Goal: Complete Application Form: Complete application form

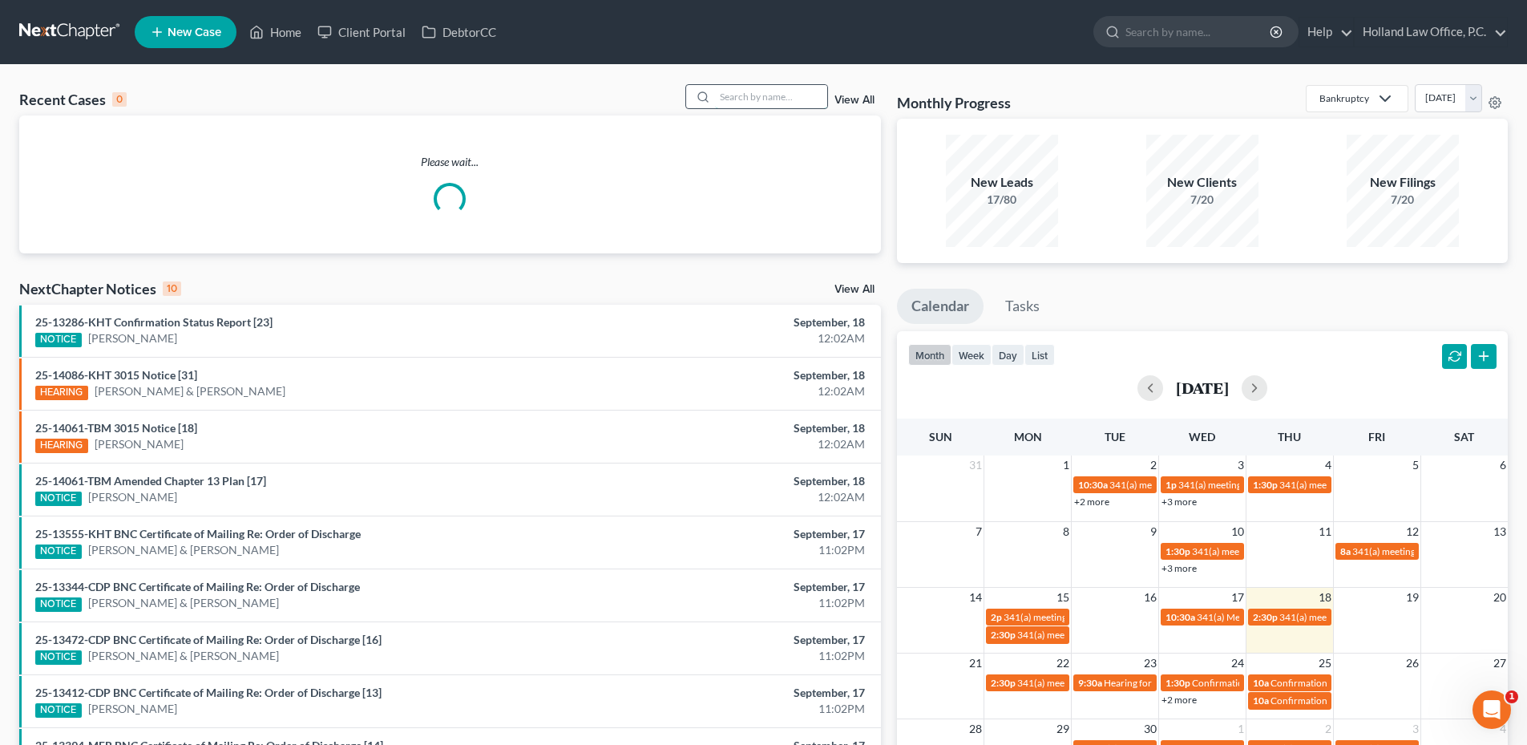
click at [754, 93] on input "search" at bounding box center [771, 96] width 112 height 23
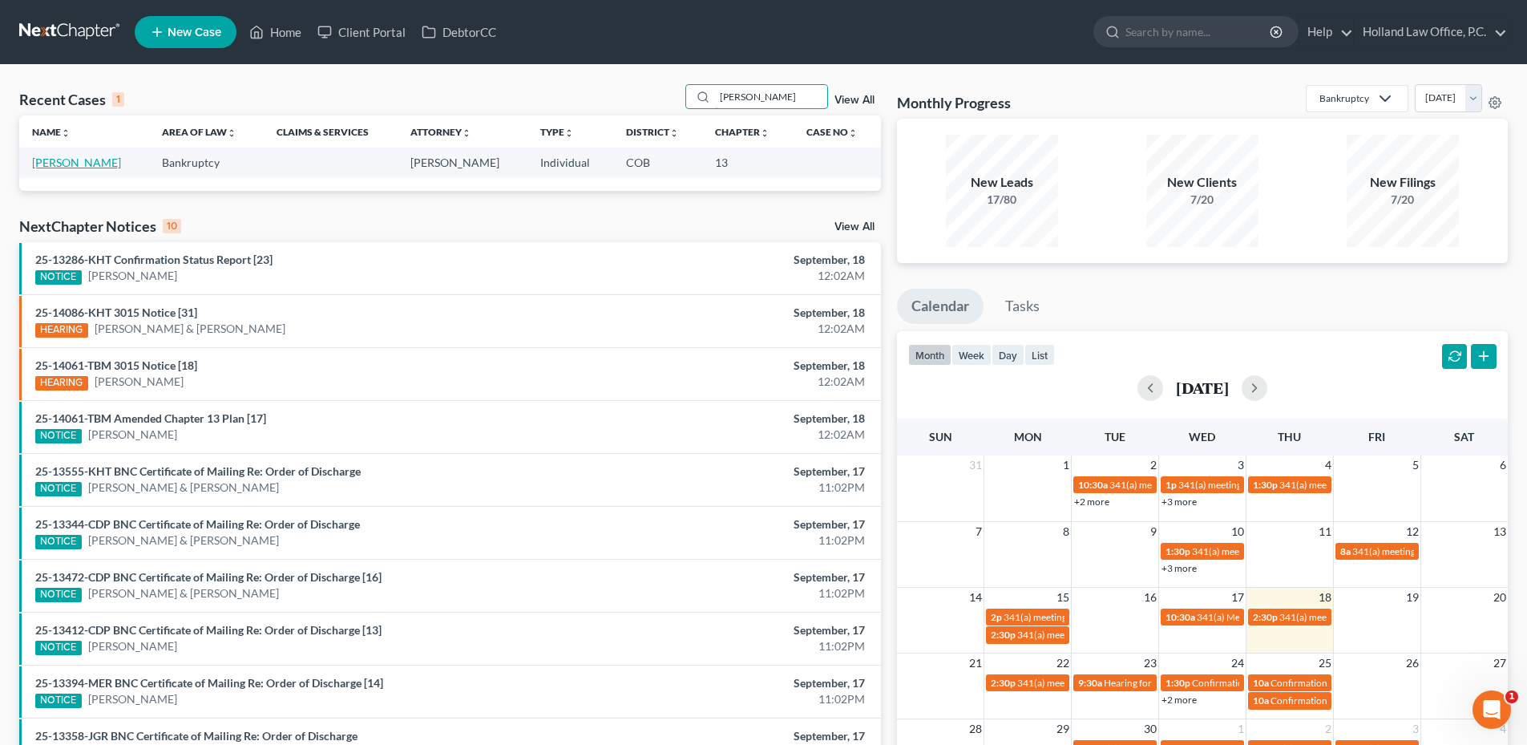
type input "[PERSON_NAME]"
click at [83, 160] on link "[PERSON_NAME]" at bounding box center [76, 163] width 89 height 14
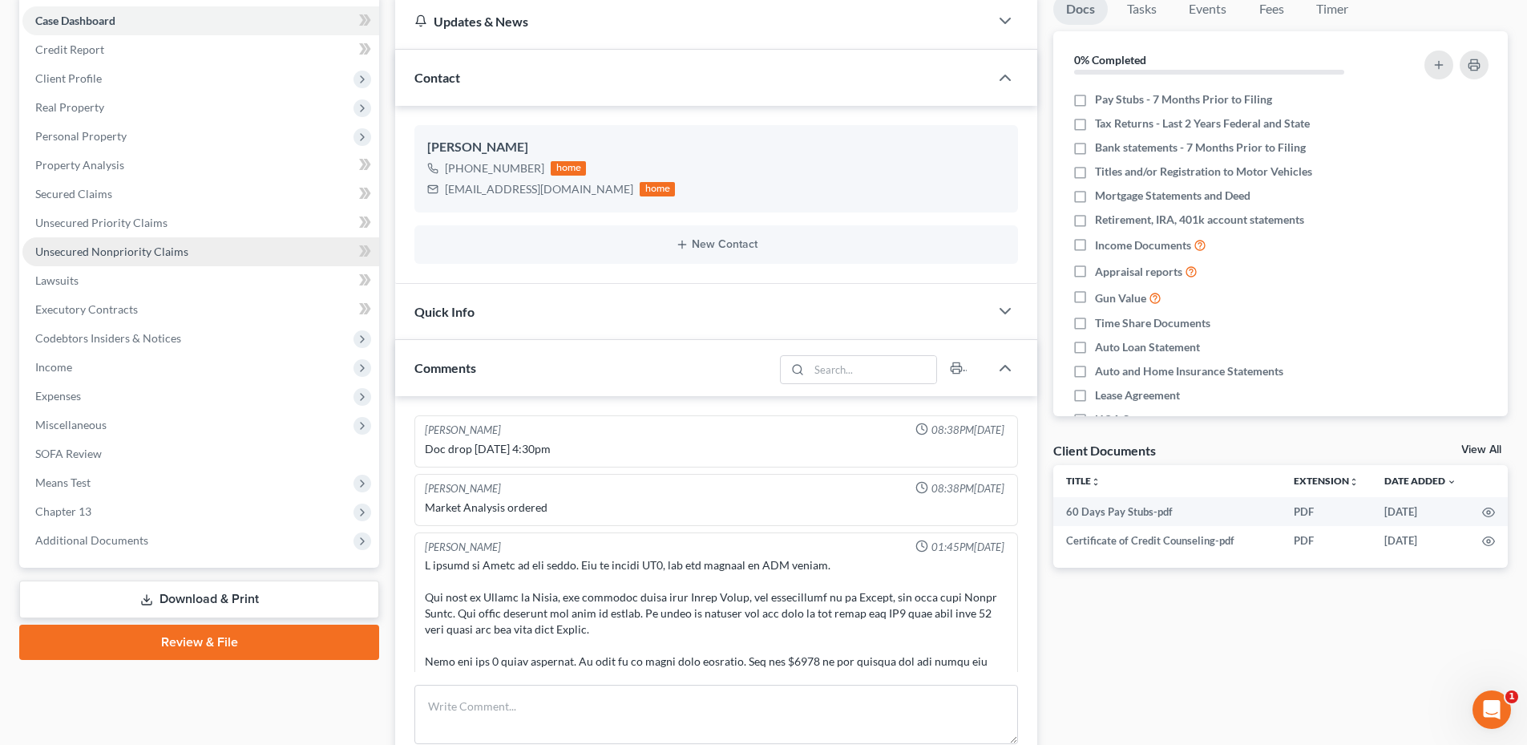
scroll to position [374, 0]
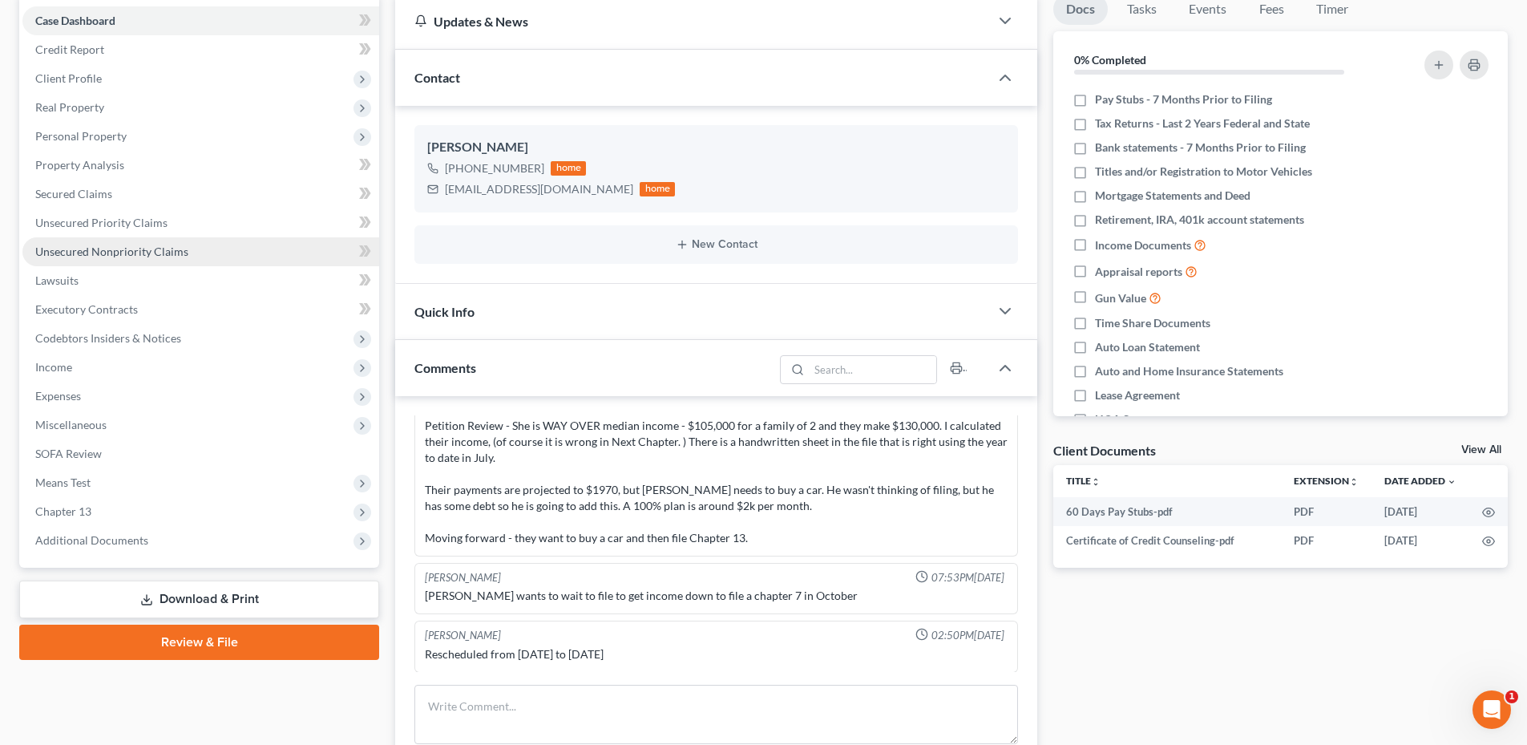
click at [139, 258] on link "Unsecured Nonpriority Claims" at bounding box center [200, 251] width 357 height 29
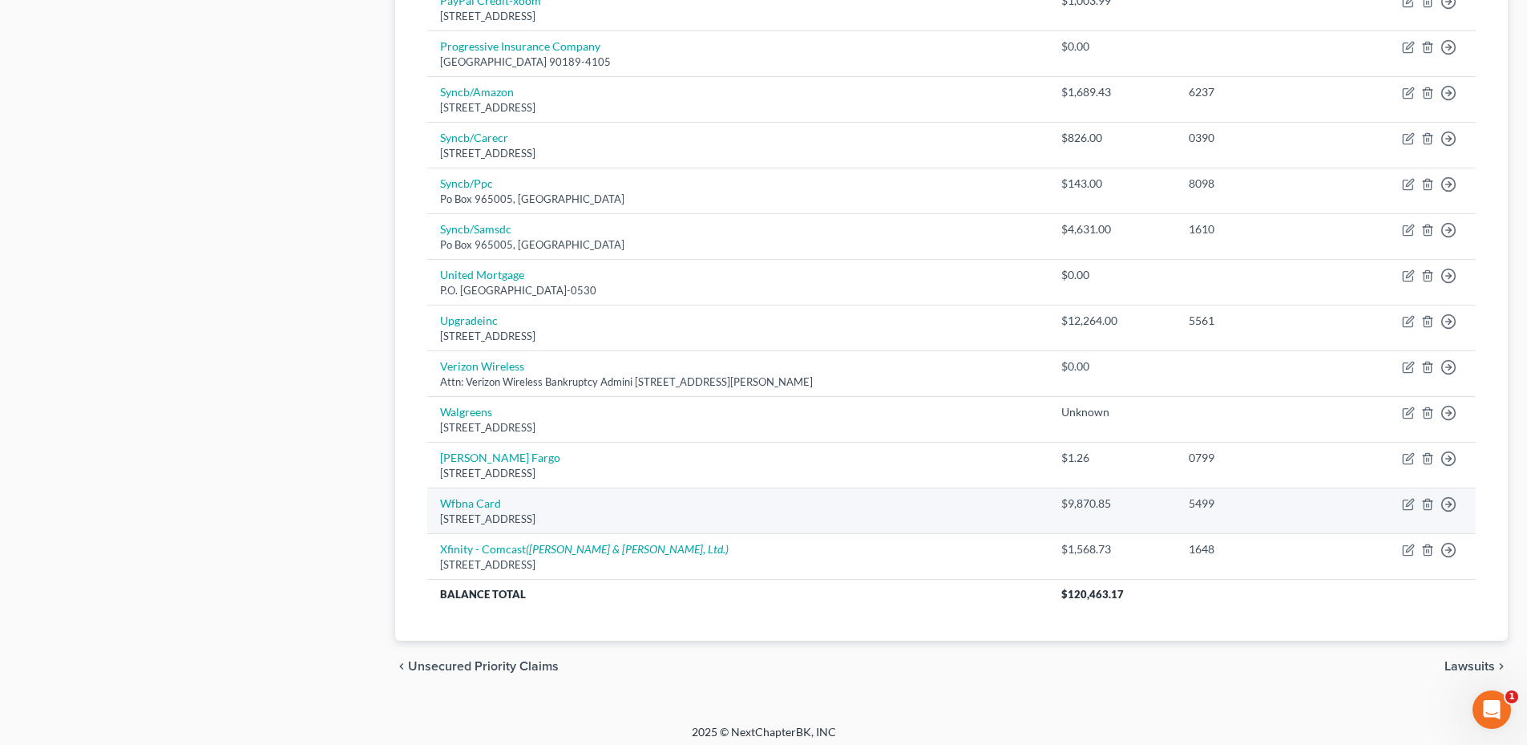
scroll to position [1052, 0]
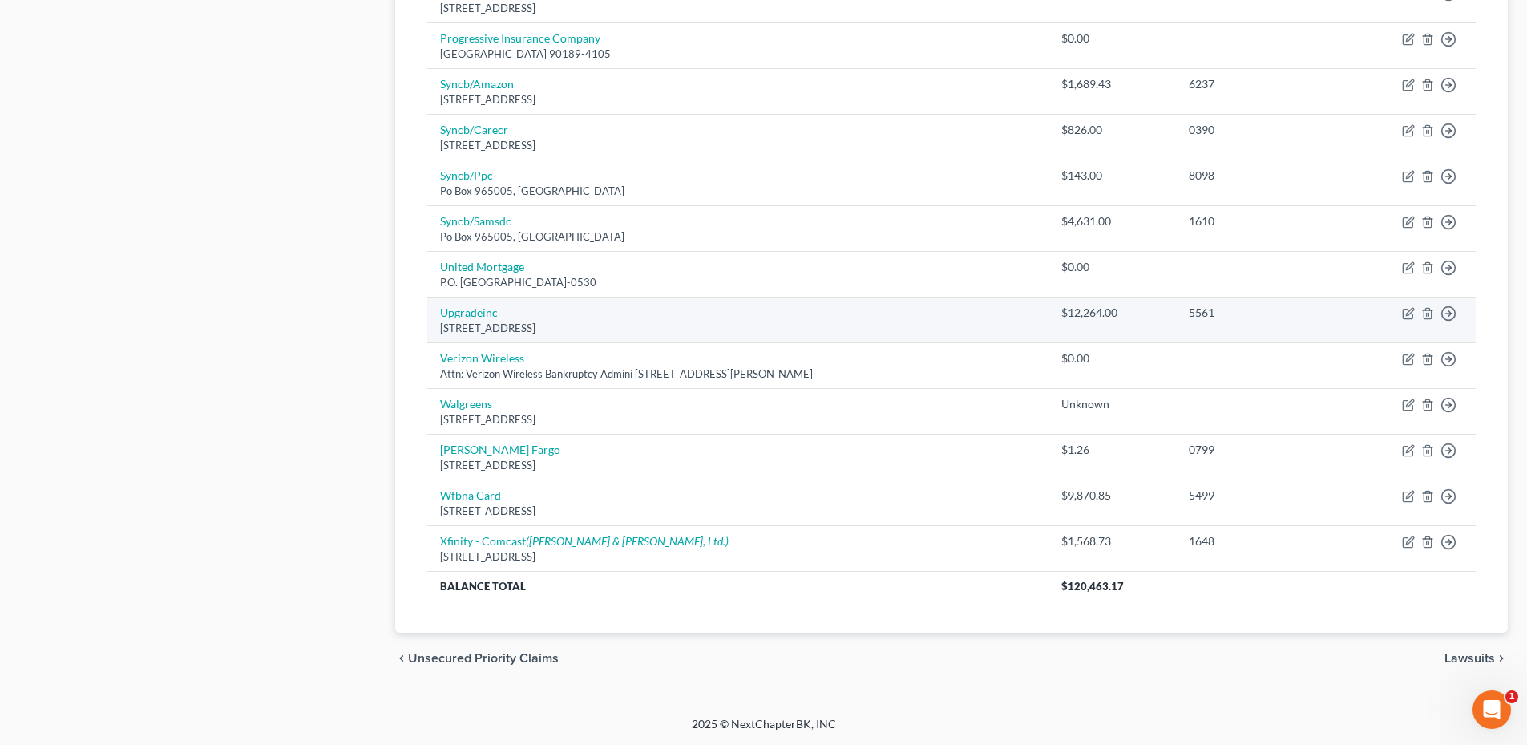
click at [460, 304] on td "Upgradeinc [STREET_ADDRESS]" at bounding box center [737, 320] width 621 height 46
click at [460, 309] on link "Upgradeinc" at bounding box center [469, 312] width 58 height 14
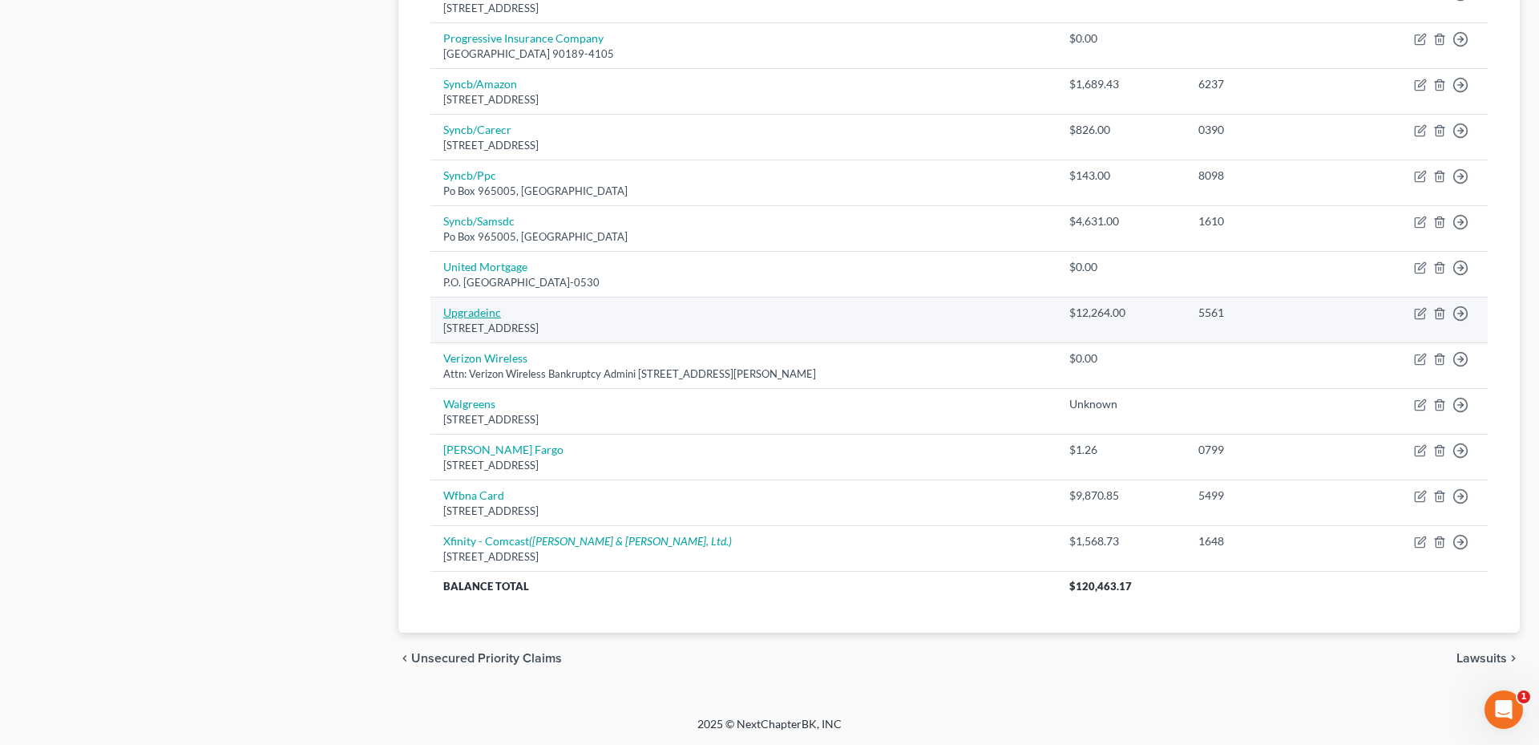
select select "4"
select select "0"
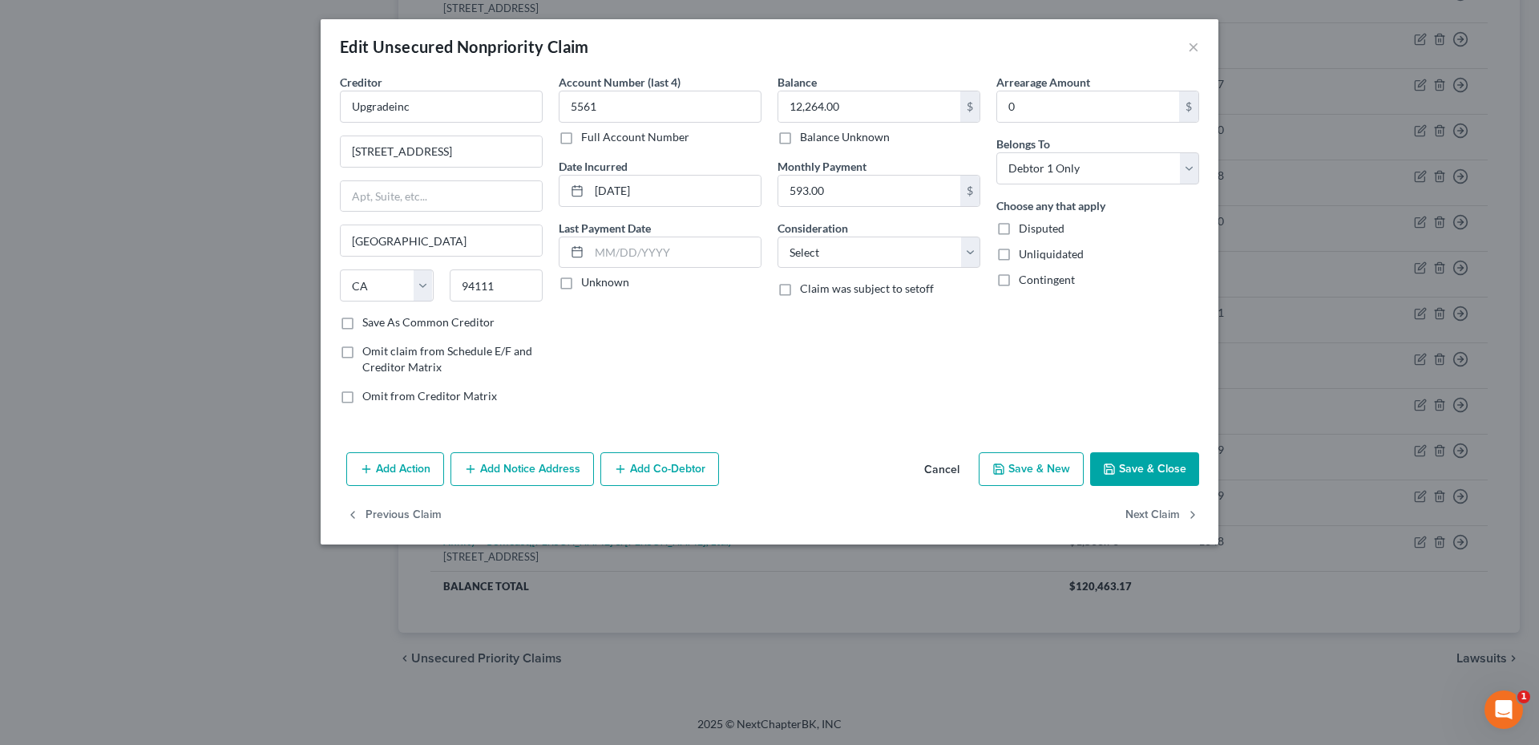
click at [935, 481] on button "Cancel" at bounding box center [941, 470] width 61 height 32
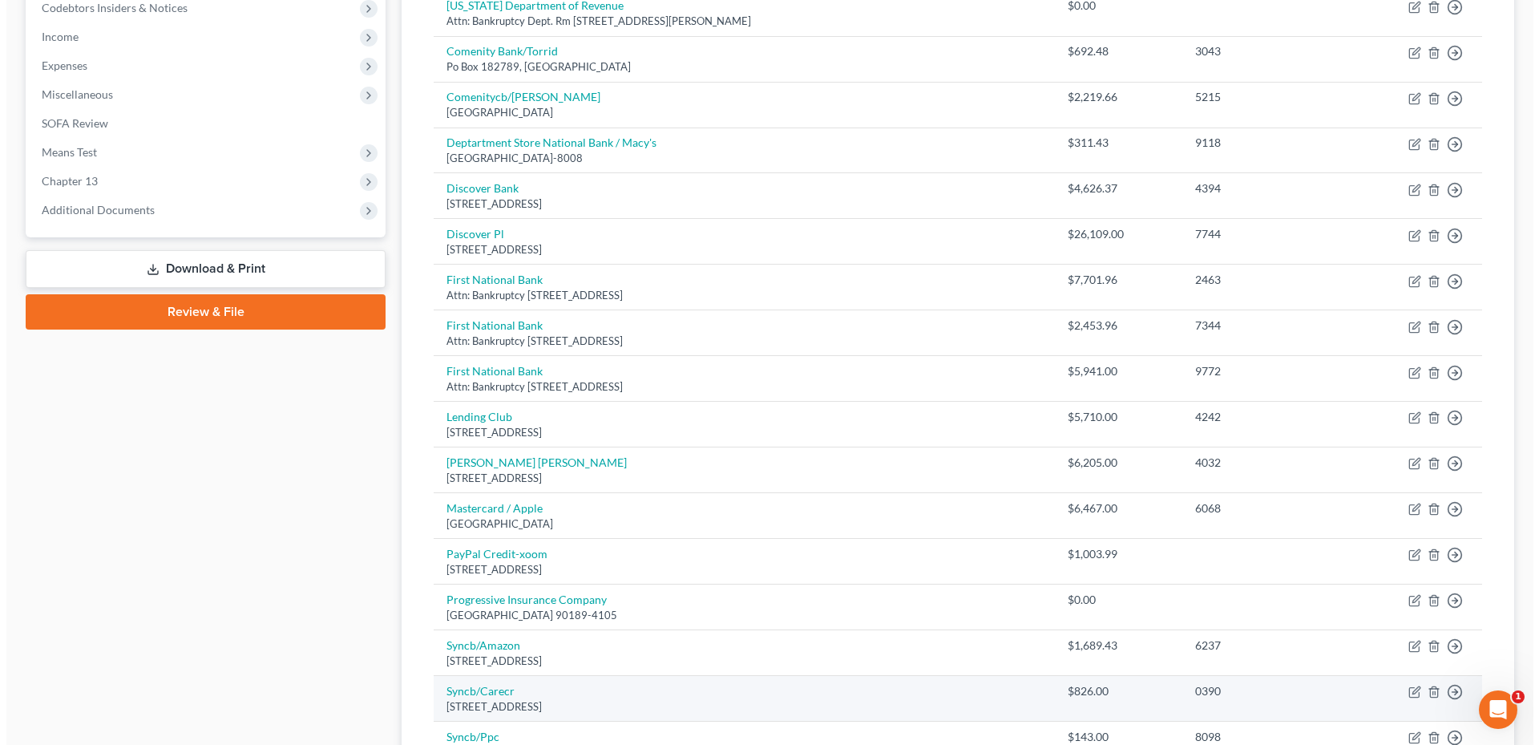
scroll to position [0, 0]
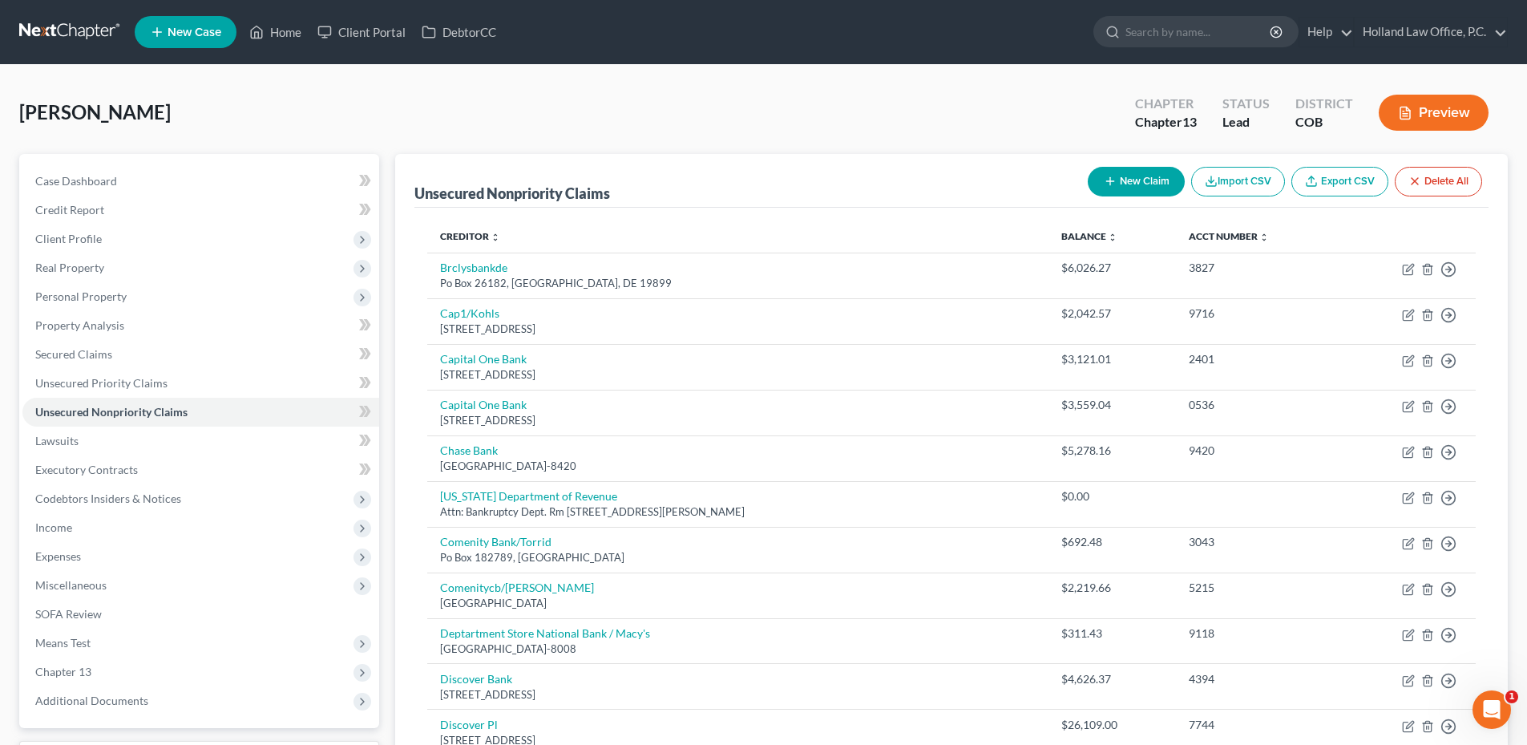
drag, startPoint x: 1093, startPoint y: 165, endPoint x: 1101, endPoint y: 167, distance: 9.0
click at [1096, 166] on div "New Claim Import CSV Export CSV Delete All" at bounding box center [1284, 181] width 407 height 42
click at [1117, 172] on button "New Claim" at bounding box center [1136, 182] width 97 height 30
select select "0"
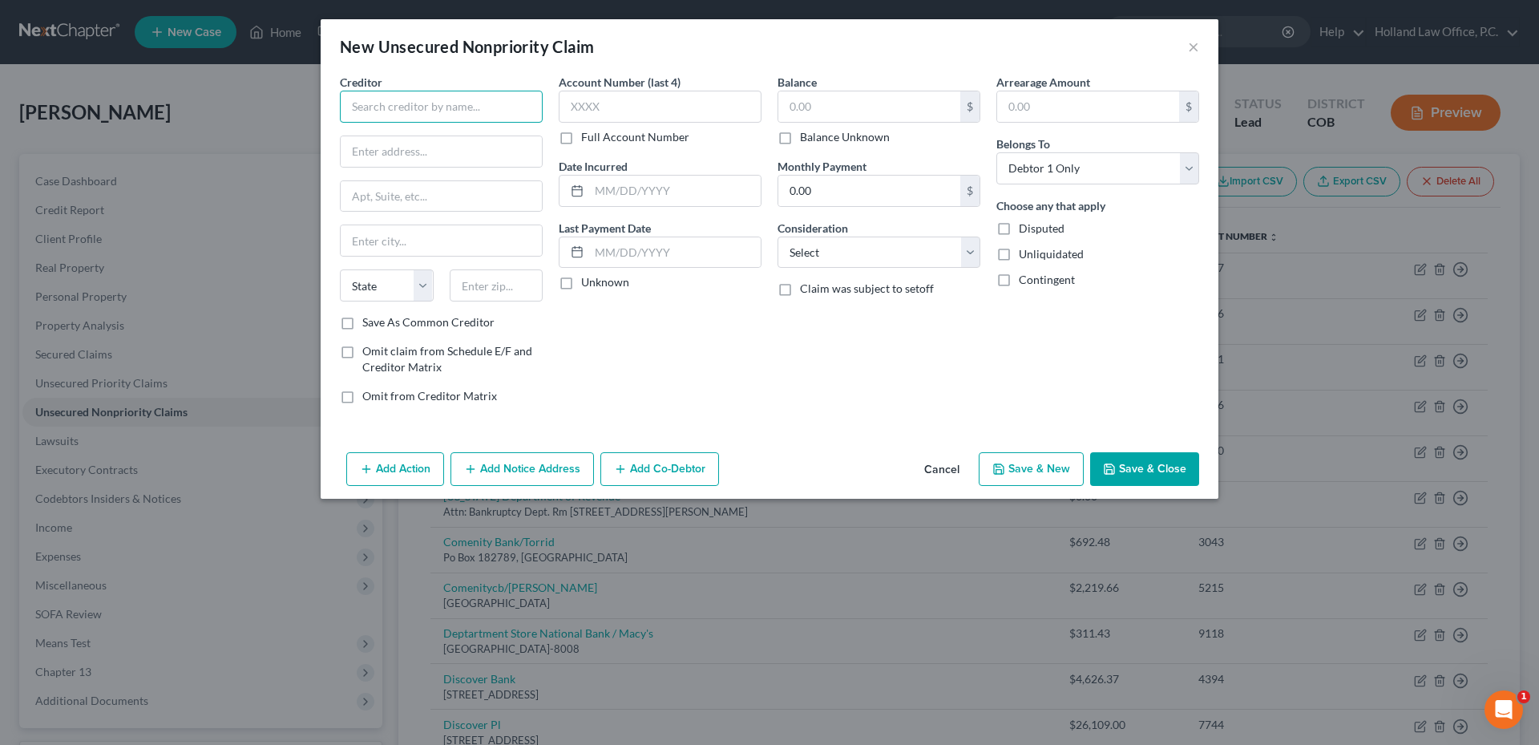
click at [406, 114] on input "text" at bounding box center [441, 107] width 203 height 32
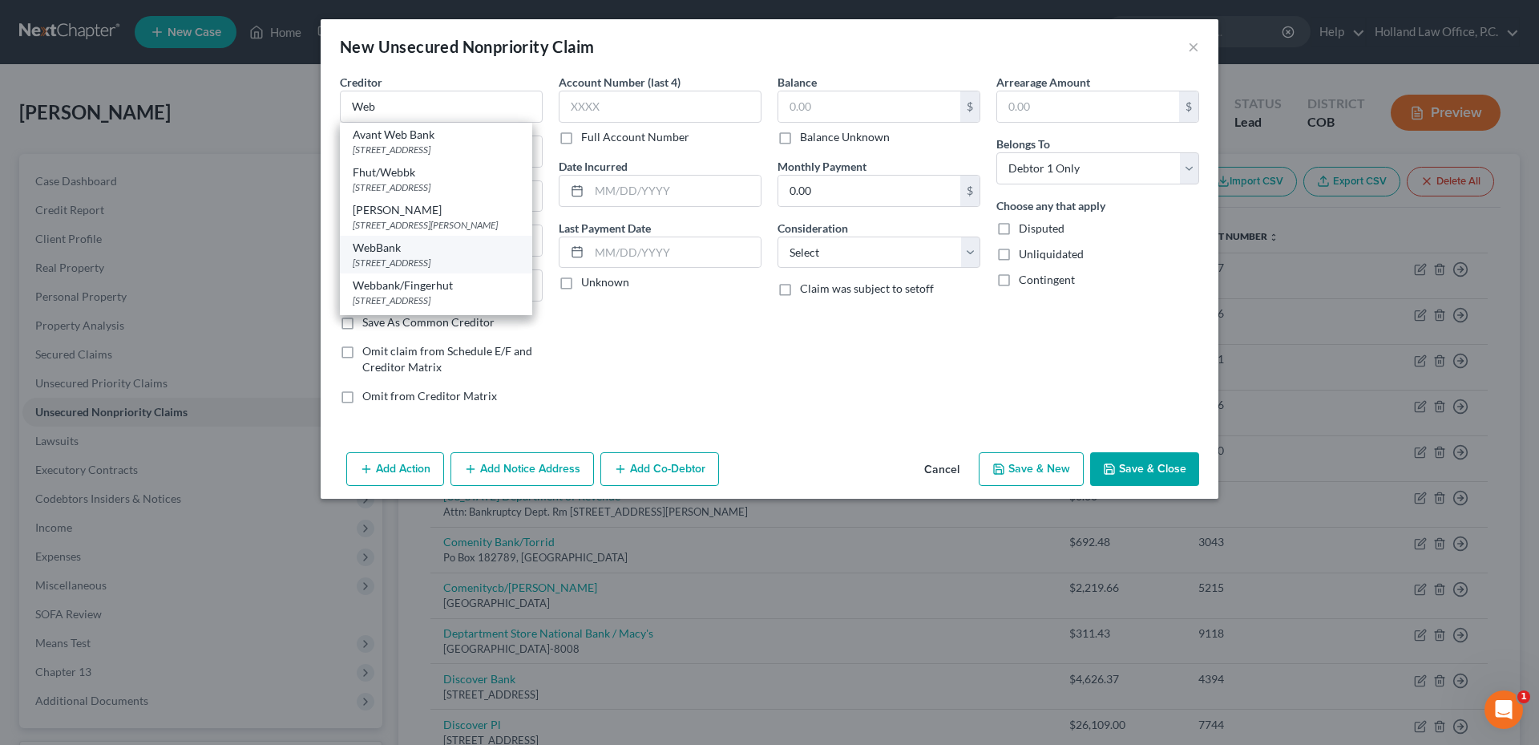
click at [430, 269] on div "[STREET_ADDRESS]" at bounding box center [436, 263] width 167 height 14
type input "WebBank"
type input "[STREET_ADDRESS]"
type input "[GEOGRAPHIC_DATA]"
select select "46"
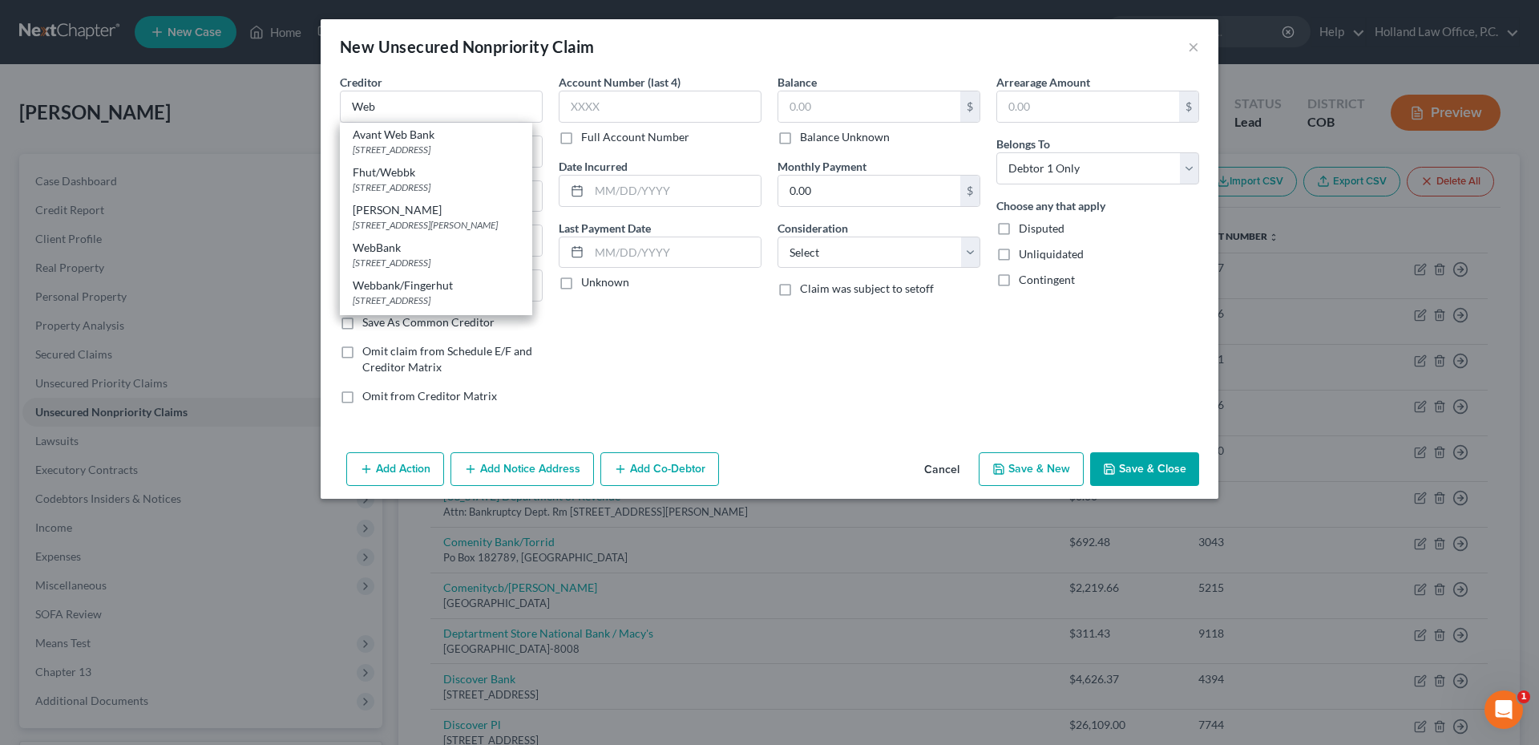
type input "84111"
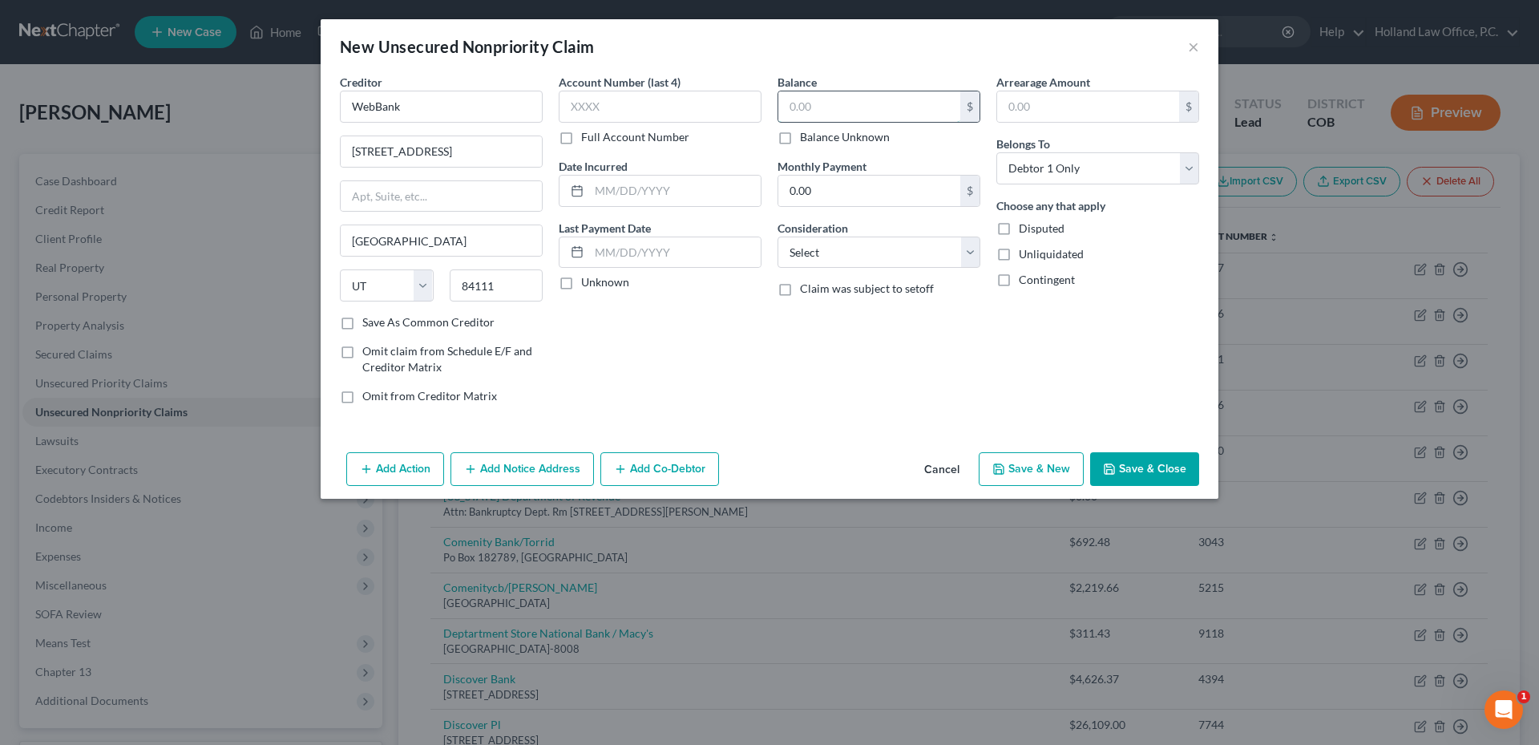
click at [827, 103] on input "text" at bounding box center [869, 106] width 182 height 30
drag, startPoint x: 867, startPoint y: 77, endPoint x: 861, endPoint y: 95, distance: 19.3
click at [864, 84] on div "Balance 12.00 $ Balance Unknown Balance Undetermined 12 $ Balance Unknown" at bounding box center [879, 109] width 203 height 71
click at [844, 109] on input "12" at bounding box center [869, 106] width 182 height 30
drag, startPoint x: 729, startPoint y: 78, endPoint x: 771, endPoint y: 79, distance: 42.5
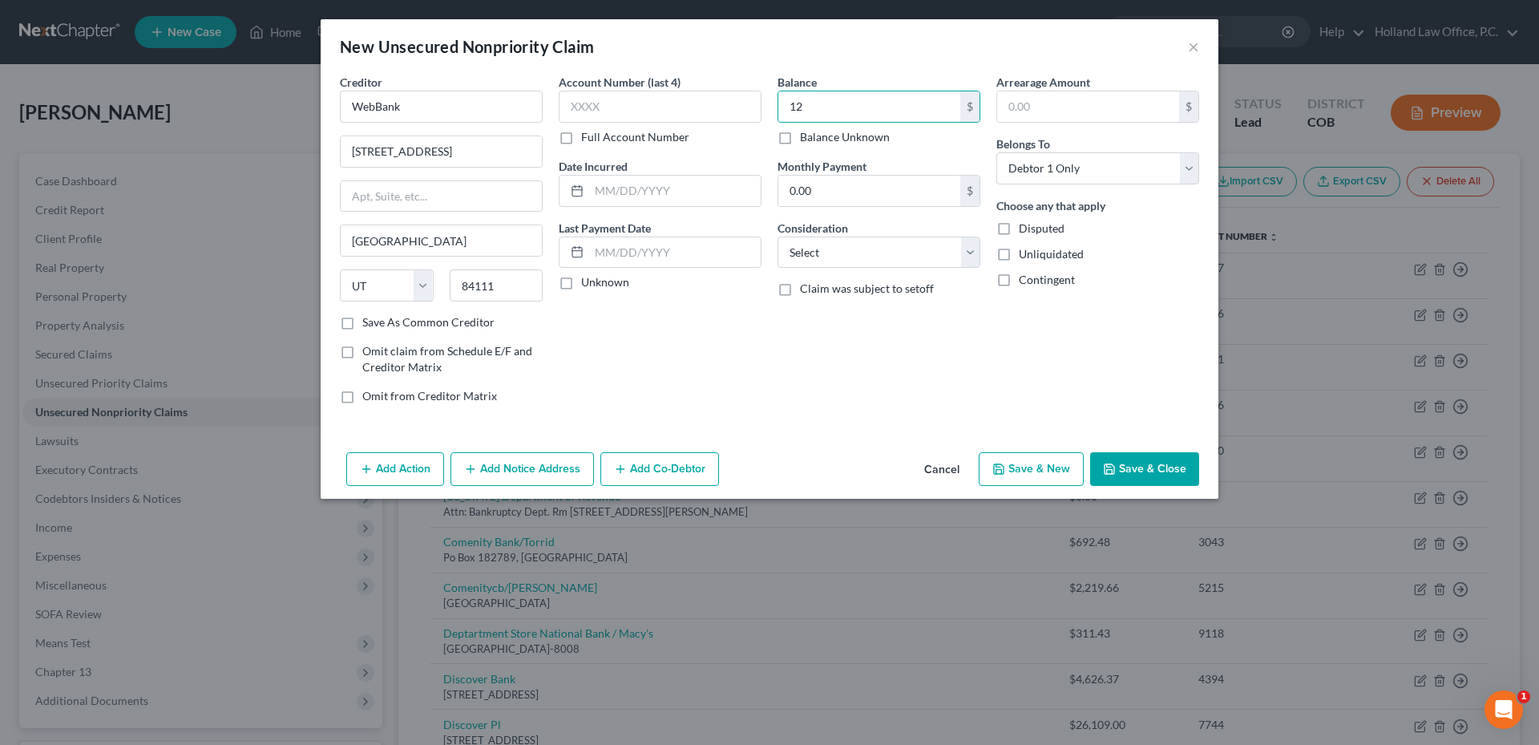
click at [733, 78] on div "Account Number (last 4) Full Account Number" at bounding box center [660, 109] width 203 height 71
click at [826, 93] on input "12" at bounding box center [869, 106] width 182 height 30
type input "12,285.00"
click at [808, 254] on select "Select Cable / Satellite Services Collection Agency Credit Card Debt Debt Couns…" at bounding box center [879, 252] width 203 height 32
select select "2"
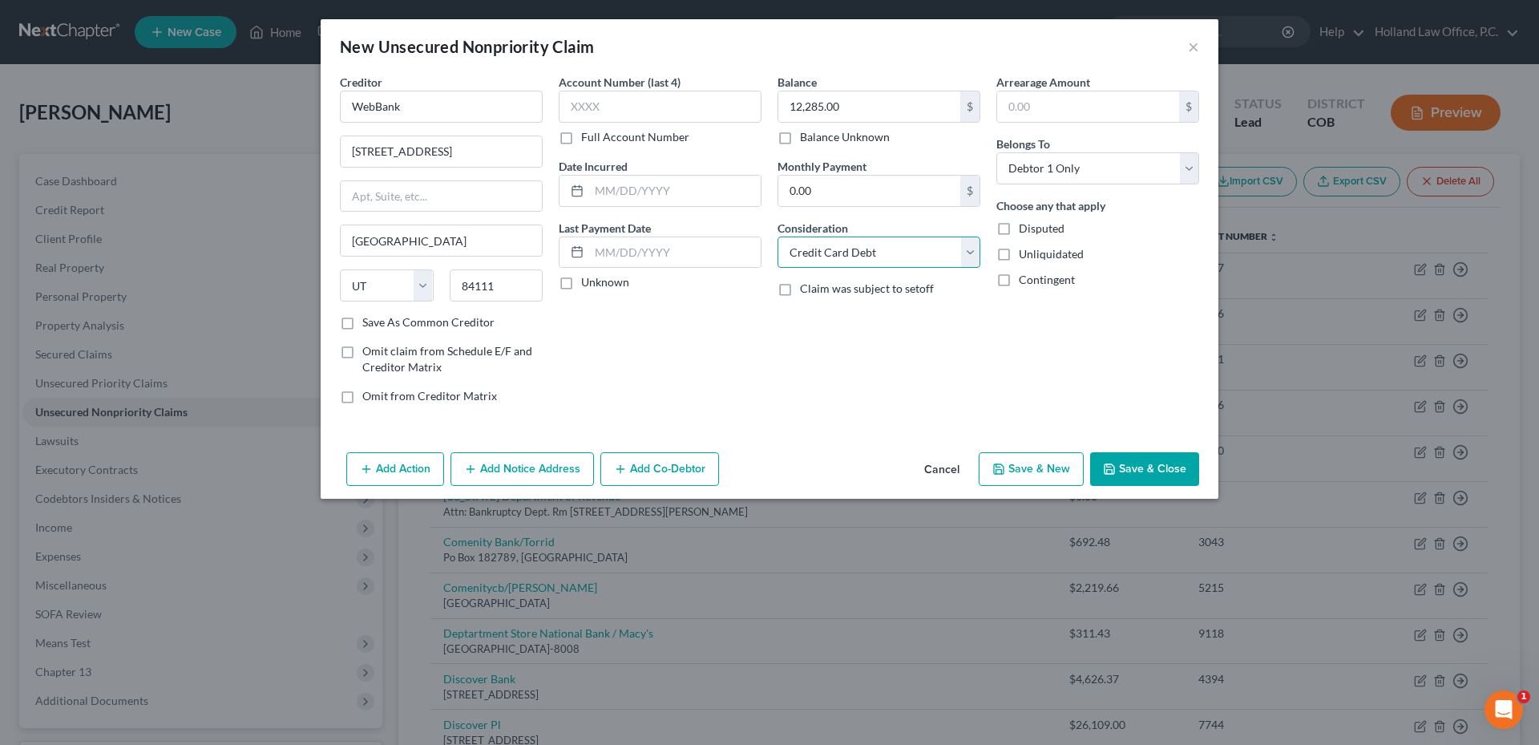
click at [778, 236] on select "Select Cable / Satellite Services Collection Agency Credit Card Debt Debt Couns…" at bounding box center [879, 252] width 203 height 32
click at [519, 467] on button "Add Notice Address" at bounding box center [522, 469] width 143 height 34
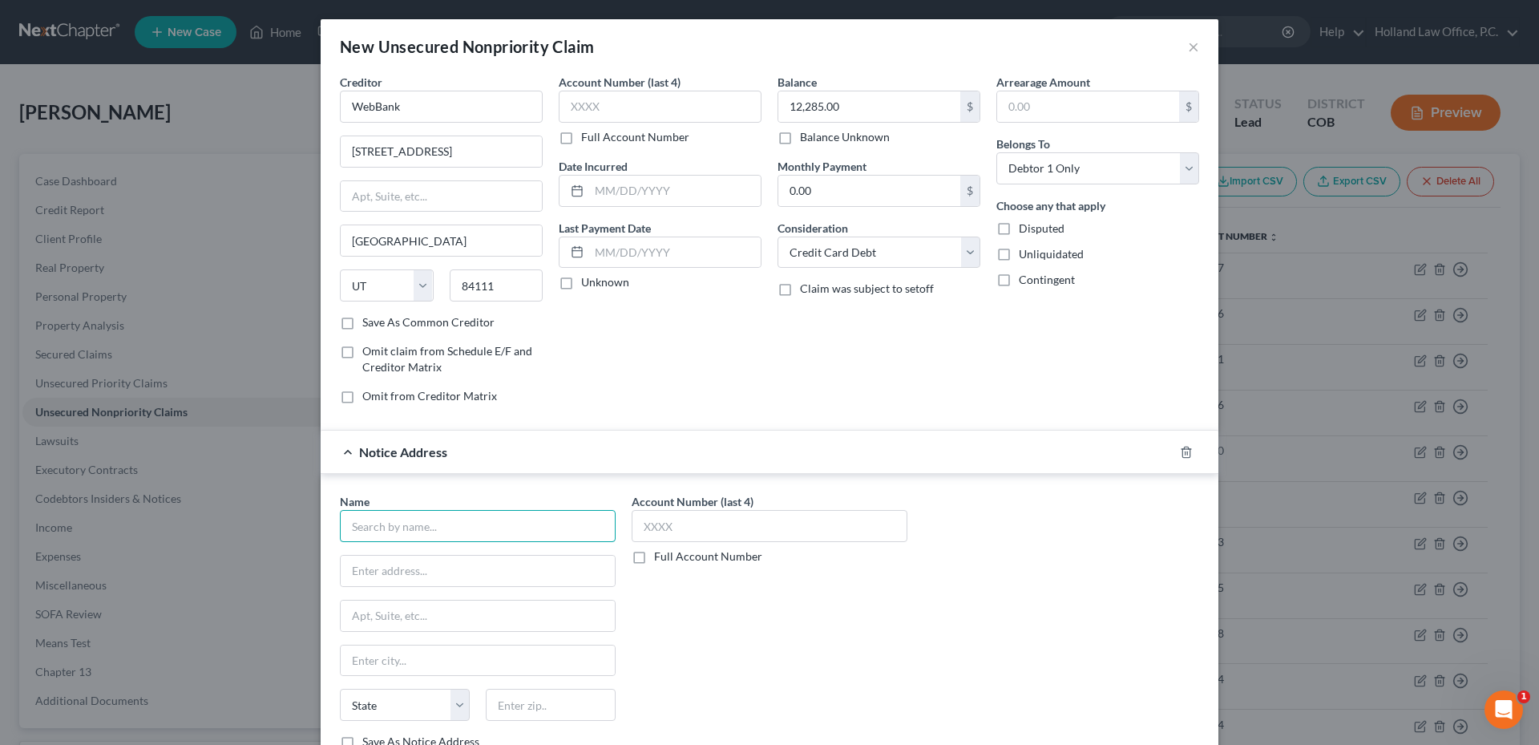
click at [416, 523] on input "text" at bounding box center [478, 526] width 276 height 32
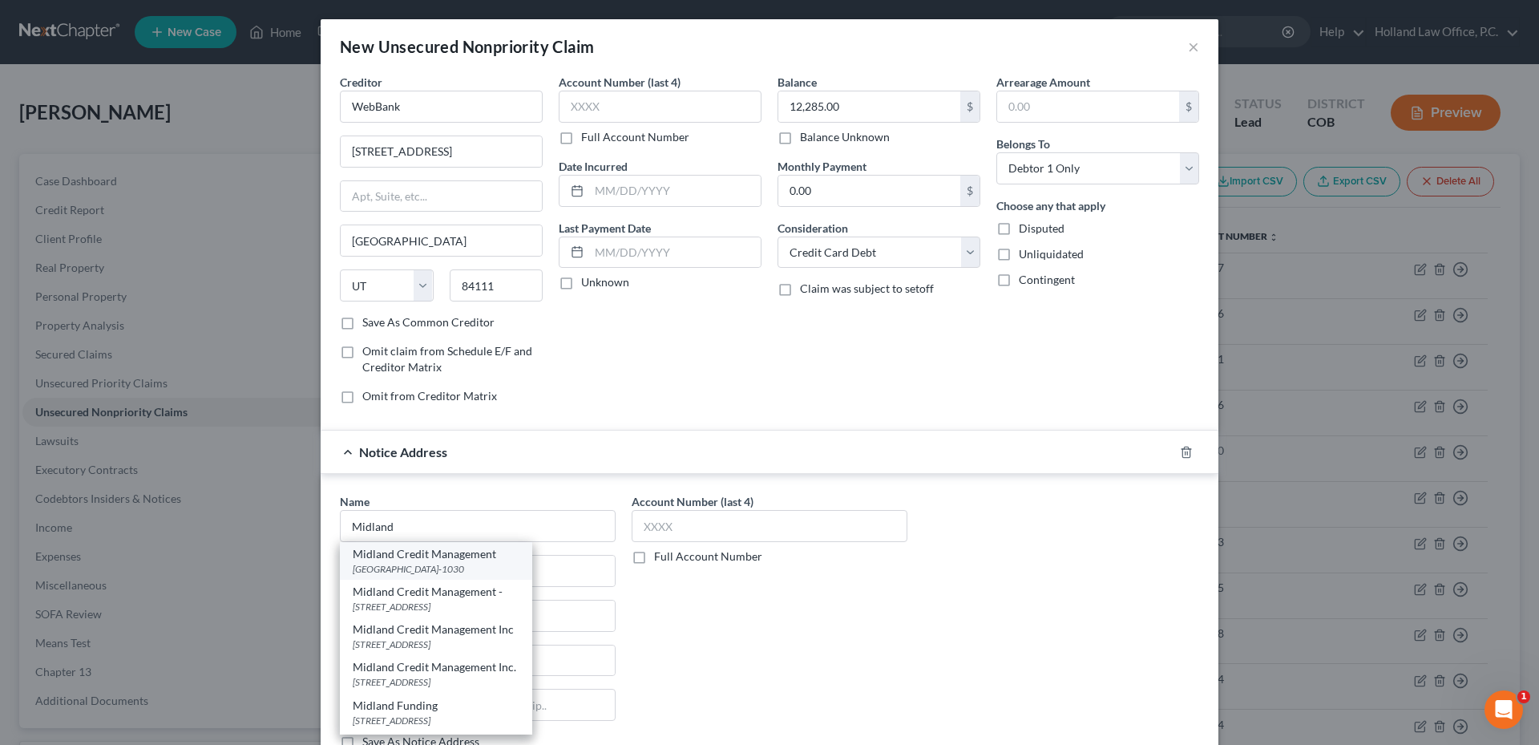
click at [446, 571] on div "[GEOGRAPHIC_DATA]-1030" at bounding box center [436, 569] width 167 height 14
type input "Midland Credit Management"
type input "PO Box 301030"
type input "[GEOGRAPHIC_DATA]"
select select "4"
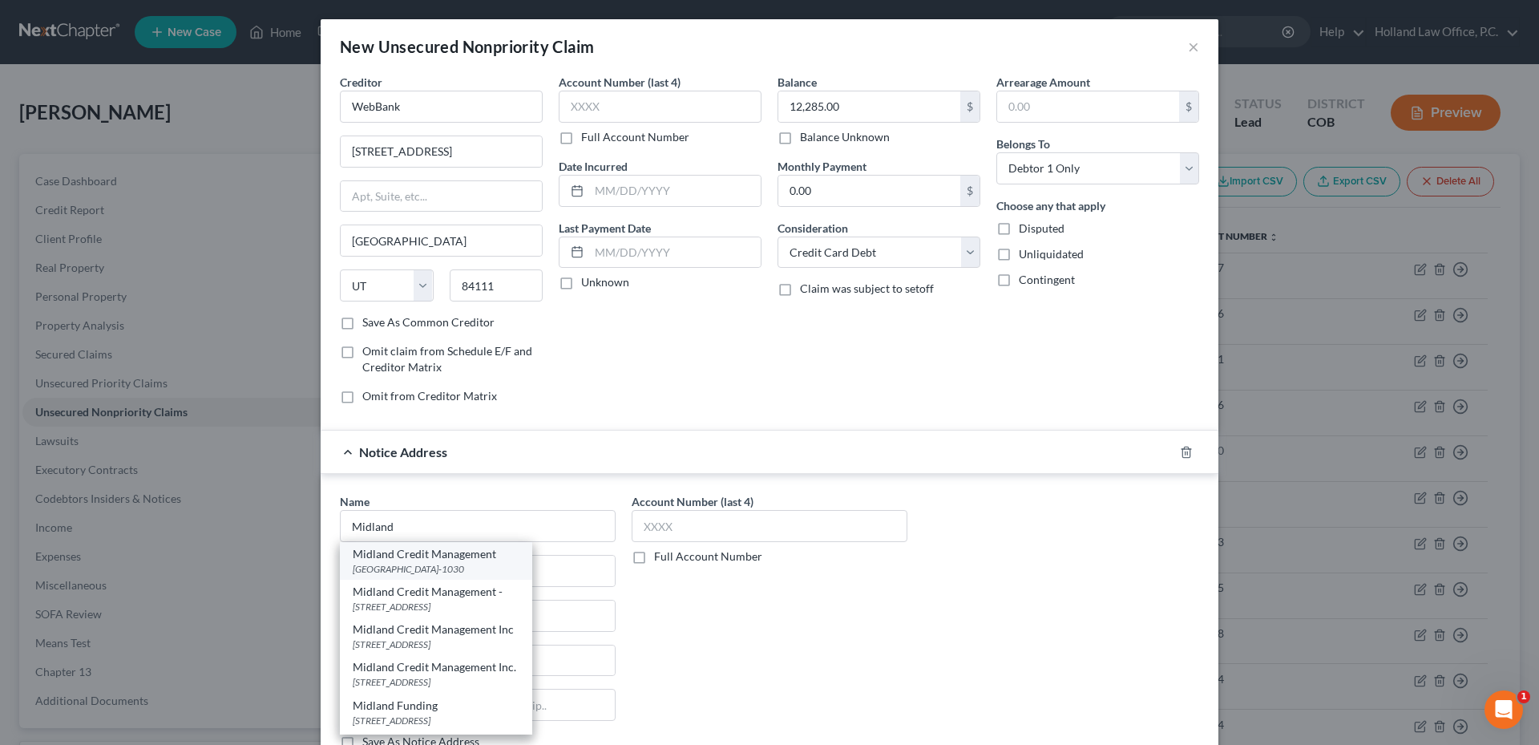
type input "90030-1030"
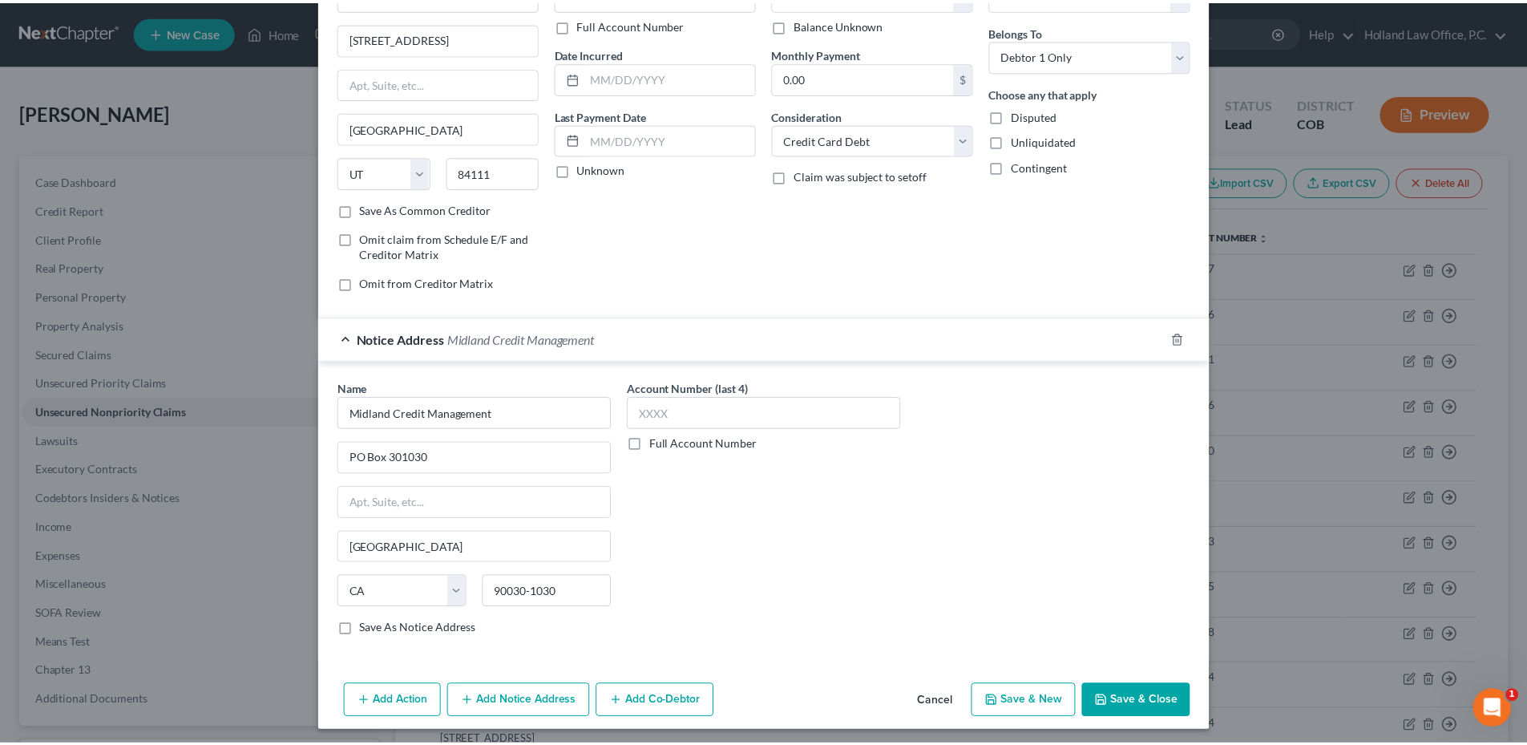
scroll to position [119, 0]
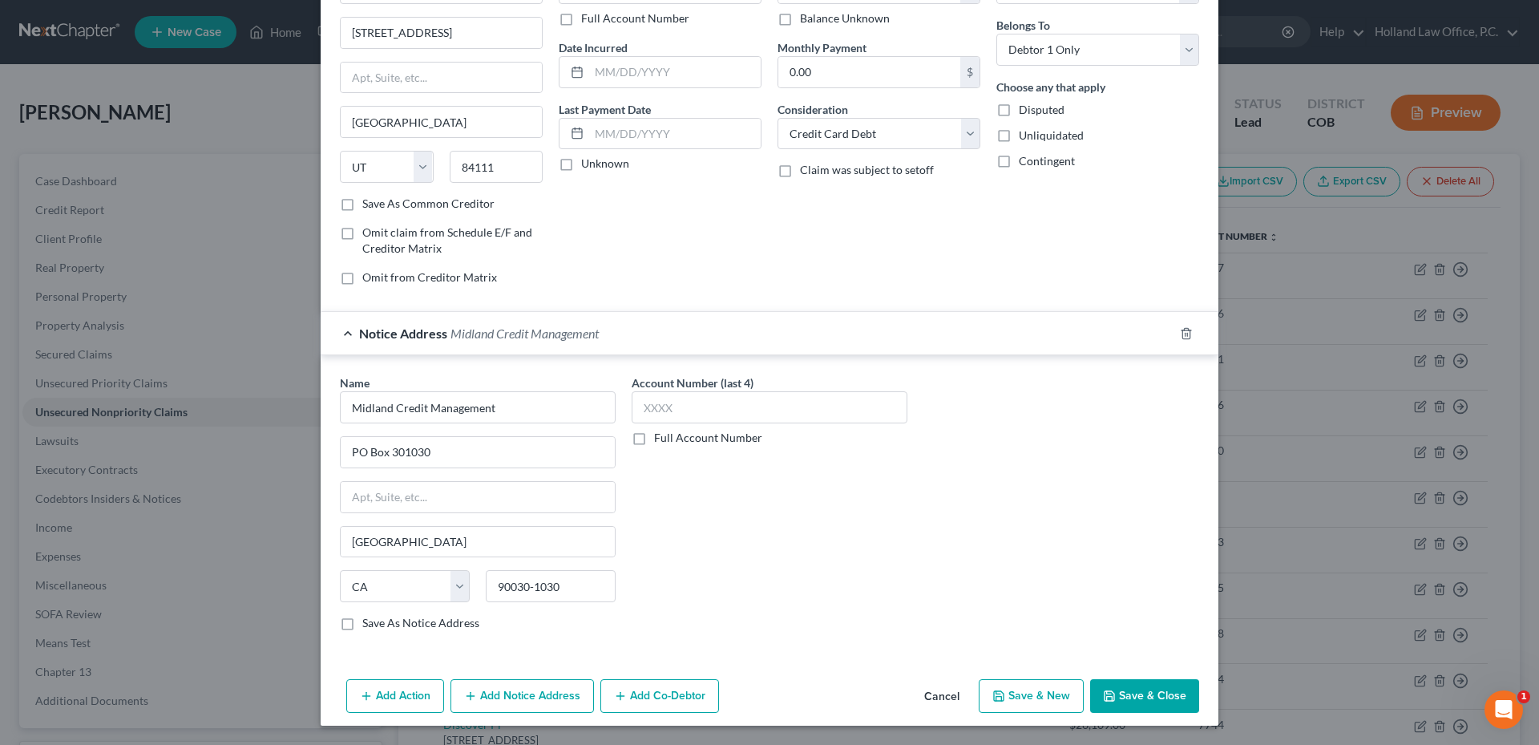
click at [1154, 695] on button "Save & Close" at bounding box center [1144, 696] width 109 height 34
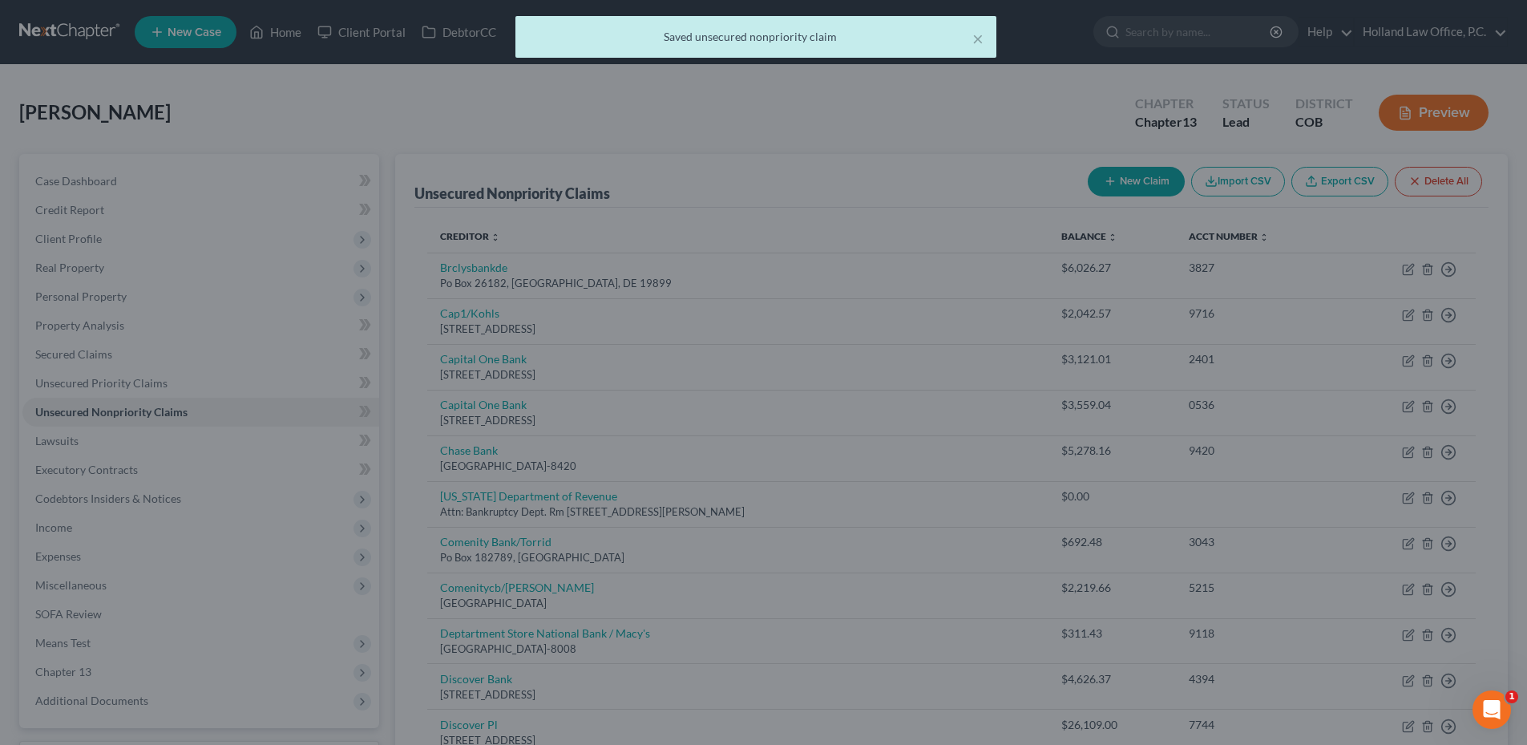
scroll to position [0, 0]
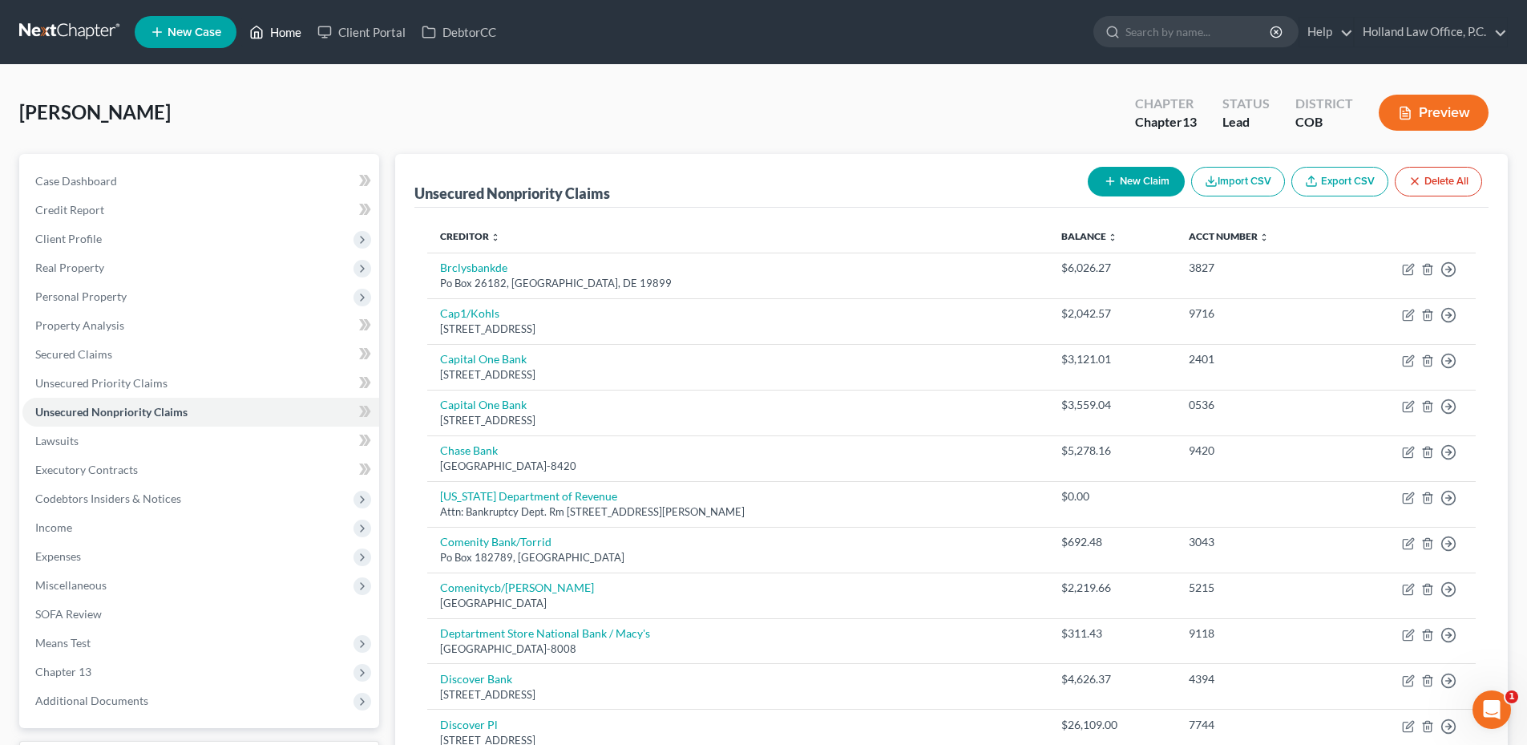
click at [273, 28] on link "Home" at bounding box center [275, 32] width 68 height 29
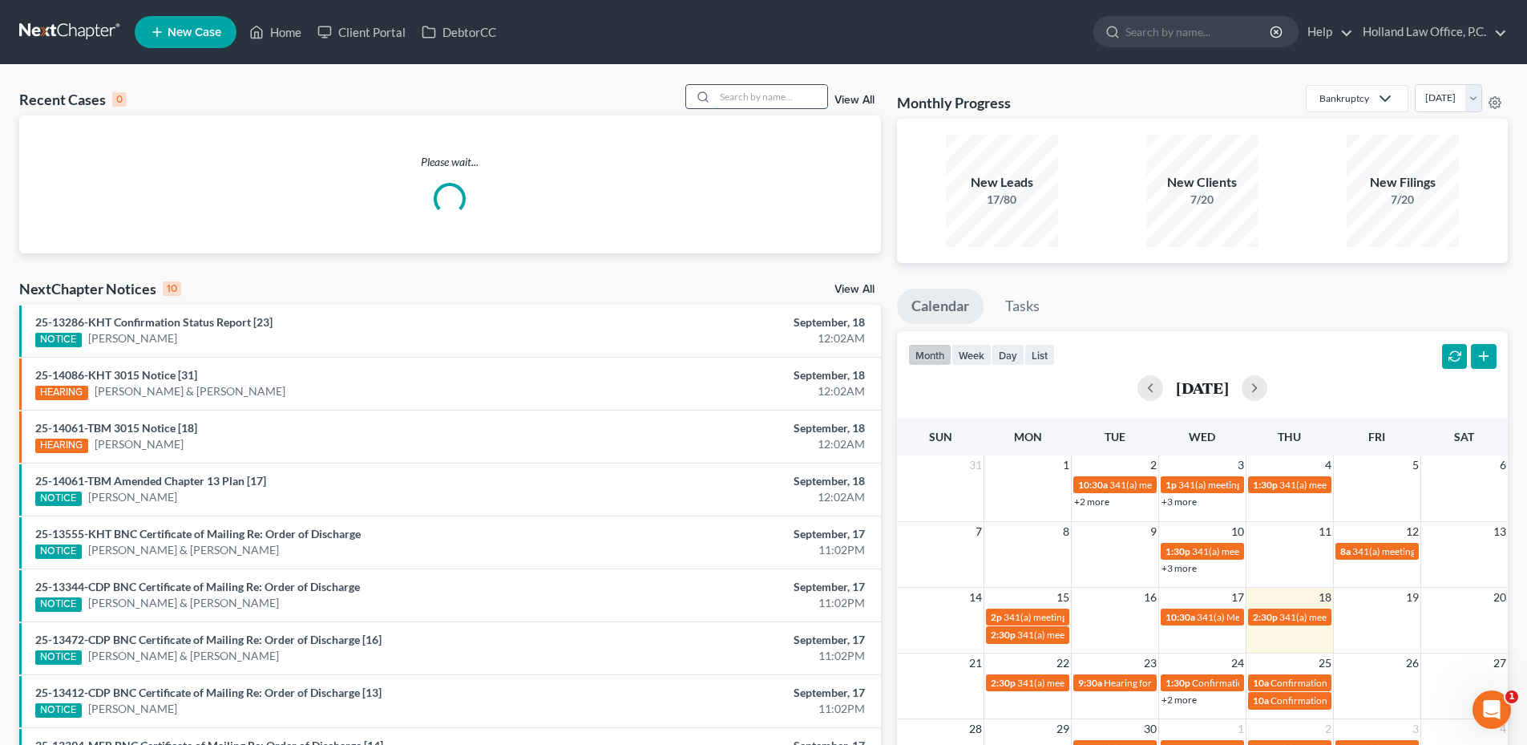
click at [718, 104] on input "search" at bounding box center [771, 96] width 112 height 23
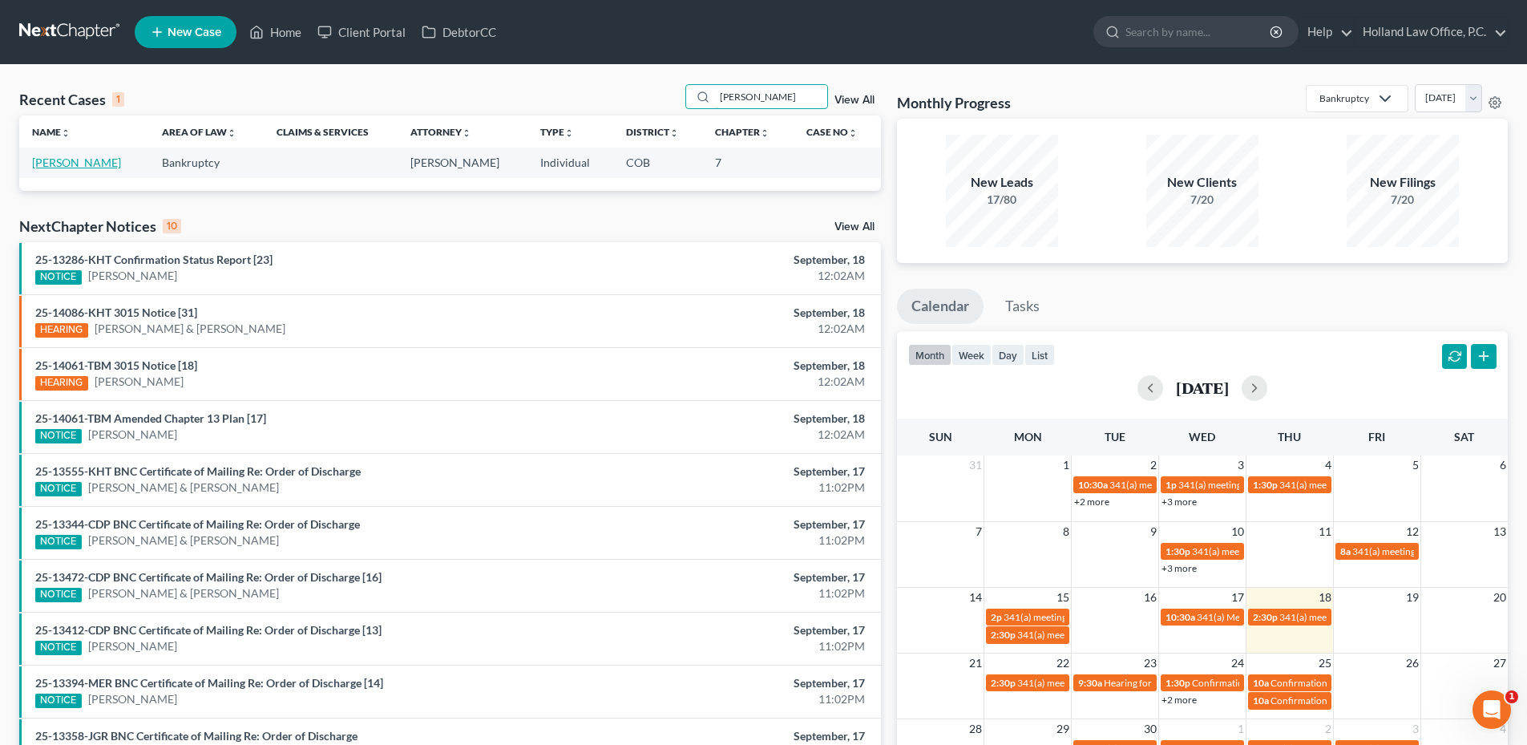
type input "[PERSON_NAME]"
click at [84, 164] on link "[PERSON_NAME]" at bounding box center [76, 163] width 89 height 14
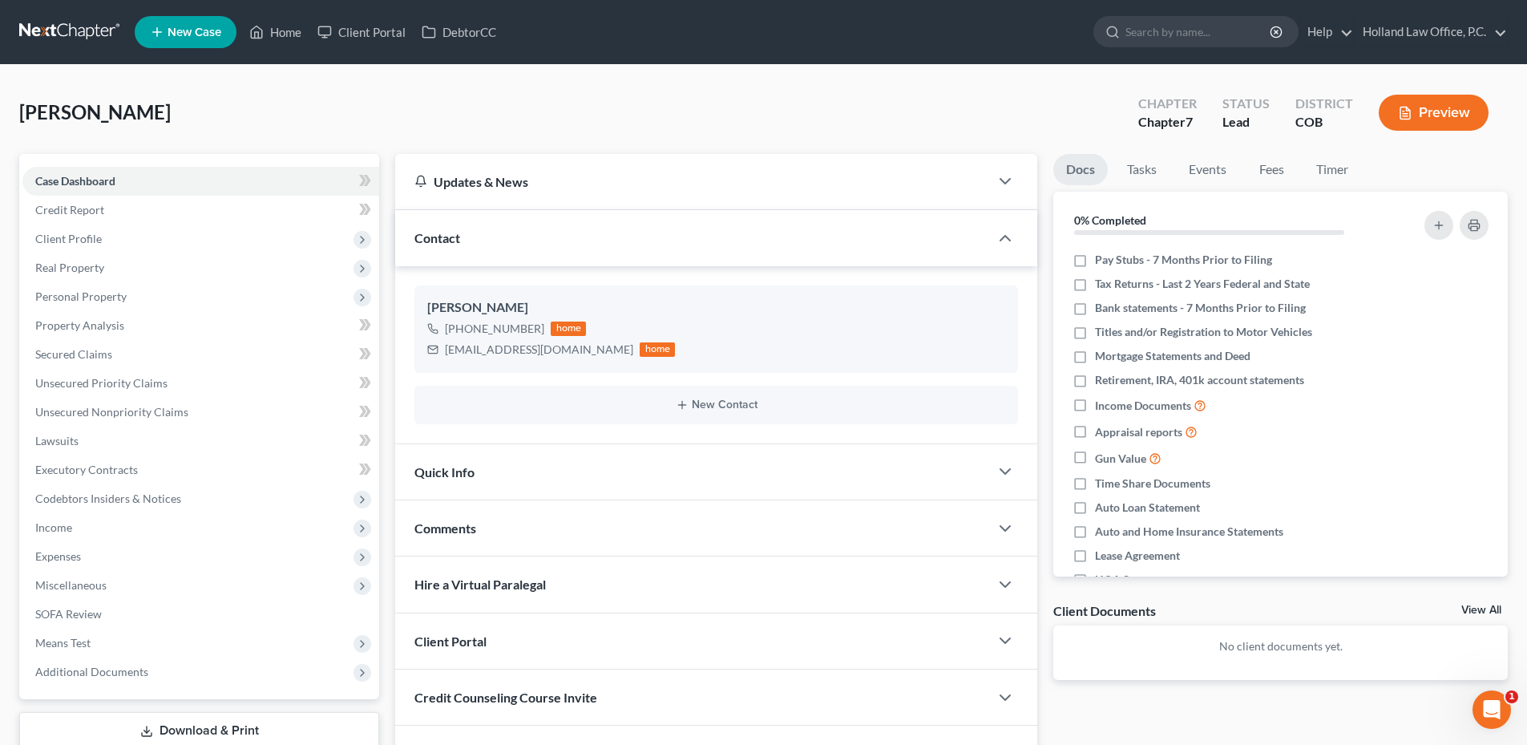
click at [982, 253] on div "Contact" at bounding box center [692, 237] width 594 height 55
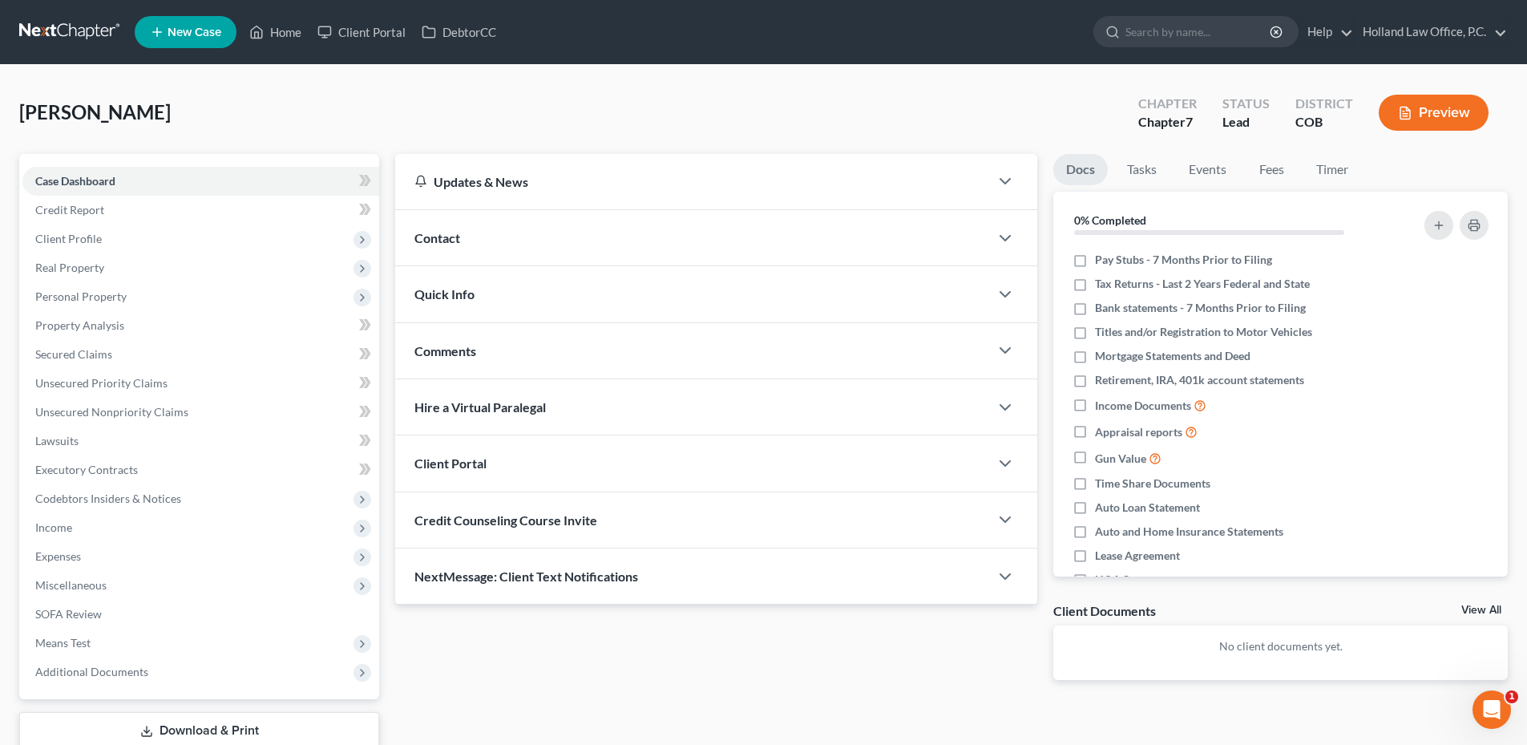
click at [986, 251] on div "Contact" at bounding box center [692, 237] width 594 height 55
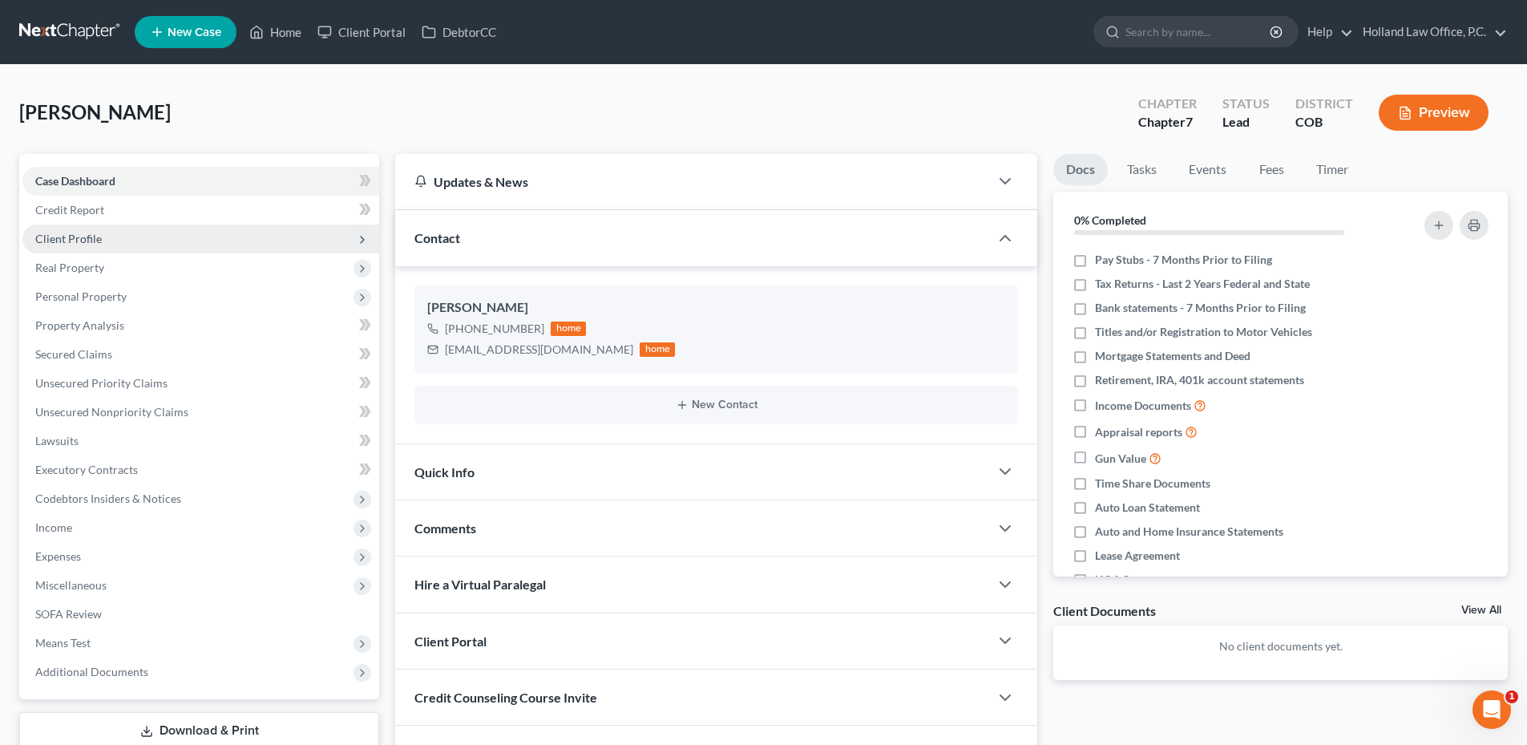
click at [120, 243] on span "Client Profile" at bounding box center [200, 238] width 357 height 29
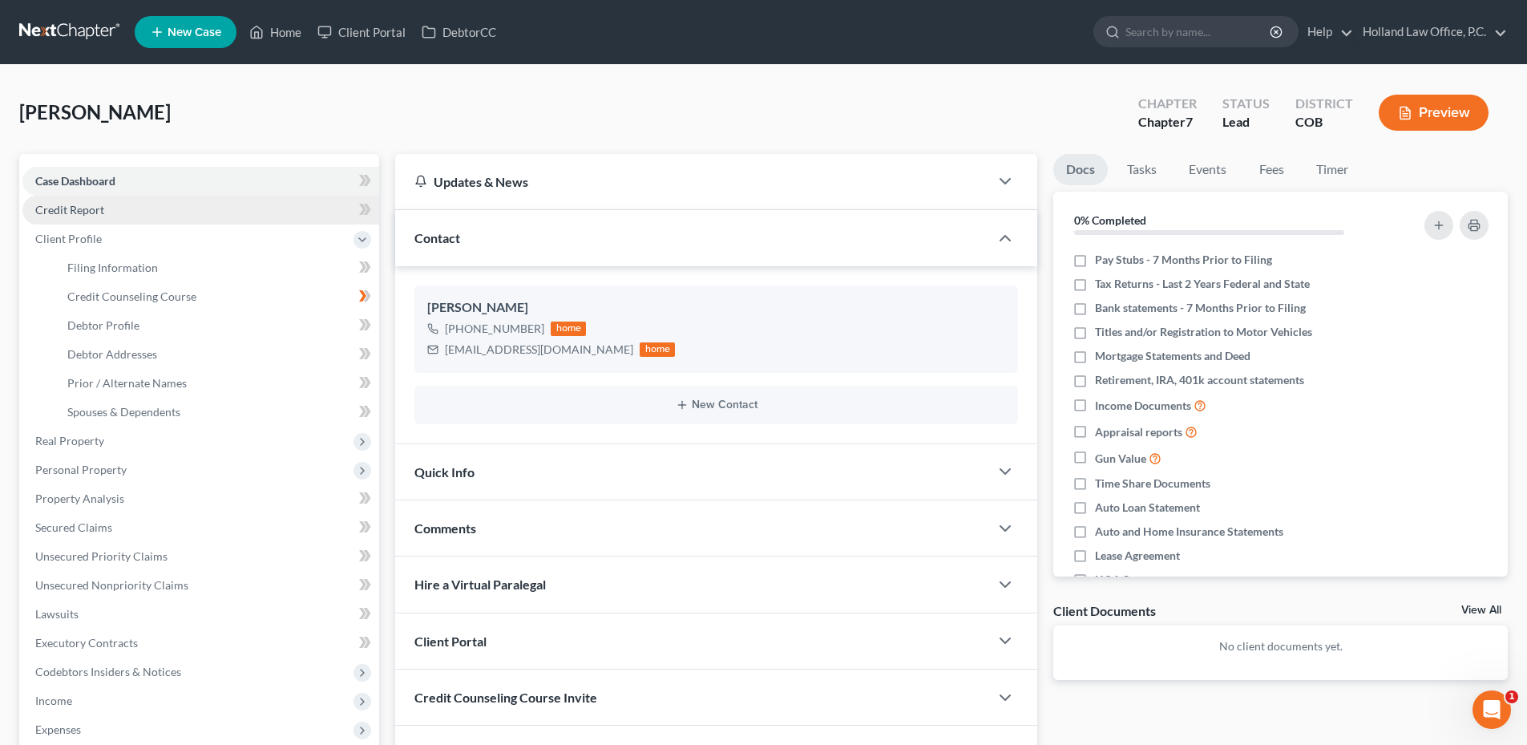
click at [90, 212] on span "Credit Report" at bounding box center [69, 210] width 69 height 14
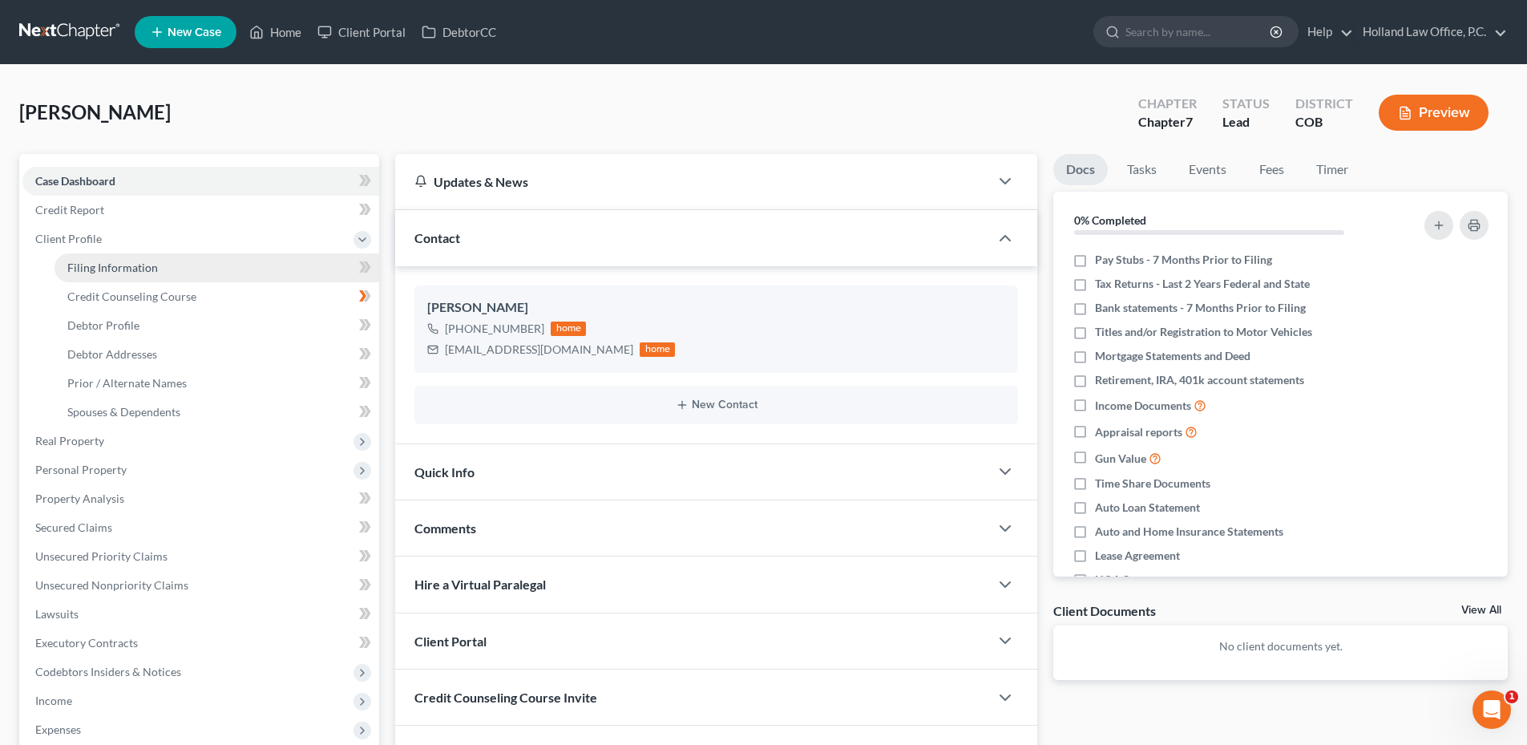
click at [133, 266] on span "Filing Information" at bounding box center [112, 268] width 91 height 14
select select "1"
select select "0"
select select "5"
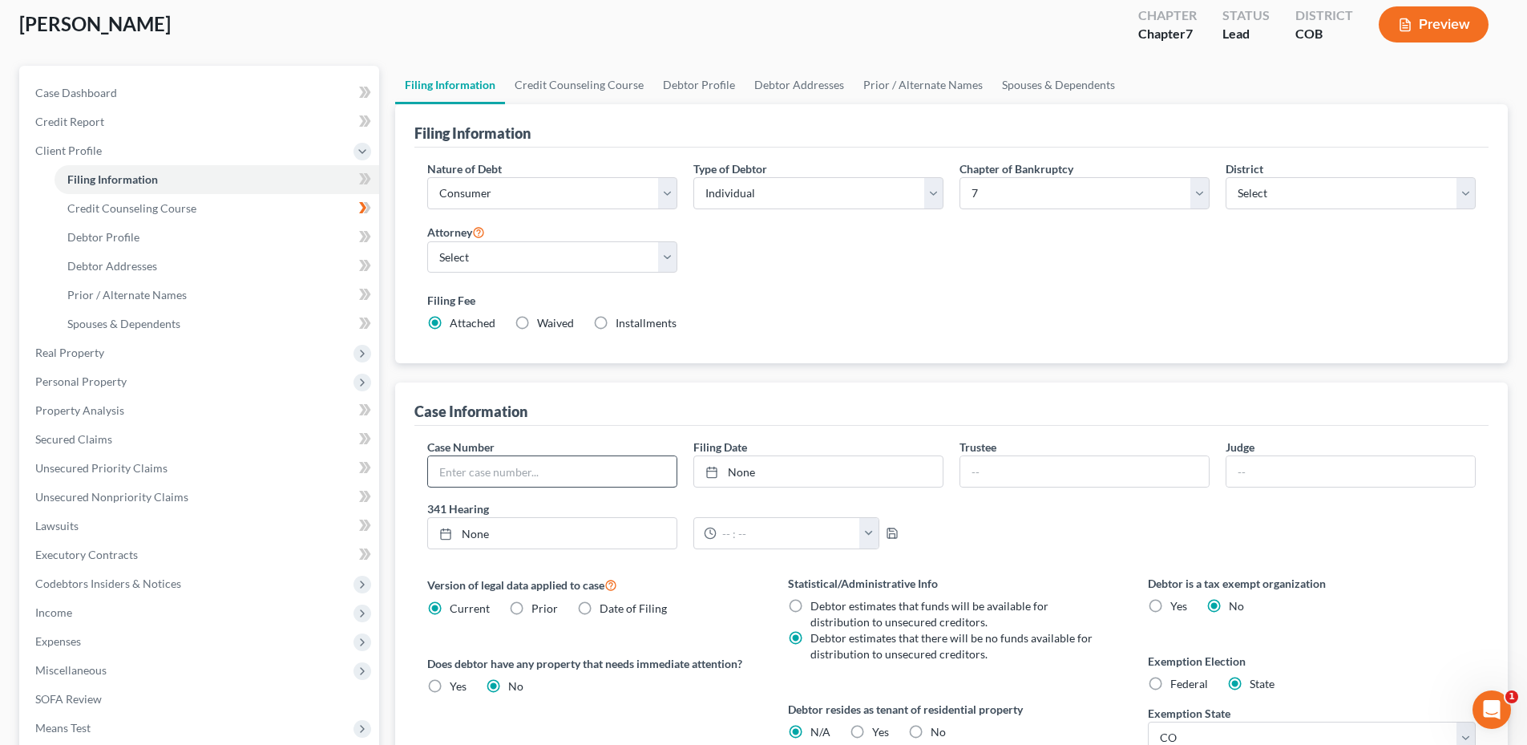
scroll to position [240, 0]
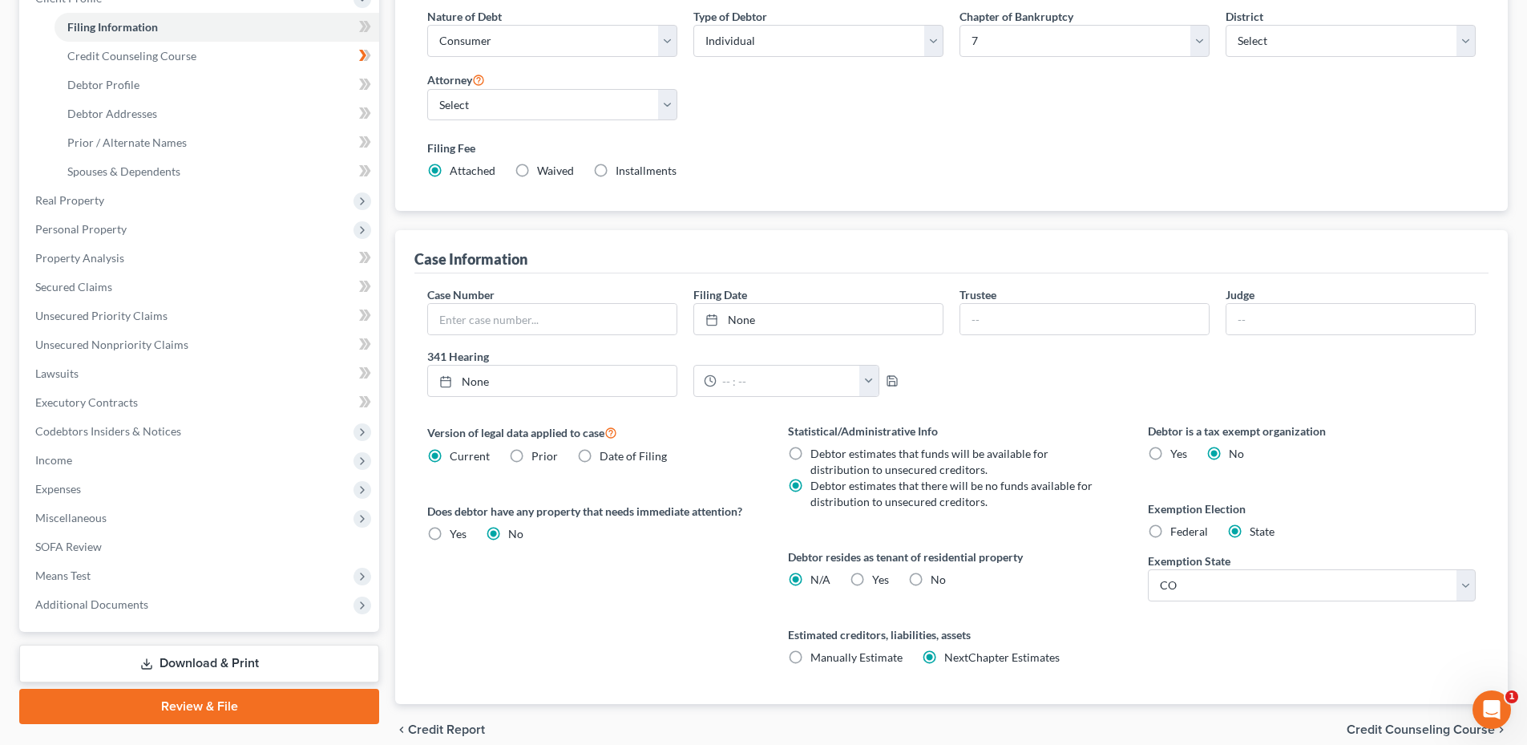
click at [872, 586] on label "Yes Yes" at bounding box center [880, 580] width 17 height 16
click at [879, 582] on input "Yes Yes" at bounding box center [884, 577] width 10 height 10
radio input "true"
radio input "false"
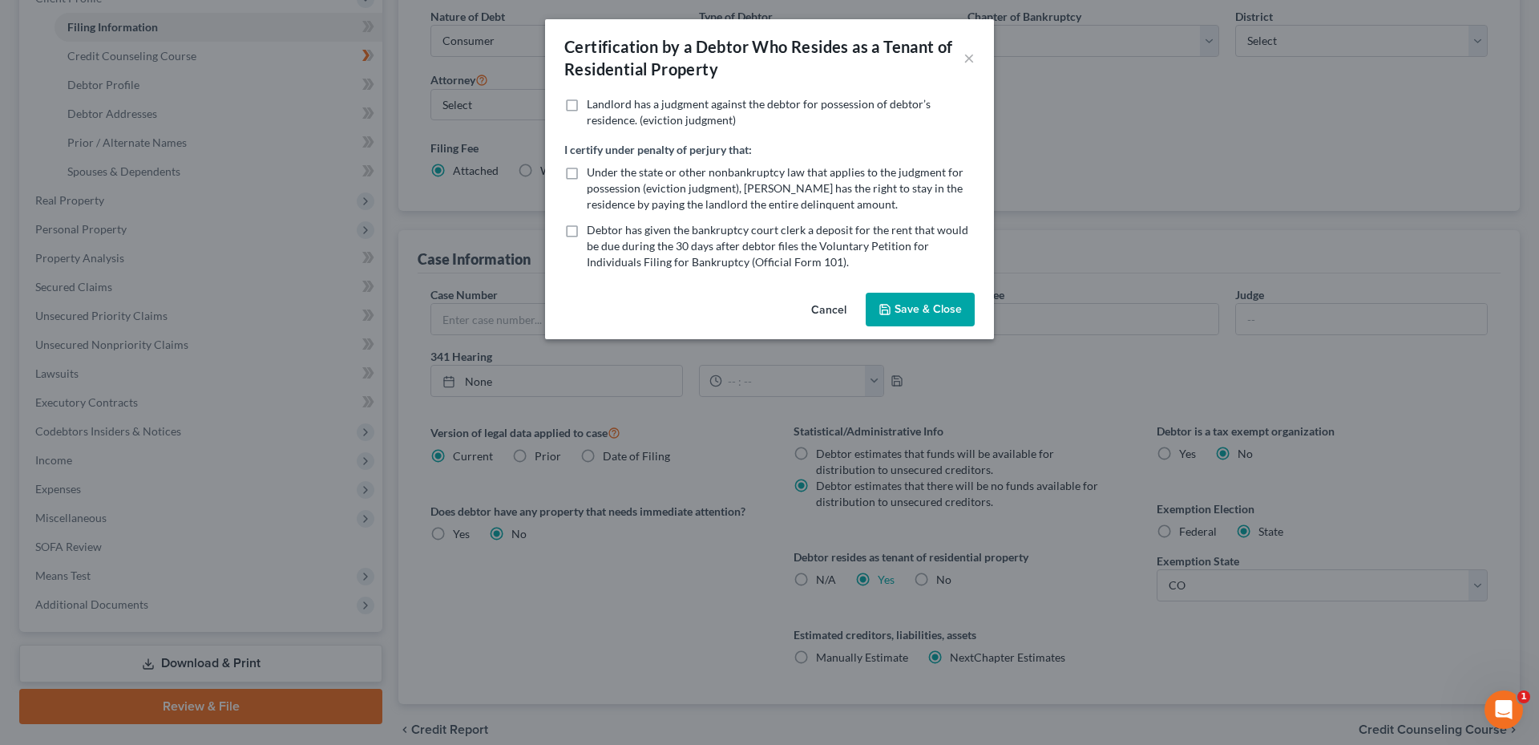
click at [934, 309] on button "Save & Close" at bounding box center [920, 310] width 109 height 34
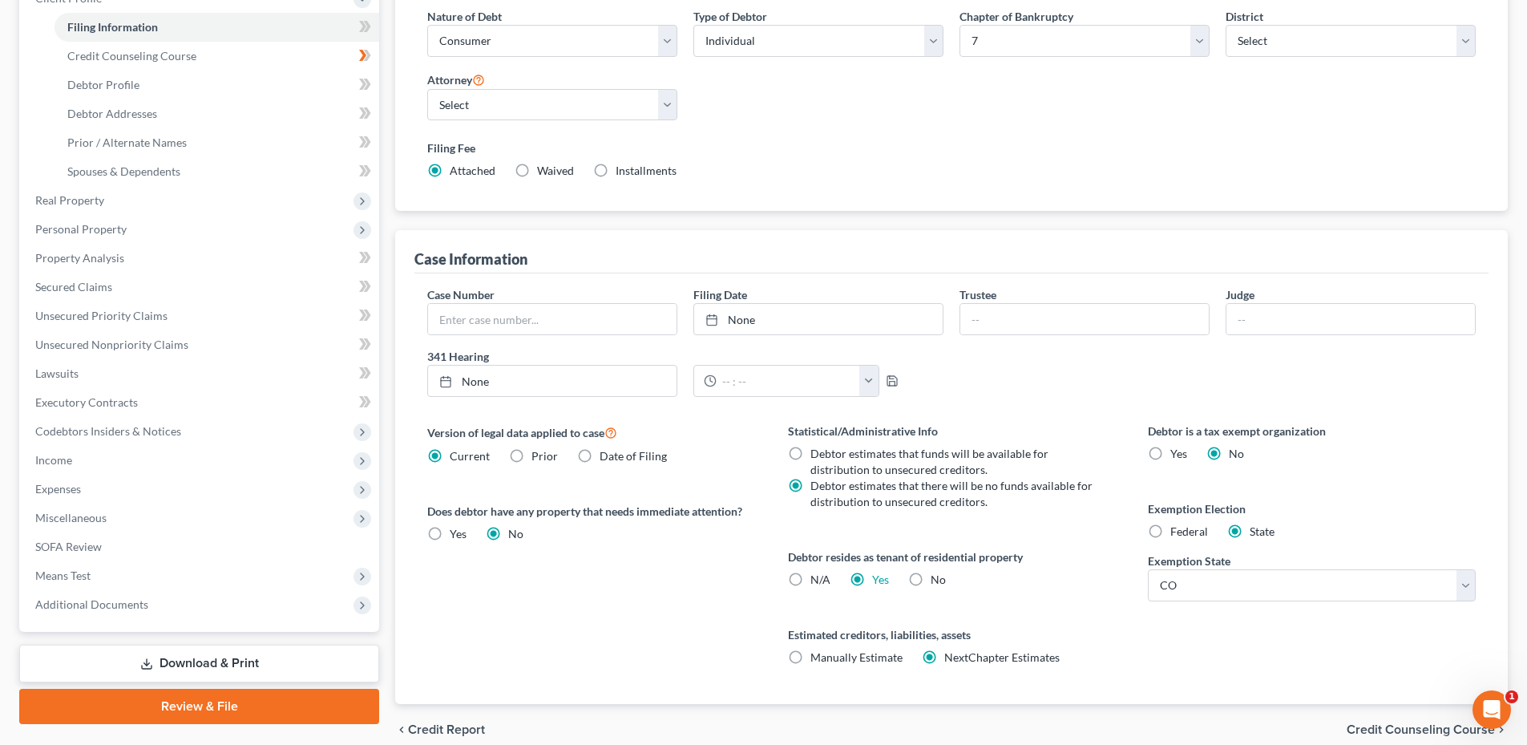
scroll to position [0, 0]
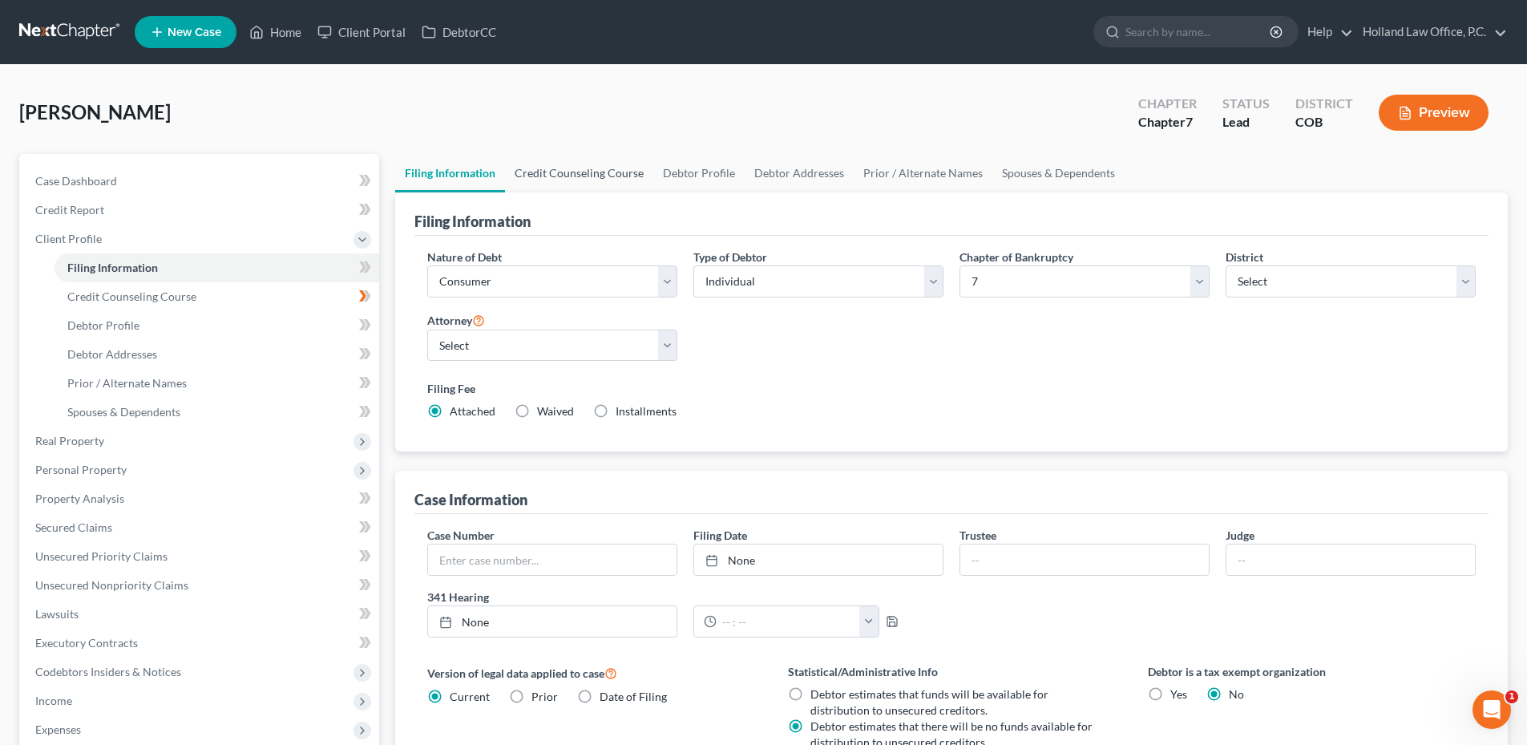
click at [562, 165] on link "Credit Counseling Course" at bounding box center [579, 173] width 148 height 38
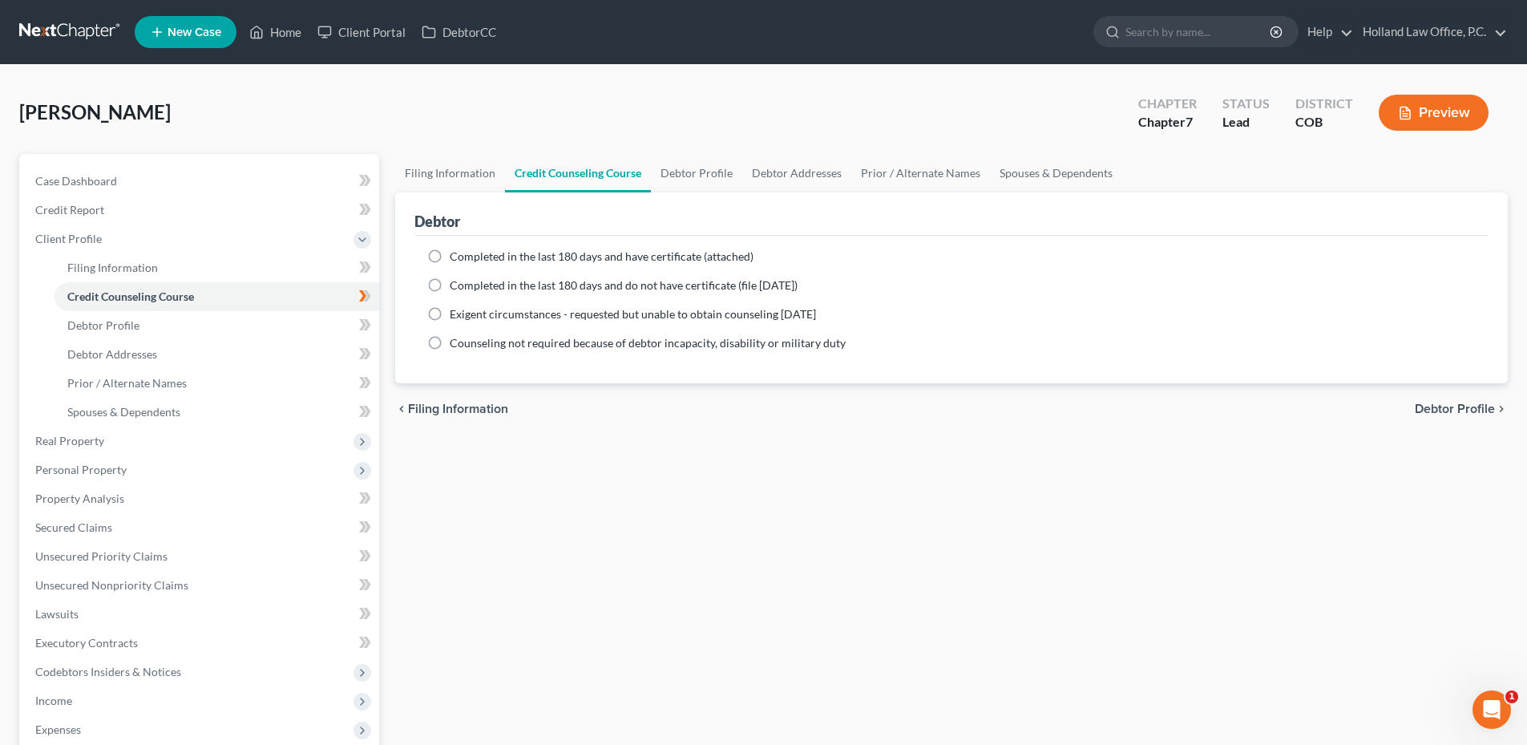
click at [521, 261] on span "Completed in the last 180 days and have certificate (attached)" at bounding box center [602, 256] width 304 height 14
click at [467, 259] on input "Completed in the last 180 days and have certificate (attached)" at bounding box center [461, 253] width 10 height 10
radio input "true"
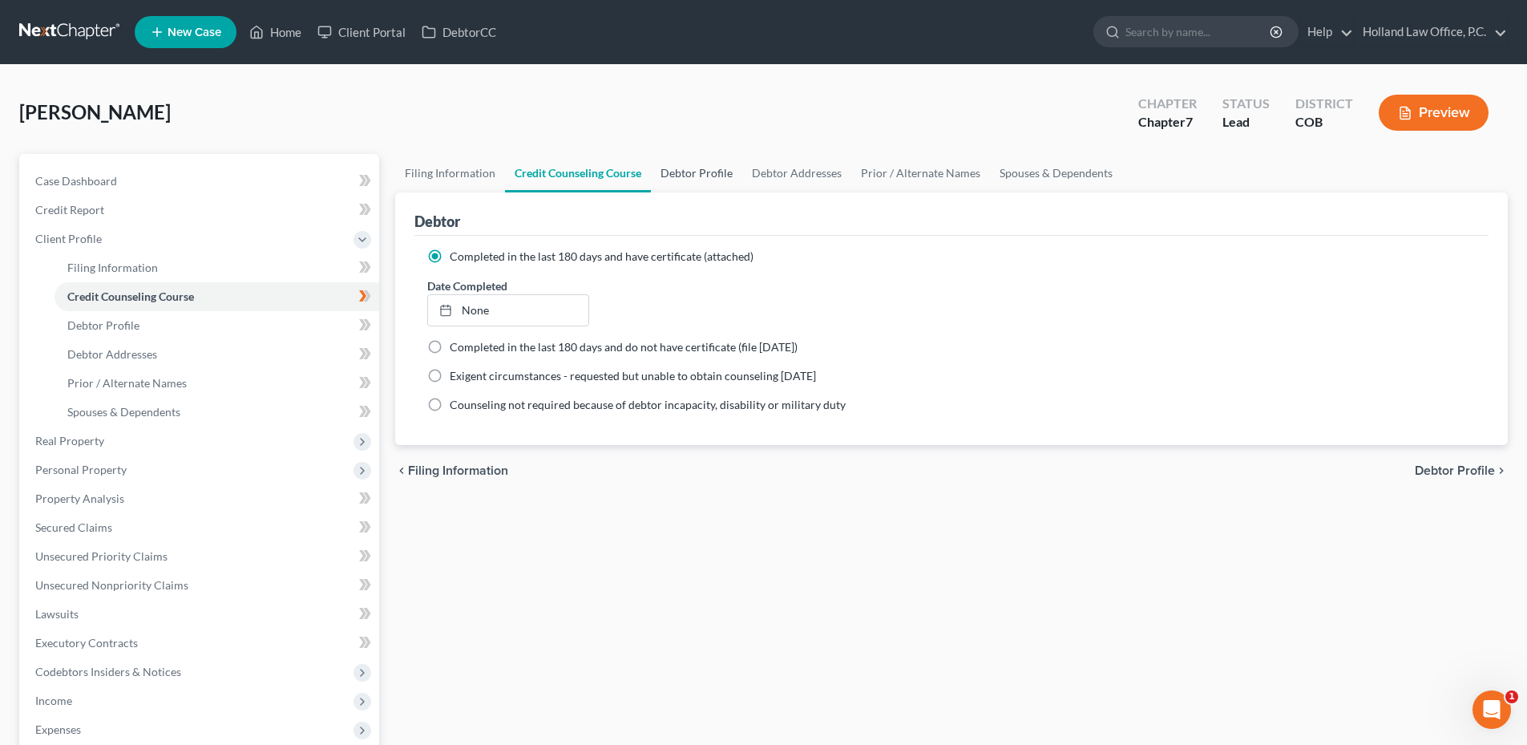
click at [700, 174] on link "Debtor Profile" at bounding box center [696, 173] width 91 height 38
select select "0"
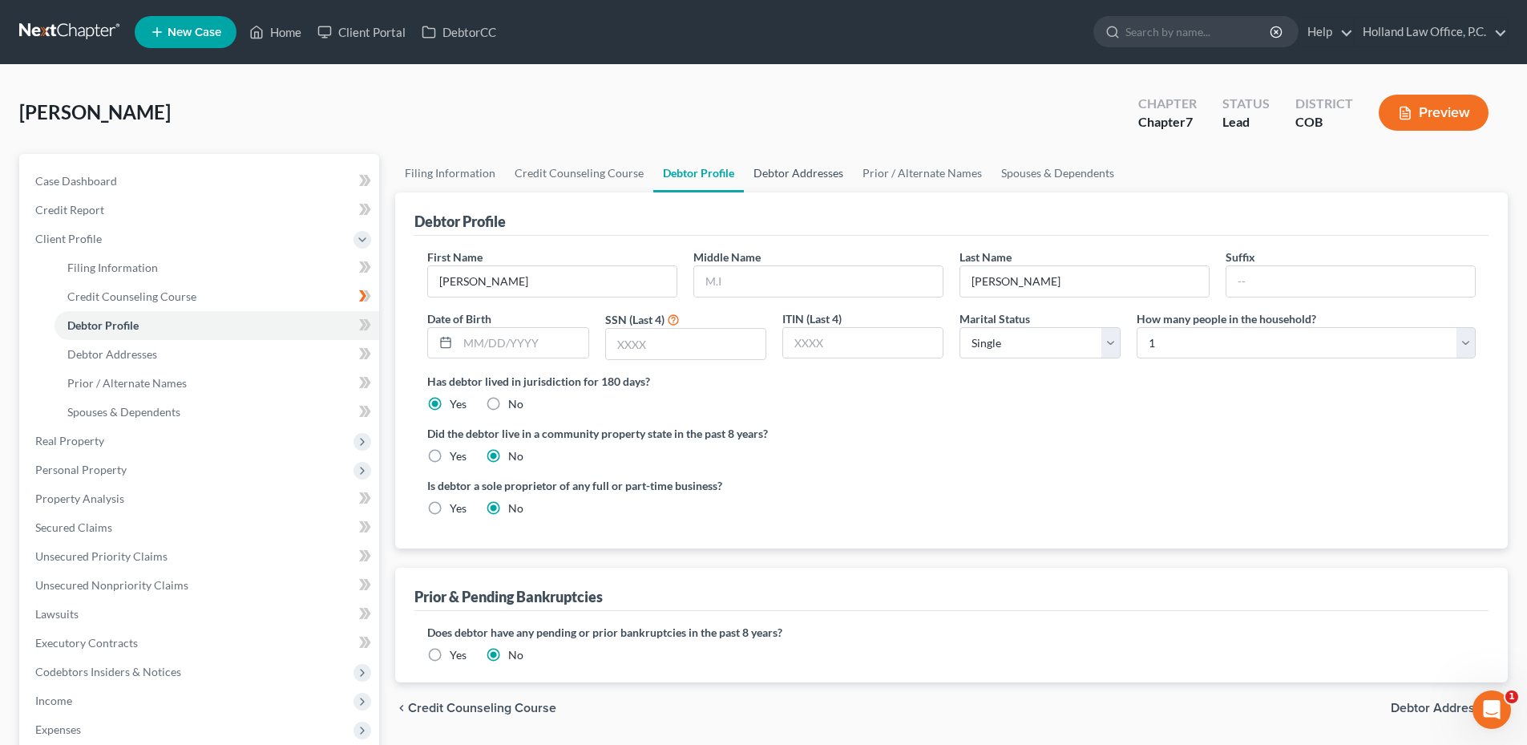
click at [805, 162] on link "Debtor Addresses" at bounding box center [798, 173] width 109 height 38
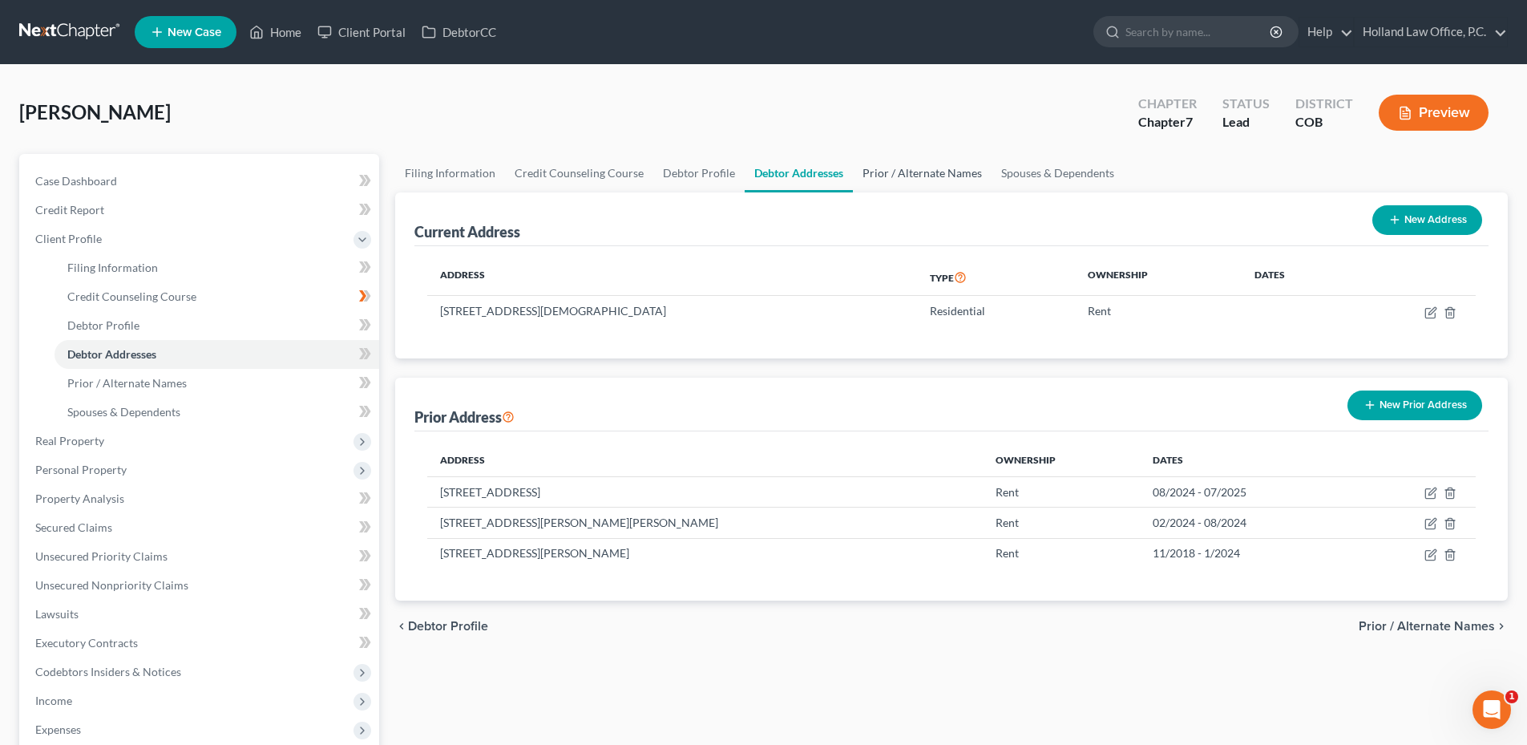
click at [878, 174] on link "Prior / Alternate Names" at bounding box center [922, 173] width 139 height 38
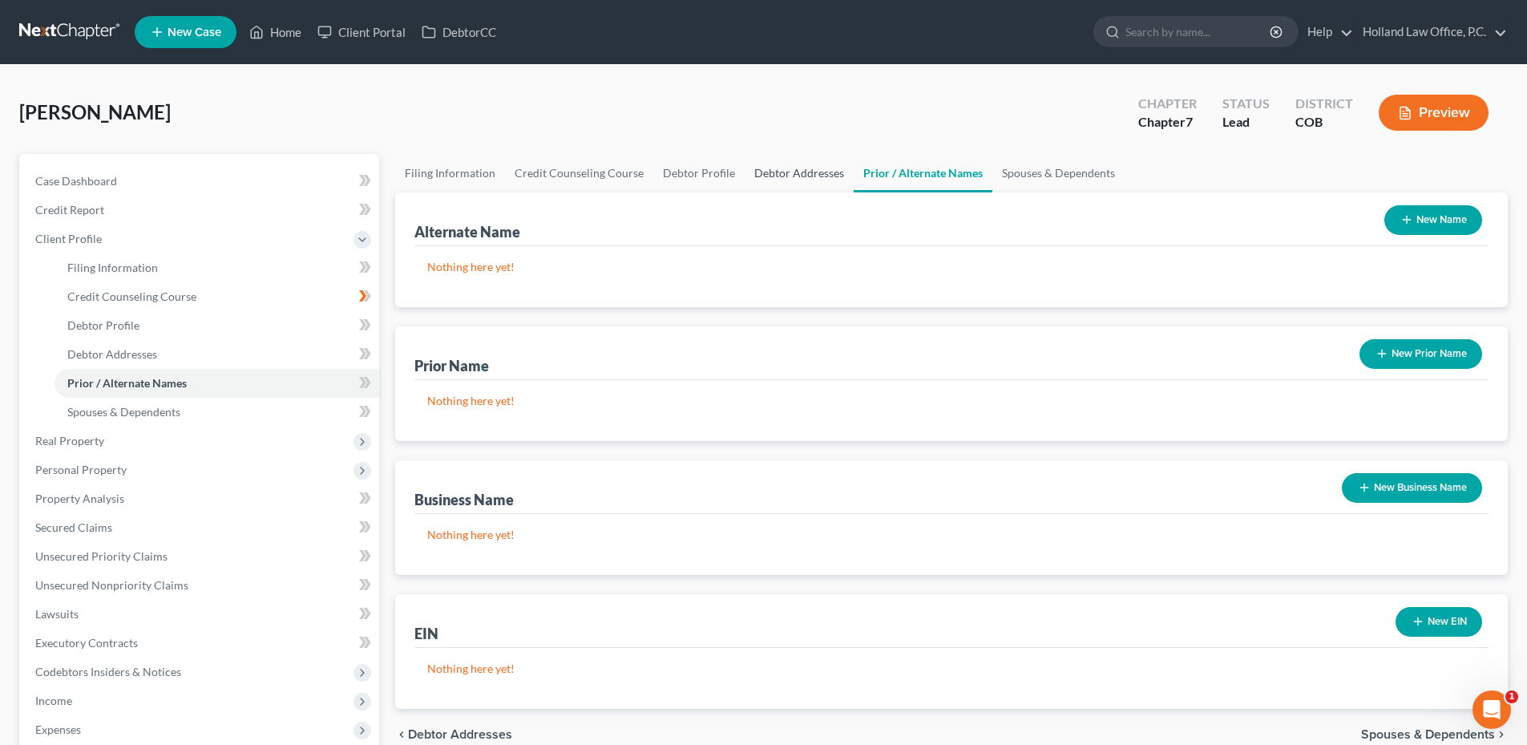
click at [820, 177] on link "Debtor Addresses" at bounding box center [799, 173] width 109 height 38
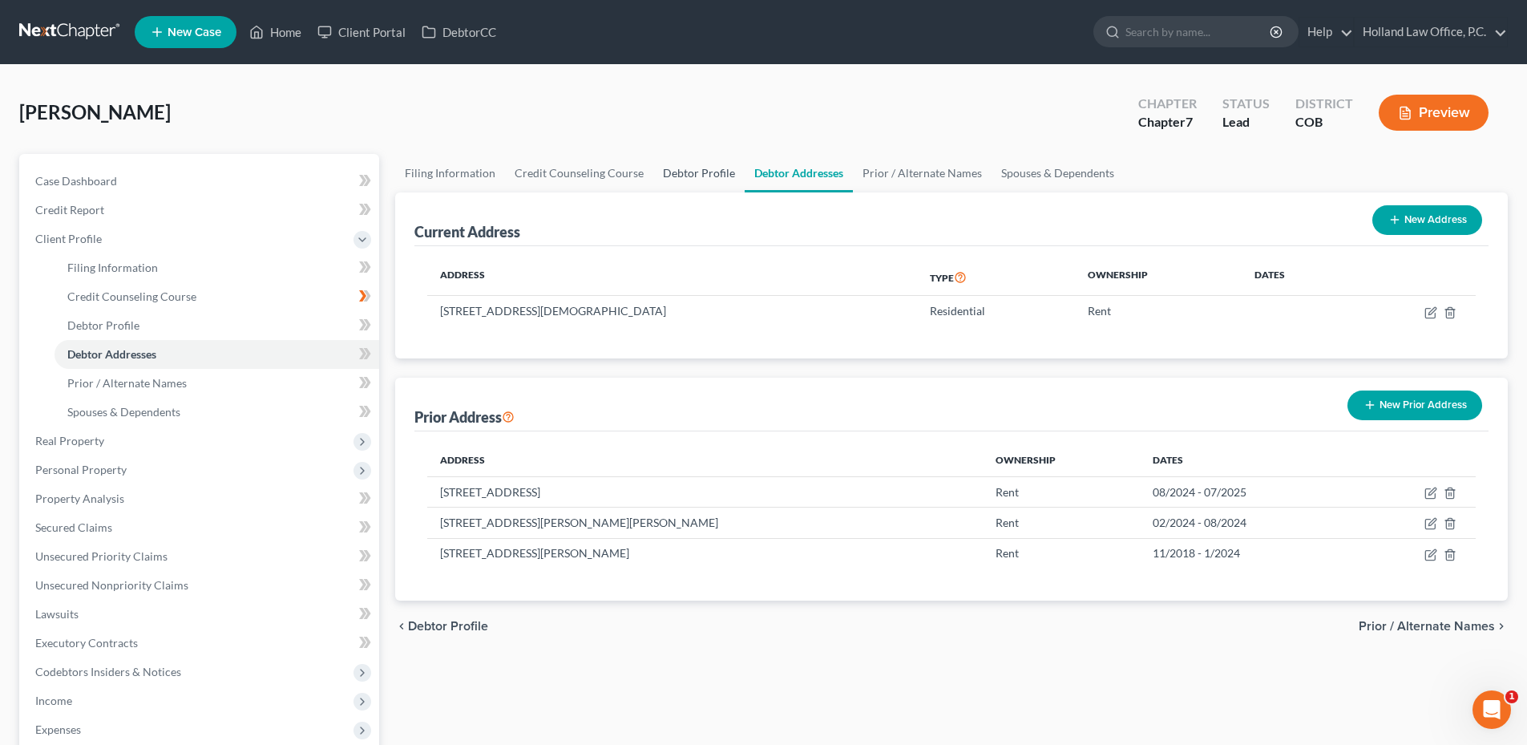
click at [695, 177] on link "Debtor Profile" at bounding box center [698, 173] width 91 height 38
select select "0"
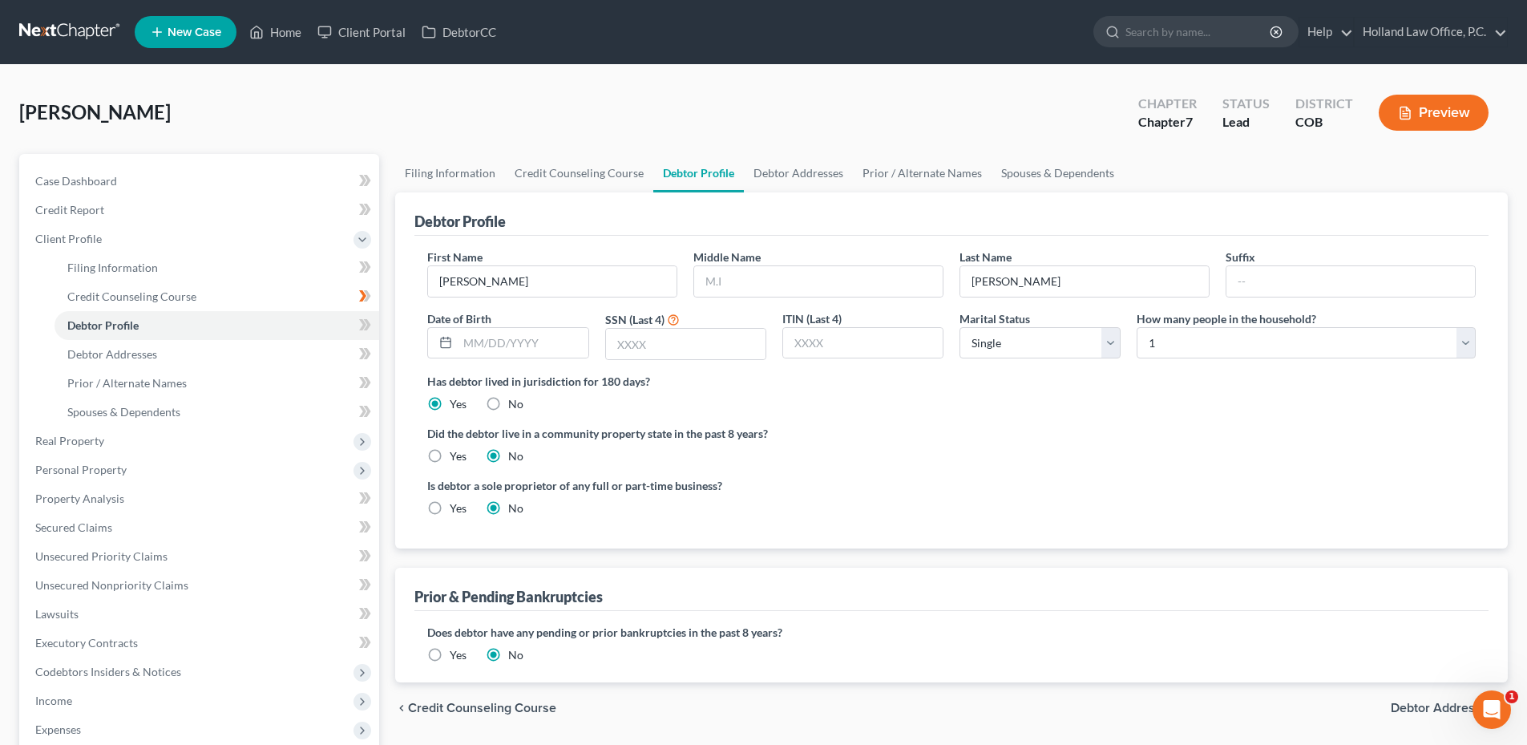
drag, startPoint x: 688, startPoint y: 313, endPoint x: 676, endPoint y: 322, distance: 15.4
click at [685, 316] on div "SSN (Last 4)" at bounding box center [685, 335] width 177 height 51
click at [664, 337] on input "text" at bounding box center [686, 344] width 160 height 30
type input "1055"
click at [956, 414] on ng-include "First Name [PERSON_NAME] Middle Name Last Name [PERSON_NAME] Suffix Date of Bir…" at bounding box center [951, 388] width 1049 height 281
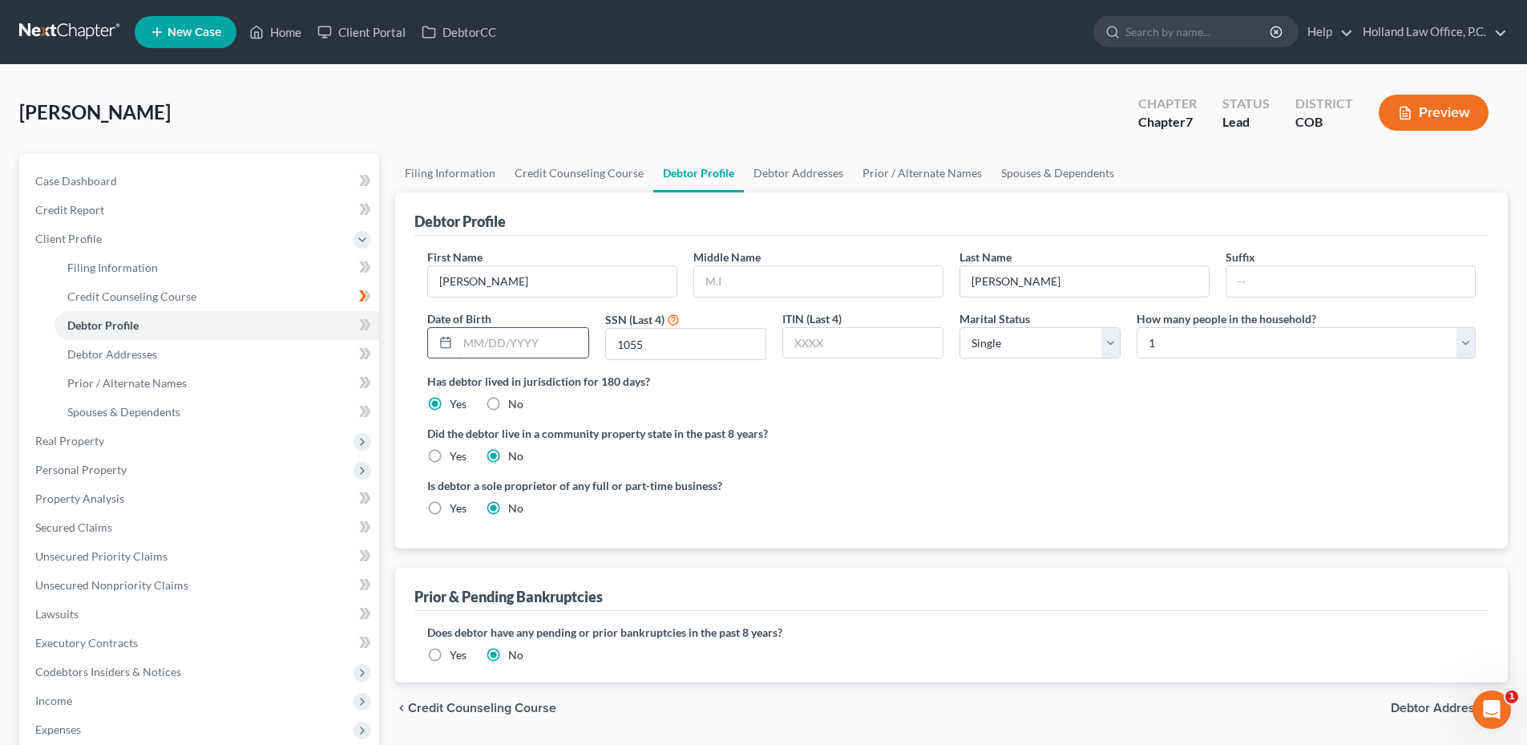
click at [513, 341] on input "text" at bounding box center [523, 343] width 130 height 30
type input "[DATE]"
click at [947, 468] on ng-include "First Name [PERSON_NAME] Middle Name Last Name [PERSON_NAME] Suffix Date of Bir…" at bounding box center [951, 388] width 1049 height 281
drag, startPoint x: 557, startPoint y: 173, endPoint x: 554, endPoint y: 182, distance: 9.4
click at [557, 173] on link "Credit Counseling Course" at bounding box center [579, 173] width 148 height 38
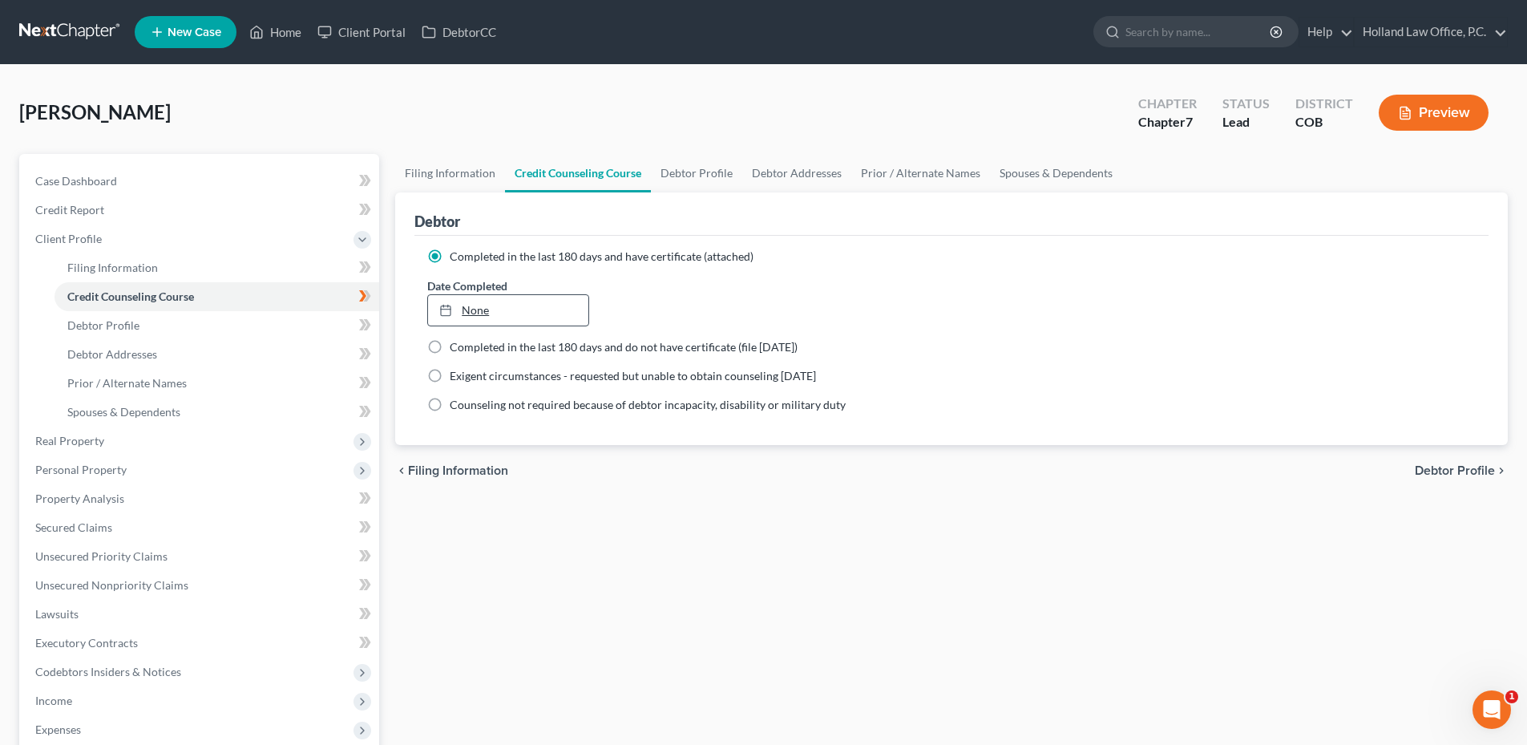
click at [509, 312] on link "None" at bounding box center [508, 310] width 160 height 30
type input "[DATE]"
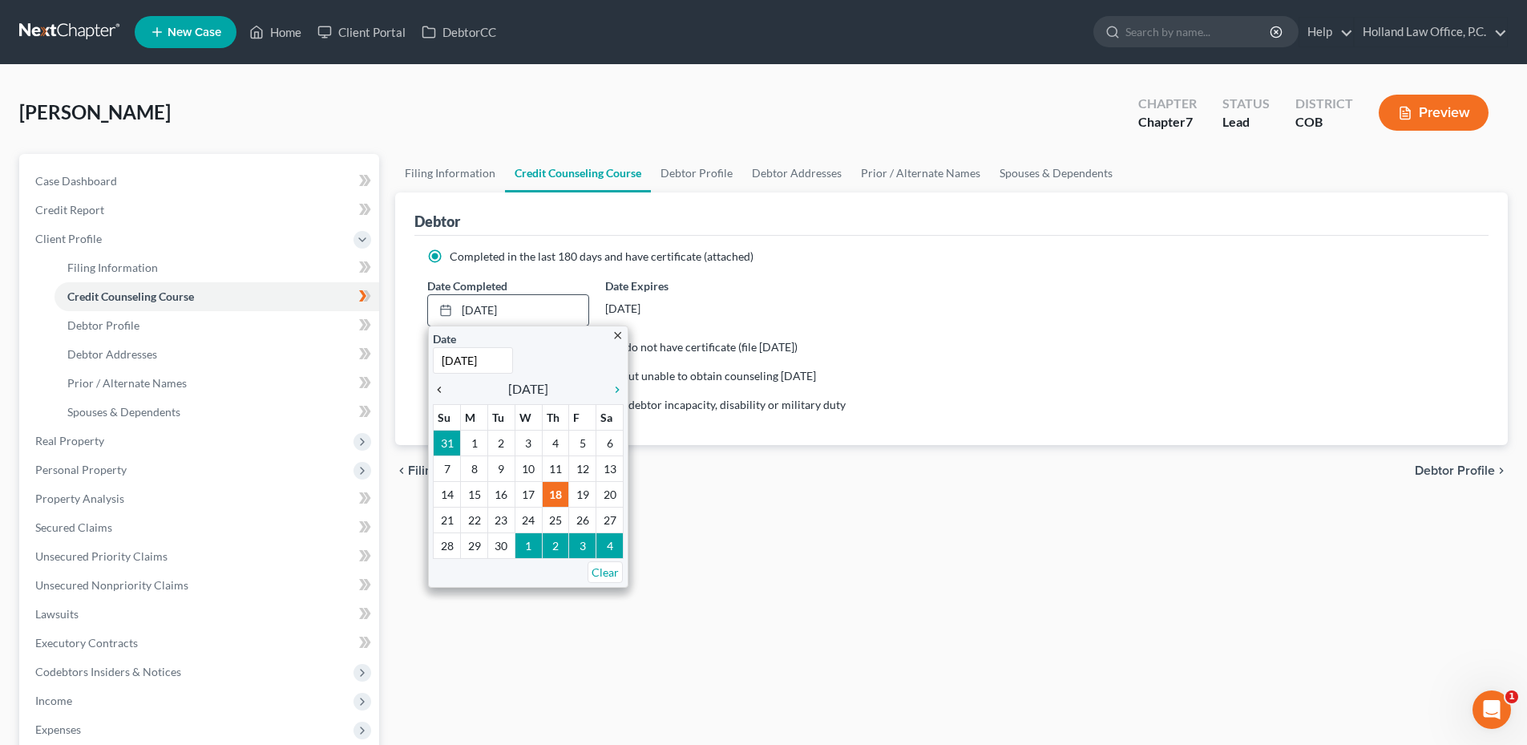
click at [444, 393] on icon "chevron_left" at bounding box center [443, 389] width 21 height 13
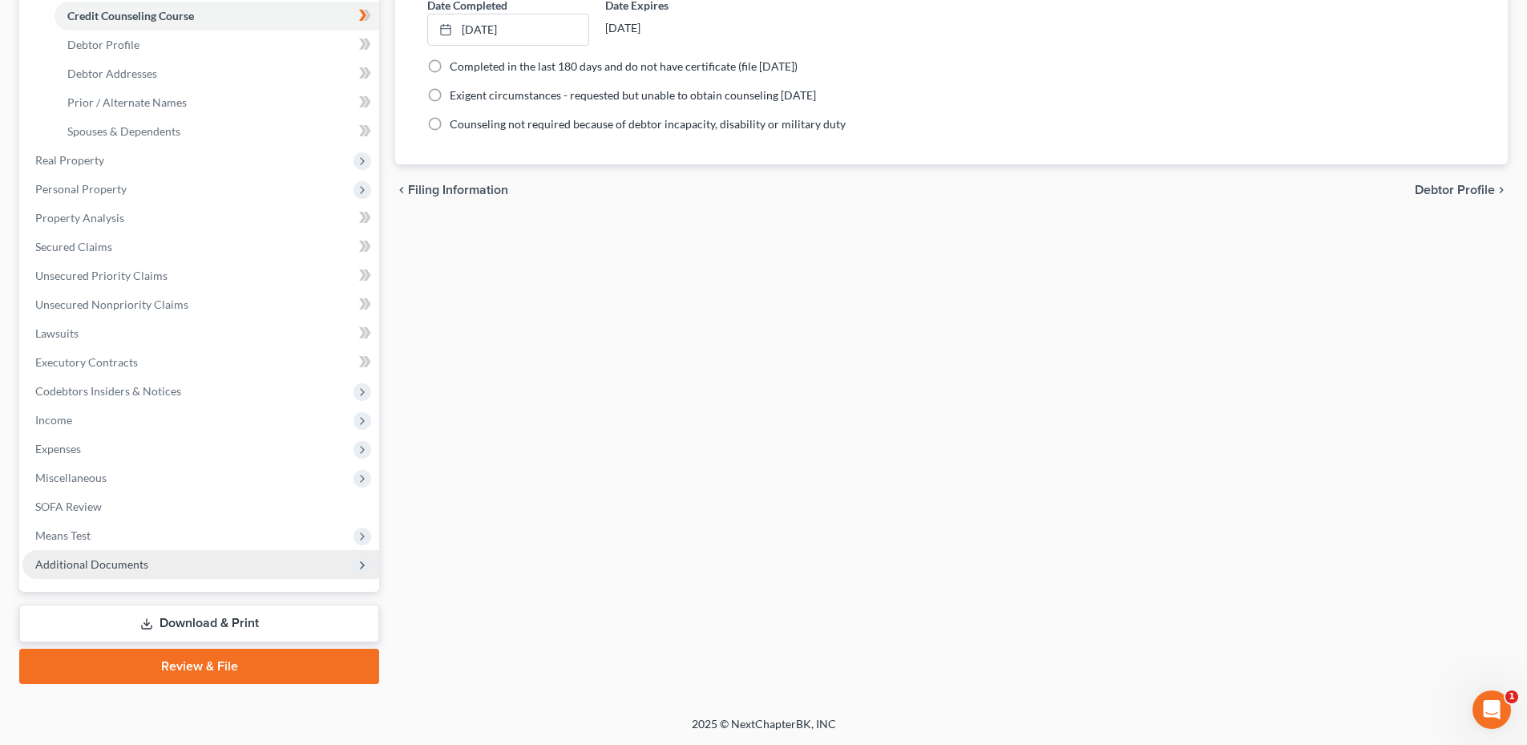
click at [83, 573] on span "Additional Documents" at bounding box center [200, 564] width 357 height 29
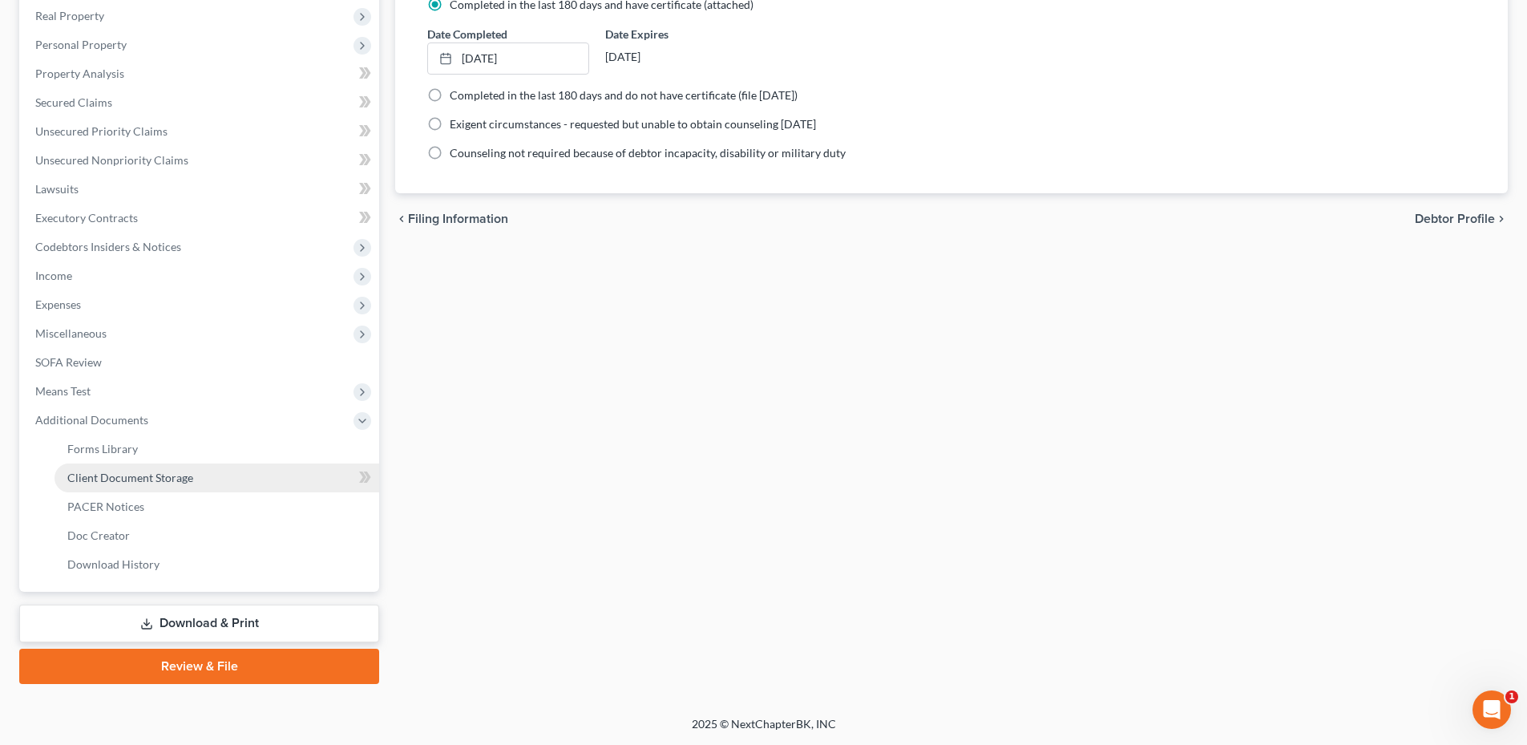
click at [143, 476] on span "Client Document Storage" at bounding box center [130, 478] width 126 height 14
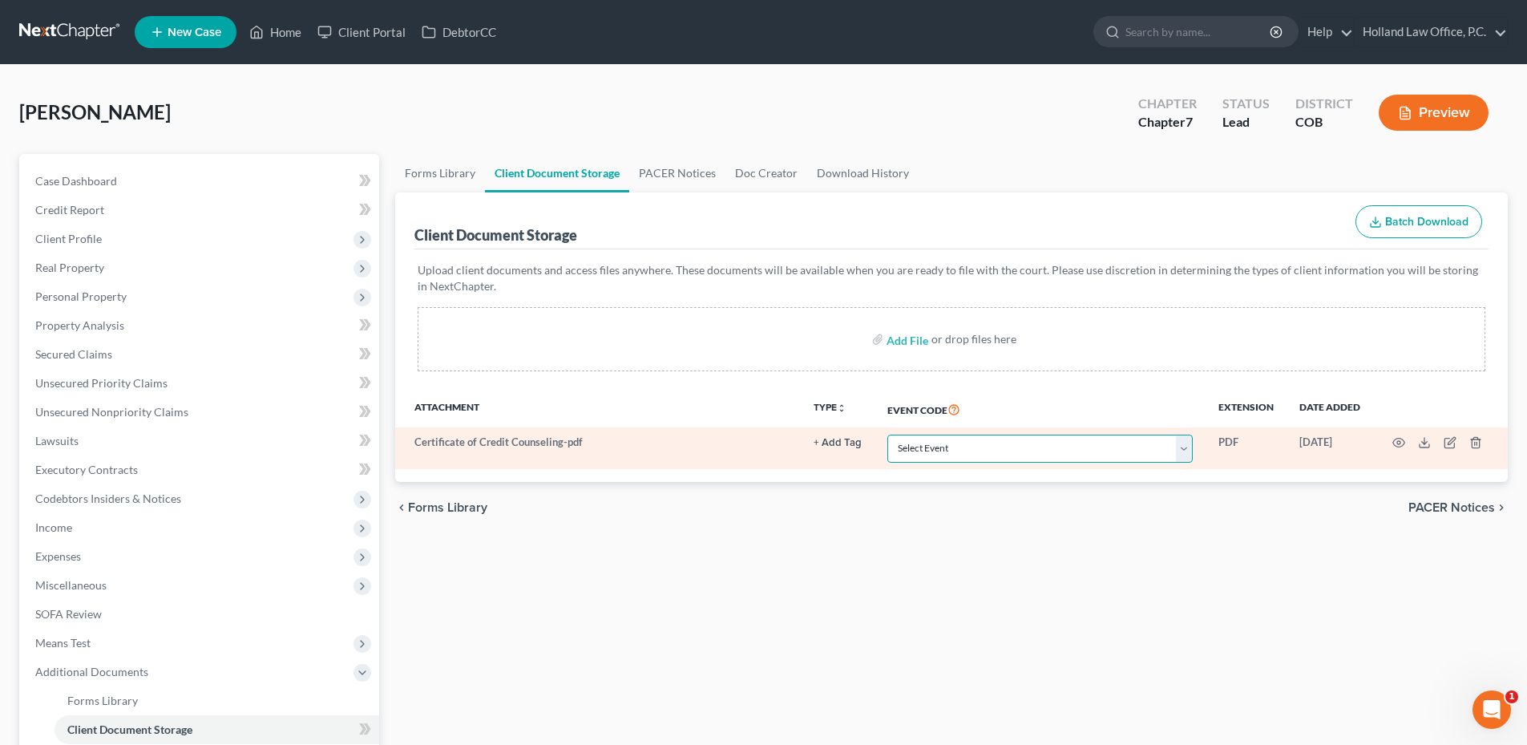
drag, startPoint x: 984, startPoint y: 445, endPoint x: 1005, endPoint y: 451, distance: 22.4
click at [984, 445] on select "Select Event 1009-1.1 Notice of Amendments 20 Largest Unsecured Creditors Amend…" at bounding box center [1039, 448] width 305 height 28
select select "5"
click at [887, 434] on select "Select Event 1009-1.1 Notice of Amendments 20 Largest Unsecured Creditors Amend…" at bounding box center [1039, 448] width 305 height 28
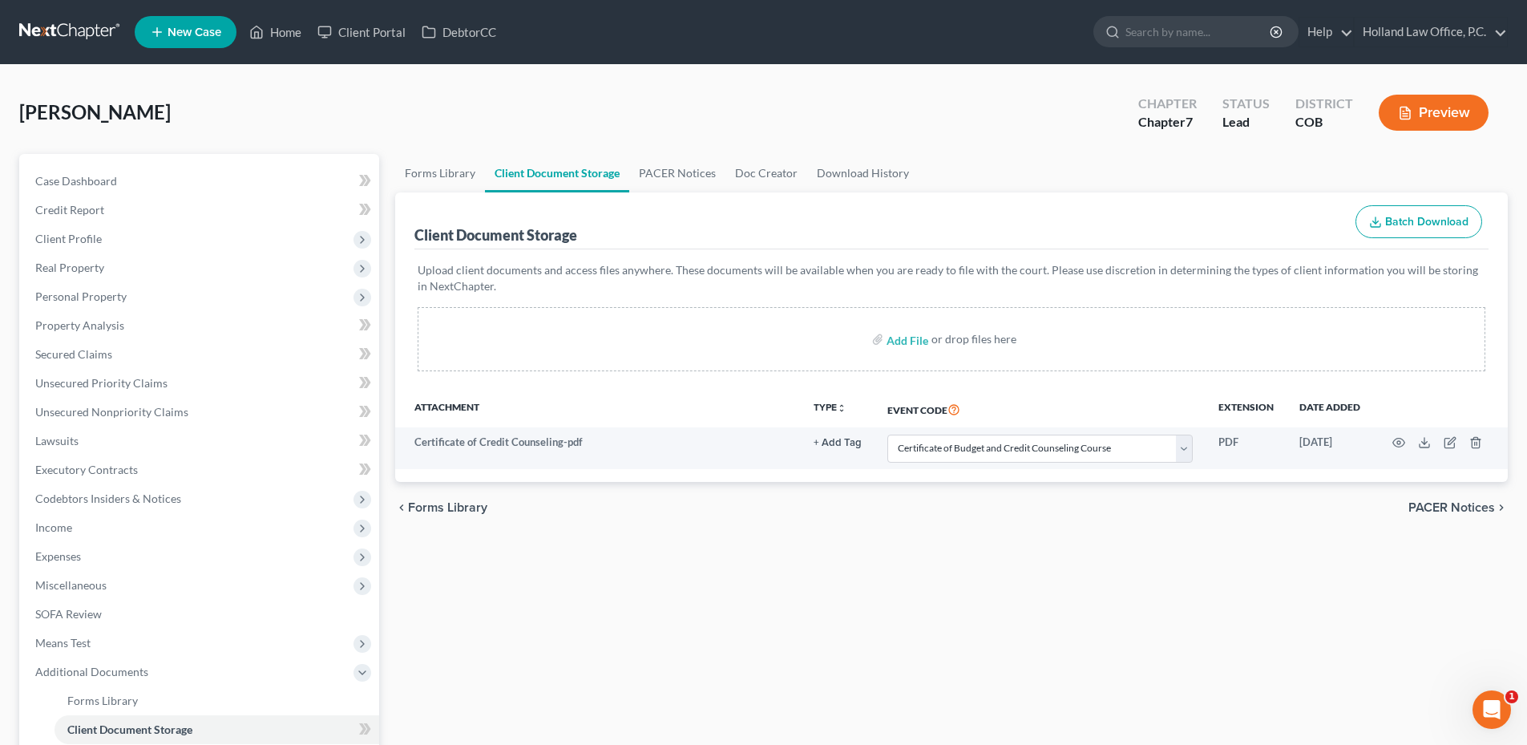
click at [1001, 510] on div "chevron_left Forms Library PACER Notices chevron_right" at bounding box center [951, 507] width 1113 height 51
click at [114, 412] on span "Unsecured Nonpriority Claims" at bounding box center [111, 412] width 153 height 14
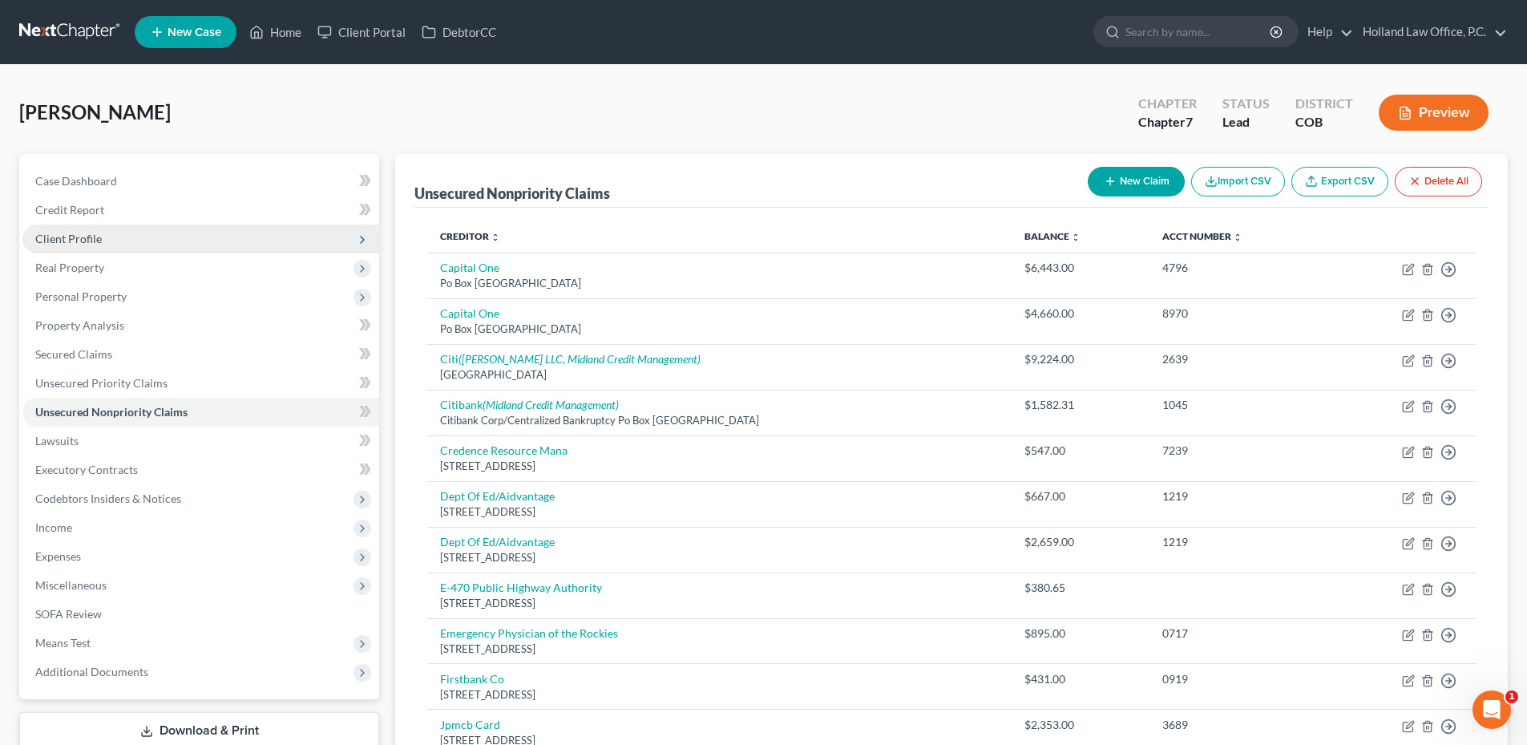
click at [152, 240] on span "Client Profile" at bounding box center [200, 238] width 357 height 29
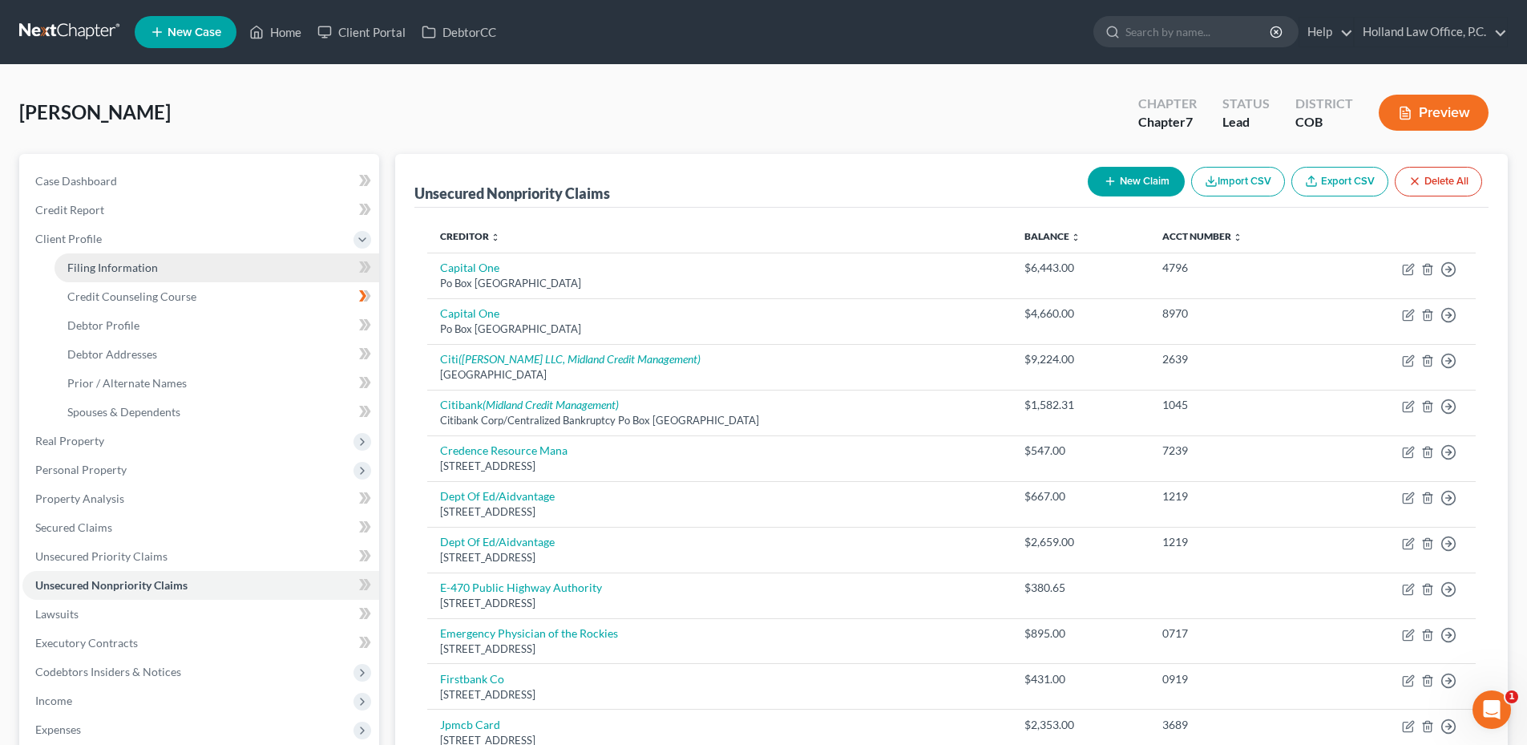
click at [139, 274] on link "Filing Information" at bounding box center [217, 267] width 325 height 29
select select "1"
select select "0"
select select "11"
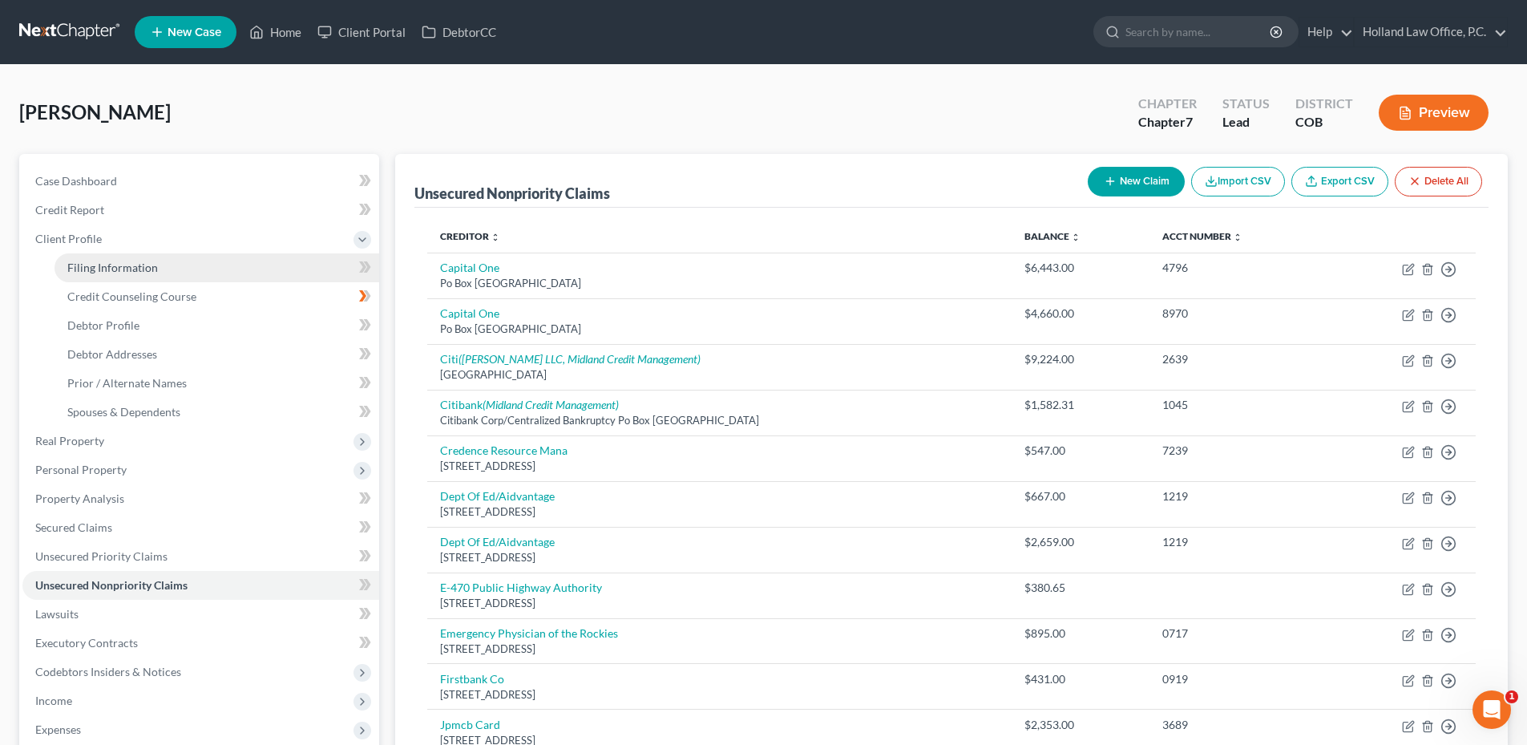
select select "0"
select select "5"
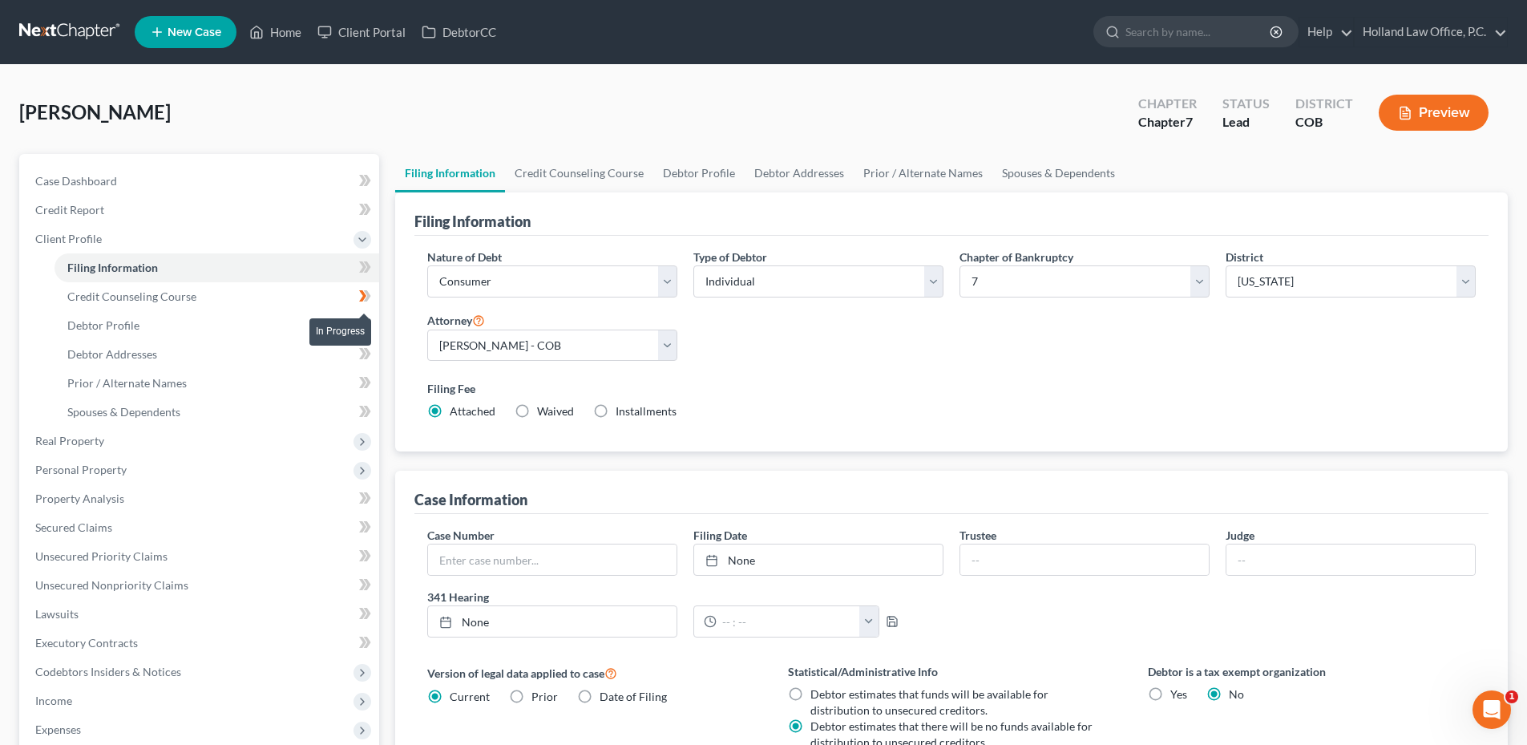
click at [363, 293] on icon at bounding box center [362, 295] width 7 height 11
click at [604, 176] on link "Credit Counseling Course" at bounding box center [579, 173] width 148 height 38
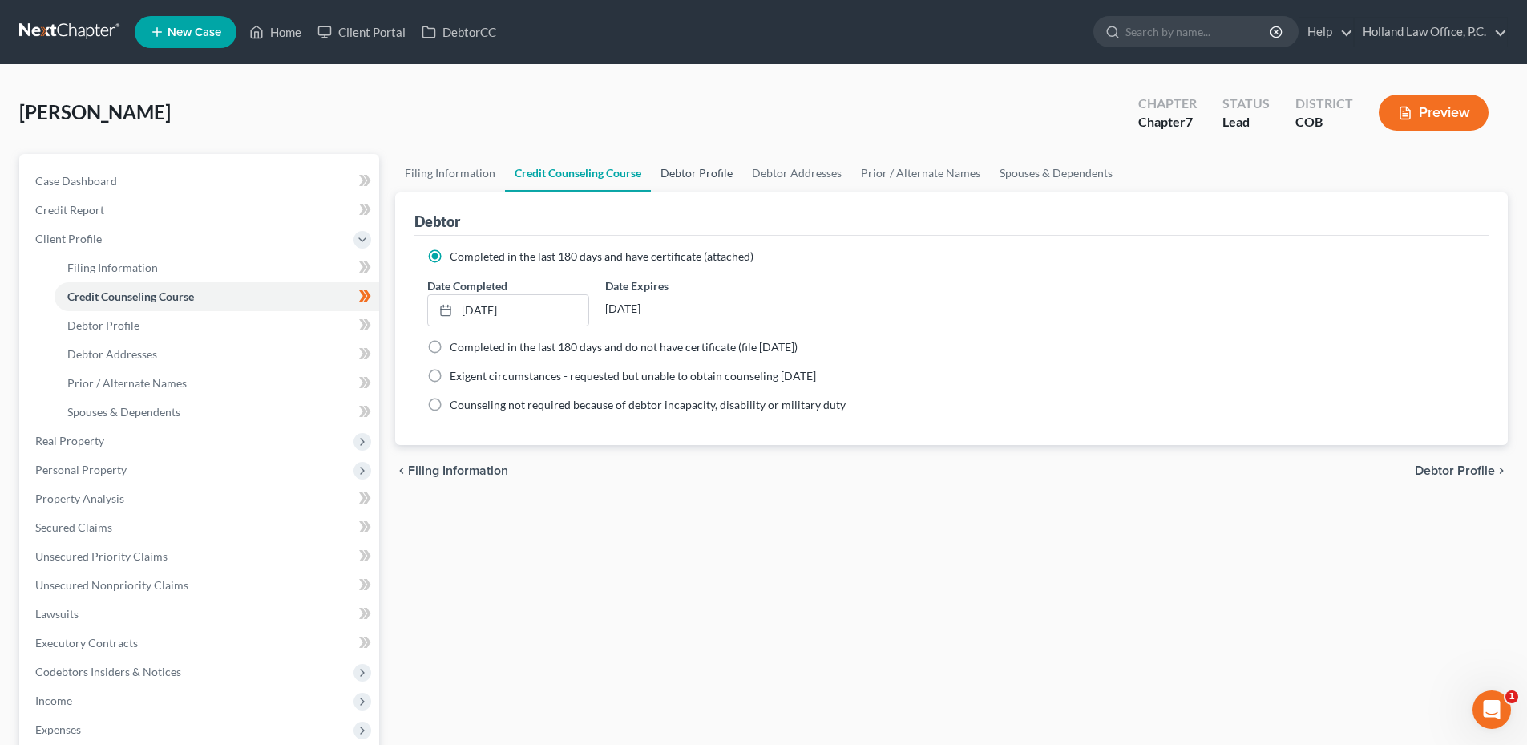
click at [654, 177] on link "Debtor Profile" at bounding box center [696, 173] width 91 height 38
select select "0"
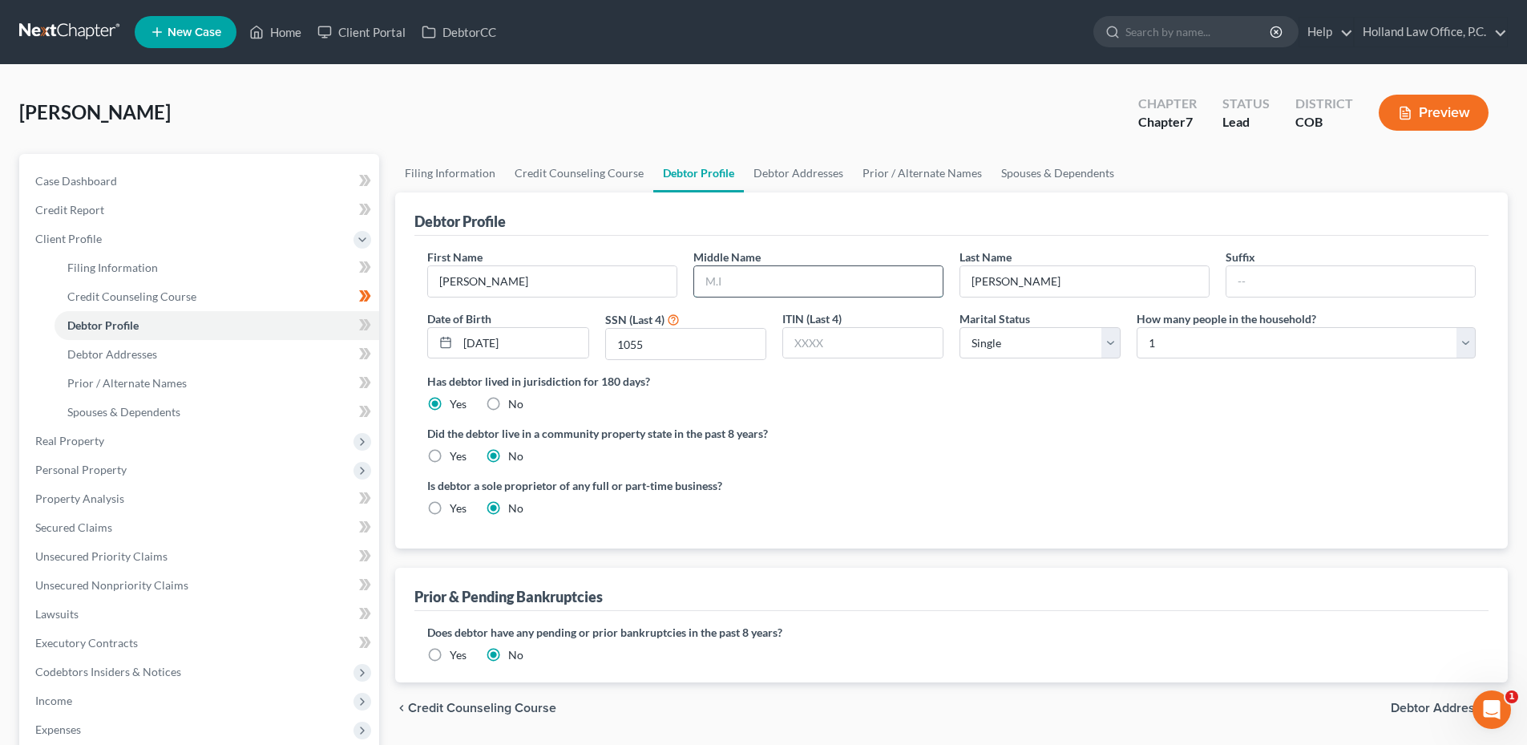
click at [797, 293] on input "text" at bounding box center [818, 281] width 248 height 30
type input "[PERSON_NAME]"
click at [782, 188] on link "Debtor Addresses" at bounding box center [798, 173] width 109 height 38
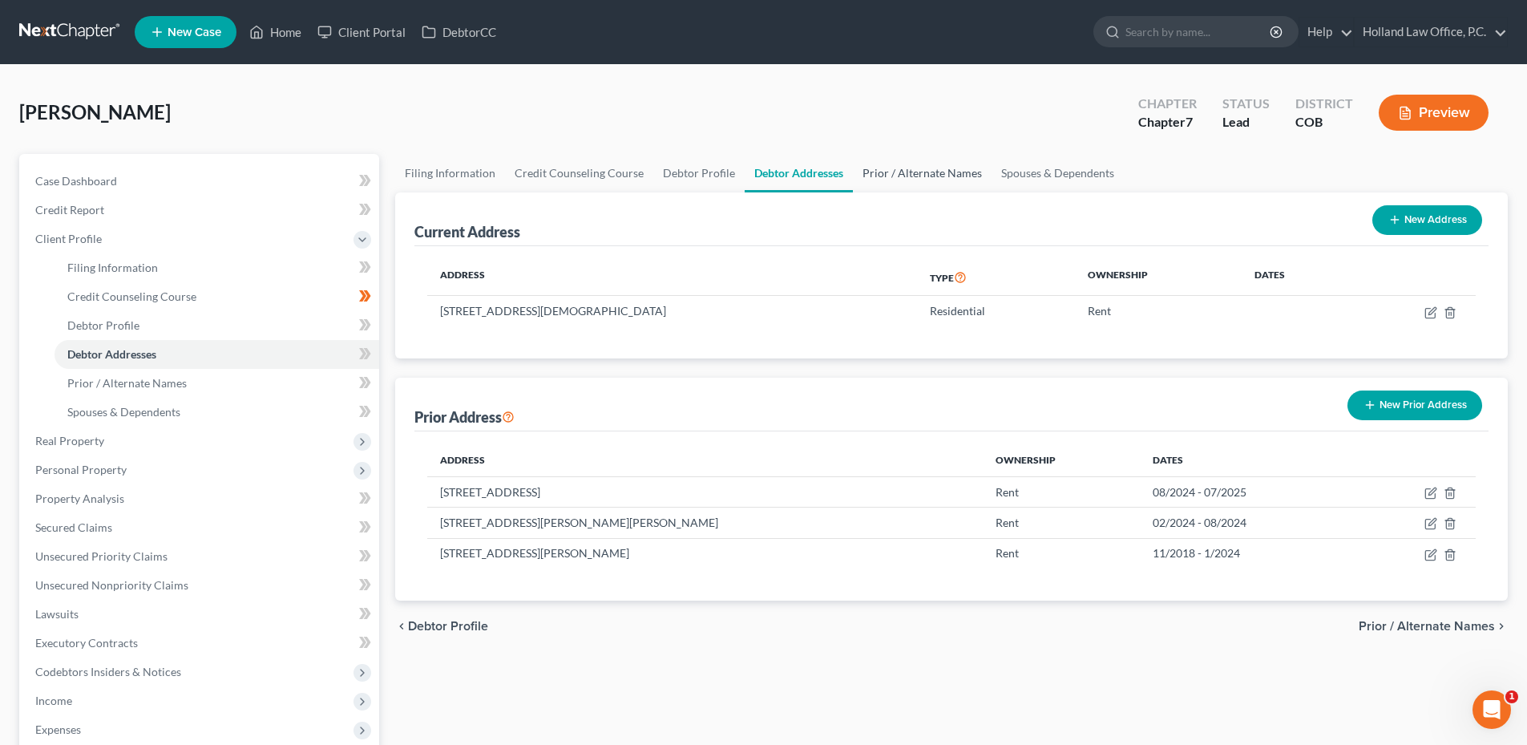
click at [906, 177] on link "Prior / Alternate Names" at bounding box center [922, 173] width 139 height 38
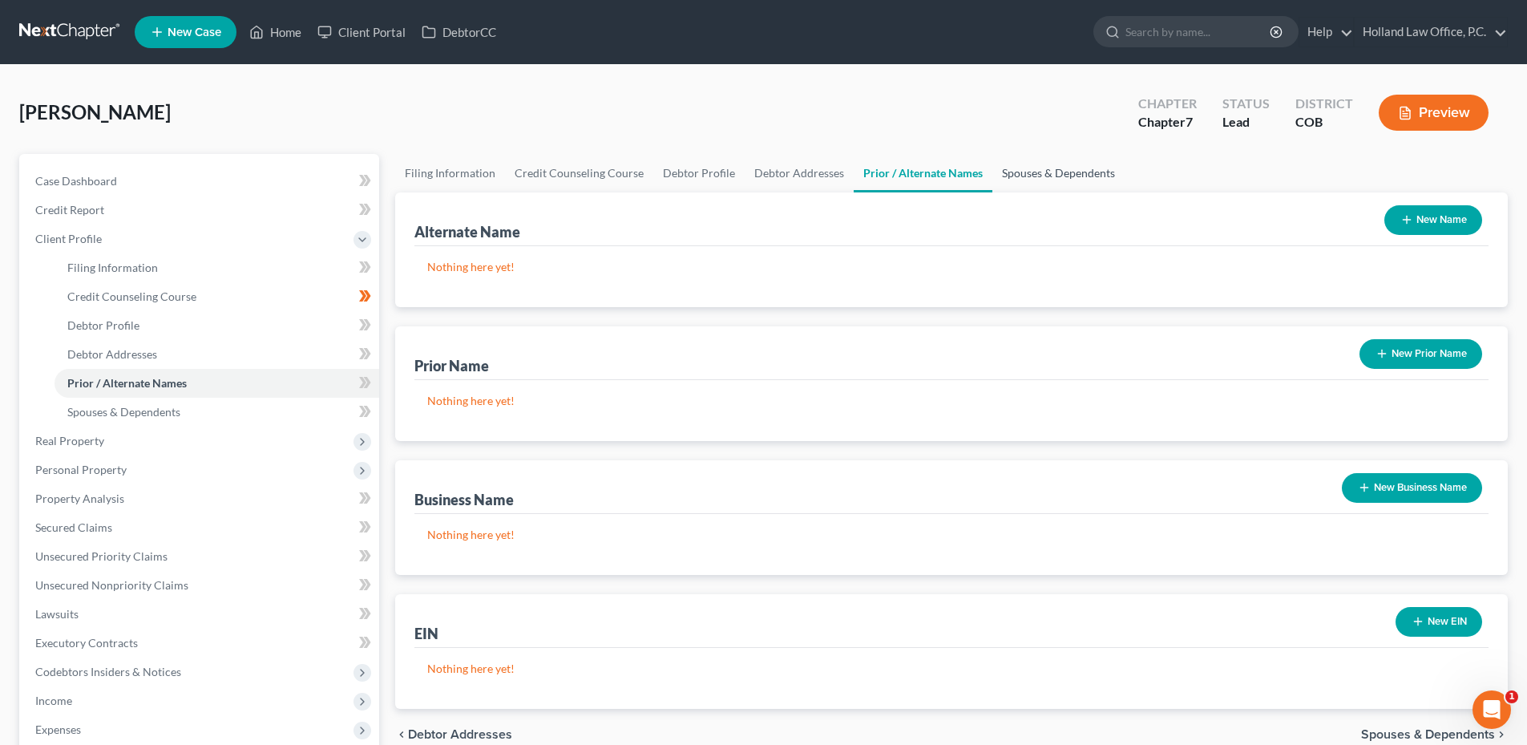
click at [1035, 177] on link "Spouses & Dependents" at bounding box center [1058, 173] width 132 height 38
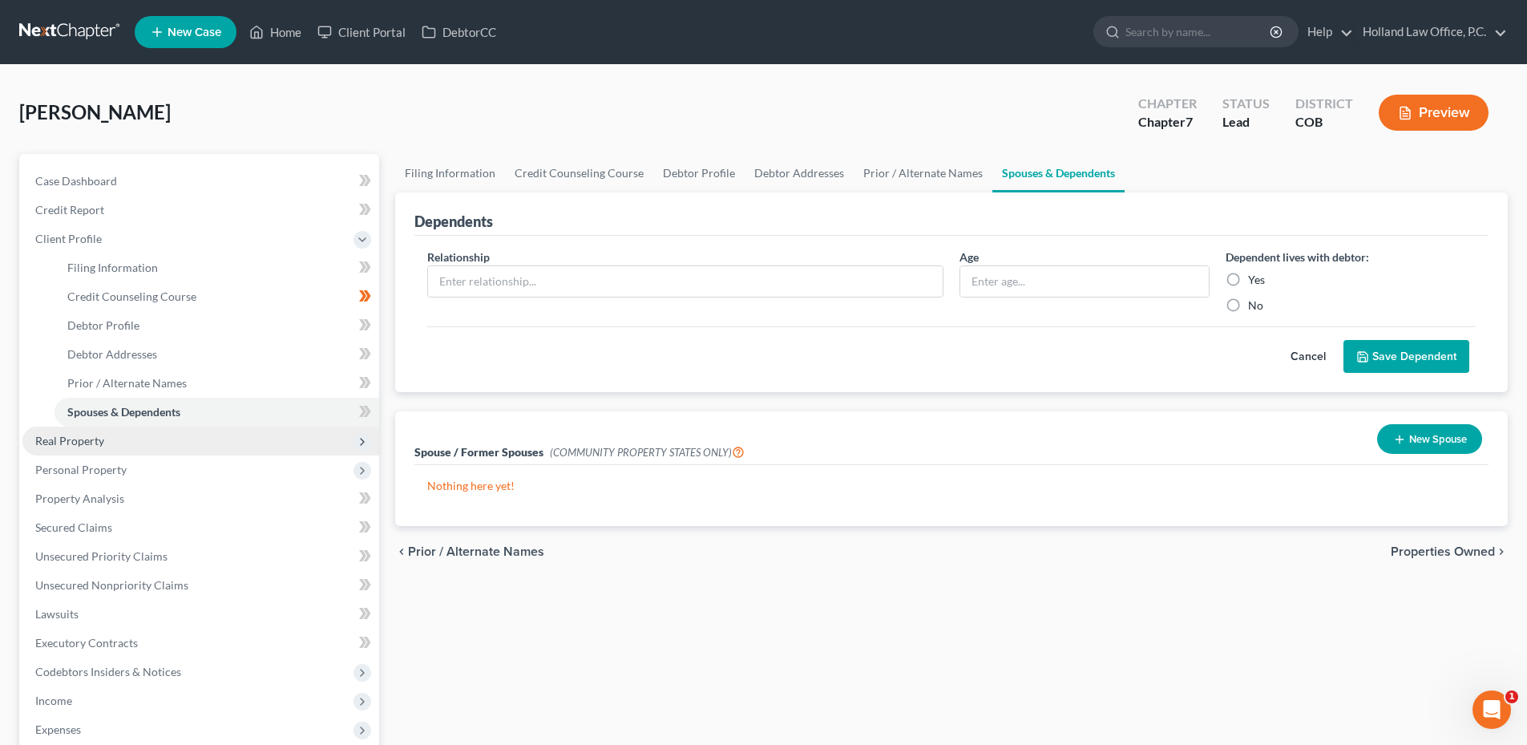
click at [100, 432] on span "Real Property" at bounding box center [200, 440] width 357 height 29
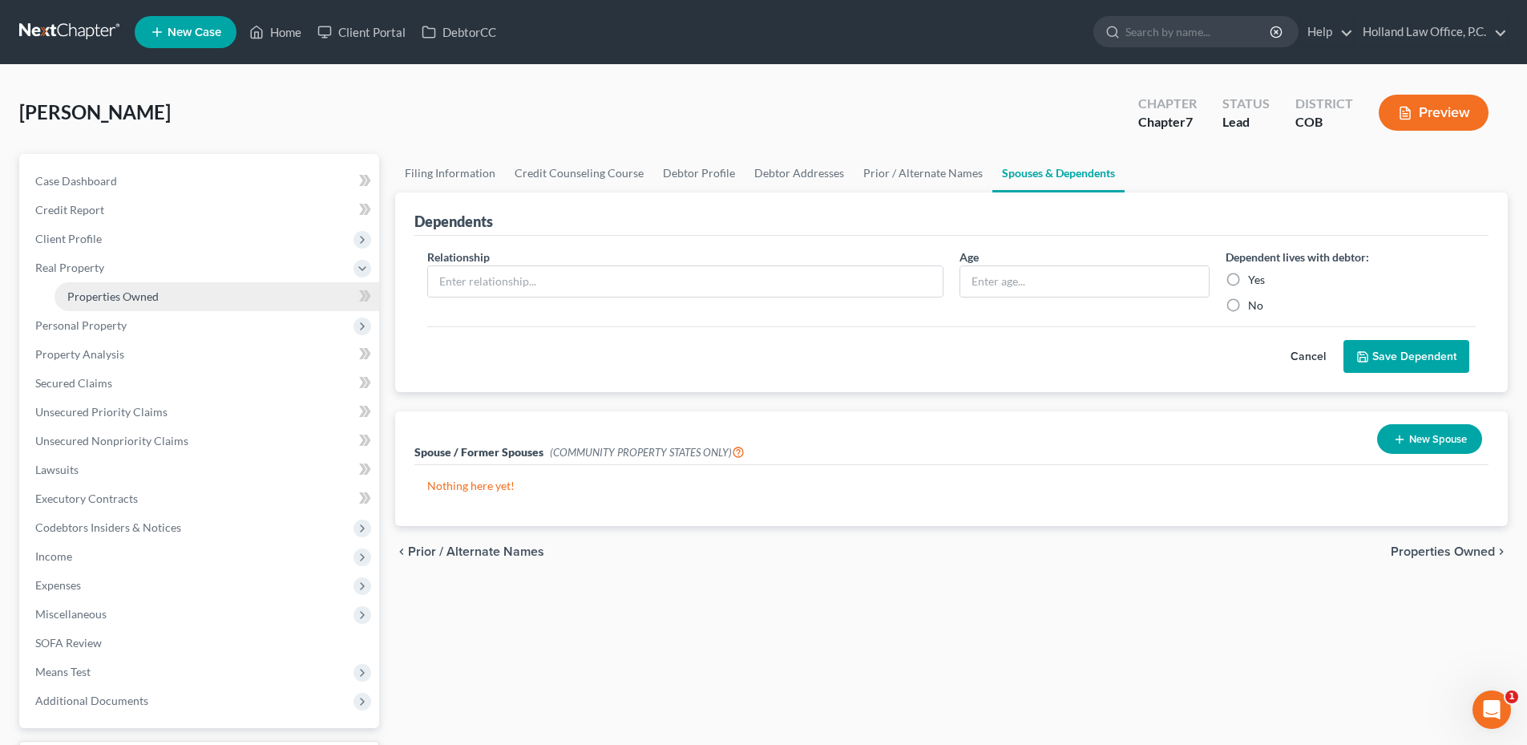
click at [150, 282] on link "Properties Owned" at bounding box center [217, 296] width 325 height 29
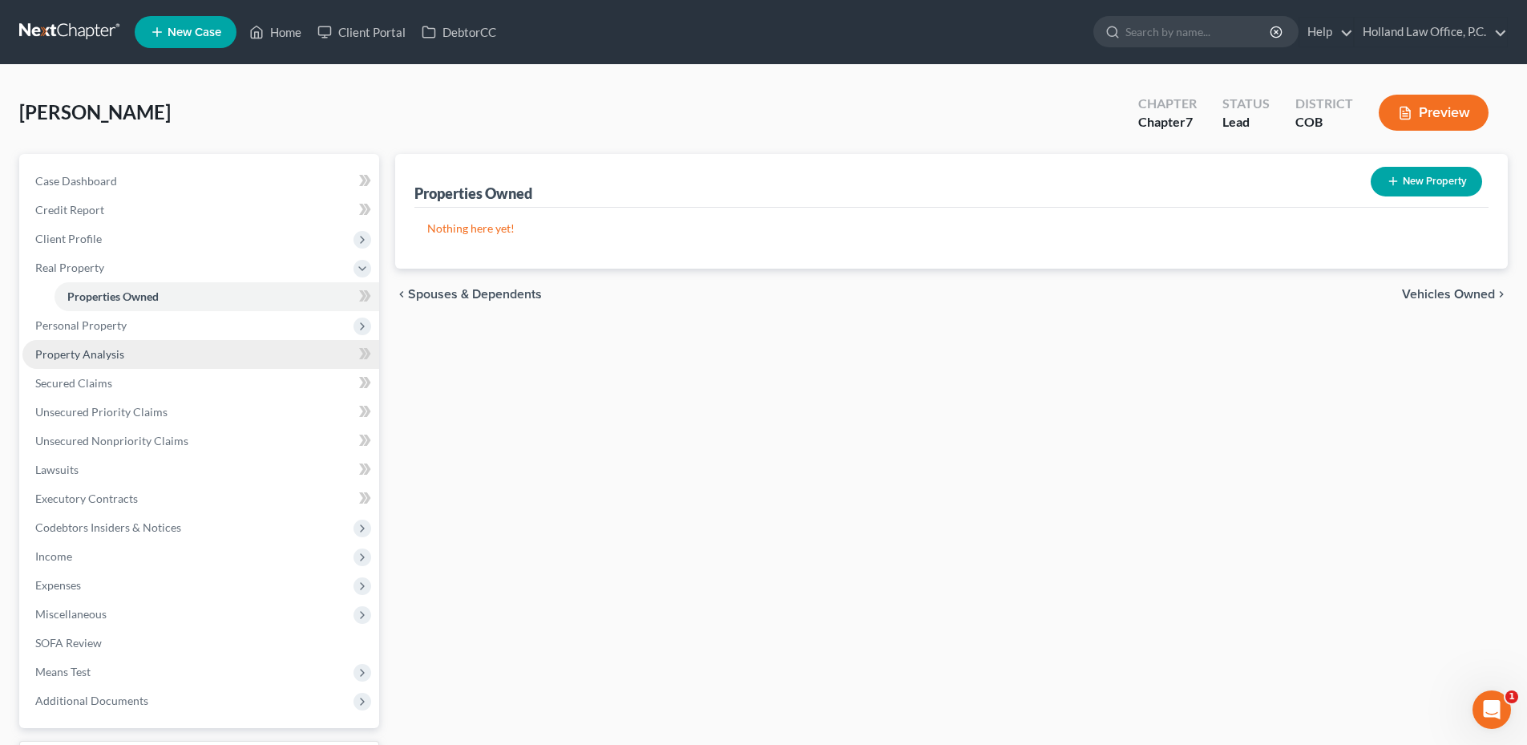
click at [132, 340] on link "Property Analysis" at bounding box center [200, 354] width 357 height 29
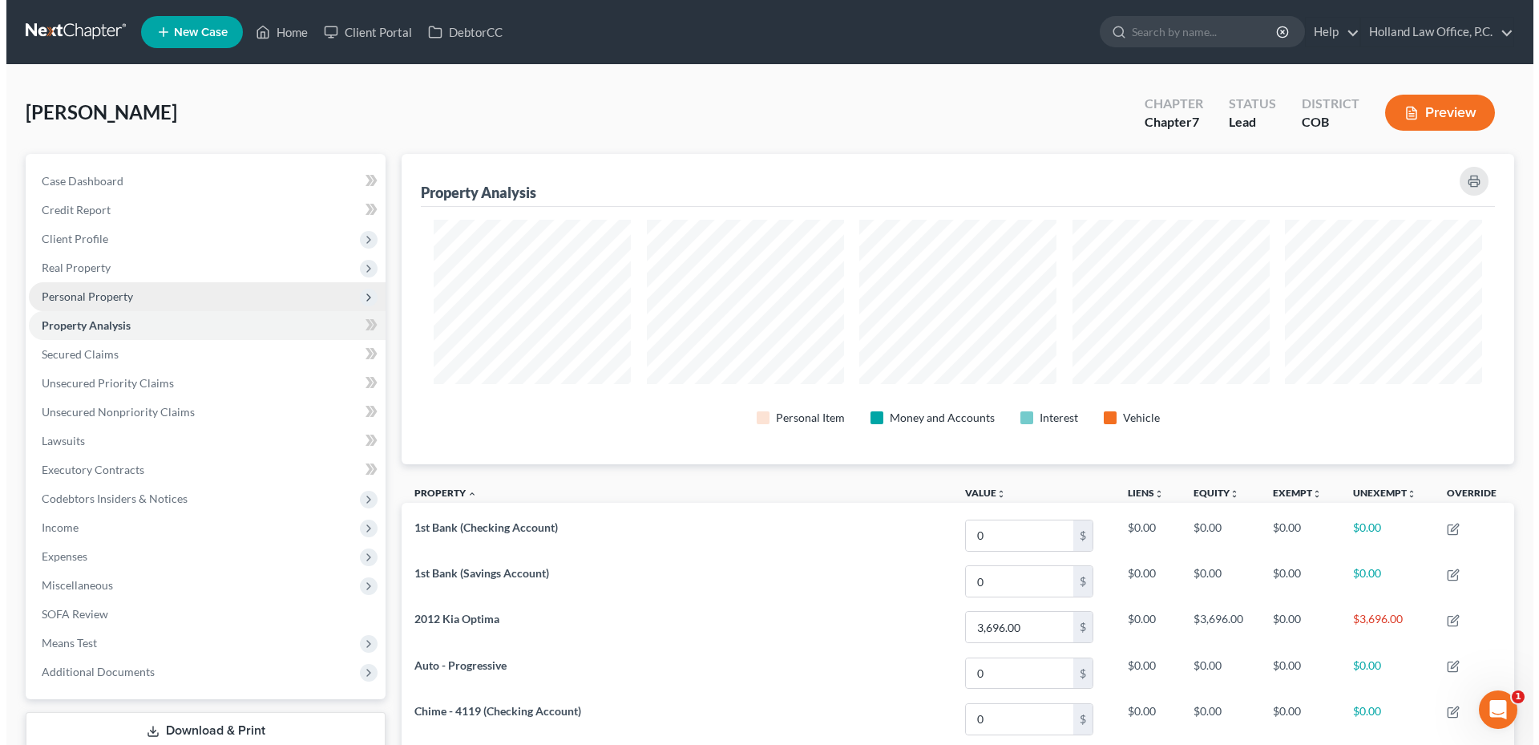
scroll to position [310, 1113]
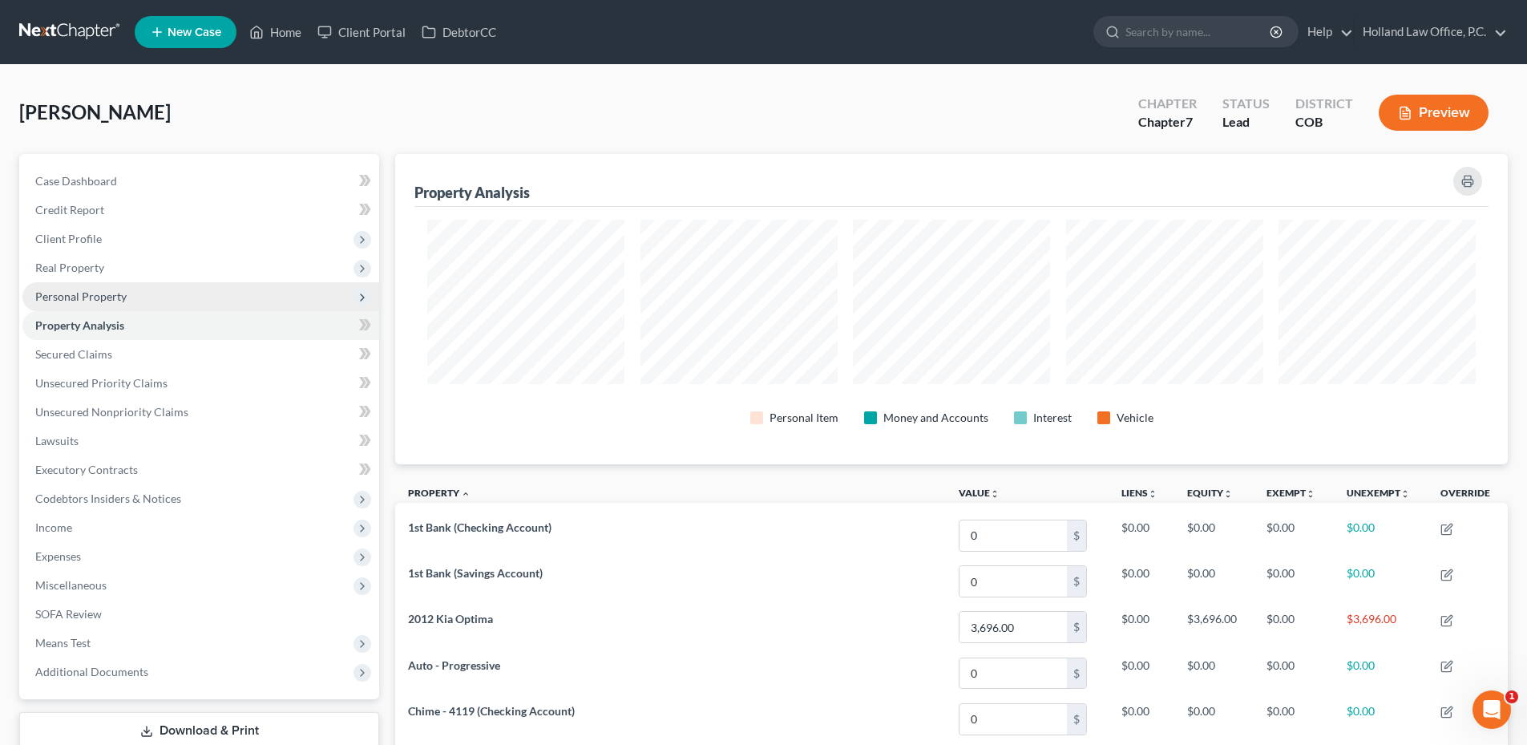
click at [124, 301] on span "Personal Property" at bounding box center [80, 296] width 91 height 14
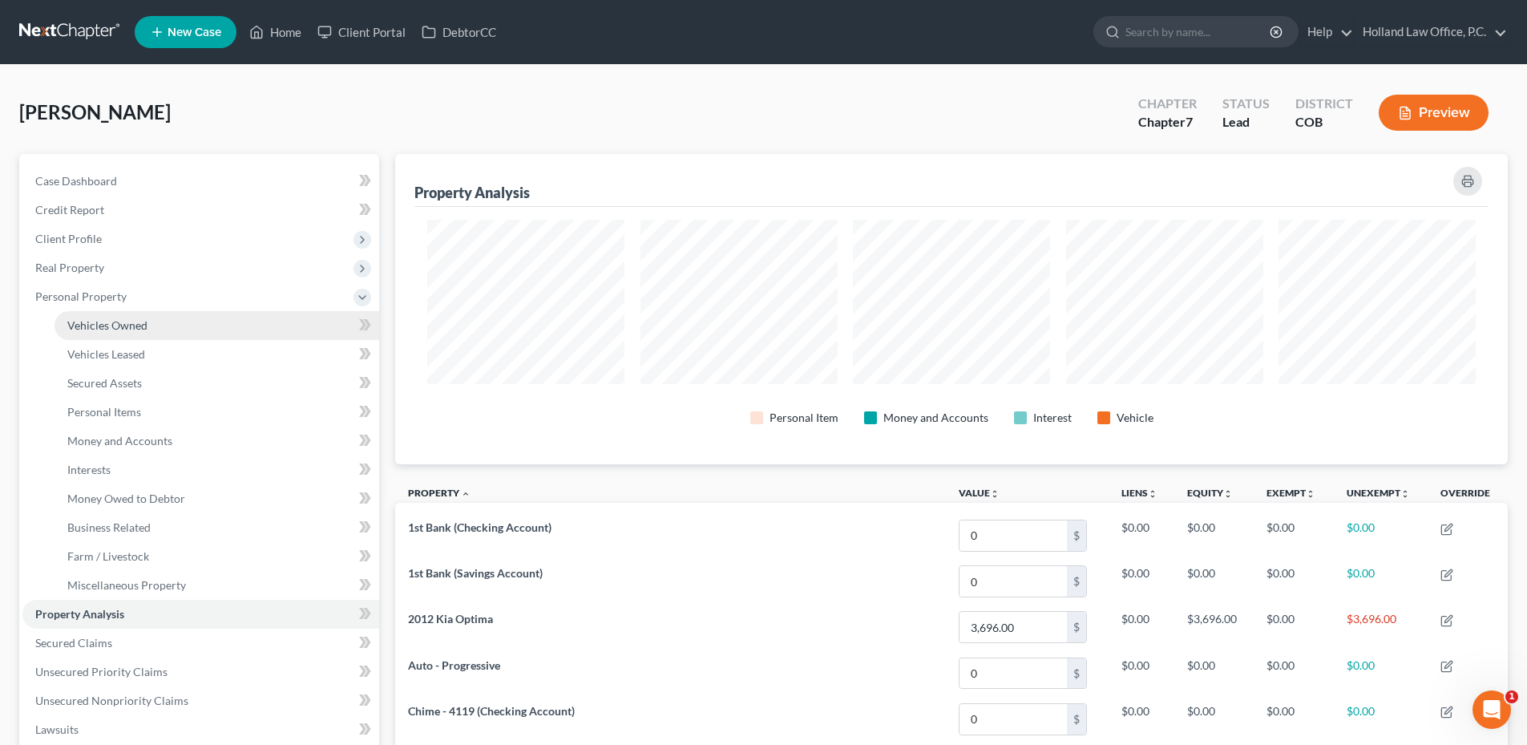
click at [127, 333] on link "Vehicles Owned" at bounding box center [217, 325] width 325 height 29
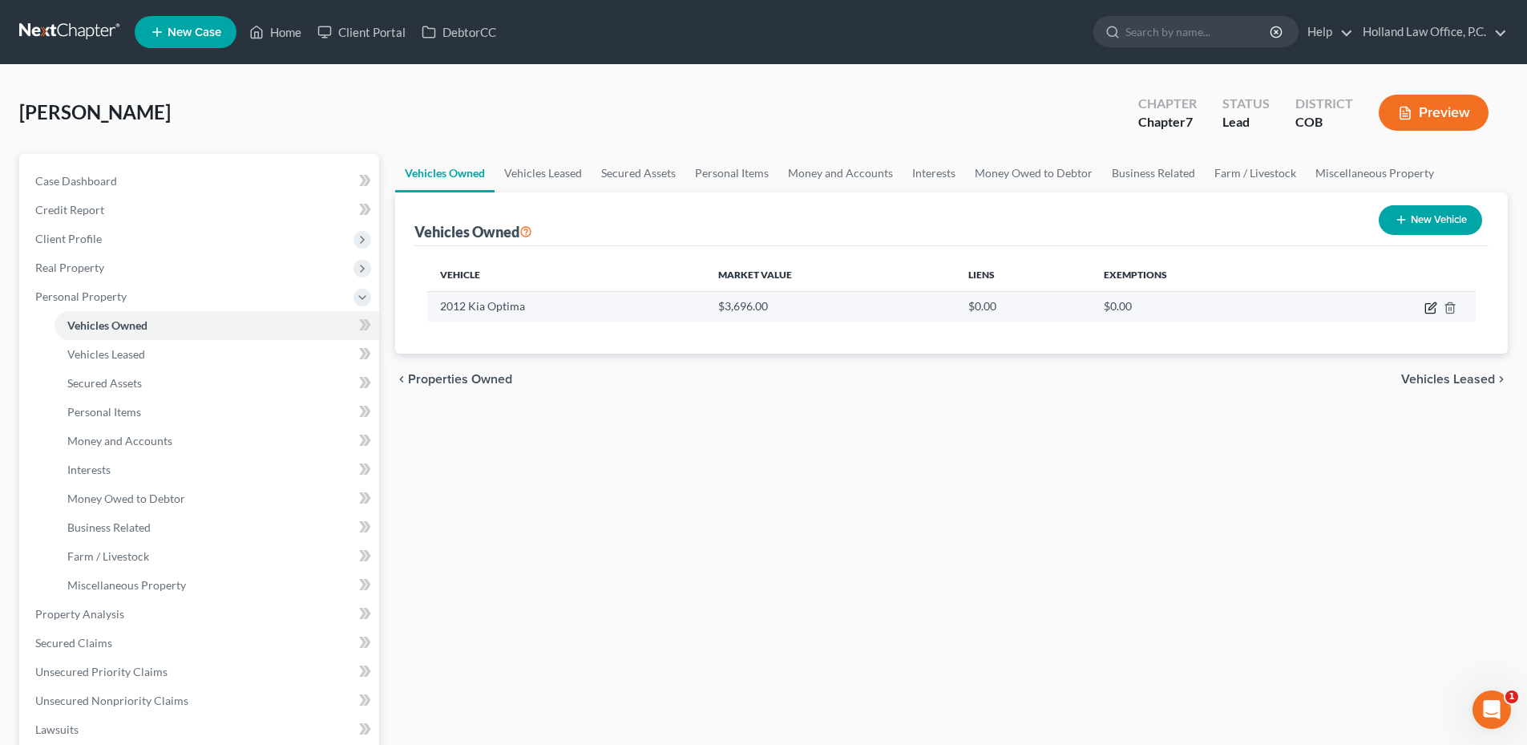
click at [1428, 308] on icon "button" at bounding box center [1430, 307] width 13 height 13
select select "0"
select select "14"
select select "2"
select select "0"
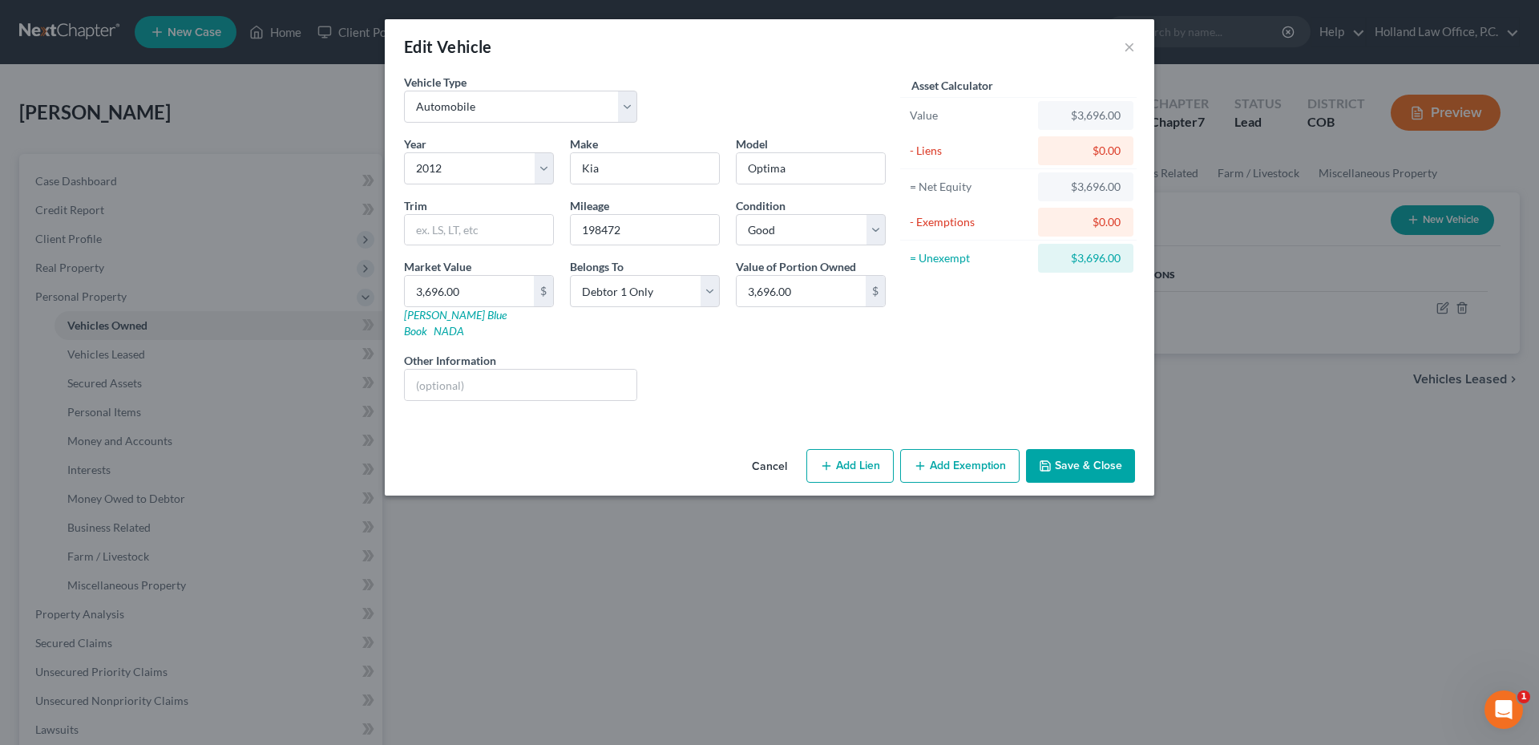
click at [967, 453] on button "Add Exemption" at bounding box center [959, 466] width 119 height 34
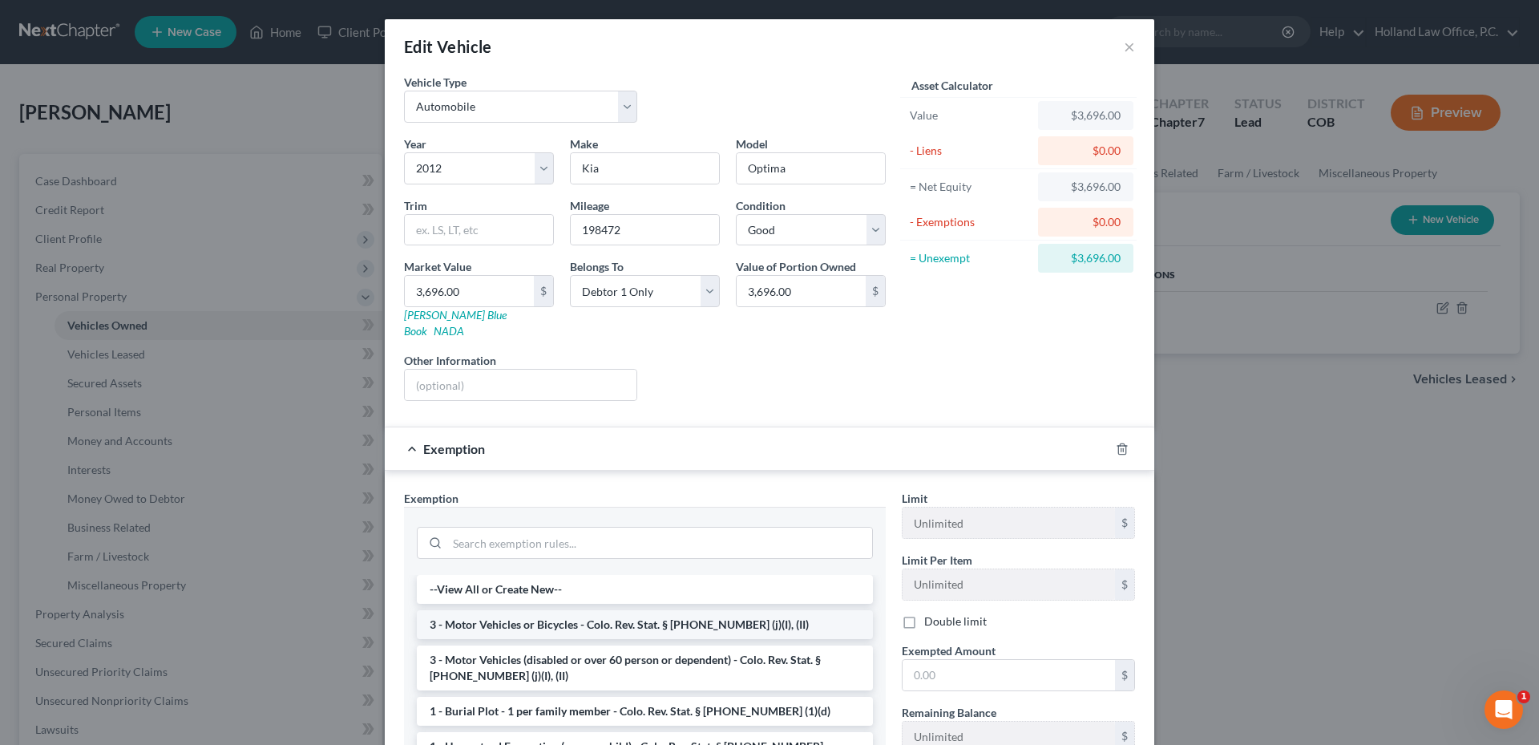
click at [536, 610] on li "3 - Motor Vehicles or Bicycles - Colo. Rev. Stat. § [PHONE_NUMBER] (j)(I), (II)" at bounding box center [645, 624] width 456 height 29
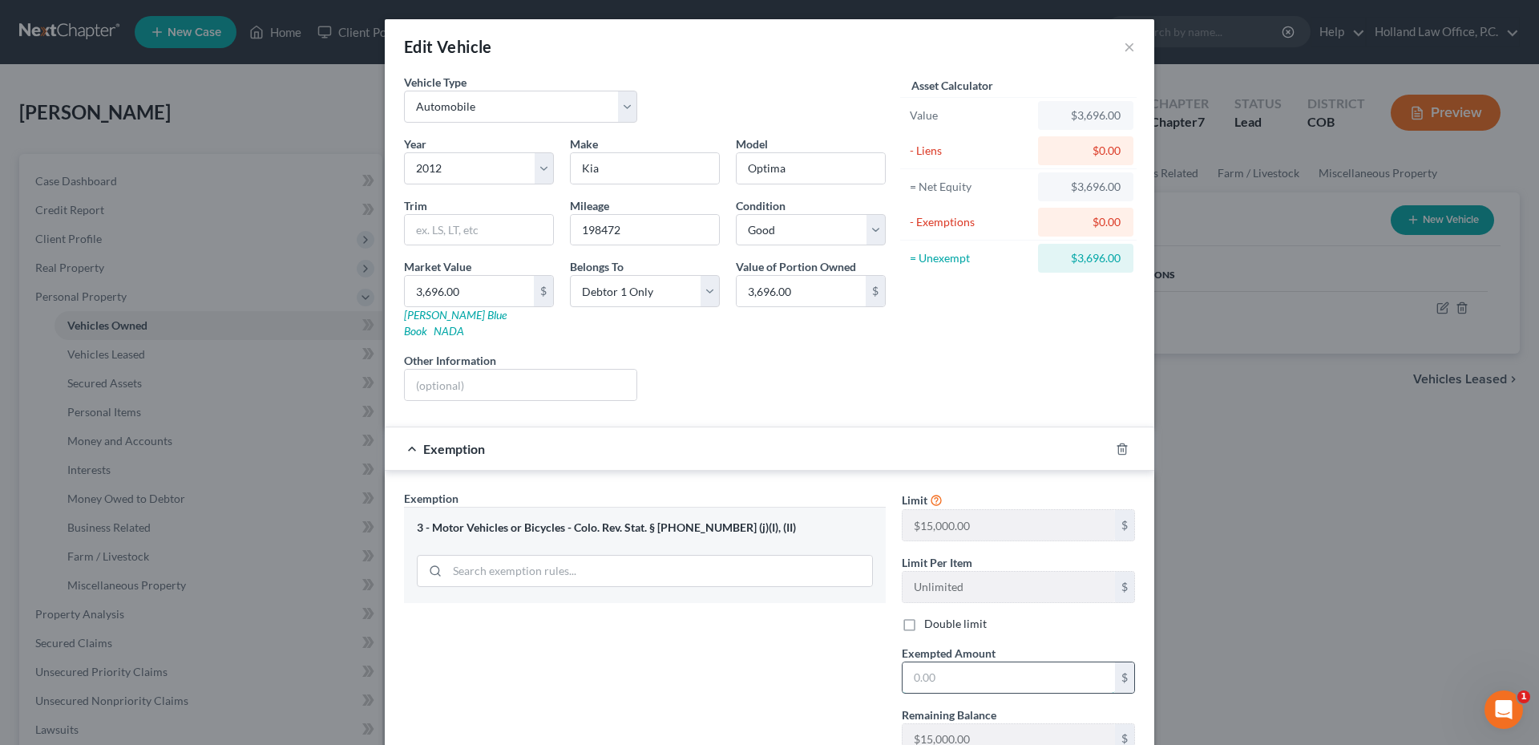
drag, startPoint x: 967, startPoint y: 673, endPoint x: 982, endPoint y: 670, distance: 15.6
click at [967, 673] on input "text" at bounding box center [1009, 677] width 212 height 30
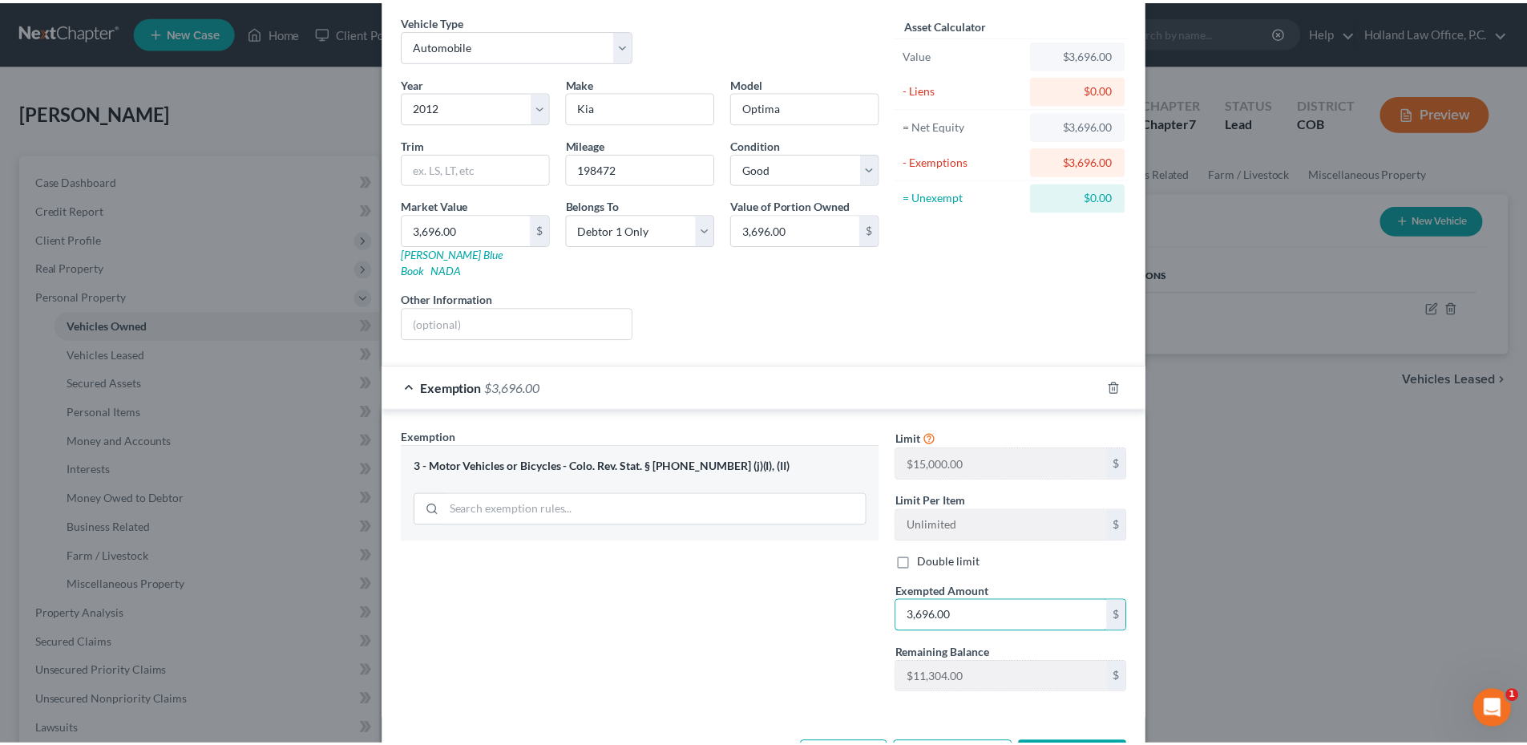
scroll to position [108, 0]
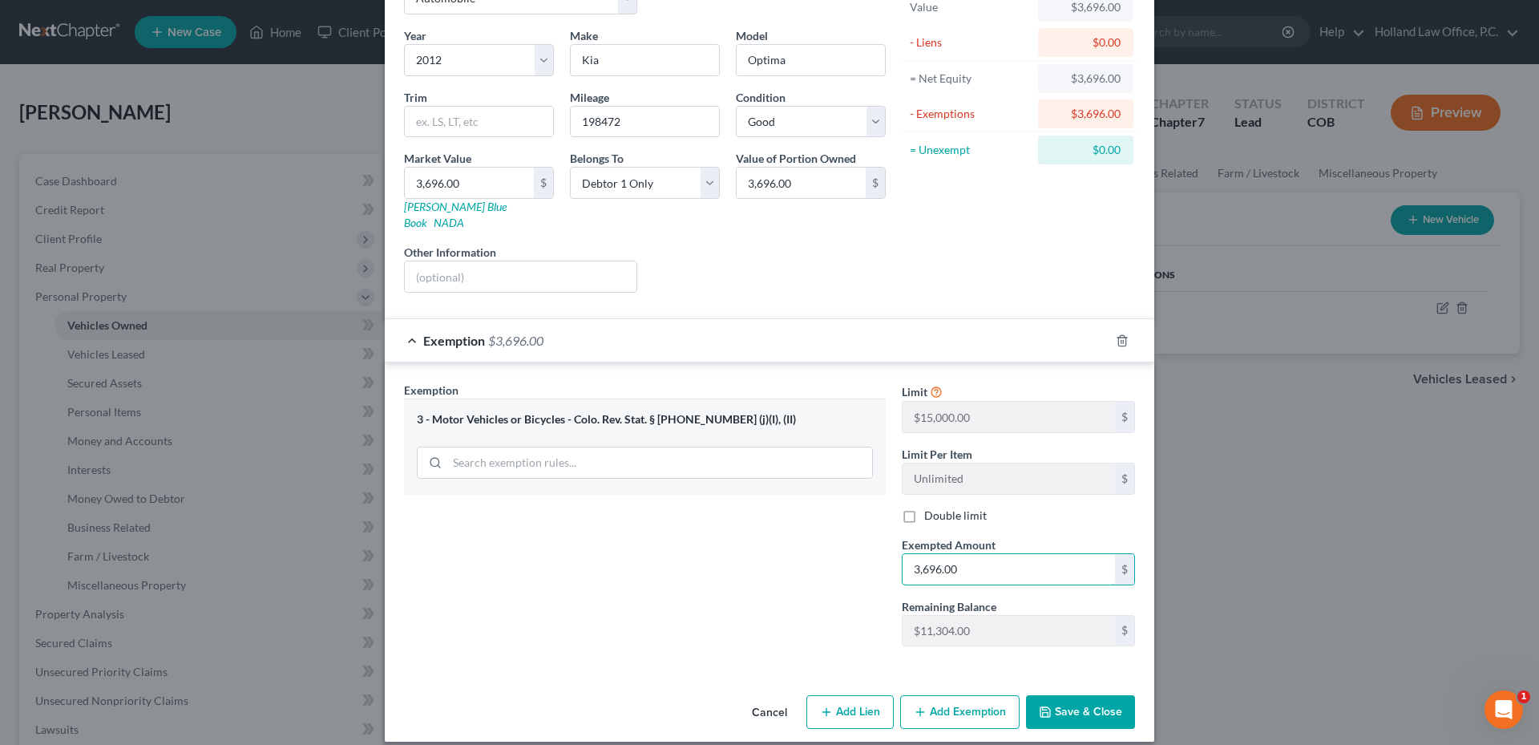
type input "3,696.00"
click at [1076, 695] on button "Save & Close" at bounding box center [1080, 712] width 109 height 34
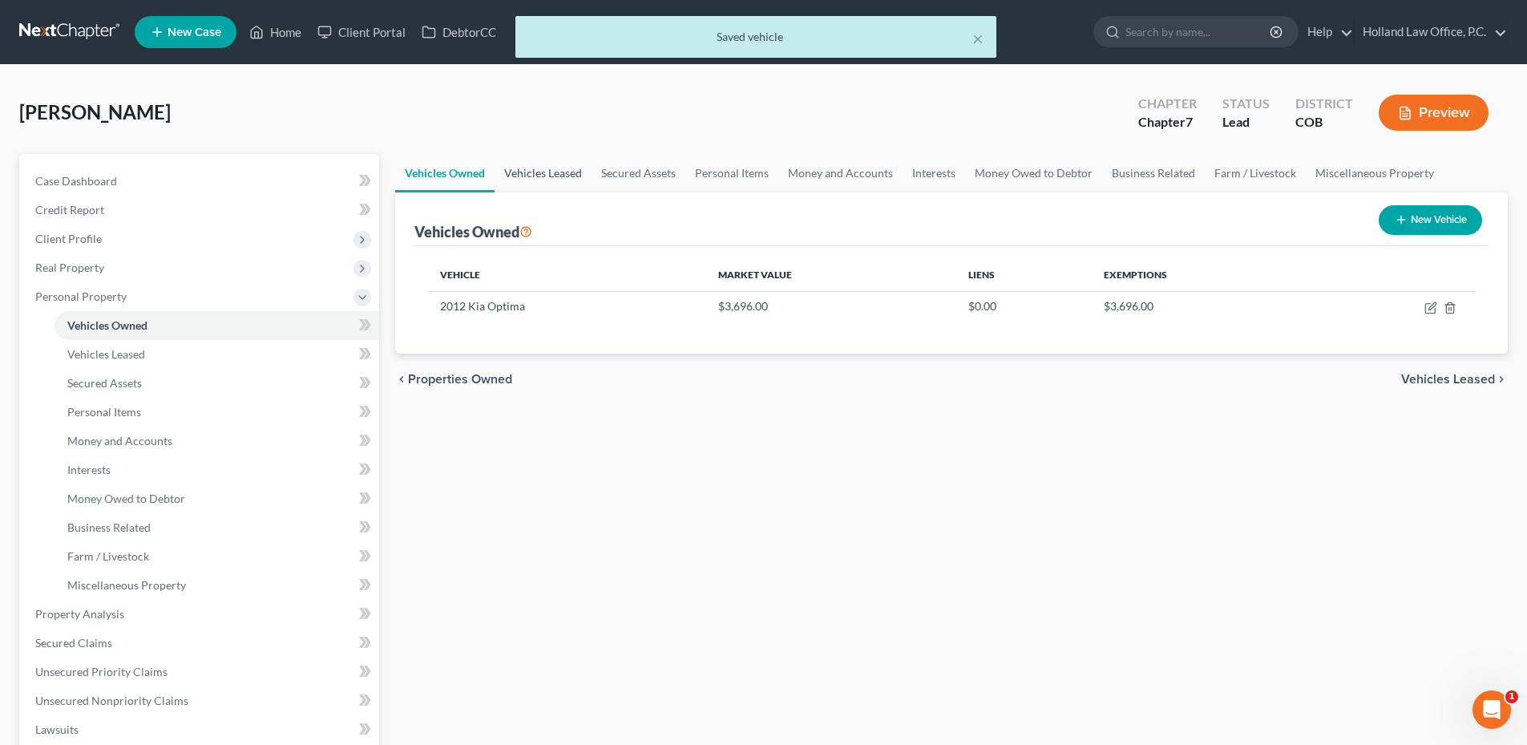
click at [567, 181] on link "Vehicles Leased" at bounding box center [543, 173] width 97 height 38
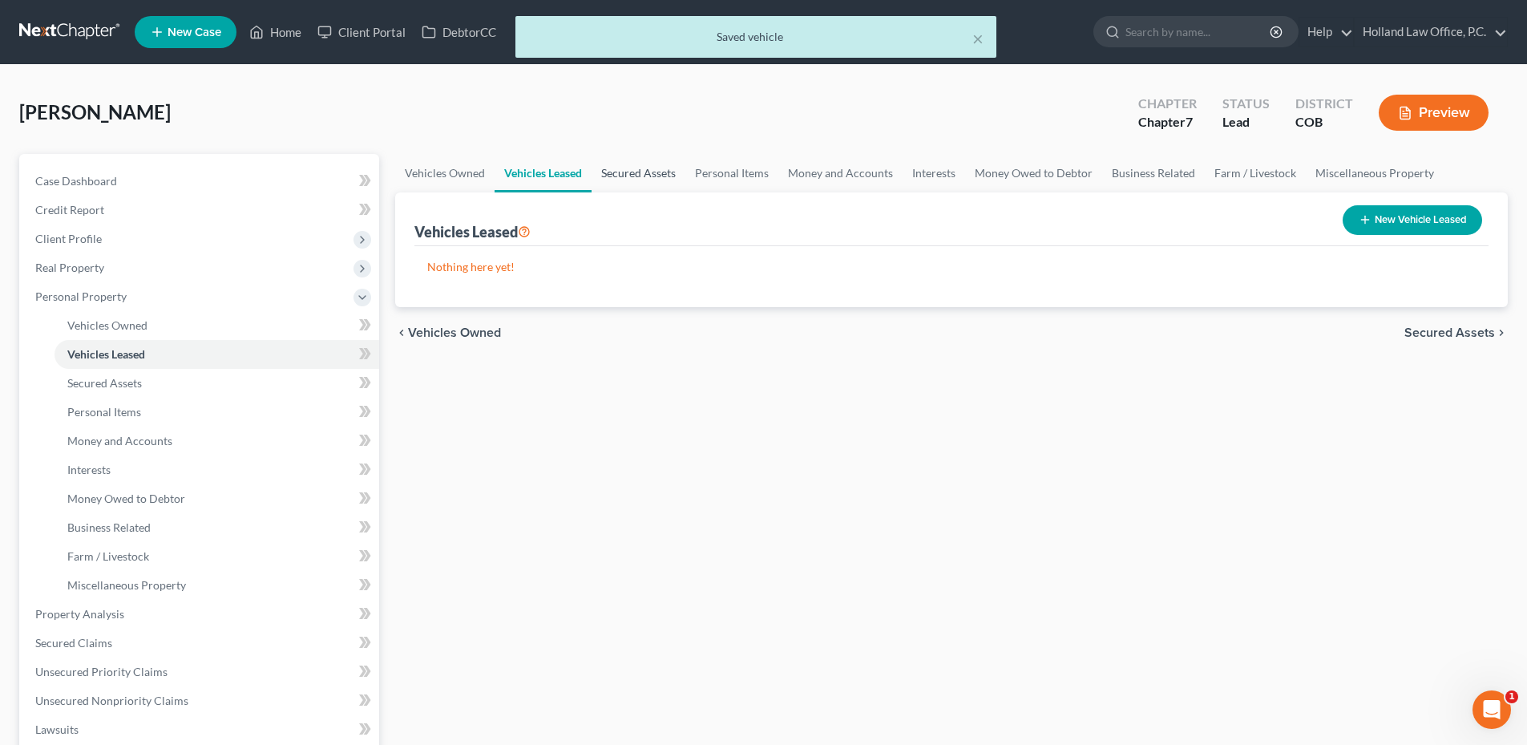
click at [632, 172] on link "Secured Assets" at bounding box center [639, 173] width 94 height 38
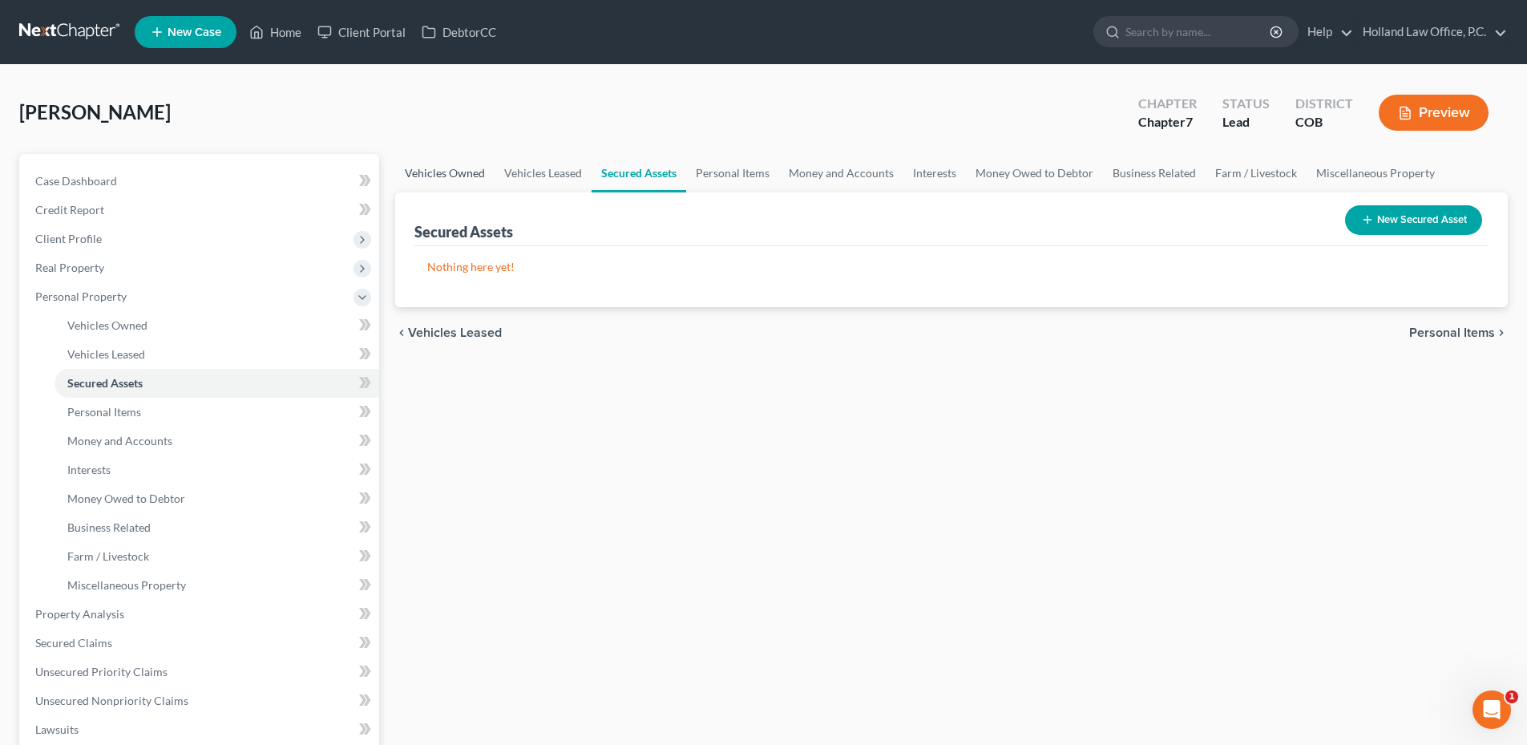
click at [454, 177] on link "Vehicles Owned" at bounding box center [444, 173] width 99 height 38
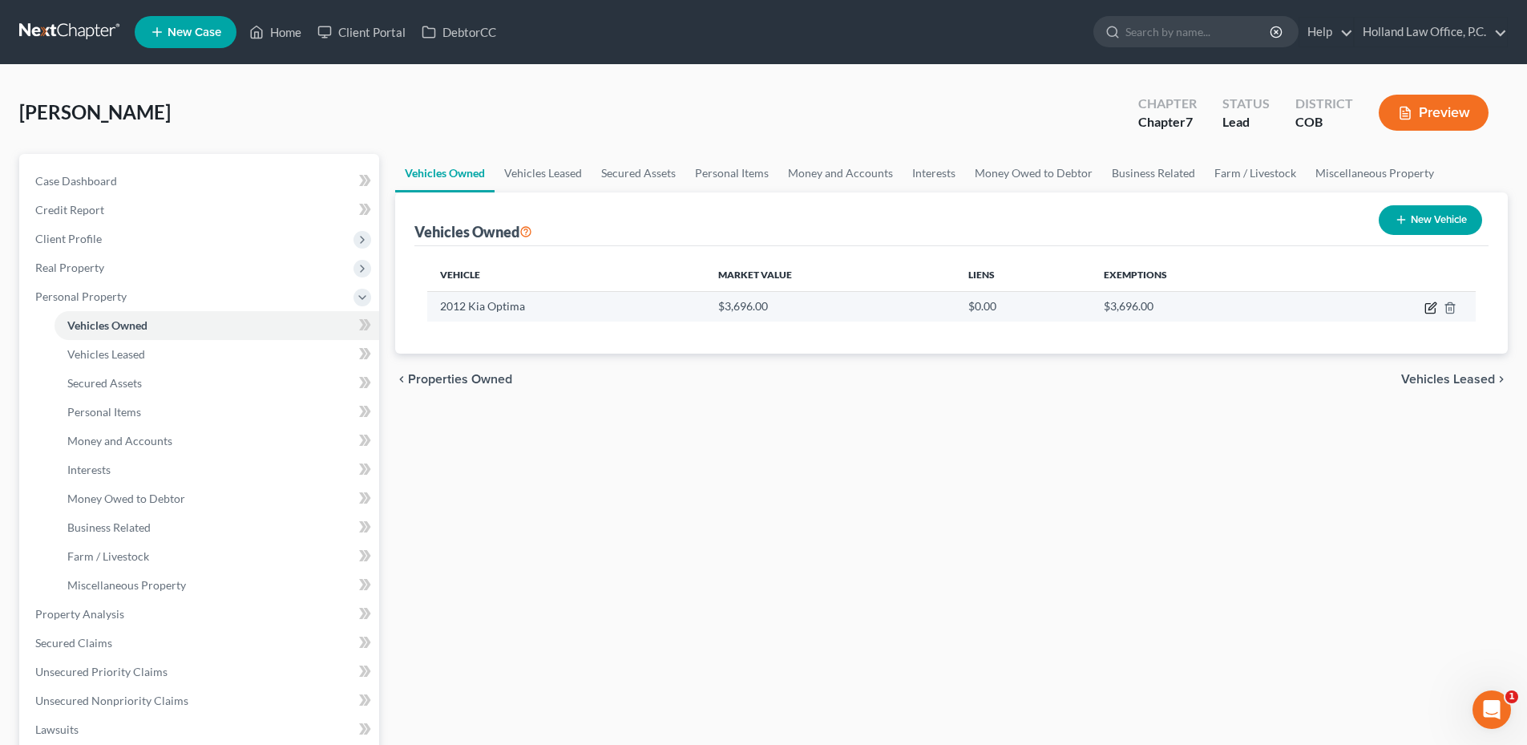
click at [1427, 309] on icon "button" at bounding box center [1430, 307] width 13 height 13
select select "0"
select select "14"
select select "2"
select select "0"
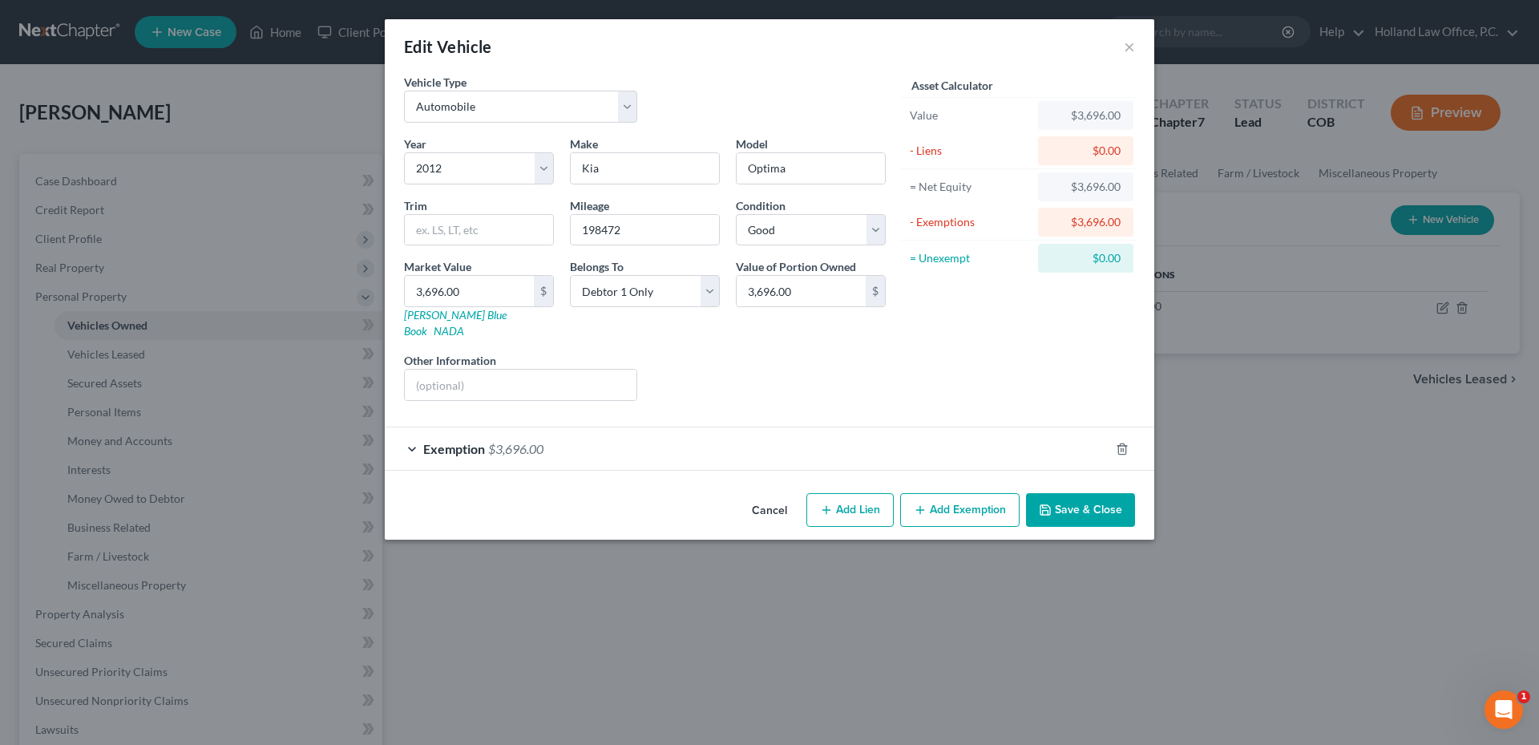
click at [794, 495] on button "Cancel" at bounding box center [769, 511] width 61 height 32
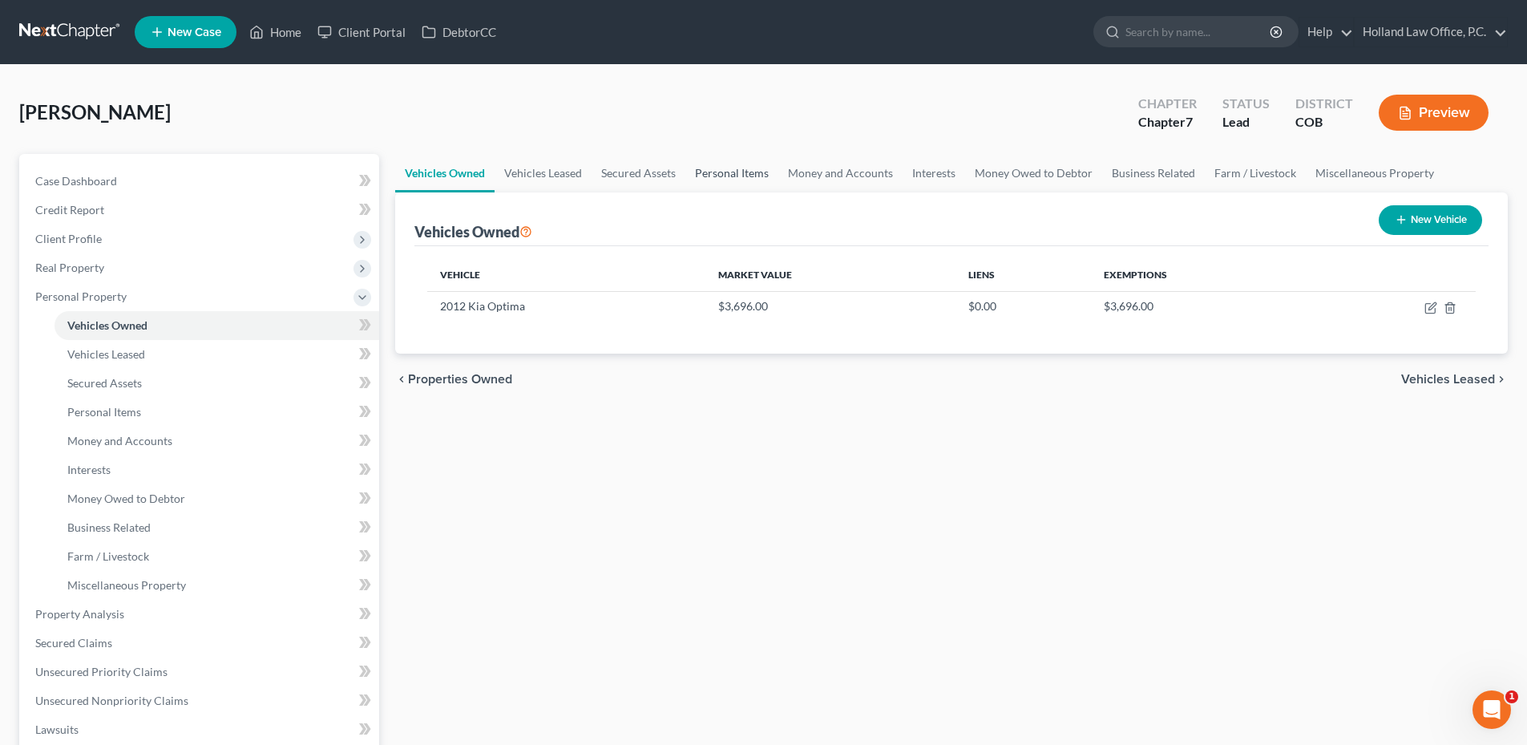
click at [702, 175] on link "Personal Items" at bounding box center [731, 173] width 93 height 38
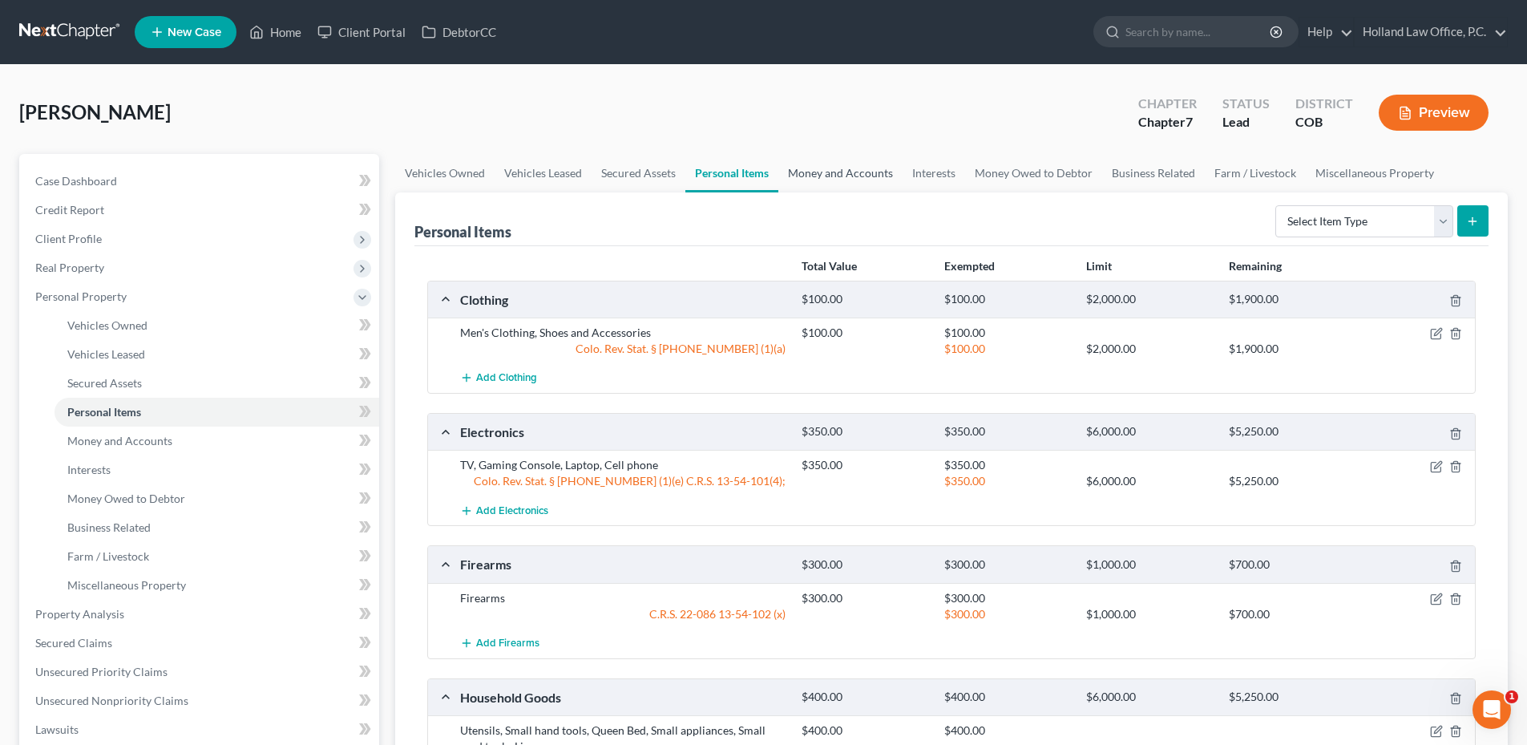
click at [832, 180] on link "Money and Accounts" at bounding box center [840, 173] width 124 height 38
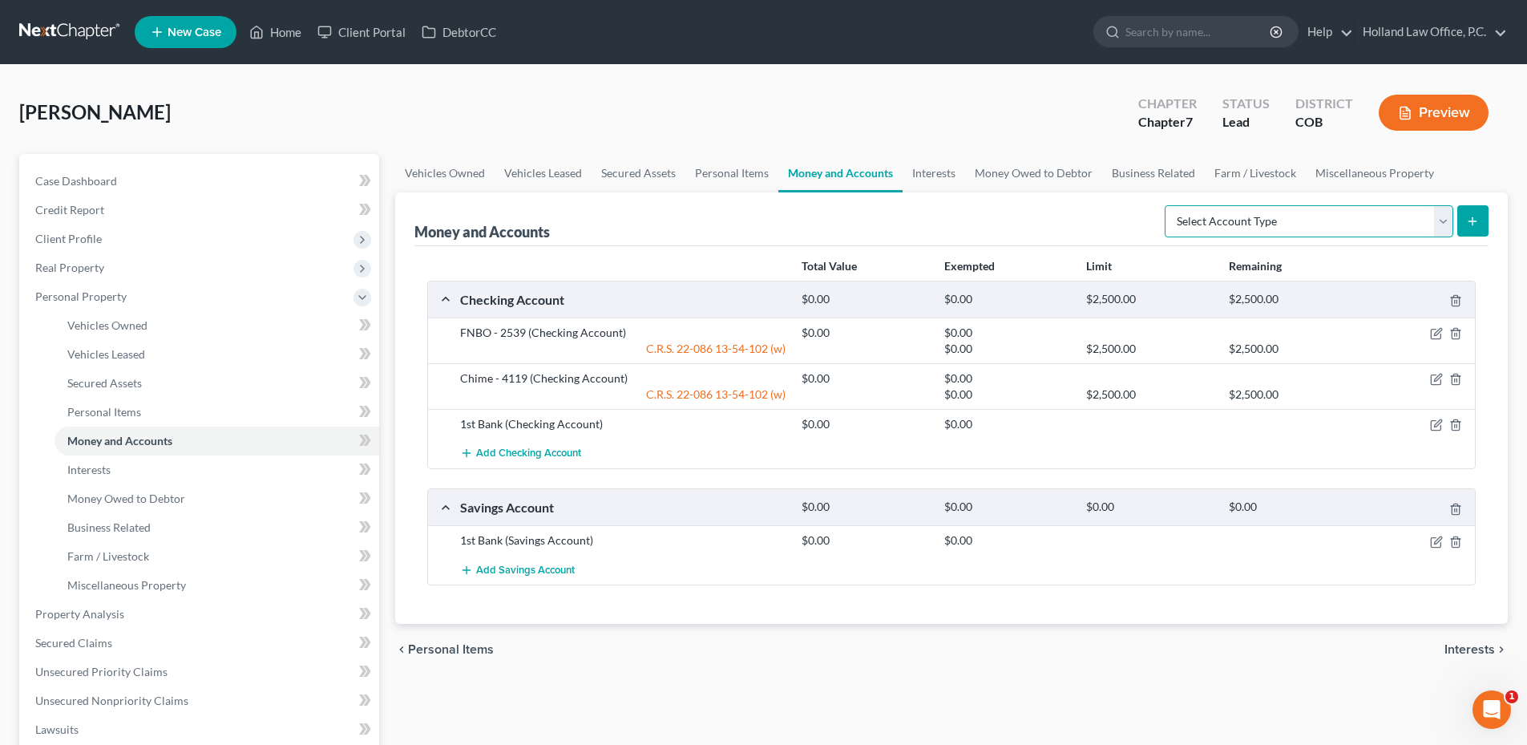
click at [1323, 225] on select "Select Account Type Brokerage Cash on Hand Certificates of Deposit Checking Acc…" at bounding box center [1309, 221] width 289 height 32
select select "cash_on_hand"
click at [1168, 205] on select "Select Account Type Brokerage Cash on Hand Certificates of Deposit Checking Acc…" at bounding box center [1309, 221] width 289 height 32
drag, startPoint x: 1465, startPoint y: 217, endPoint x: 1453, endPoint y: 223, distance: 13.3
click at [1453, 223] on form "Select Account Type Brokerage Cash on Hand Certificates of Deposit Checking Acc…" at bounding box center [1327, 221] width 324 height 33
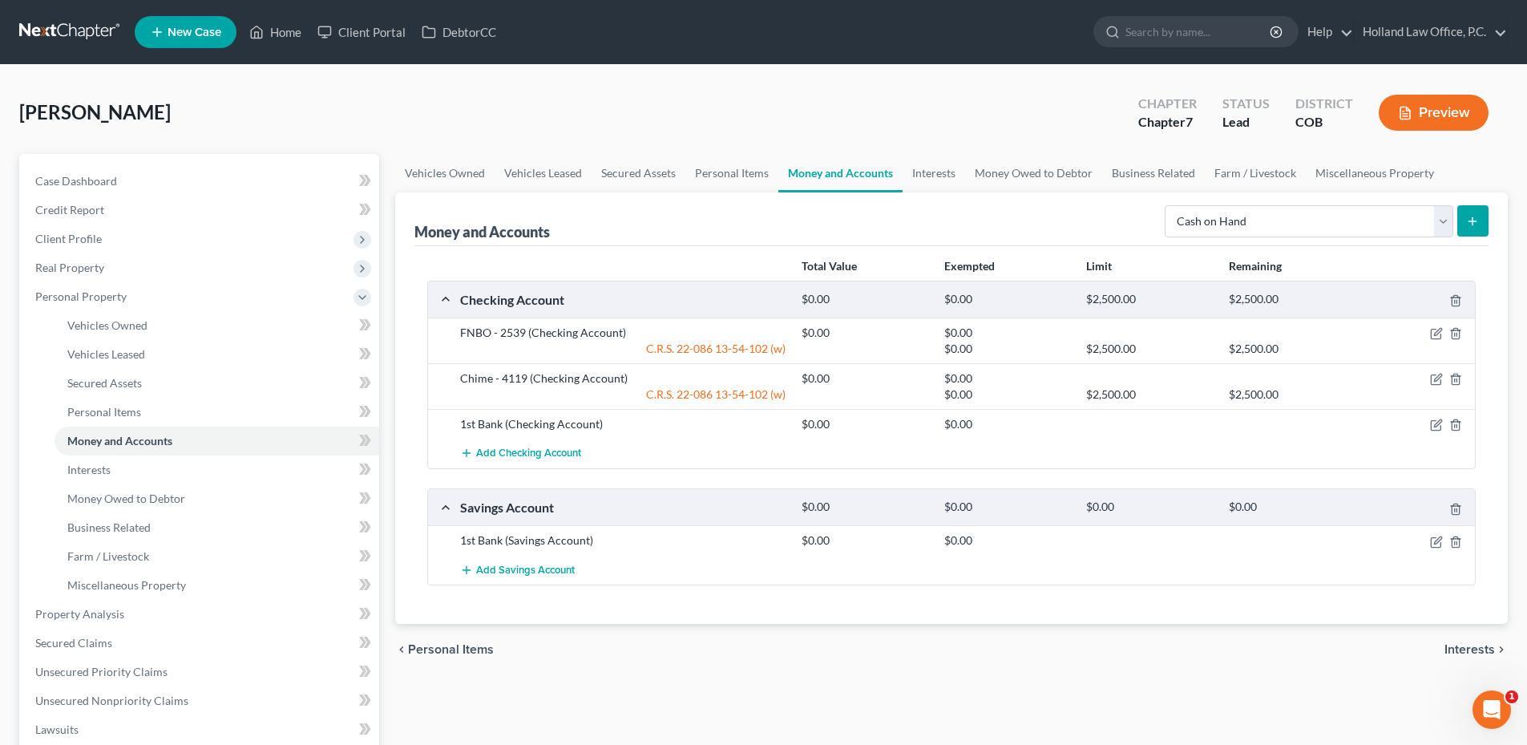
click at [1469, 226] on icon "submit" at bounding box center [1472, 221] width 13 height 13
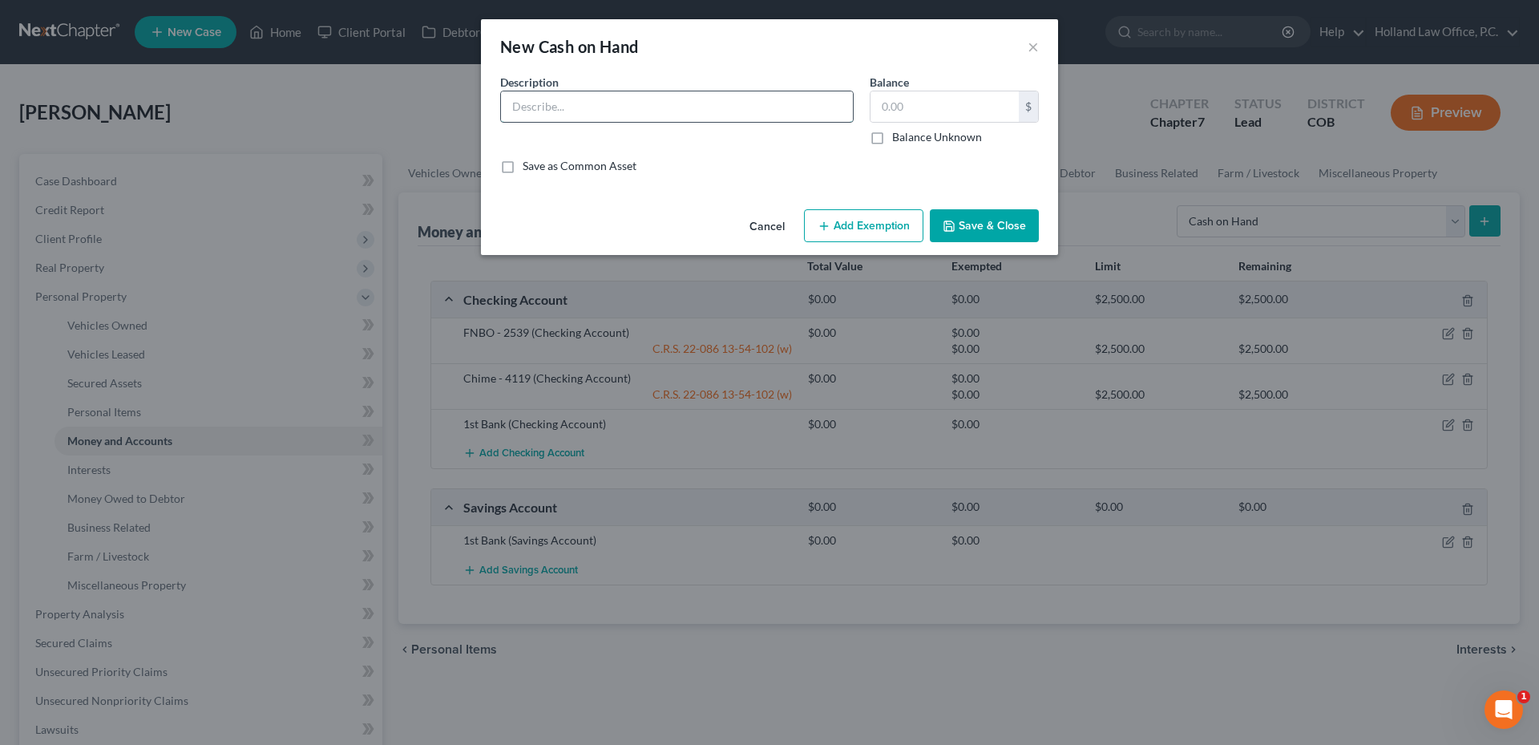
click at [579, 98] on input "text" at bounding box center [677, 106] width 352 height 30
type input "Cash on Hand"
click at [959, 207] on div "Cancel Add Exemption Save & Close" at bounding box center [769, 229] width 577 height 53
click at [964, 219] on button "Save & Close" at bounding box center [984, 226] width 109 height 34
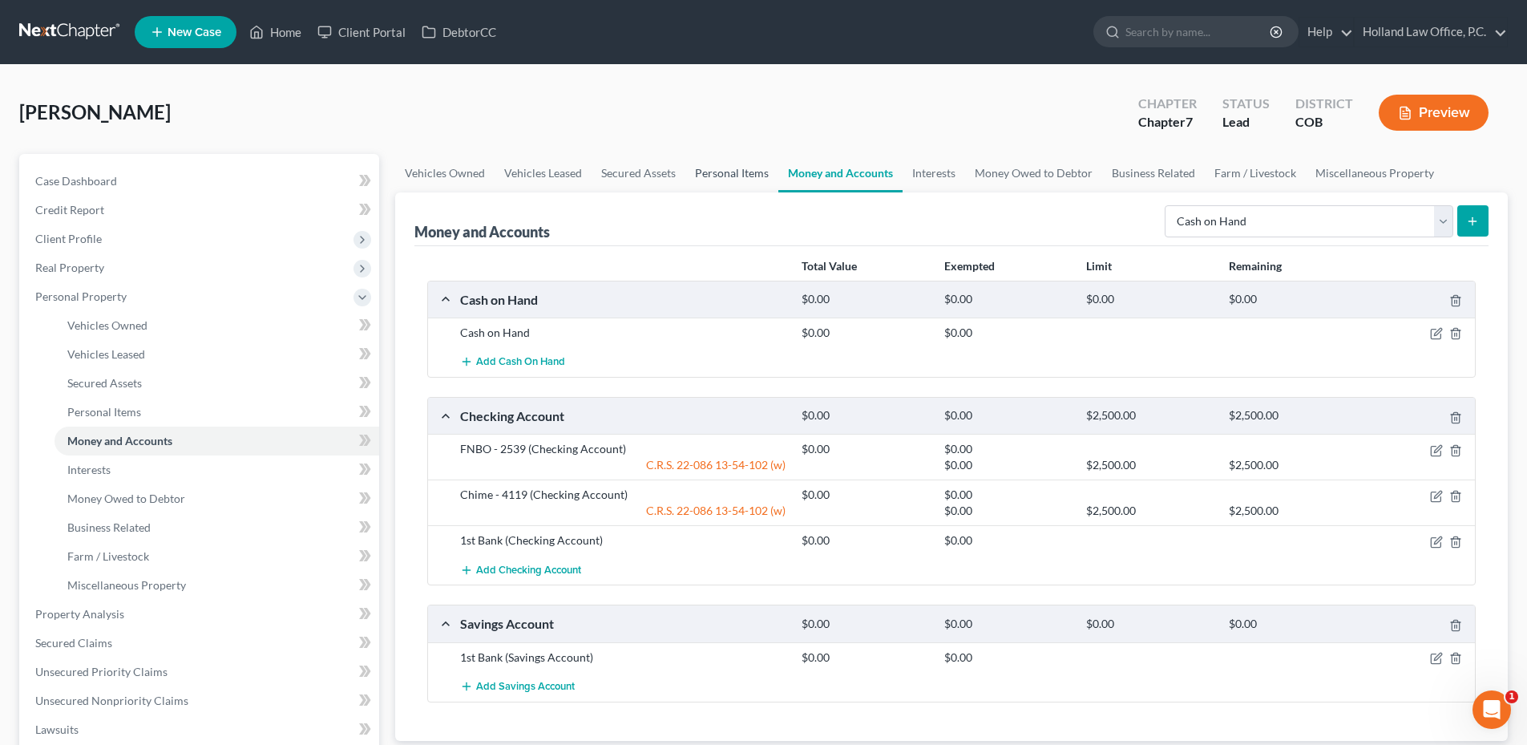
click at [705, 168] on link "Personal Items" at bounding box center [731, 173] width 93 height 38
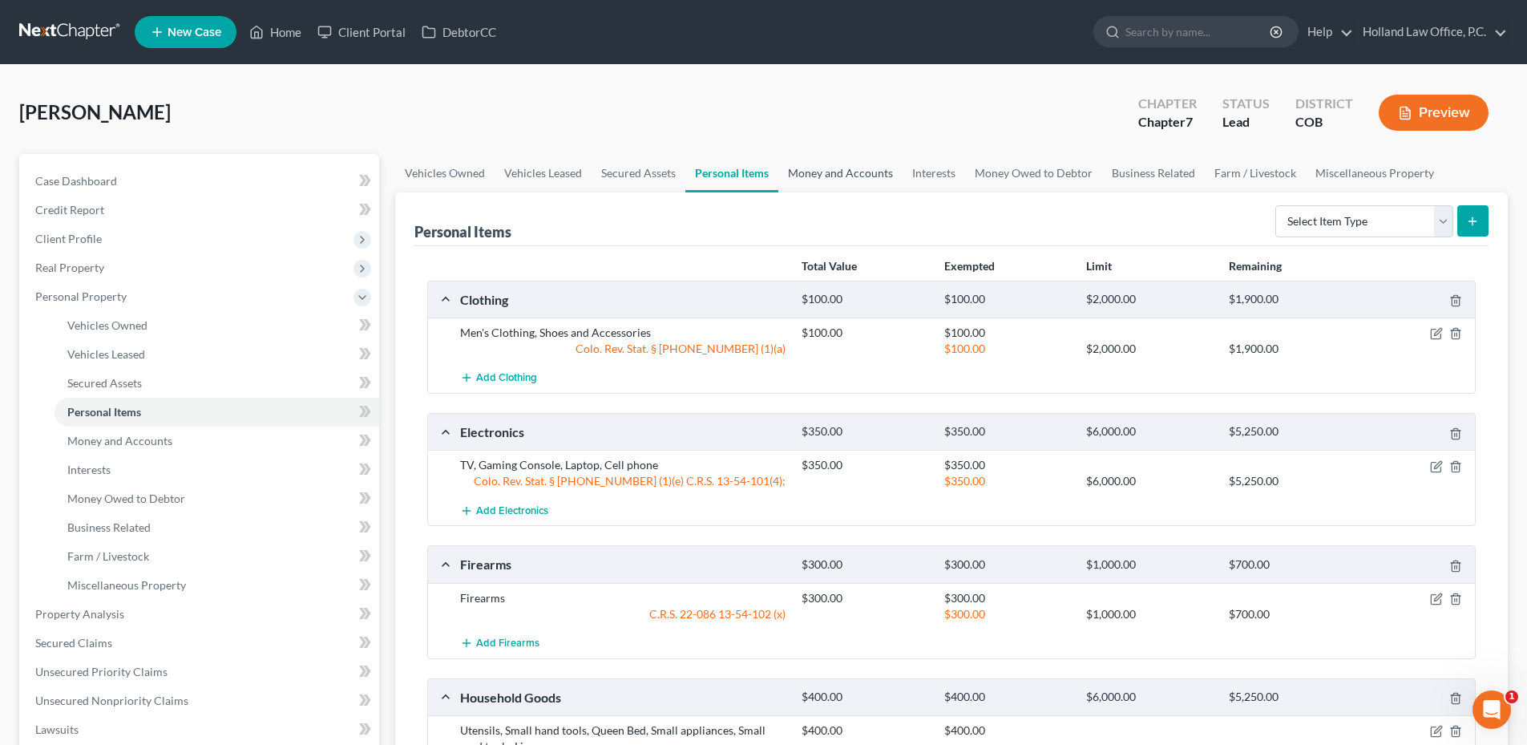
click at [821, 181] on link "Money and Accounts" at bounding box center [840, 173] width 124 height 38
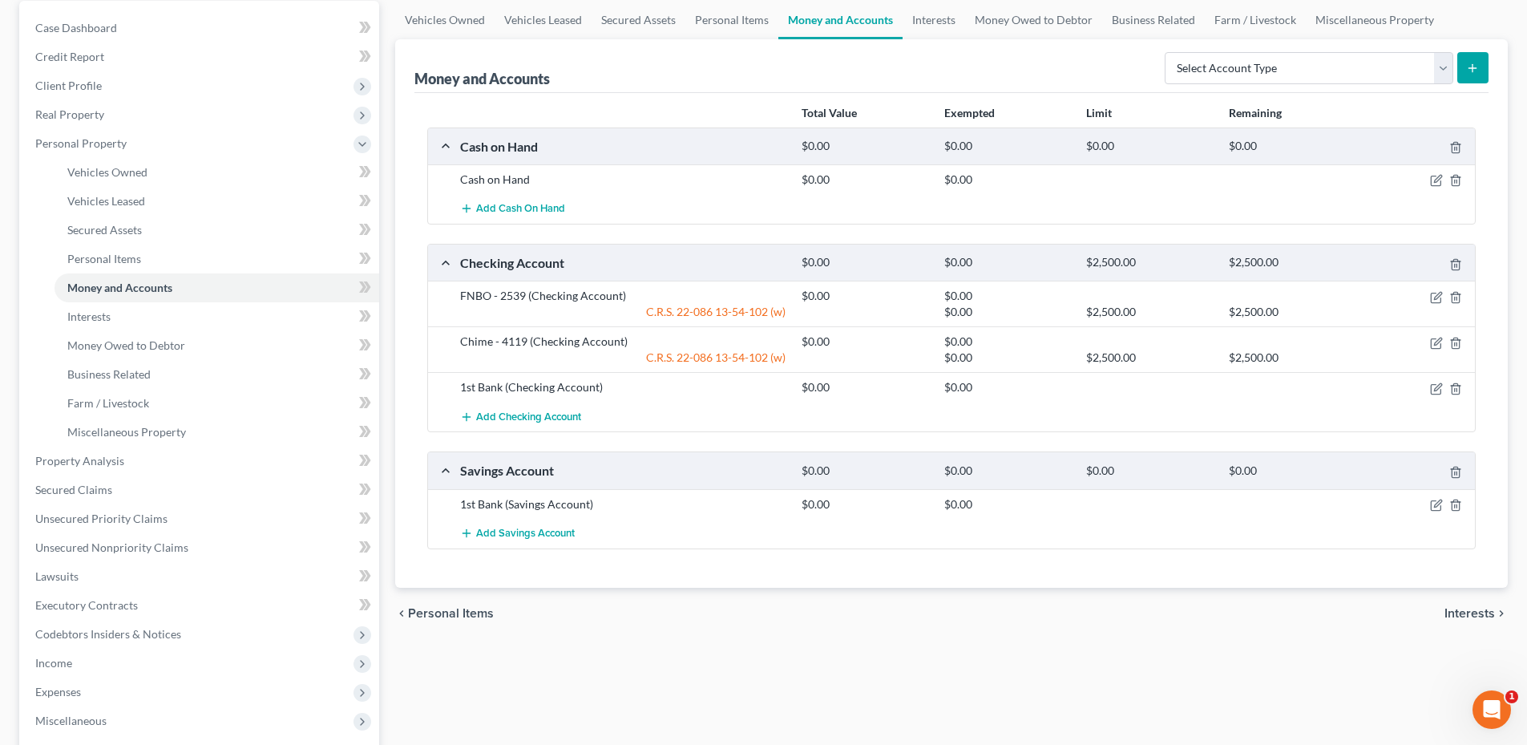
scroll to position [160, 0]
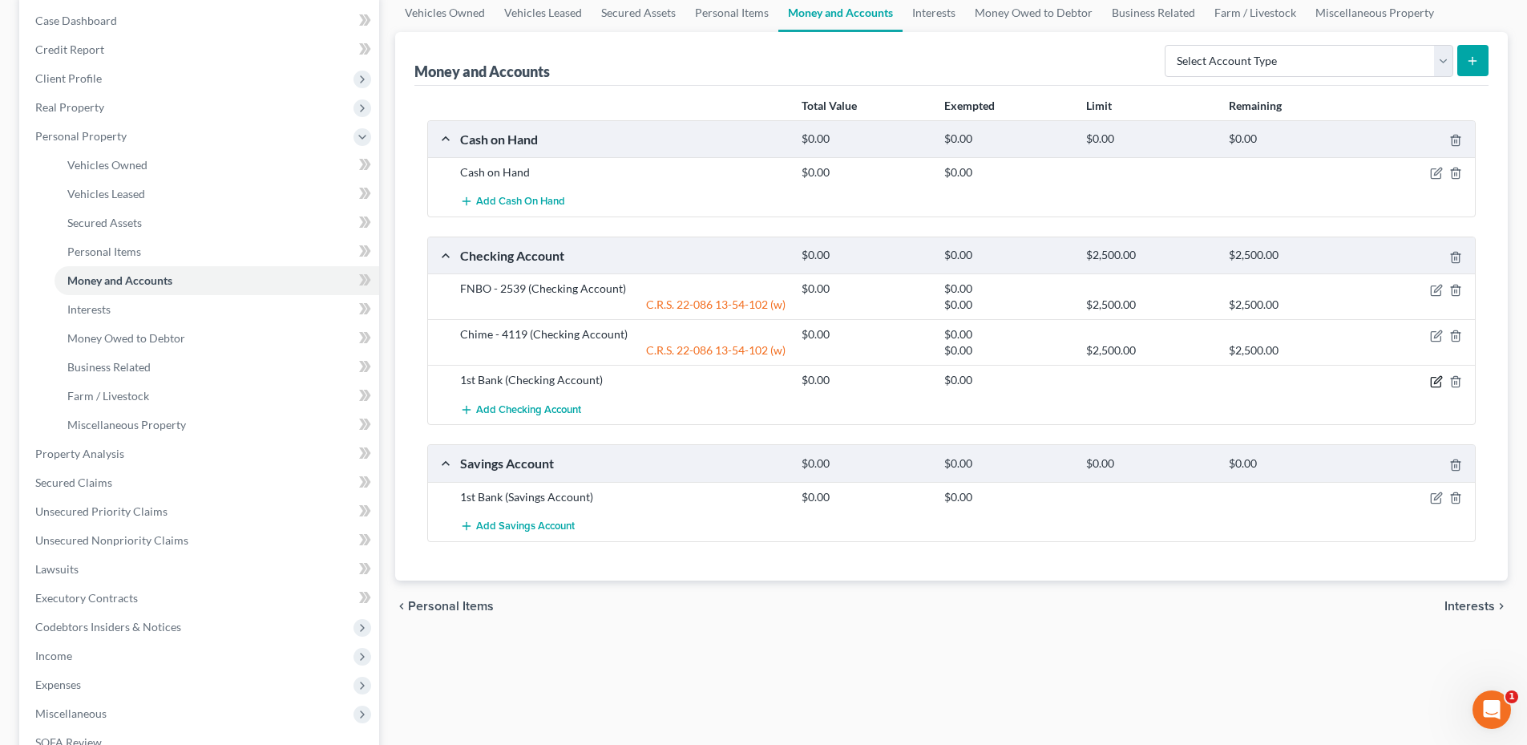
click at [1441, 382] on icon "button" at bounding box center [1436, 381] width 13 height 13
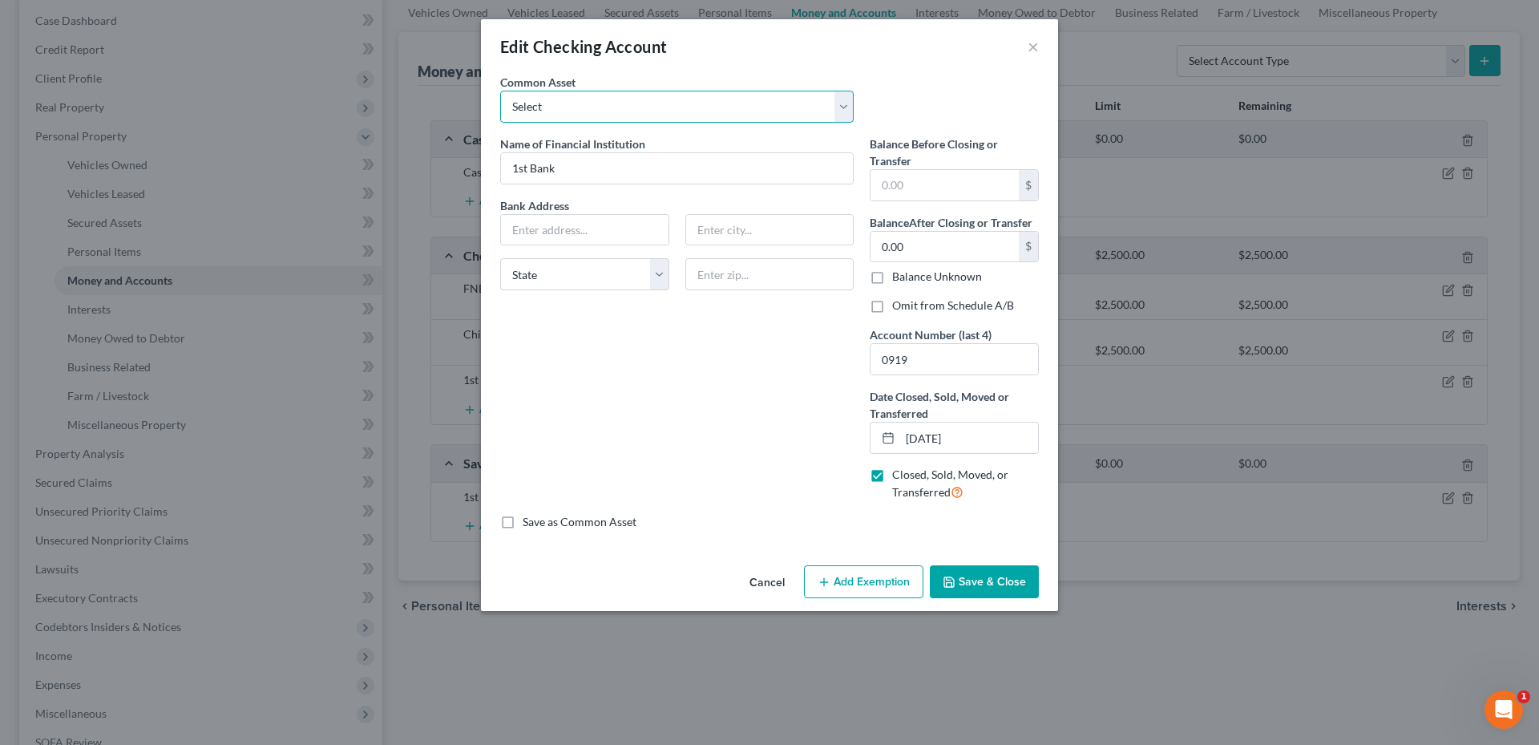
click at [608, 109] on select "Select Academy Bank ENT Credit Union First National Bank Of Omaha 2338 Chase Ba…" at bounding box center [677, 107] width 354 height 32
click at [592, 612] on div "Edit Checking Account × An exemption set must first be selected from the Filing…" at bounding box center [769, 372] width 1539 height 745
click at [760, 580] on button "Cancel" at bounding box center [767, 583] width 61 height 32
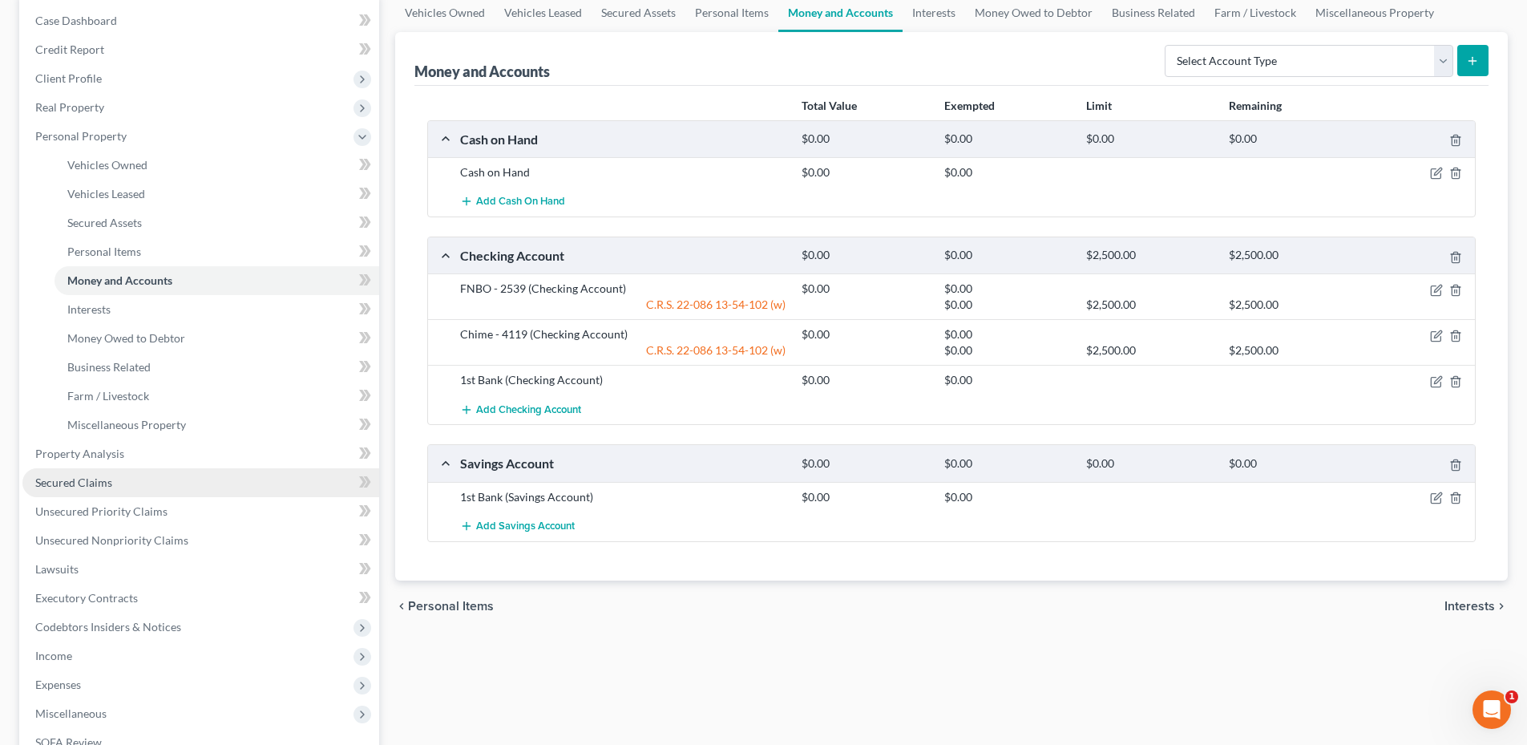
click at [104, 491] on link "Secured Claims" at bounding box center [200, 482] width 357 height 29
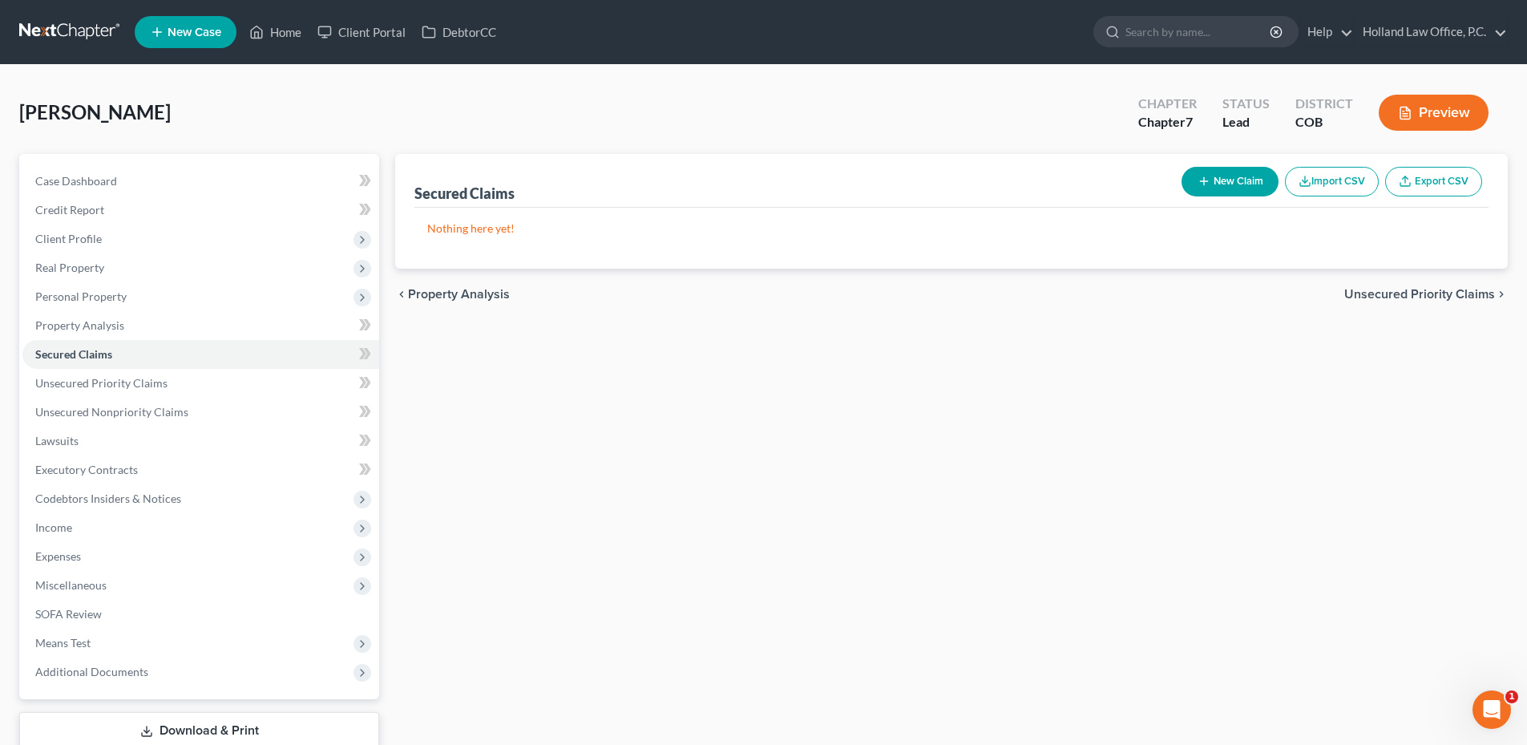
click at [1225, 185] on button "New Claim" at bounding box center [1230, 182] width 97 height 30
select select "0"
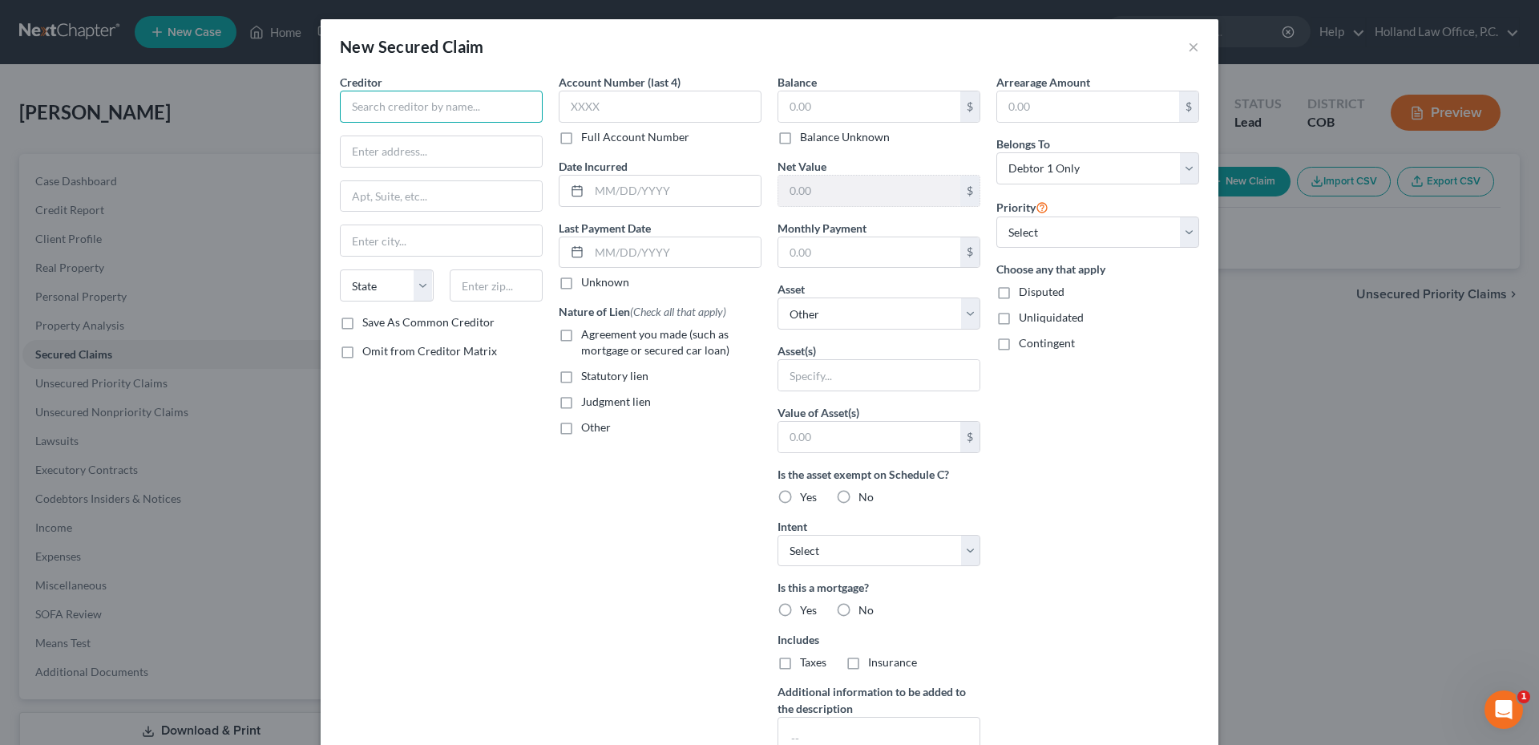
click at [362, 111] on input "text" at bounding box center [441, 107] width 203 height 32
type input "1st Bank"
click at [287, 119] on div "New Secured Claim × Creditor * 1st Bank State [US_STATE] AK AR AZ CA CO CT DE D…" at bounding box center [769, 372] width 1539 height 745
click at [1189, 51] on button "×" at bounding box center [1193, 46] width 11 height 19
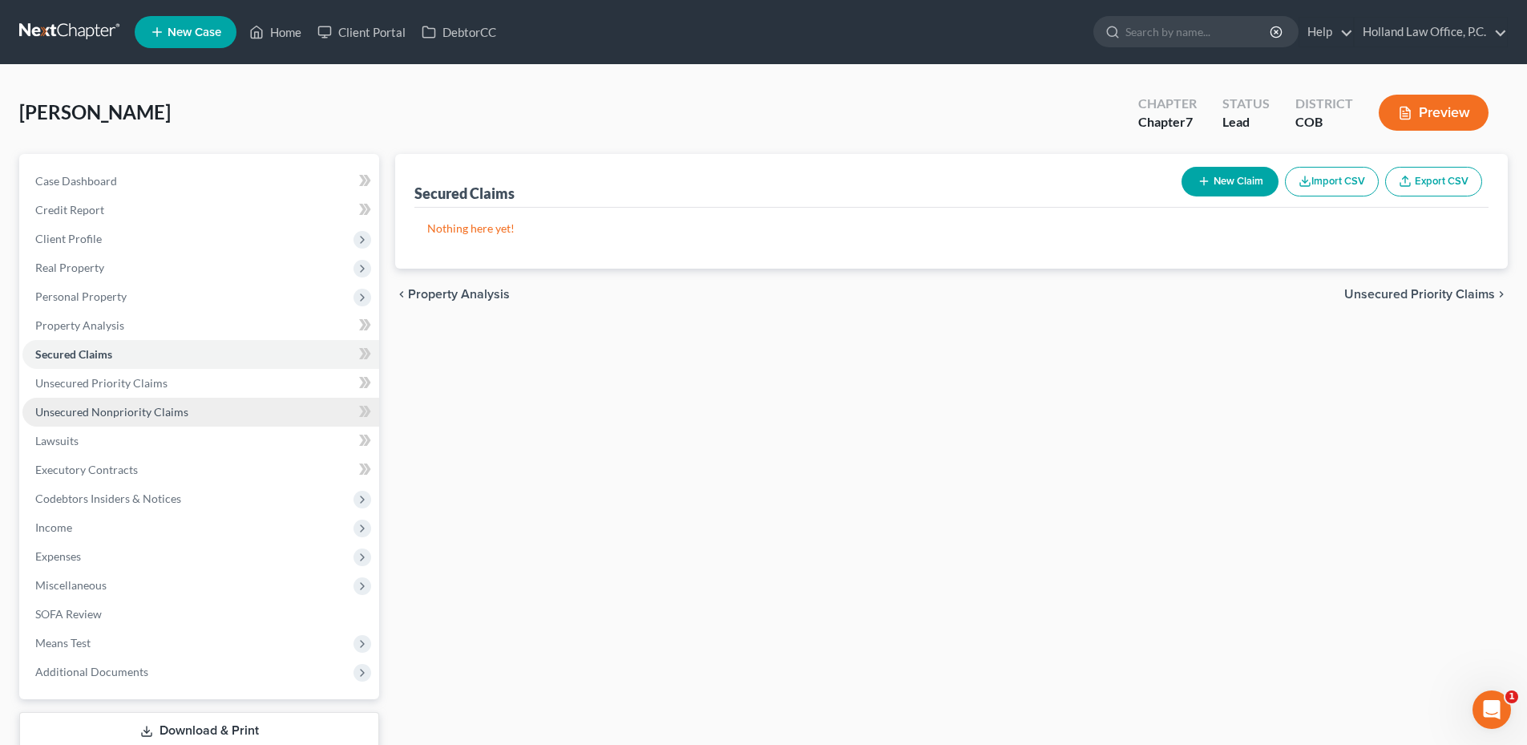
click at [147, 419] on link "Unsecured Nonpriority Claims" at bounding box center [200, 412] width 357 height 29
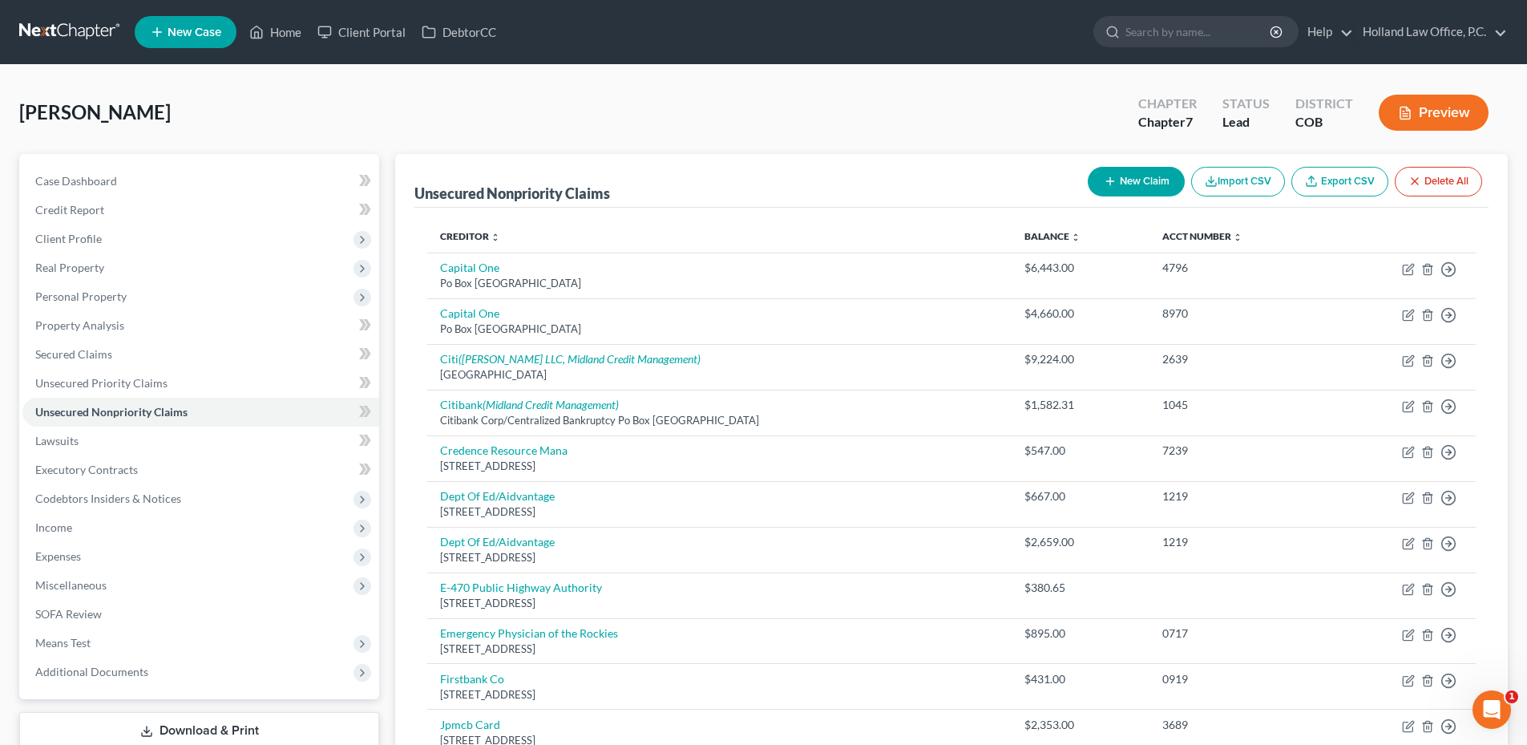
click at [1162, 176] on button "New Claim" at bounding box center [1136, 182] width 97 height 30
select select "0"
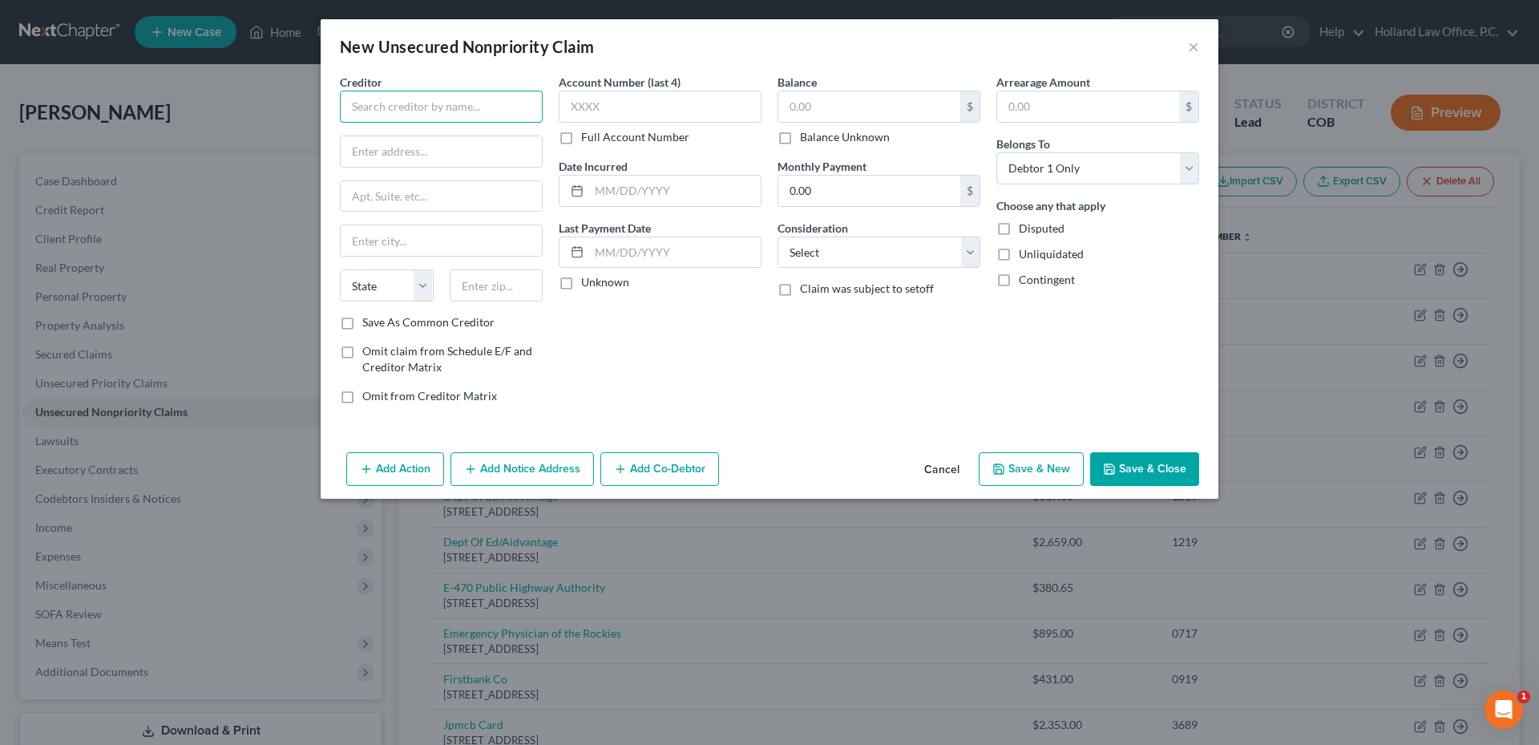
click at [422, 105] on input "text" at bounding box center [441, 107] width 203 height 32
type input "1st bank"
drag, startPoint x: 392, startPoint y: 102, endPoint x: 261, endPoint y: 79, distance: 133.5
click at [233, 83] on div "New Unsecured Nonpriority Claim × Creditor * 1st bank State [US_STATE] AK AR AZ…" at bounding box center [769, 372] width 1539 height 745
click at [430, 113] on input "text" at bounding box center [441, 107] width 203 height 32
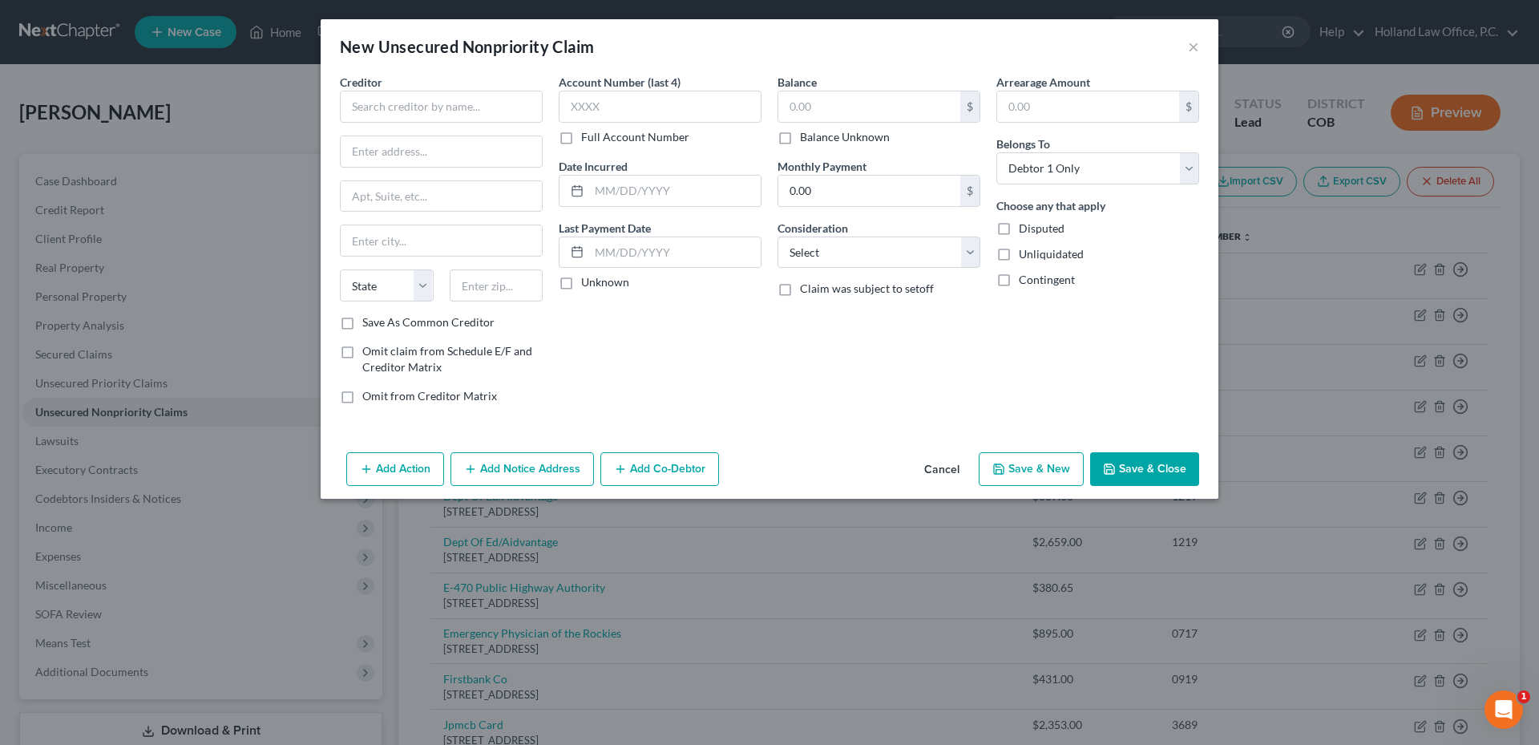
click at [959, 463] on button "Cancel" at bounding box center [941, 470] width 61 height 32
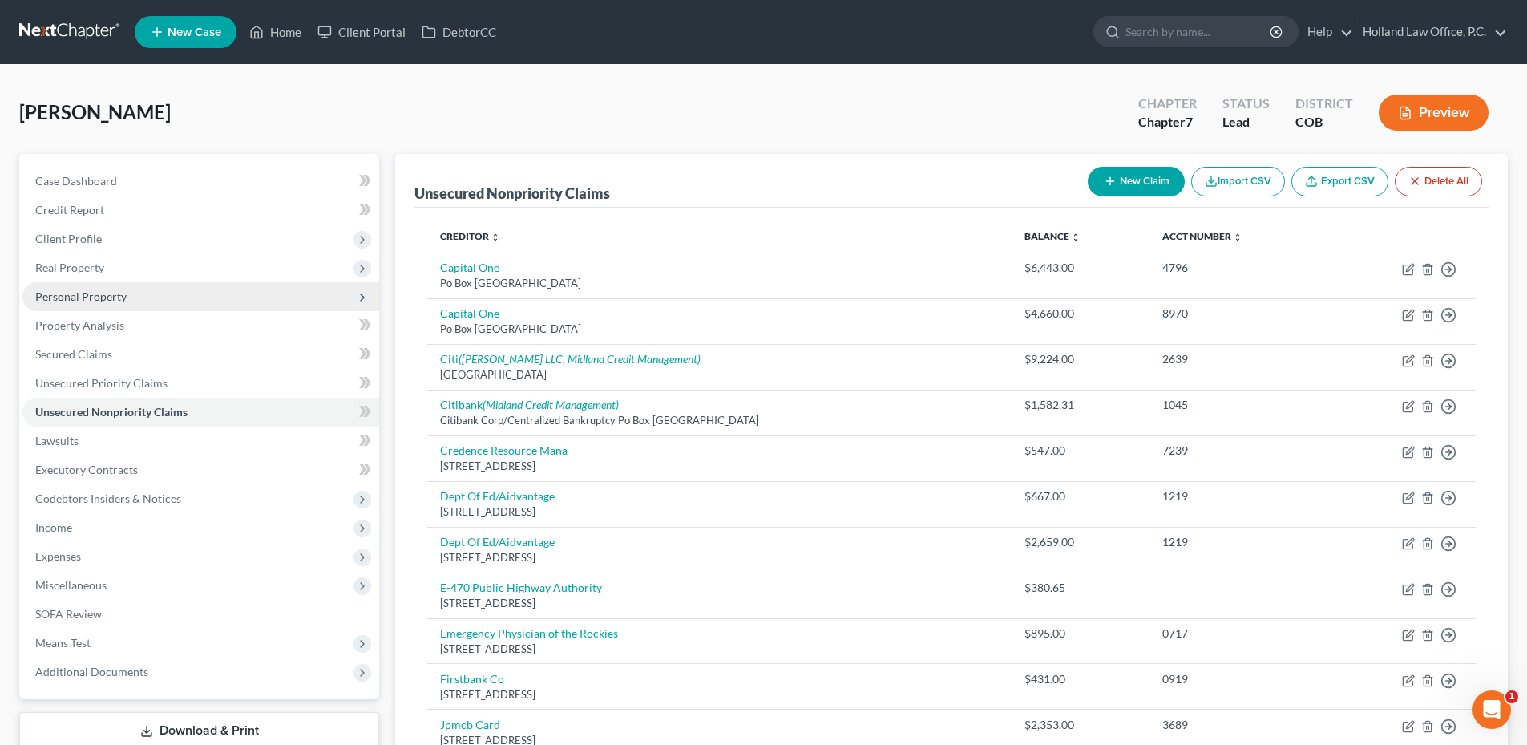
click at [91, 285] on span "Personal Property" at bounding box center [200, 296] width 357 height 29
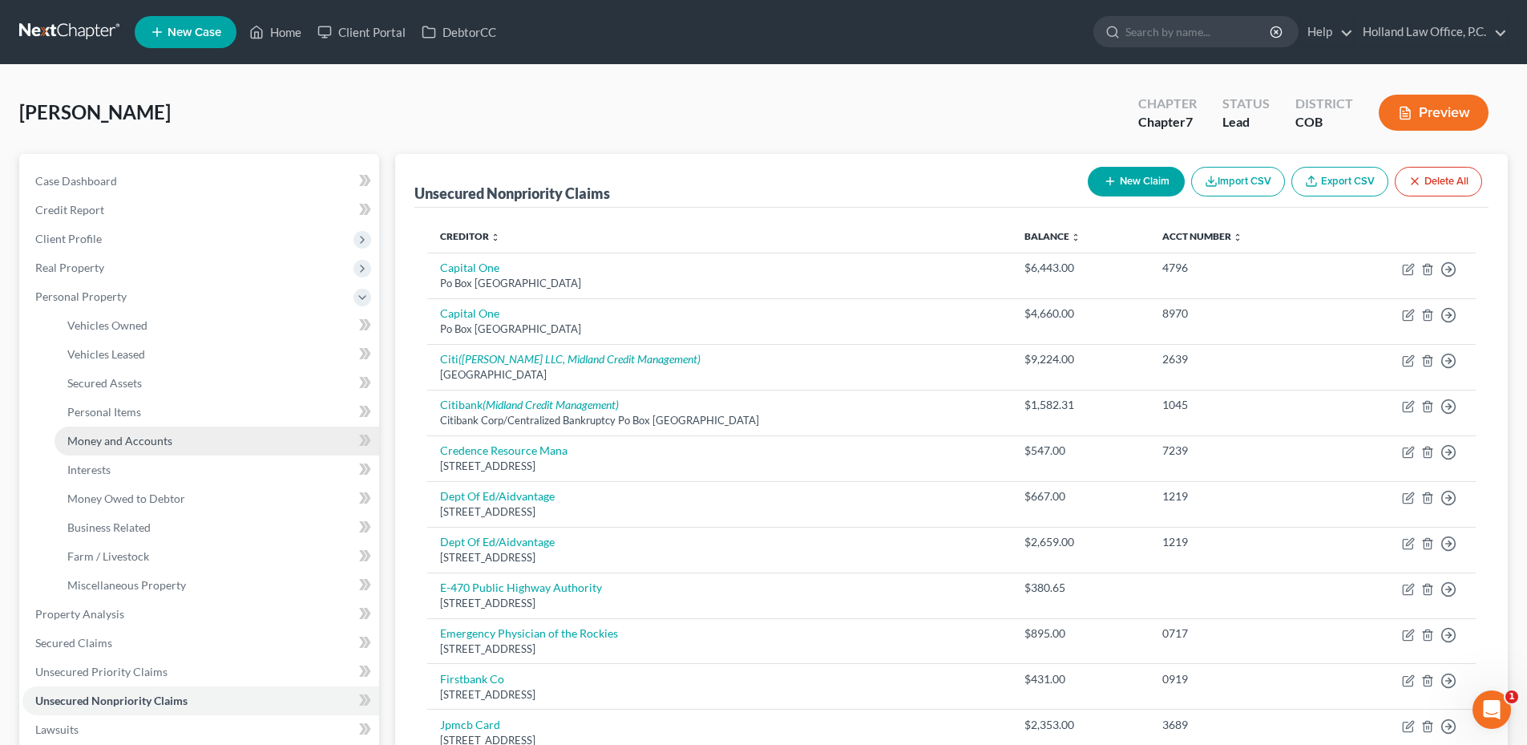
click at [123, 435] on span "Money and Accounts" at bounding box center [119, 441] width 105 height 14
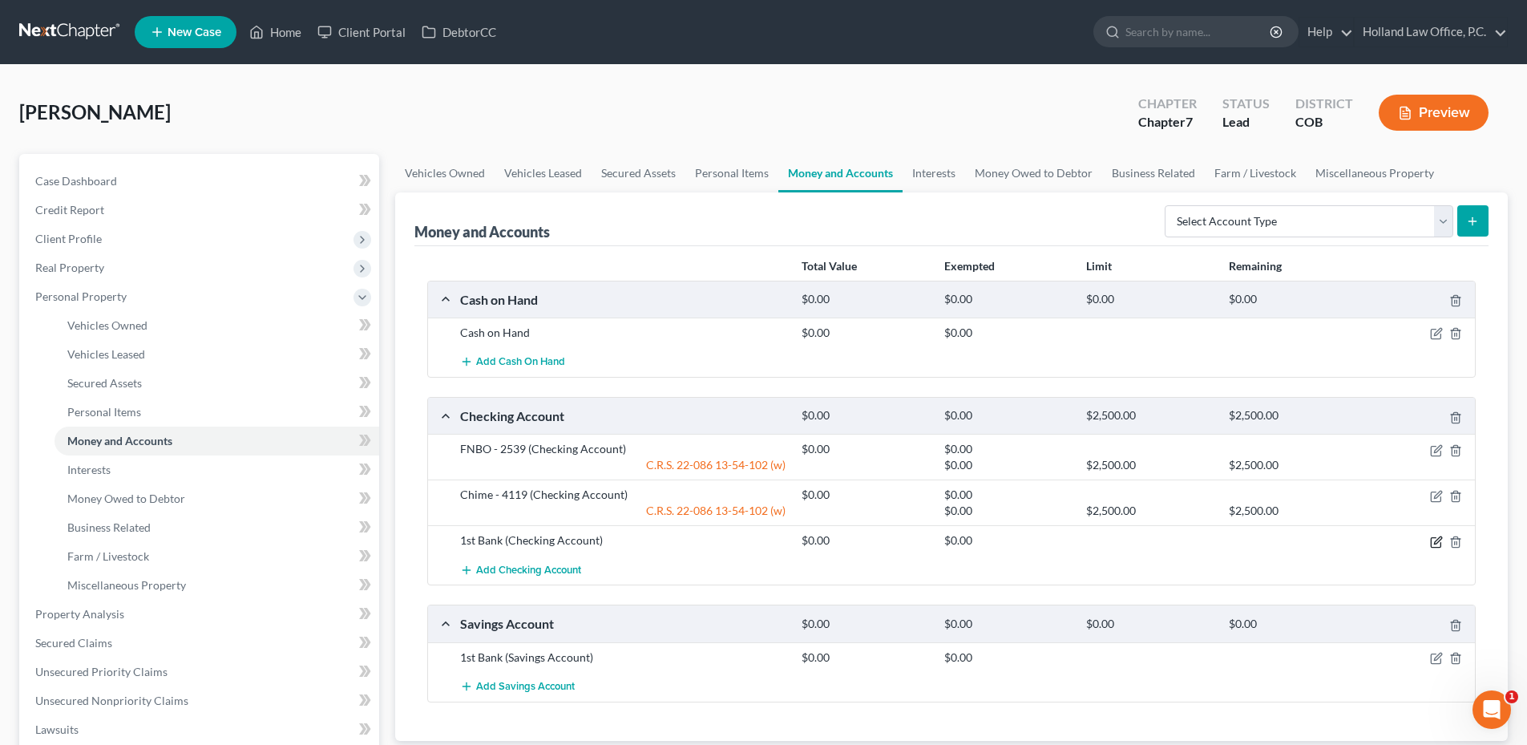
click at [1430, 543] on icon "button" at bounding box center [1436, 541] width 13 height 13
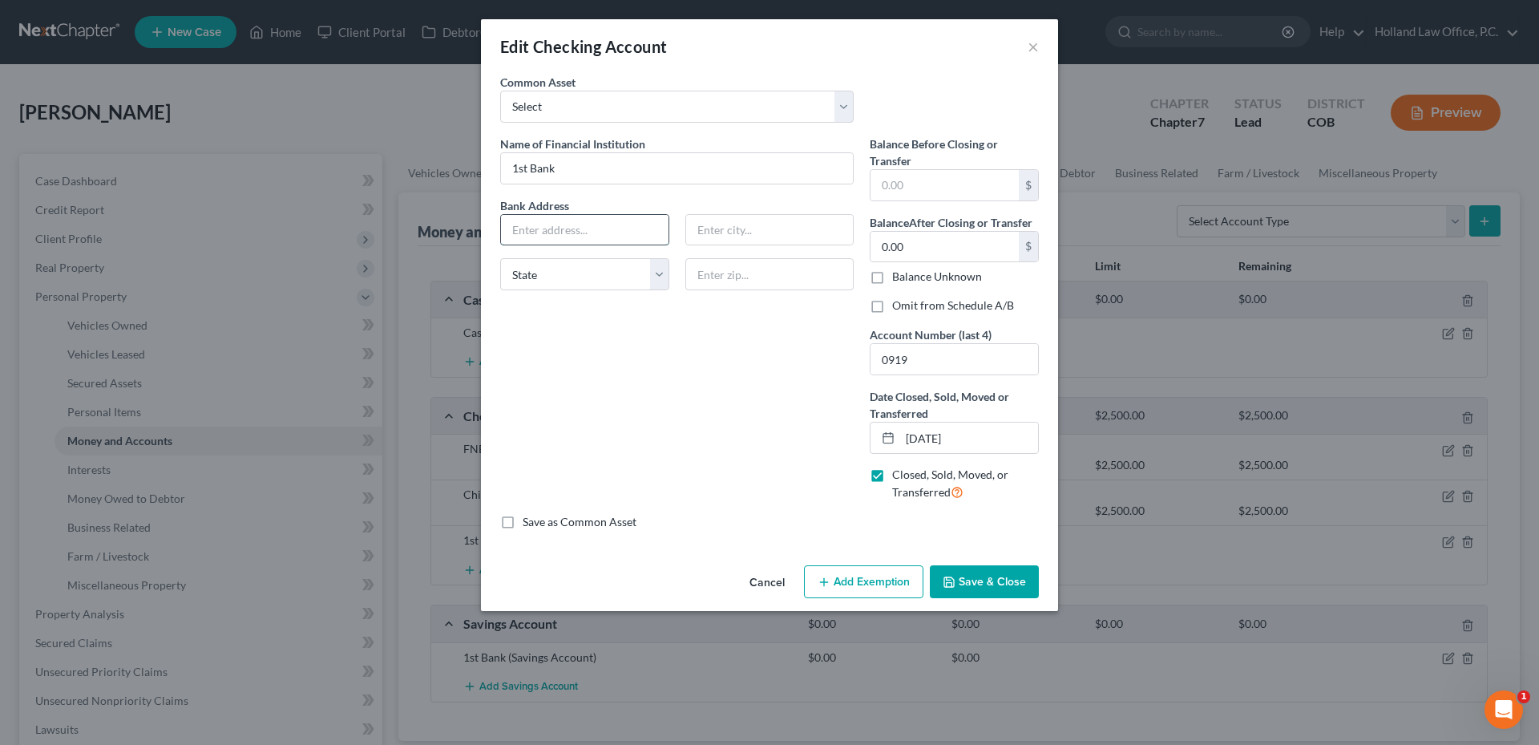
click at [563, 229] on input "text" at bounding box center [585, 230] width 168 height 30
click at [642, 240] on input "10403 W [GEOGRAPHIC_DATA]" at bounding box center [585, 230] width 168 height 30
type input "[STREET_ADDRESS]"
click at [808, 236] on input "Lakewodd" at bounding box center [770, 230] width 168 height 30
type input "Lakewood"
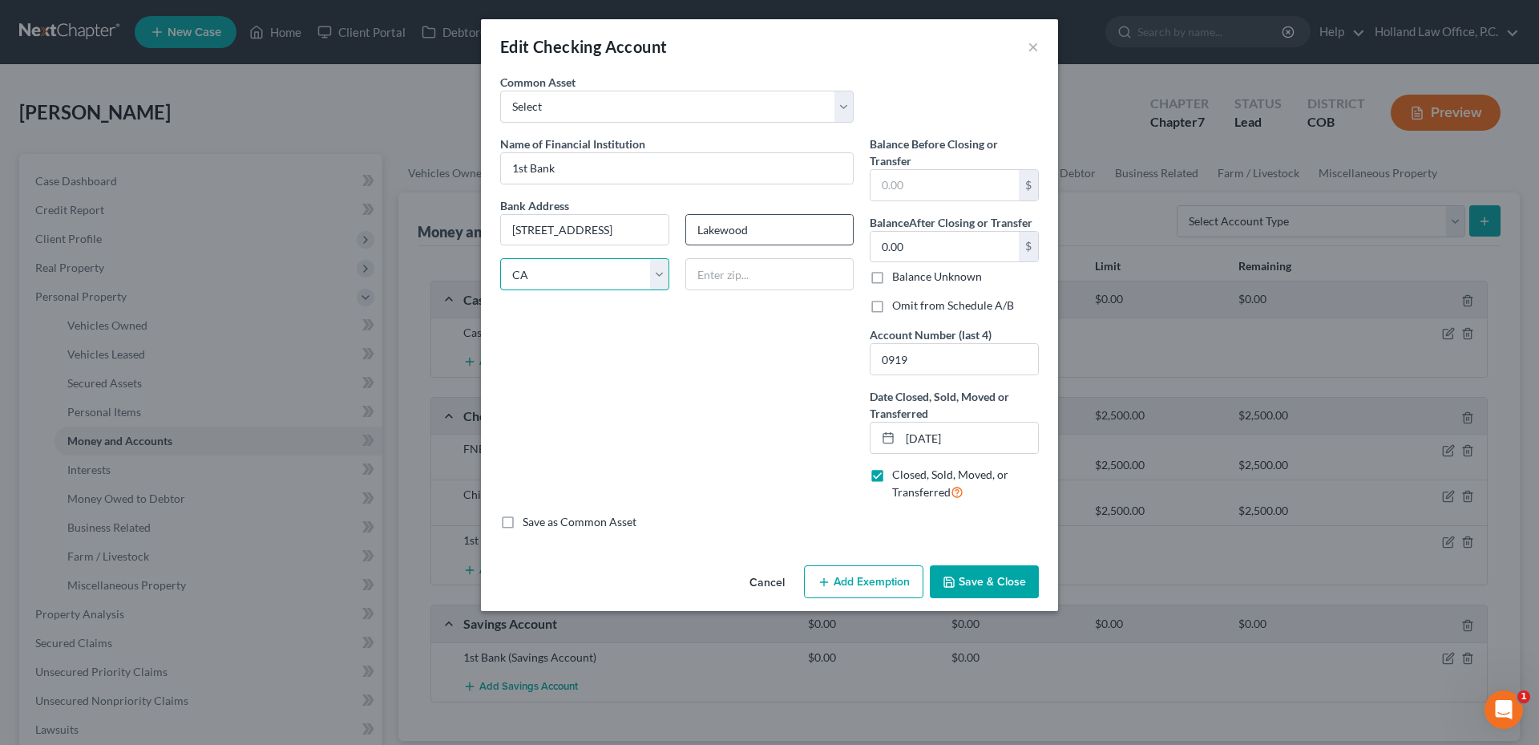
select select "5"
click at [731, 268] on input "text" at bounding box center [769, 274] width 169 height 32
type input "80215"
type input "[GEOGRAPHIC_DATA]"
click at [523, 523] on label "Save as Common Asset" at bounding box center [580, 522] width 114 height 16
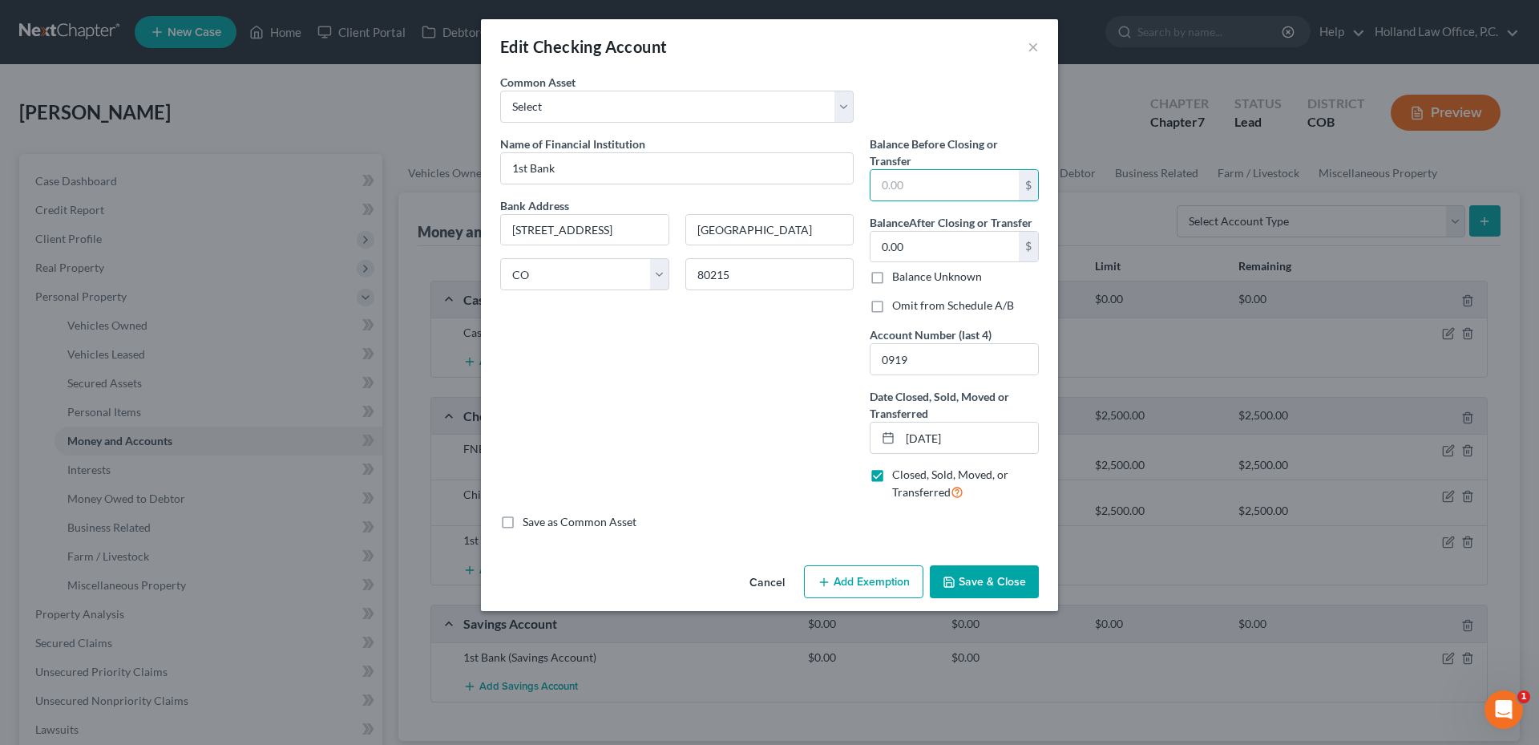
click at [529, 523] on input "Save as Common Asset" at bounding box center [534, 519] width 10 height 10
checkbox input "true"
click at [662, 180] on input "1st Bank" at bounding box center [677, 168] width 352 height 30
type input "1st Bank CLOSED"
click at [972, 562] on div "Cancel Add Exemption Save & Close" at bounding box center [769, 585] width 577 height 53
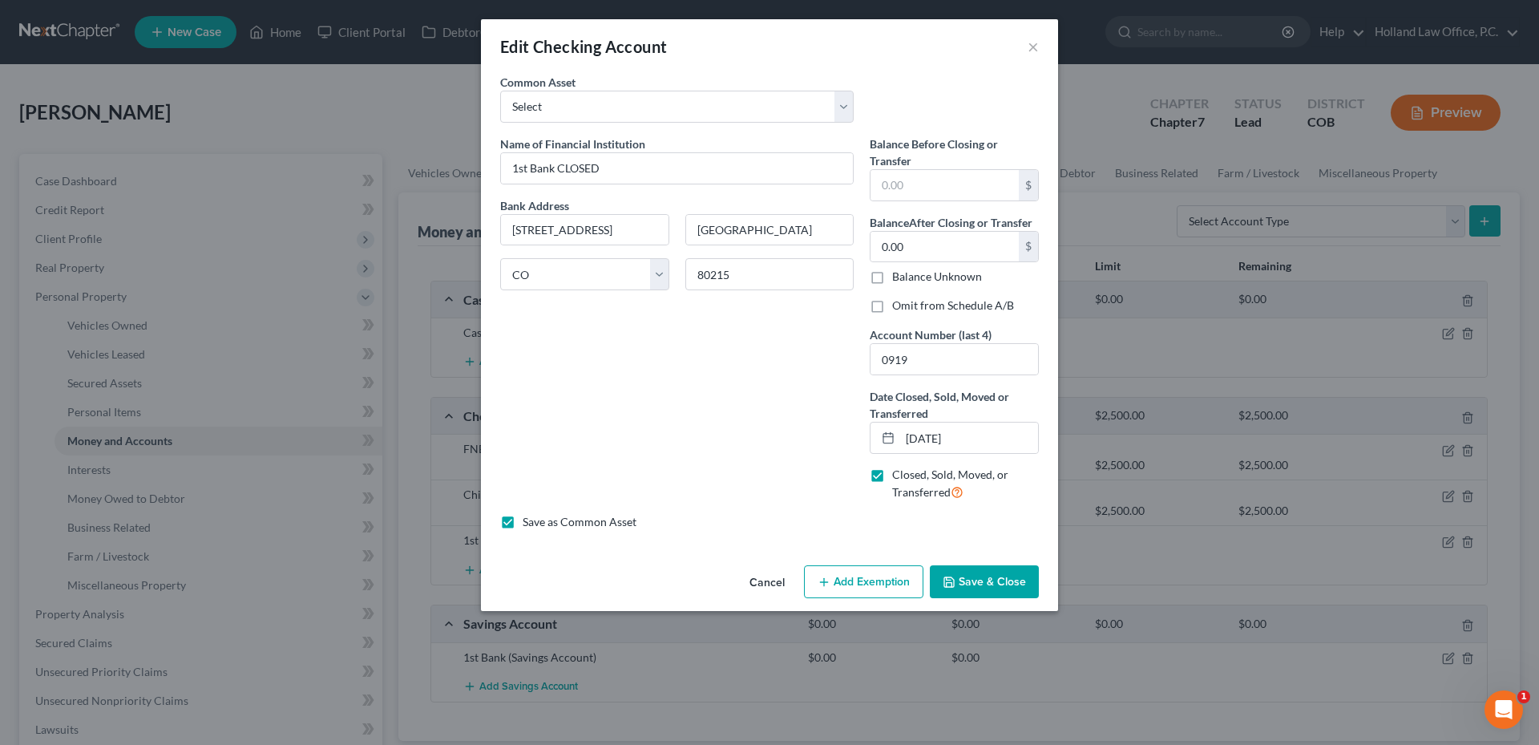
click at [996, 583] on button "Save & Close" at bounding box center [984, 582] width 109 height 34
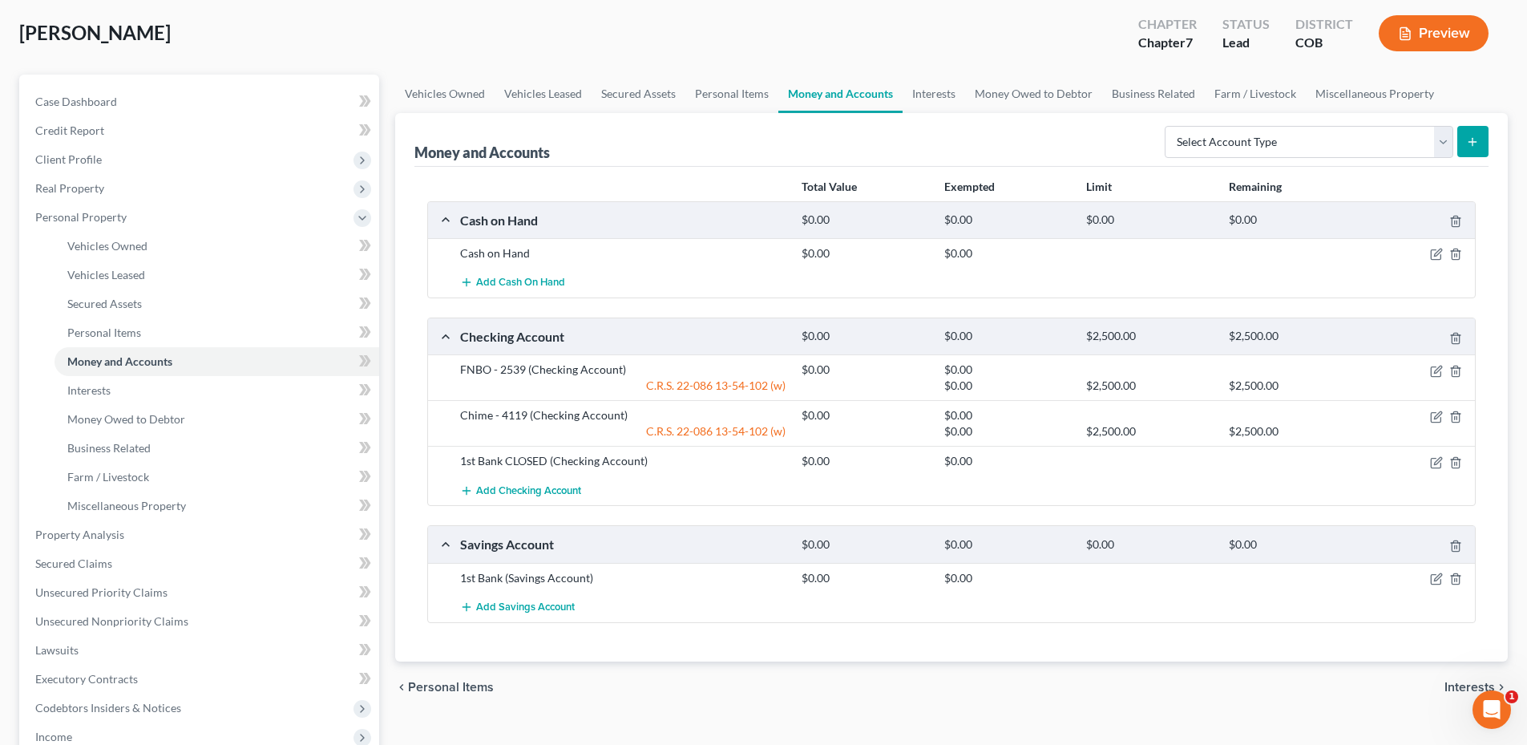
scroll to position [80, 0]
click at [1437, 576] on icon "button" at bounding box center [1436, 578] width 13 height 13
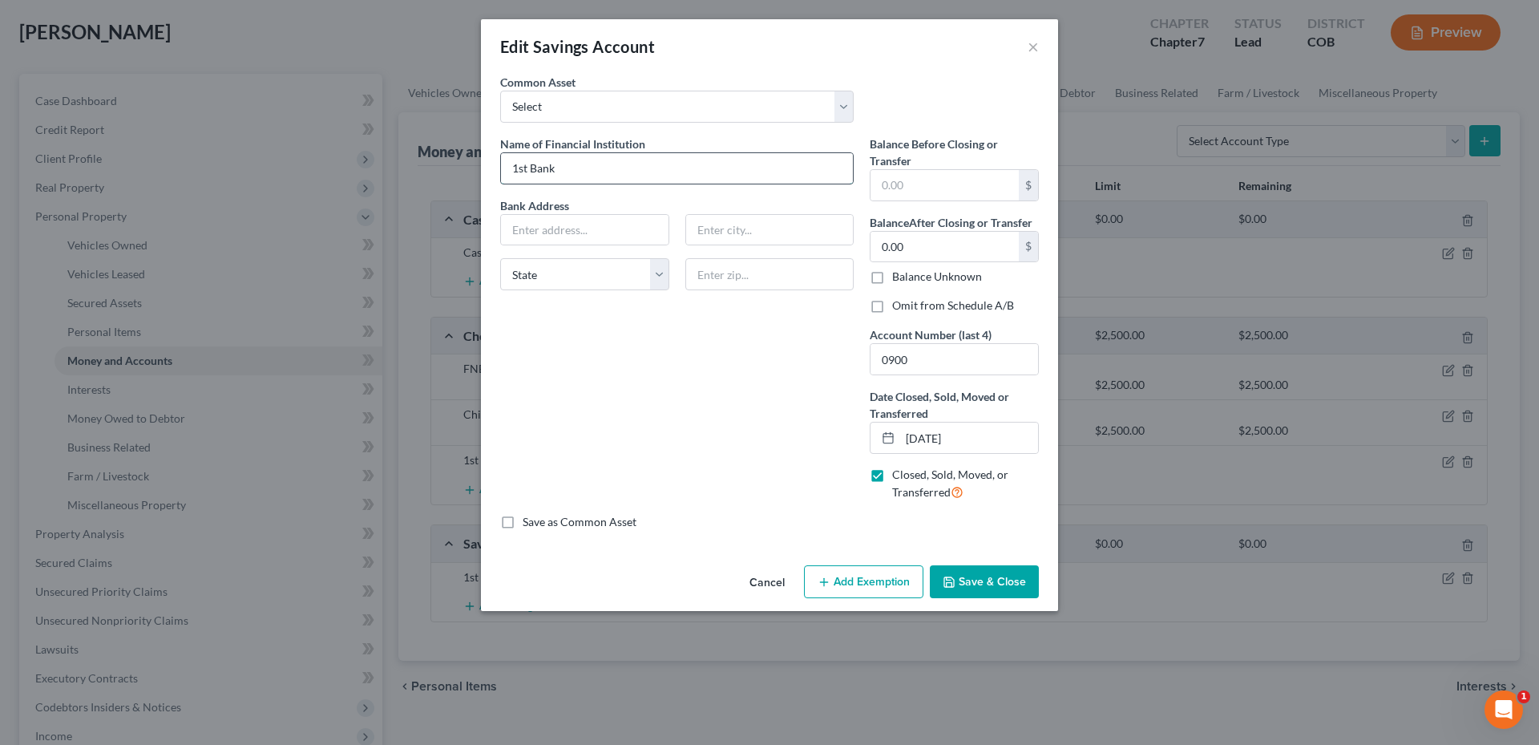
drag, startPoint x: 671, startPoint y: 174, endPoint x: 663, endPoint y: 144, distance: 30.7
click at [671, 174] on input "1st Bank" at bounding box center [677, 168] width 352 height 30
click at [646, 110] on select "Select Chase Bank 0829 Elevations - 7513 First National Bank 2146 First Tech FC…" at bounding box center [677, 107] width 354 height 32
drag, startPoint x: 535, startPoint y: 412, endPoint x: 572, endPoint y: 336, distance: 84.6
click at [535, 410] on div "Name of Financial Institution * 1st Bank Bank Address State [US_STATE][GEOGRAPH…" at bounding box center [677, 324] width 370 height 378
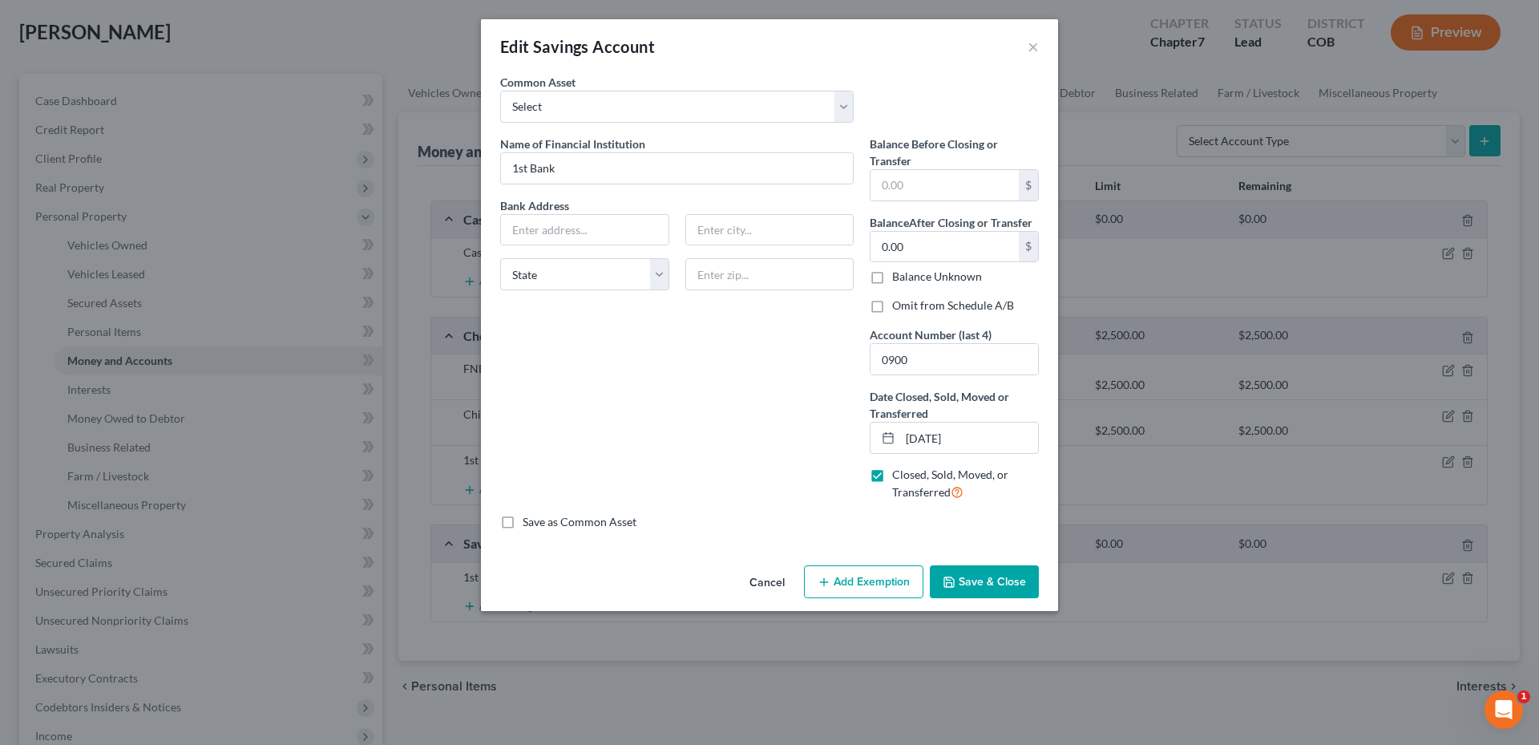
drag, startPoint x: 572, startPoint y: 336, endPoint x: 585, endPoint y: 184, distance: 152.1
click at [585, 184] on div "Name of Financial Institution * 1st Bank Bank Address State [US_STATE][GEOGRAPH…" at bounding box center [677, 324] width 370 height 378
click at [596, 173] on input "1st Bank" at bounding box center [677, 168] width 352 height 30
drag, startPoint x: 610, startPoint y: 167, endPoint x: 563, endPoint y: 175, distance: 48.0
click at [563, 175] on input "1st Bank CLOSED" at bounding box center [677, 168] width 352 height 30
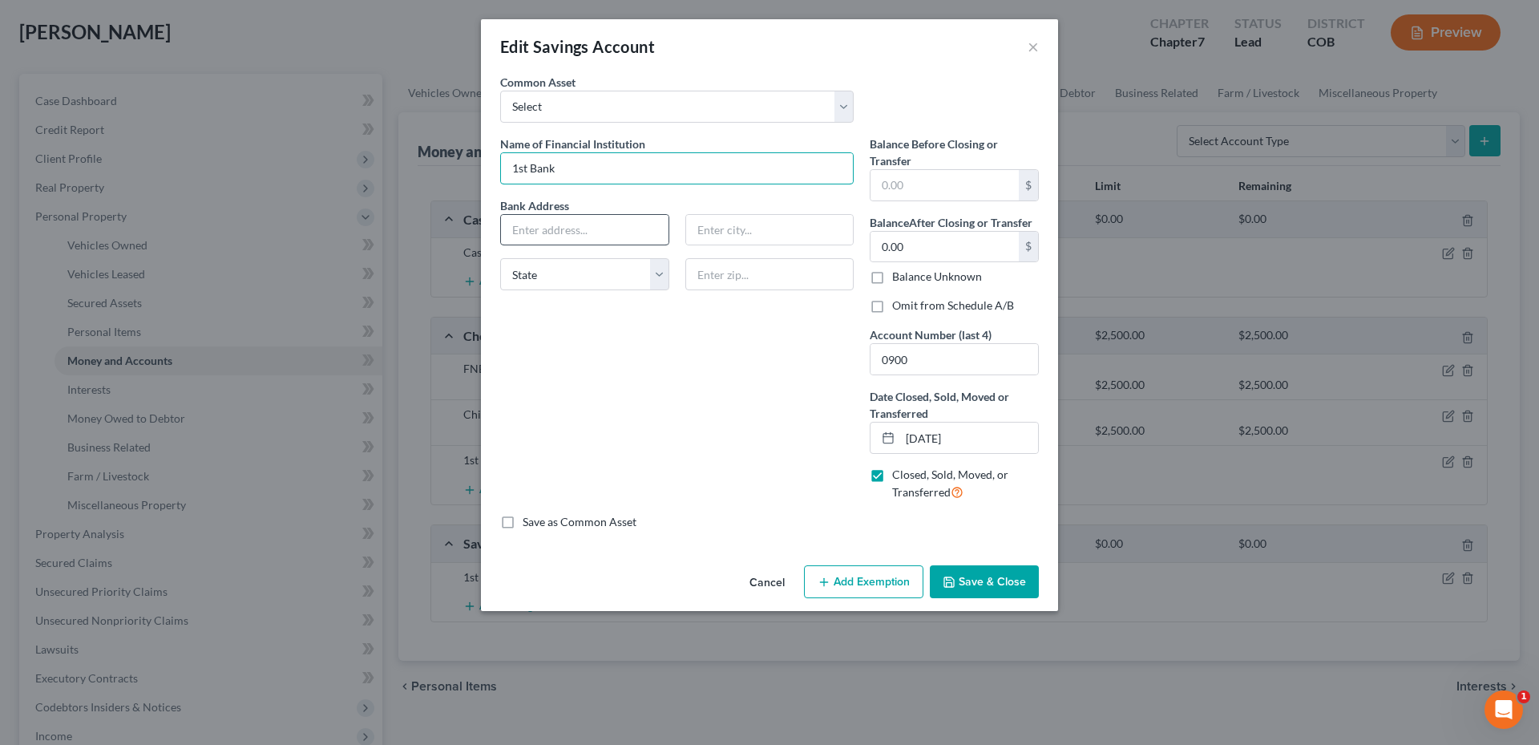
type input "1st Bank"
click at [531, 228] on input "text" at bounding box center [585, 230] width 168 height 30
type input "[STREET_ADDRESS]"
type input "lakewood"
type input "80215"
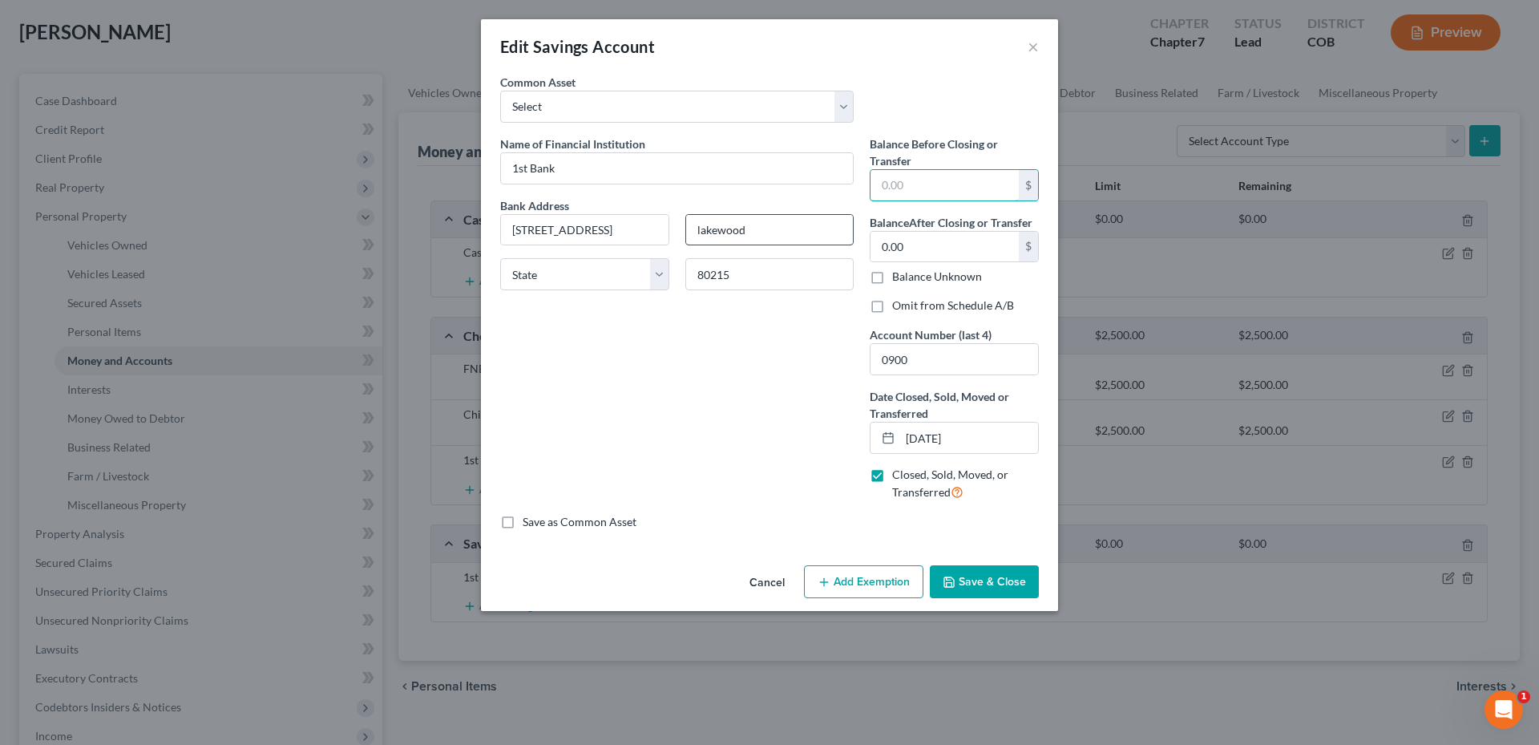
type input "[GEOGRAPHIC_DATA]"
select select "5"
click at [714, 233] on input "[GEOGRAPHIC_DATA]" at bounding box center [770, 230] width 168 height 30
click at [713, 232] on input "[GEOGRAPHIC_DATA]" at bounding box center [770, 230] width 168 height 30
drag, startPoint x: 750, startPoint y: 230, endPoint x: 683, endPoint y: 235, distance: 67.5
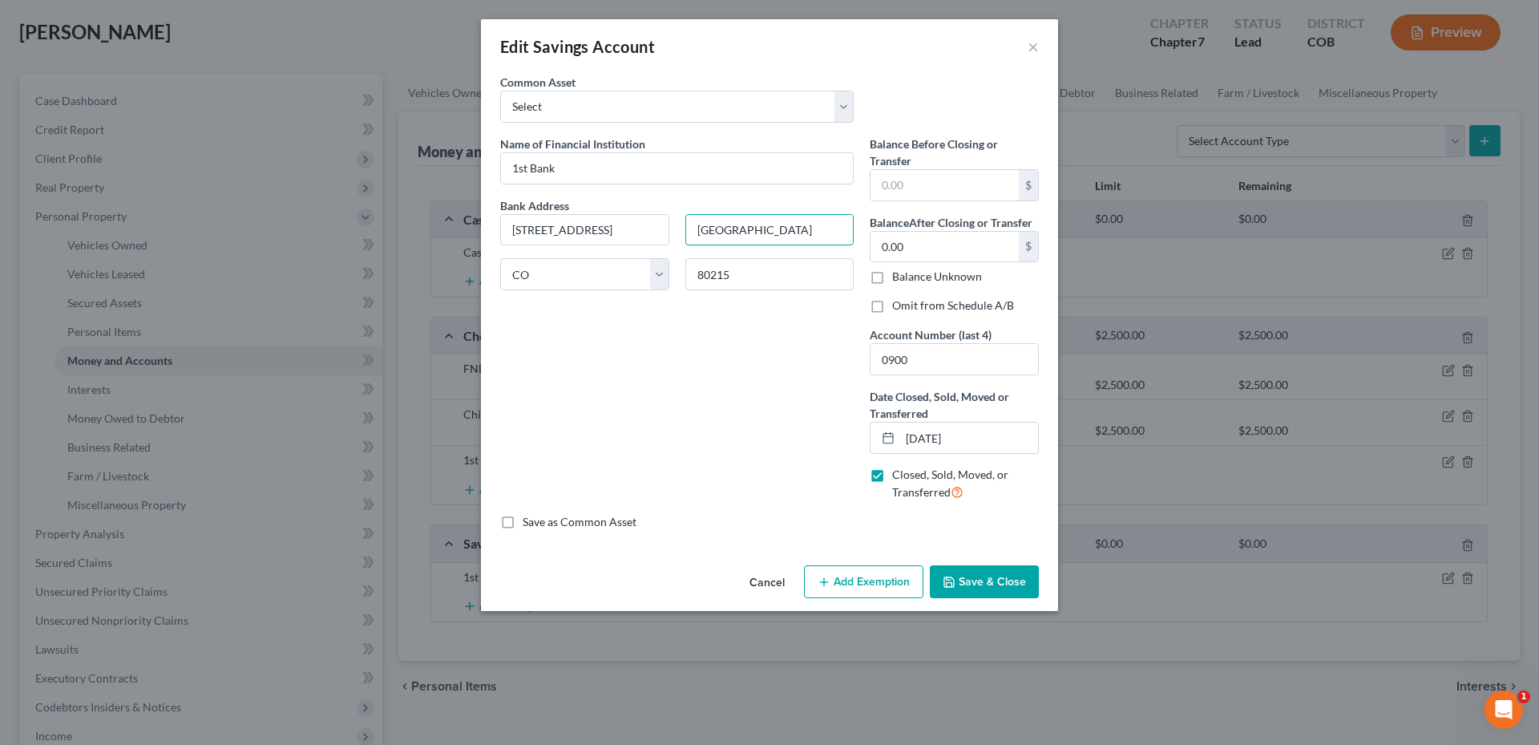
click at [683, 235] on div "[GEOGRAPHIC_DATA]" at bounding box center [769, 230] width 185 height 32
type input "l"
type input "Lakewood"
drag, startPoint x: 937, startPoint y: 176, endPoint x: 834, endPoint y: 279, distance: 145.7
click at [937, 176] on input "text" at bounding box center [945, 185] width 148 height 30
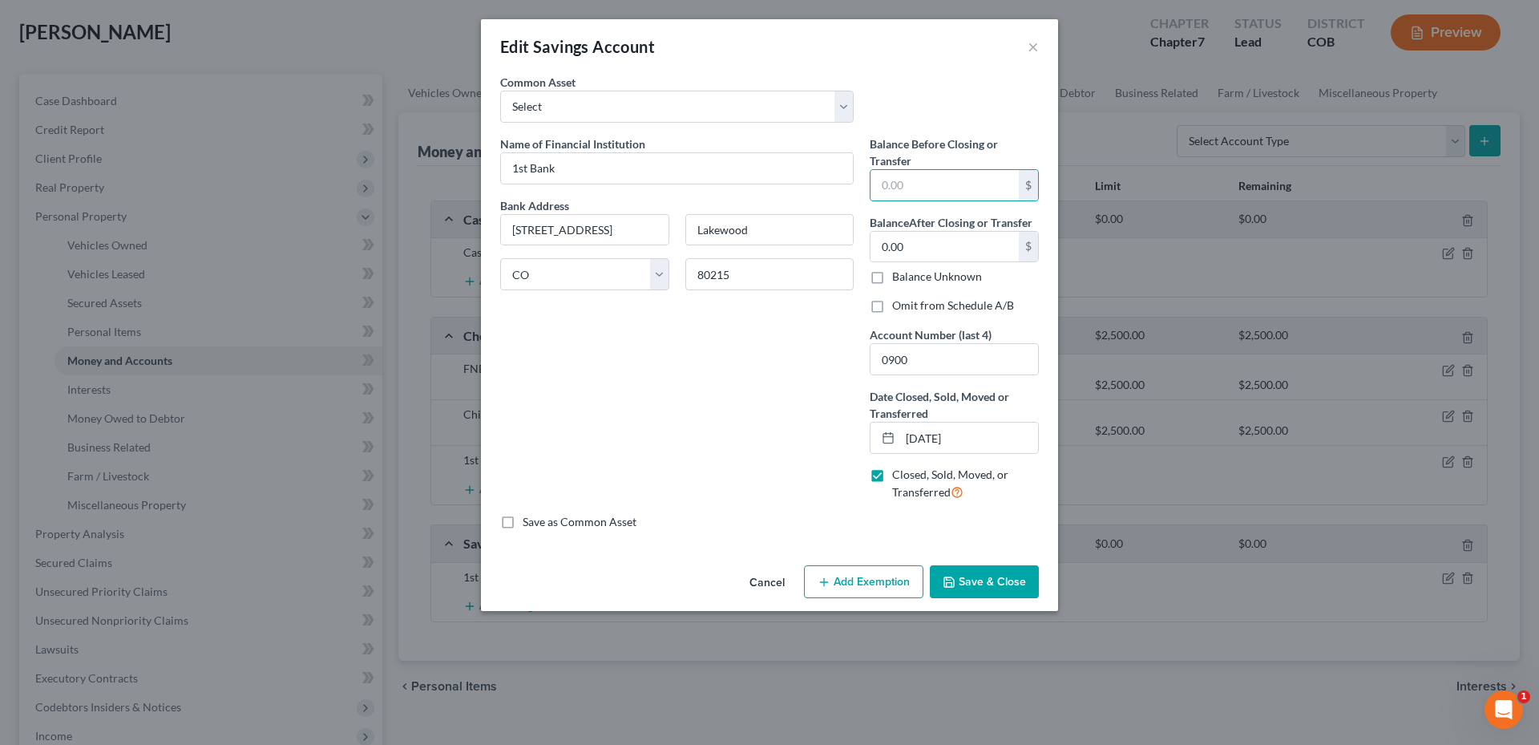
click at [806, 350] on div "Name of Financial Institution * 1st Bank Bank Address [STREET_ADDRESS] [US_STAT…" at bounding box center [677, 324] width 370 height 378
click at [997, 584] on button "Save & Close" at bounding box center [984, 582] width 109 height 34
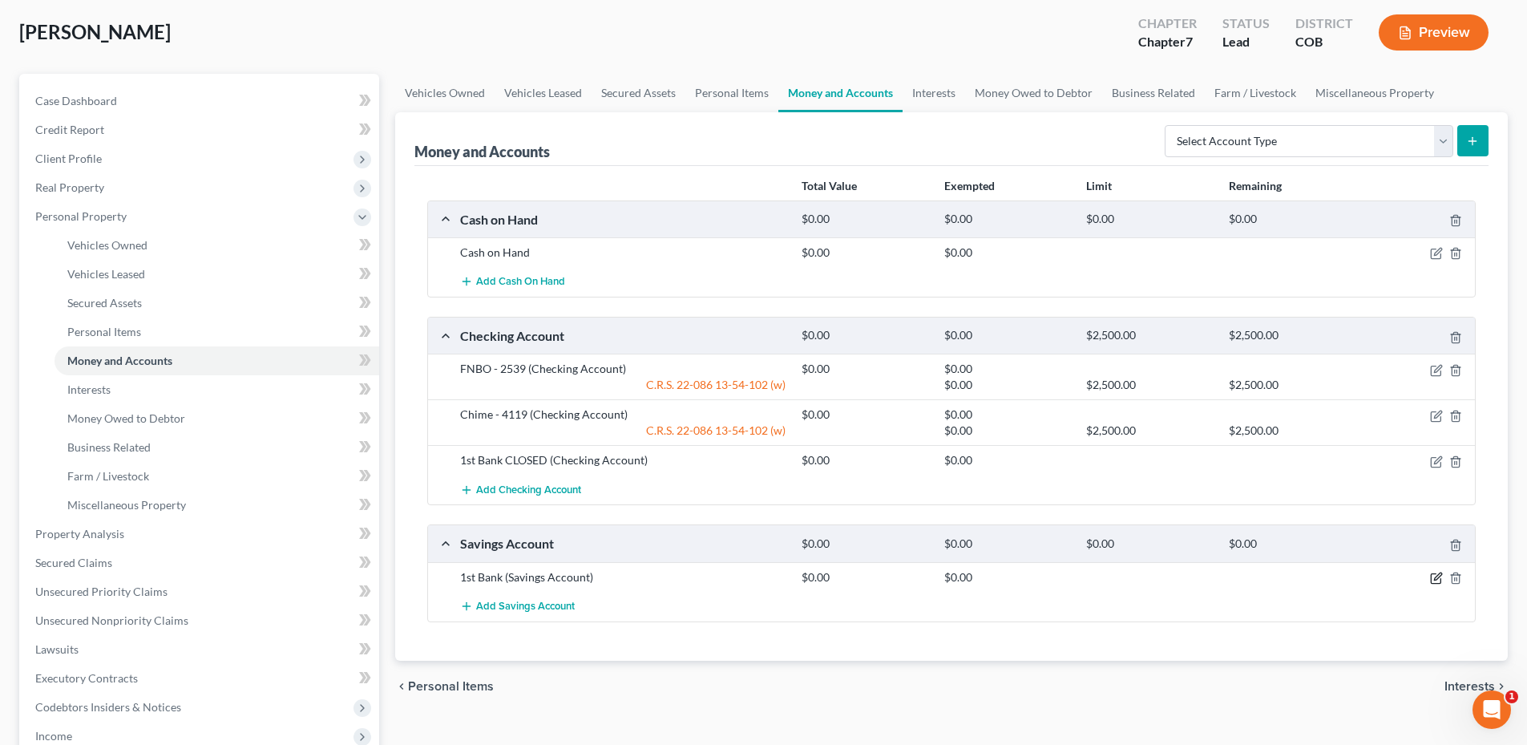
click at [1436, 581] on icon "button" at bounding box center [1436, 578] width 13 height 13
select select "5"
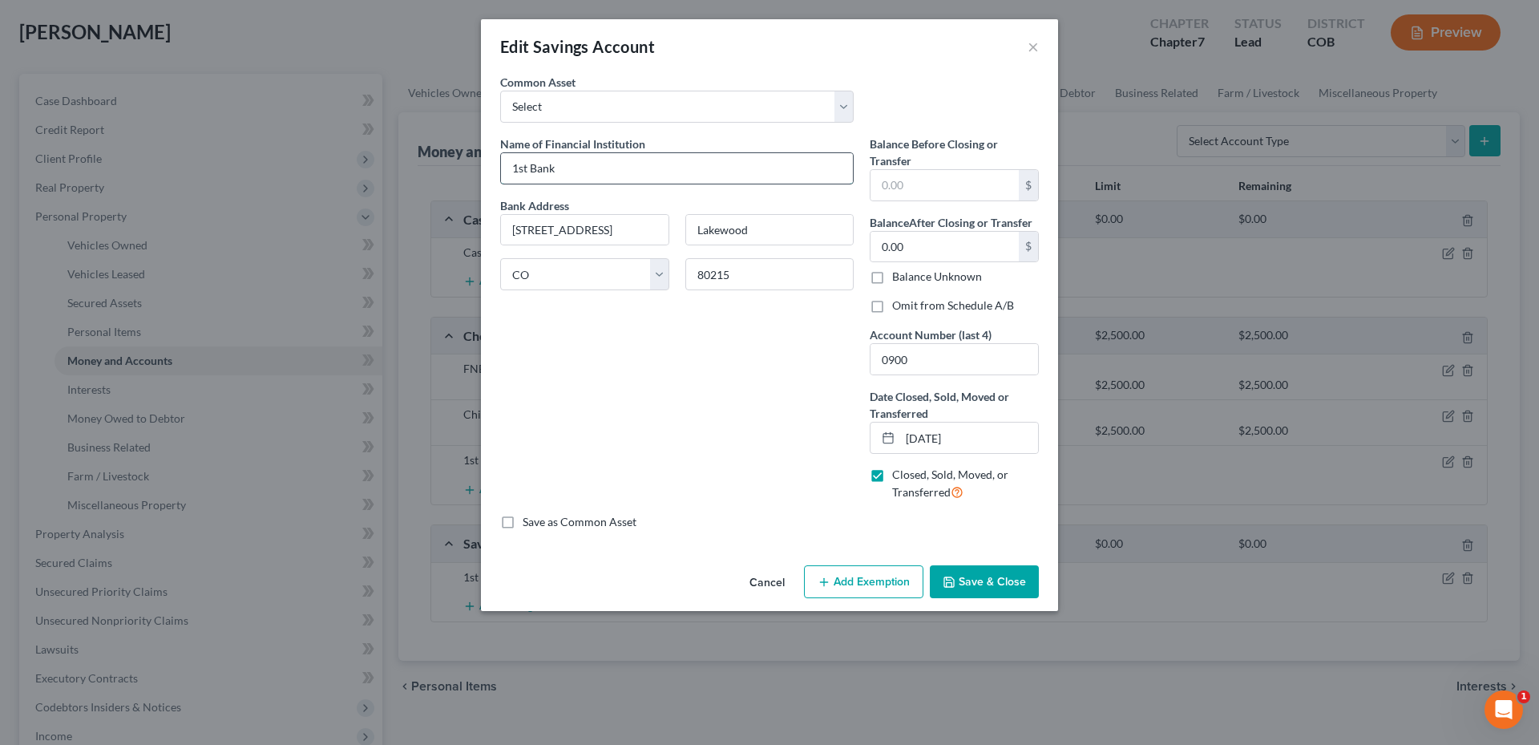
click at [578, 180] on input "1st Bank" at bounding box center [677, 168] width 352 height 30
type input "1st Bank CLOSED"
click at [892, 305] on label "Omit from Schedule A/B" at bounding box center [953, 305] width 122 height 16
click at [899, 305] on input "Omit from Schedule A/B" at bounding box center [904, 302] width 10 height 10
checkbox input "true"
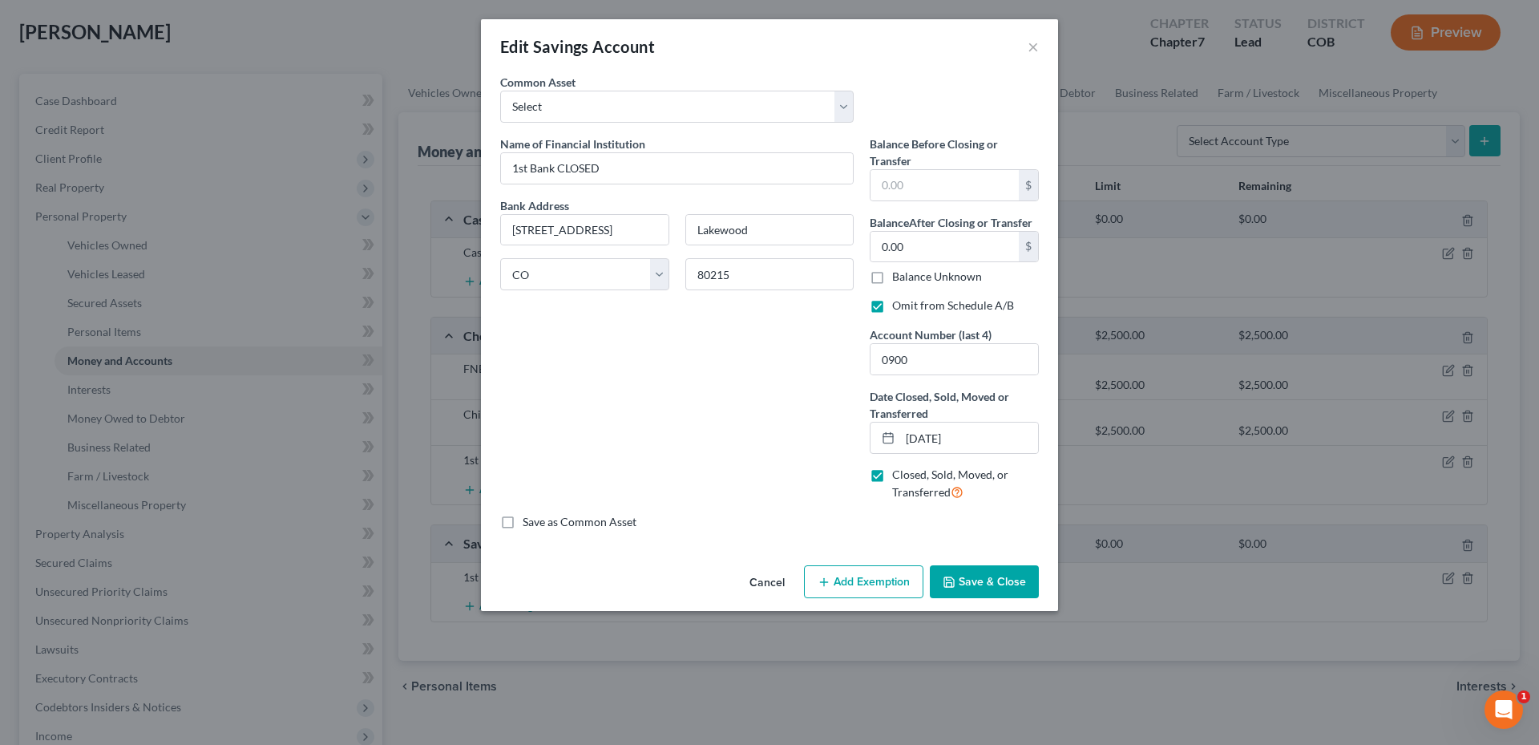
click at [1002, 585] on button "Save & Close" at bounding box center [984, 582] width 109 height 34
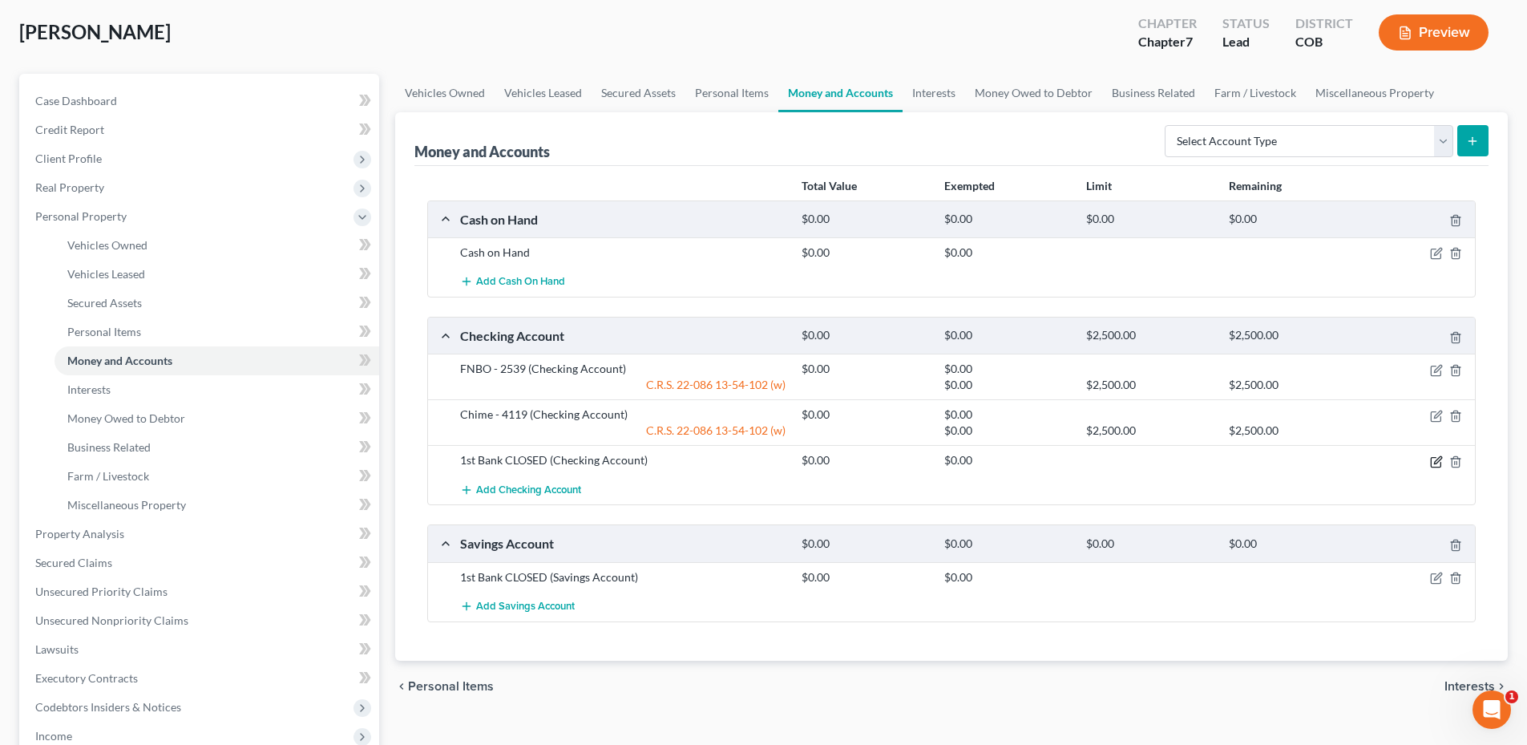
click at [1435, 459] on icon "button" at bounding box center [1436, 461] width 13 height 13
select select "5"
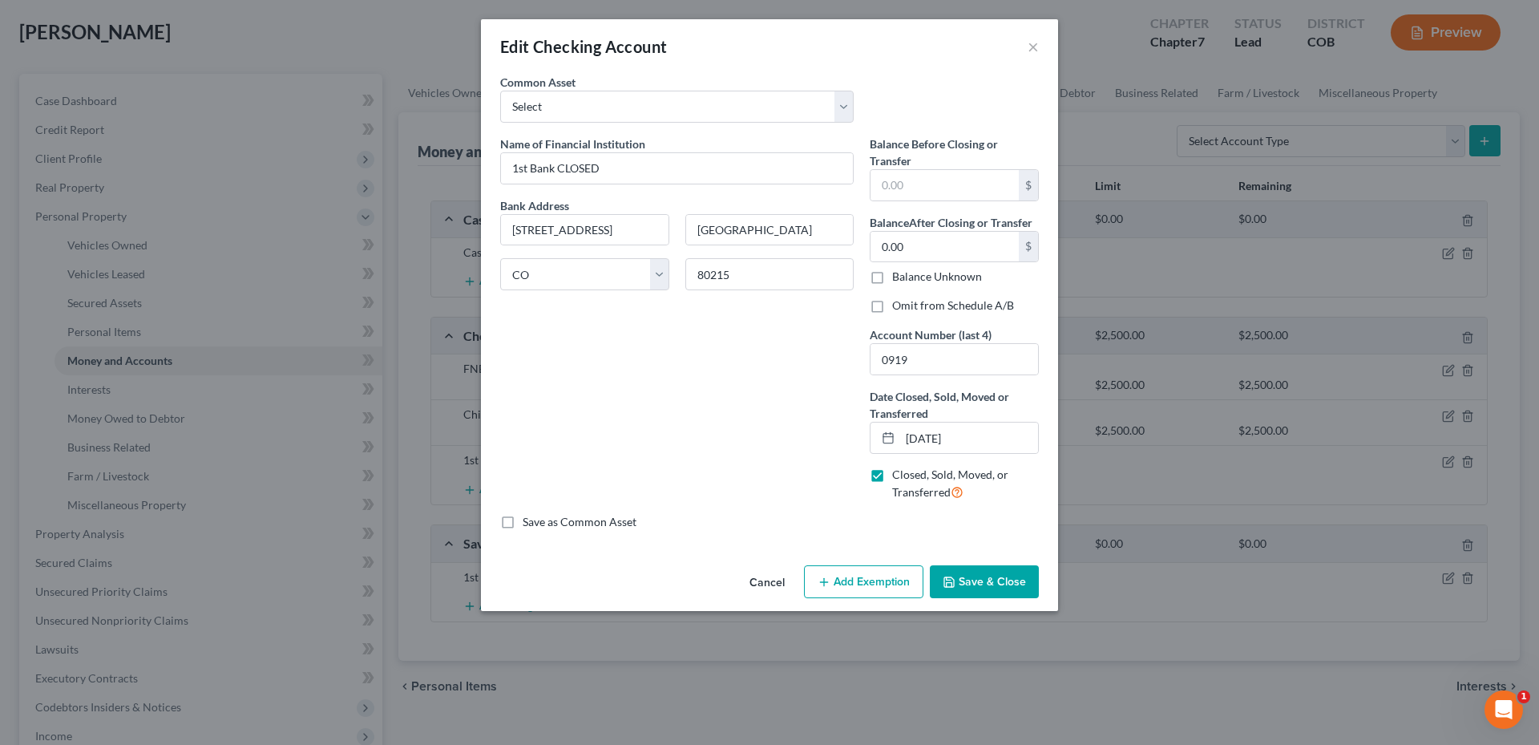
click at [892, 306] on label "Omit from Schedule A/B" at bounding box center [953, 305] width 122 height 16
click at [899, 306] on input "Omit from Schedule A/B" at bounding box center [904, 302] width 10 height 10
checkbox input "true"
click at [995, 572] on button "Save & Close" at bounding box center [984, 582] width 109 height 34
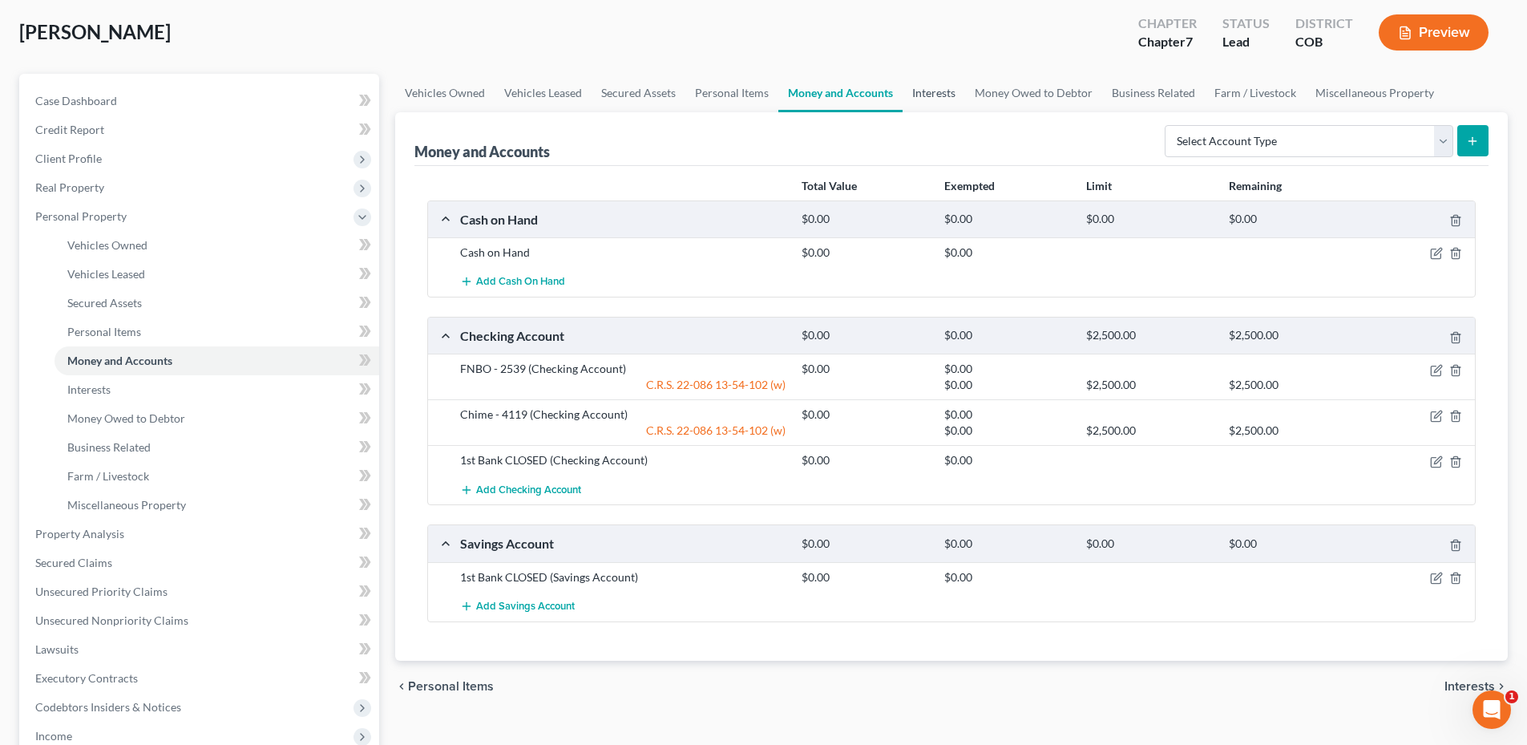
click at [924, 100] on link "Interests" at bounding box center [934, 93] width 63 height 38
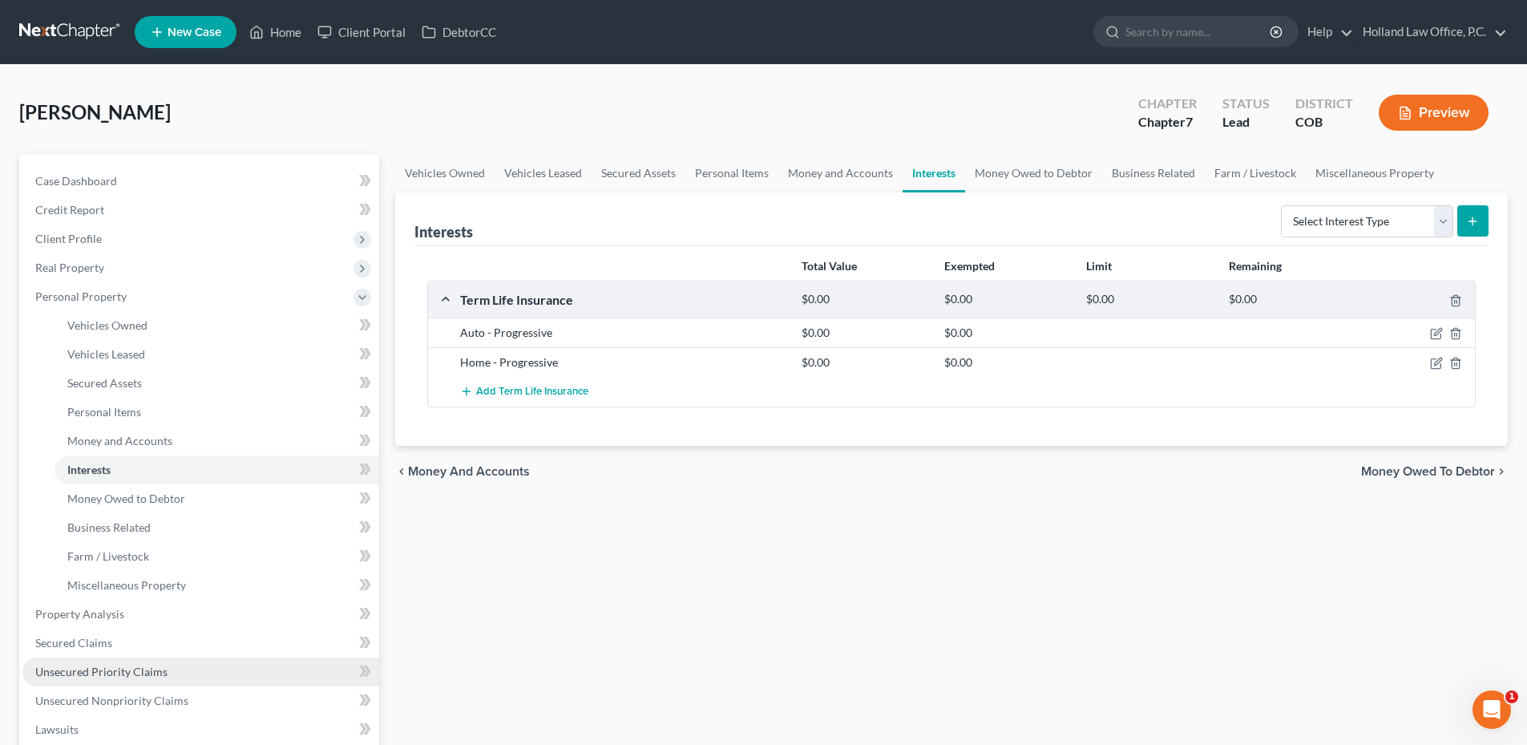
click at [85, 670] on span "Unsecured Priority Claims" at bounding box center [101, 672] width 132 height 14
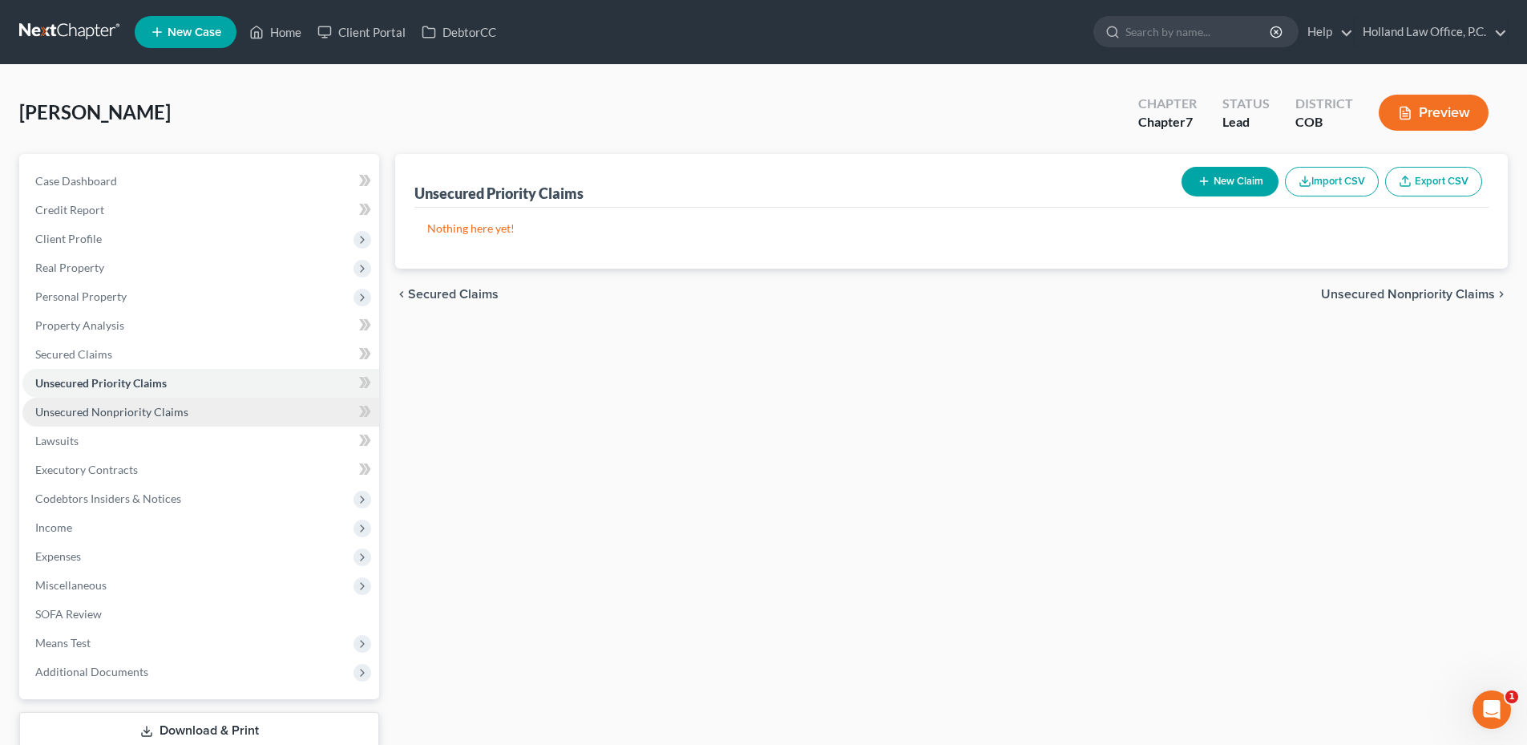
click at [138, 416] on span "Unsecured Nonpriority Claims" at bounding box center [111, 412] width 153 height 14
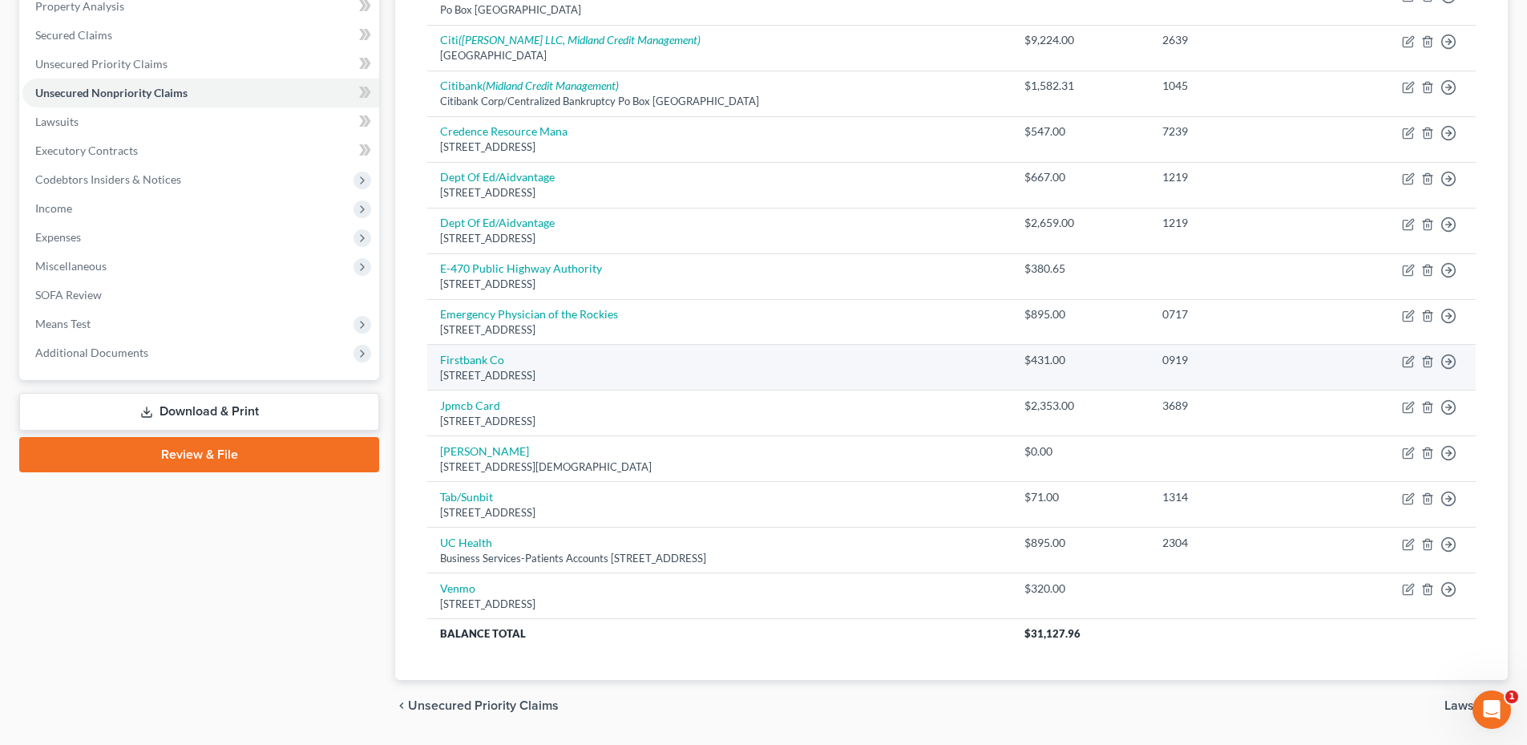
scroll to position [321, 0]
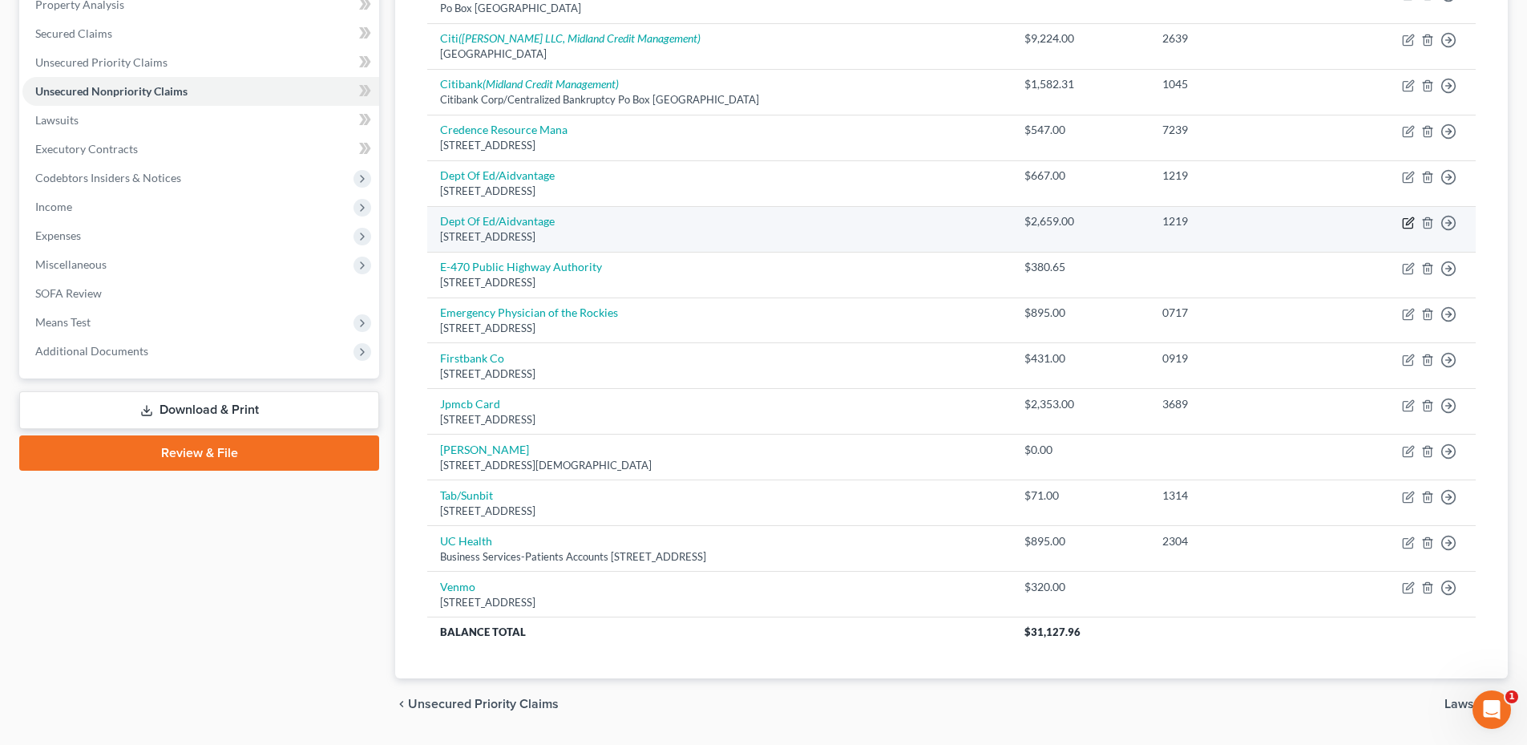
click at [1405, 221] on icon "button" at bounding box center [1408, 222] width 13 height 13
select select "48"
select select "17"
select select "0"
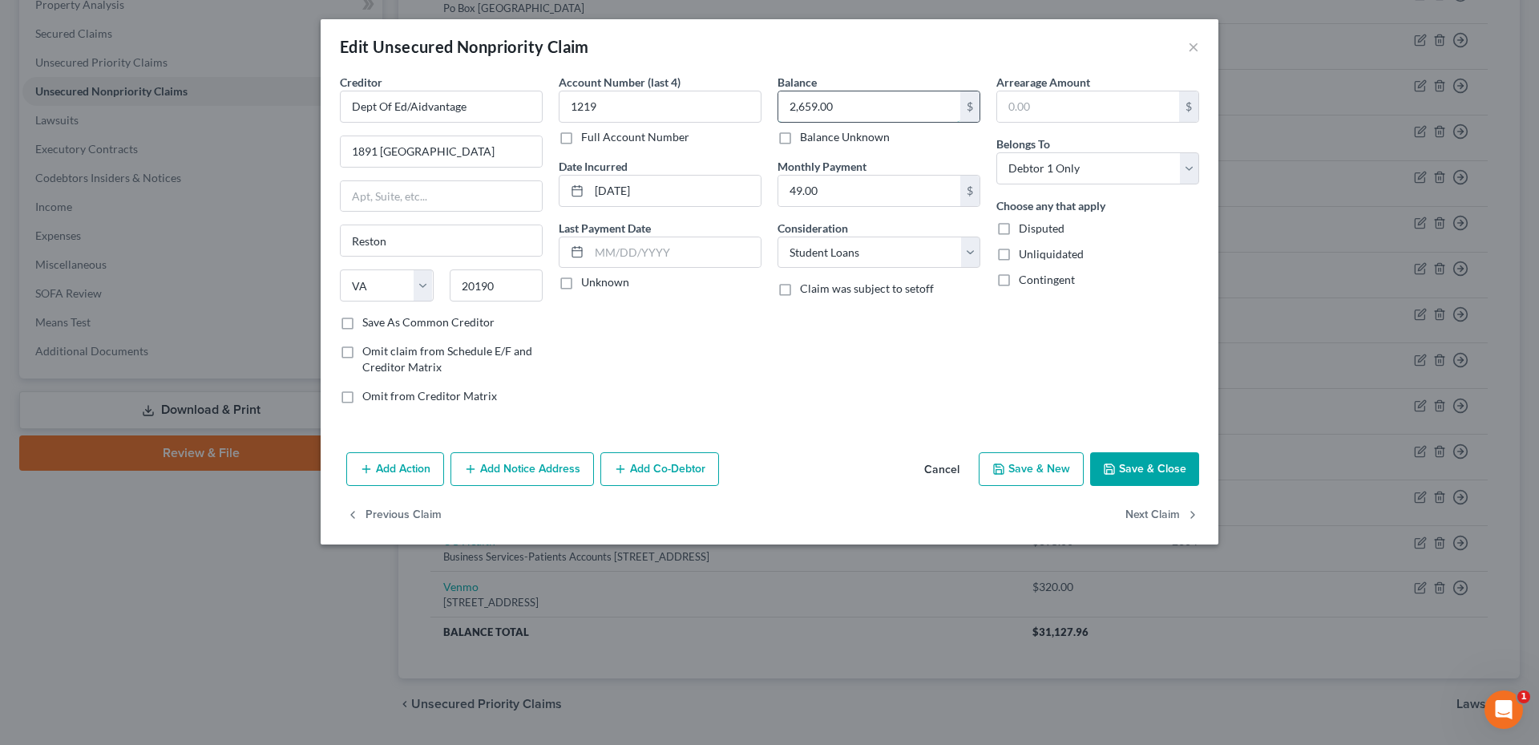
click at [843, 121] on input "2,659.00" at bounding box center [869, 106] width 182 height 30
type input "3,326.00"
click at [1164, 469] on button "Save & Close" at bounding box center [1144, 469] width 109 height 34
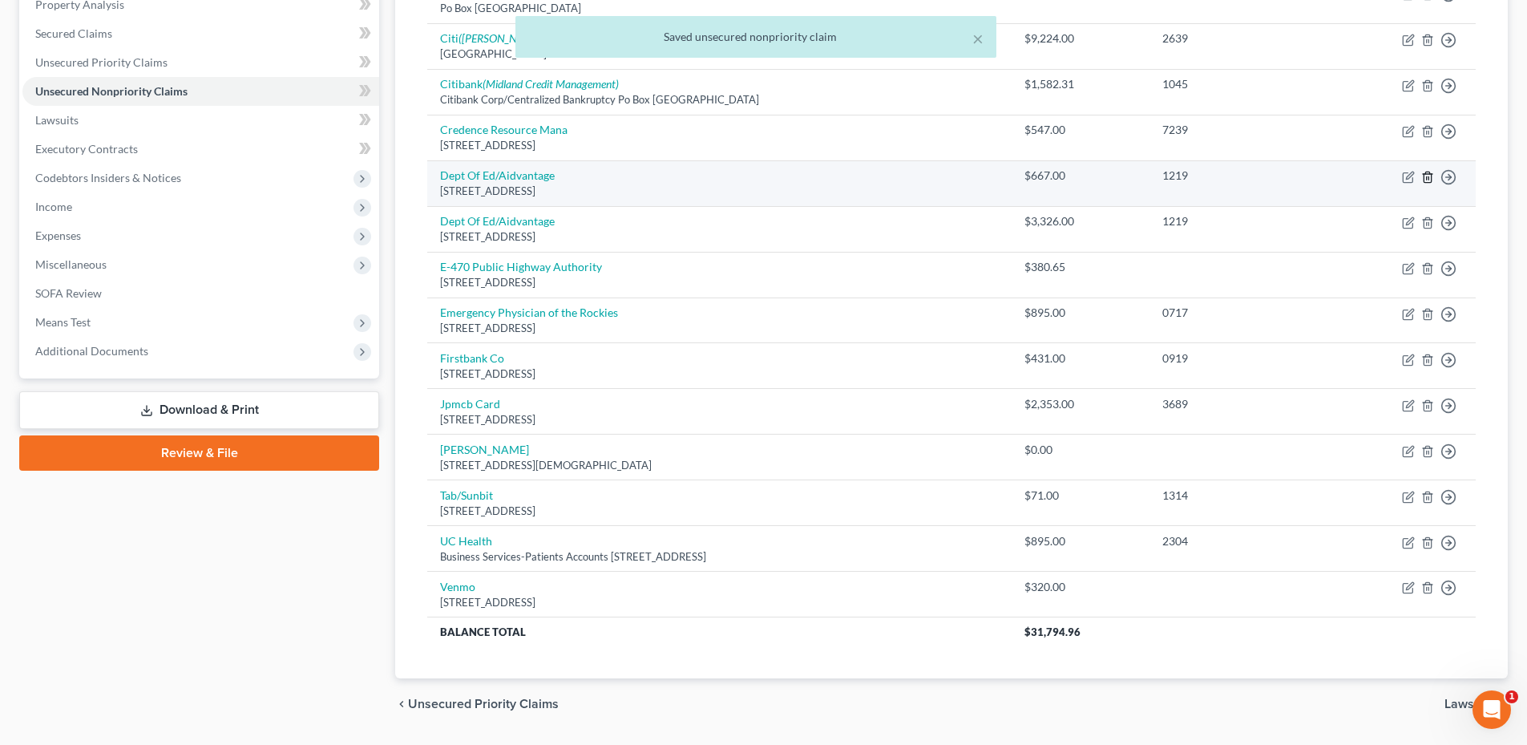
click at [1424, 180] on icon "button" at bounding box center [1427, 177] width 7 height 10
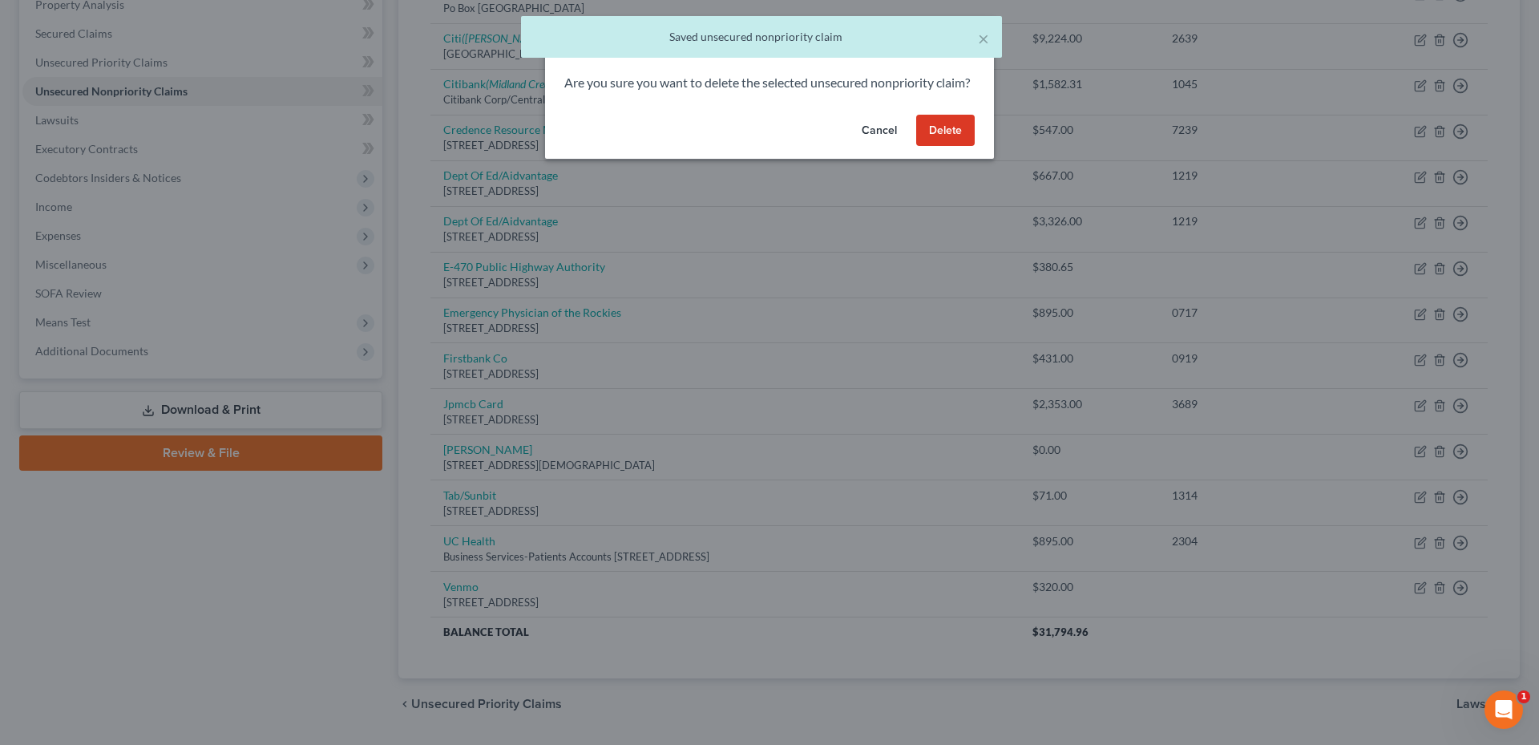
click at [937, 147] on button "Delete" at bounding box center [945, 131] width 59 height 32
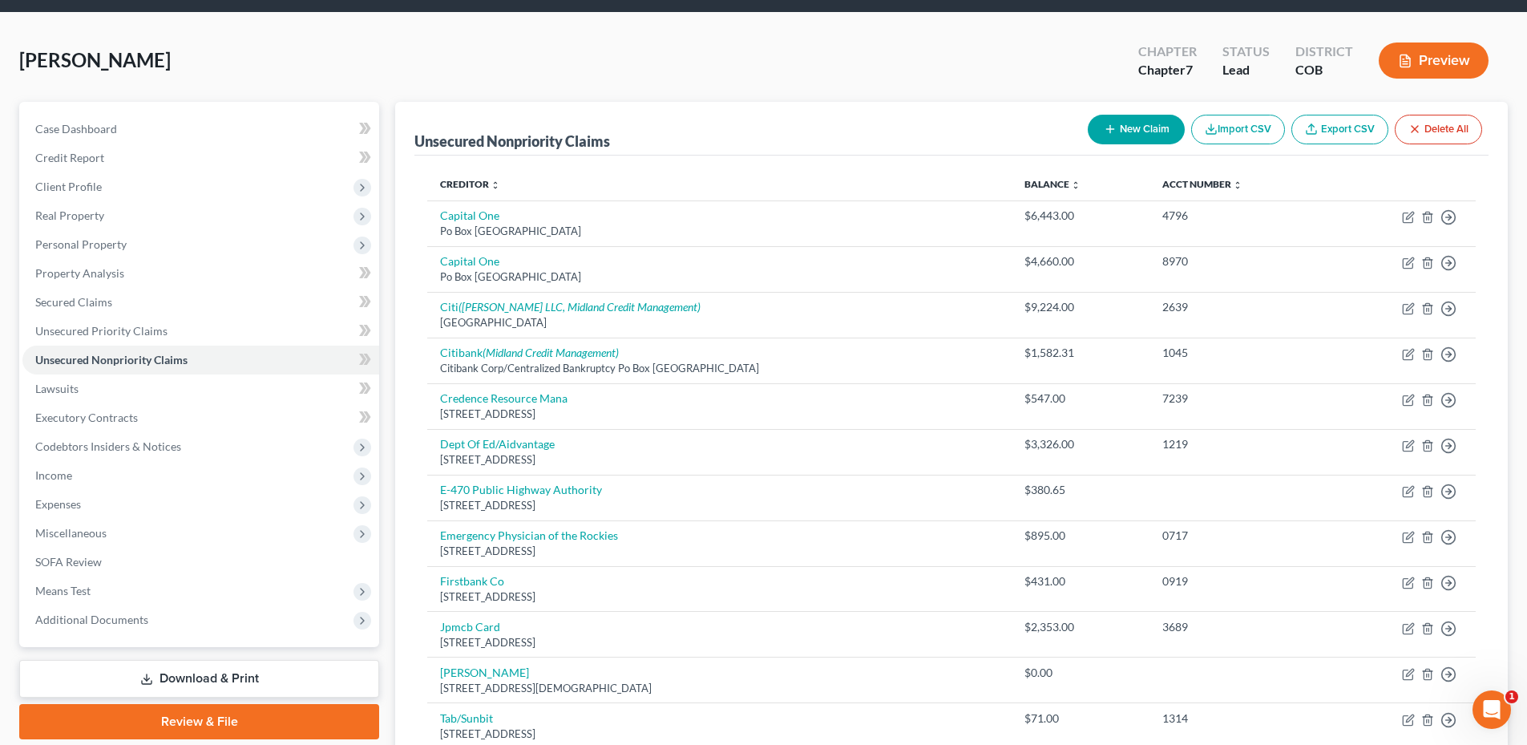
scroll to position [80, 0]
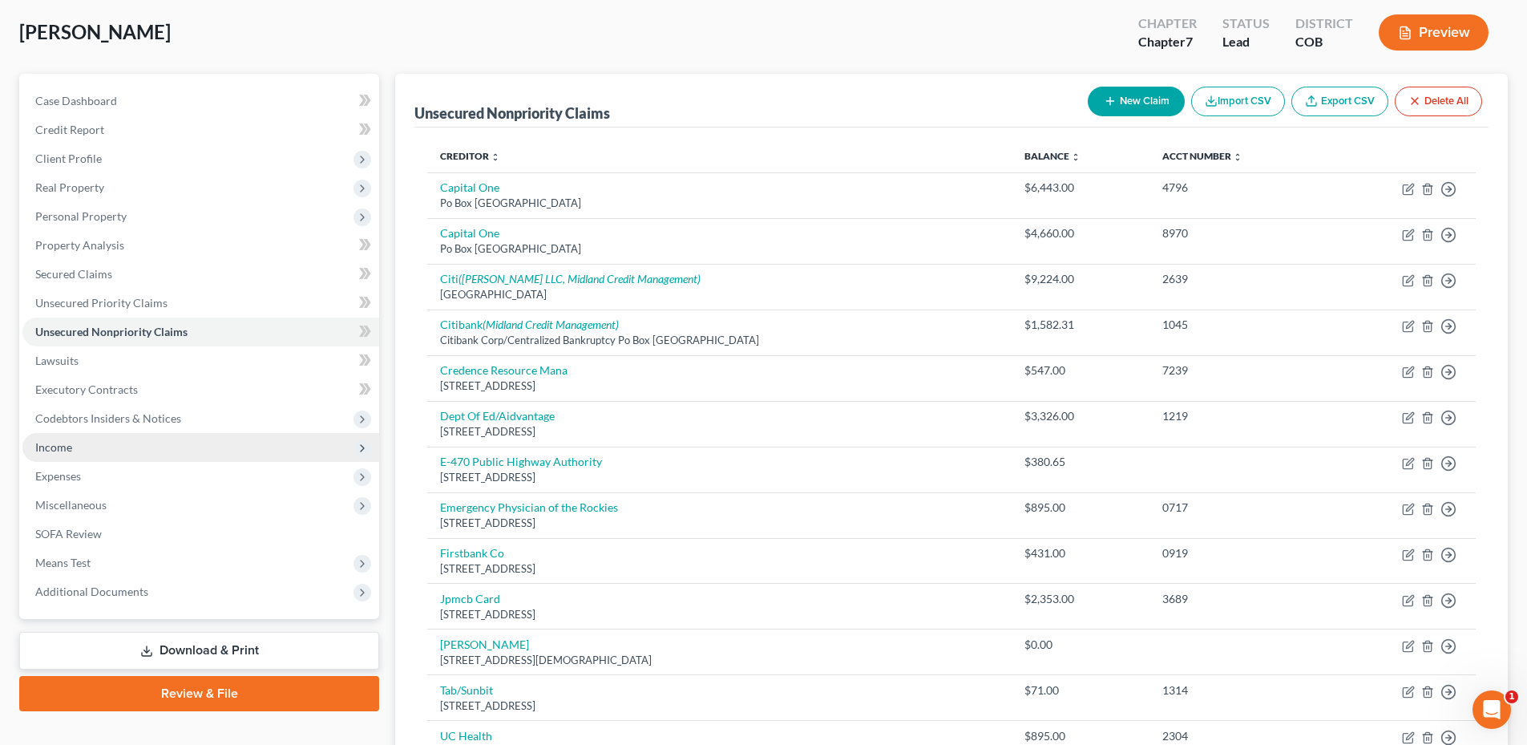
click at [79, 442] on span "Income" at bounding box center [200, 447] width 357 height 29
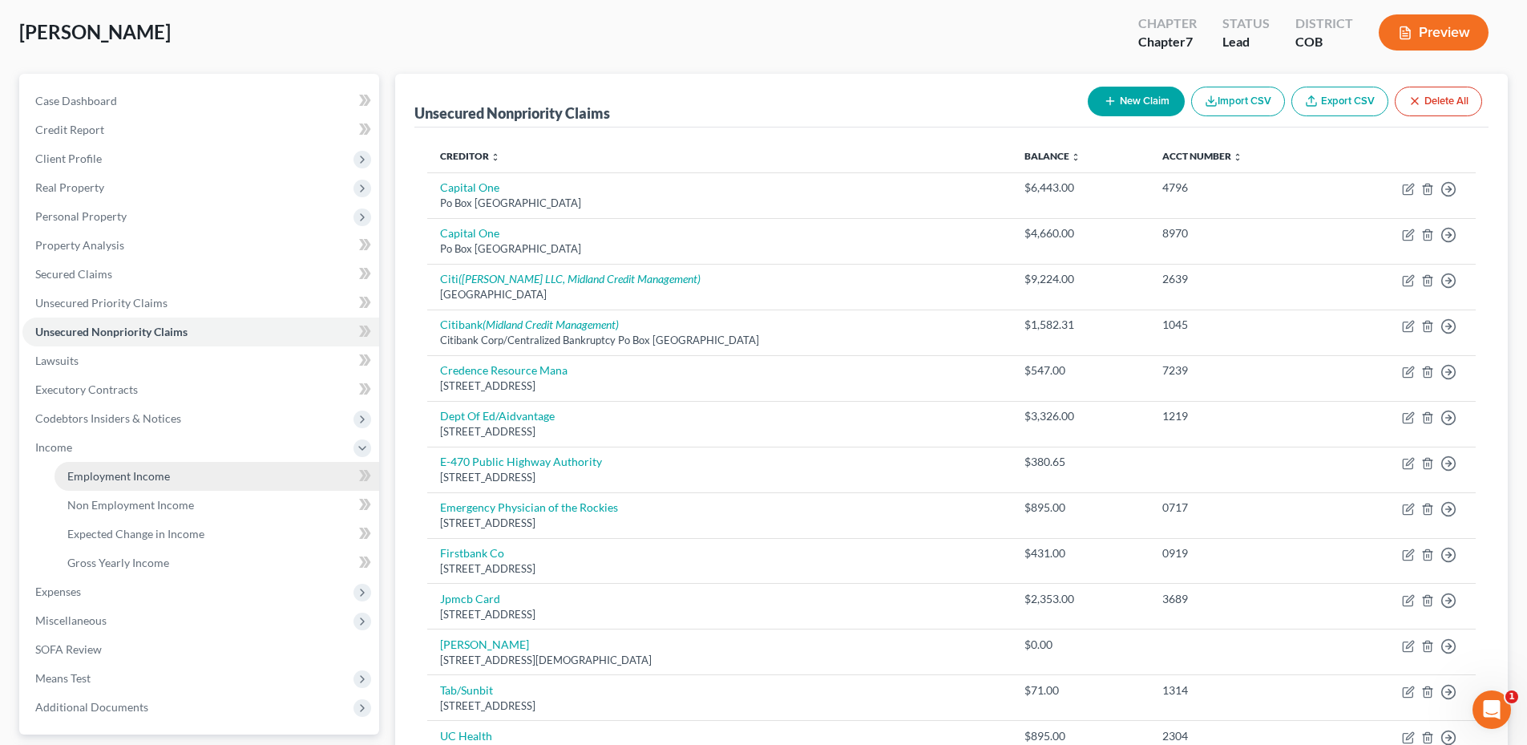
click at [118, 479] on span "Employment Income" at bounding box center [118, 476] width 103 height 14
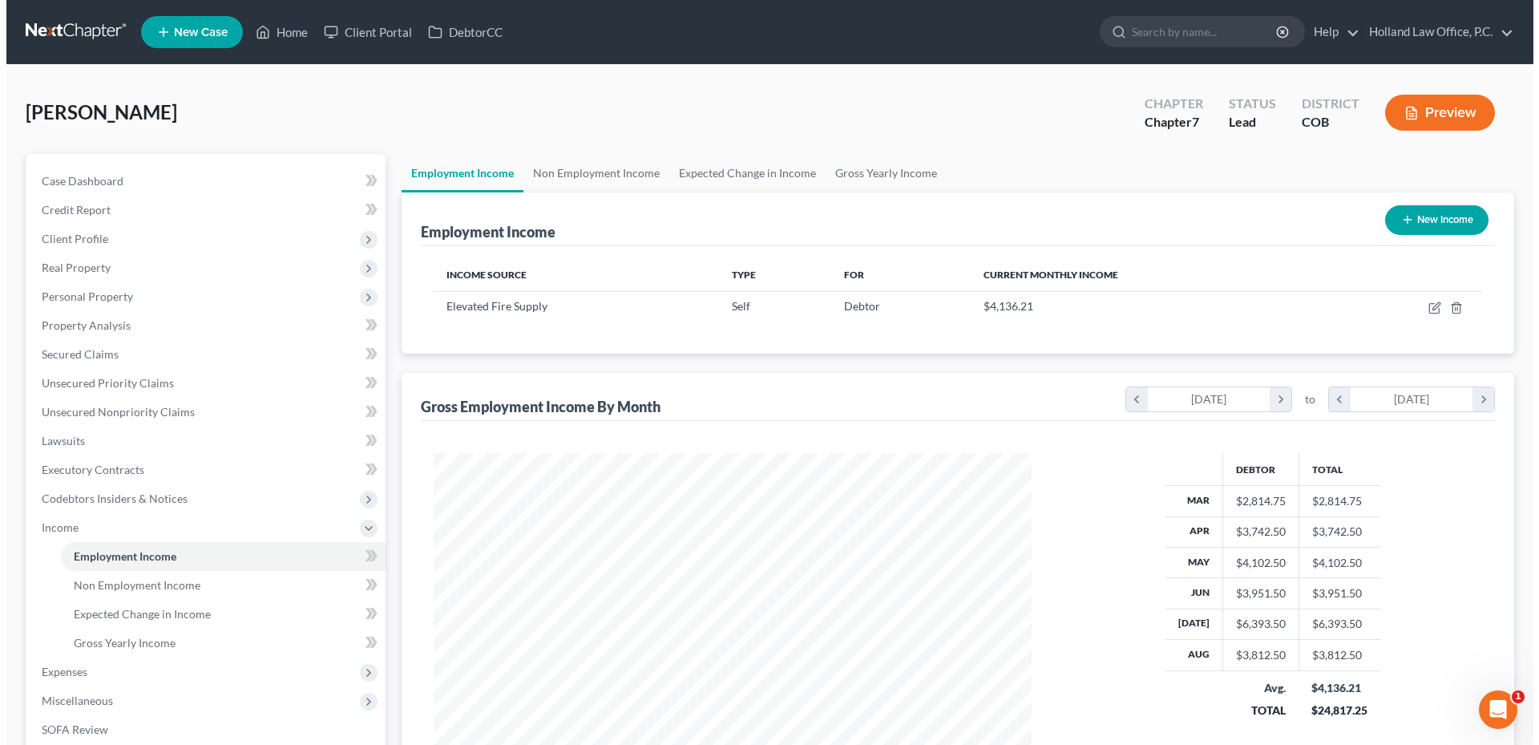
scroll to position [299, 630]
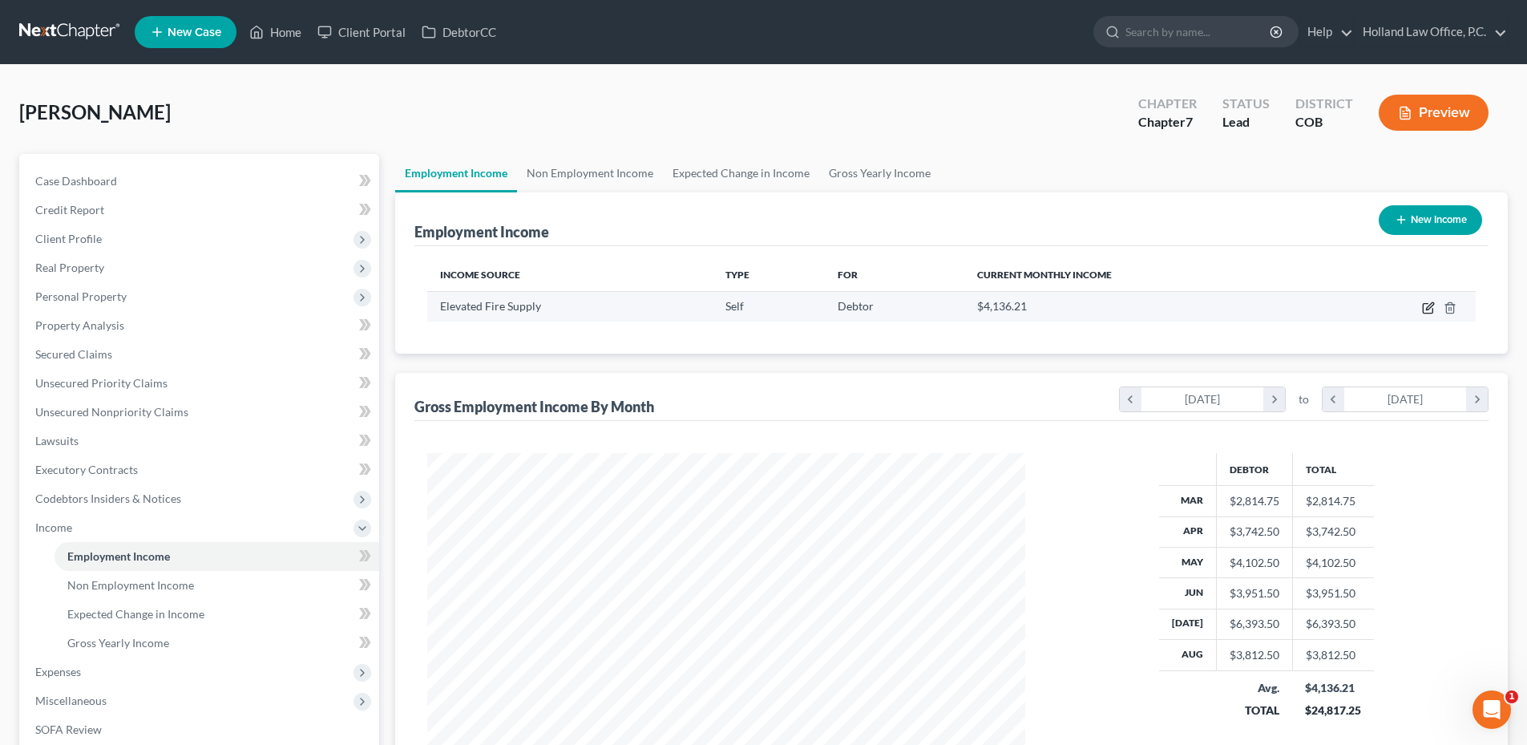
click at [1424, 309] on icon "button" at bounding box center [1428, 307] width 13 height 13
select select "1"
select select "5"
select select "2"
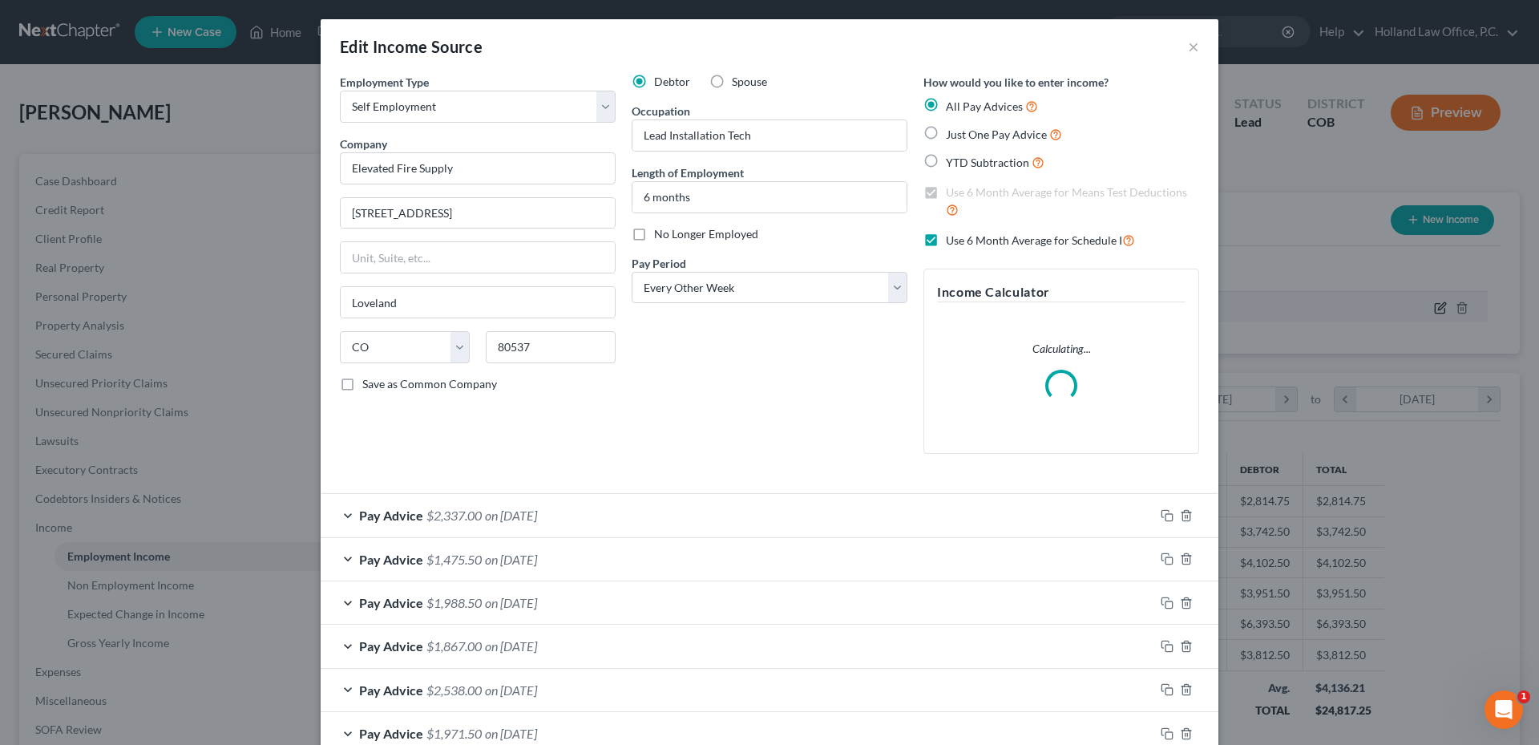
scroll to position [301, 636]
click at [467, 112] on select "Select Full or [DEMOGRAPHIC_DATA] Employment Self Employment" at bounding box center [478, 107] width 276 height 32
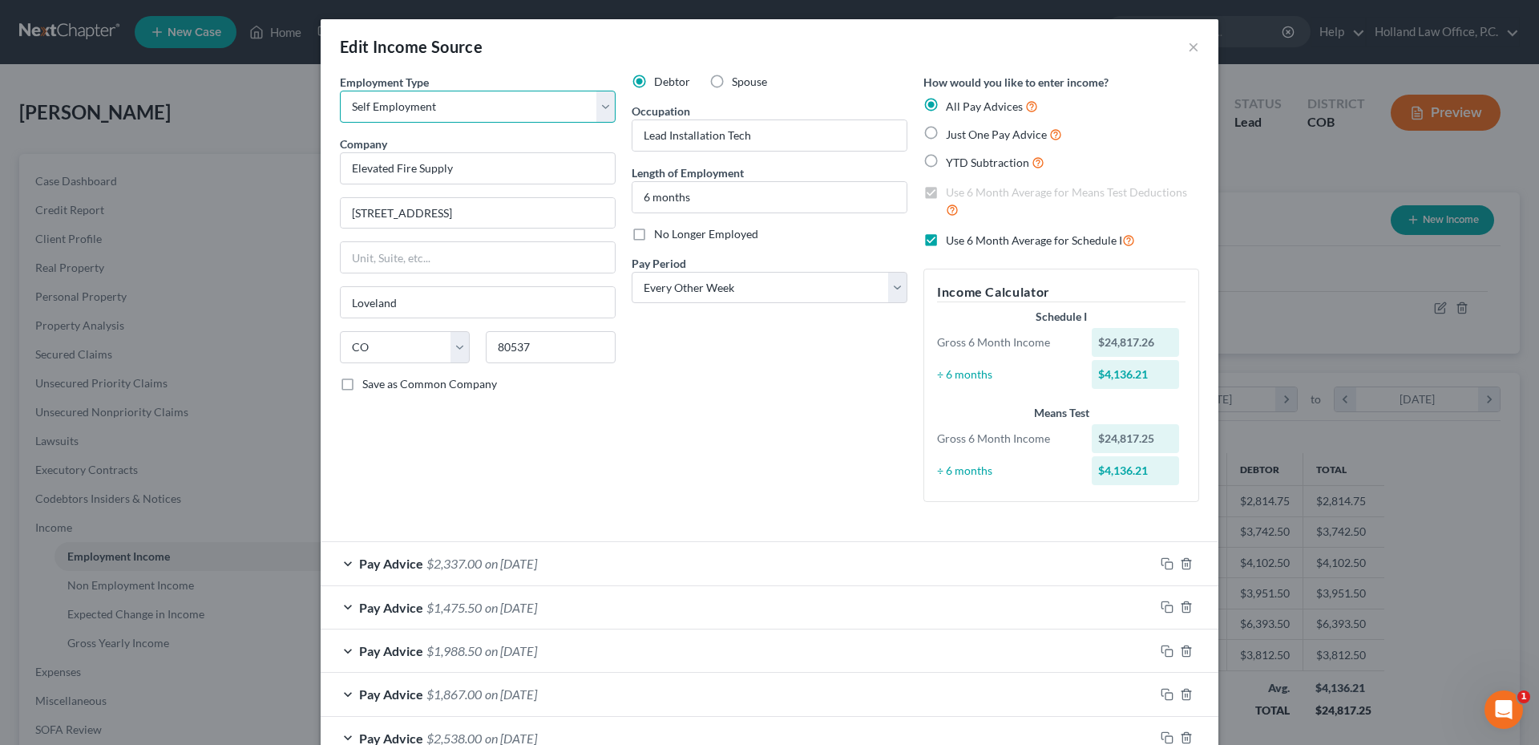
click at [467, 112] on select "Select Full or [DEMOGRAPHIC_DATA] Employment Self Employment" at bounding box center [478, 107] width 276 height 32
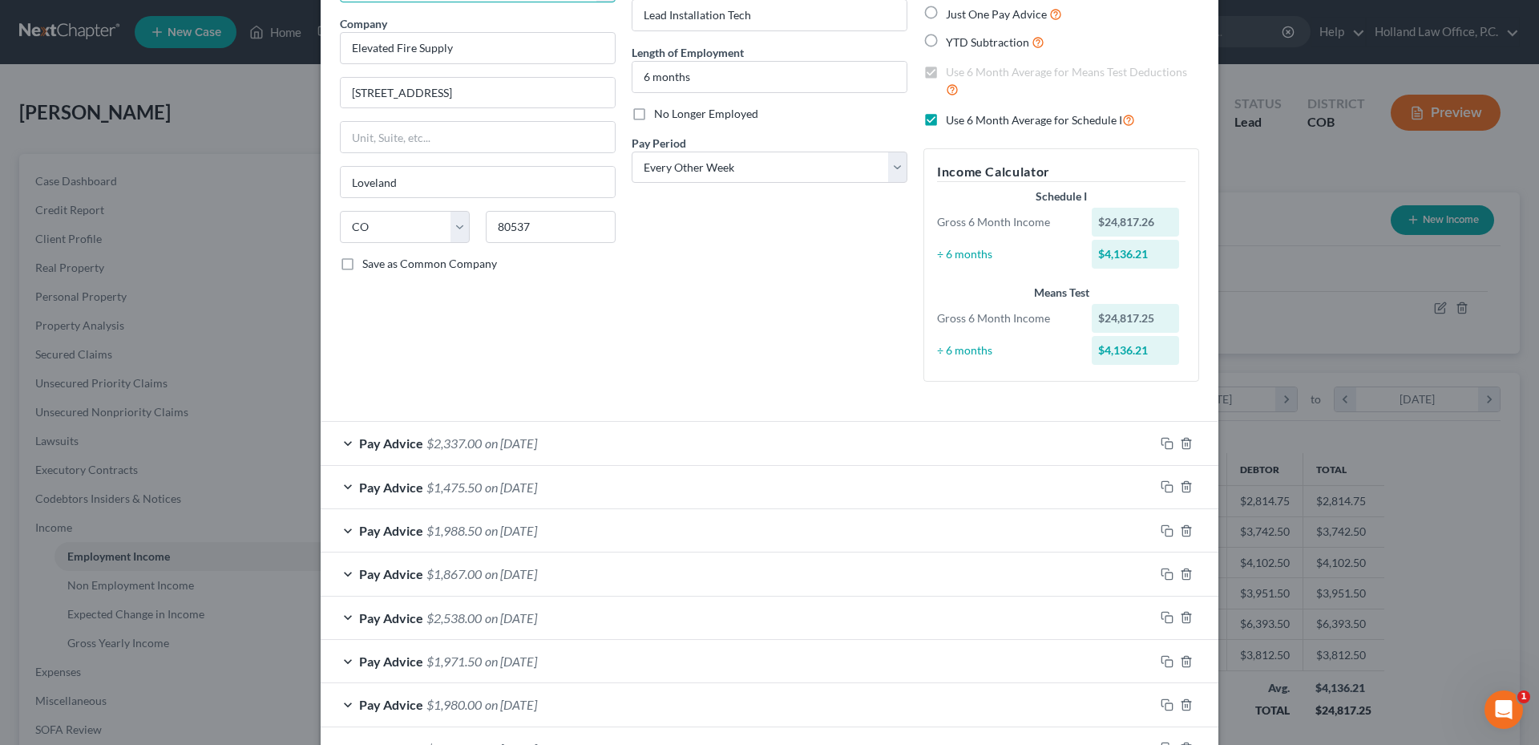
scroll to position [451, 0]
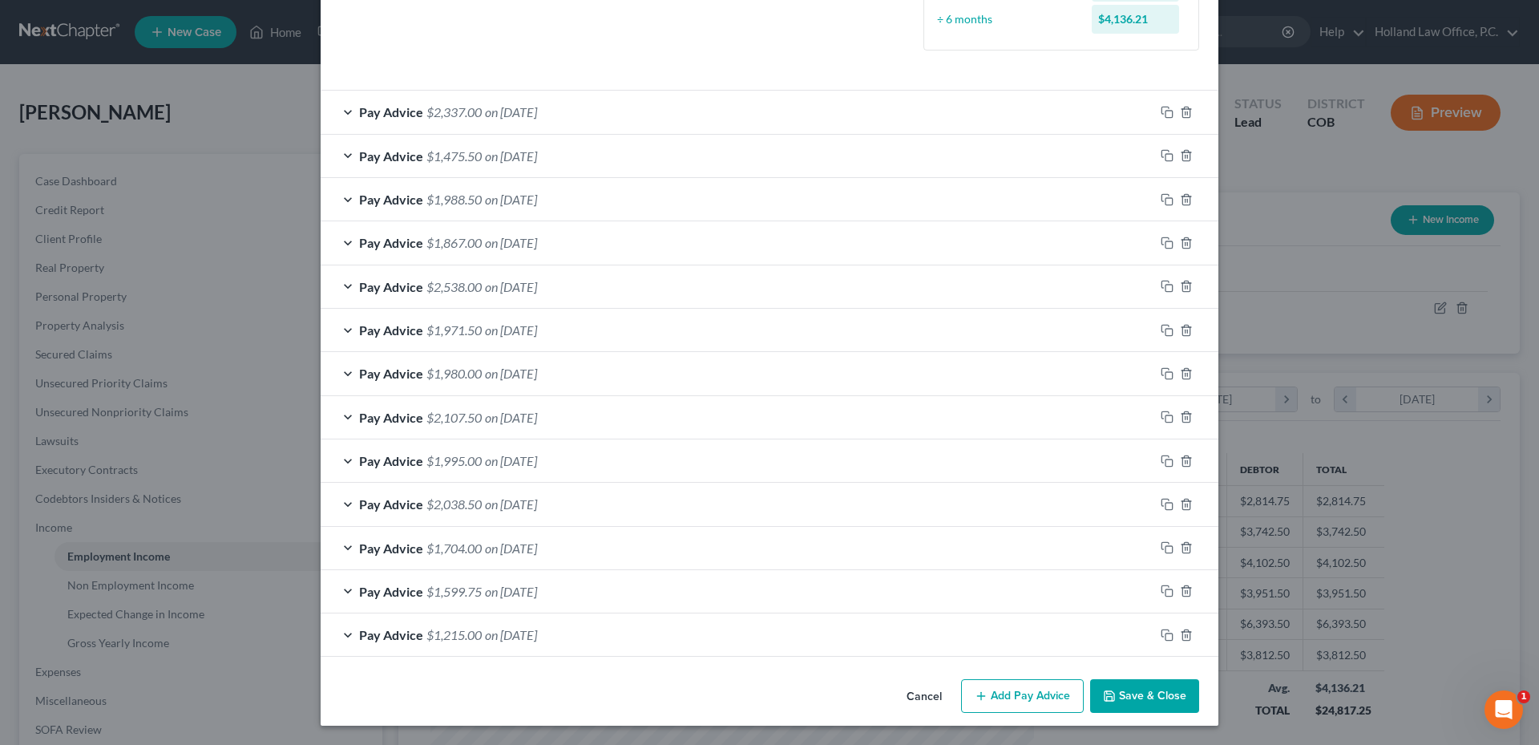
click at [465, 132] on div "Pay Advice $2,337.00 on [DATE]" at bounding box center [738, 112] width 834 height 42
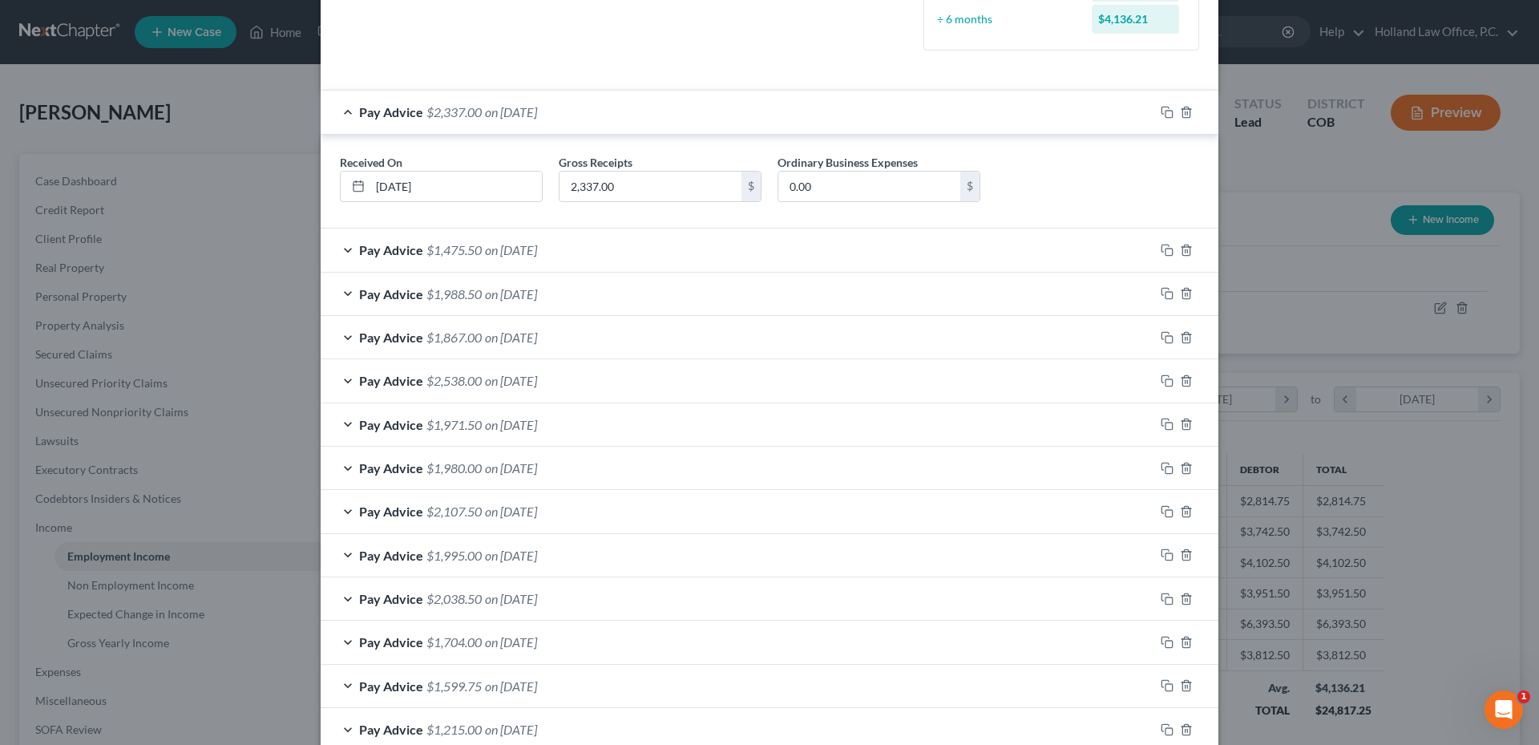
click at [465, 132] on div "Pay Advice $2,337.00 on [DATE]" at bounding box center [738, 112] width 834 height 42
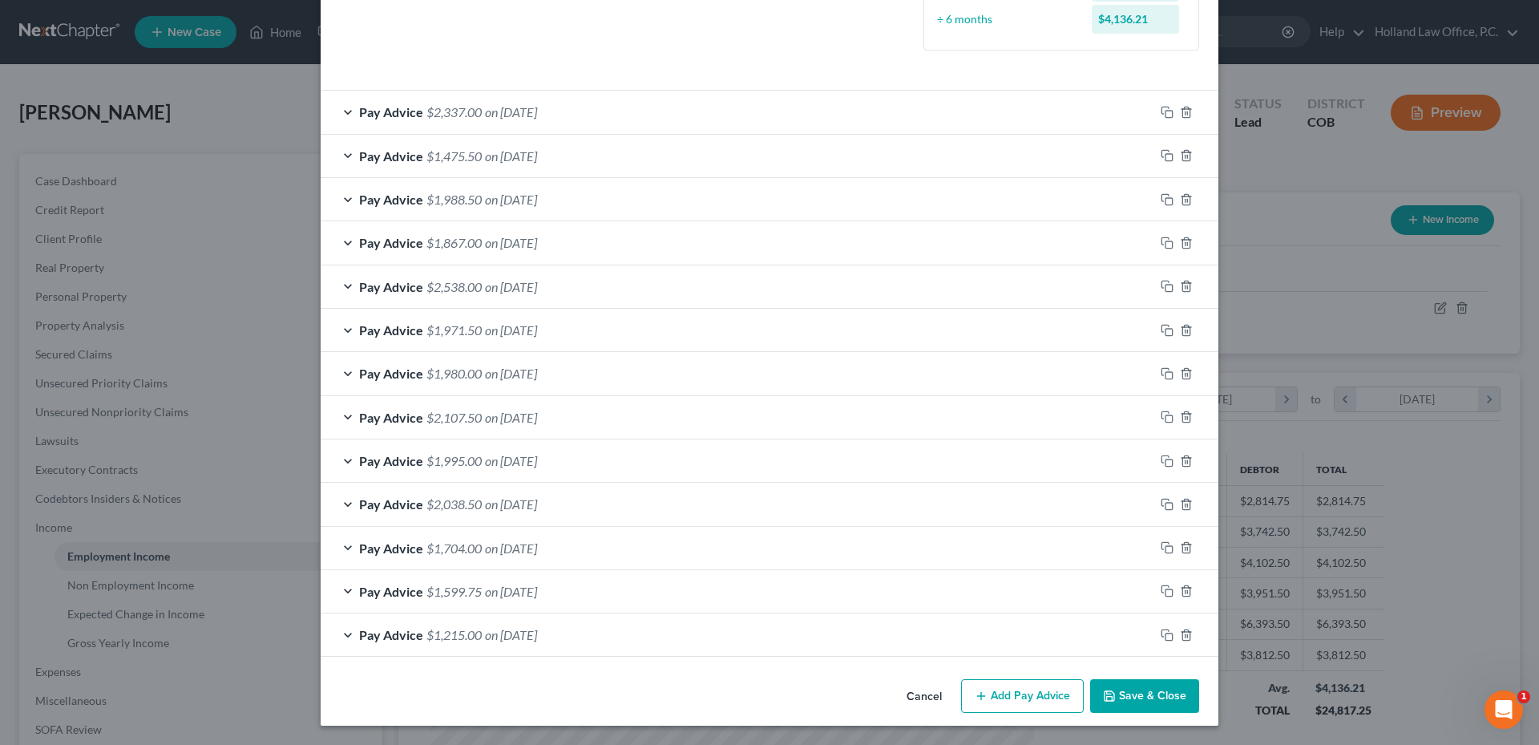
scroll to position [0, 0]
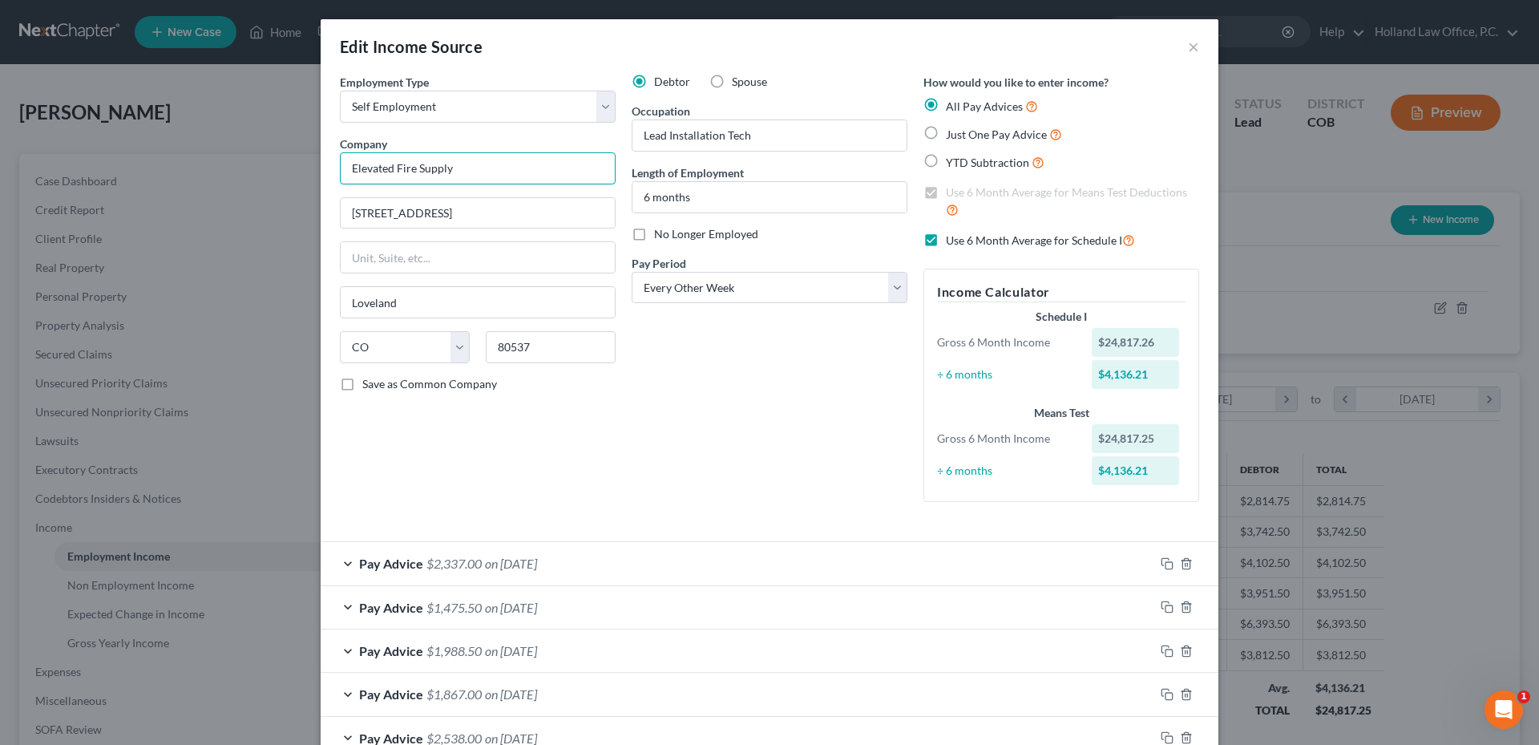
click at [471, 169] on input "Elevated Fire Supply" at bounding box center [478, 168] width 276 height 32
click at [459, 103] on select "Select Full or [DEMOGRAPHIC_DATA] Employment Self Employment" at bounding box center [478, 107] width 276 height 32
select select "0"
click at [340, 91] on select "Select Full or [DEMOGRAPHIC_DATA] Employment Self Employment" at bounding box center [478, 107] width 276 height 32
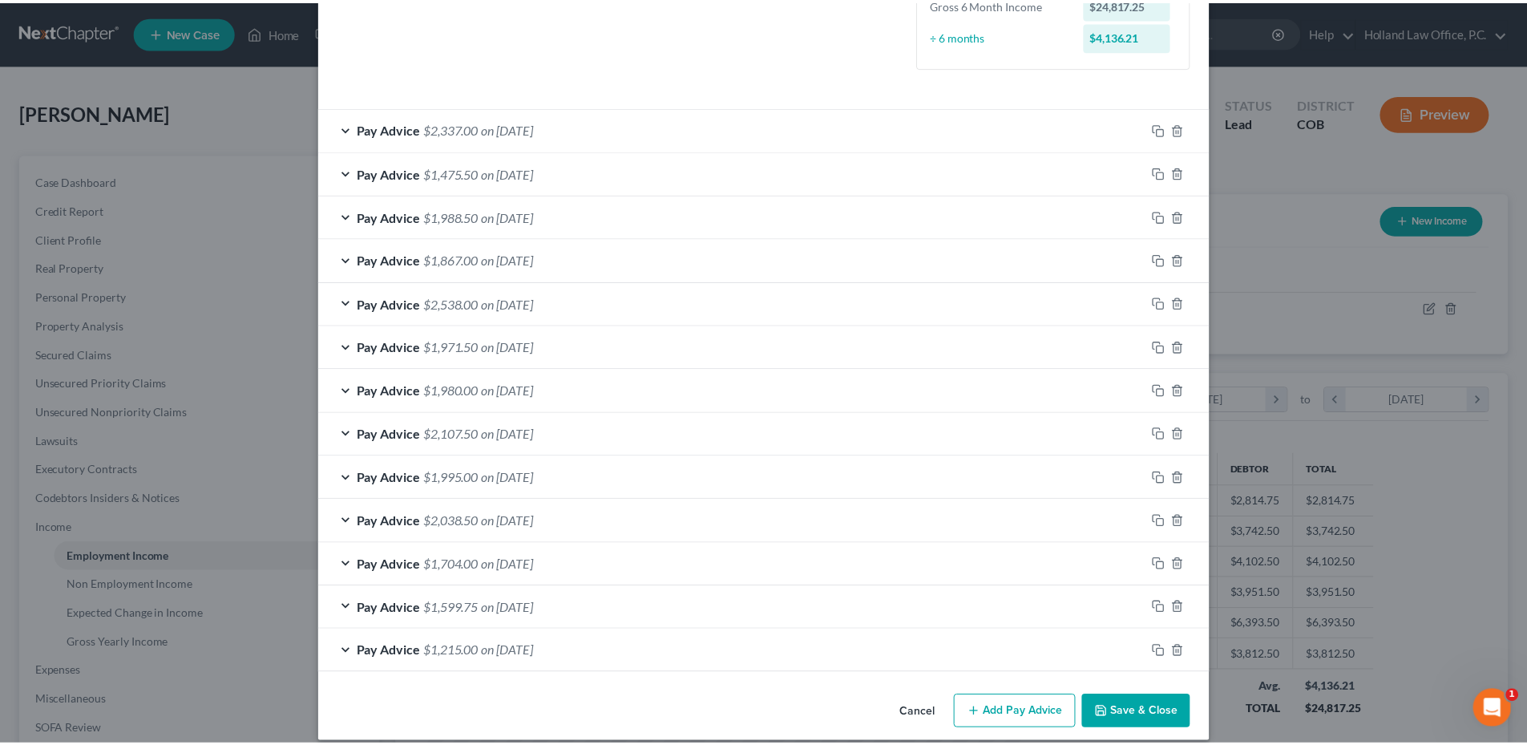
scroll to position [451, 0]
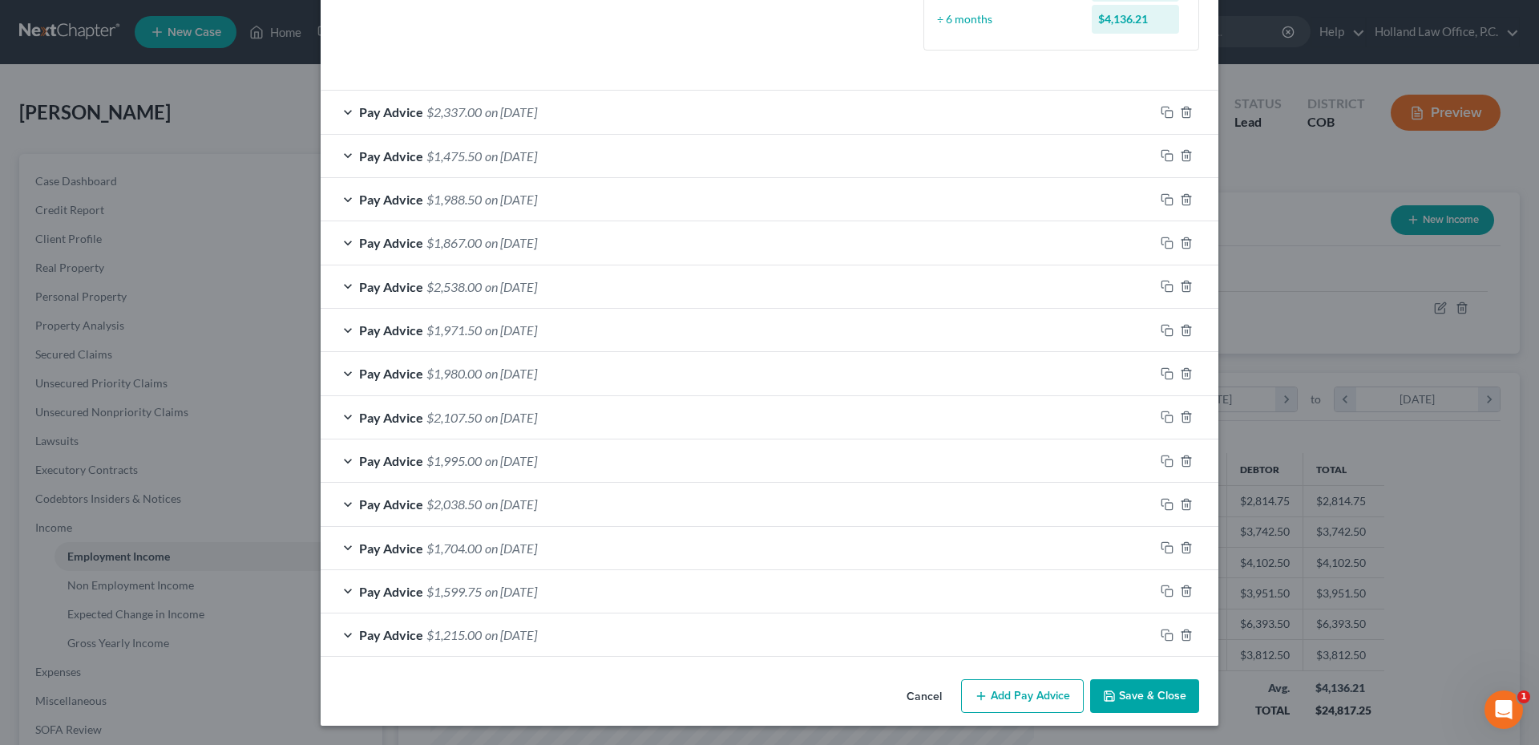
click at [1136, 697] on button "Save & Close" at bounding box center [1144, 696] width 109 height 34
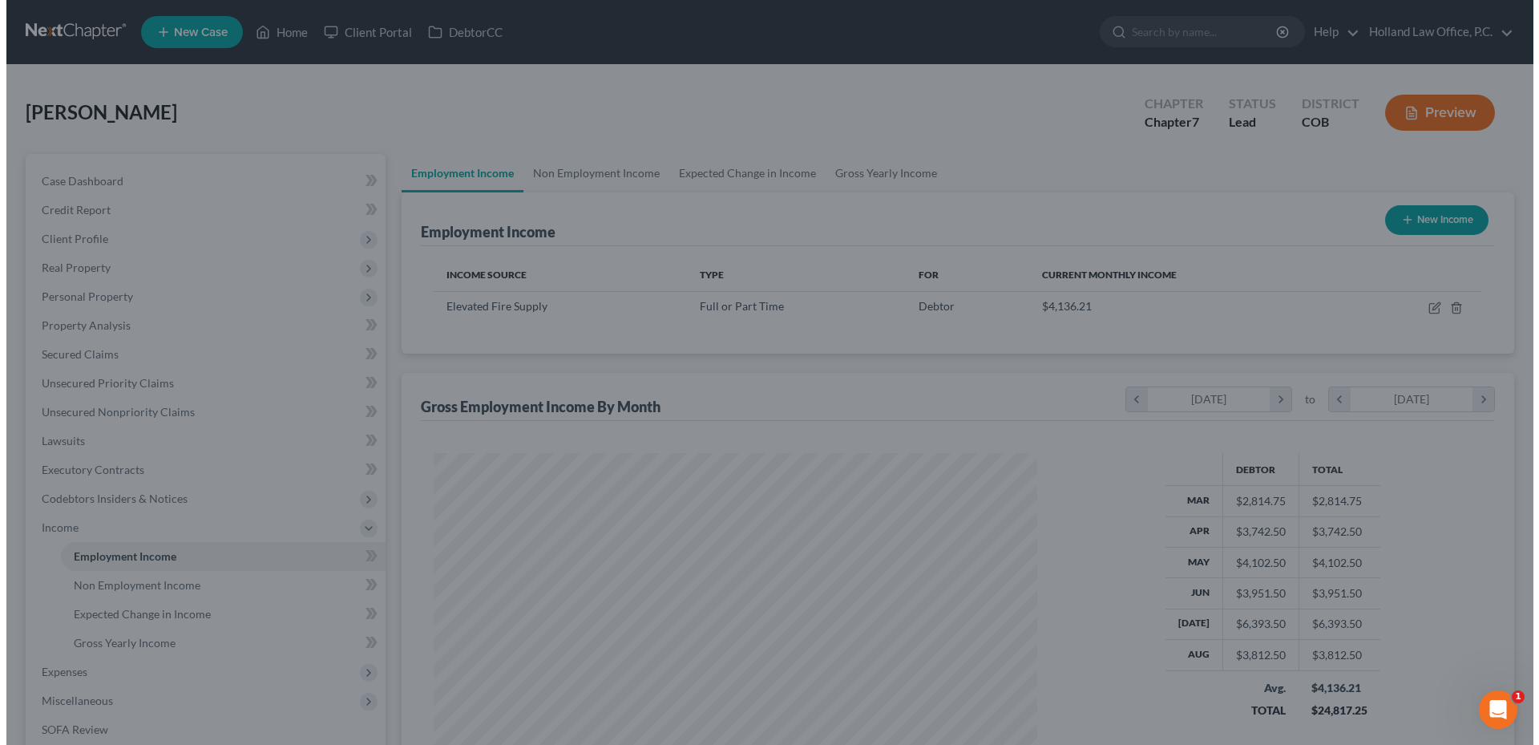
scroll to position [801307, 800976]
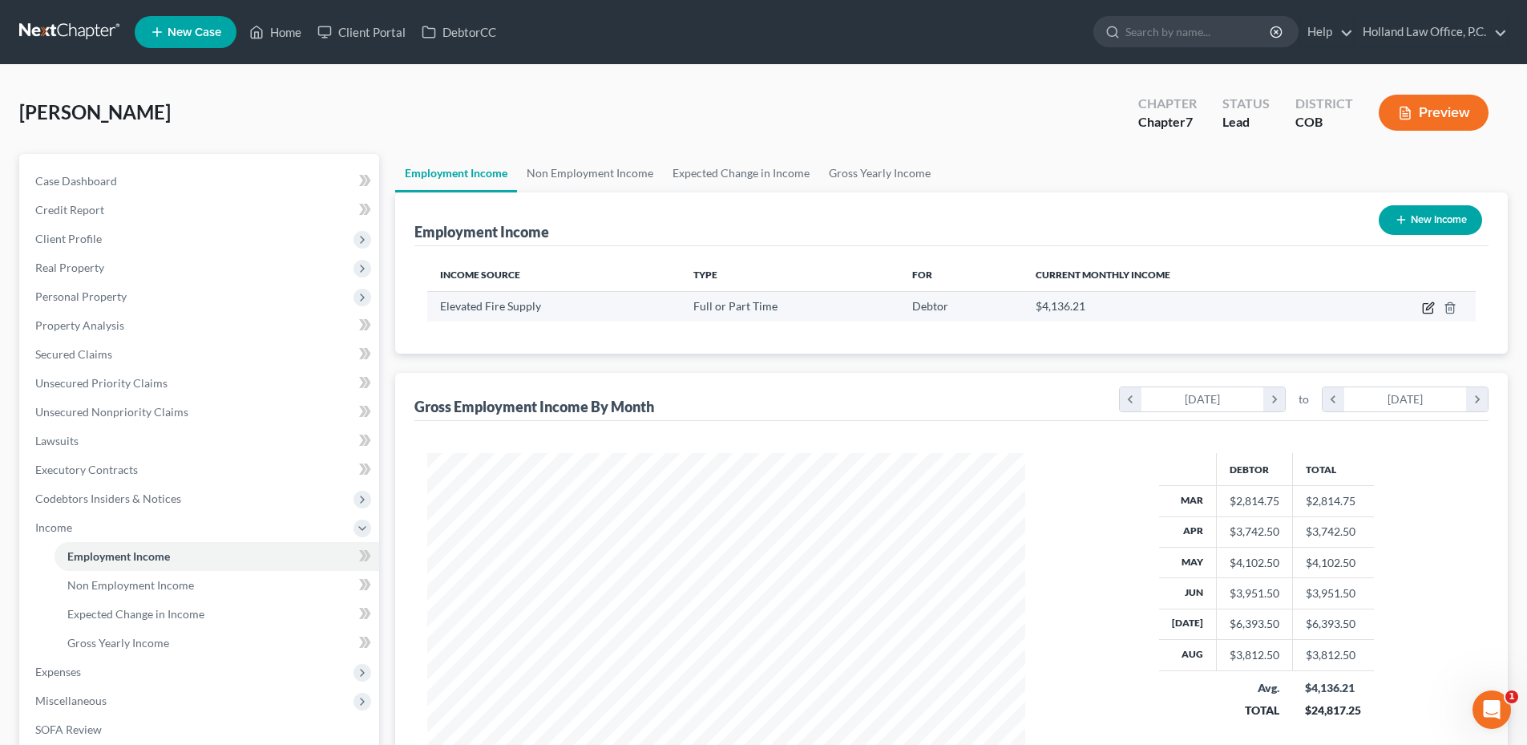
click at [1428, 309] on icon "button" at bounding box center [1428, 307] width 13 height 13
select select "0"
select select "5"
select select "2"
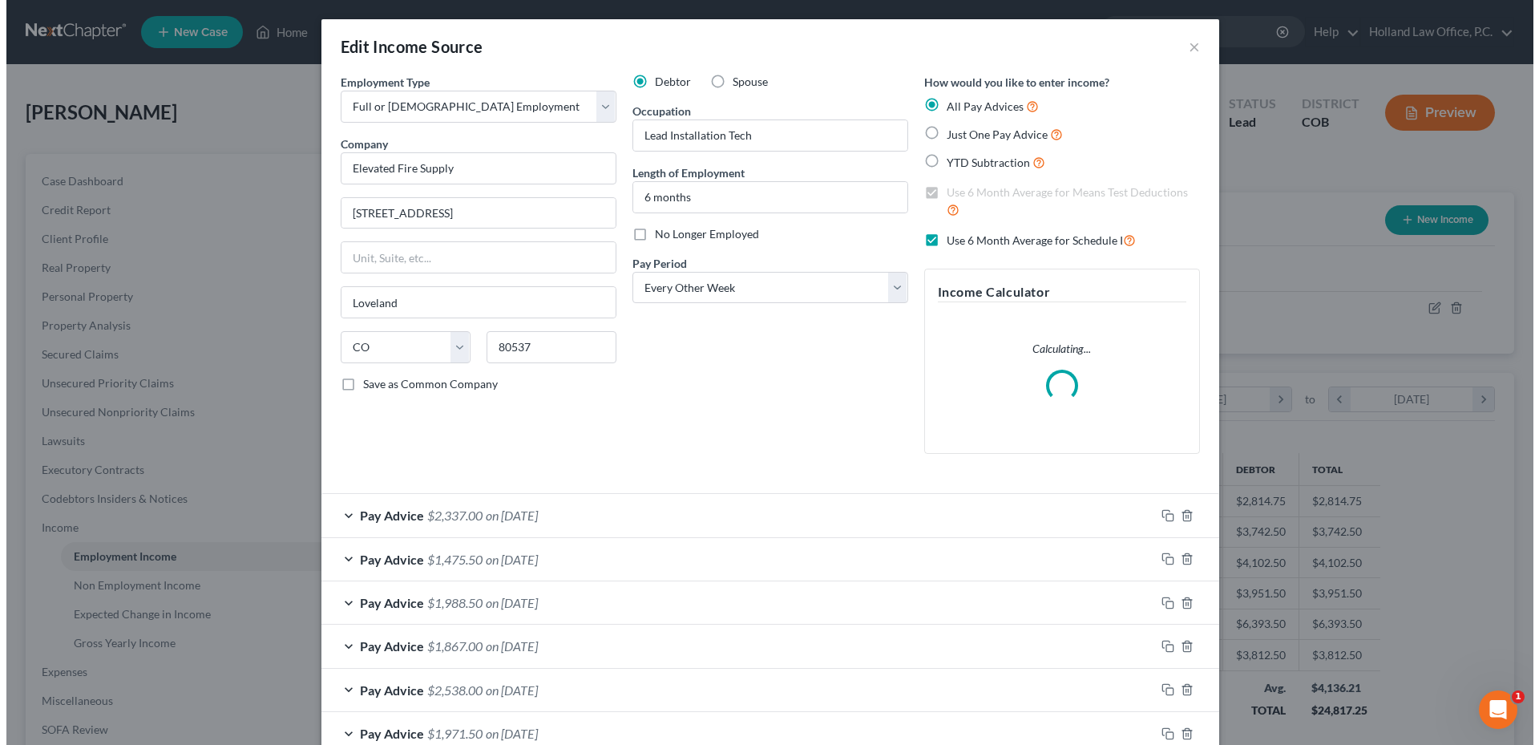
scroll to position [301, 636]
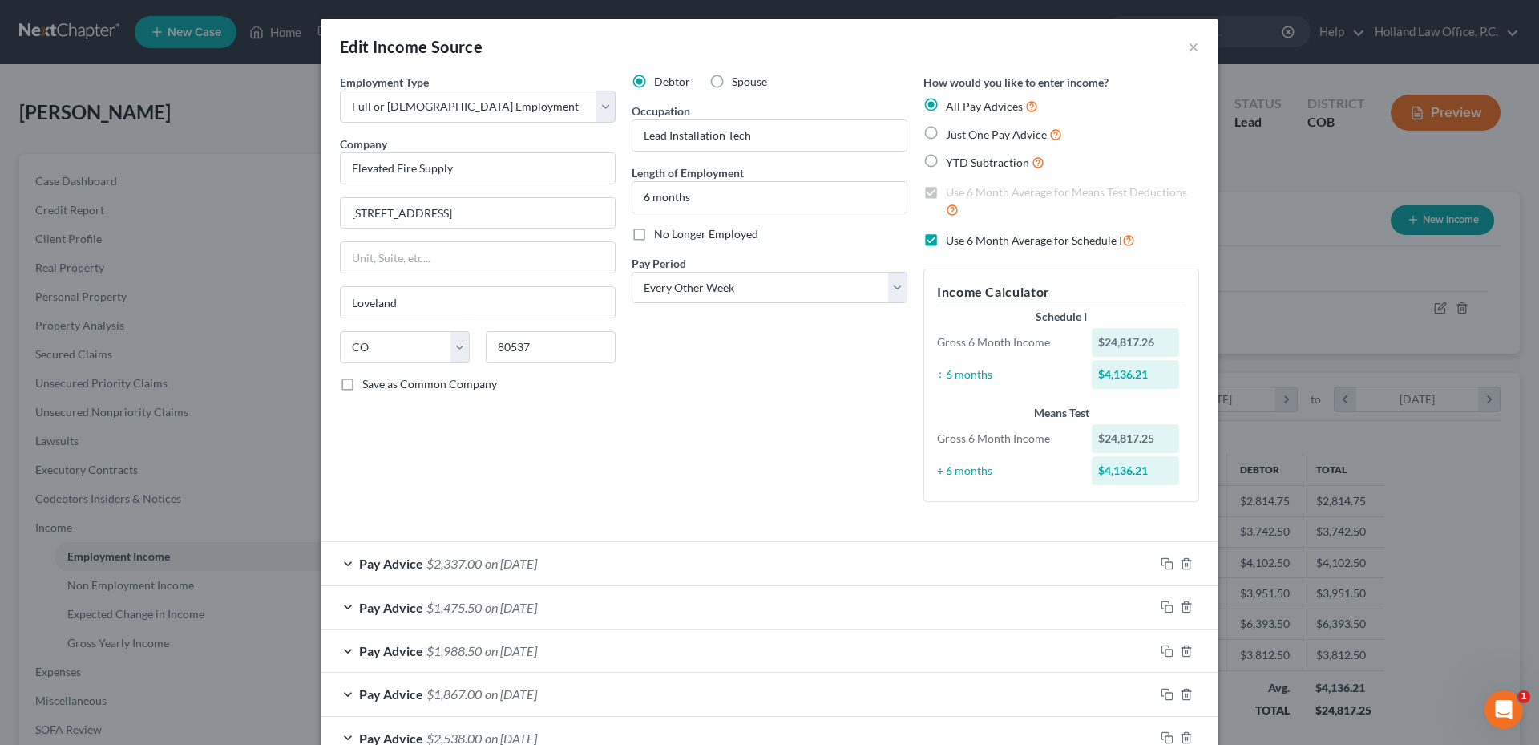
click at [686, 376] on div "Debtor Spouse Occupation Lead Installation Tech Length of Employment 6 months N…" at bounding box center [770, 294] width 292 height 441
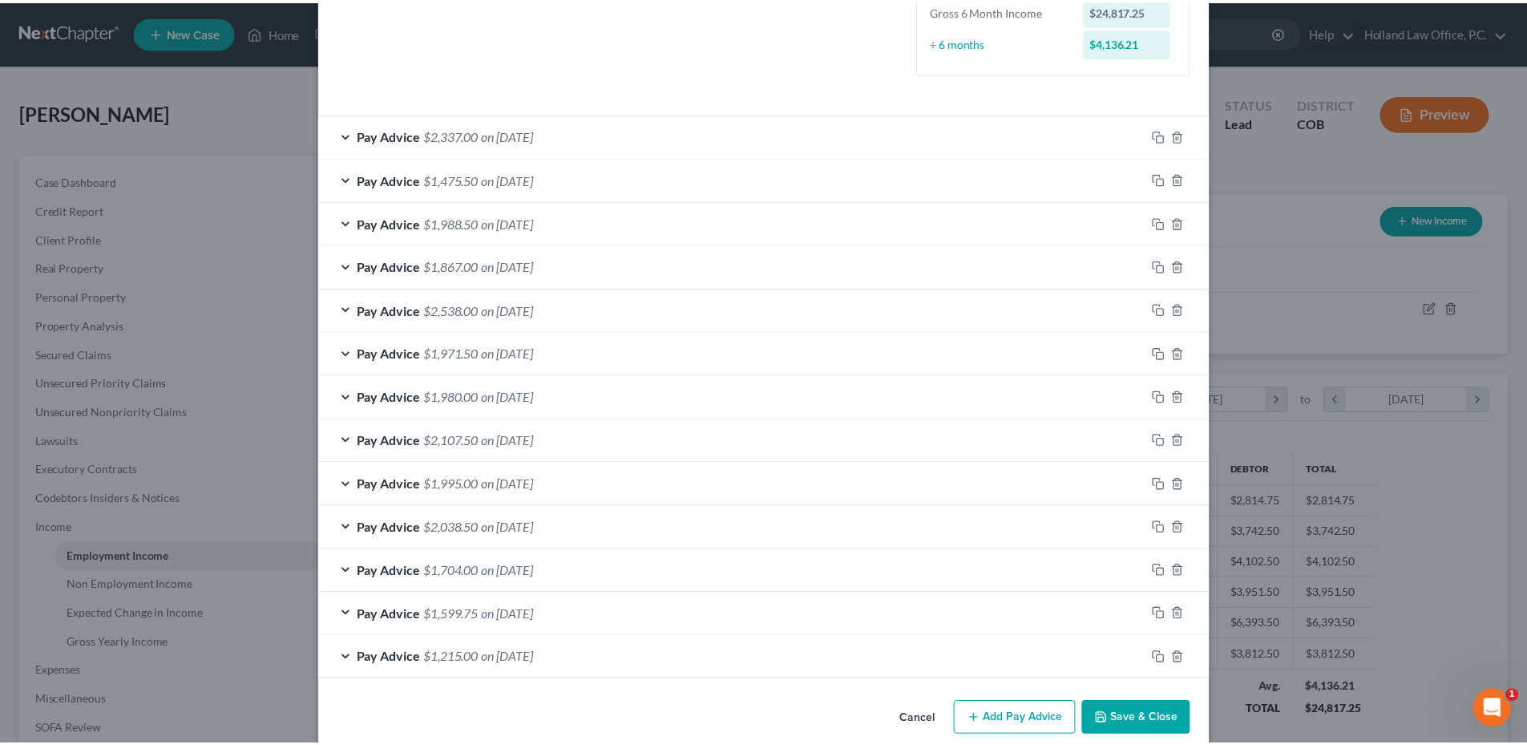
scroll to position [451, 0]
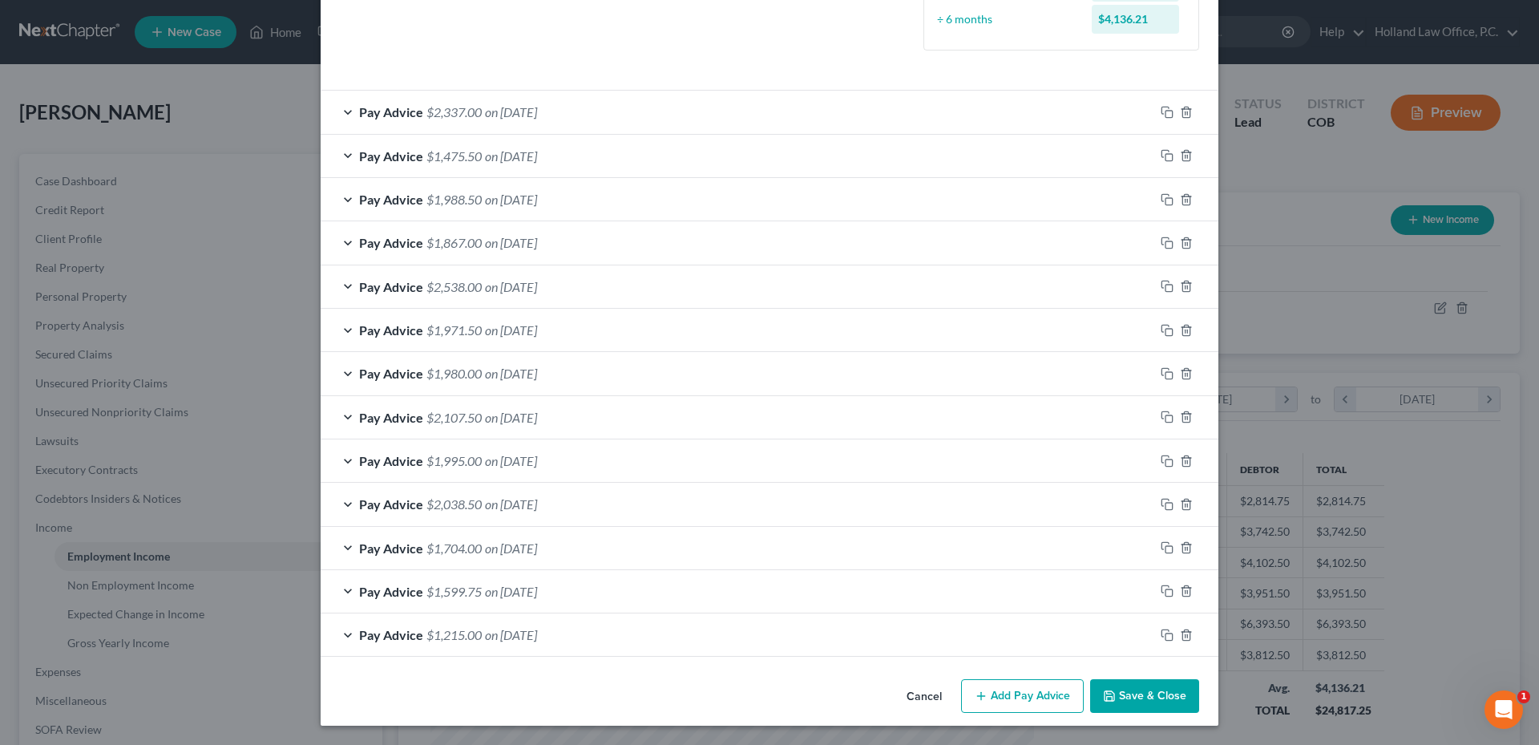
click at [1148, 697] on button "Save & Close" at bounding box center [1144, 696] width 109 height 34
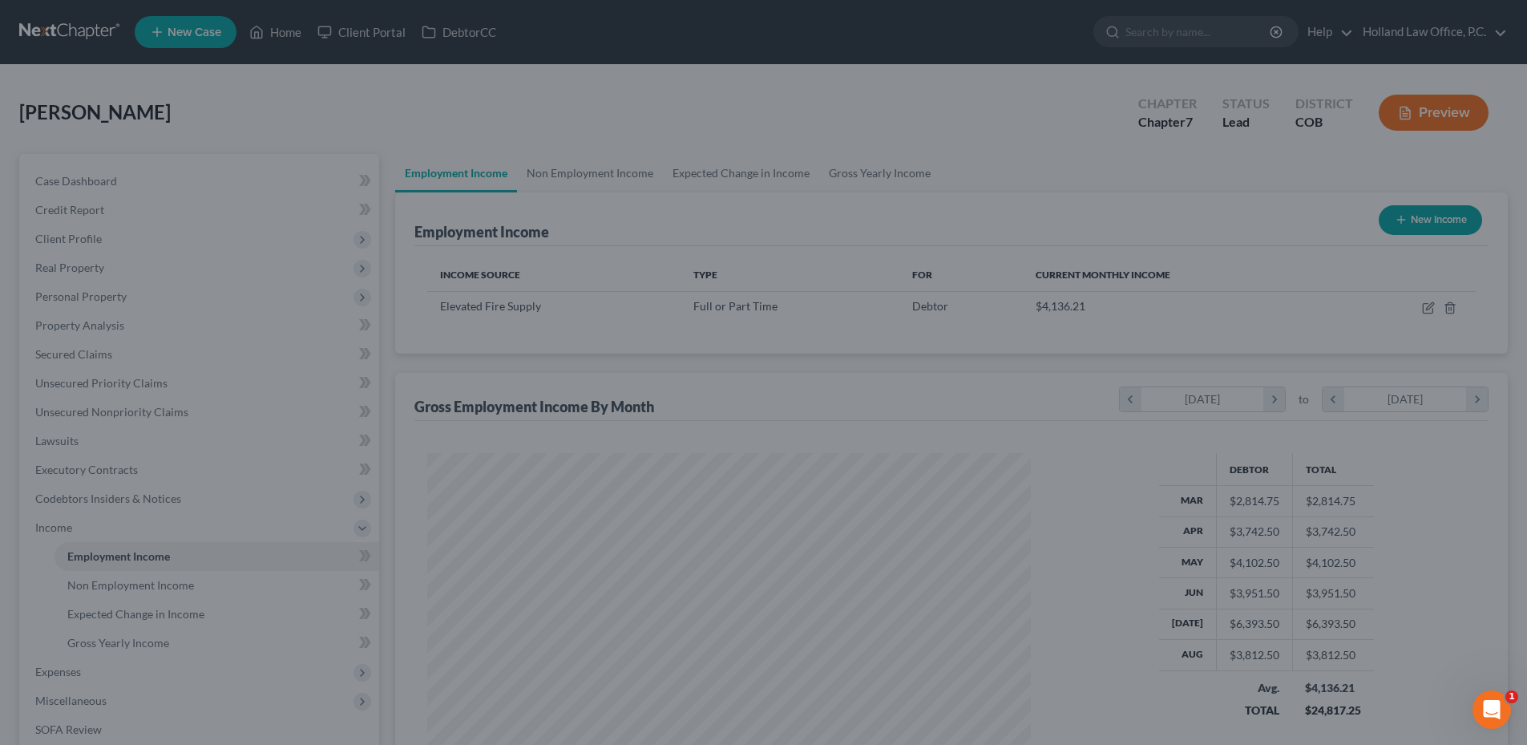
scroll to position [801307, 800976]
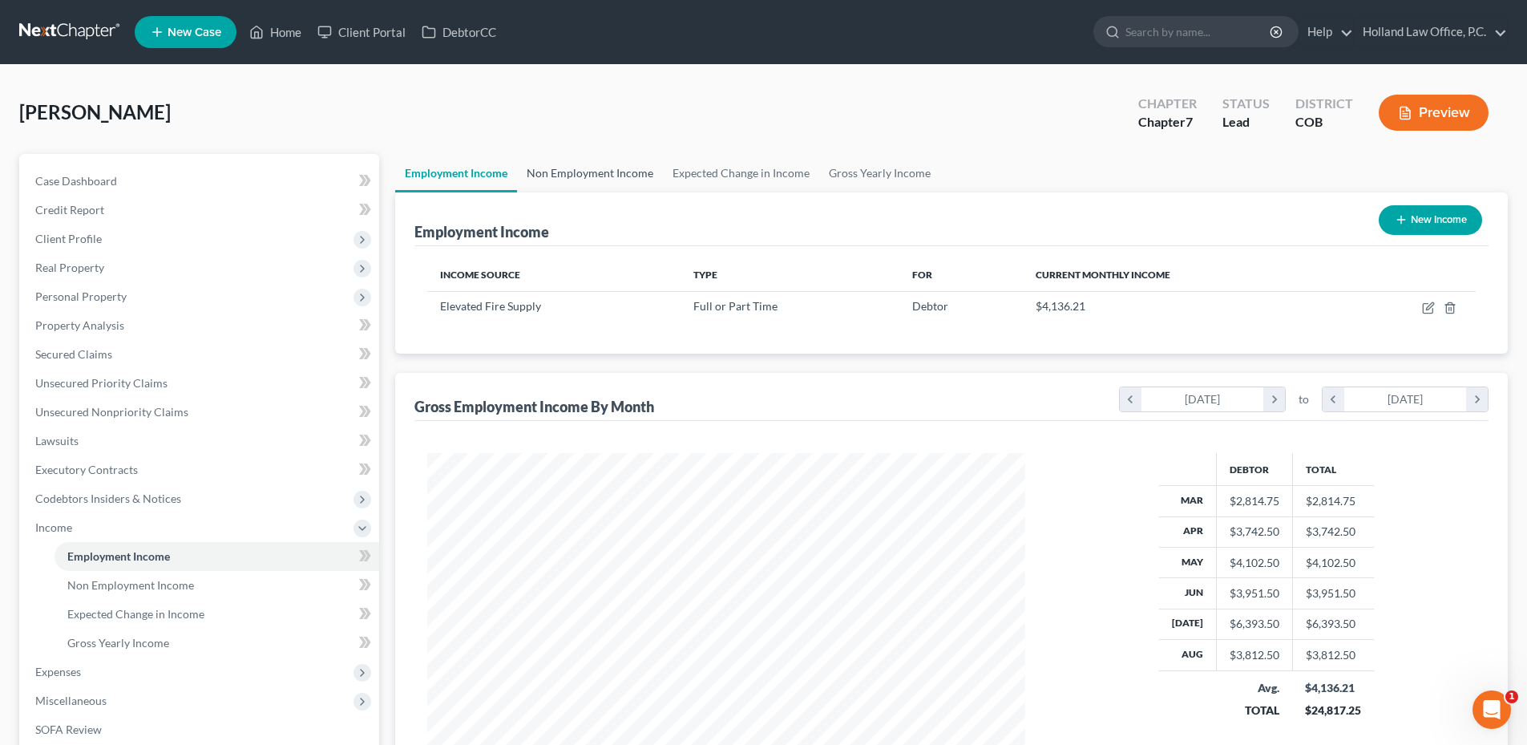
click at [579, 172] on link "Non Employment Income" at bounding box center [590, 173] width 146 height 38
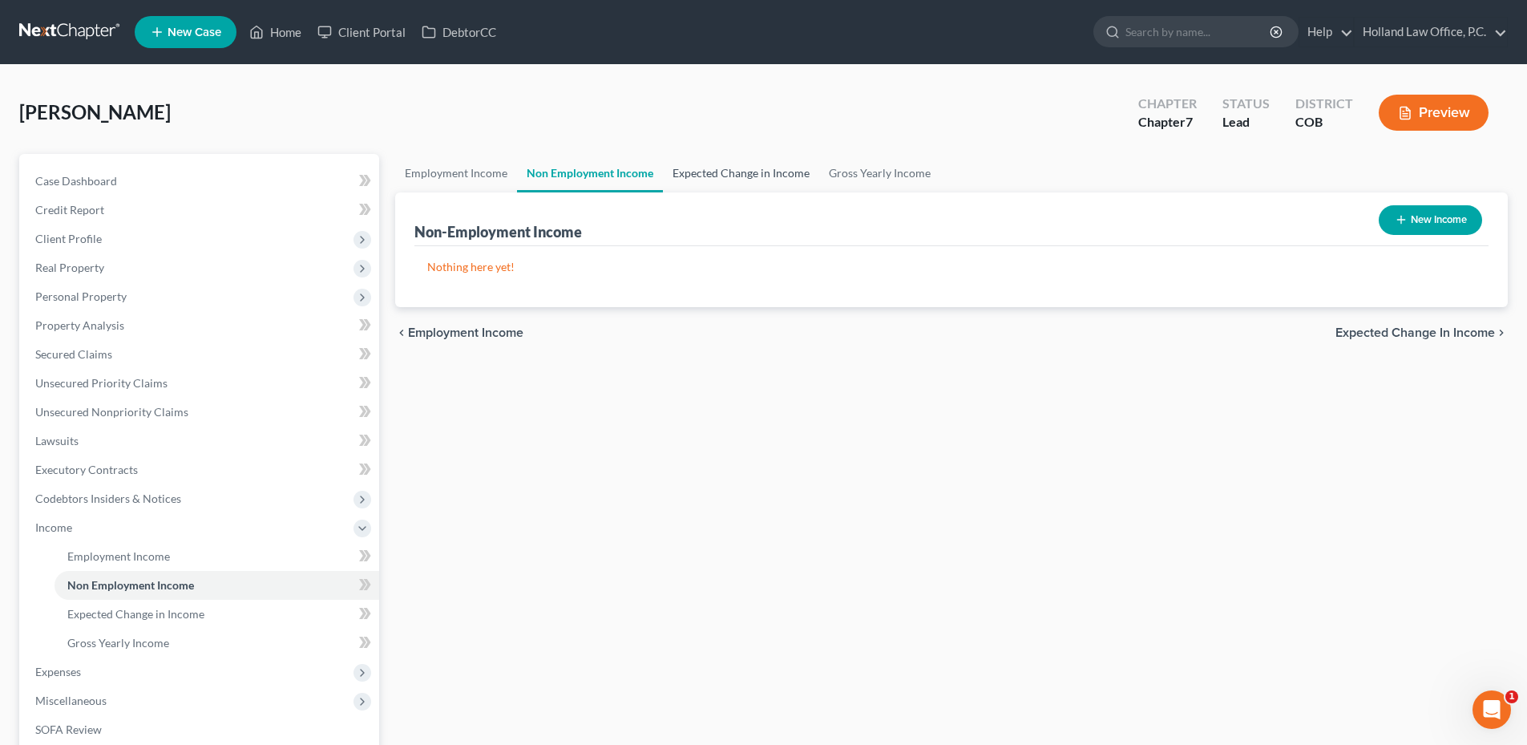
click at [721, 168] on link "Expected Change in Income" at bounding box center [741, 173] width 156 height 38
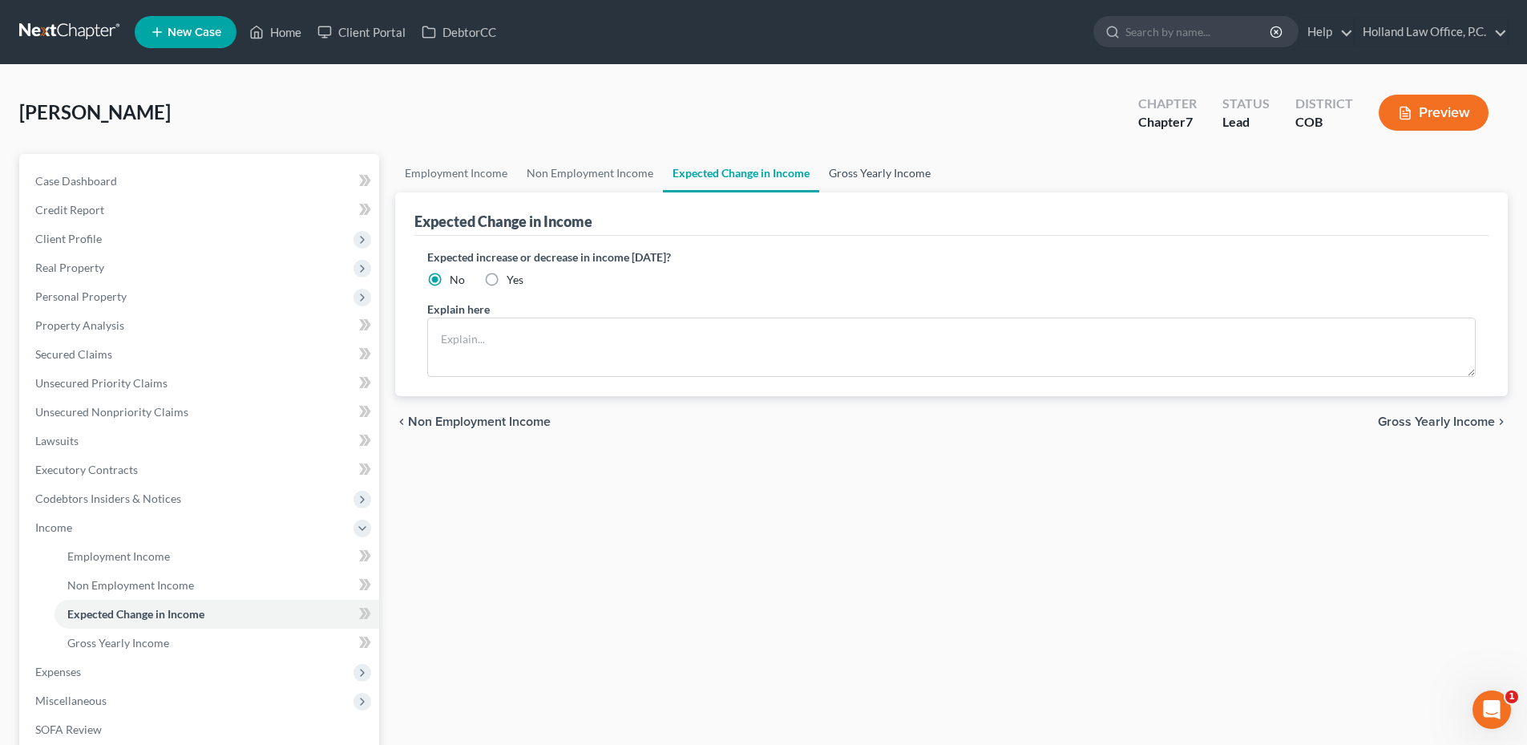
click at [838, 169] on link "Gross Yearly Income" at bounding box center [879, 173] width 121 height 38
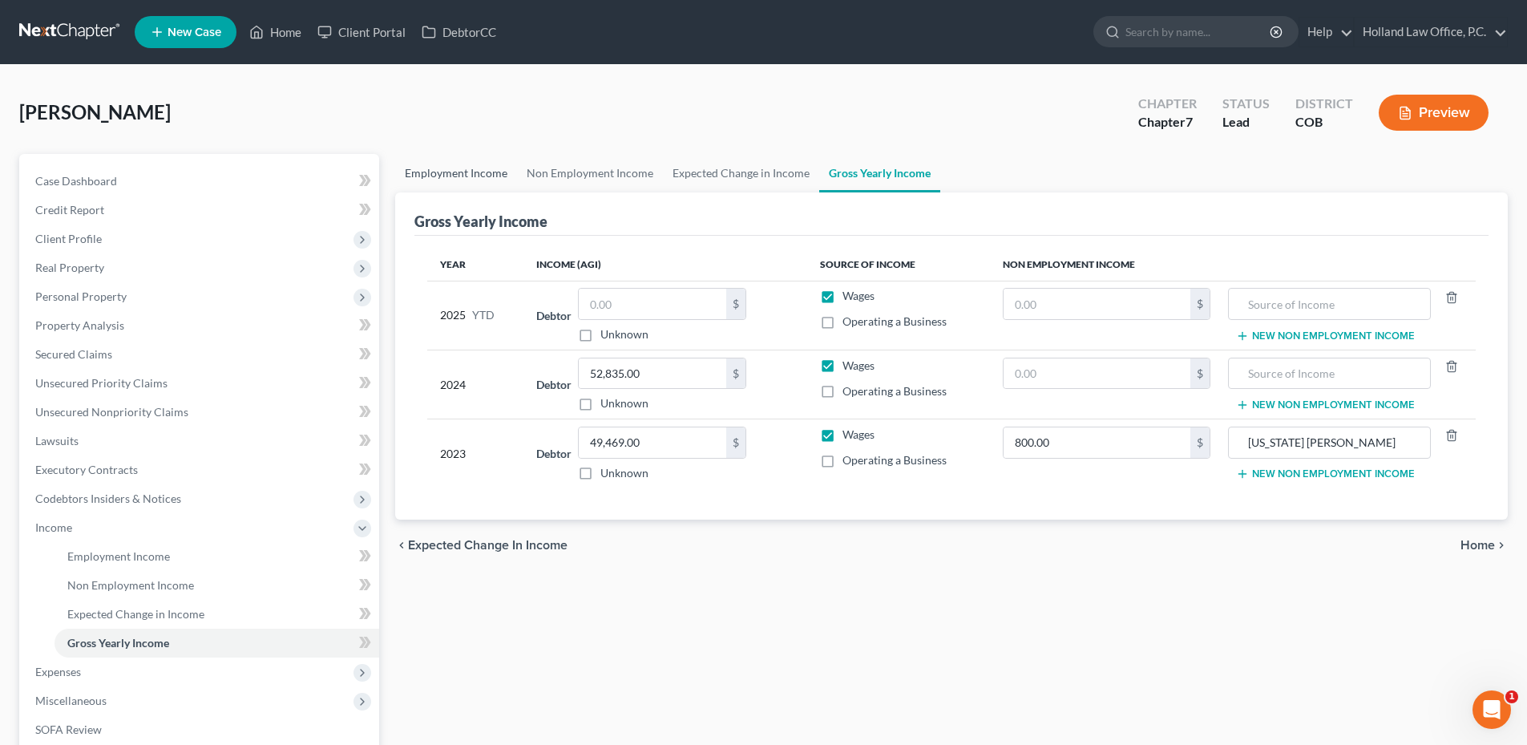
click at [438, 168] on link "Employment Income" at bounding box center [456, 173] width 122 height 38
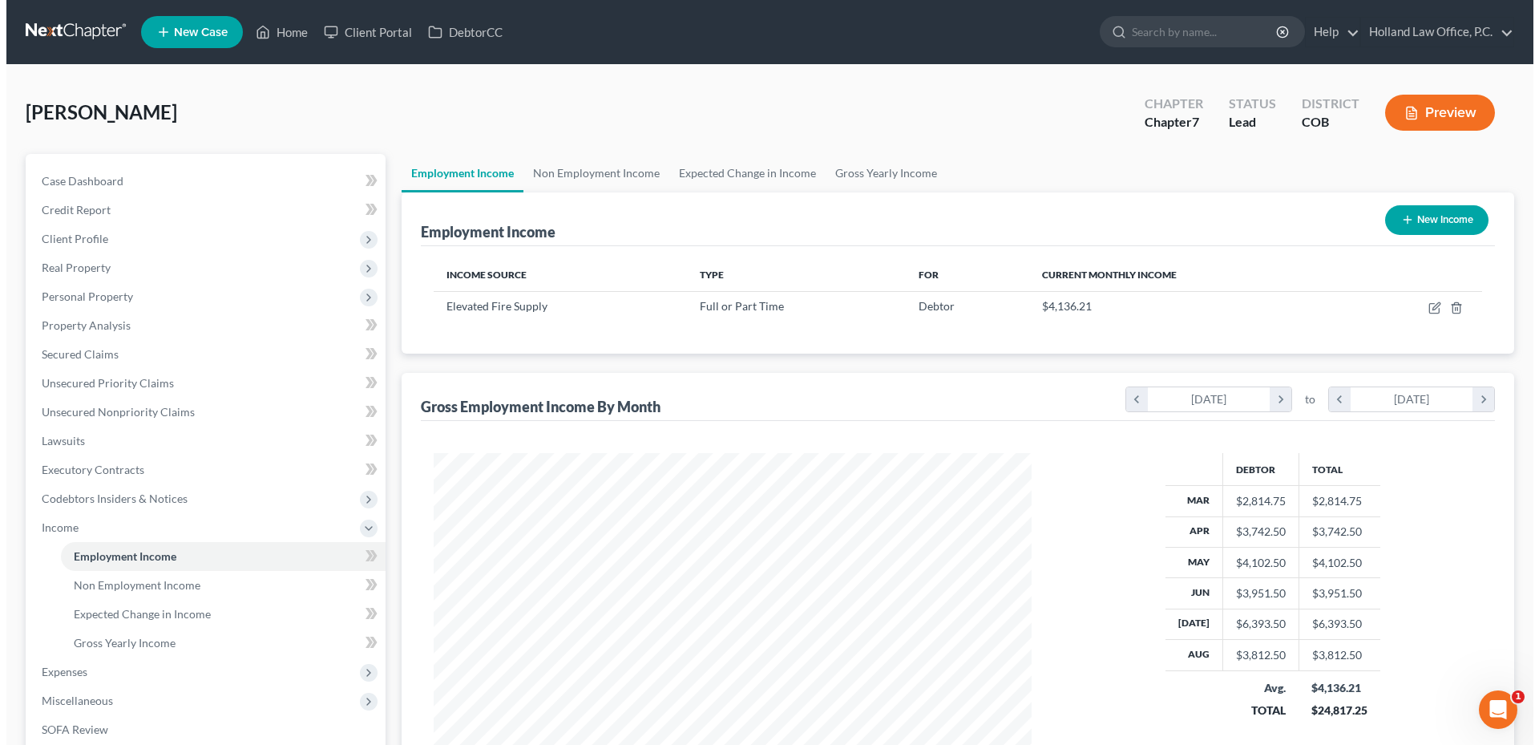
scroll to position [80, 0]
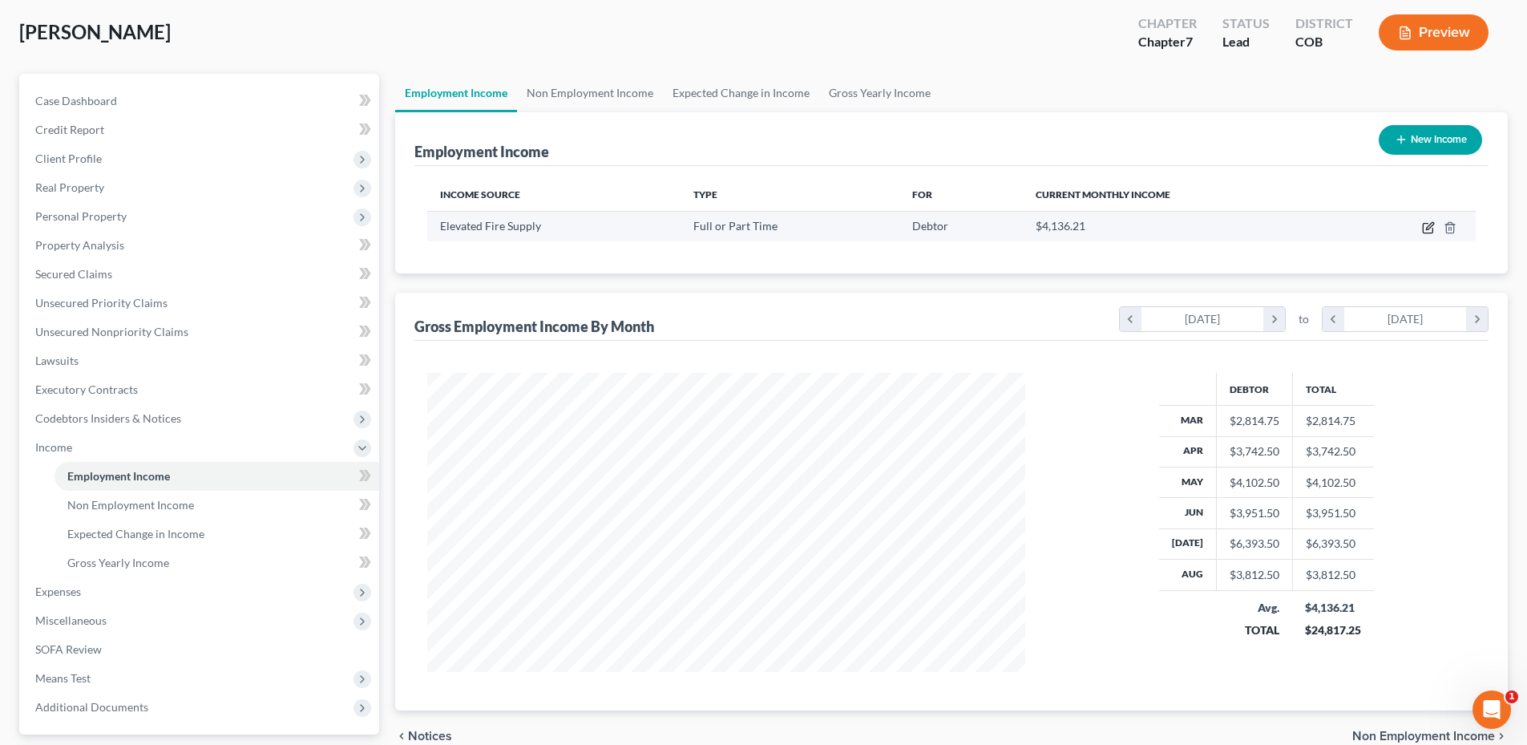
click at [1432, 228] on icon "button" at bounding box center [1428, 227] width 13 height 13
select select "0"
select select "5"
select select "2"
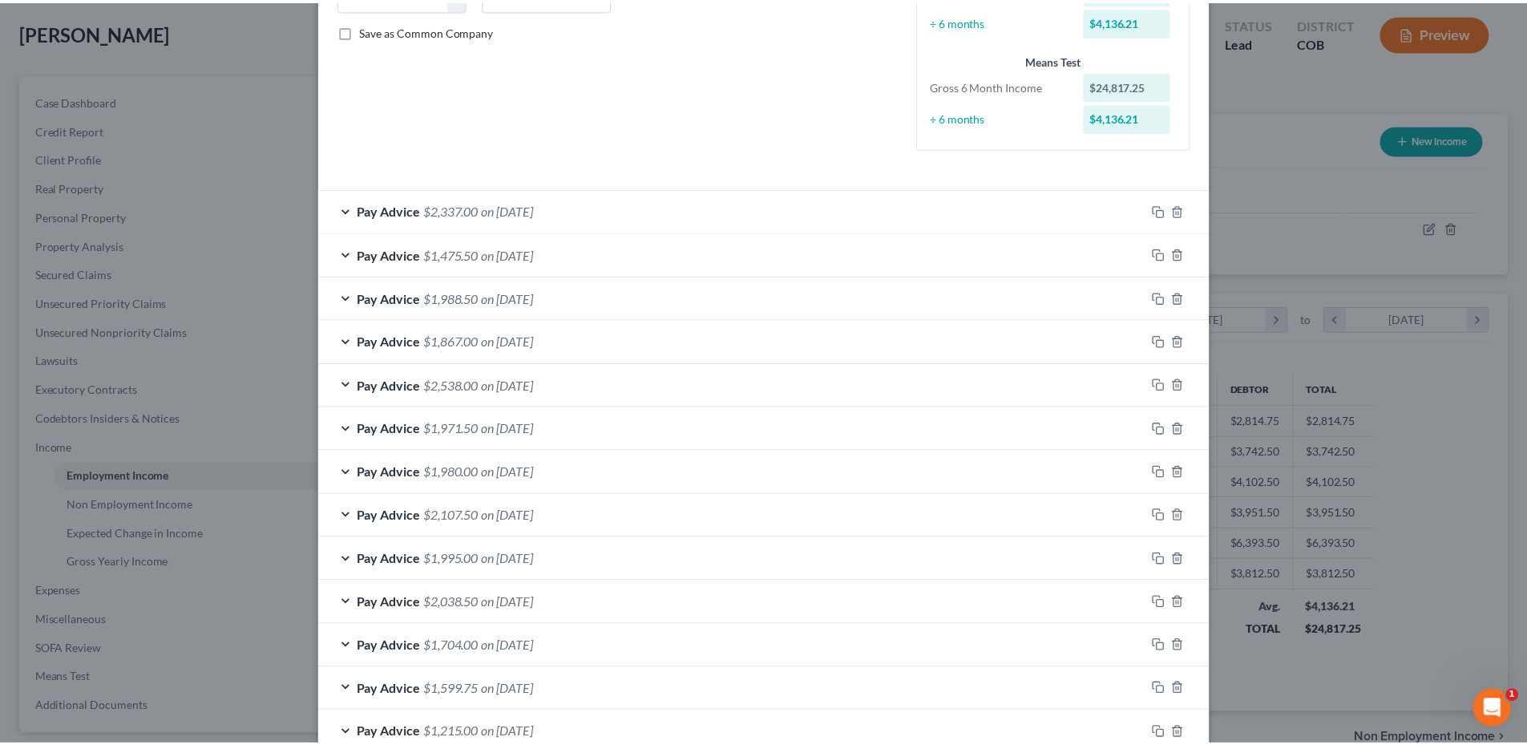
scroll to position [451, 0]
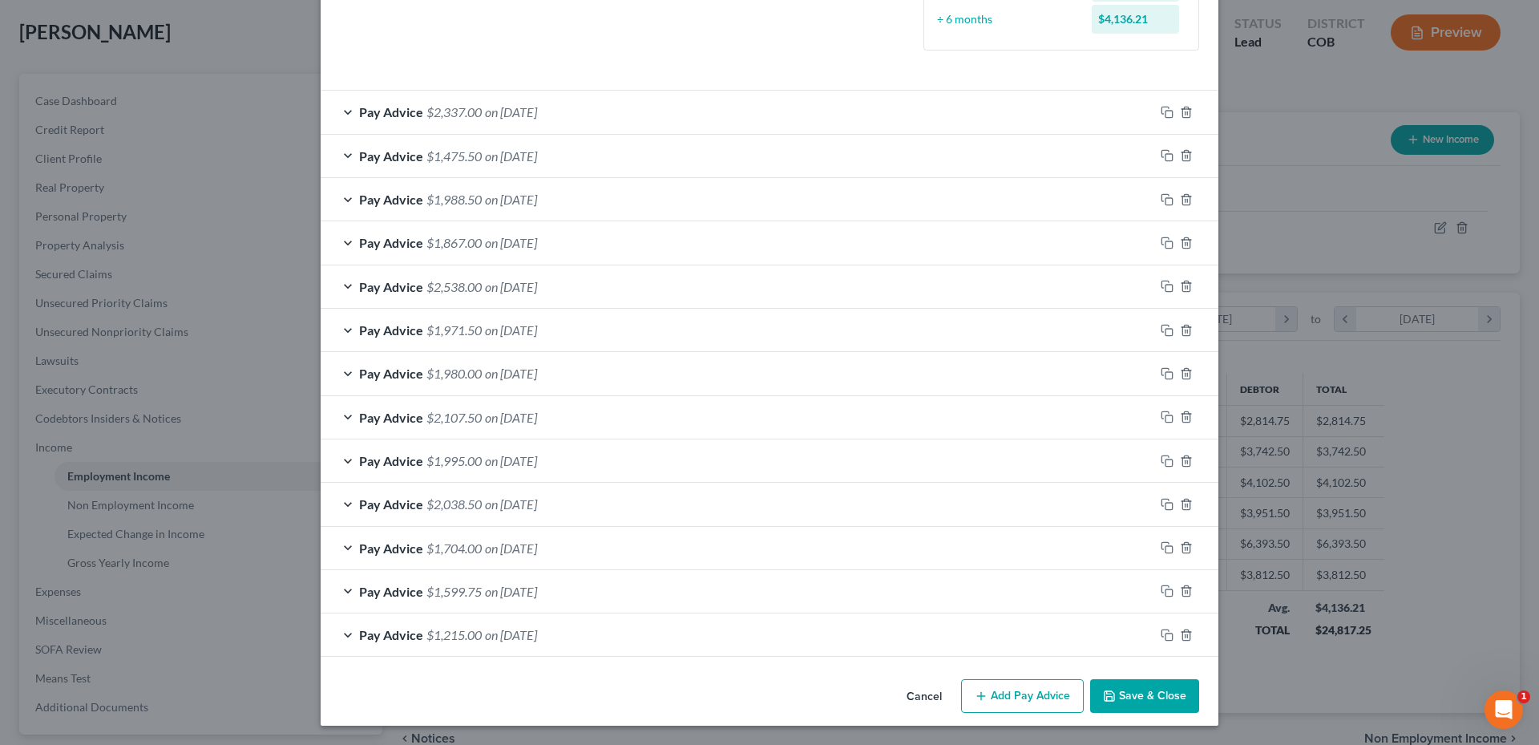
click at [1154, 693] on button "Save & Close" at bounding box center [1144, 696] width 109 height 34
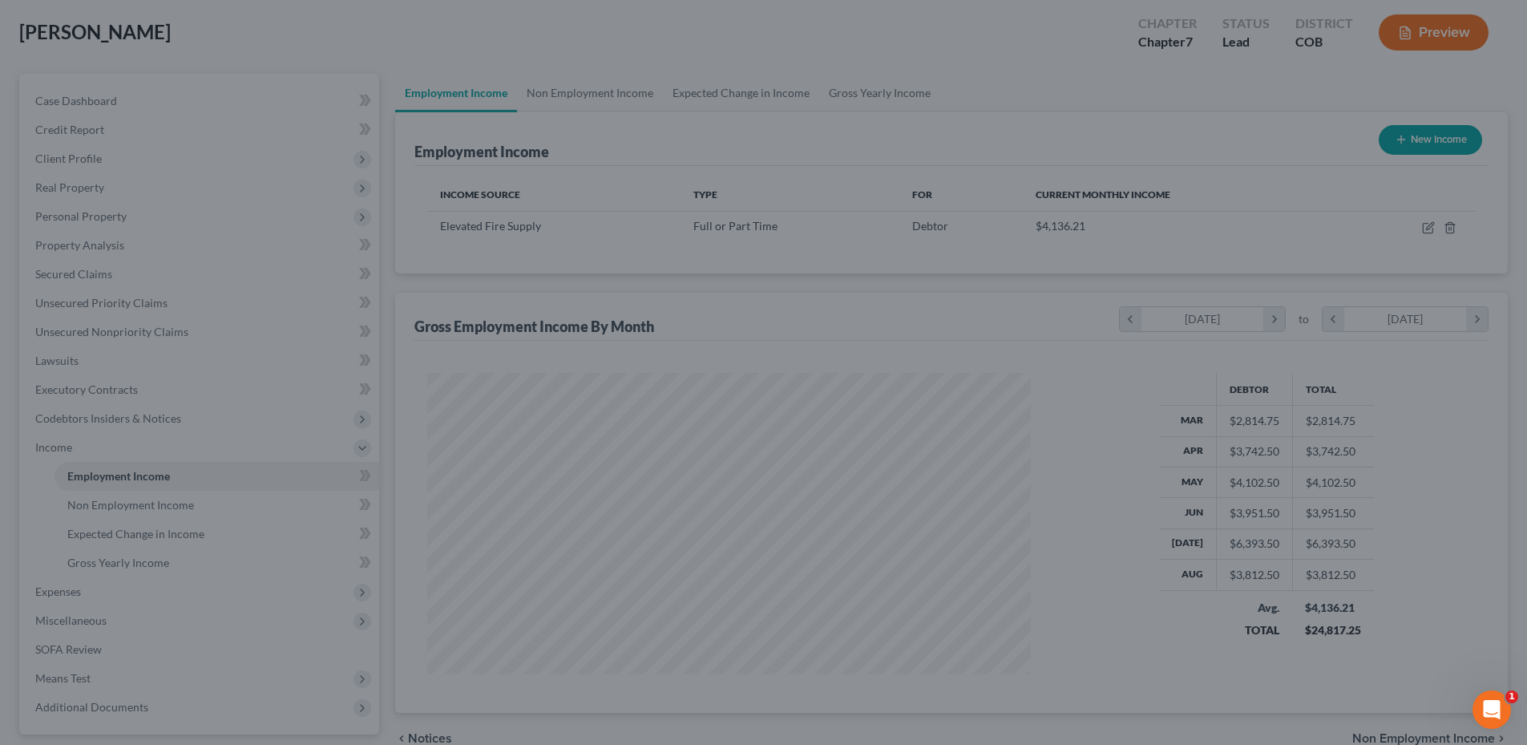
scroll to position [801307, 800976]
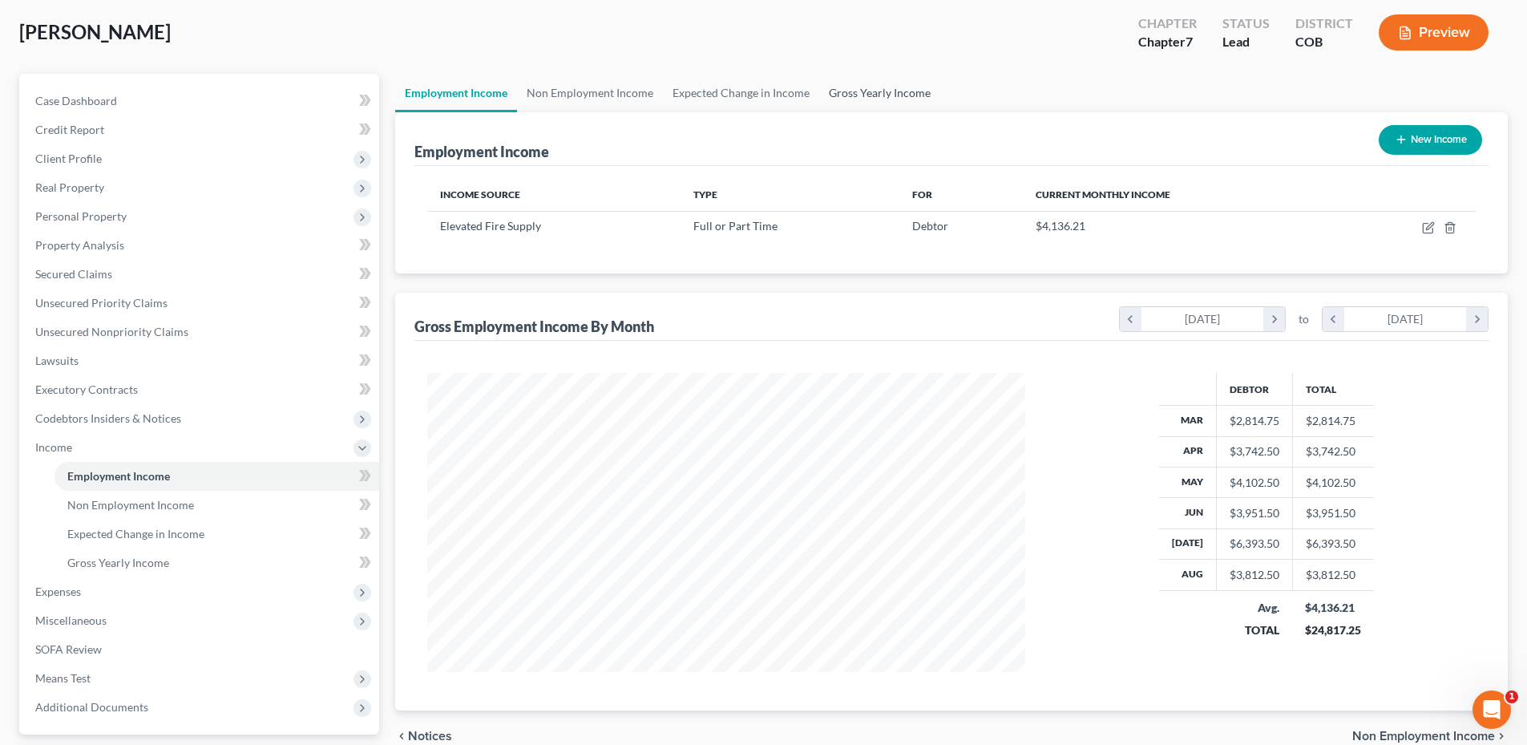
click at [882, 90] on link "Gross Yearly Income" at bounding box center [879, 93] width 121 height 38
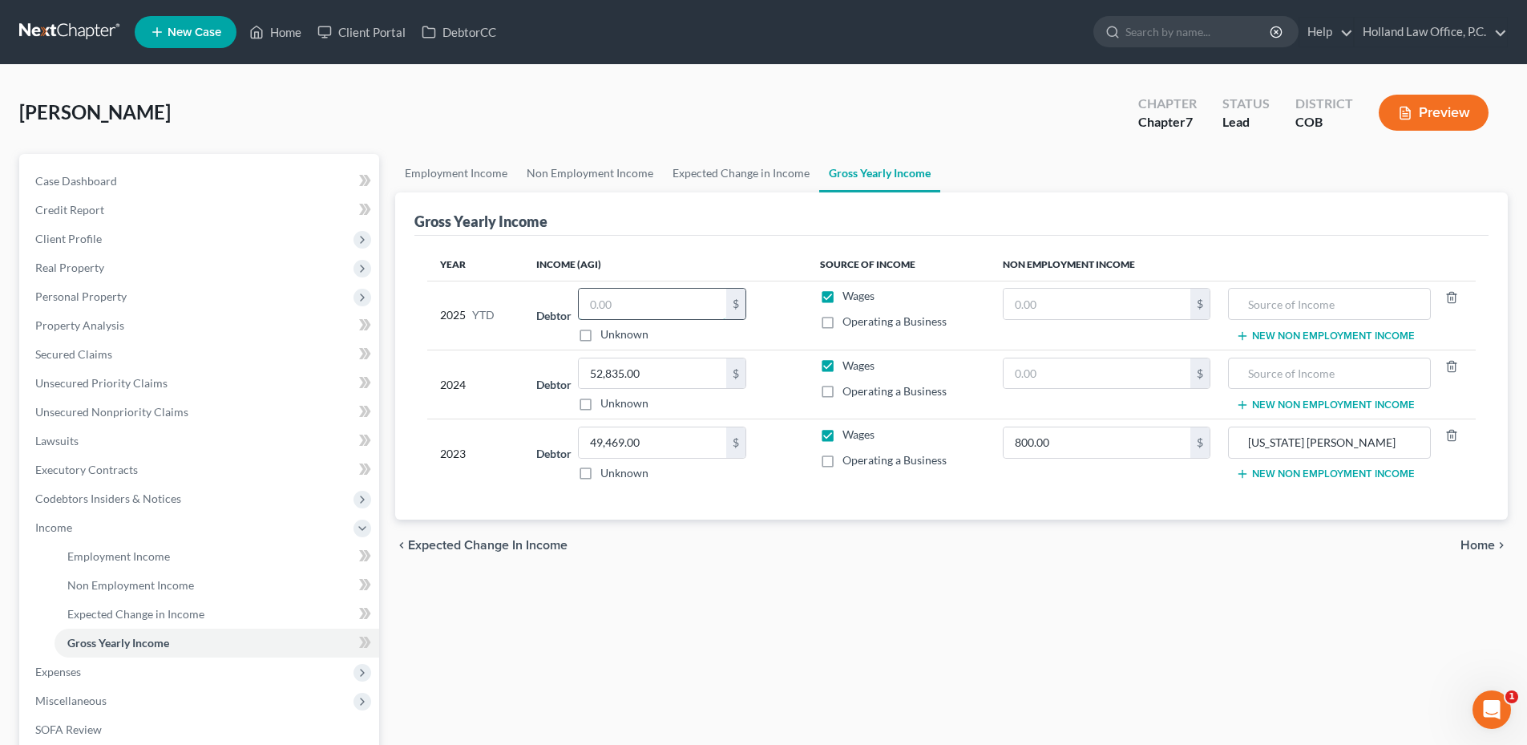
click at [638, 303] on input "text" at bounding box center [652, 304] width 147 height 30
type input "26,771.25"
click at [790, 515] on div "Year Income (AGI) Source of Income Non Employment Income 2025 YTD Debtor 26,771…" at bounding box center [951, 378] width 1074 height 285
type input "0"
type input "800.00"
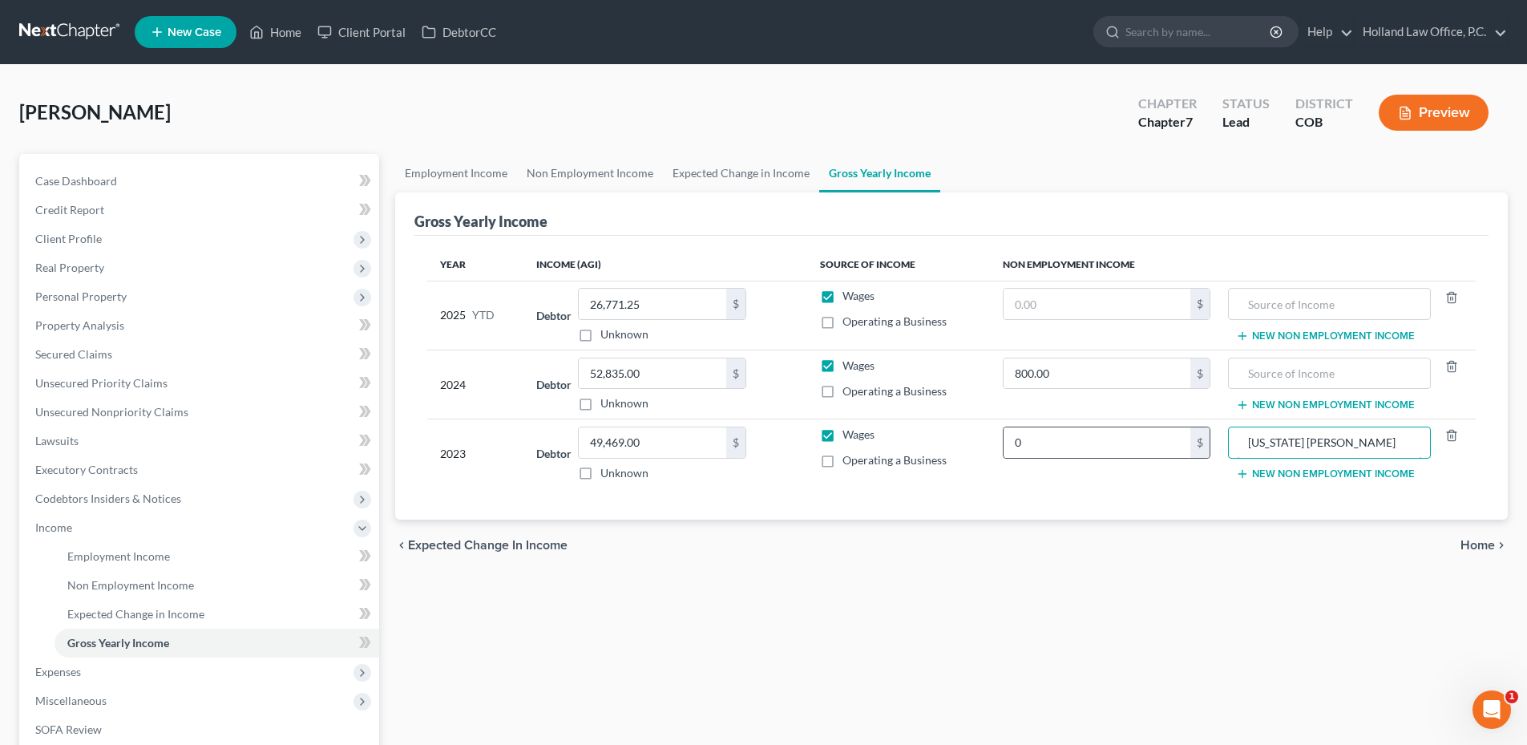
drag, startPoint x: 1371, startPoint y: 441, endPoint x: 1198, endPoint y: 452, distance: 172.7
click at [1181, 455] on tr "2023 Debtor 49,469.00 $ Unknown Balance Undetermined 49,469.00 $ Unknown Wages …" at bounding box center [951, 453] width 1049 height 69
type input "[US_STATE] [PERSON_NAME]"
click at [1279, 393] on td "[US_STATE] [PERSON_NAME] New Non Employment Income" at bounding box center [1349, 384] width 253 height 69
click at [1279, 407] on button "New Non Employment Income" at bounding box center [1325, 404] width 179 height 13
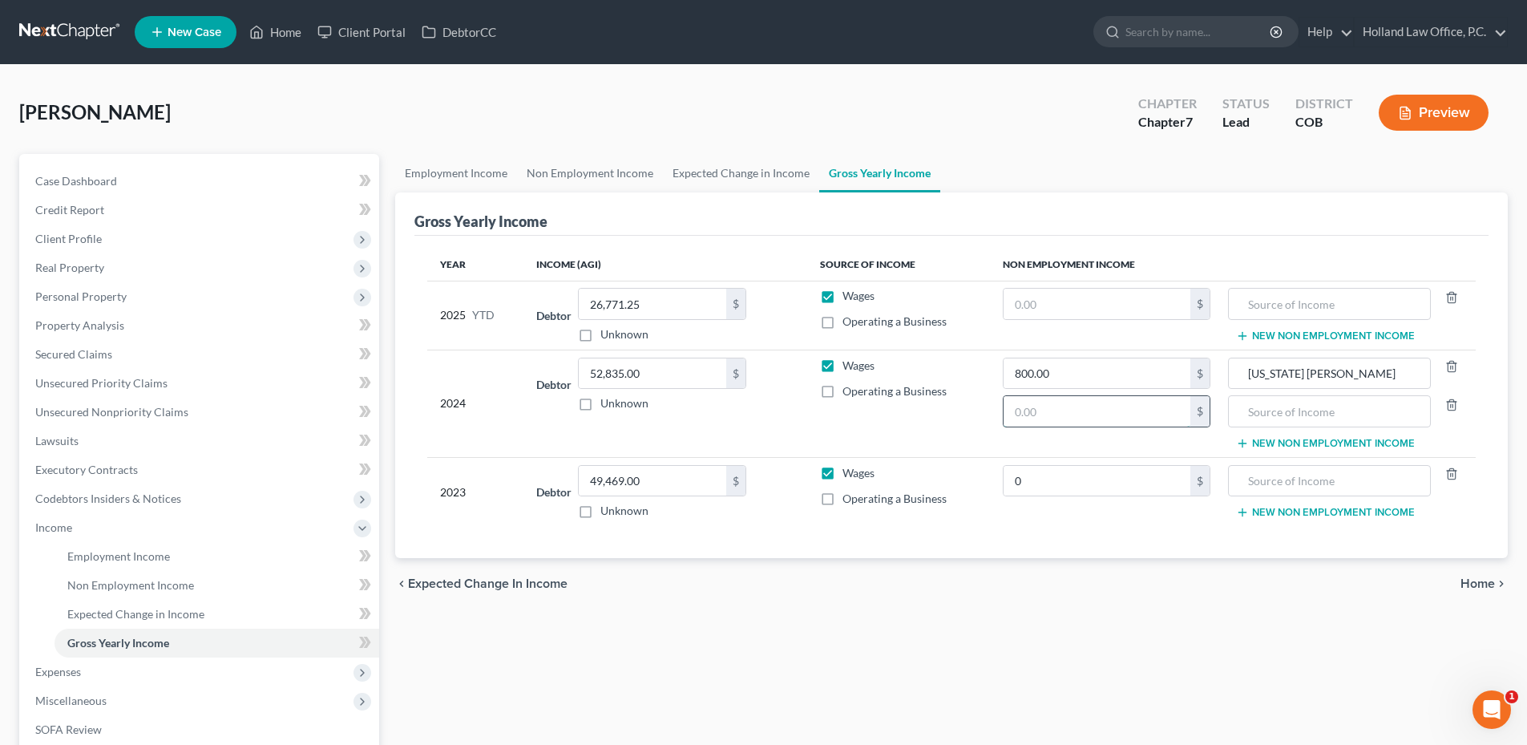
click at [1070, 420] on input "text" at bounding box center [1097, 411] width 187 height 30
type input "16,909"
click at [1251, 413] on input "text" at bounding box center [1329, 411] width 184 height 30
type input "Pension & annuities"
click at [667, 376] on input "52,835.00" at bounding box center [652, 373] width 147 height 30
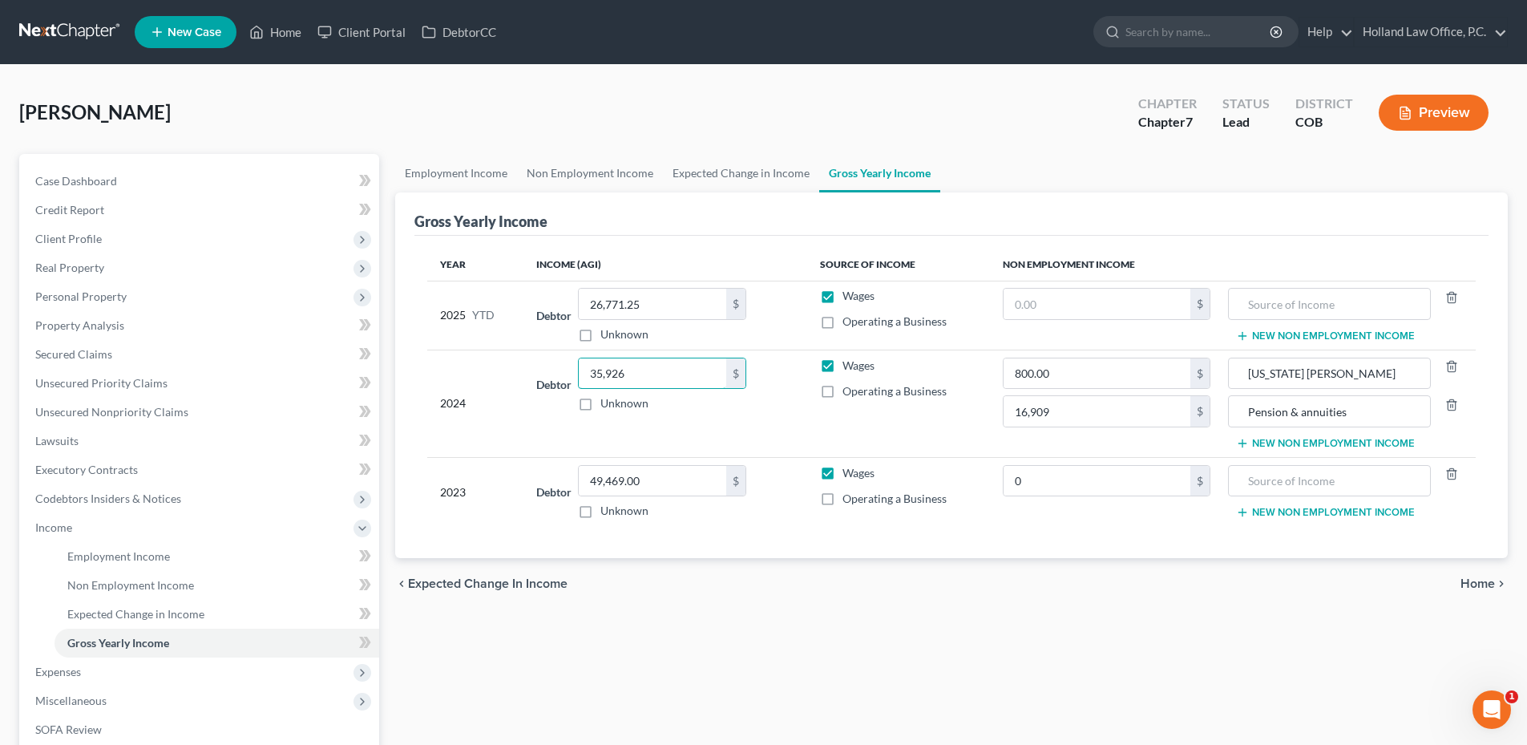
type input "35,926"
click at [875, 433] on td "Wages Operating a Business" at bounding box center [898, 403] width 183 height 107
click at [1047, 297] on input "text" at bounding box center [1097, 304] width 187 height 30
type input "177"
type input "[US_STATE] [PERSON_NAME]"
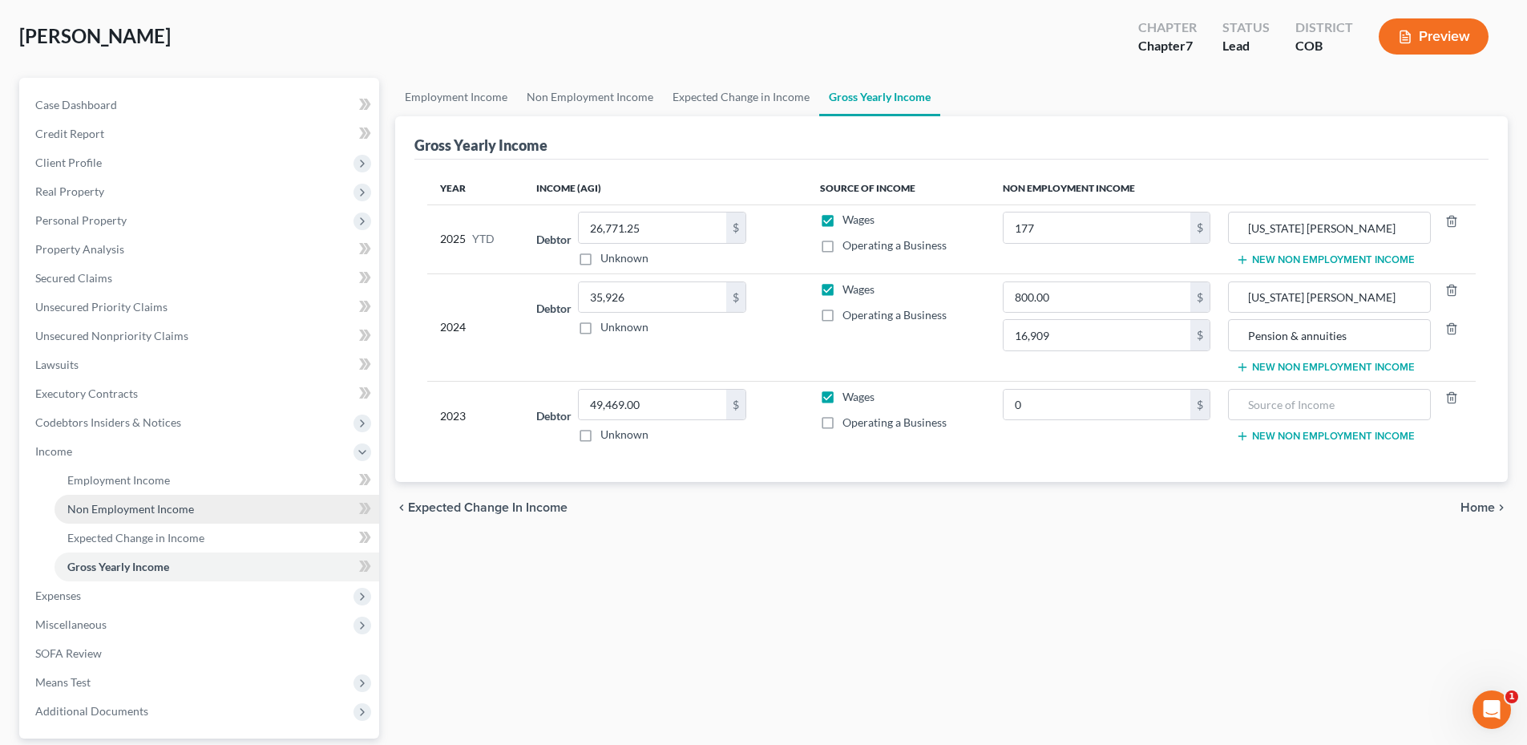
scroll to position [80, 0]
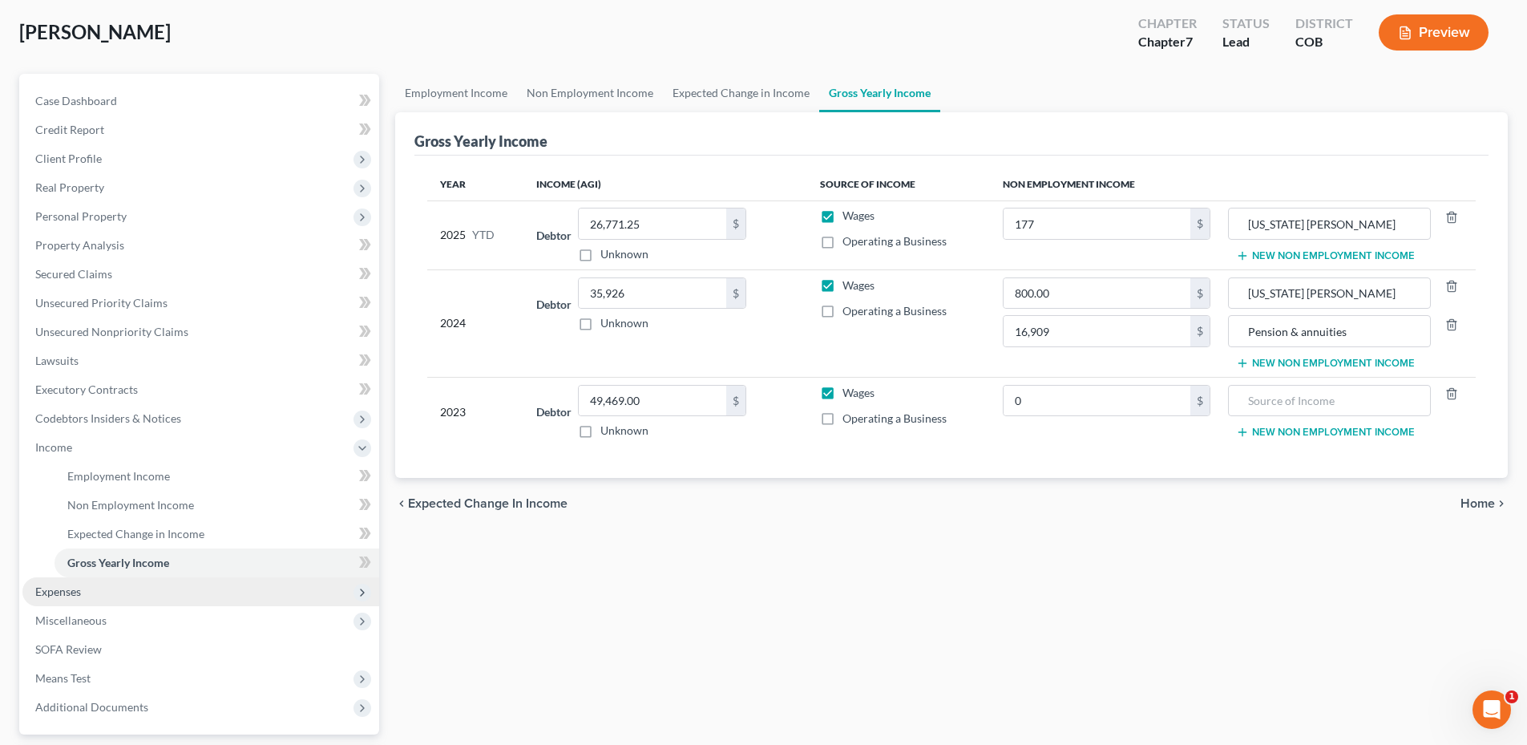
click at [85, 600] on span "Expenses" at bounding box center [200, 591] width 357 height 29
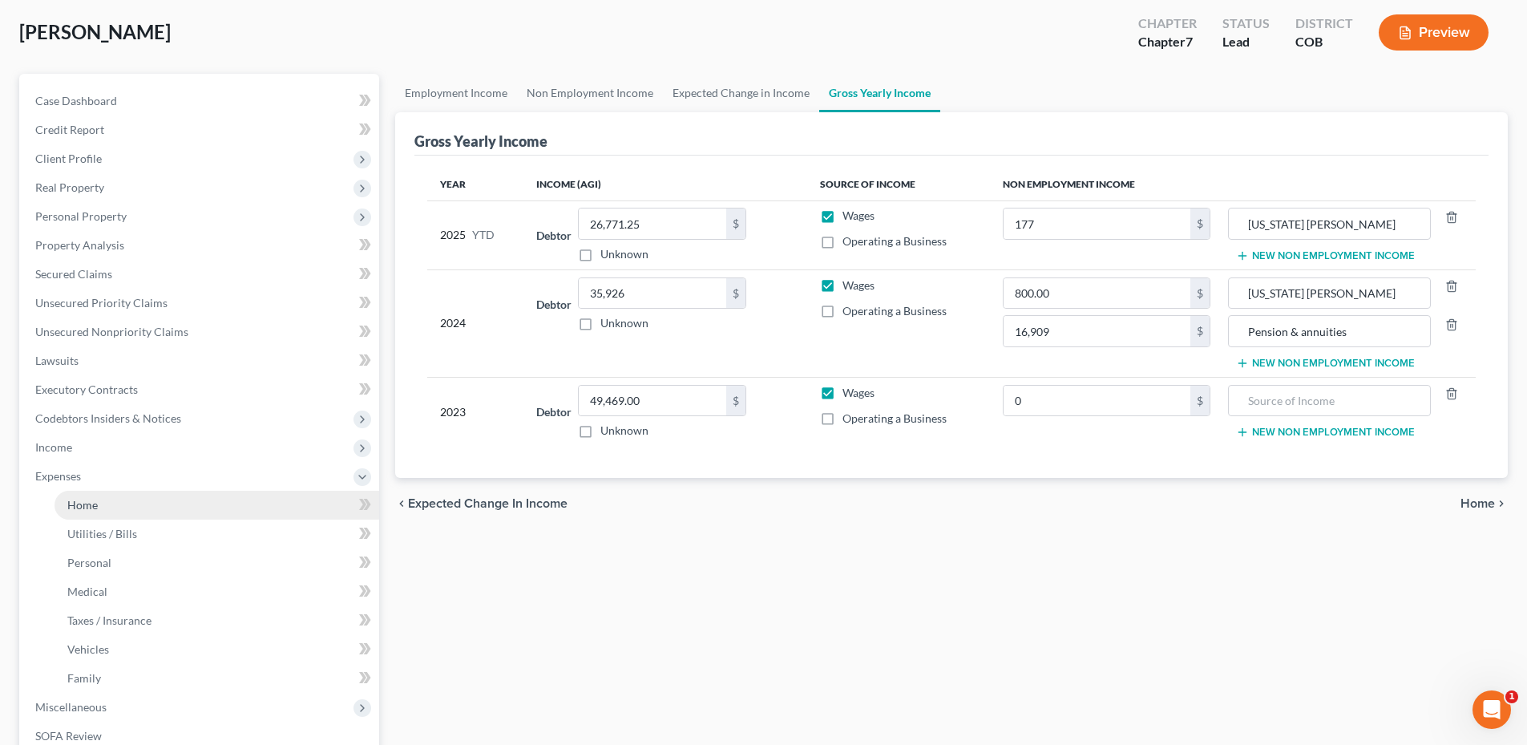
click at [99, 495] on link "Home" at bounding box center [217, 505] width 325 height 29
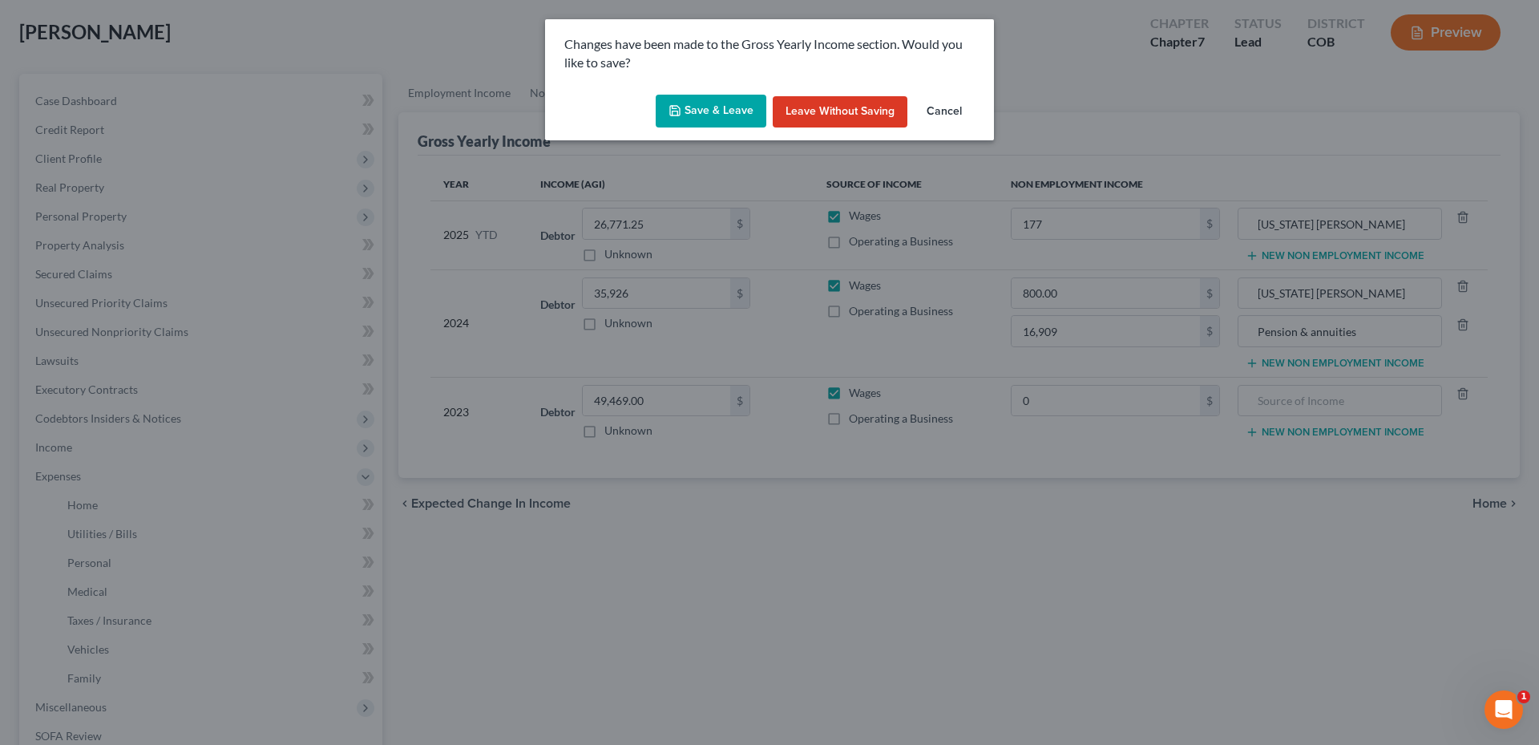
click at [738, 89] on div "Save & Leave Leave without Saving Cancel" at bounding box center [769, 114] width 449 height 53
click at [726, 110] on button "Save & Leave" at bounding box center [711, 112] width 111 height 34
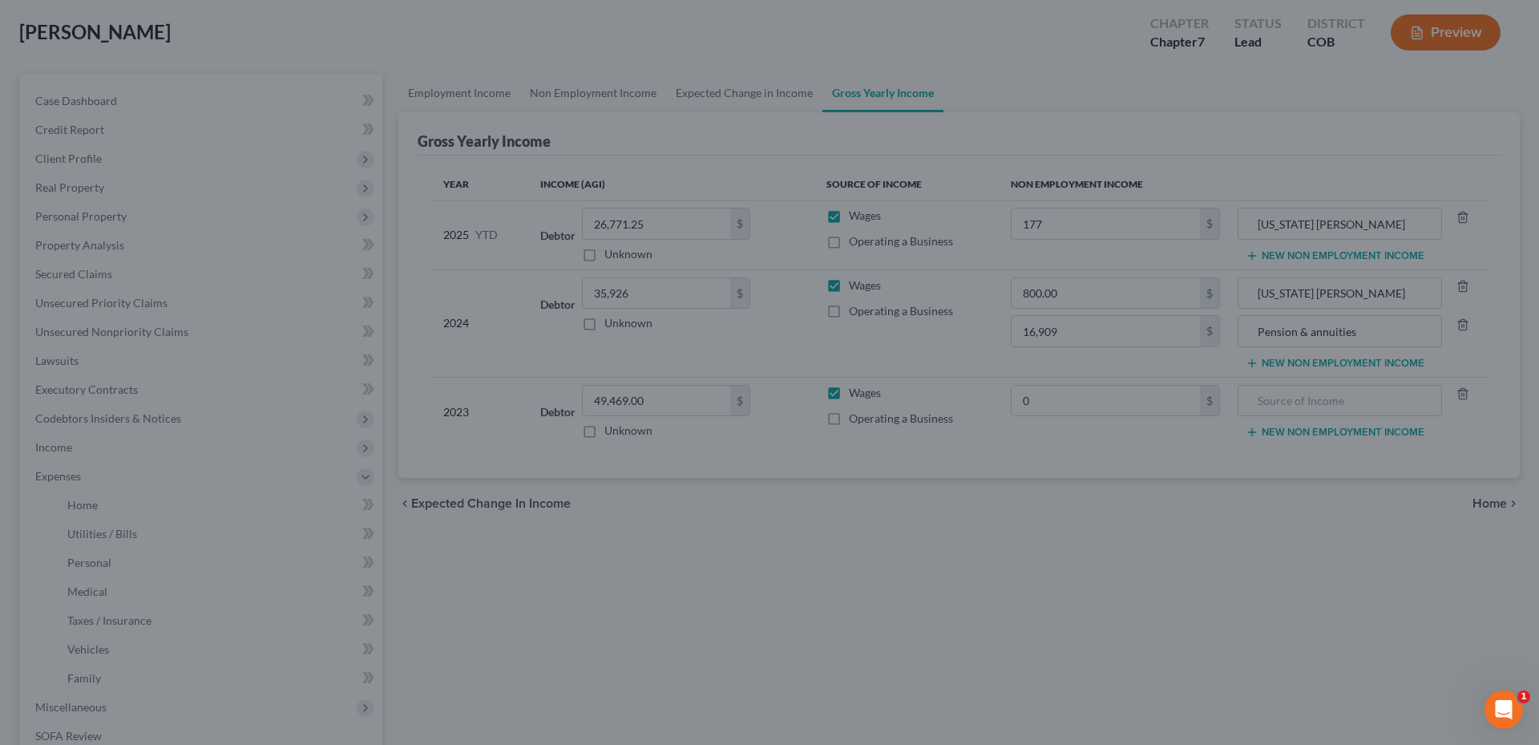
type input "16,909.00"
type input "Pension & annuities"
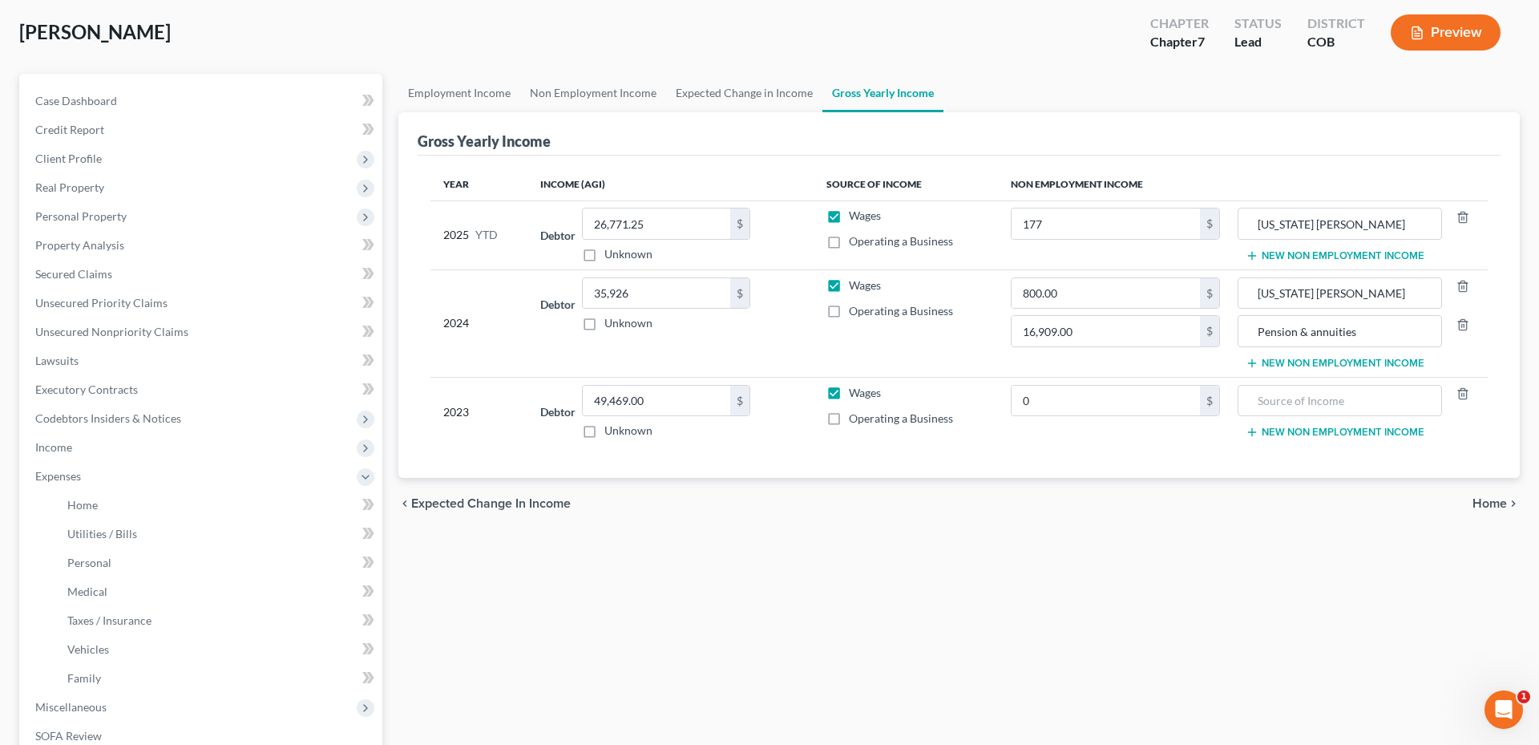
type input "0.00"
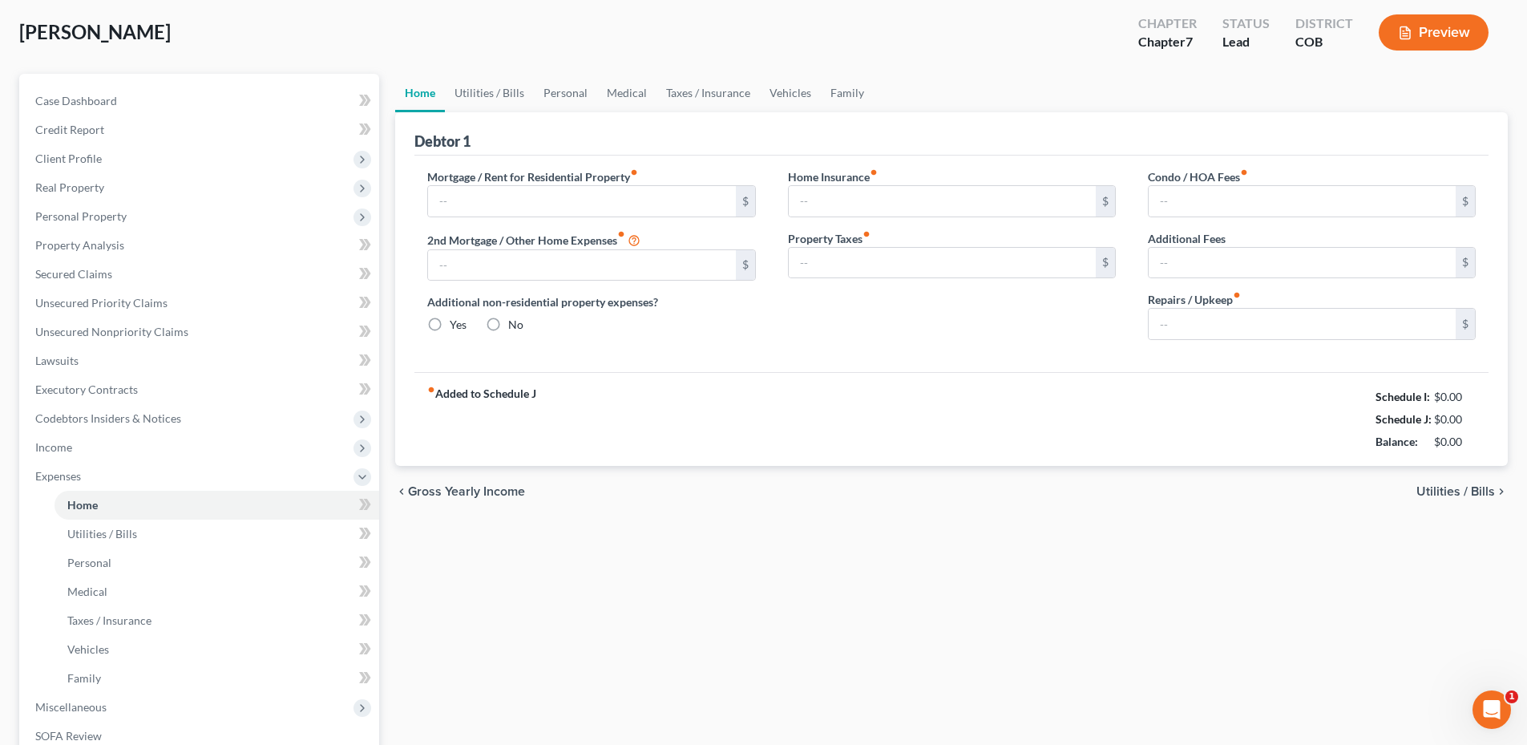
scroll to position [2, 0]
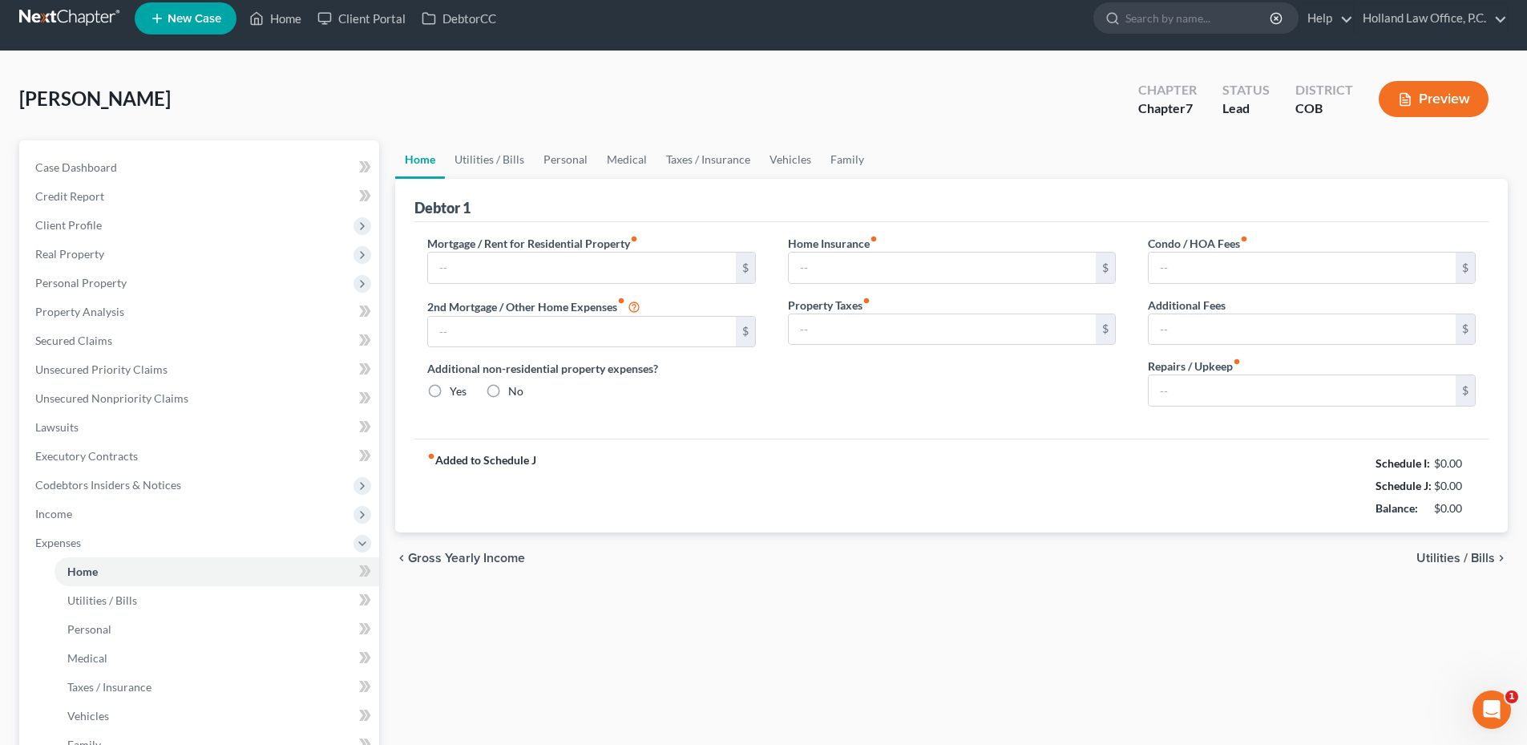
type input "1,100.00"
type input "0.00"
radio input "true"
type input "0.00"
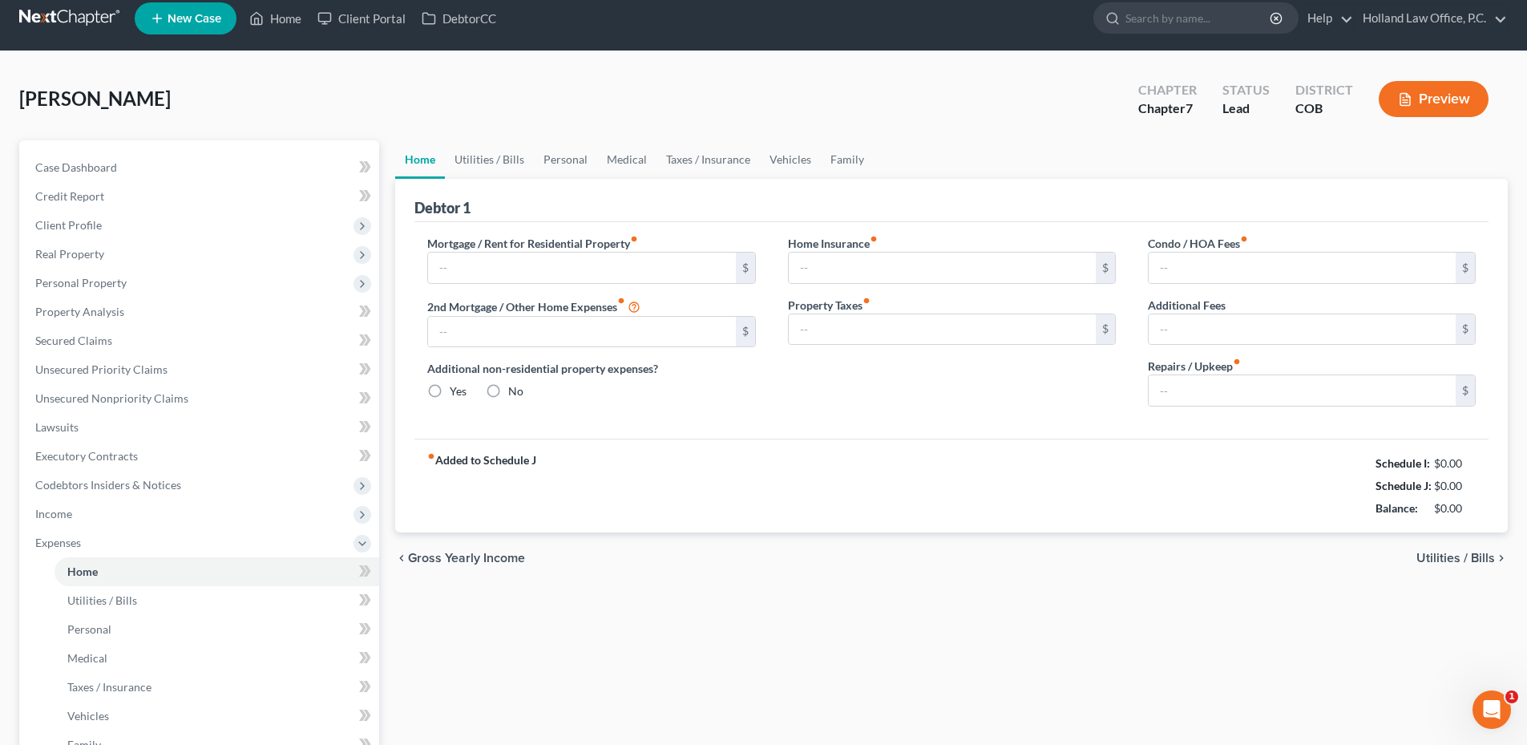
type input "0.00"
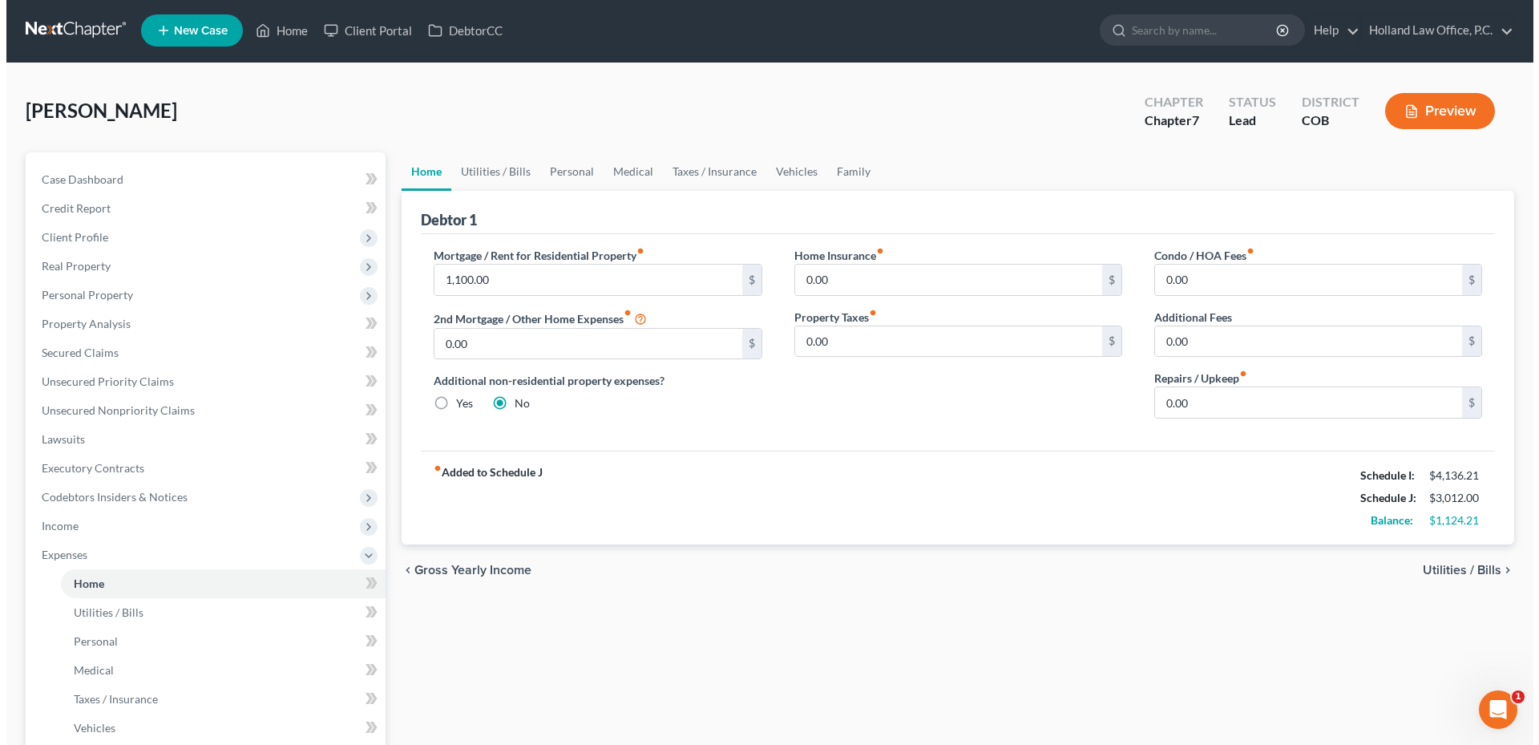
scroll to position [0, 0]
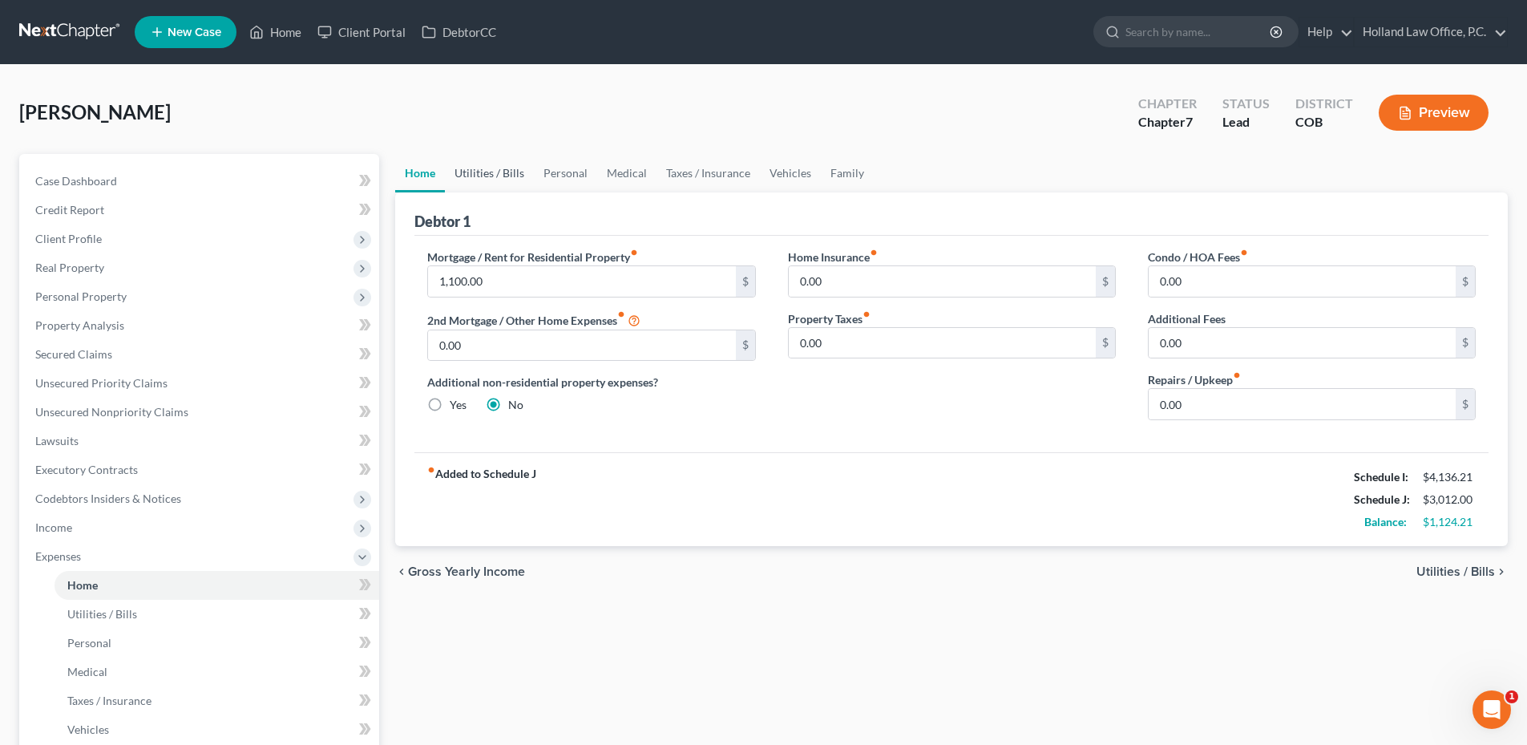
click at [502, 177] on link "Utilities / Bills" at bounding box center [489, 173] width 89 height 38
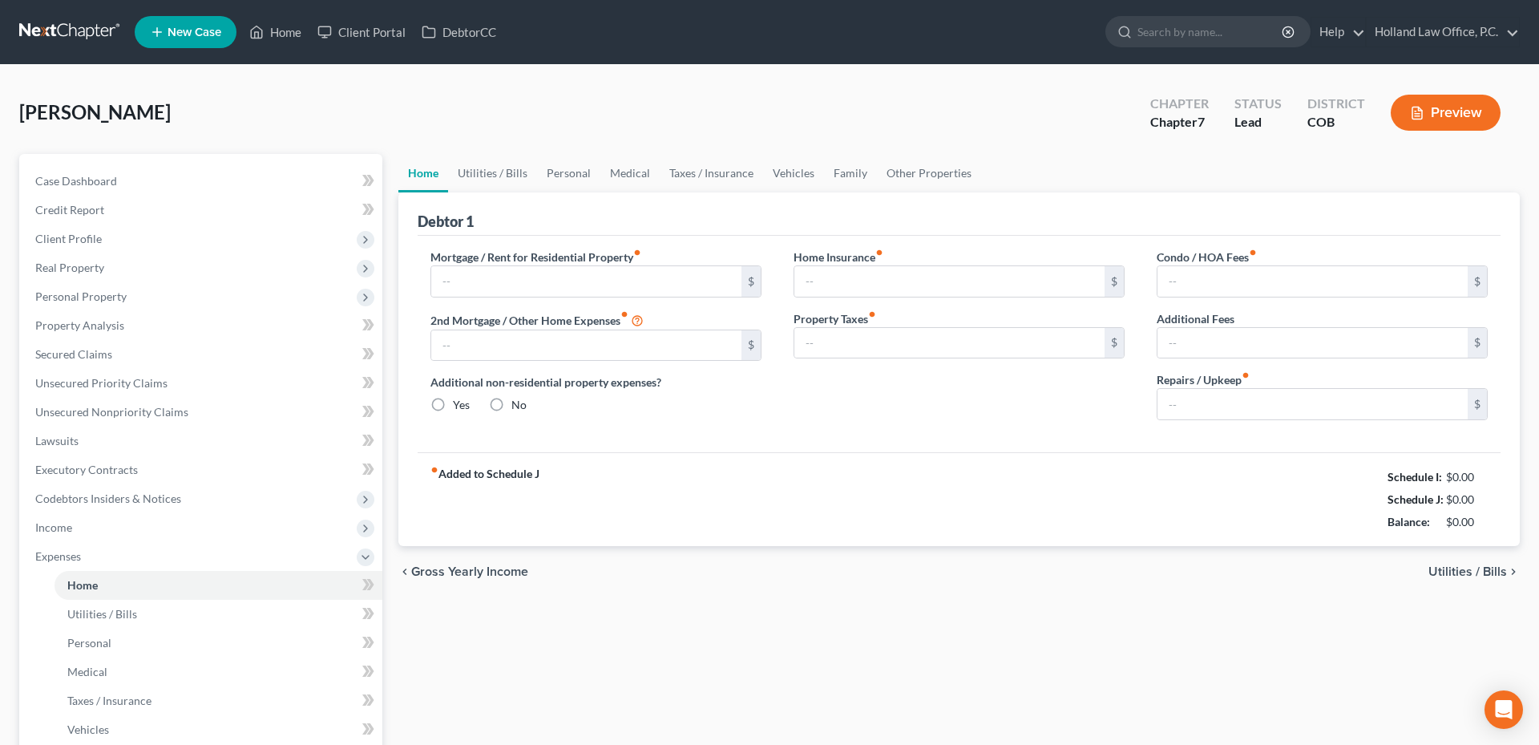
type input "1,100.00"
type input "0.00"
radio input "true"
type input "0.00"
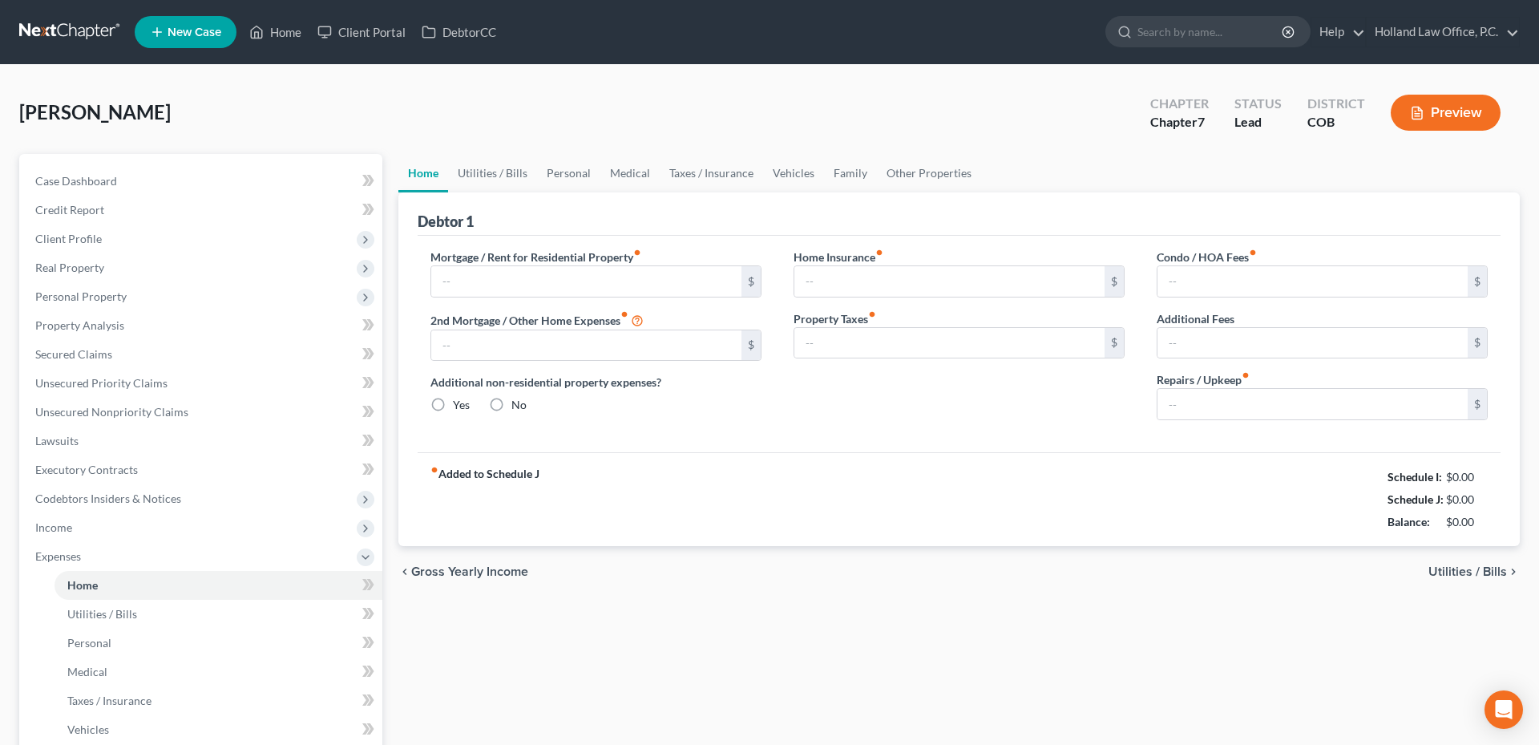
type input "0.00"
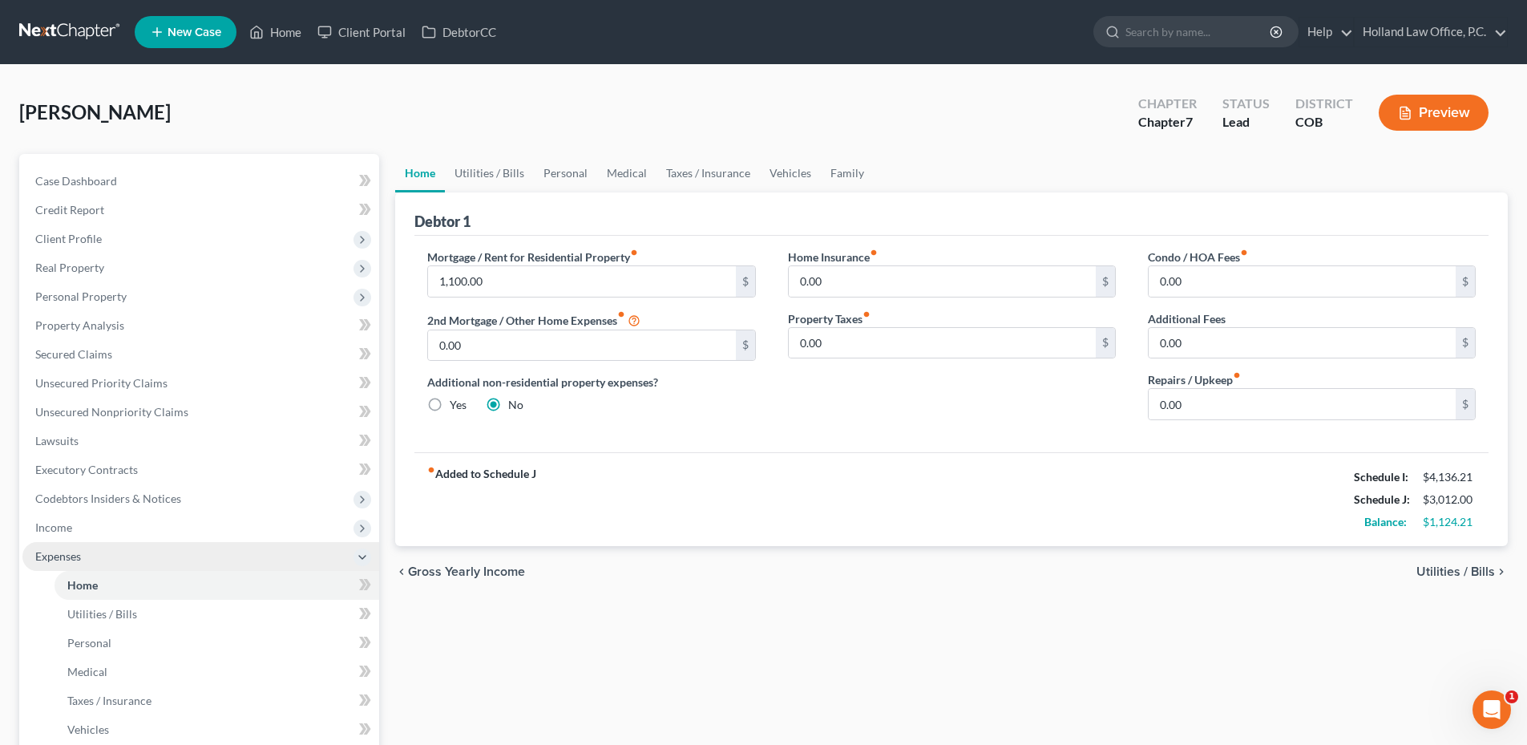
click at [54, 557] on span "Expenses" at bounding box center [58, 556] width 46 height 14
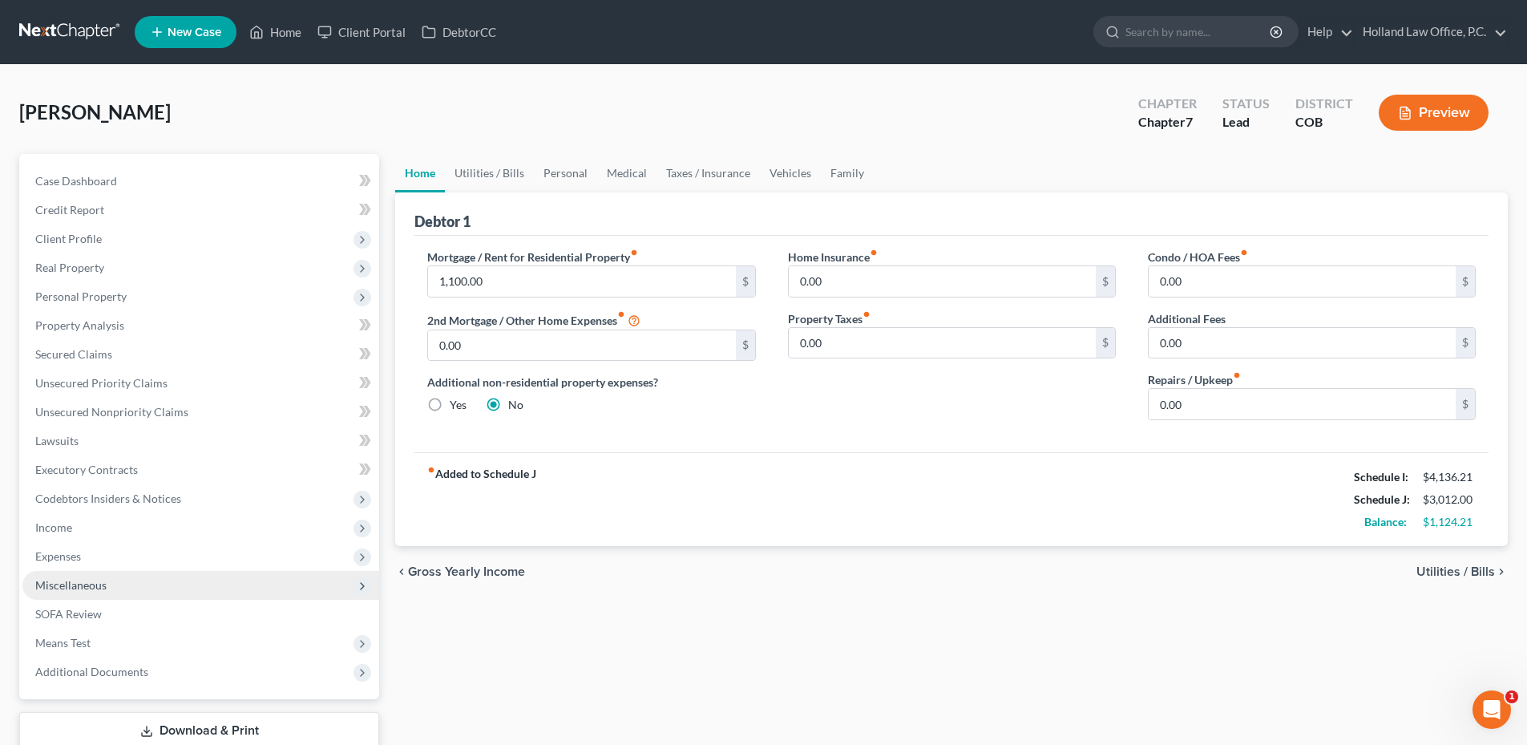
click at [95, 588] on span "Miscellaneous" at bounding box center [70, 585] width 71 height 14
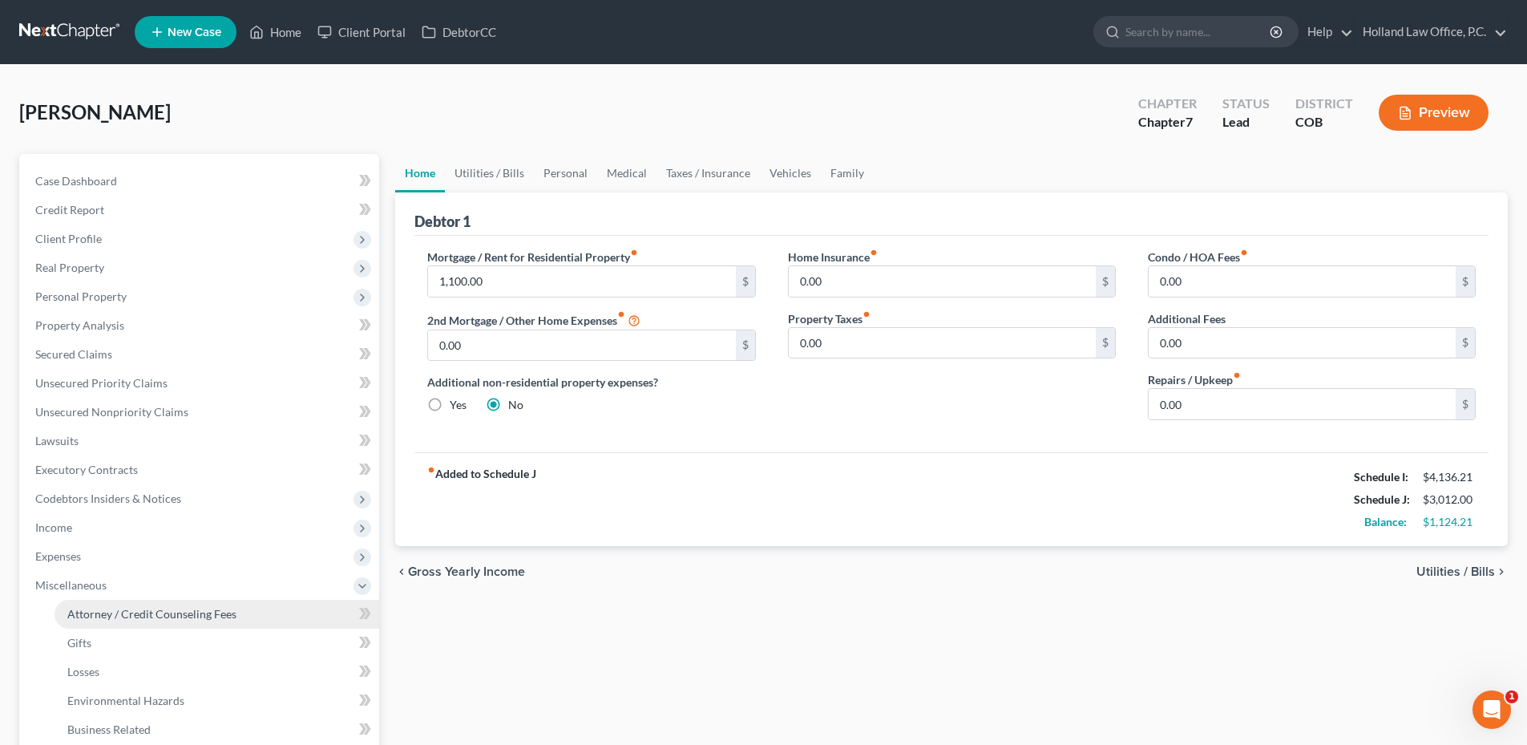
click at [104, 614] on span "Attorney / Credit Counseling Fees" at bounding box center [151, 614] width 169 height 14
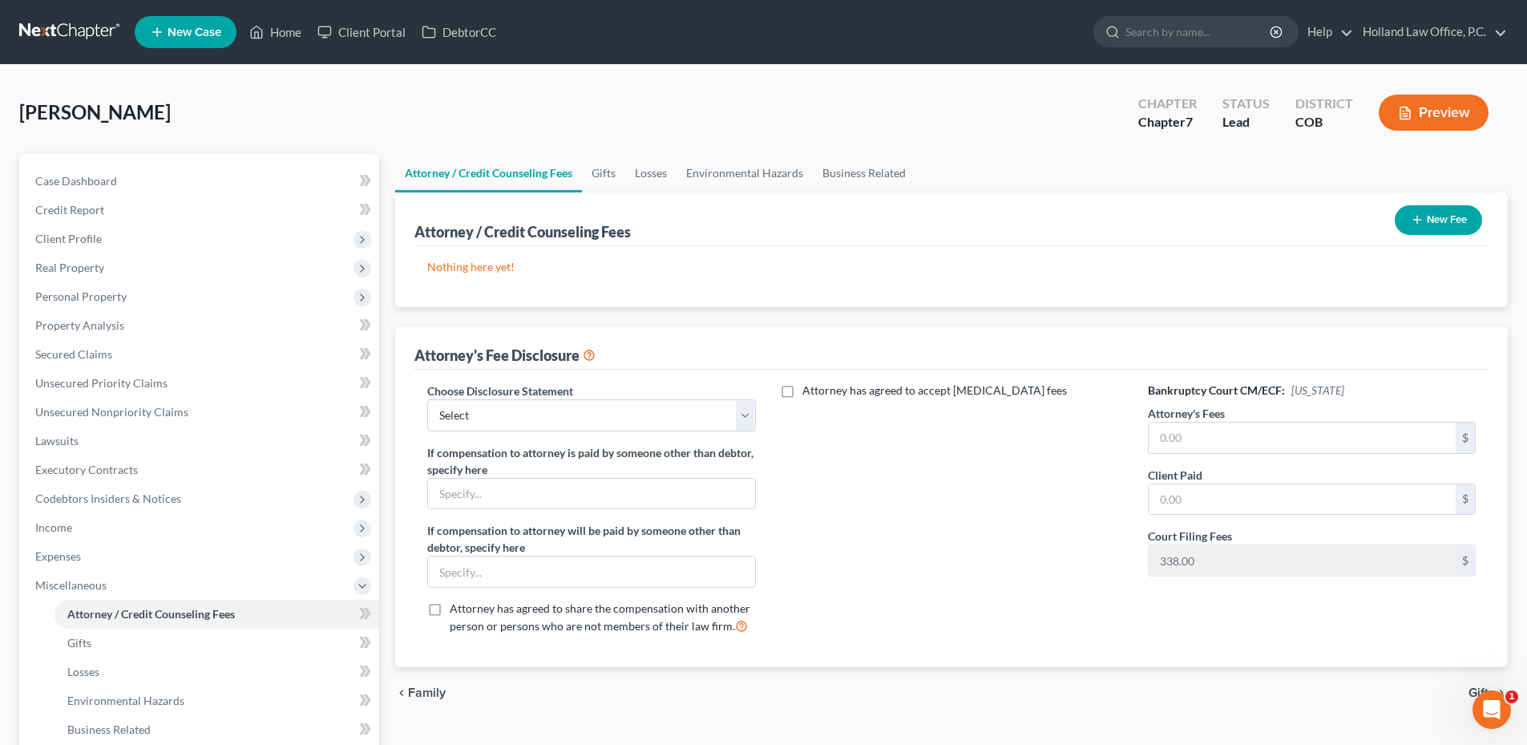
click at [1472, 215] on button "New Fee" at bounding box center [1438, 220] width 87 height 30
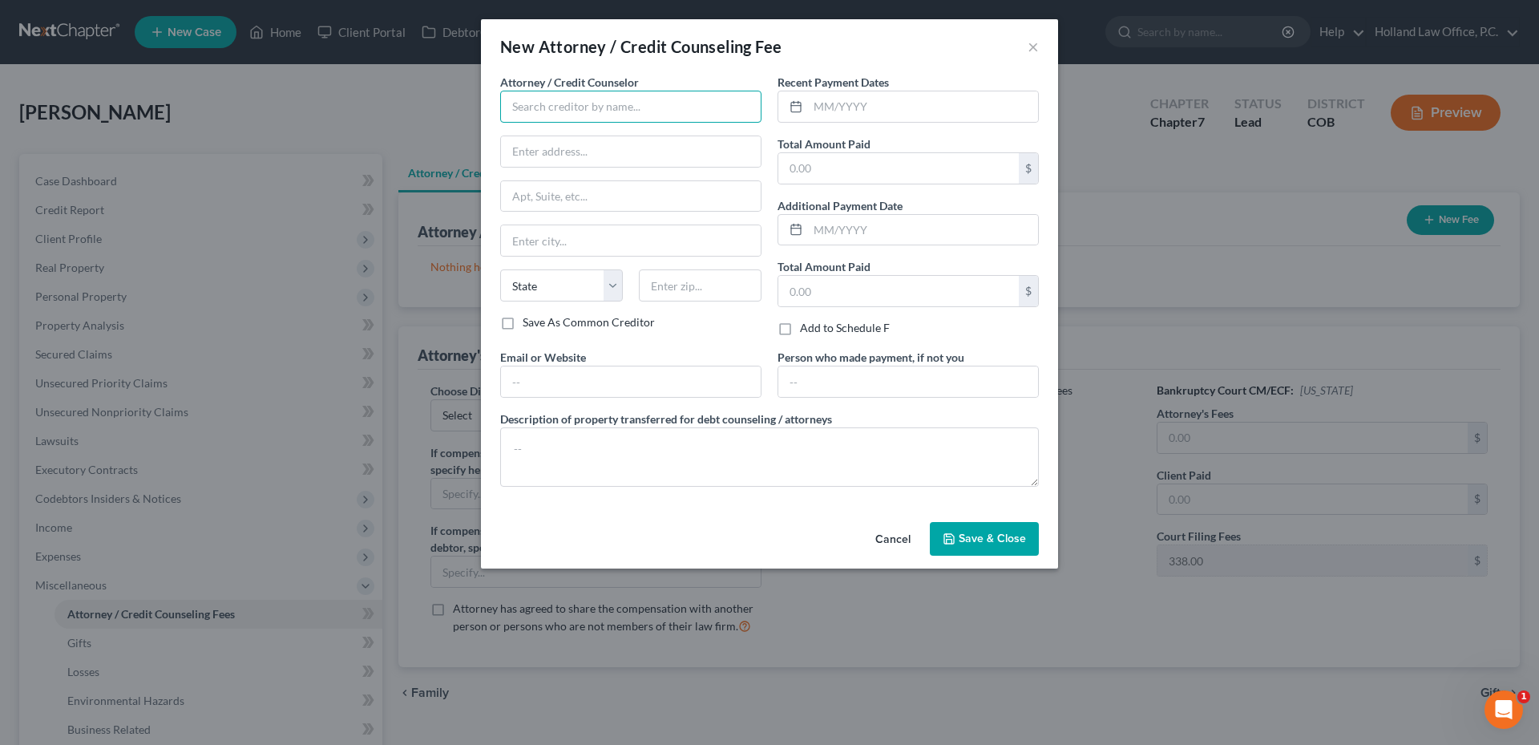
click at [635, 99] on input "text" at bounding box center [630, 107] width 261 height 32
type input "Holland law Office"
type input "5652 McWhinney Blvd"
type input "Loveland"
select select "5"
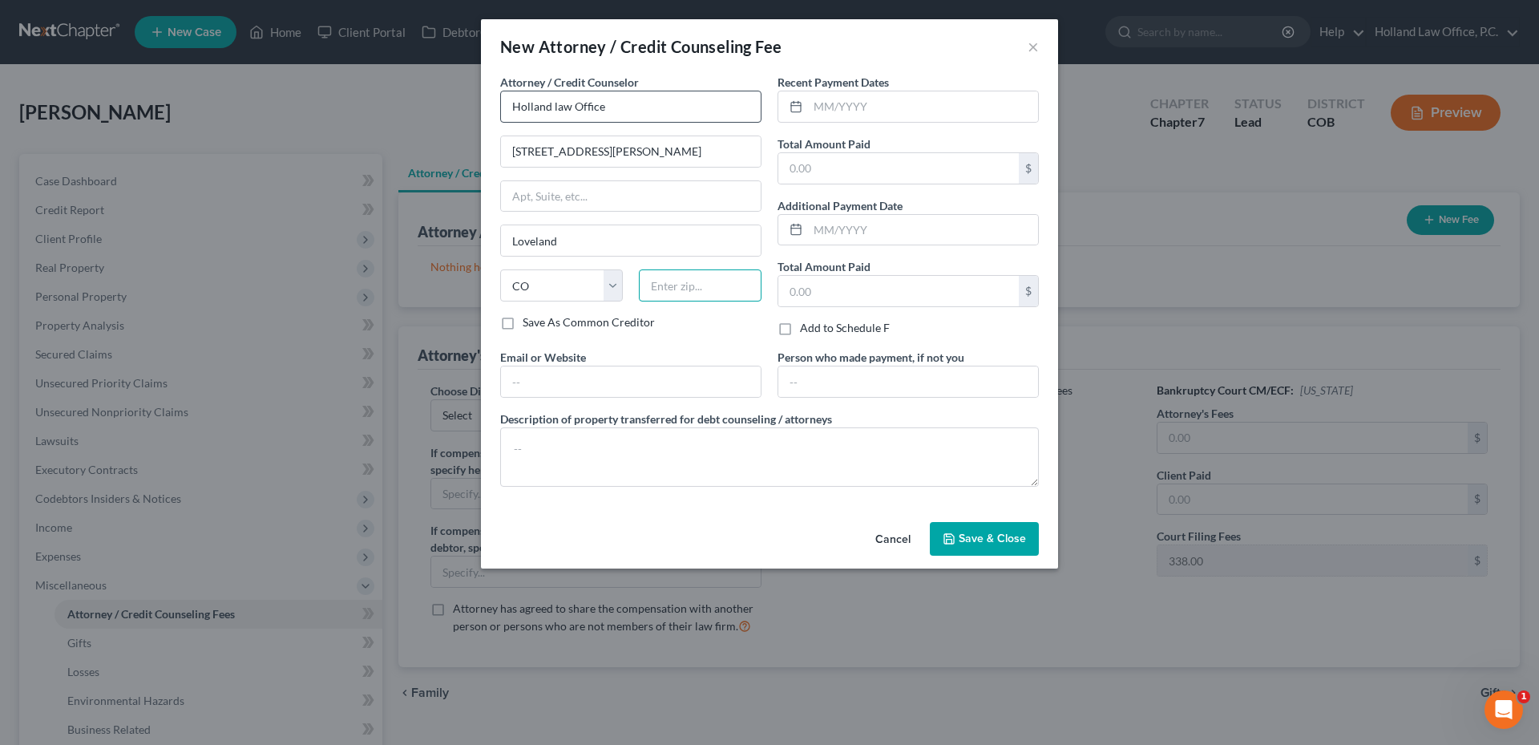
type input "80538"
click at [819, 109] on input "text" at bounding box center [923, 106] width 230 height 30
click at [826, 169] on input "text" at bounding box center [898, 168] width 240 height 30
type input "3,400.00"
type input "[DATE]"
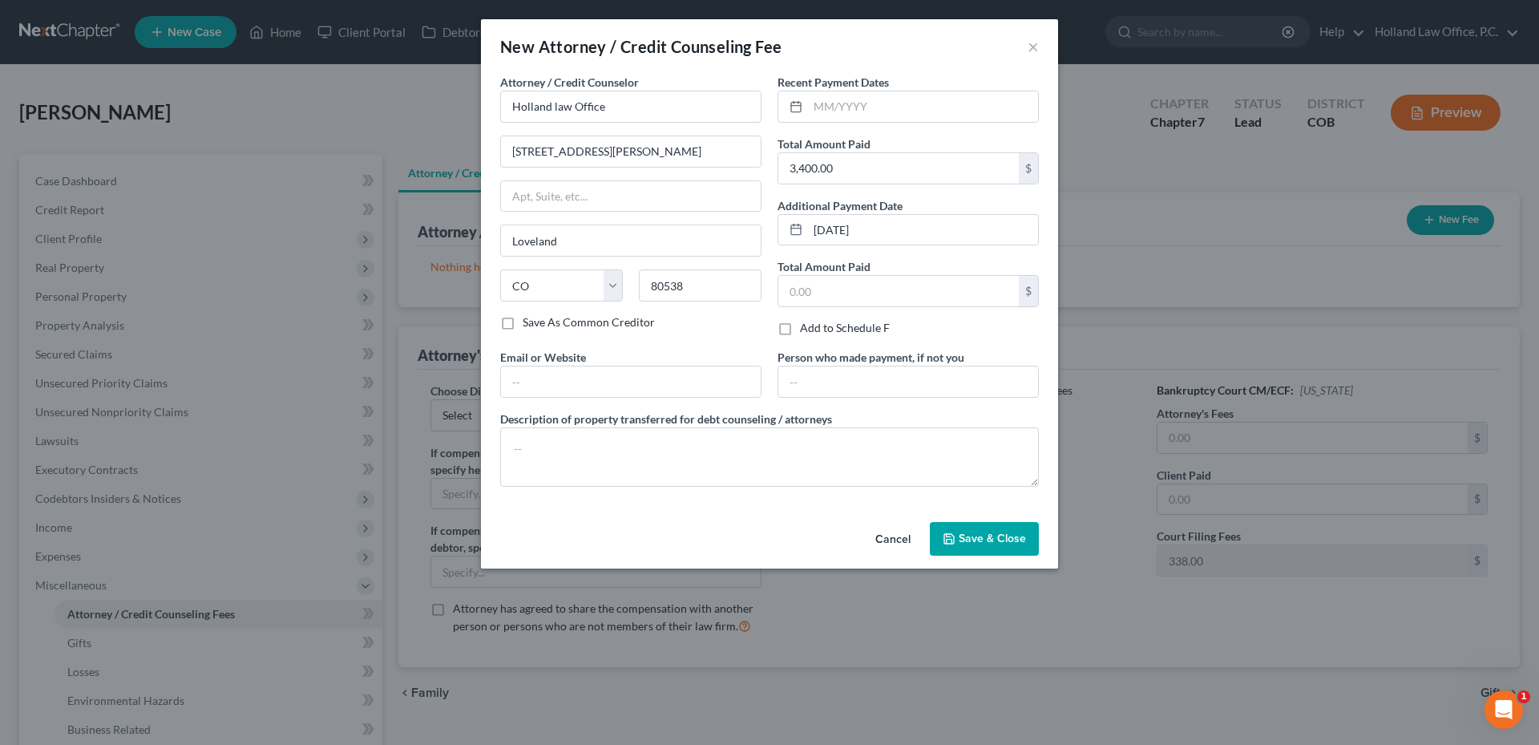
click at [991, 547] on button "Save & Close" at bounding box center [984, 539] width 109 height 34
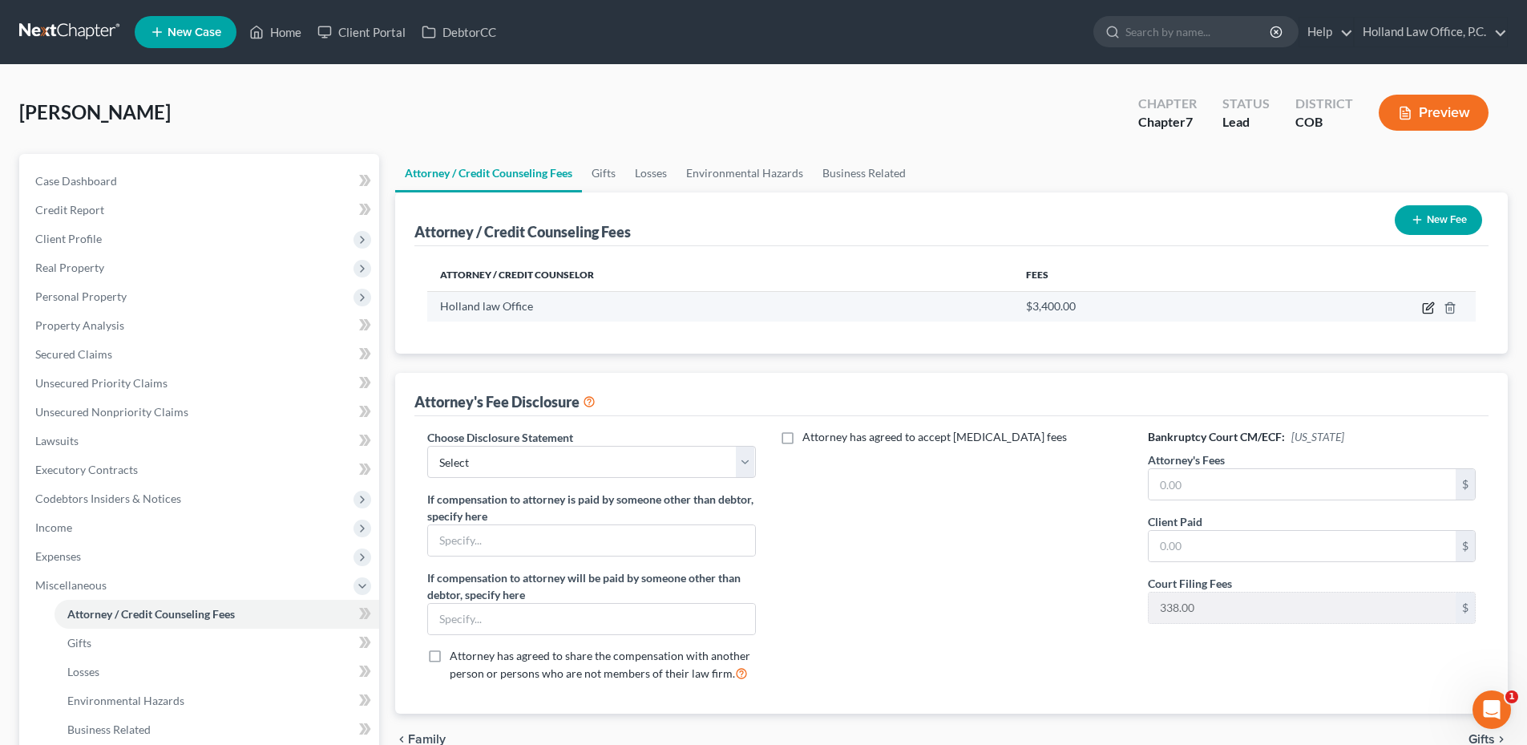
click at [1429, 310] on icon "button" at bounding box center [1428, 307] width 13 height 13
select select "5"
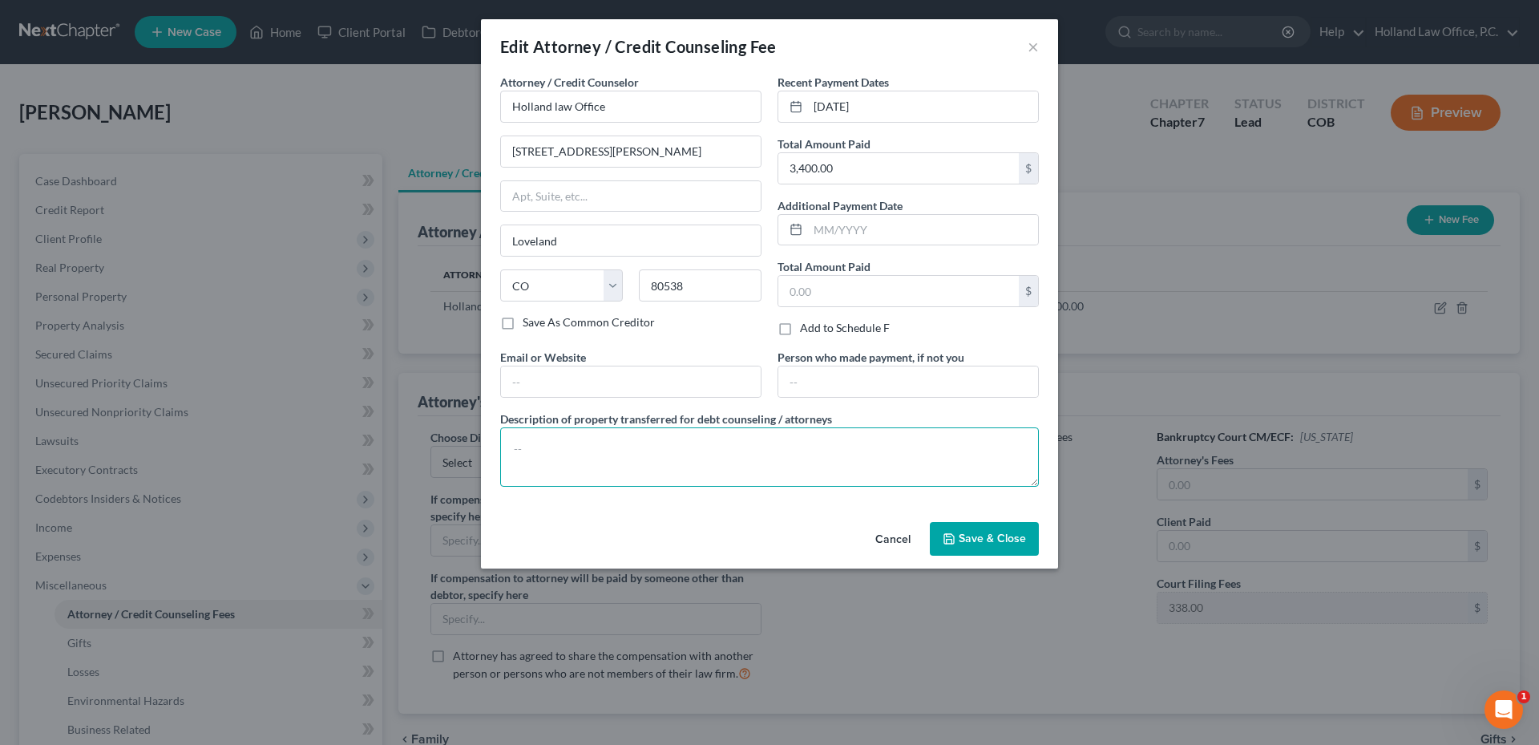
click at [591, 454] on textarea at bounding box center [769, 456] width 539 height 59
drag, startPoint x: 612, startPoint y: 455, endPoint x: 507, endPoint y: 453, distance: 105.8
click at [511, 454] on textarea "Court Filing Fees 338.00," at bounding box center [769, 456] width 539 height 59
paste textarea "Filing Fee $338, Credit Report $40, Credit Counseling $20, Financial Education …"
click at [836, 473] on textarea "Filing Fee $338, Credit Report $40, Credit Counseling $20, Financial Education …" at bounding box center [769, 456] width 539 height 59
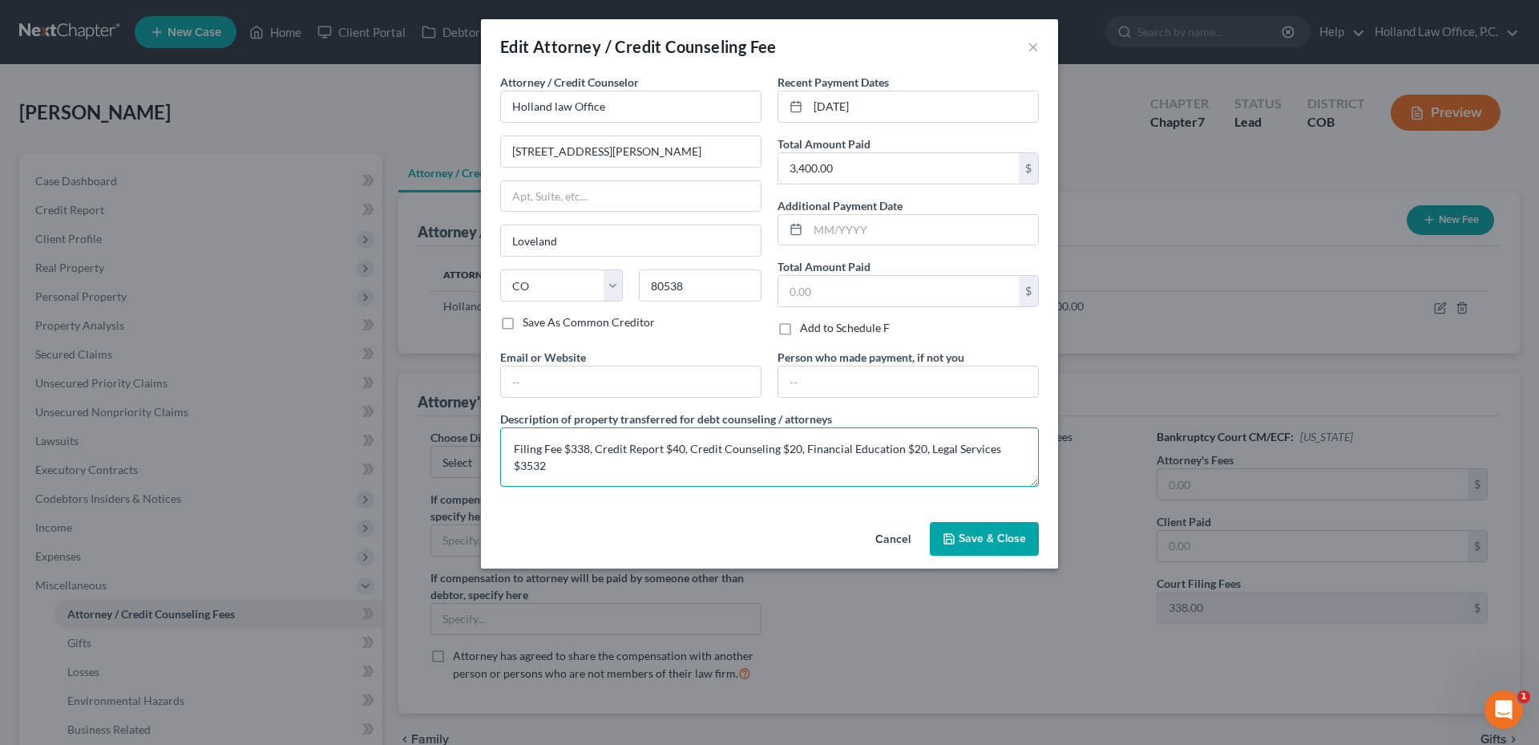
drag, startPoint x: 547, startPoint y: 471, endPoint x: 523, endPoint y: 471, distance: 24.1
click at [523, 471] on textarea "Filing Fee $338, Credit Report $40, Credit Counseling $20, Financial Education …" at bounding box center [769, 456] width 539 height 59
type textarea "Filing Fee $338, Credit Report $40, Credit Counseling $20, Financial Education …"
click at [1006, 539] on span "Save & Close" at bounding box center [992, 538] width 67 height 14
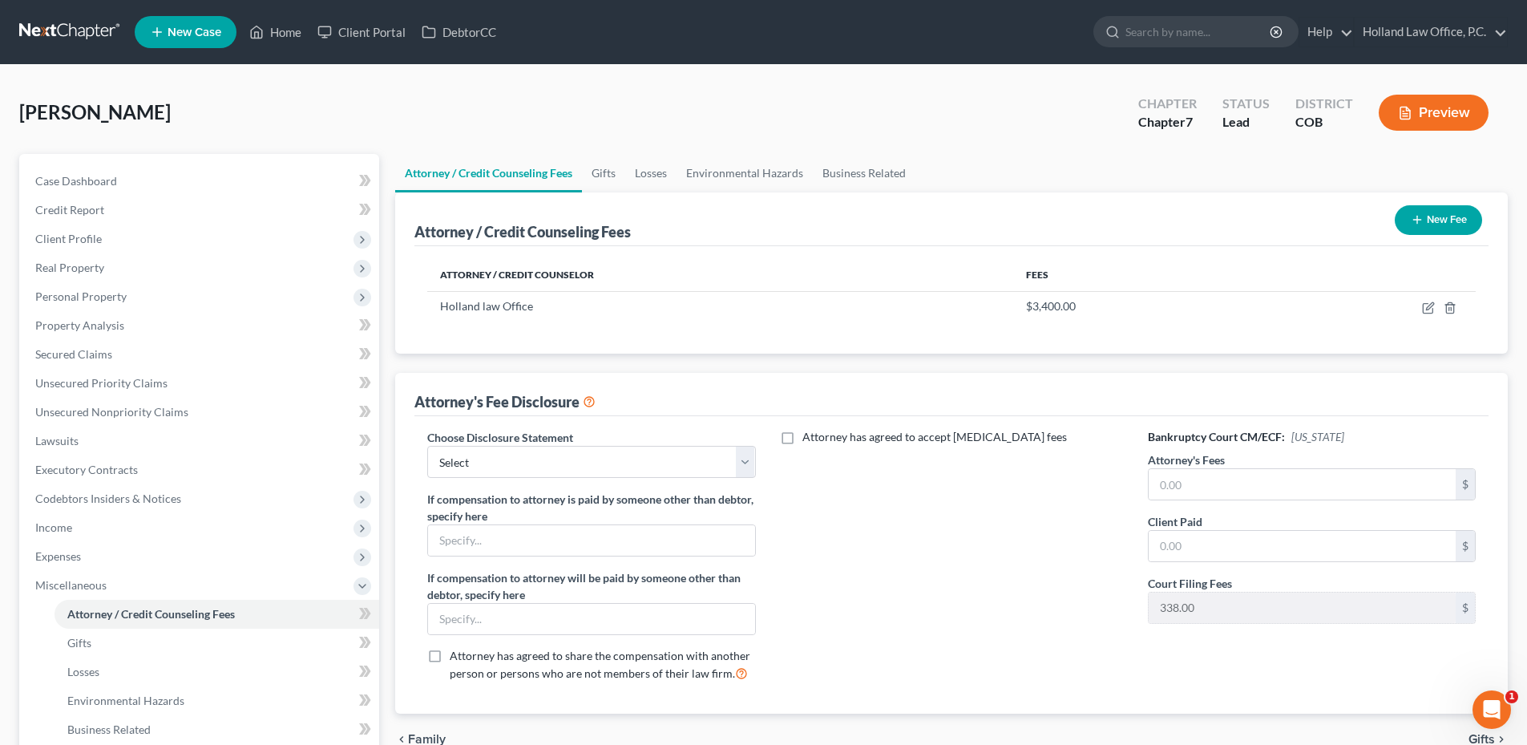
click at [877, 479] on div "Attorney has agreed to accept retainer fees" at bounding box center [952, 561] width 360 height 265
click at [731, 468] on select "Select Disclosure" at bounding box center [591, 462] width 328 height 32
click at [972, 478] on div "Attorney has agreed to accept retainer fees" at bounding box center [952, 561] width 360 height 265
click at [1432, 310] on icon "button" at bounding box center [1428, 307] width 13 height 13
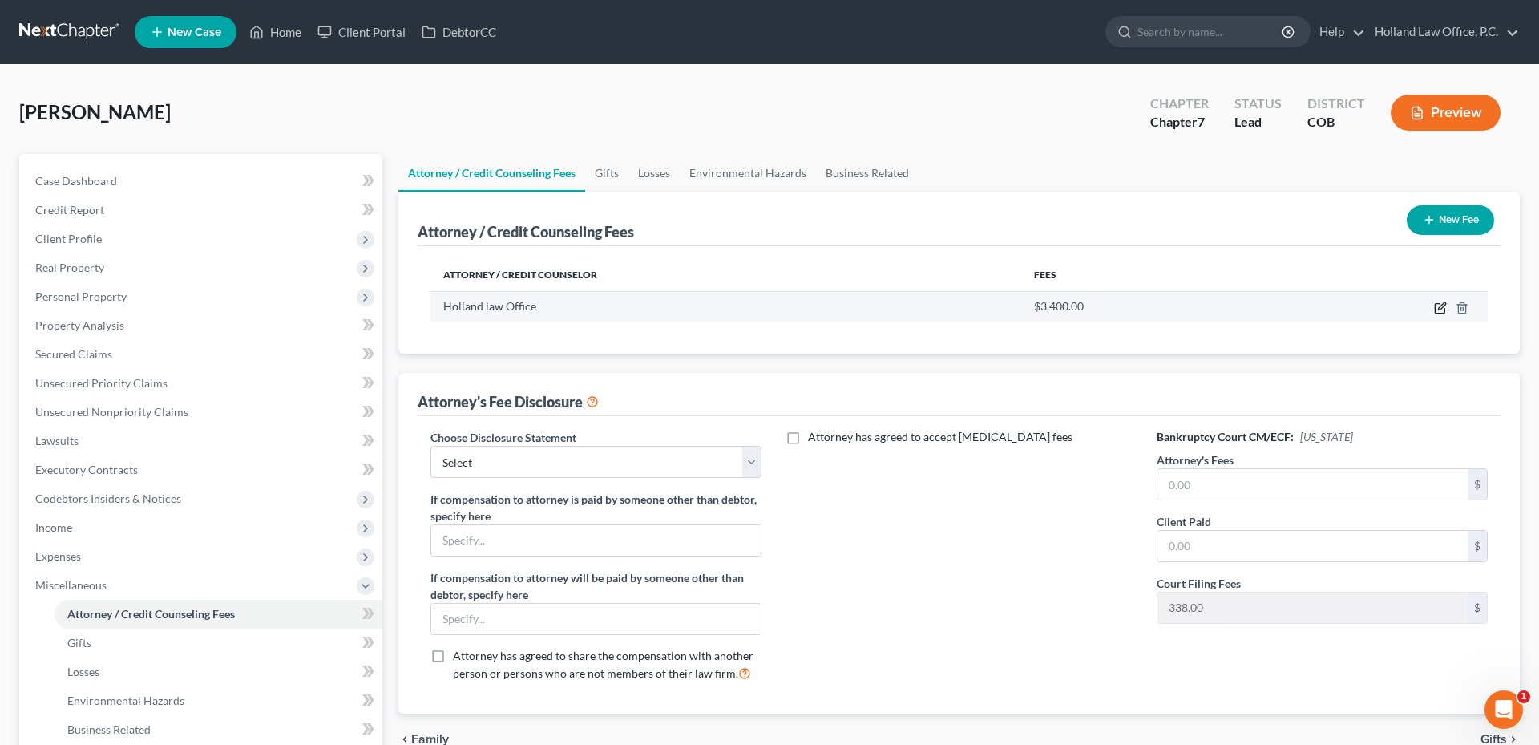
select select "5"
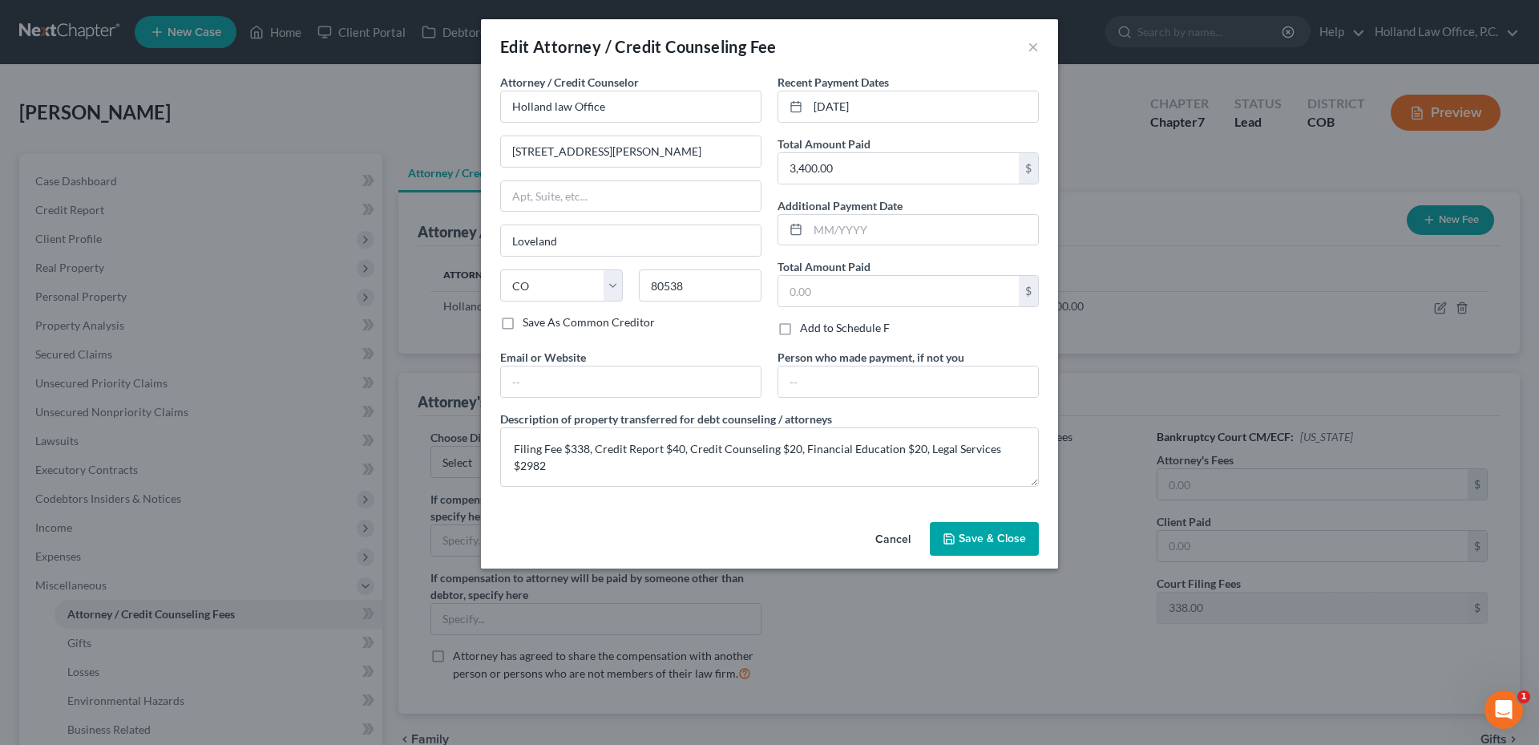
click at [1028, 543] on button "Save & Close" at bounding box center [984, 539] width 109 height 34
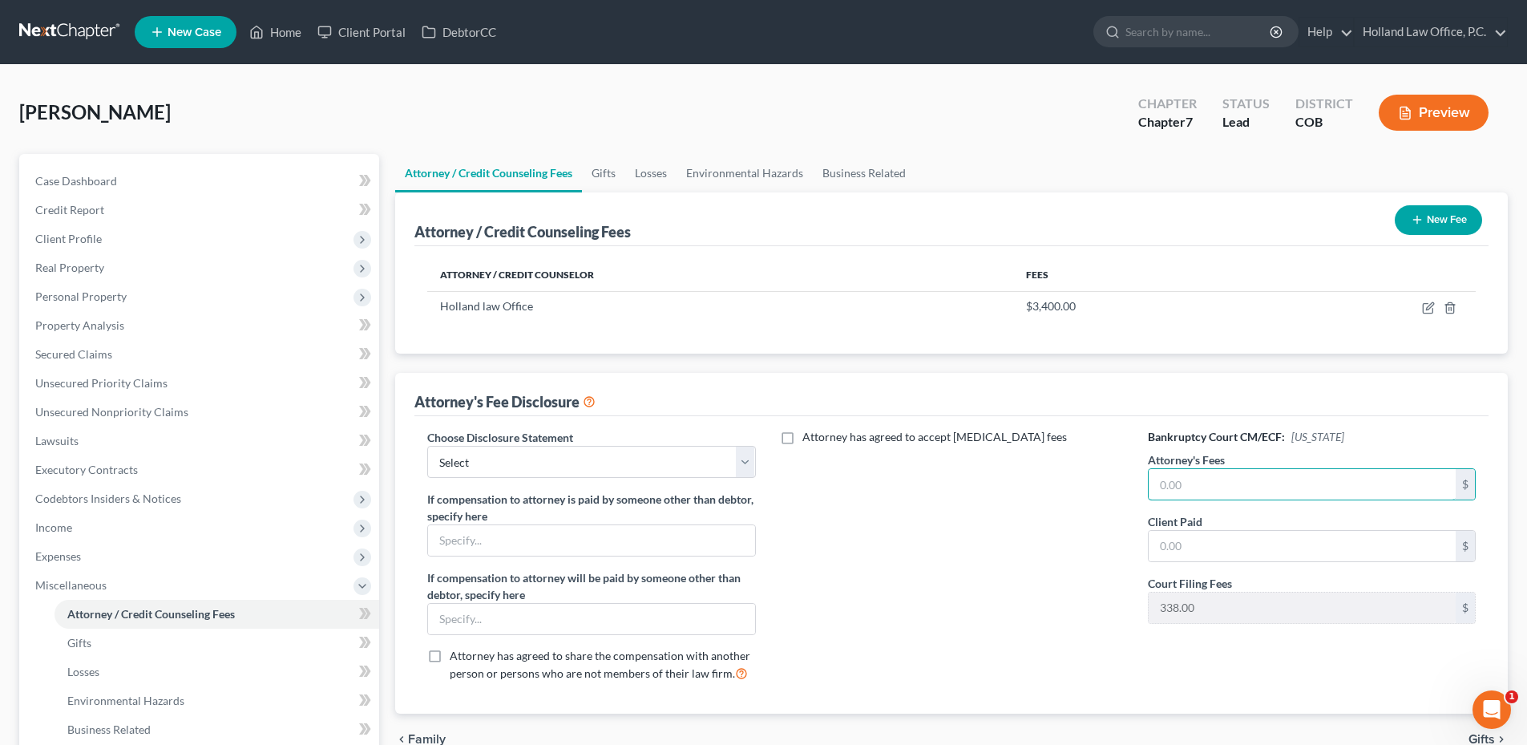
click at [1241, 479] on input "text" at bounding box center [1302, 484] width 307 height 30
type input "29"
click at [1430, 306] on icon "button" at bounding box center [1428, 307] width 13 height 13
select select "5"
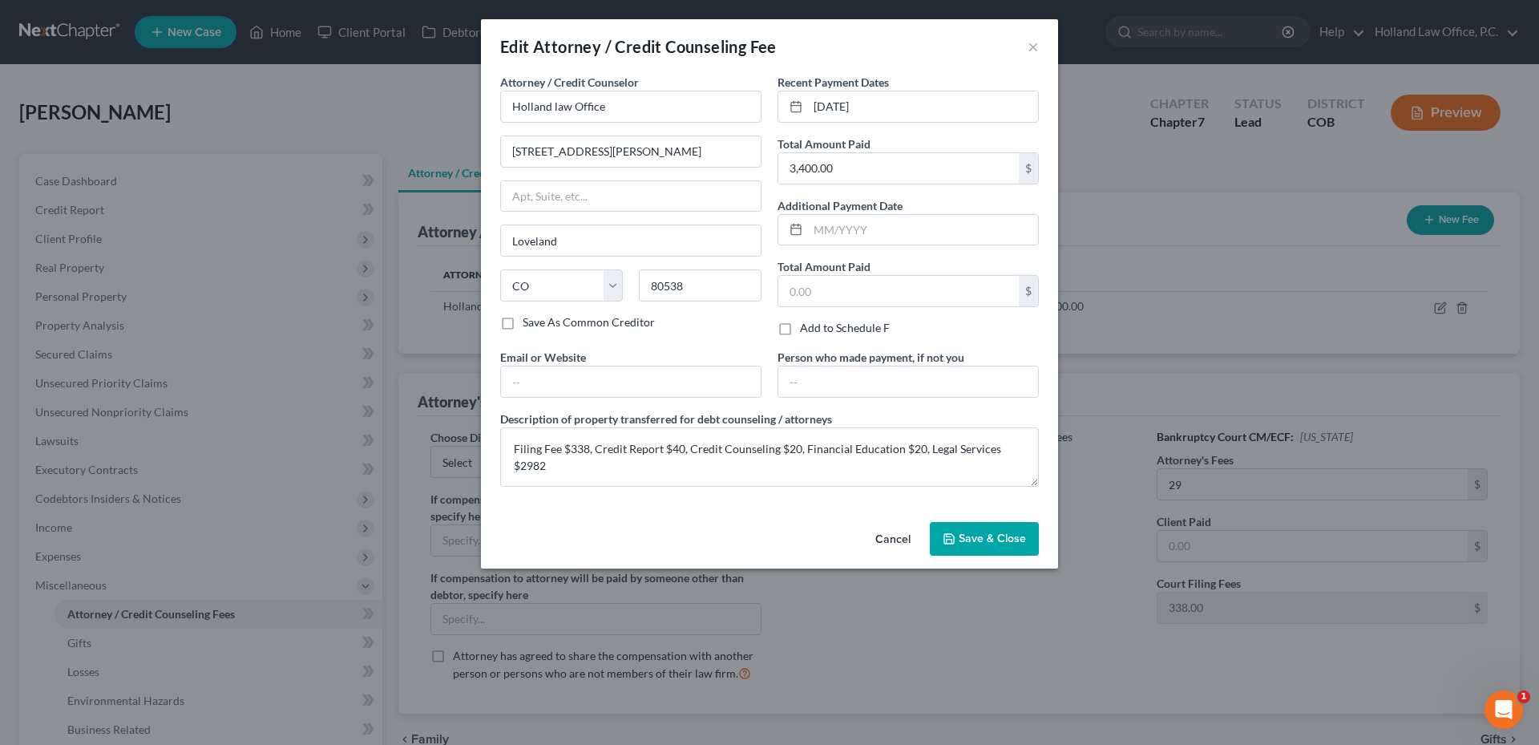
click at [891, 540] on button "Cancel" at bounding box center [893, 539] width 61 height 32
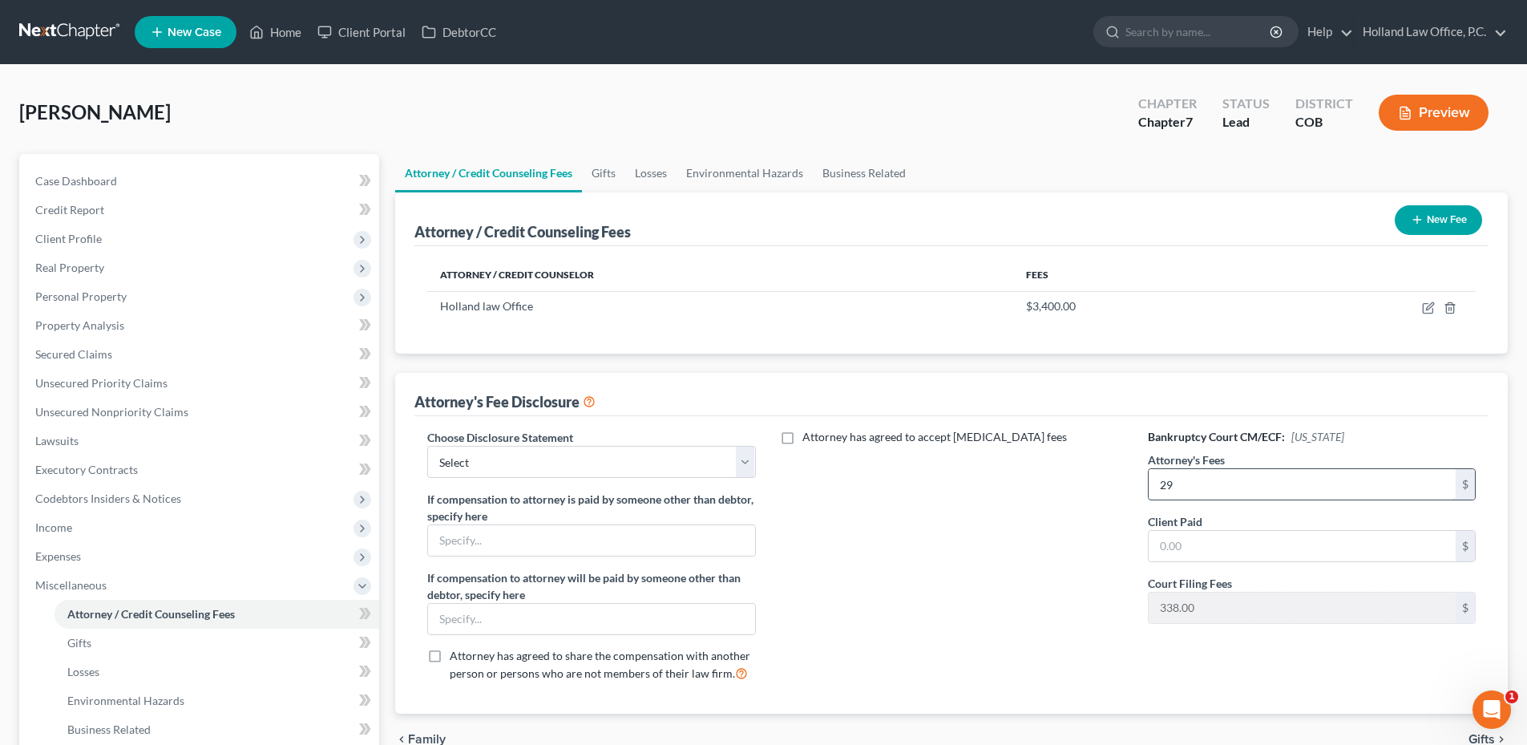
click at [1198, 479] on input "29" at bounding box center [1302, 484] width 307 height 30
type input "2,982"
drag, startPoint x: 1182, startPoint y: 482, endPoint x: 1193, endPoint y: 485, distance: 10.9
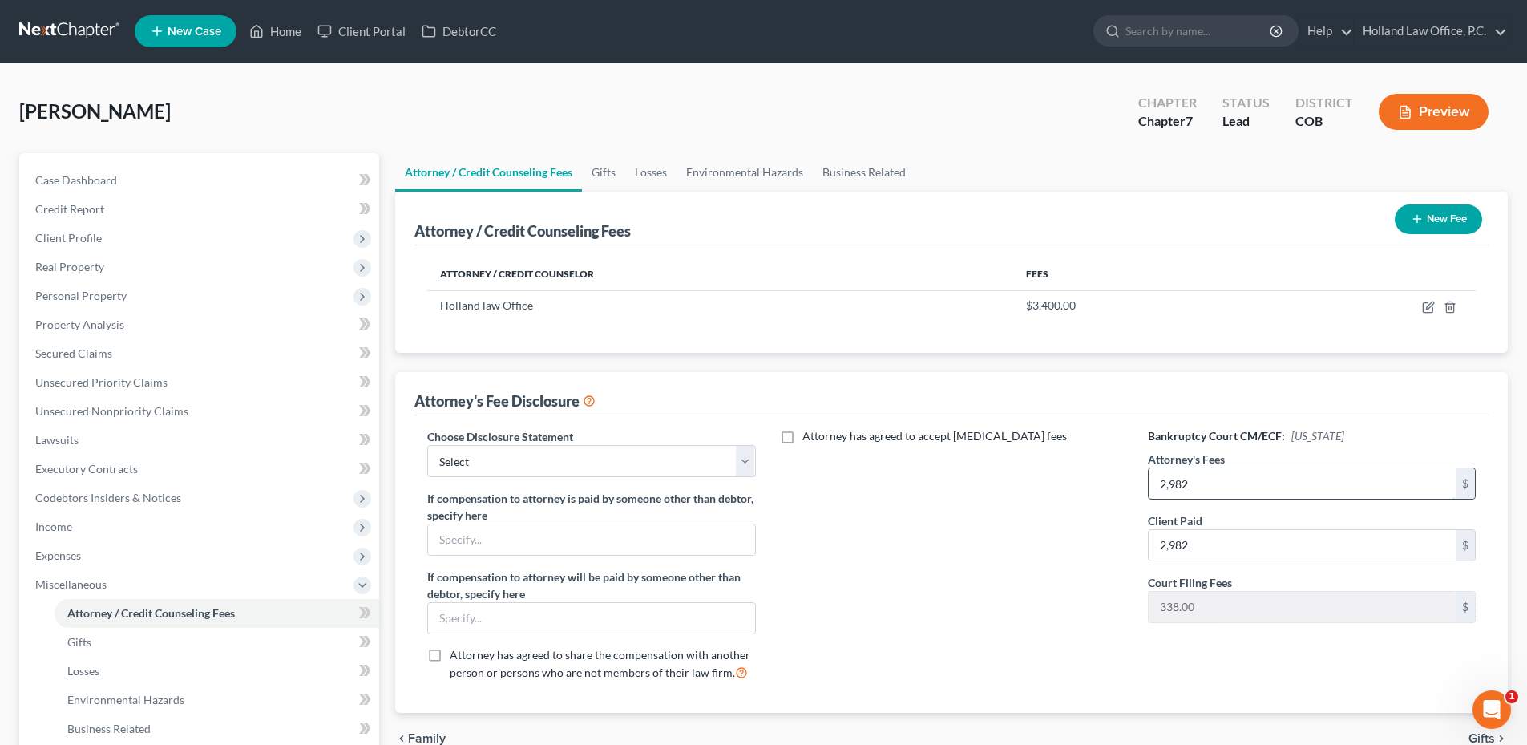
click at [1182, 482] on input "2,982" at bounding box center [1302, 483] width 307 height 30
click at [1193, 485] on input "2,982" at bounding box center [1302, 483] width 307 height 30
drag, startPoint x: 1179, startPoint y: 499, endPoint x: 1138, endPoint y: 505, distance: 41.4
click at [1138, 505] on div "Bankruptcy Court CM/ECF: Colorado Attorney's Fees 2,982 $ Client Paid 2,982 $ C…" at bounding box center [1312, 560] width 360 height 265
drag, startPoint x: 1138, startPoint y: 505, endPoint x: 1221, endPoint y: 481, distance: 86.0
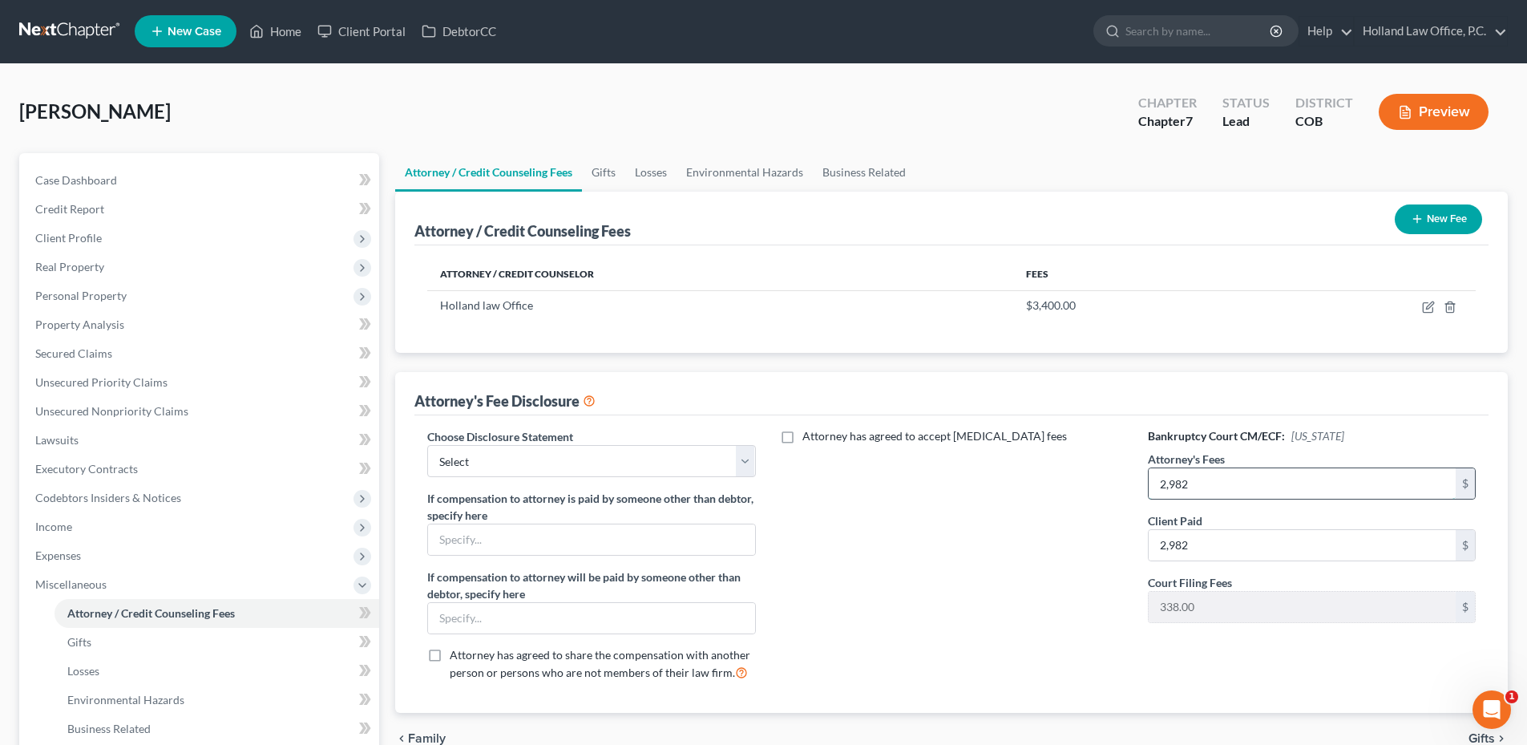
click at [1221, 481] on input "2,982" at bounding box center [1302, 483] width 307 height 30
type input "0"
type input "3,062"
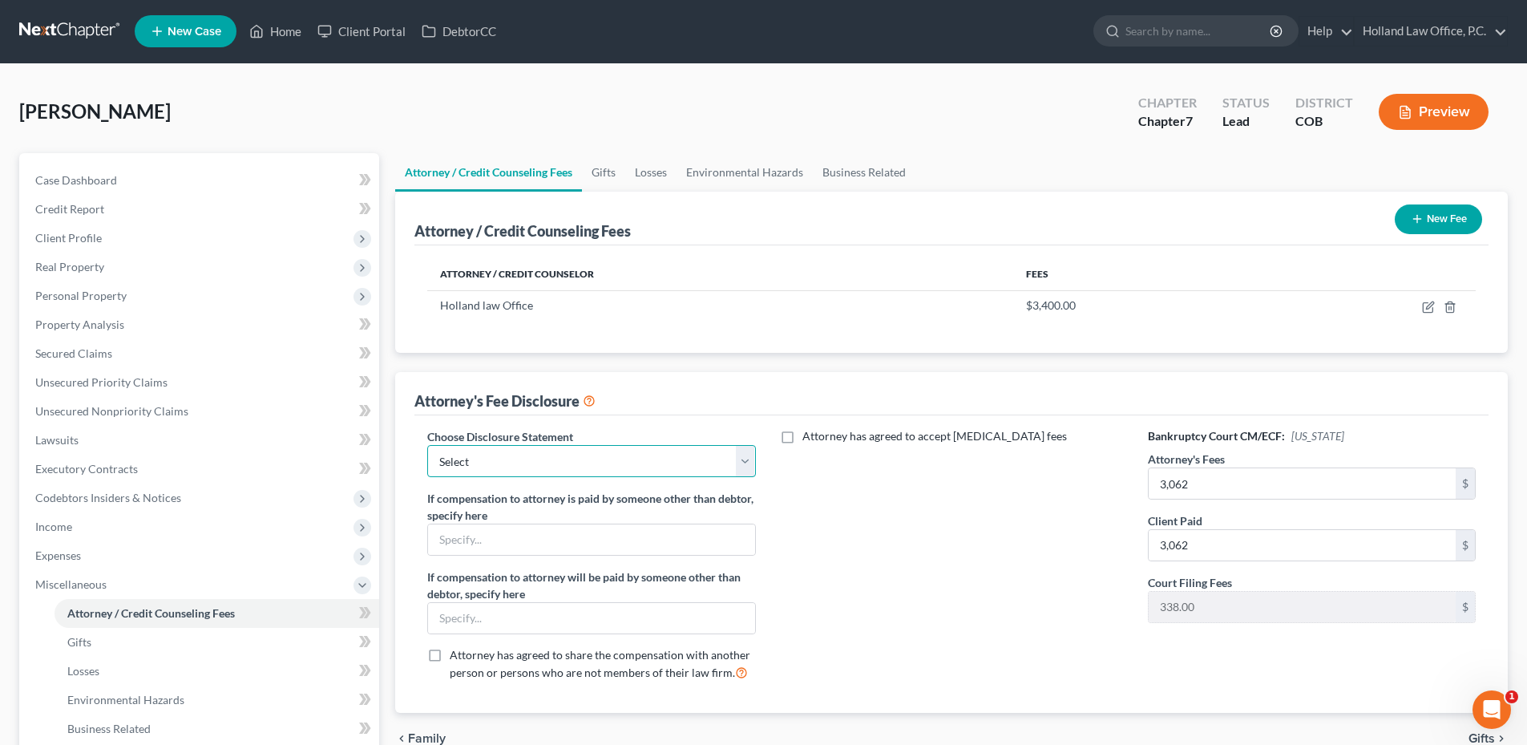
click at [572, 455] on select "Select Disclosure" at bounding box center [591, 461] width 328 height 32
select select "0"
click at [427, 445] on select "Select Disclosure" at bounding box center [591, 461] width 328 height 32
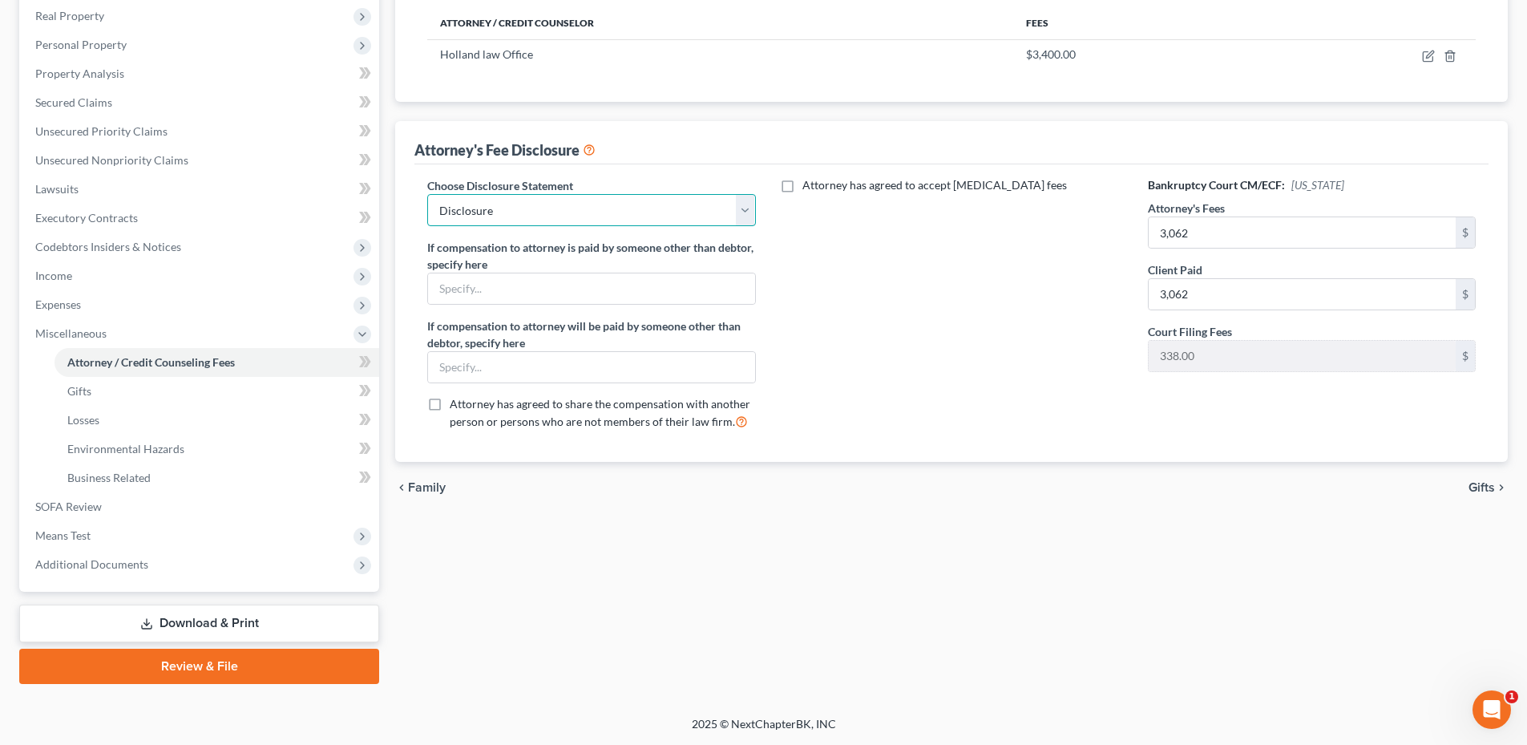
scroll to position [0, 0]
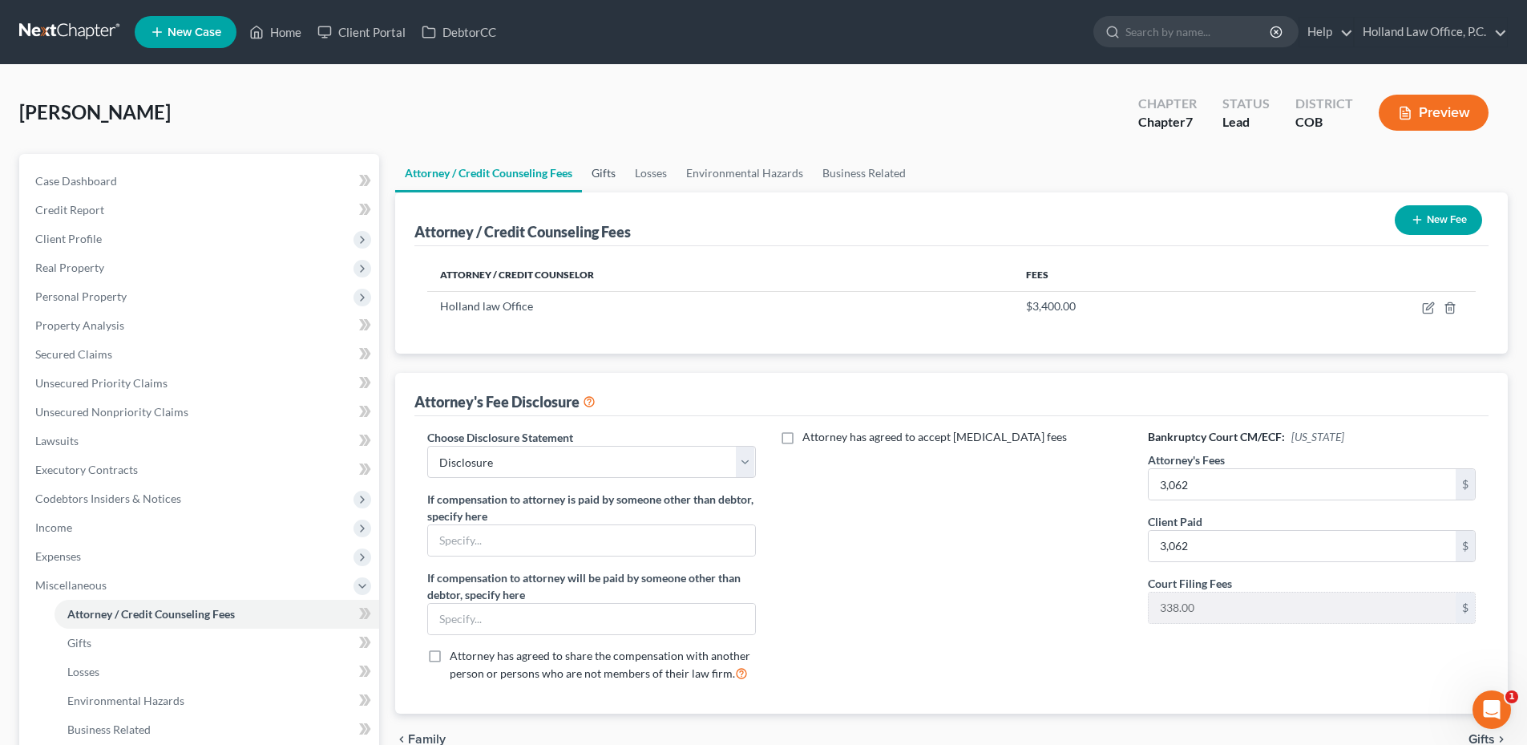
click at [588, 164] on link "Gifts" at bounding box center [603, 173] width 43 height 38
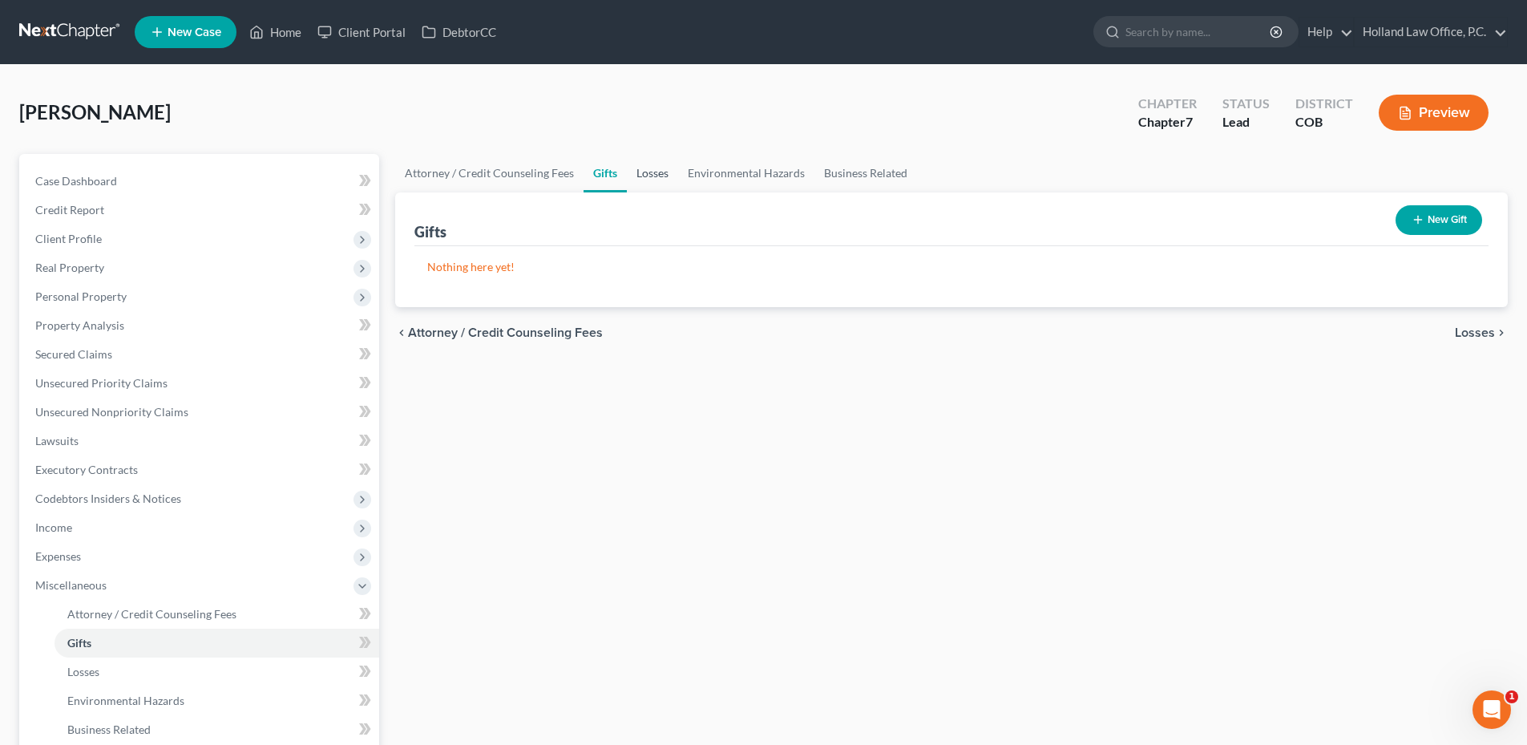
click at [654, 173] on link "Losses" at bounding box center [652, 173] width 51 height 38
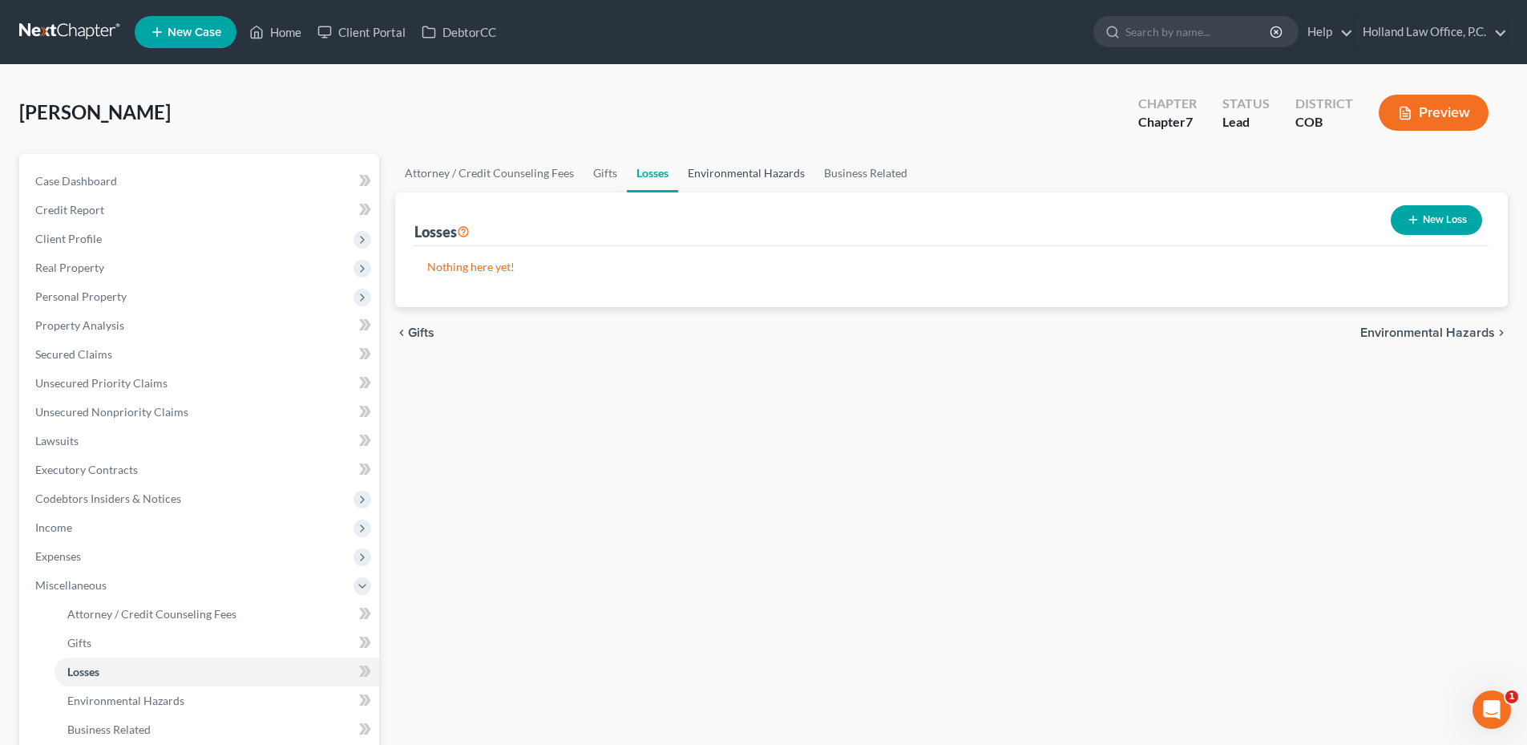
click at [740, 179] on link "Environmental Hazards" at bounding box center [746, 173] width 136 height 38
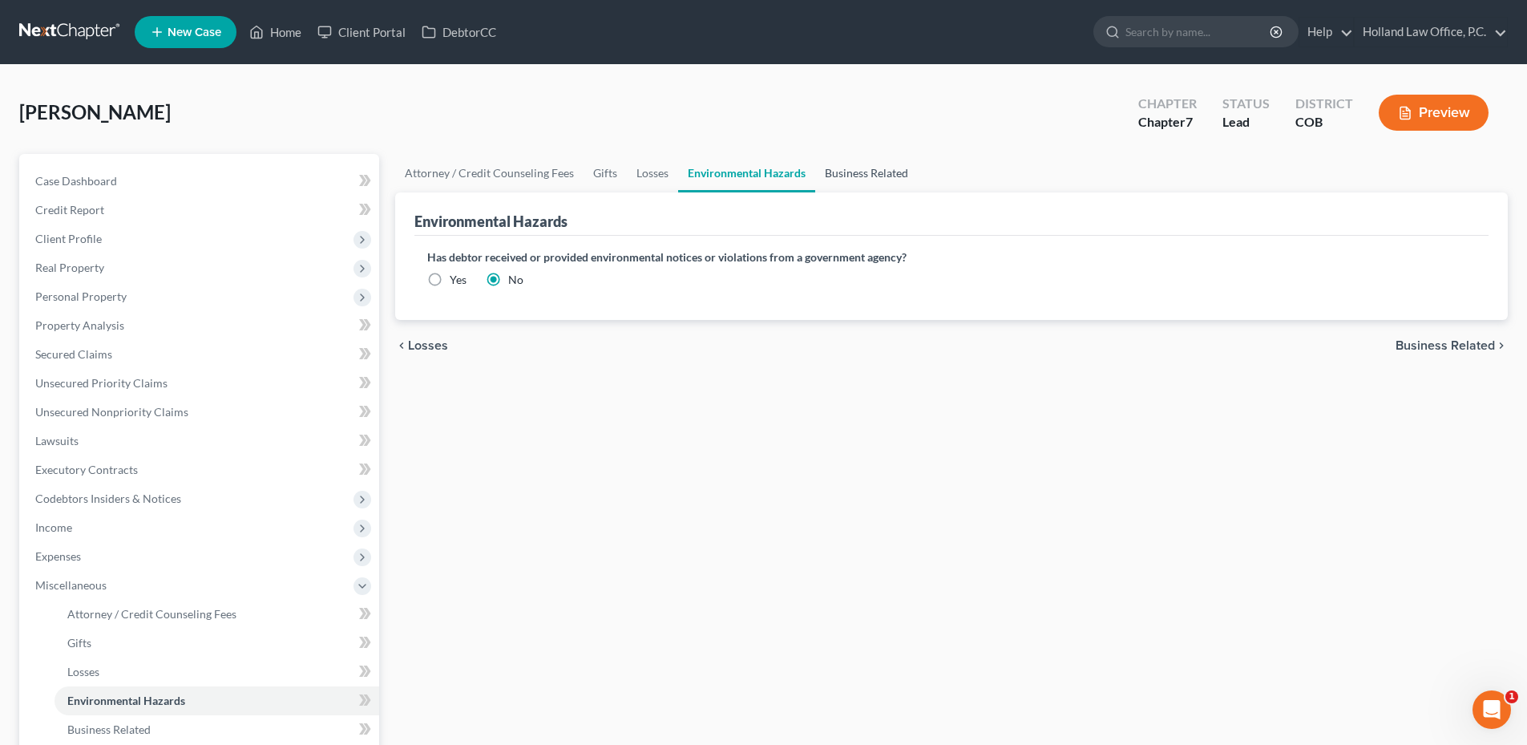
click at [893, 182] on link "Business Related" at bounding box center [866, 173] width 103 height 38
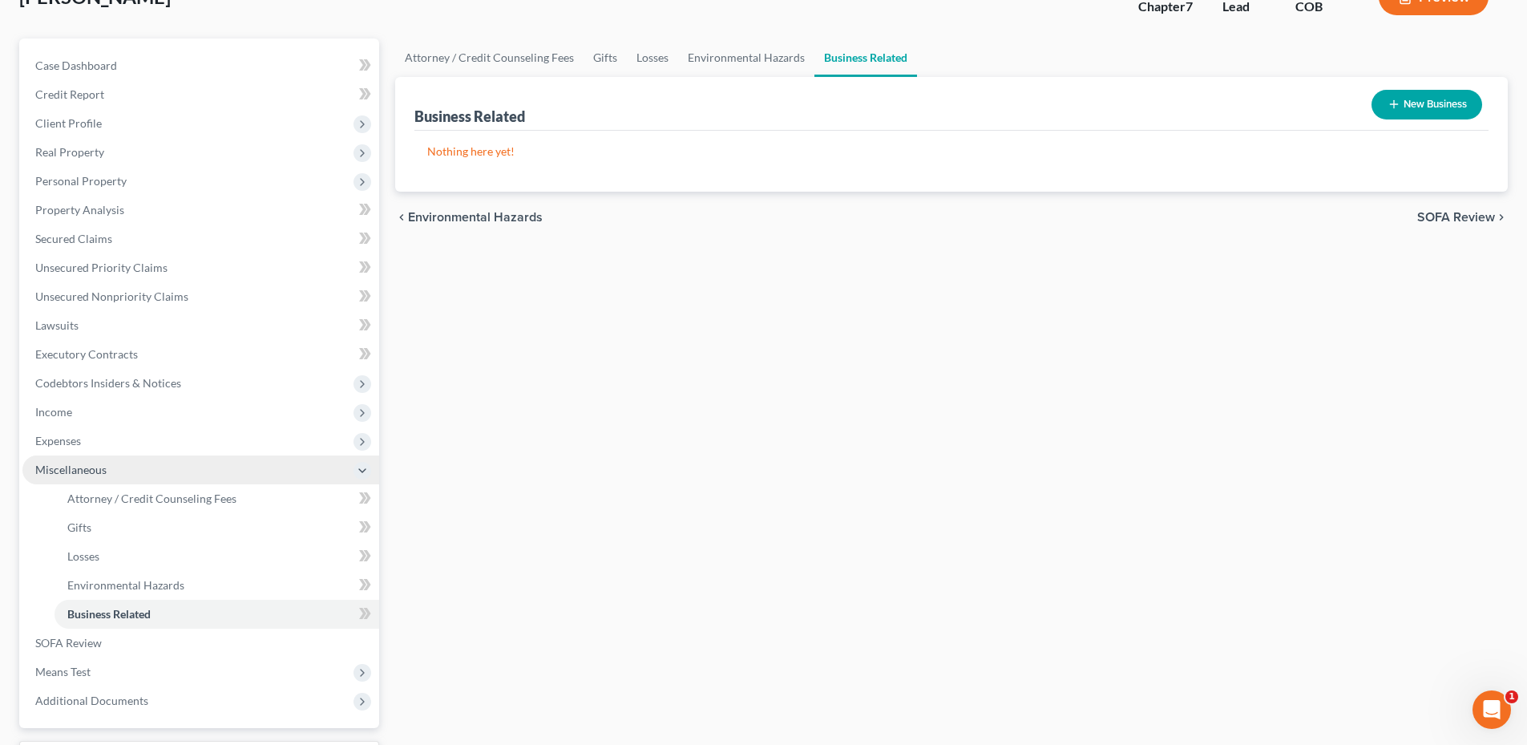
scroll to position [252, 0]
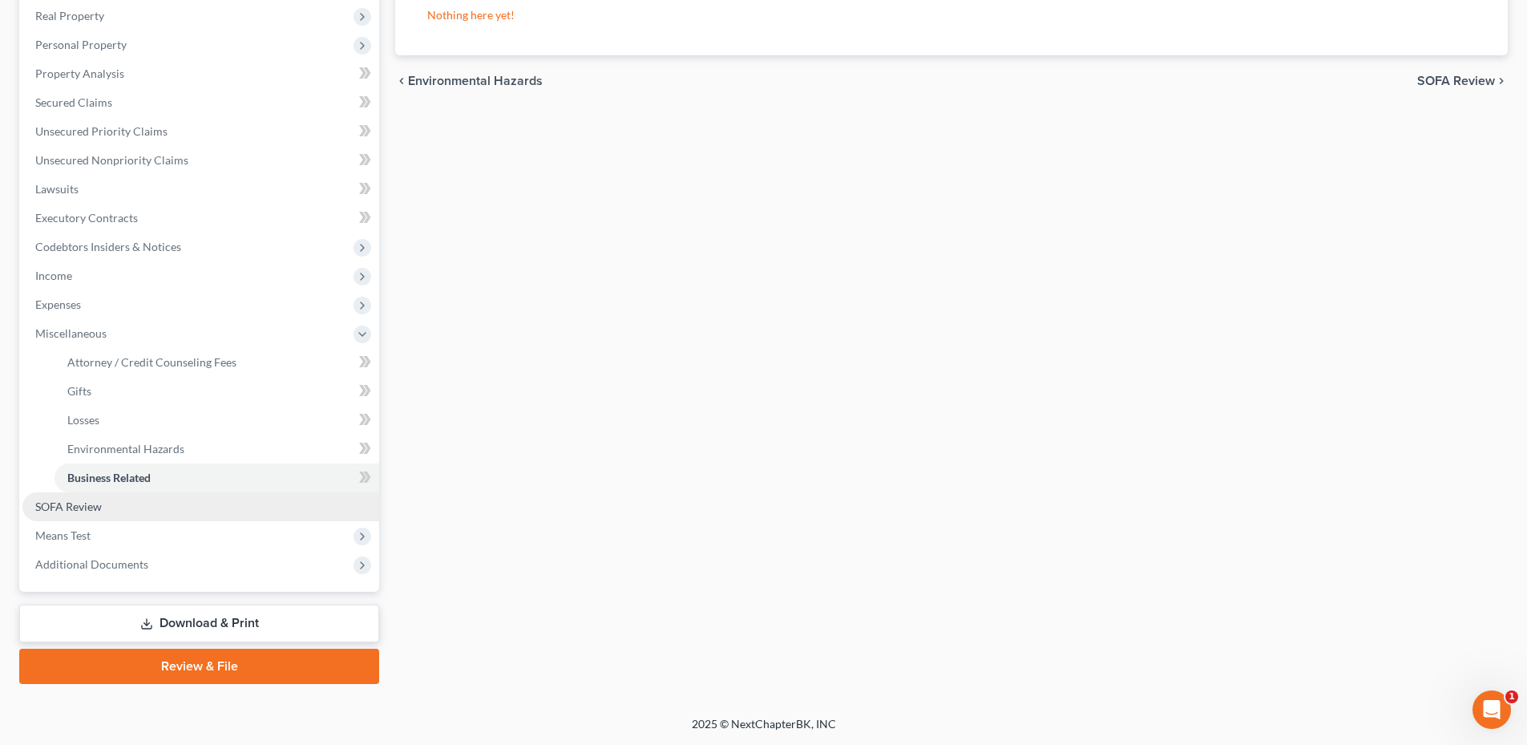
click at [107, 502] on link "SOFA Review" at bounding box center [200, 506] width 357 height 29
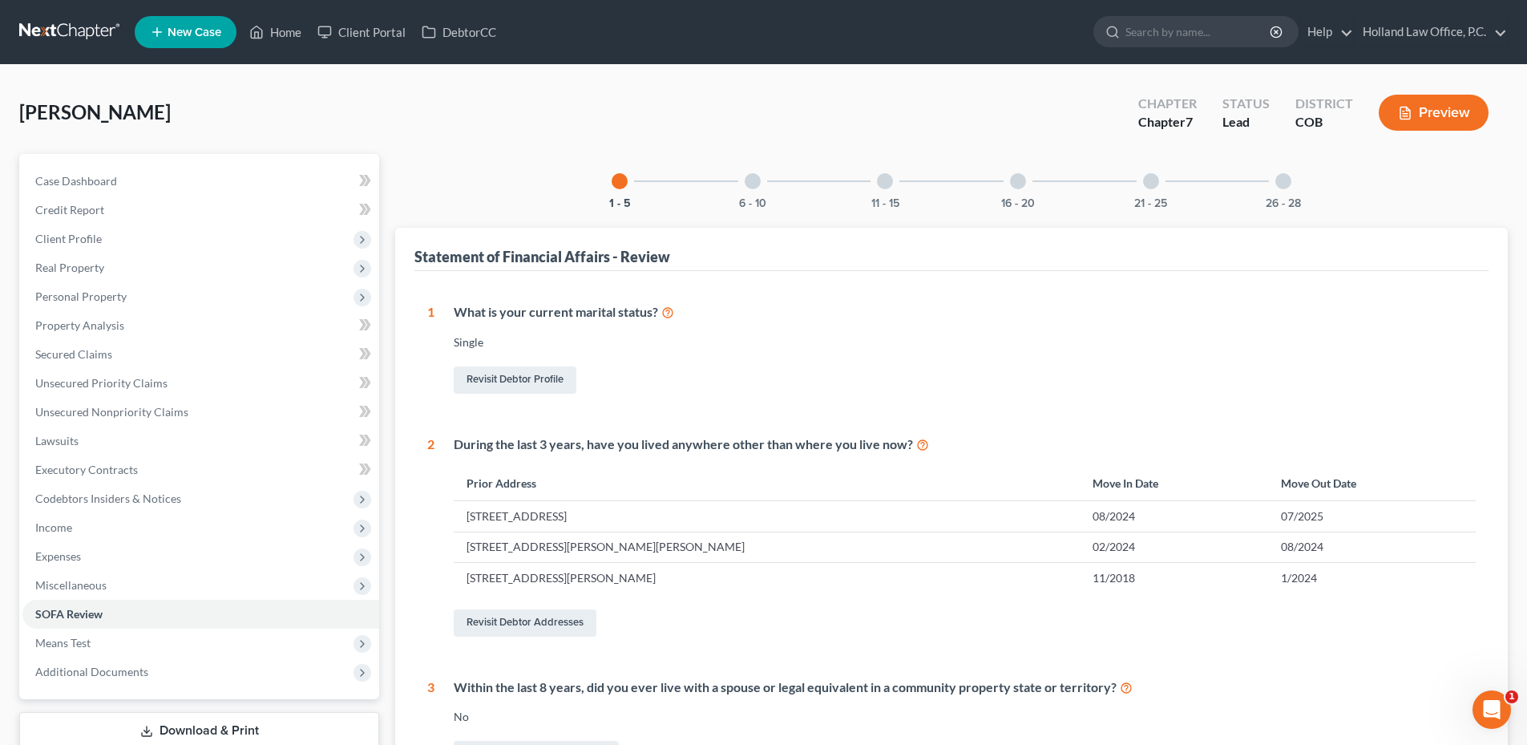
click at [747, 189] on div "6 - 10" at bounding box center [752, 181] width 55 height 55
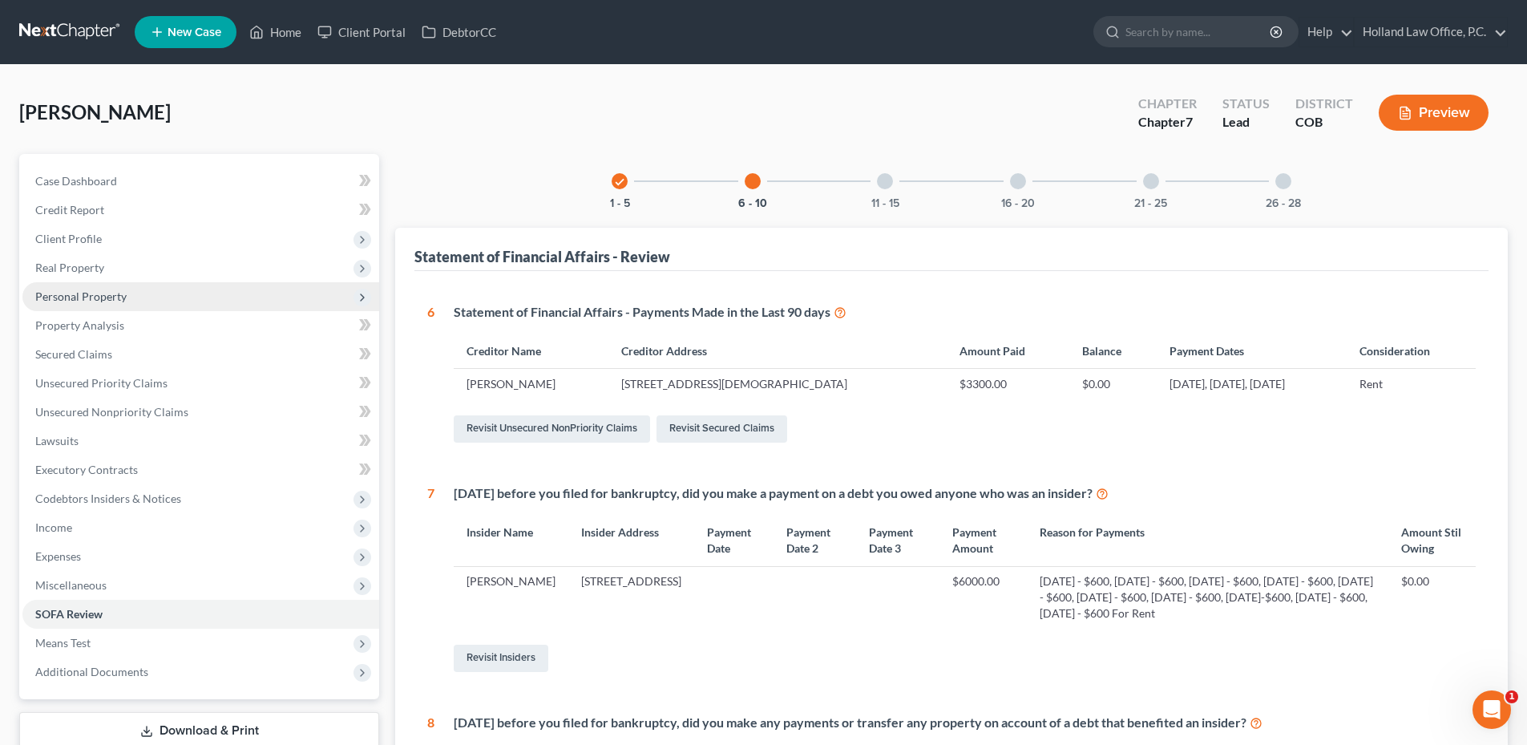
click at [123, 295] on span "Personal Property" at bounding box center [80, 296] width 91 height 14
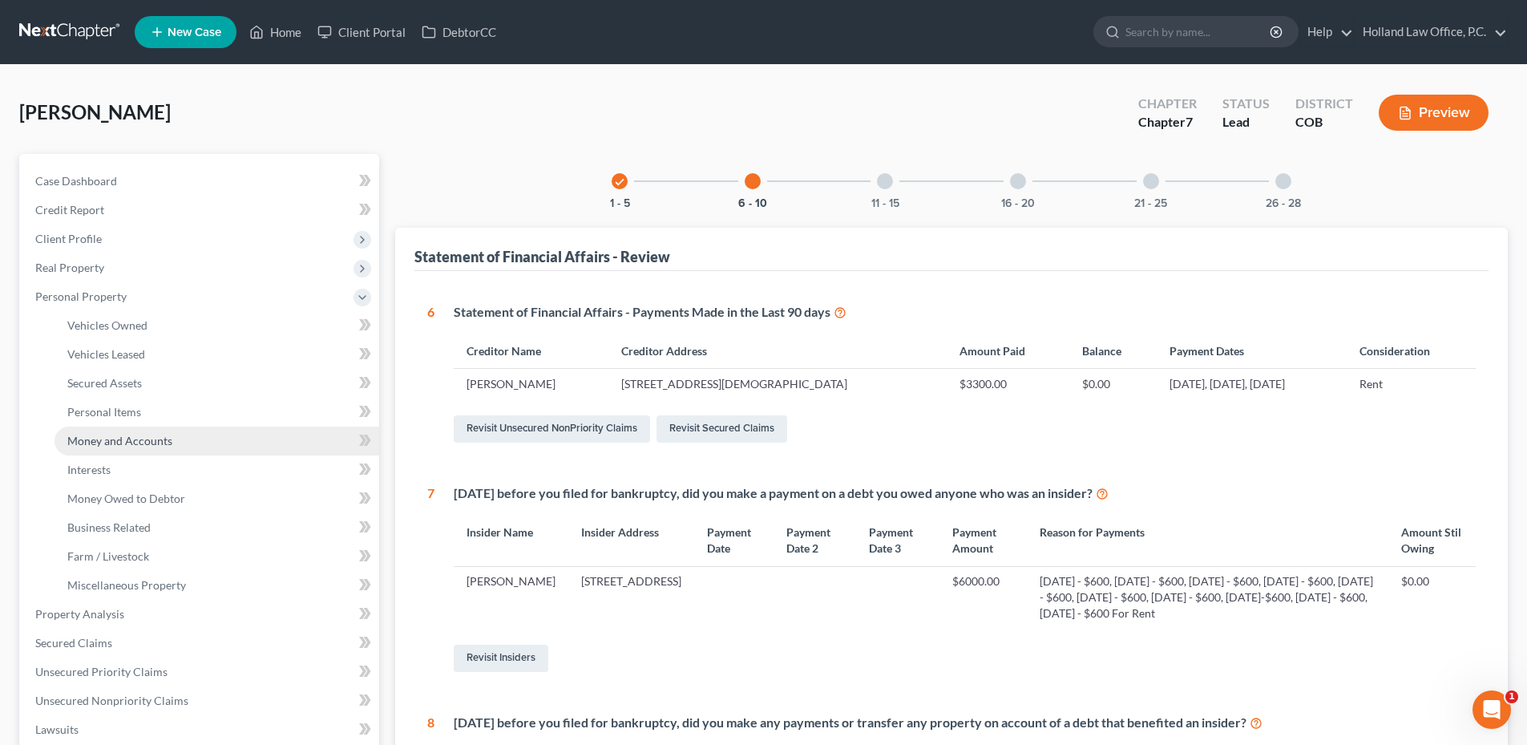
click at [131, 446] on span "Money and Accounts" at bounding box center [119, 441] width 105 height 14
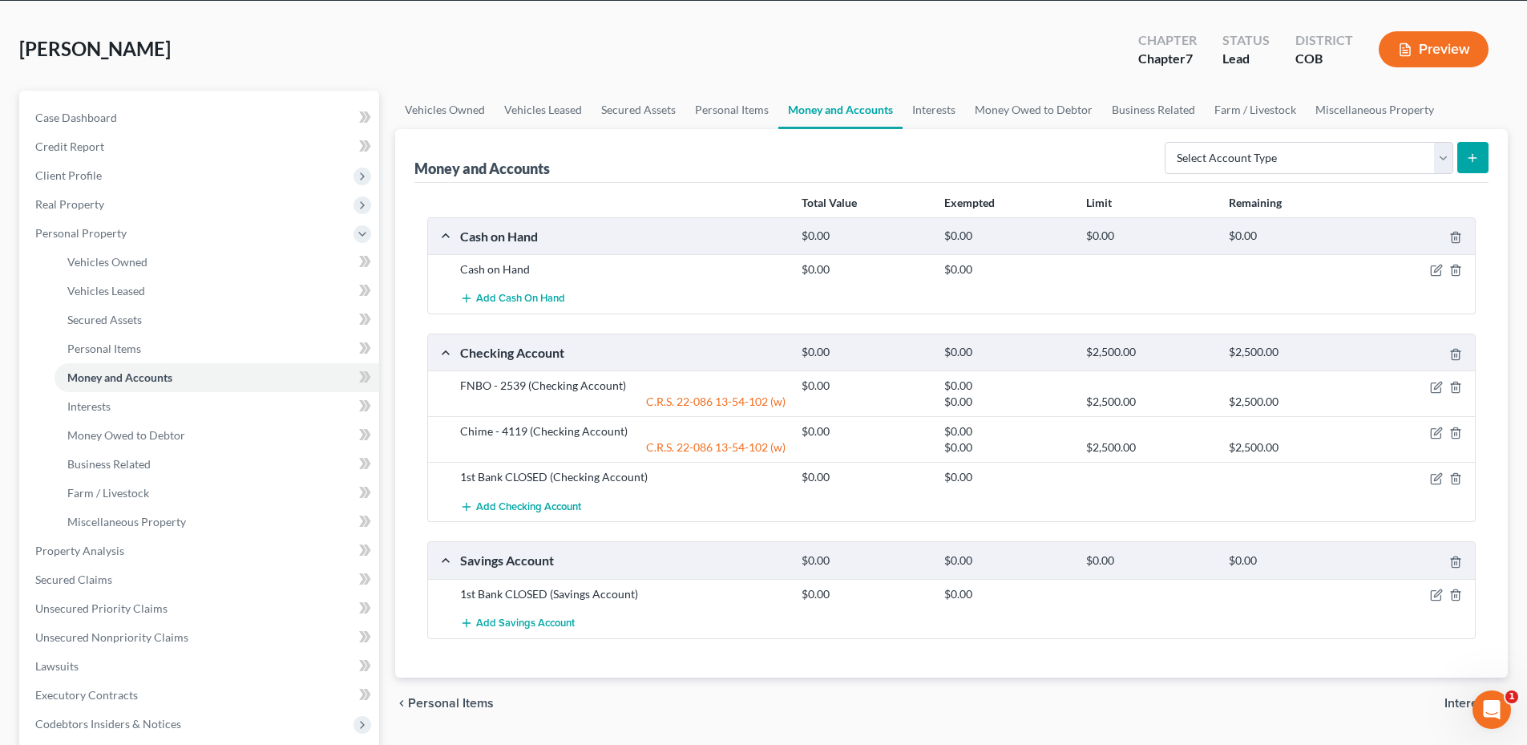
scroll to position [160, 0]
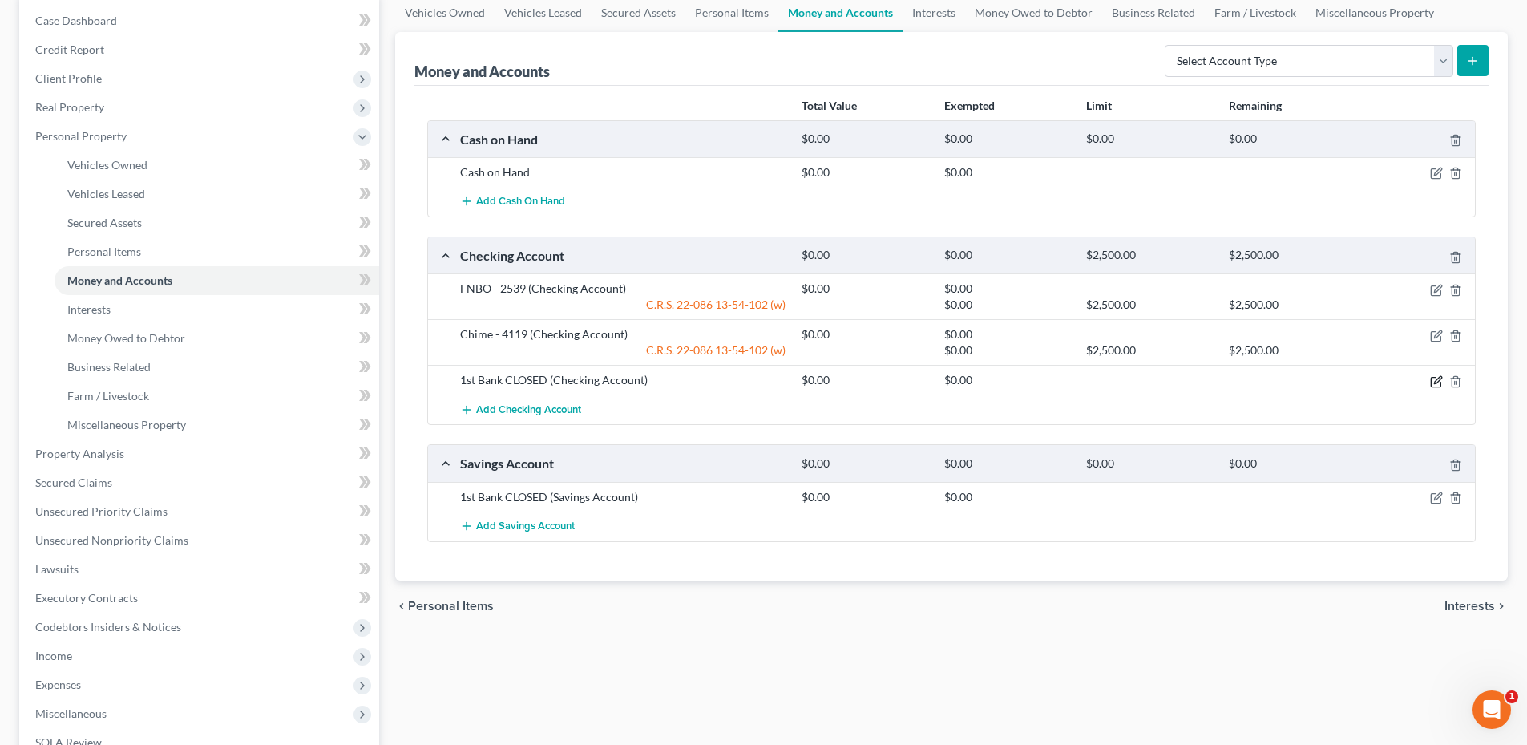
click at [1434, 383] on icon "button" at bounding box center [1437, 379] width 7 height 7
select select "5"
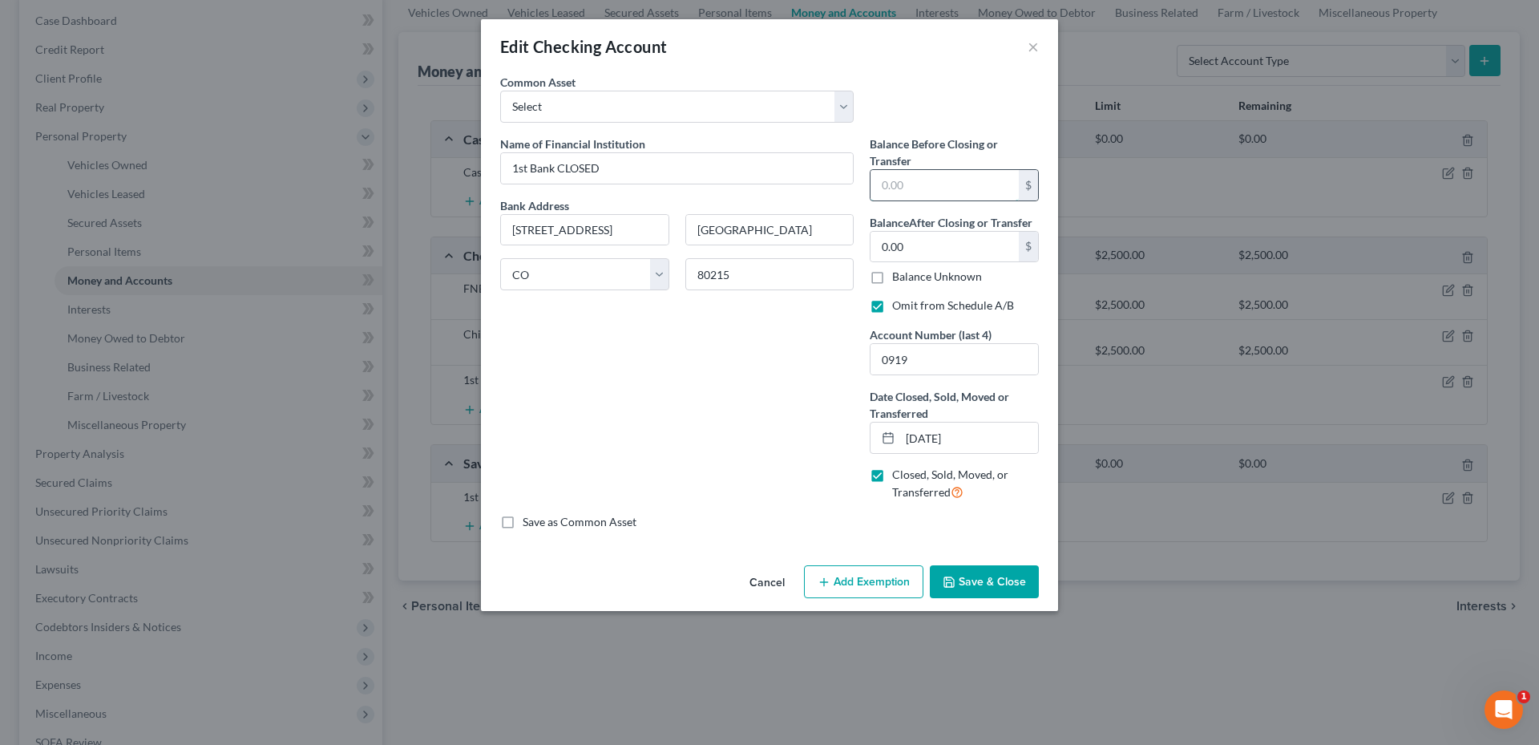
click at [959, 196] on input "text" at bounding box center [945, 185] width 148 height 30
type input "3"
type input "300"
click at [1001, 584] on button "Save & Close" at bounding box center [984, 582] width 109 height 34
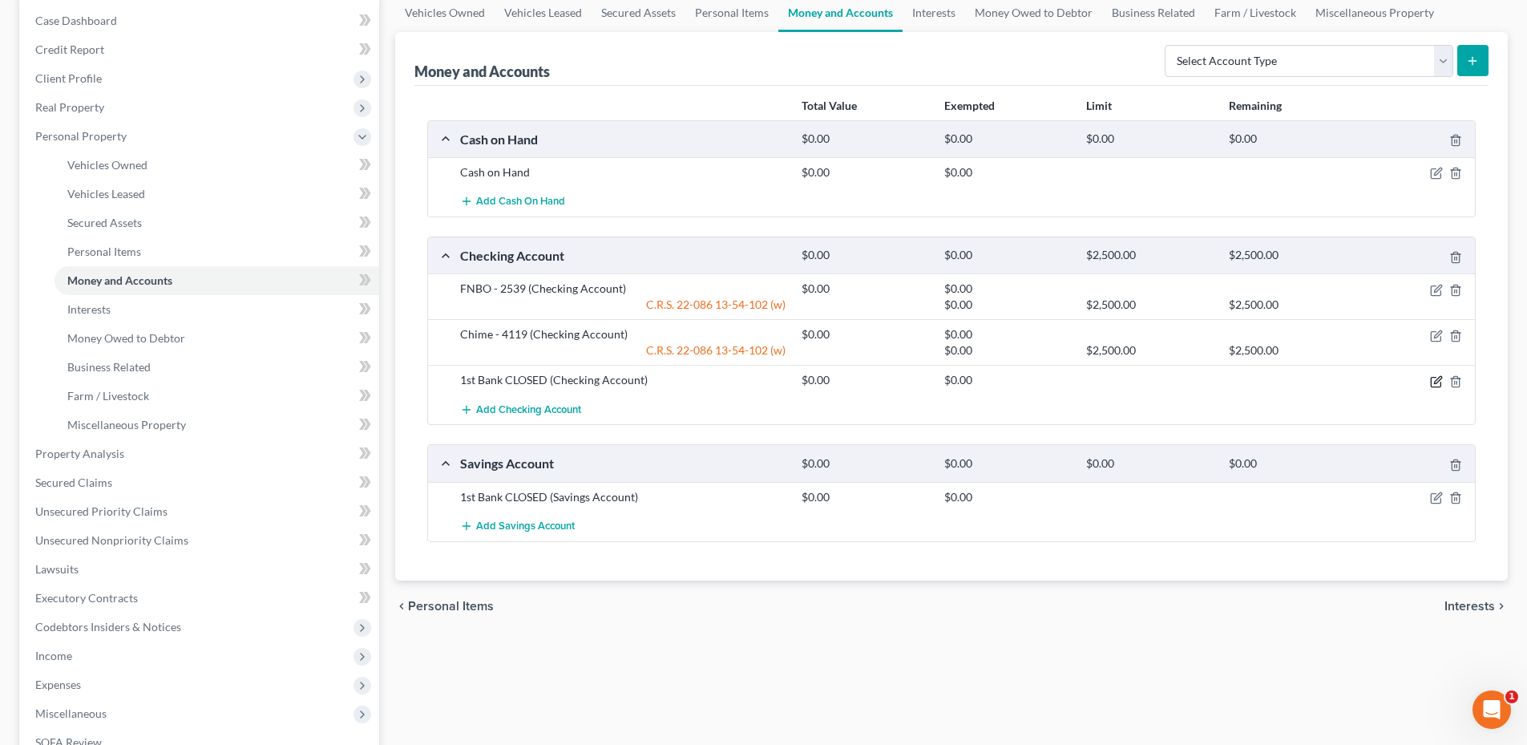
click at [1438, 384] on icon "button" at bounding box center [1436, 381] width 13 height 13
select select "5"
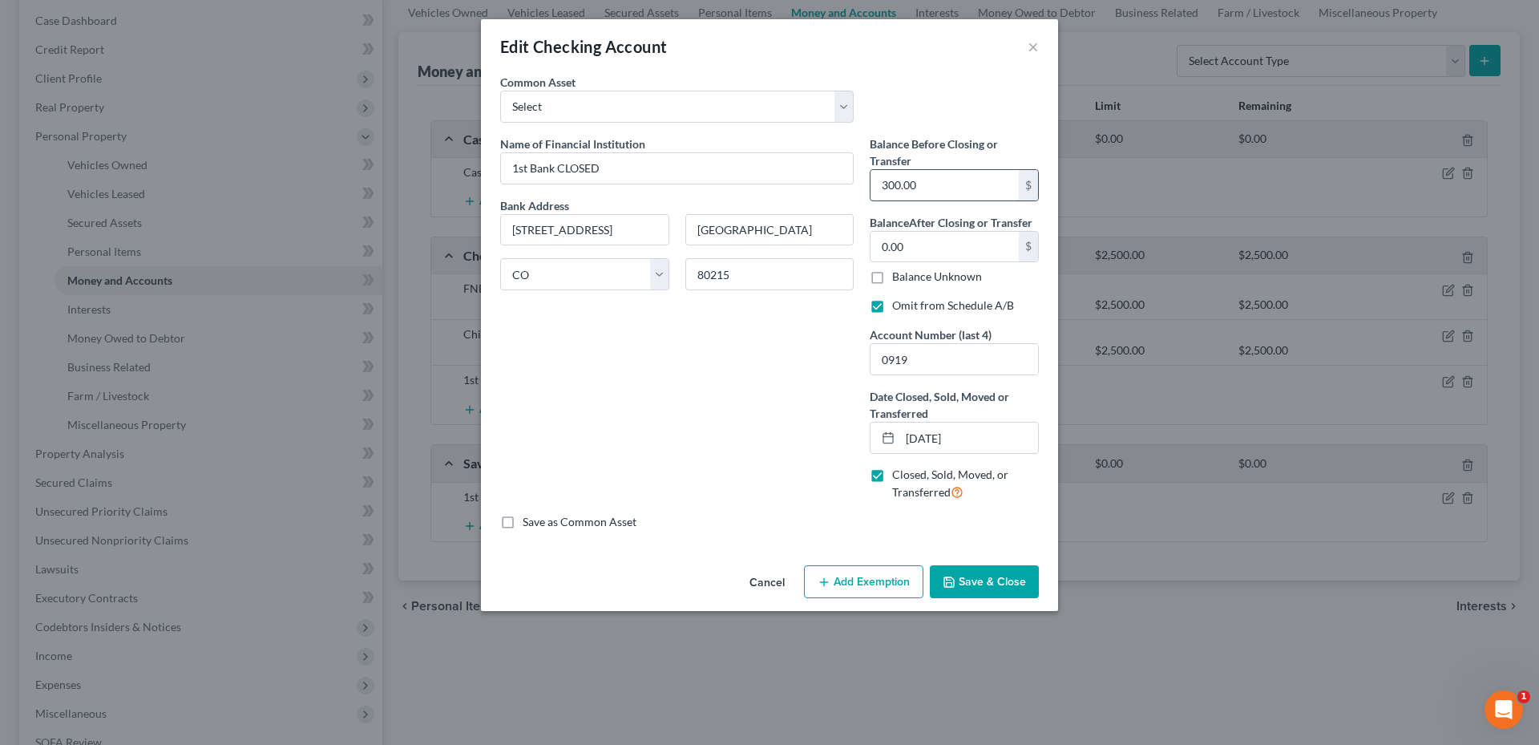
click at [953, 185] on input "300.00" at bounding box center [945, 185] width 148 height 30
click at [770, 576] on button "Cancel" at bounding box center [767, 583] width 61 height 32
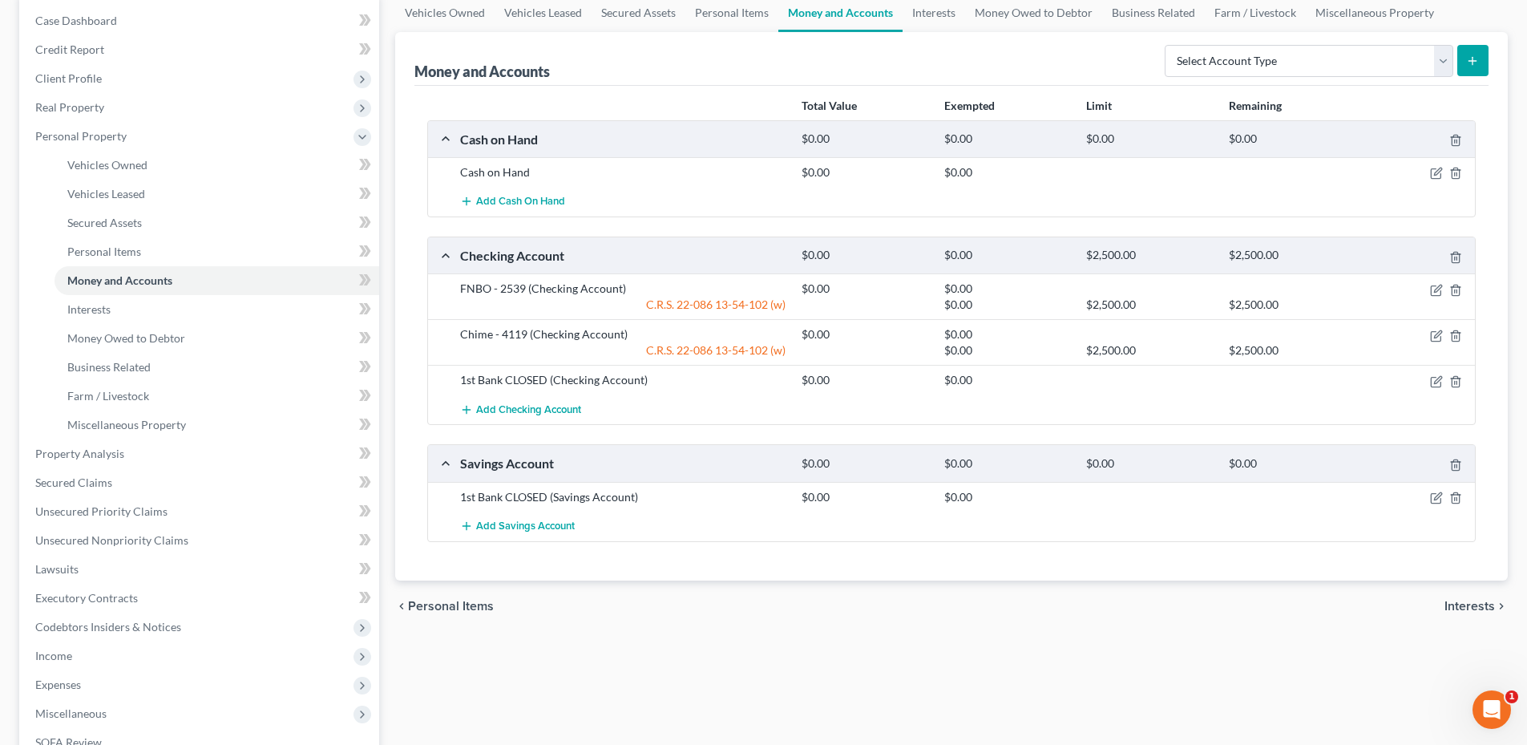
click at [1443, 495] on div at bounding box center [1420, 497] width 114 height 16
click at [1437, 496] on icon "button" at bounding box center [1436, 497] width 13 height 13
select select "5"
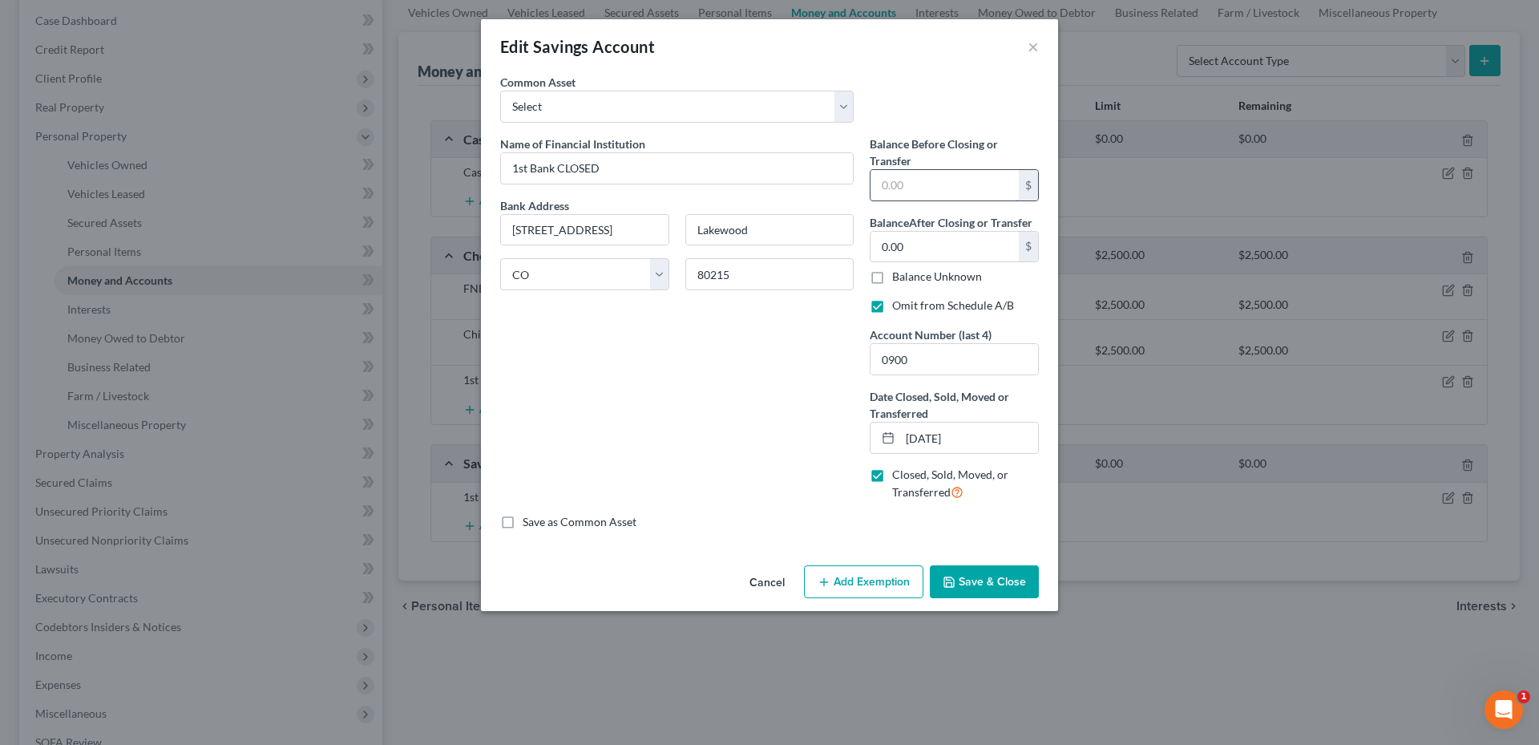
click at [958, 183] on input "text" at bounding box center [945, 185] width 148 height 30
type input "3,000.00"
click at [1002, 577] on button "Save & Close" at bounding box center [984, 582] width 109 height 34
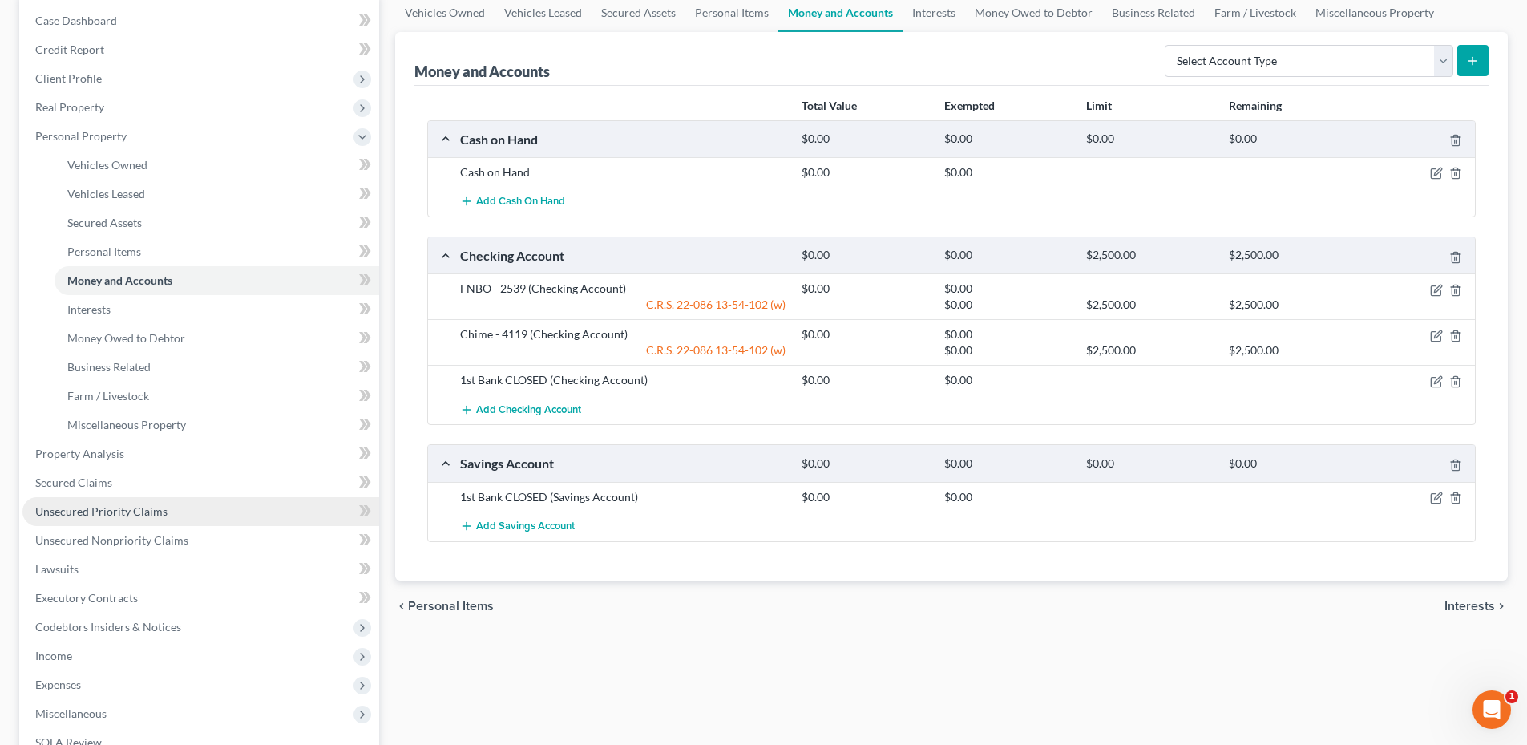
click at [154, 511] on span "Unsecured Priority Claims" at bounding box center [101, 511] width 132 height 14
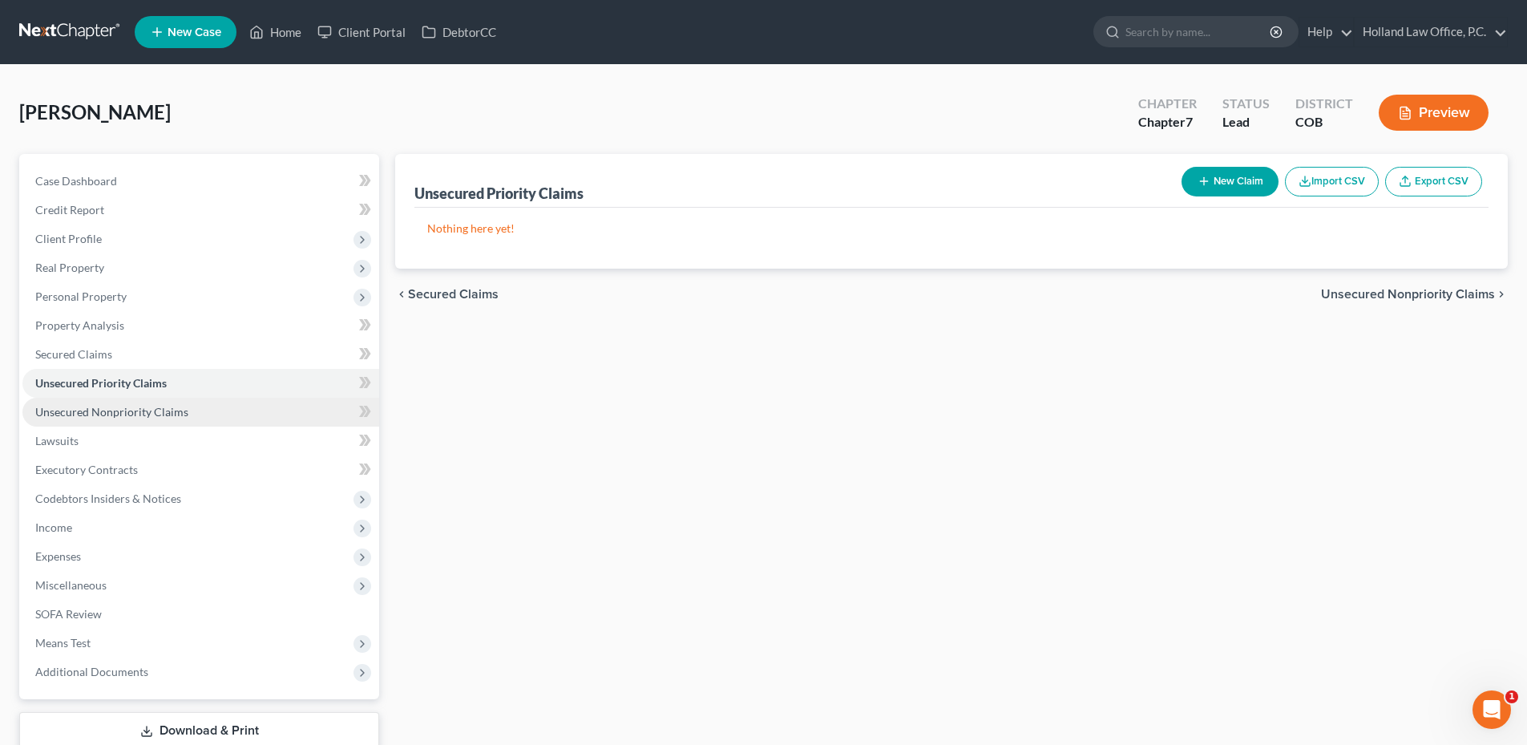
click at [167, 403] on link "Unsecured Nonpriority Claims" at bounding box center [200, 412] width 357 height 29
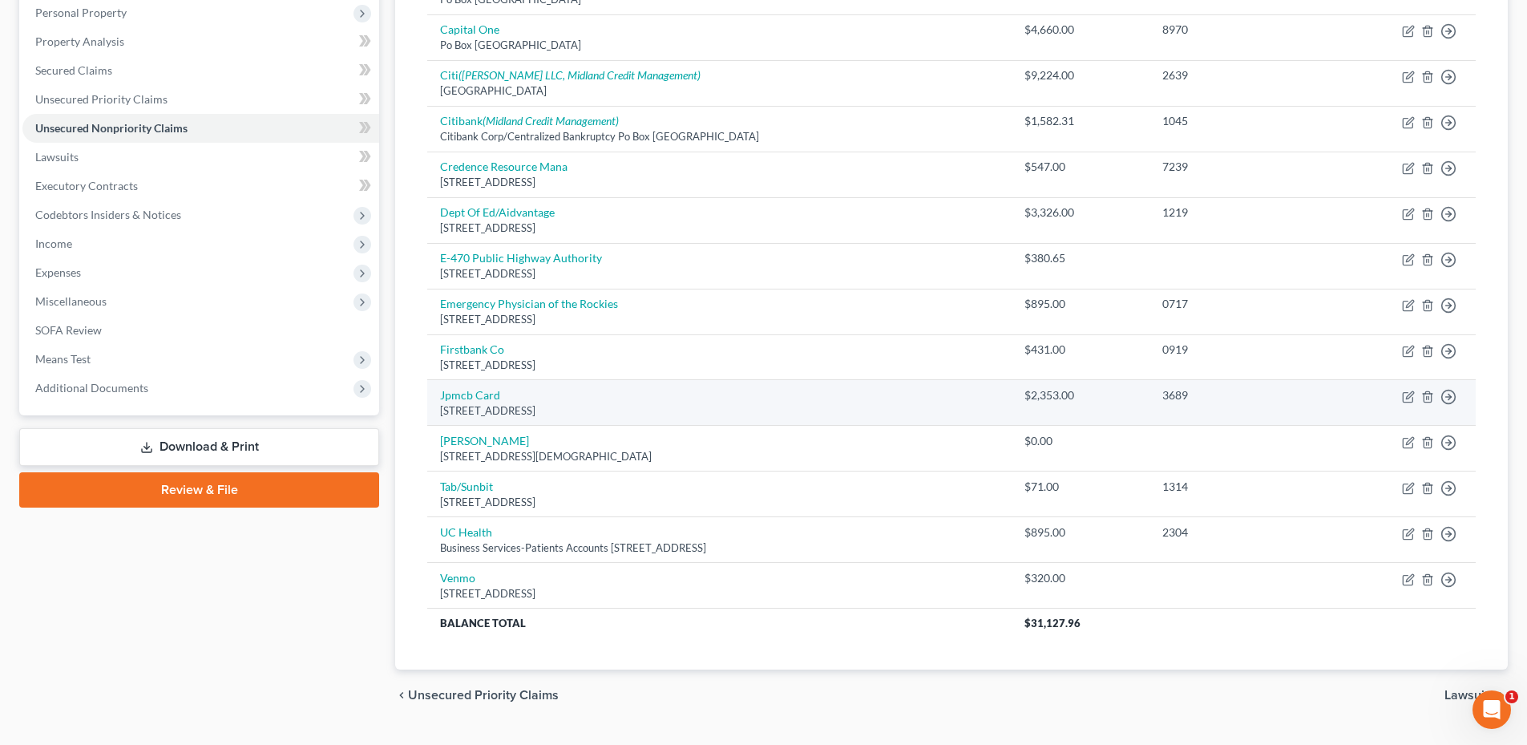
scroll to position [321, 0]
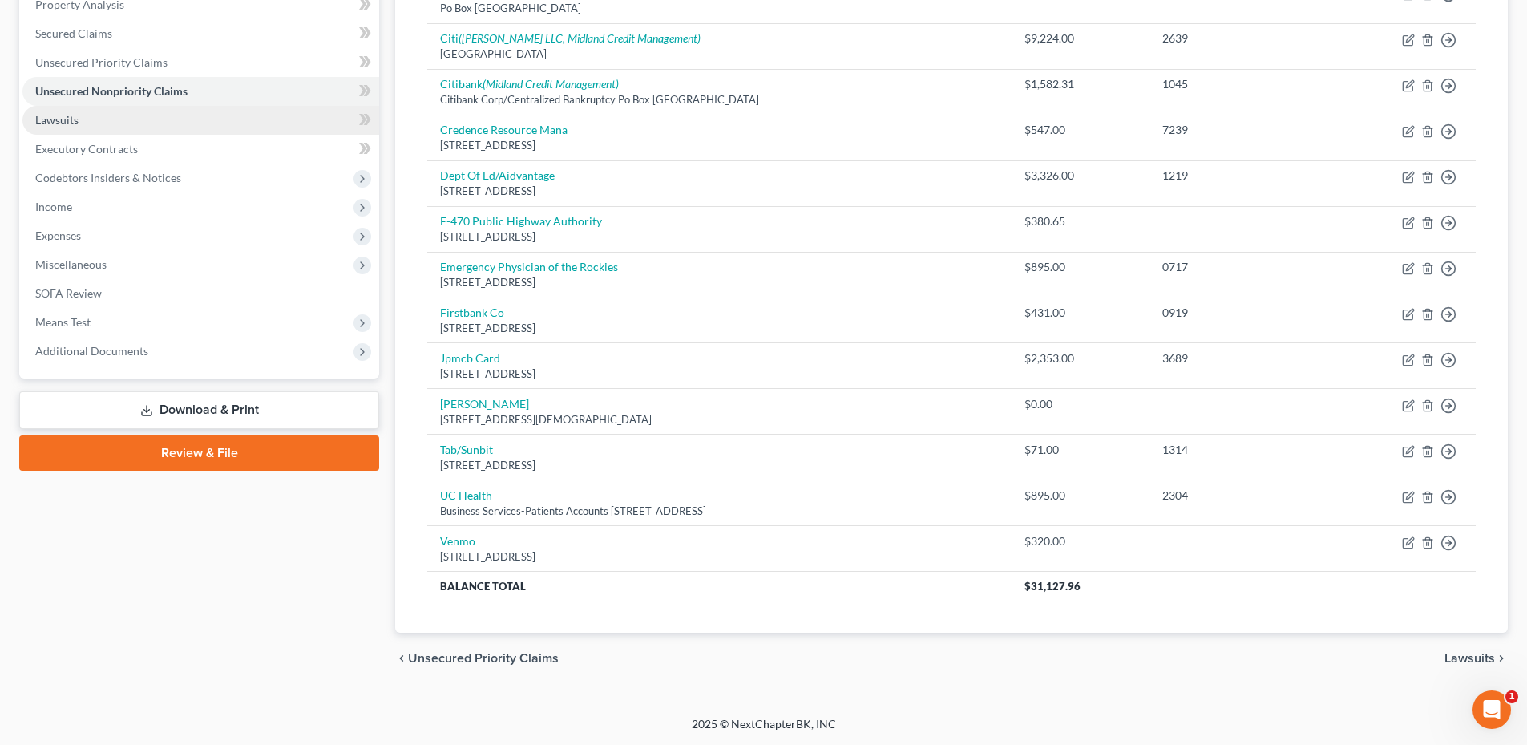
click at [66, 126] on span "Lawsuits" at bounding box center [56, 120] width 43 height 14
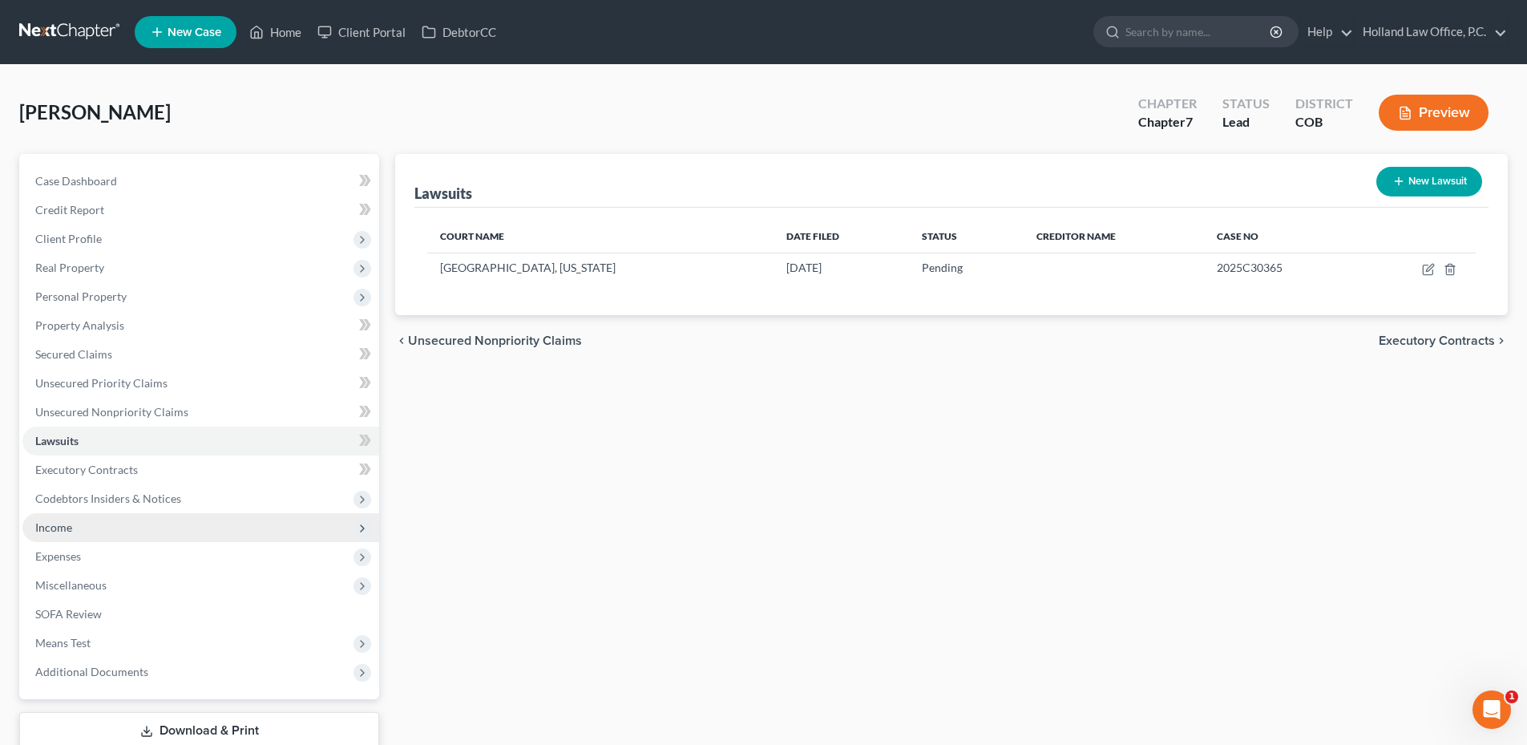
click at [78, 533] on span "Income" at bounding box center [200, 527] width 357 height 29
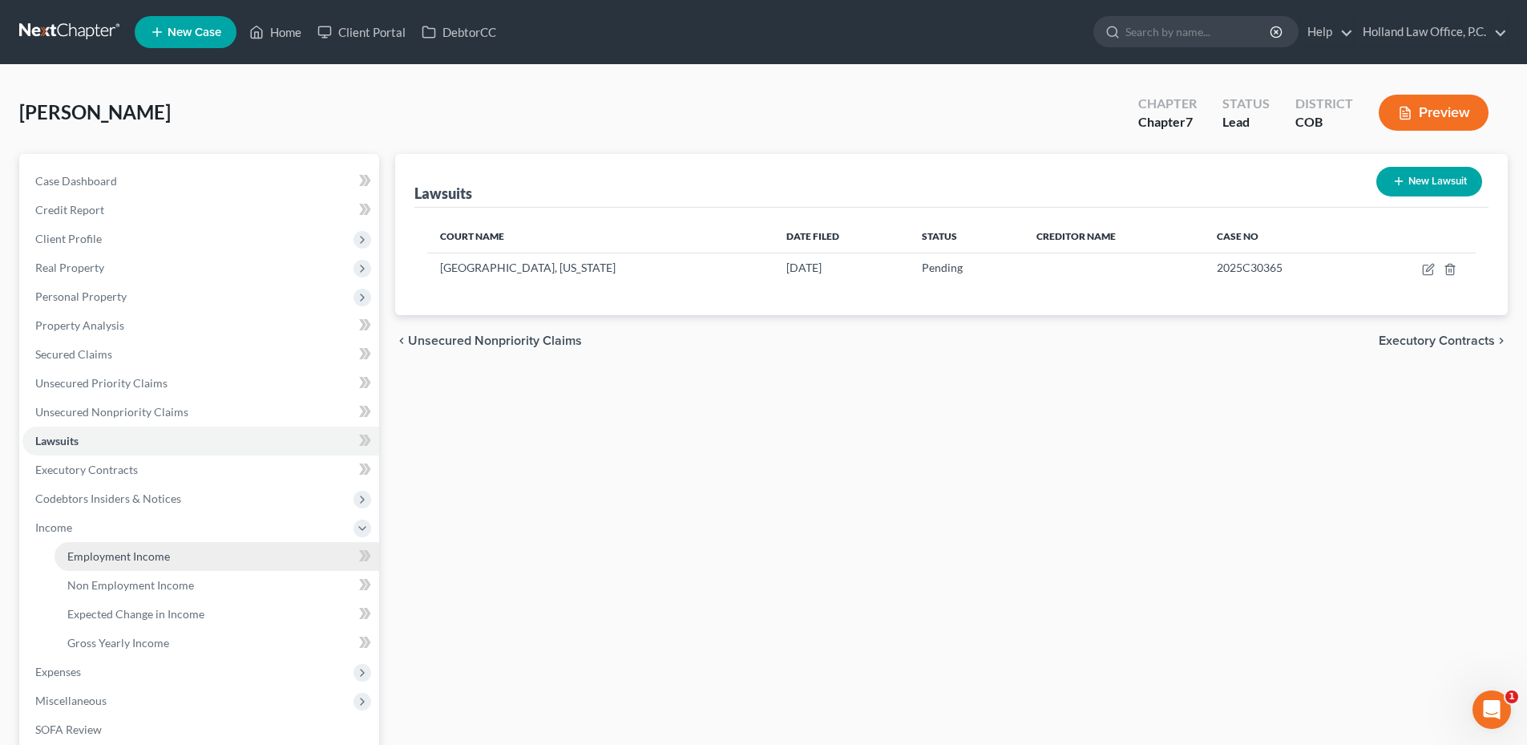
click at [107, 553] on span "Employment Income" at bounding box center [118, 556] width 103 height 14
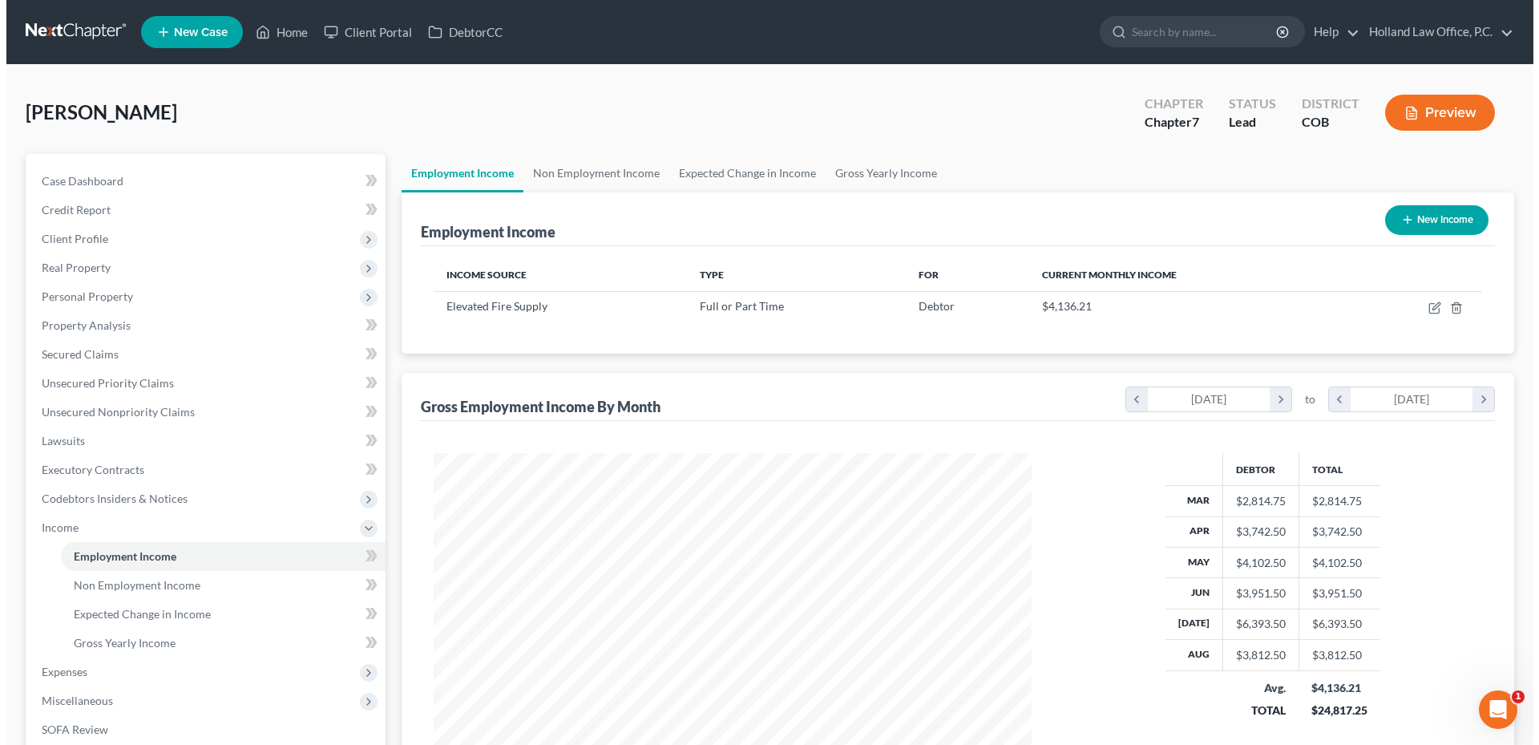
scroll to position [299, 630]
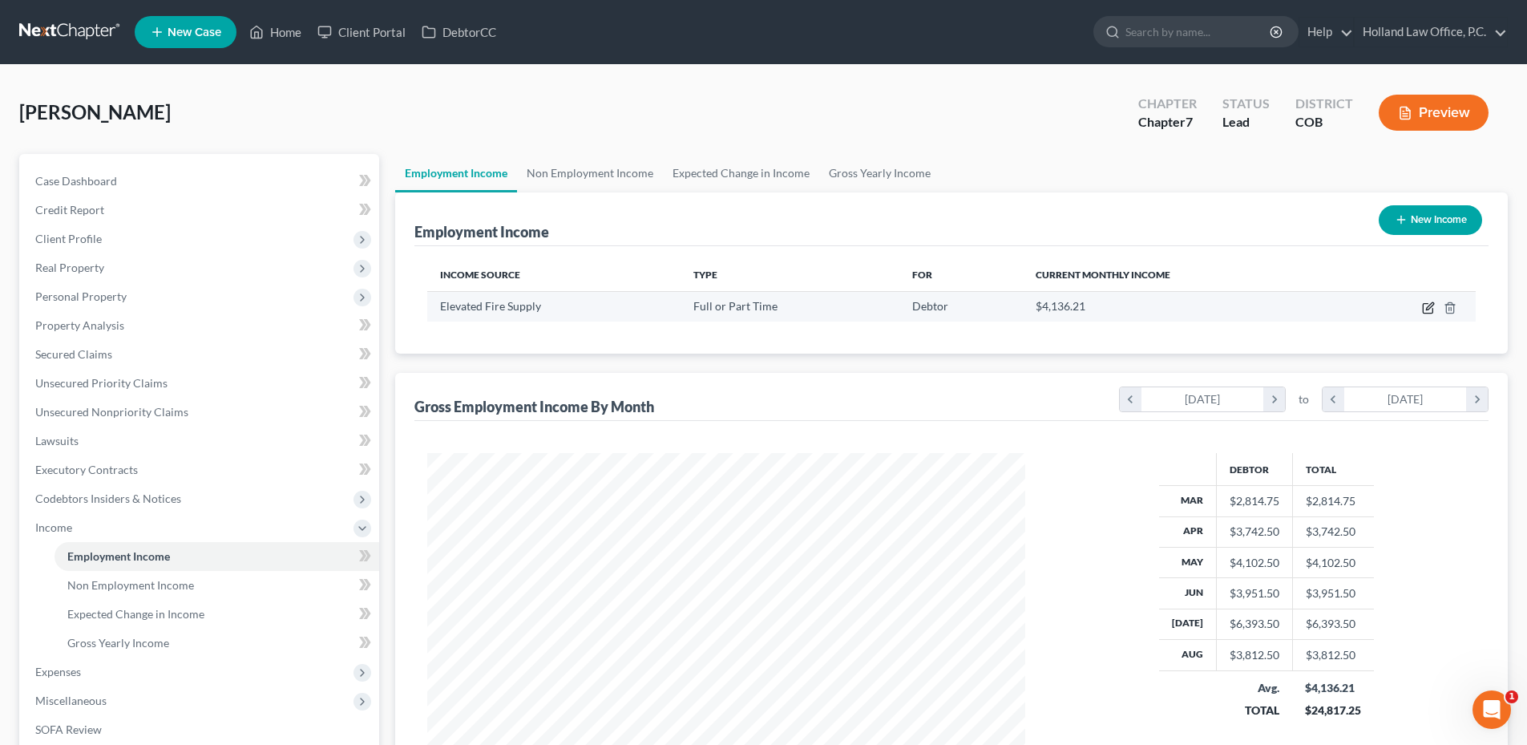
click at [1432, 306] on icon "button" at bounding box center [1429, 305] width 7 height 7
select select "0"
select select "5"
select select "2"
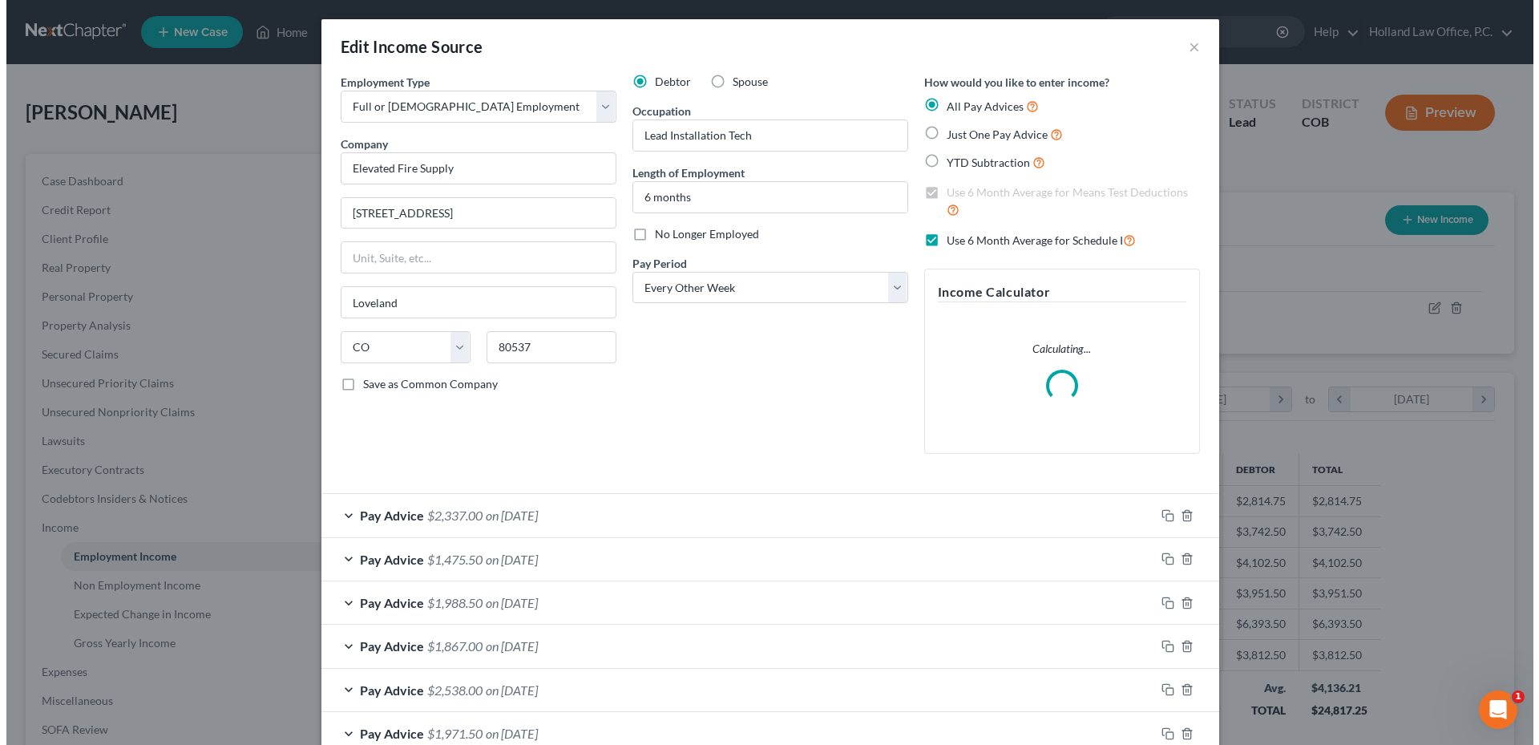
scroll to position [301, 636]
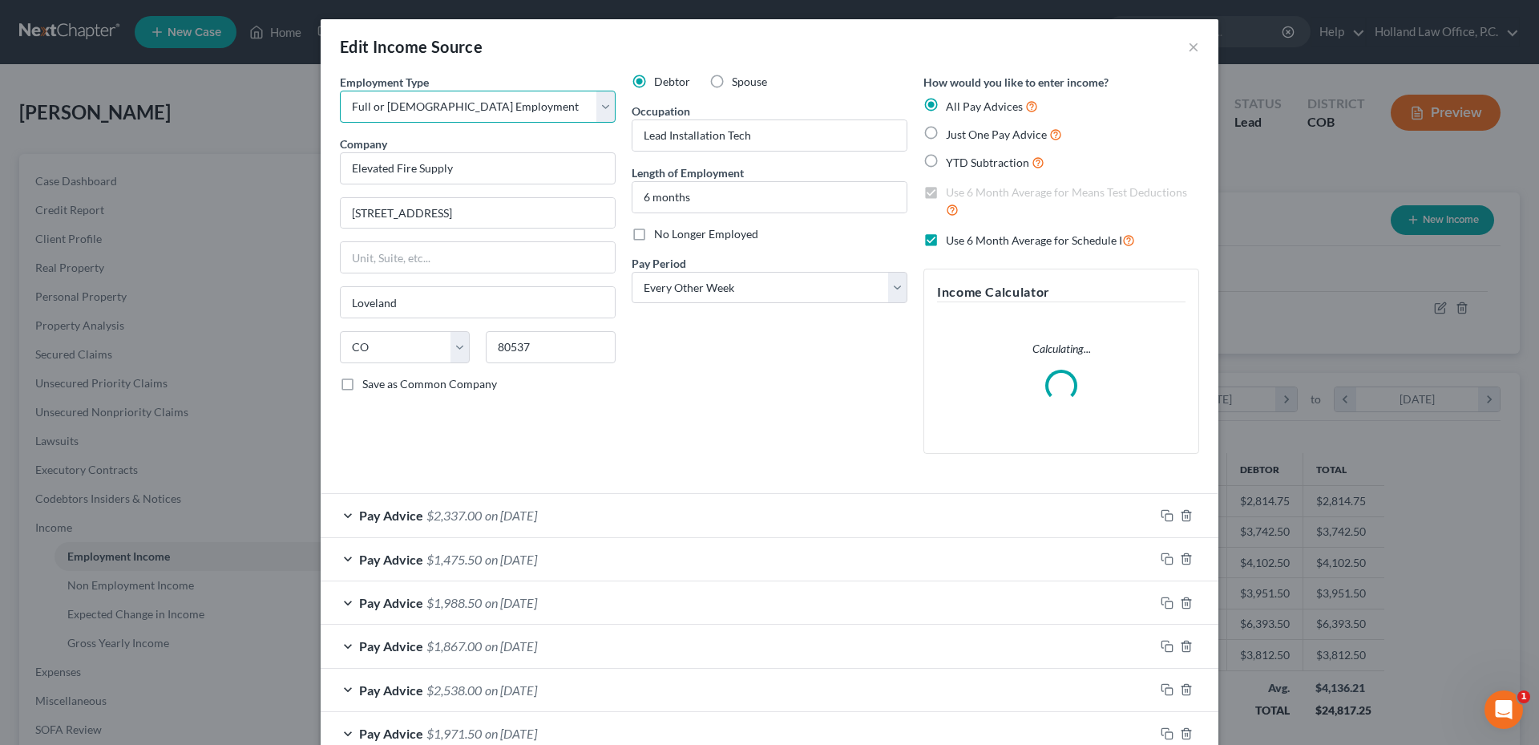
click at [455, 107] on select "Select Full or [DEMOGRAPHIC_DATA] Employment Self Employment" at bounding box center [478, 107] width 276 height 32
select select "1"
click at [340, 91] on select "Select Full or [DEMOGRAPHIC_DATA] Employment Self Employment" at bounding box center [478, 107] width 276 height 32
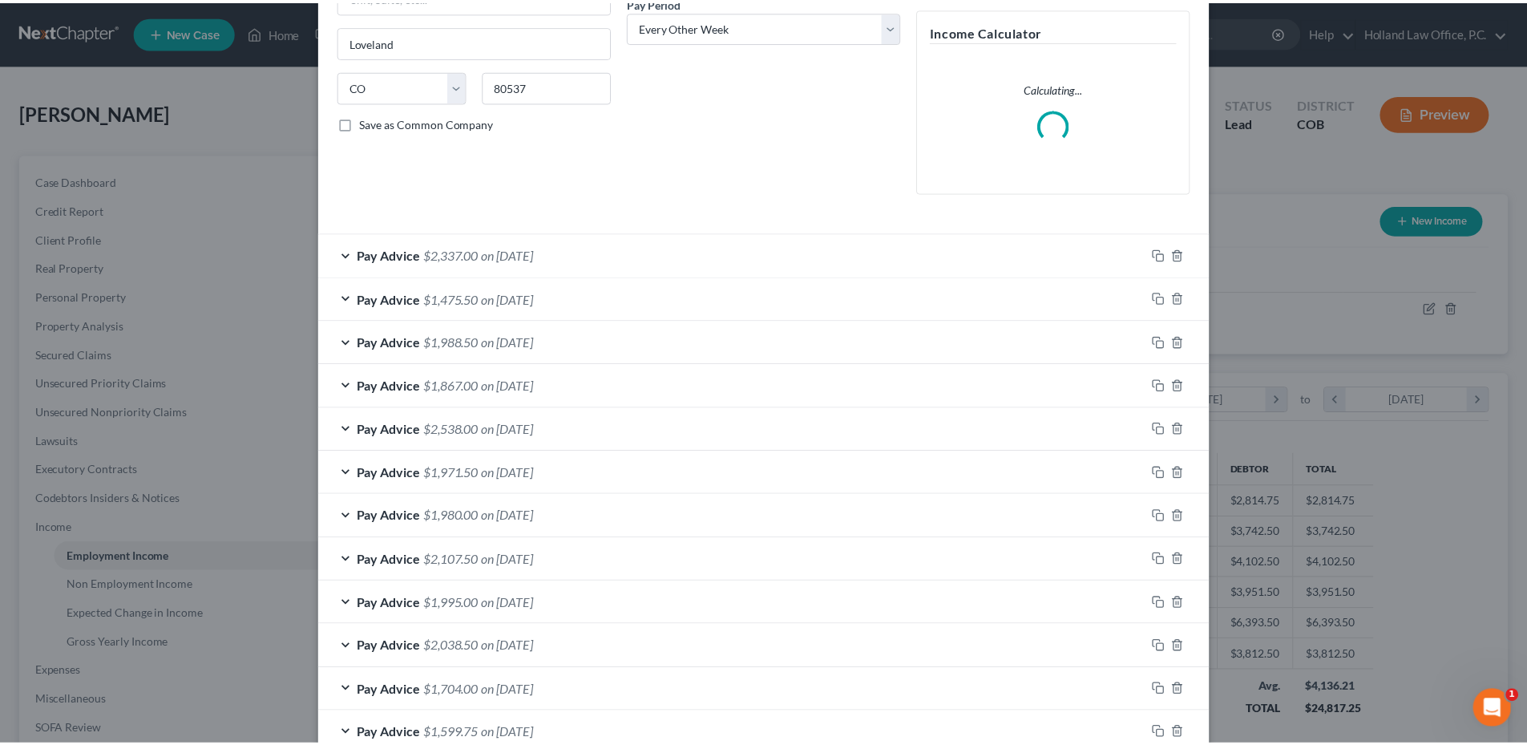
scroll to position [403, 0]
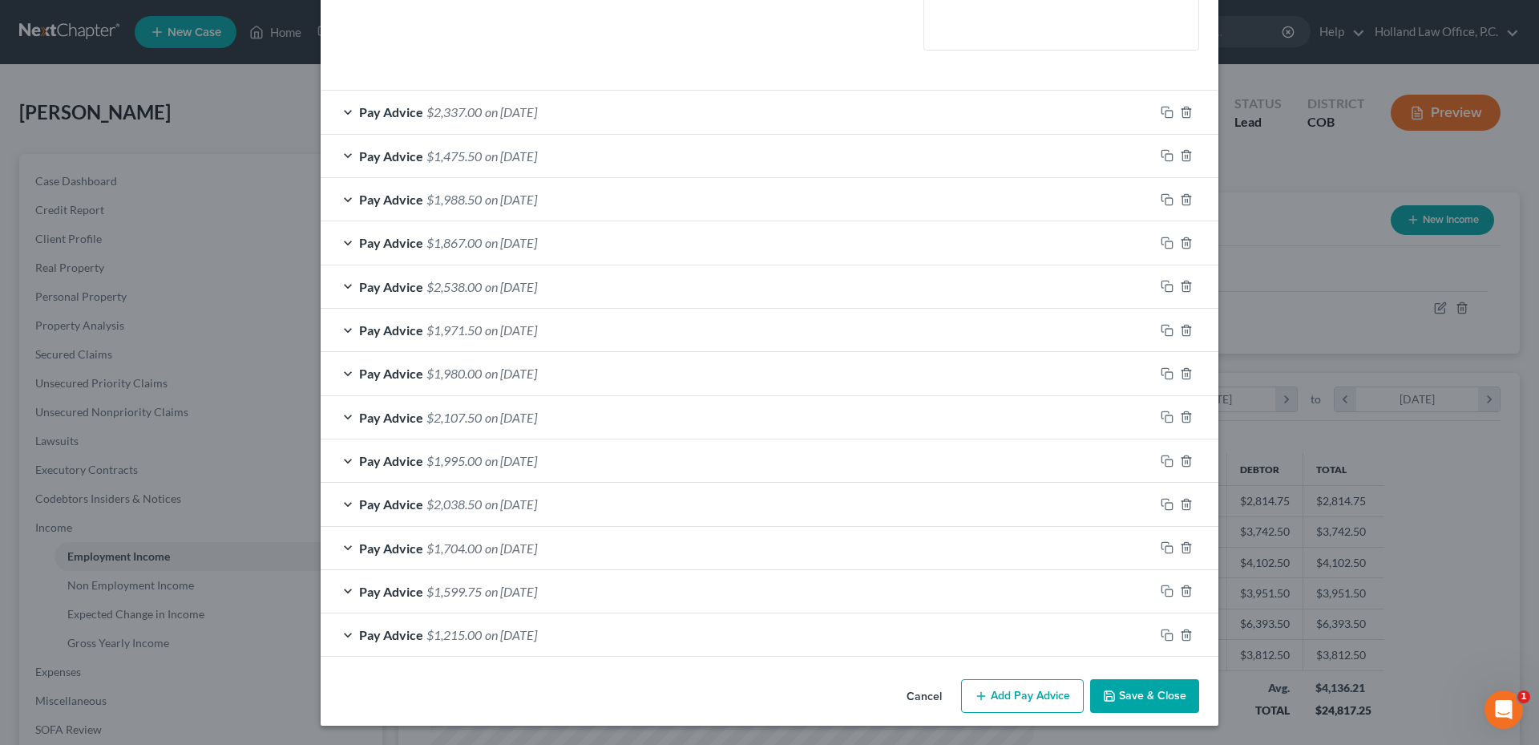
click at [1130, 700] on button "Save & Close" at bounding box center [1144, 696] width 109 height 34
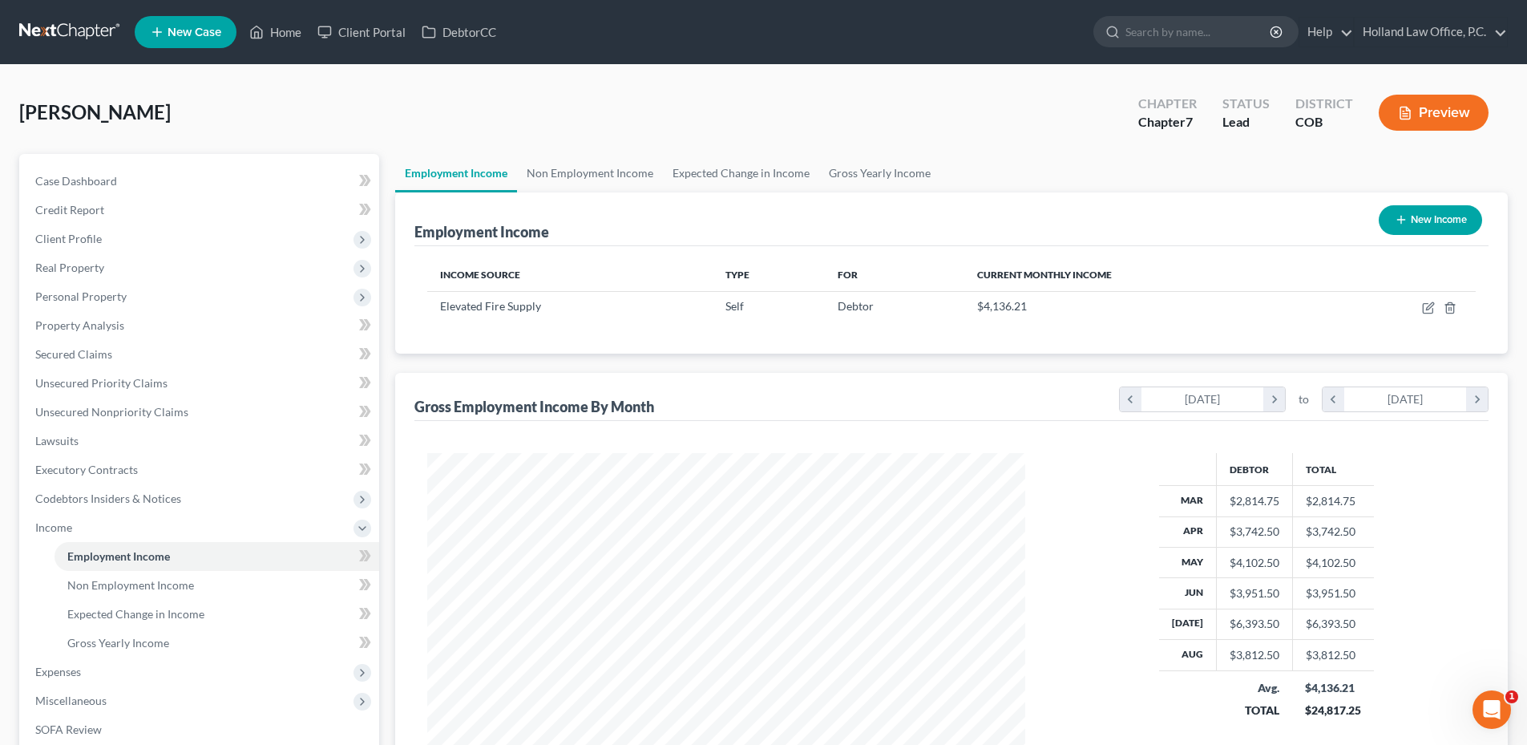
scroll to position [299, 630]
click at [98, 315] on link "Property Analysis" at bounding box center [200, 325] width 357 height 29
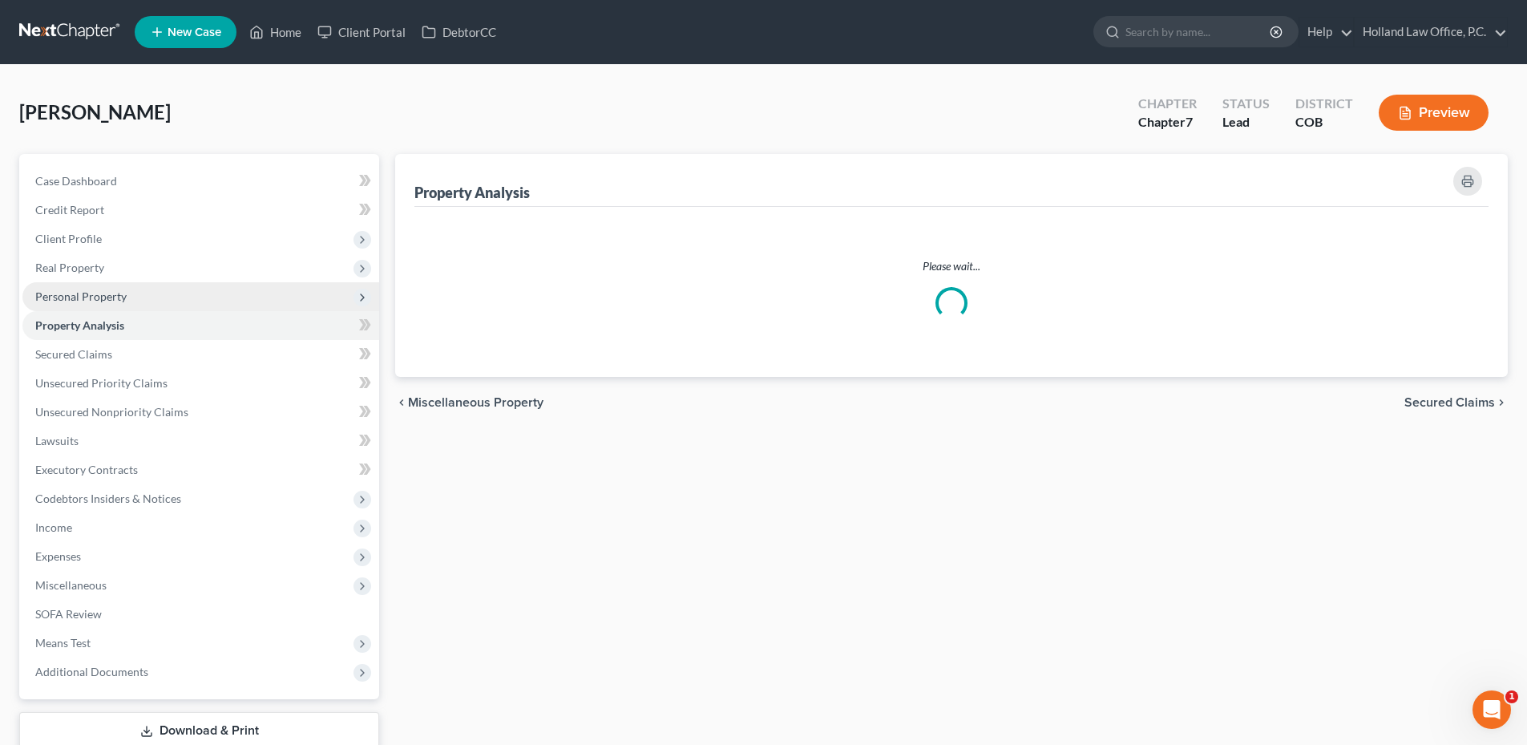
click at [93, 300] on span "Personal Property" at bounding box center [80, 296] width 91 height 14
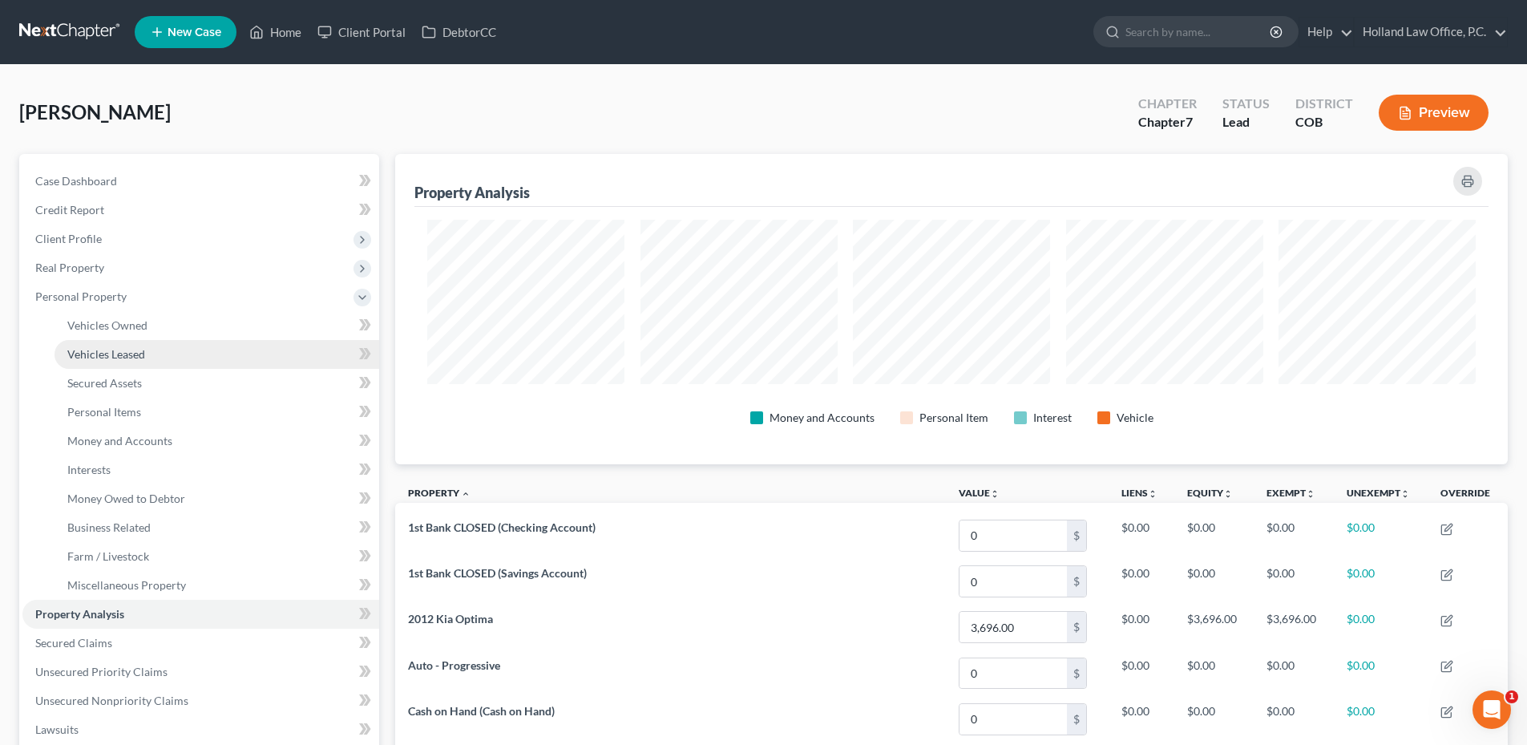
scroll to position [310, 1113]
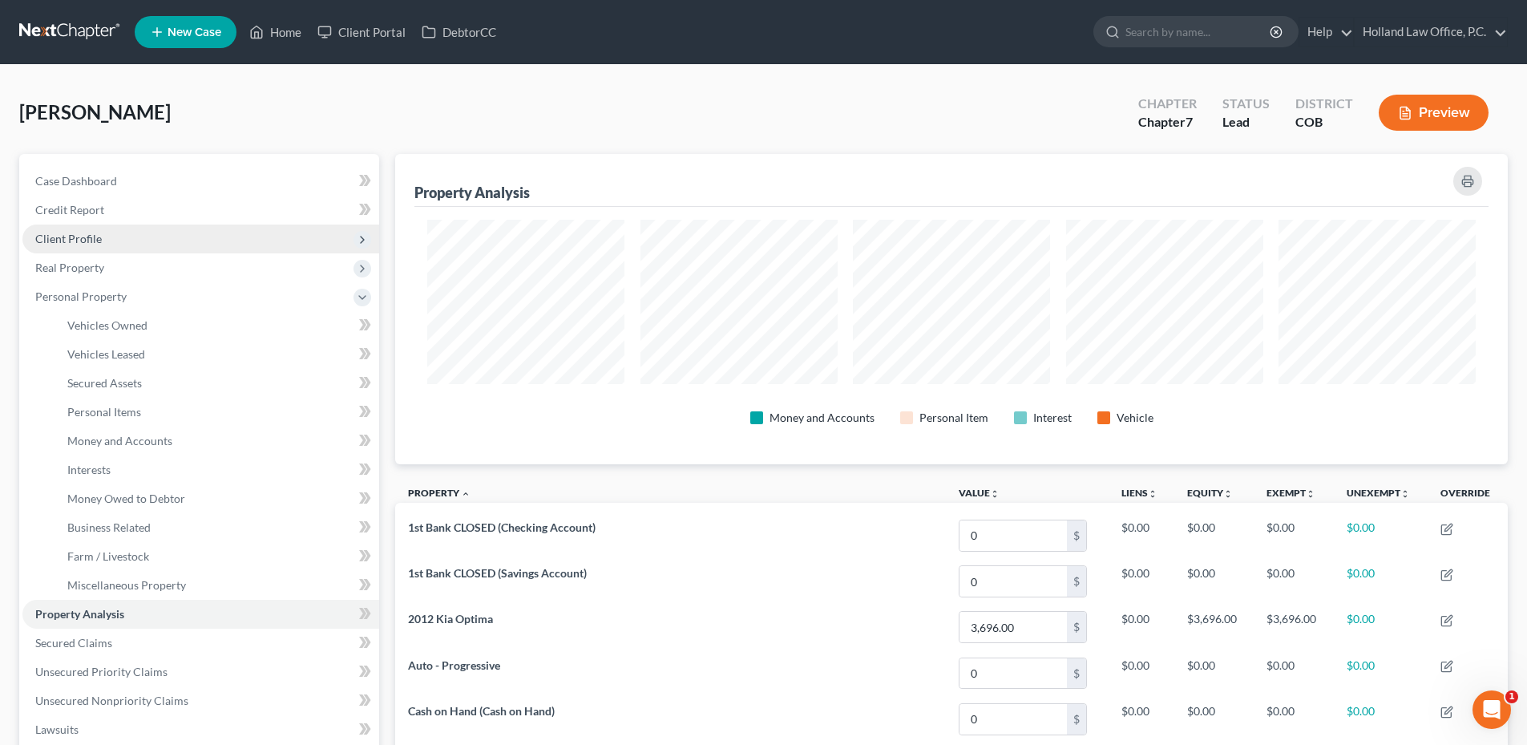
click at [83, 245] on span "Client Profile" at bounding box center [200, 238] width 357 height 29
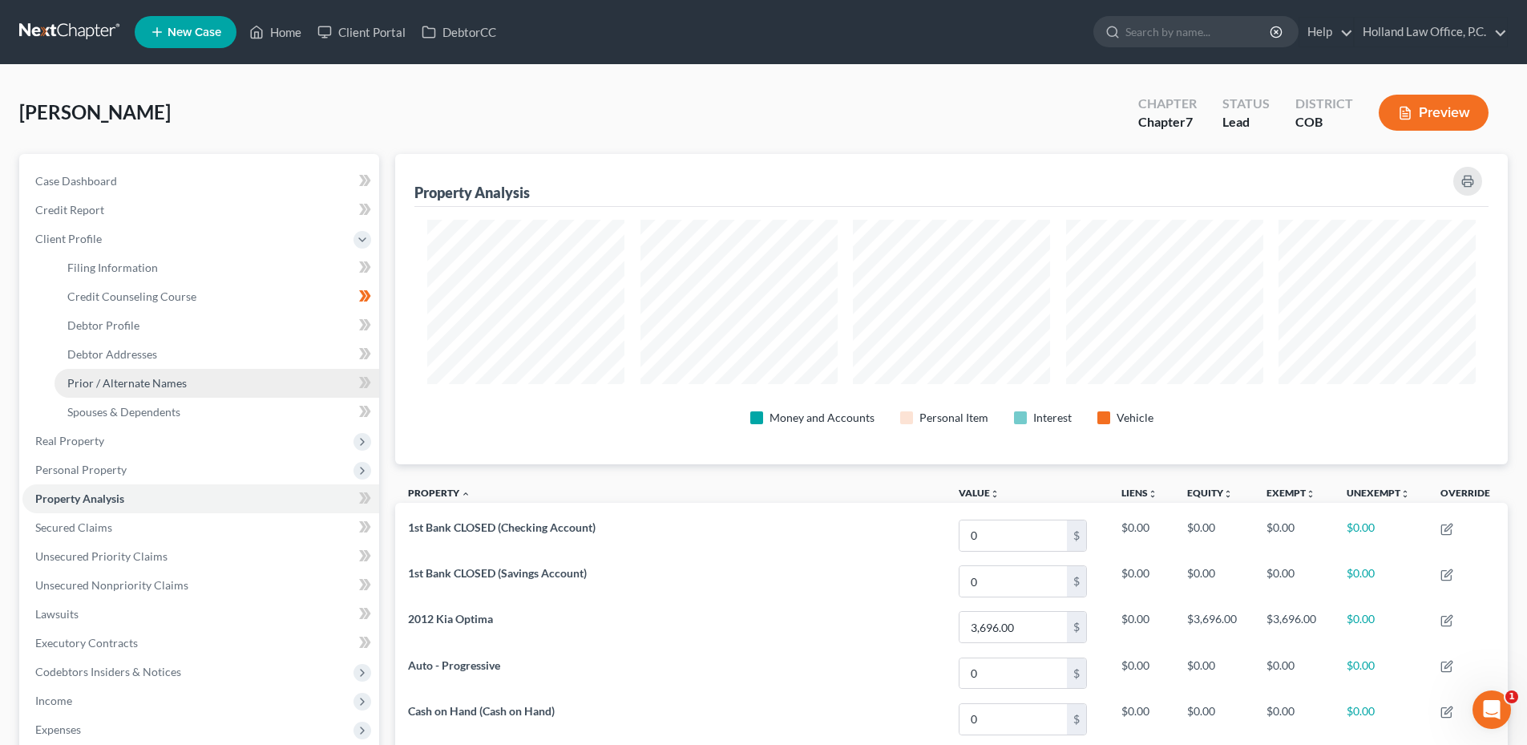
click at [139, 374] on link "Prior / Alternate Names" at bounding box center [217, 383] width 325 height 29
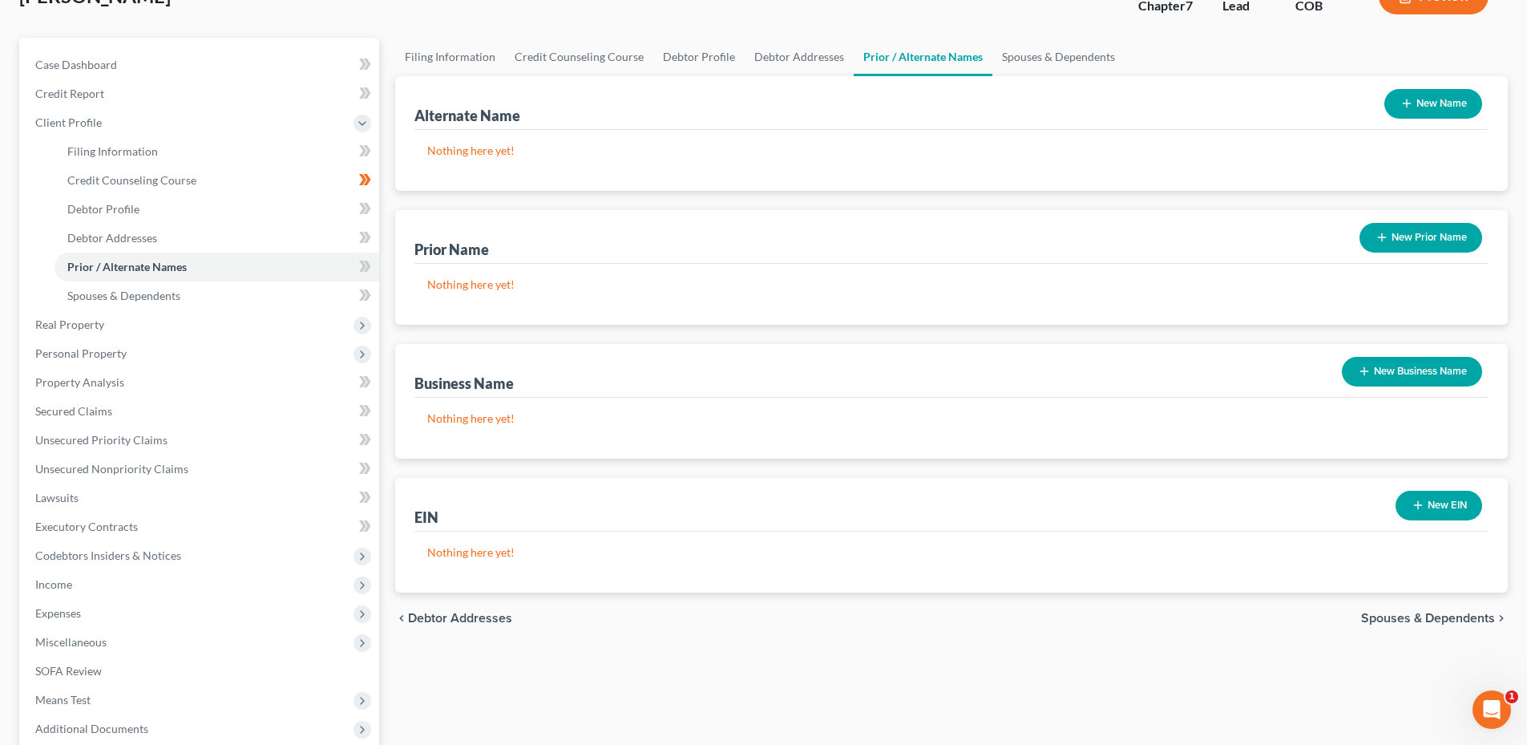
scroll to position [240, 0]
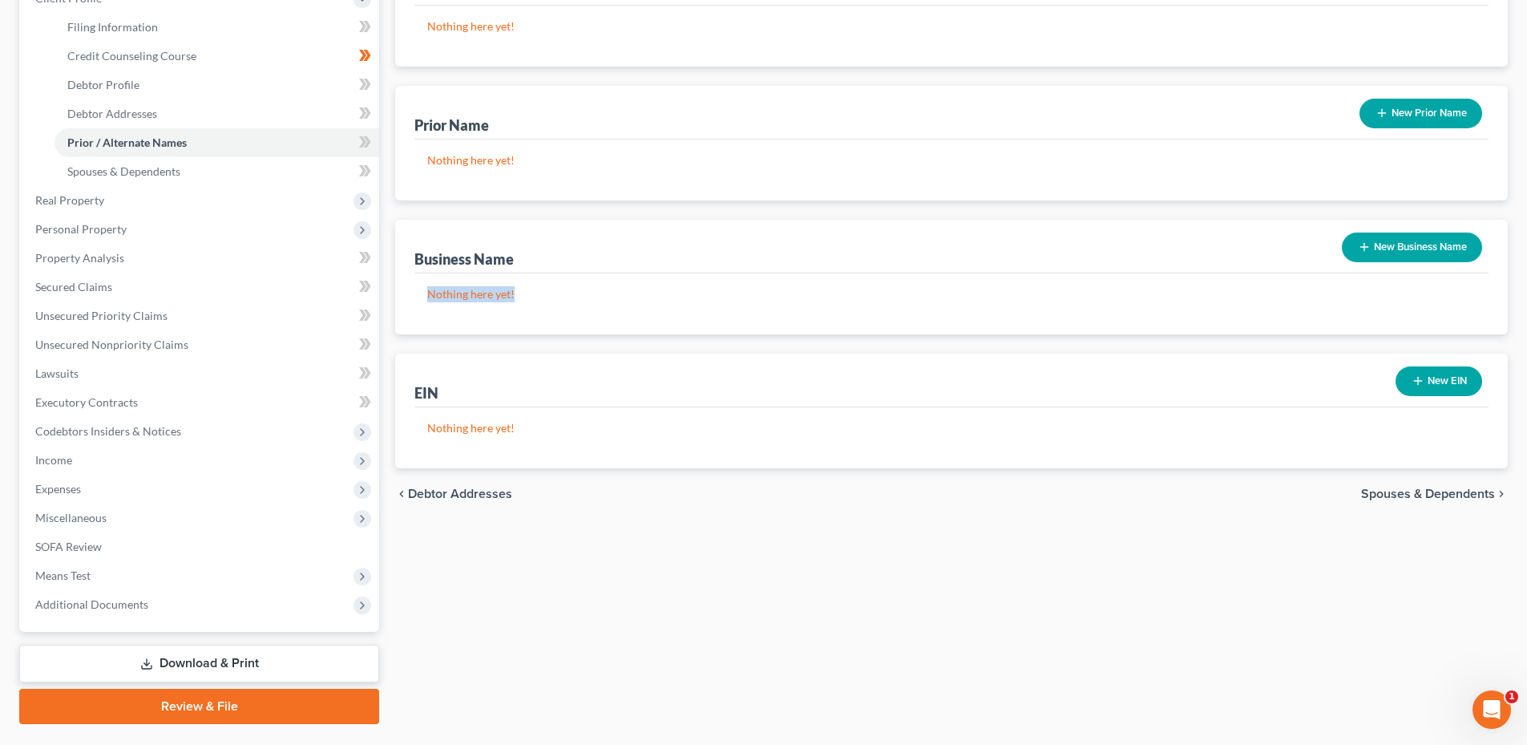
click at [542, 293] on div "Nothing here yet!" at bounding box center [951, 303] width 1074 height 61
click at [546, 293] on p "Nothing here yet!" at bounding box center [951, 294] width 1049 height 16
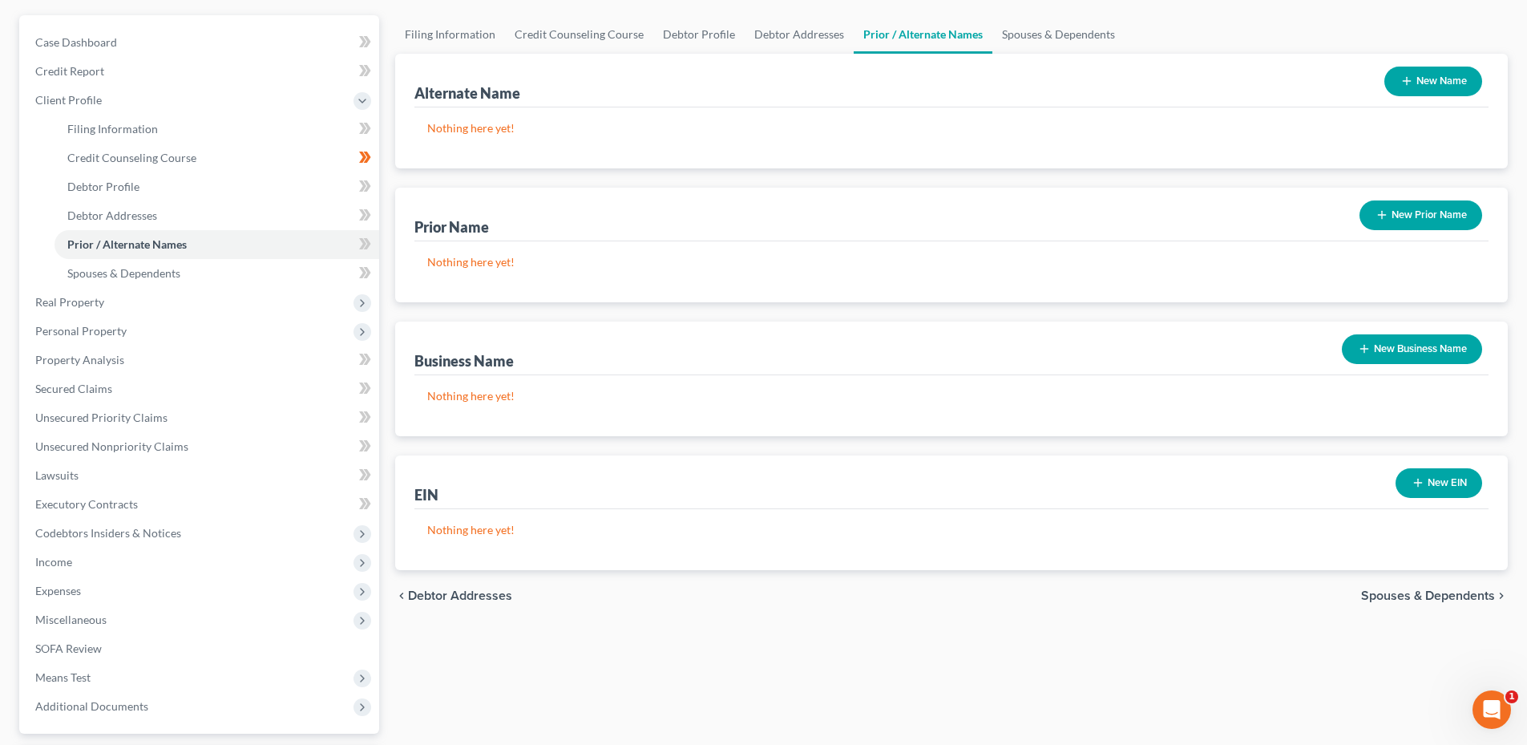
scroll to position [160, 0]
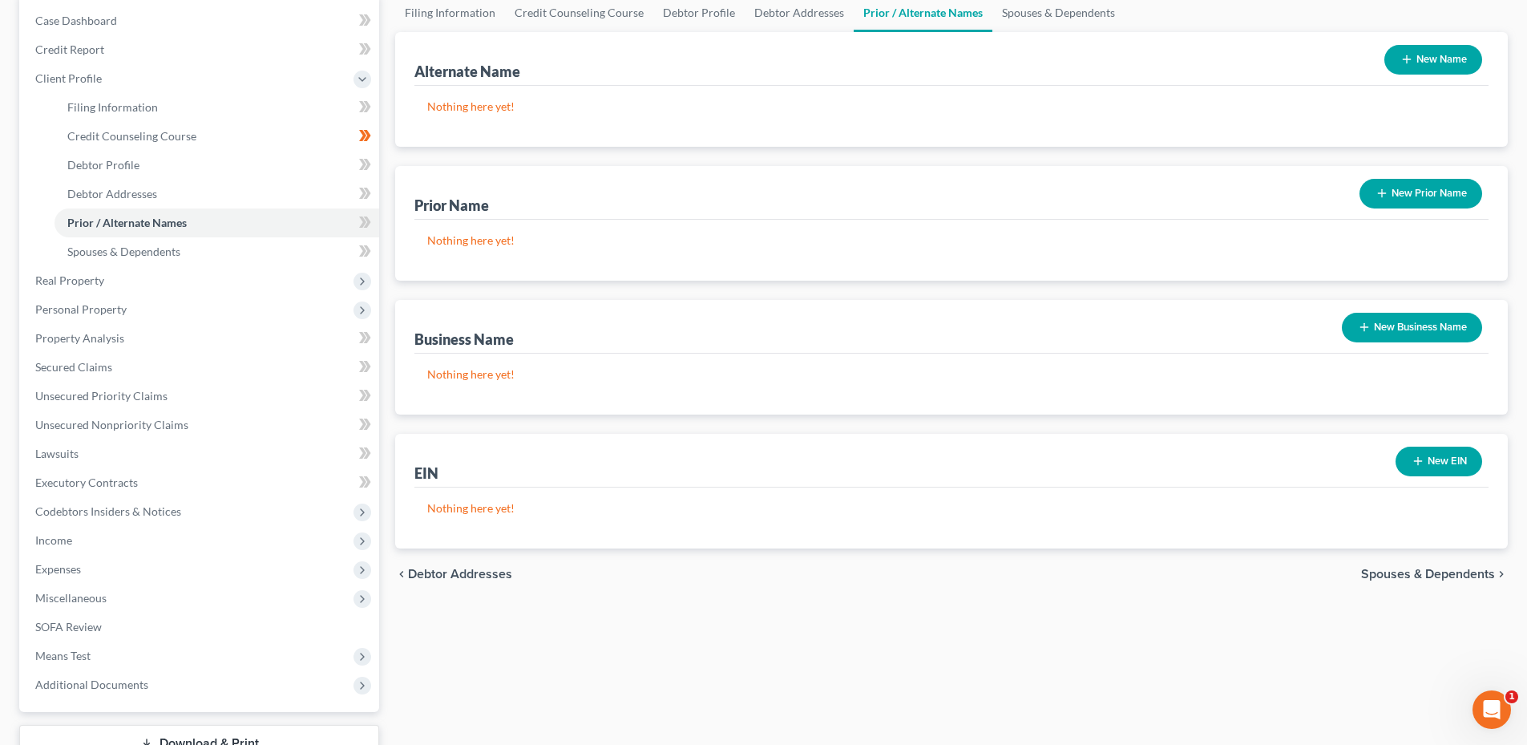
click at [1389, 341] on button "New Business Name" at bounding box center [1412, 328] width 140 height 30
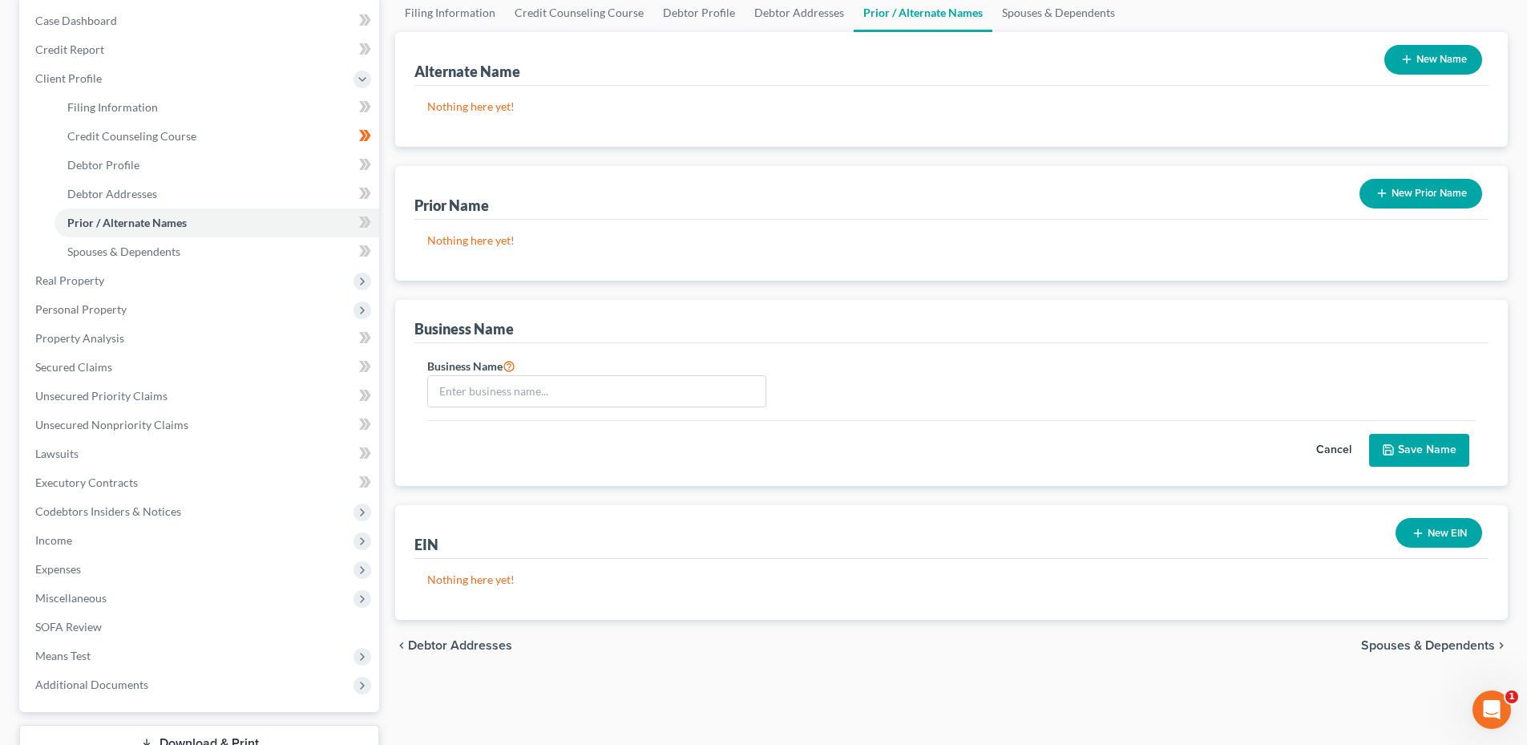
click at [1333, 451] on button "Cancel" at bounding box center [1334, 450] width 71 height 32
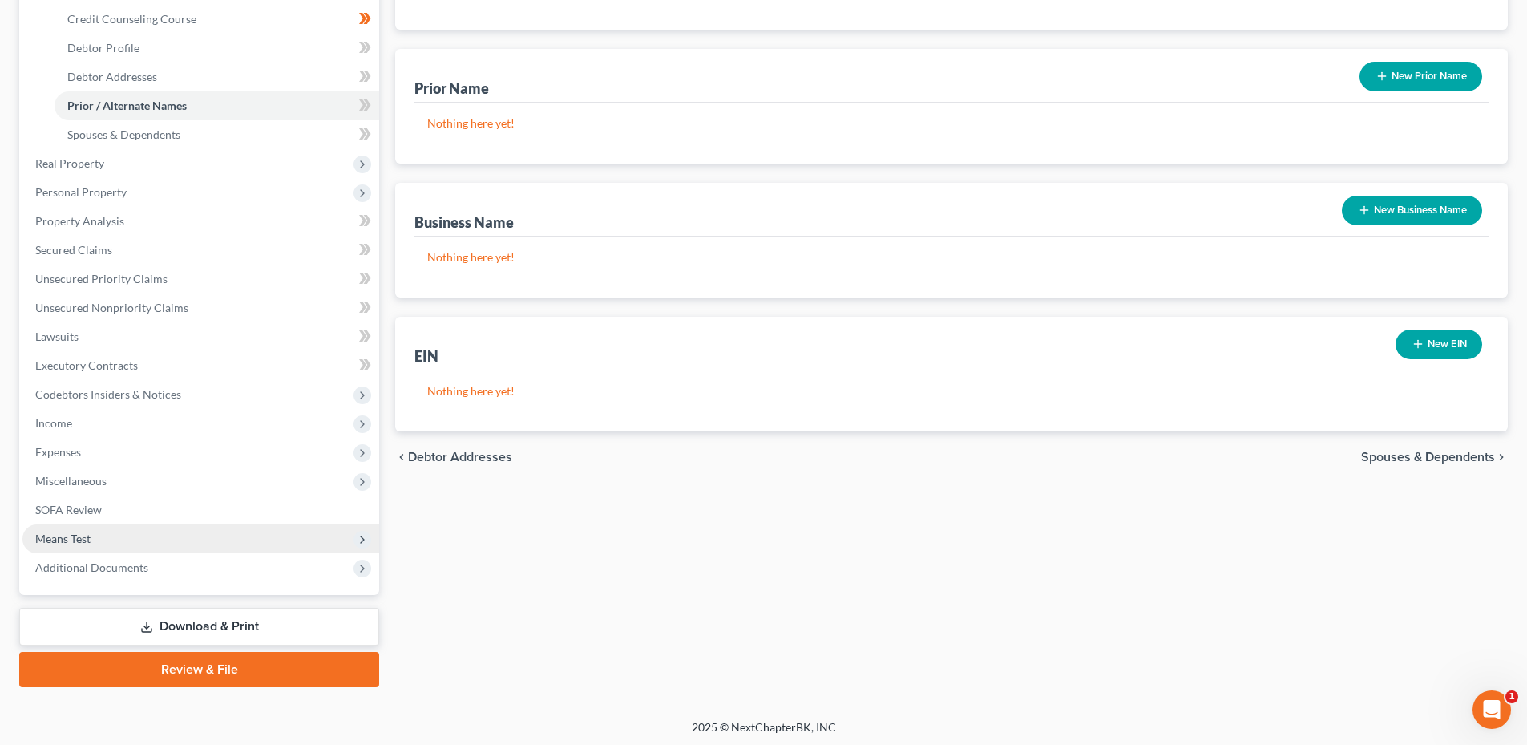
scroll to position [281, 0]
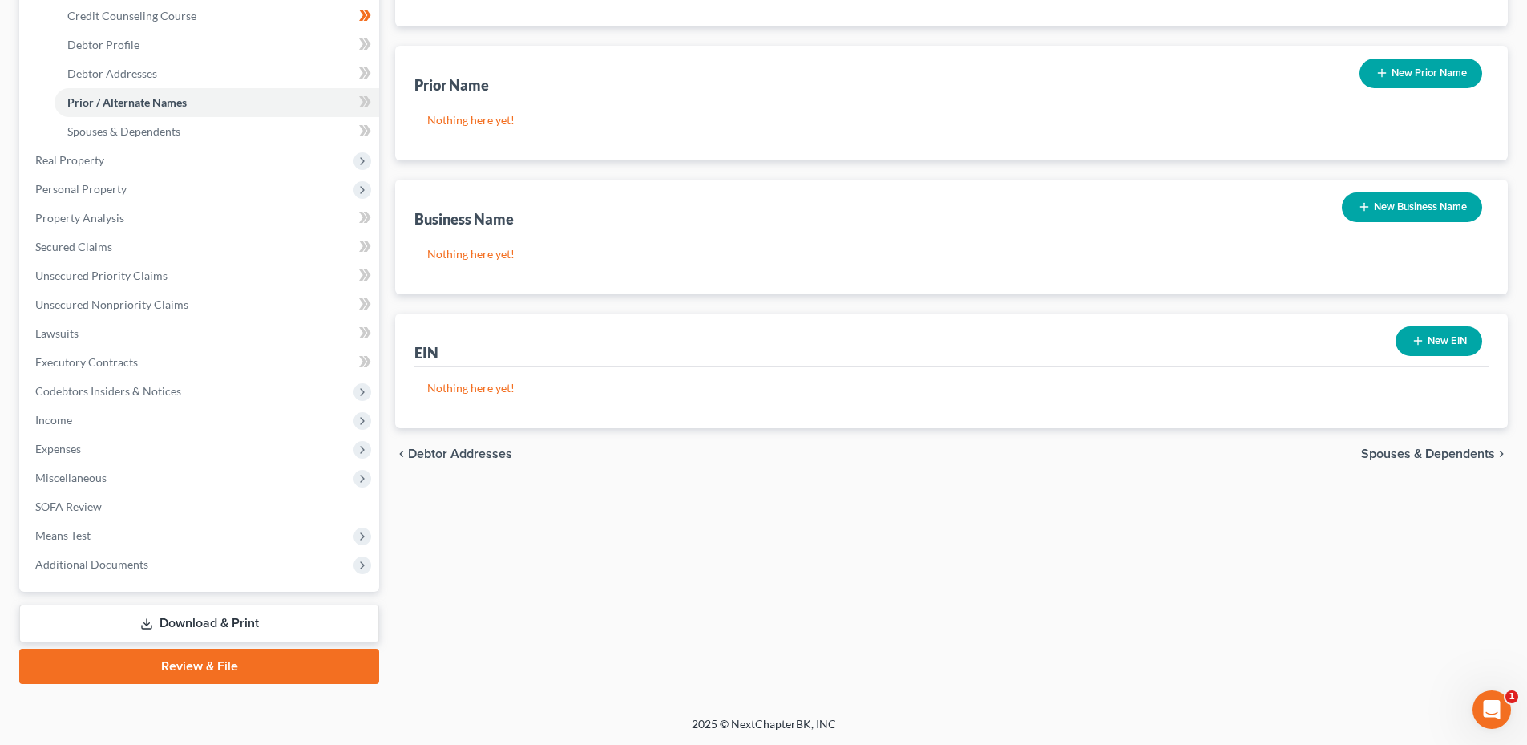
click at [1427, 200] on button "New Business Name" at bounding box center [1412, 207] width 140 height 30
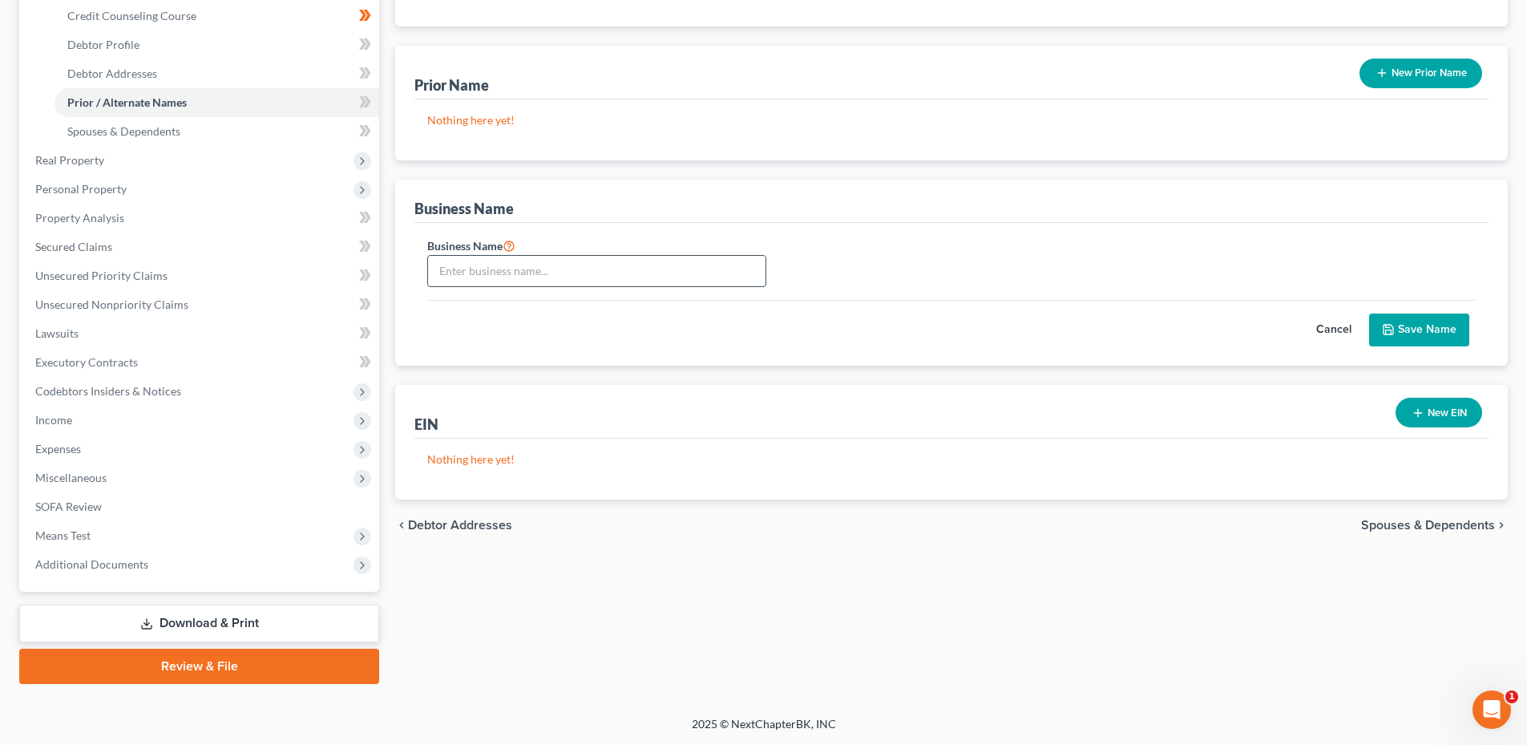
click at [499, 273] on input "text" at bounding box center [596, 271] width 337 height 30
type input "[PERSON_NAME]"
click at [1438, 333] on button "Save Name" at bounding box center [1419, 330] width 100 height 34
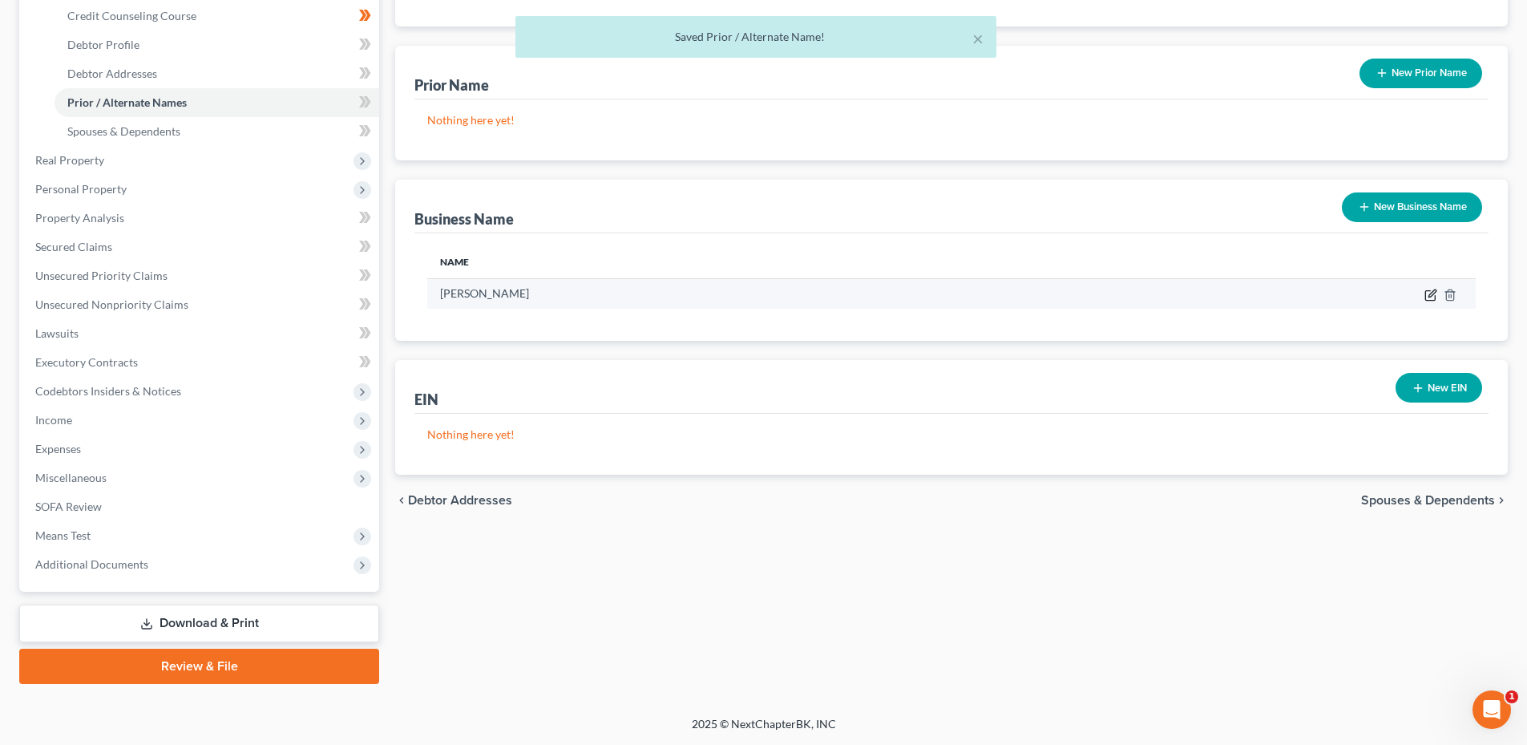
click at [1424, 293] on icon "button" at bounding box center [1430, 295] width 13 height 13
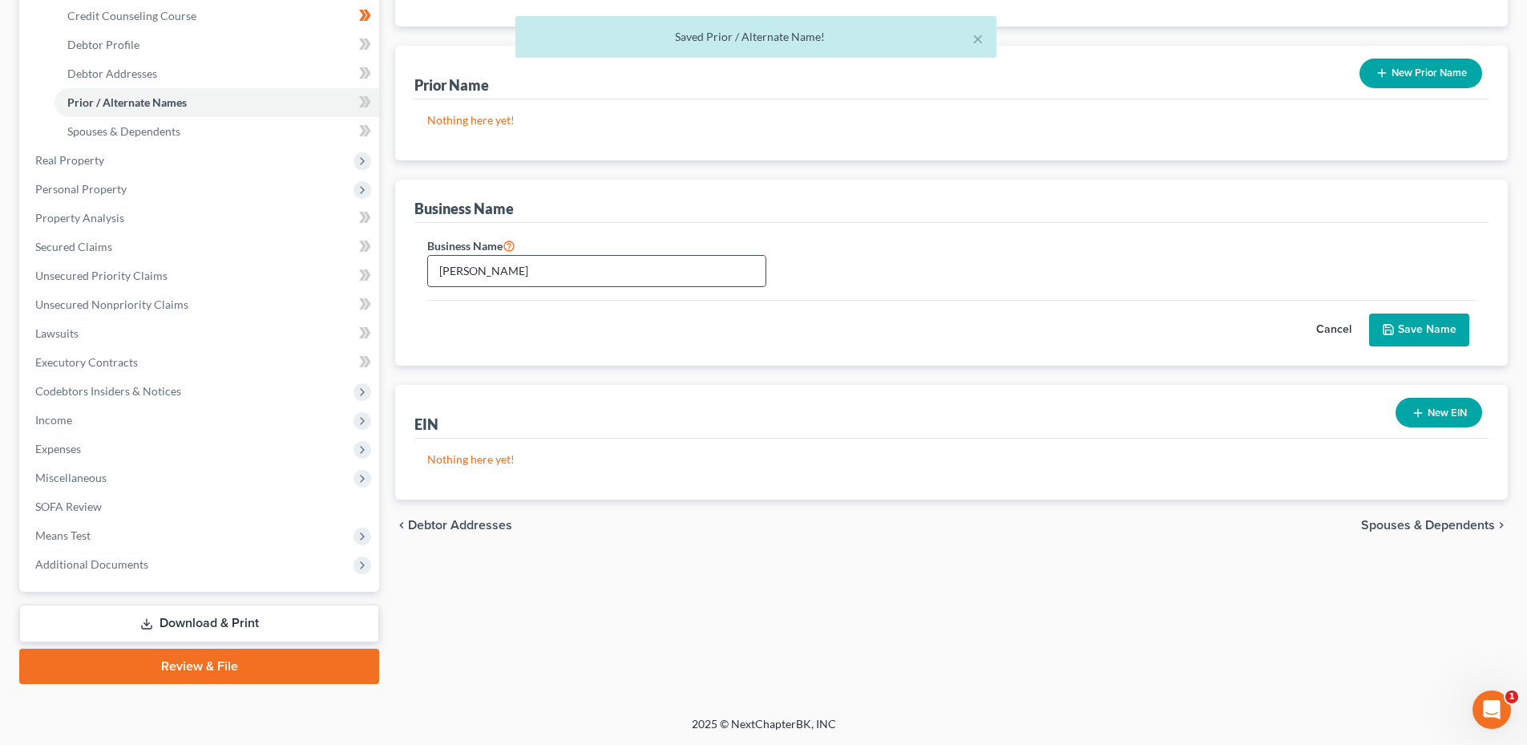
click at [629, 272] on input "[PERSON_NAME]" at bounding box center [596, 271] width 337 height 30
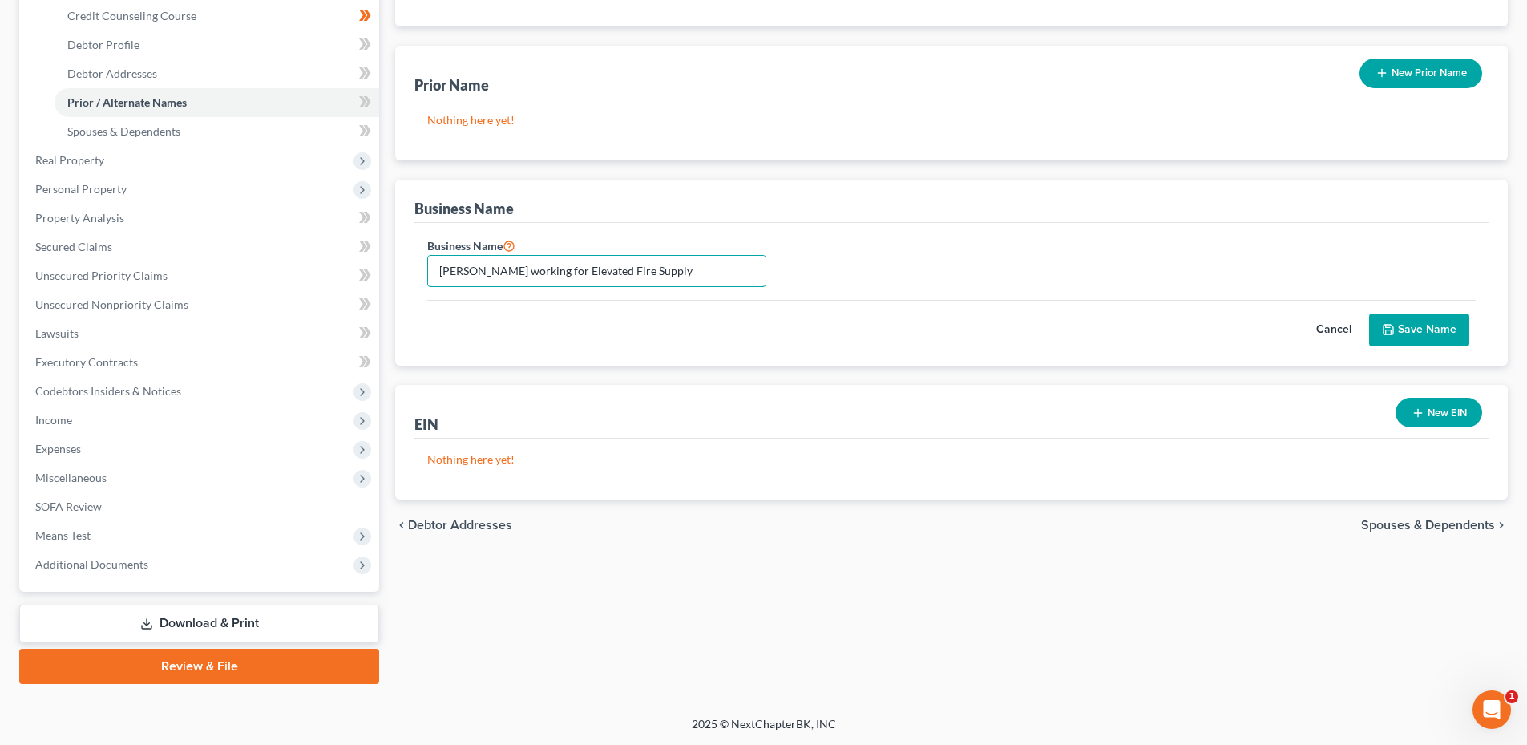
type input "Jacob Gladis working for Elevated Fire Supply"
click at [1416, 329] on button "Save Name" at bounding box center [1419, 330] width 100 height 34
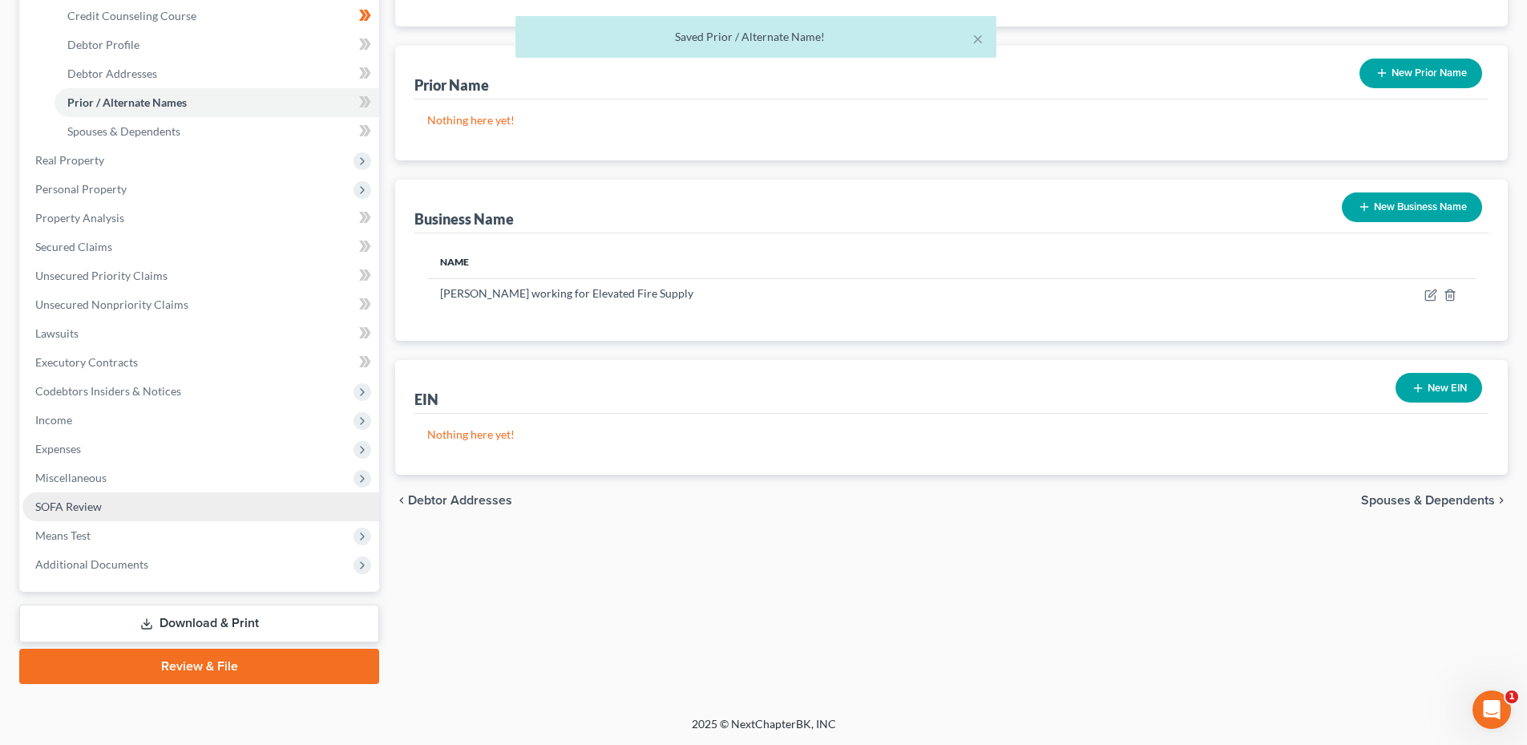
click at [99, 503] on span "SOFA Review" at bounding box center [68, 506] width 67 height 14
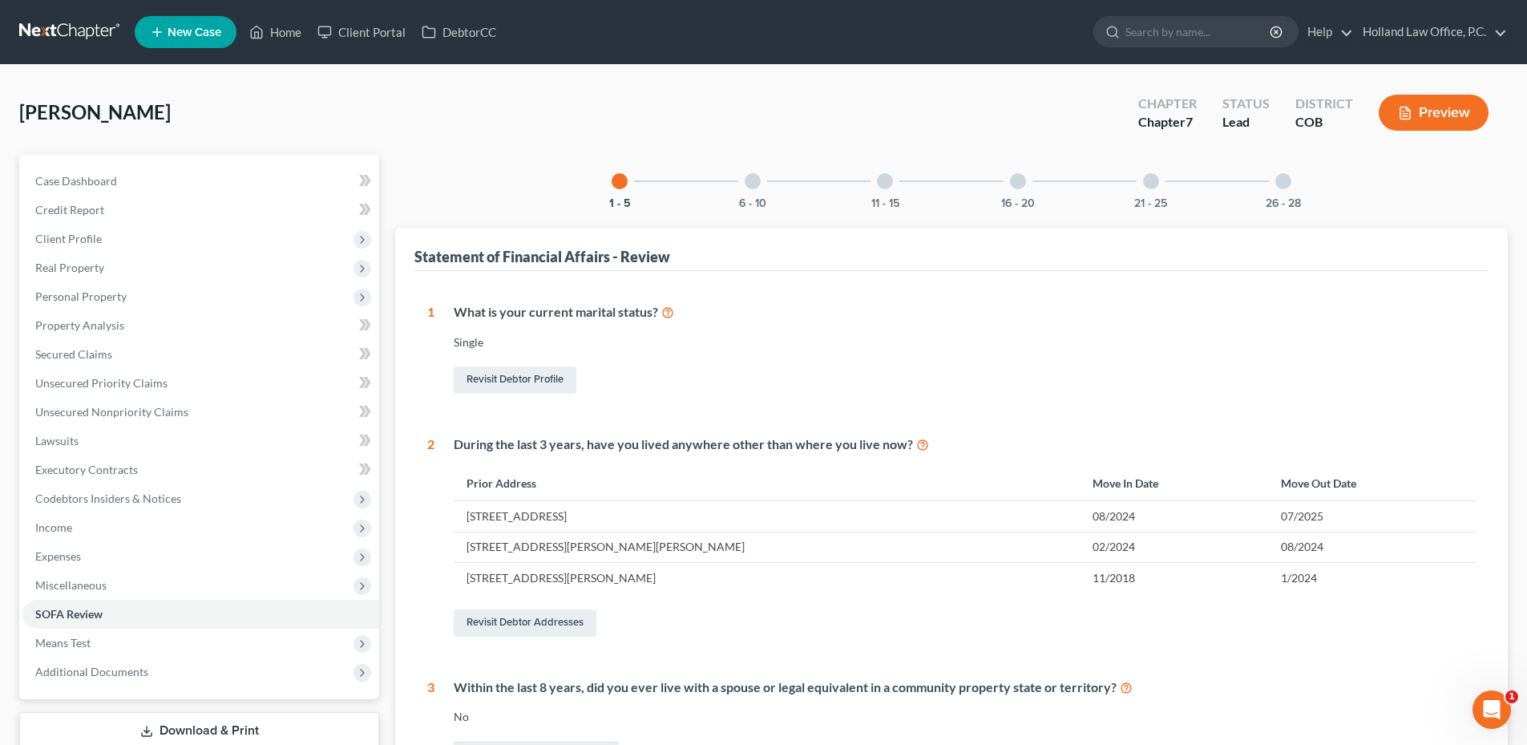
click at [1149, 185] on div at bounding box center [1151, 181] width 16 height 16
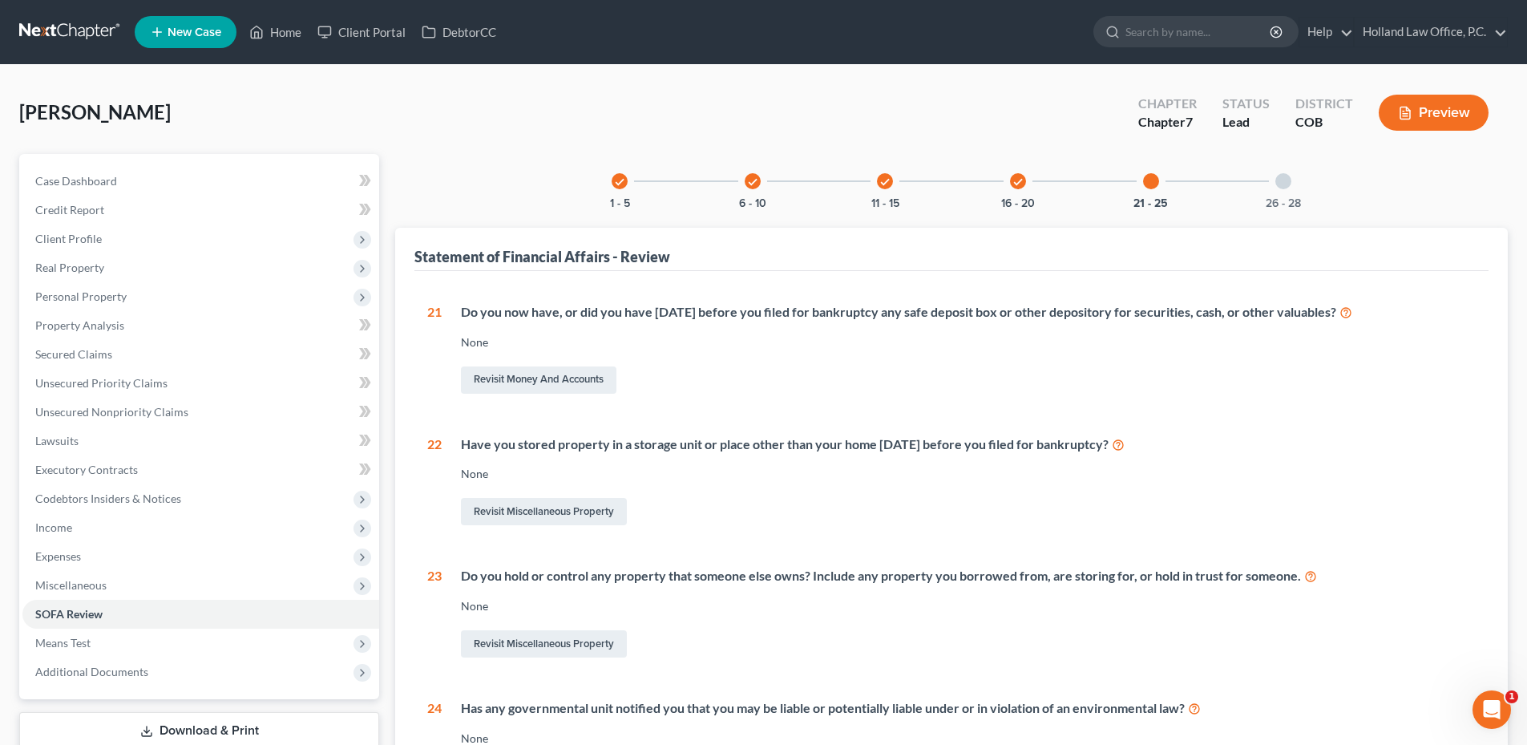
click at [1284, 186] on div at bounding box center [1283, 181] width 16 height 16
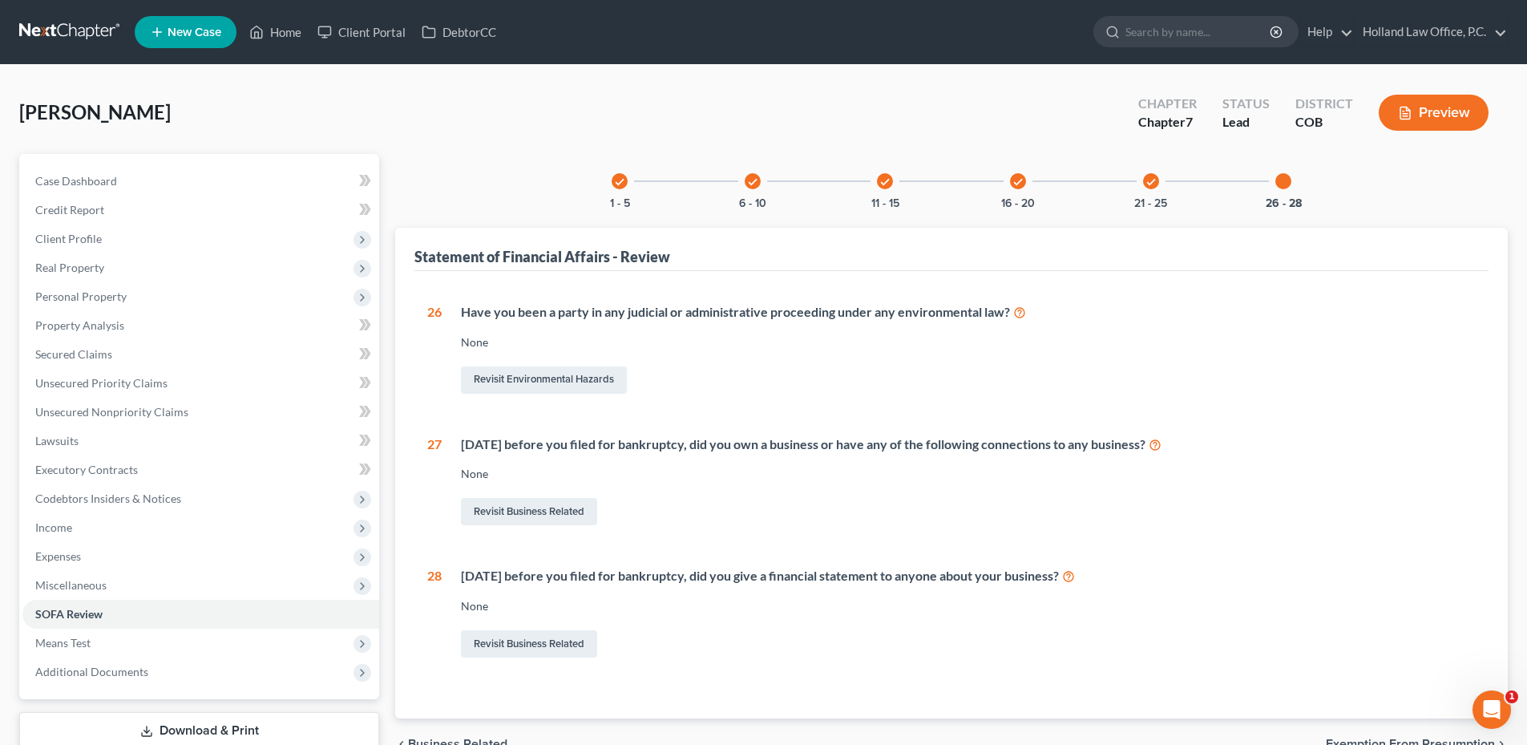
click at [1148, 183] on icon "check" at bounding box center [1150, 181] width 11 height 11
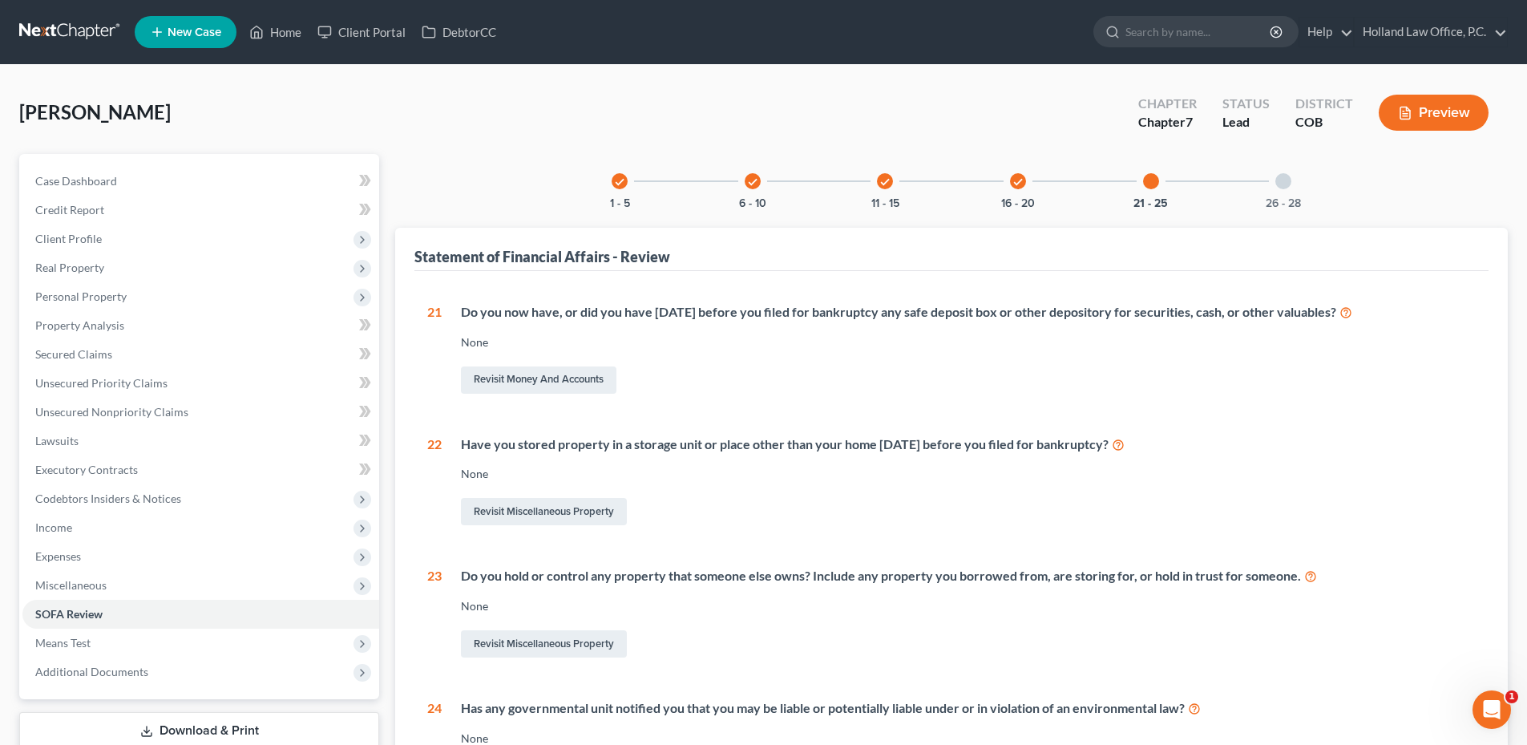
click at [1290, 179] on div at bounding box center [1283, 181] width 16 height 16
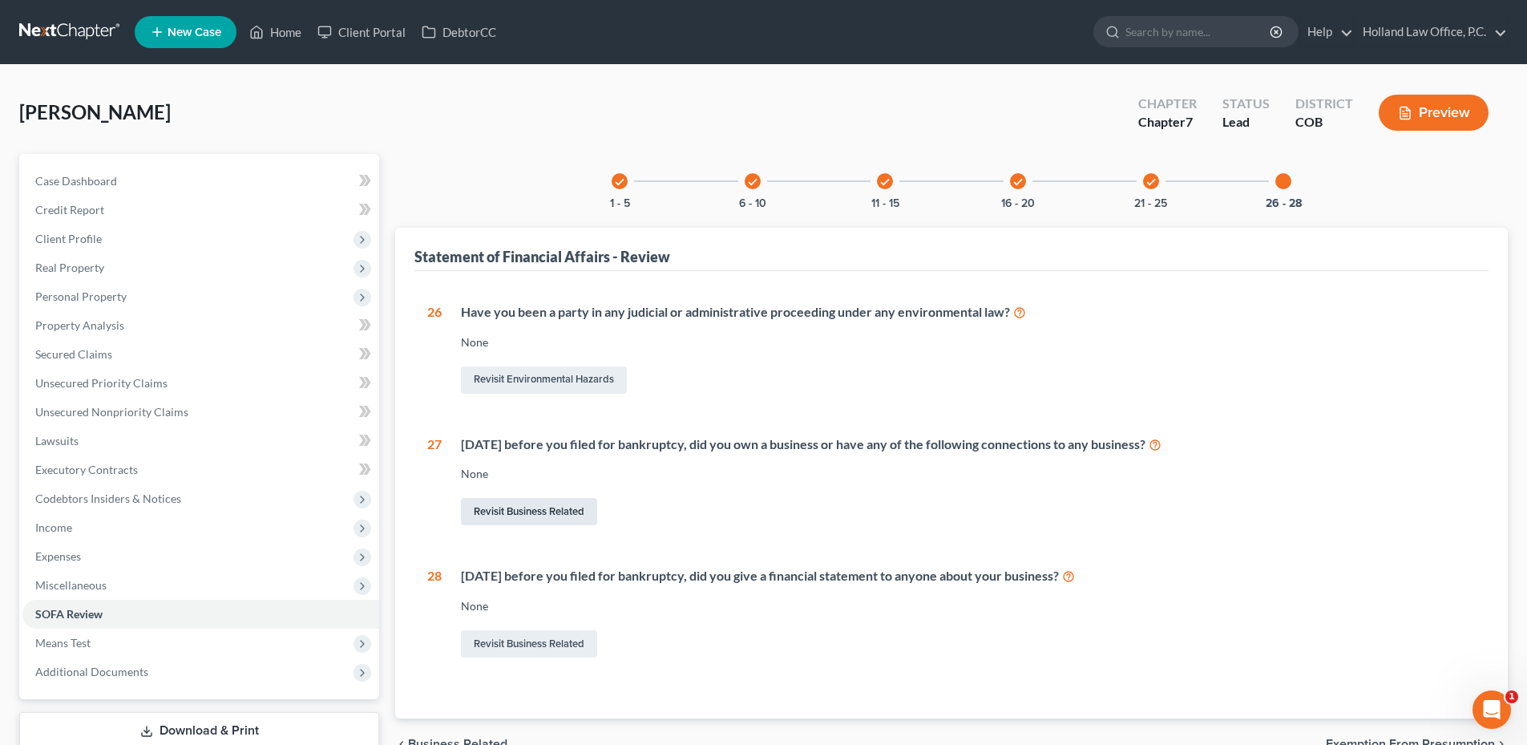
click at [537, 509] on link "Revisit Business Related" at bounding box center [529, 511] width 136 height 27
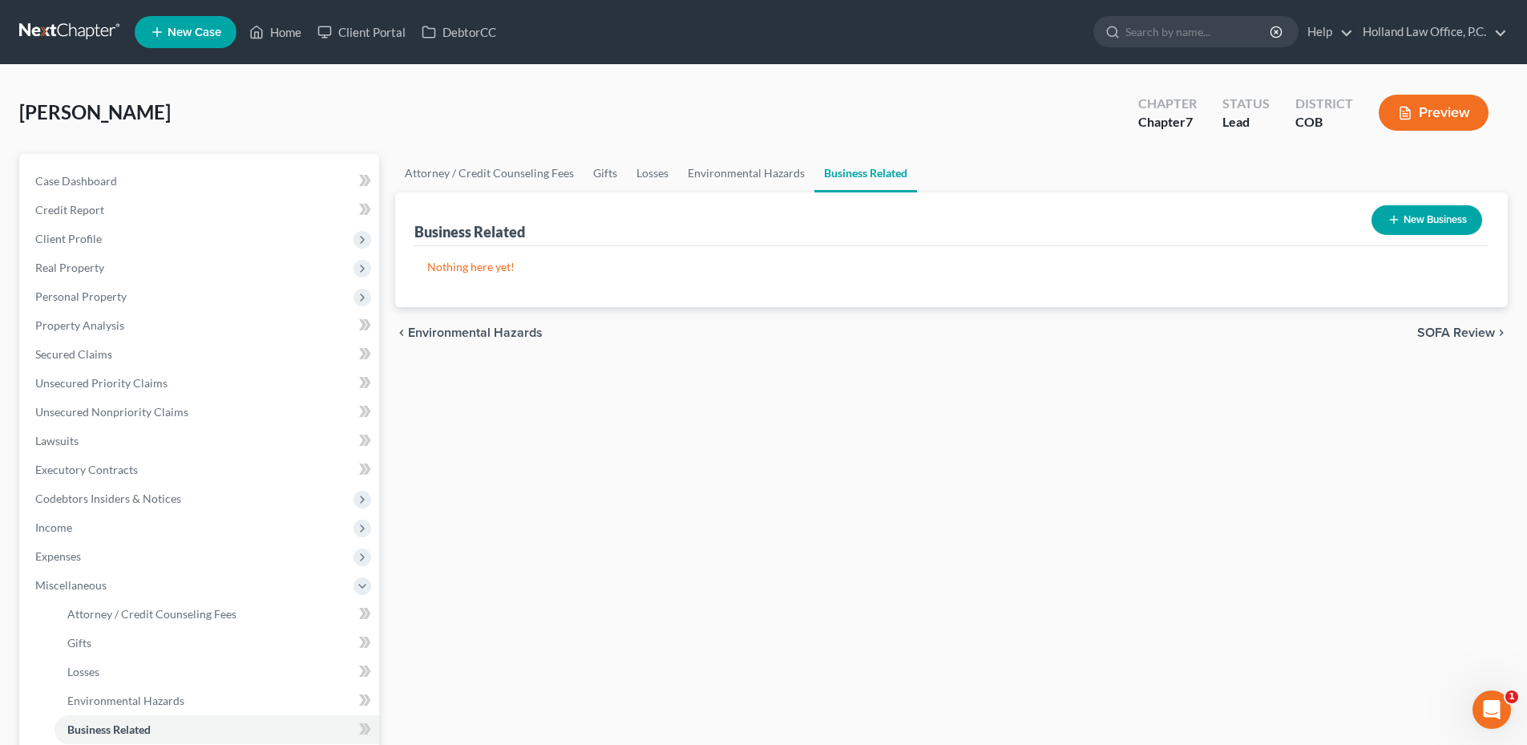
click at [1451, 212] on button "New Business" at bounding box center [1427, 220] width 111 height 30
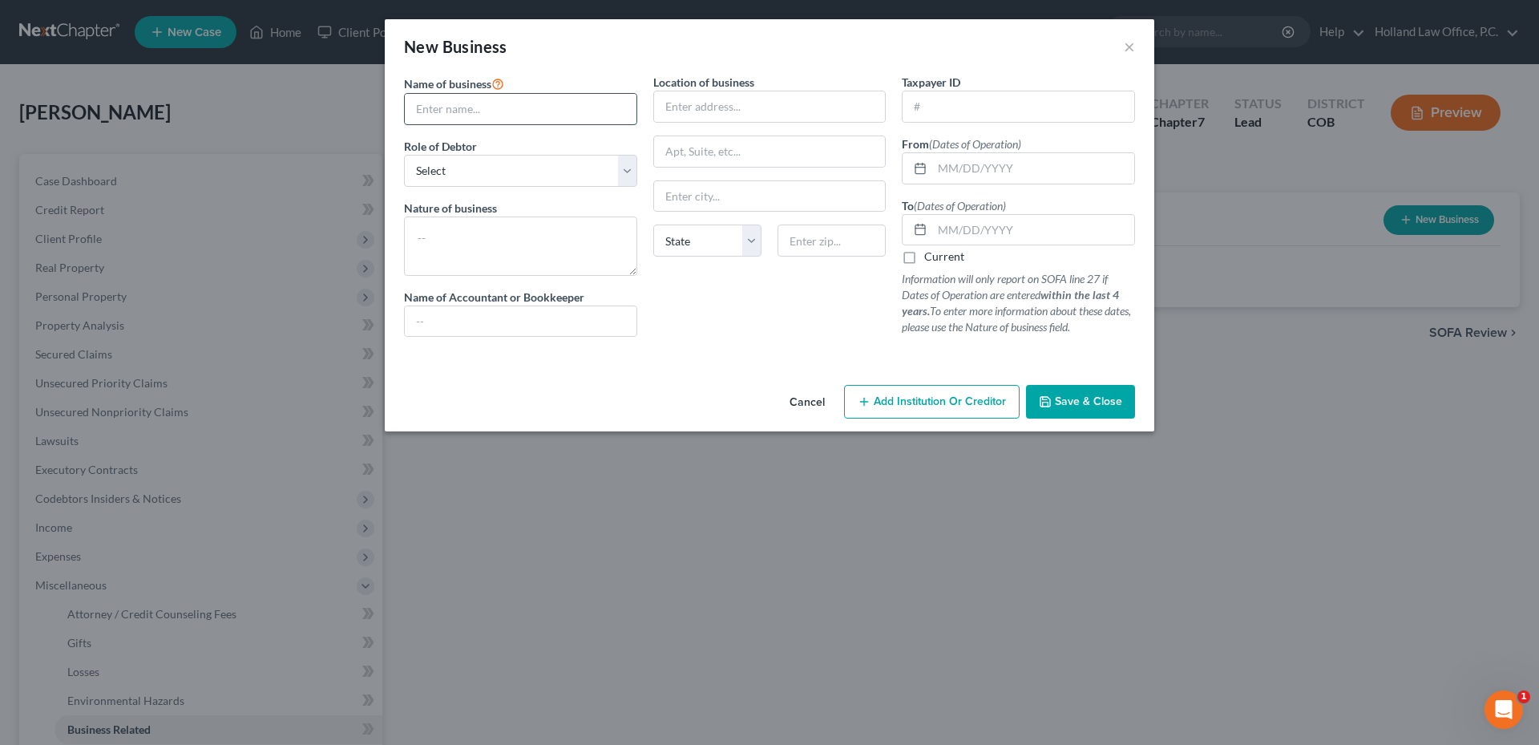
click at [505, 105] on input "text" at bounding box center [521, 109] width 232 height 30
click at [424, 180] on select "Select A member of a limited liability company (LLC) or limited liability partn…" at bounding box center [520, 171] width 233 height 32
click at [425, 180] on select "Select A member of a limited liability company (LLC) or limited liability partn…" at bounding box center [520, 171] width 233 height 32
click at [444, 176] on select "Select A member of a limited liability company (LLC) or limited liability partn…" at bounding box center [520, 171] width 233 height 32
select select "sole_proprietor"
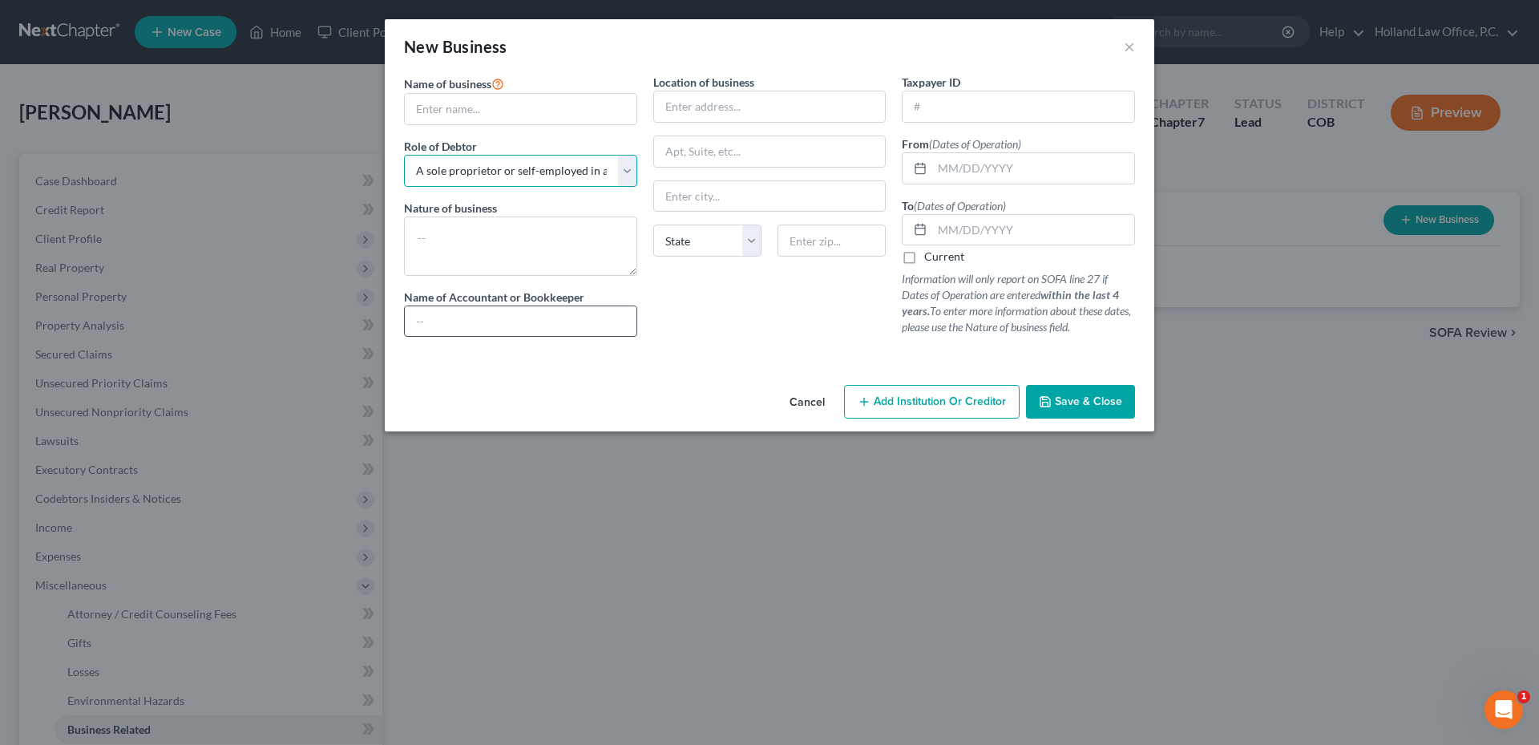
click at [404, 155] on select "Select A member of a limited liability company (LLC) or limited liability partn…" at bounding box center [520, 171] width 233 height 32
click at [458, 123] on input "text" at bounding box center [521, 109] width 232 height 30
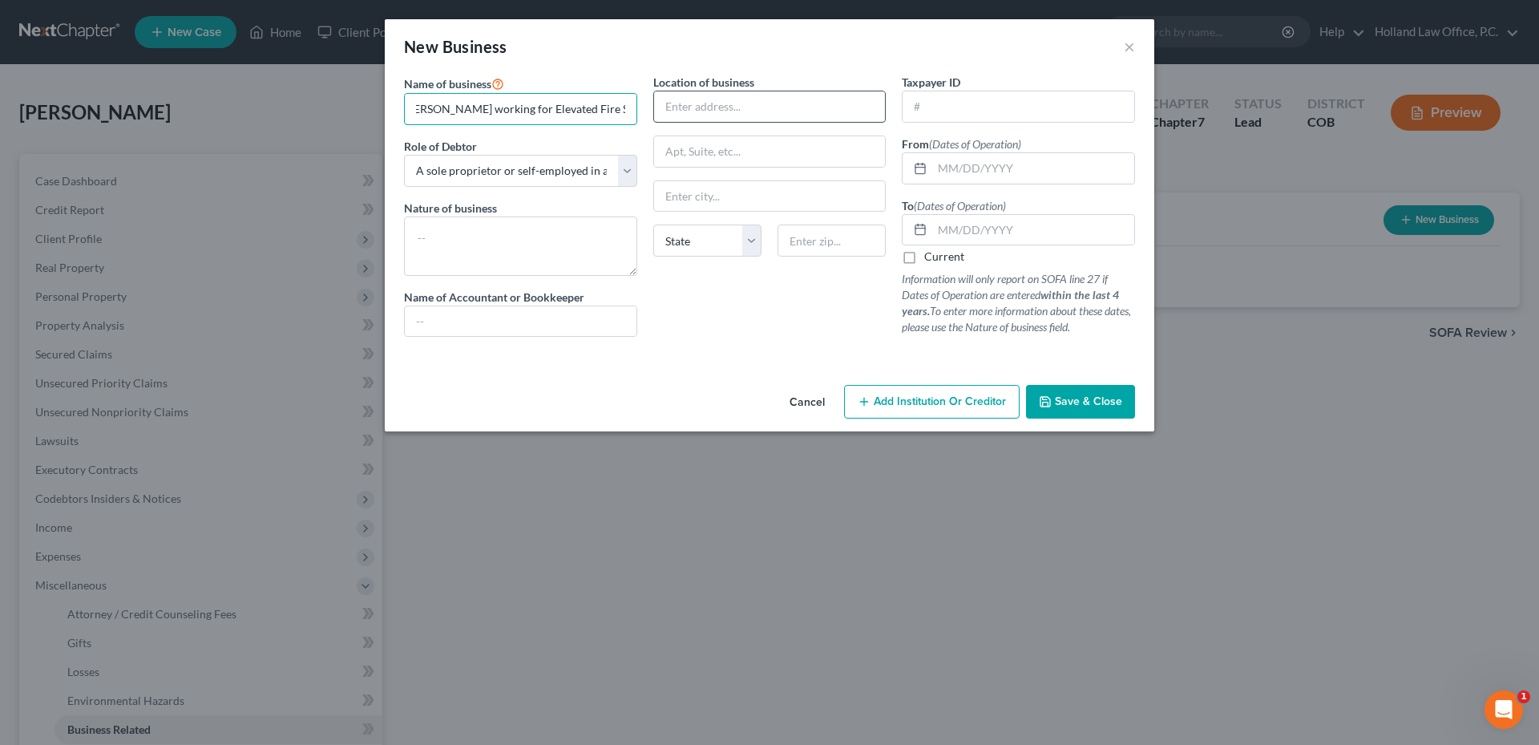
type input "Jacob Gladis working for Elevated Fire Supply"
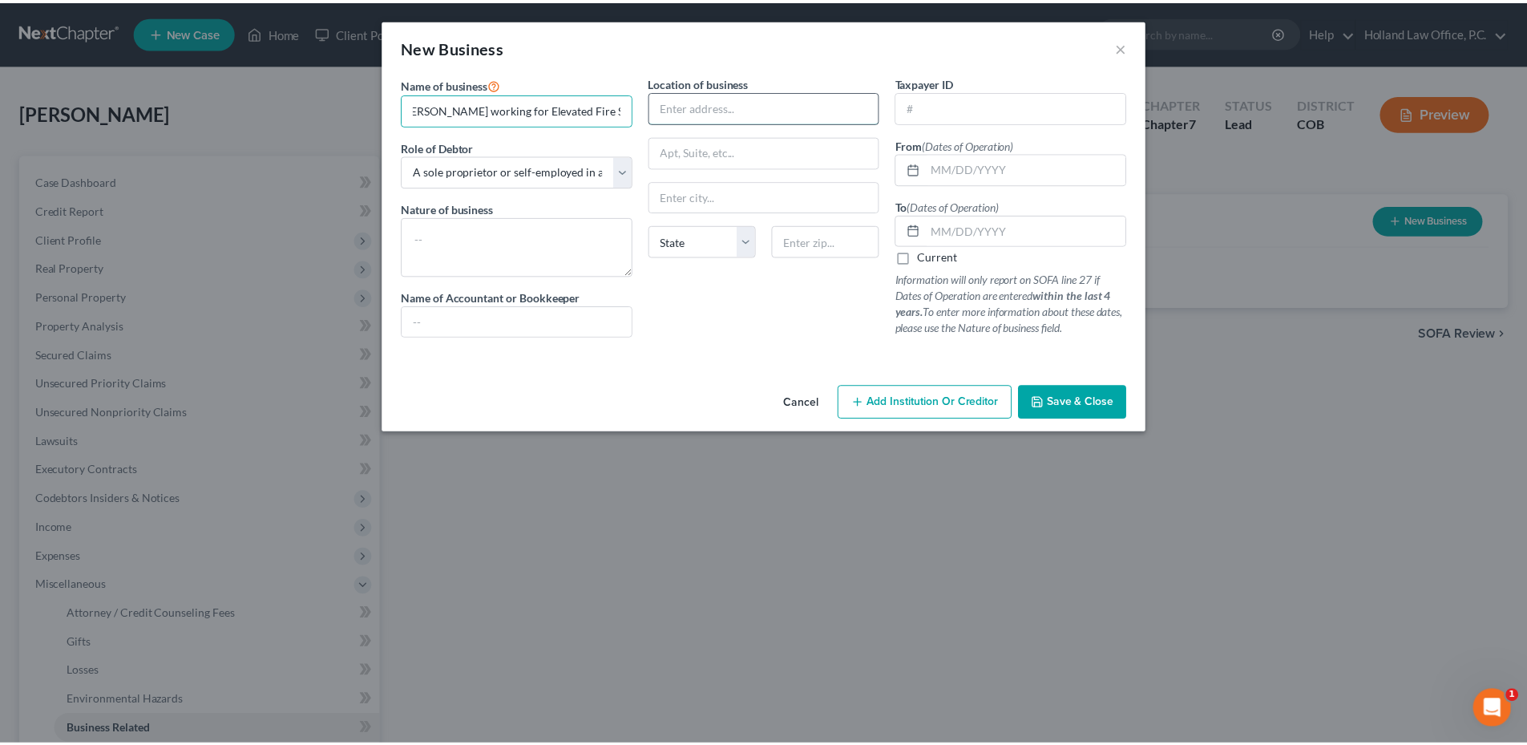
scroll to position [0, 0]
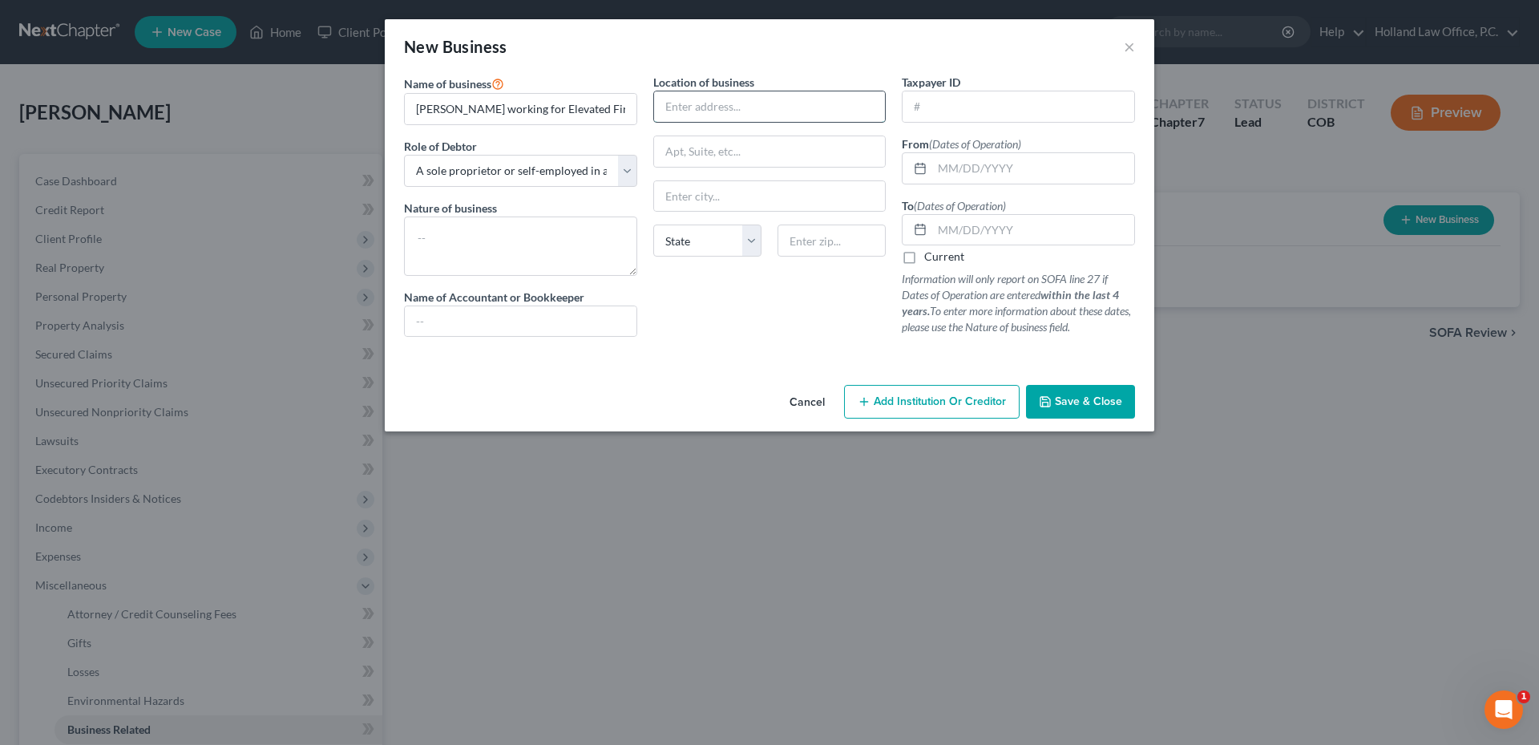
click at [744, 99] on input "text" at bounding box center [770, 106] width 232 height 30
type input "645 Gay st"
type input "80503"
type input "Longmont"
select select "5"
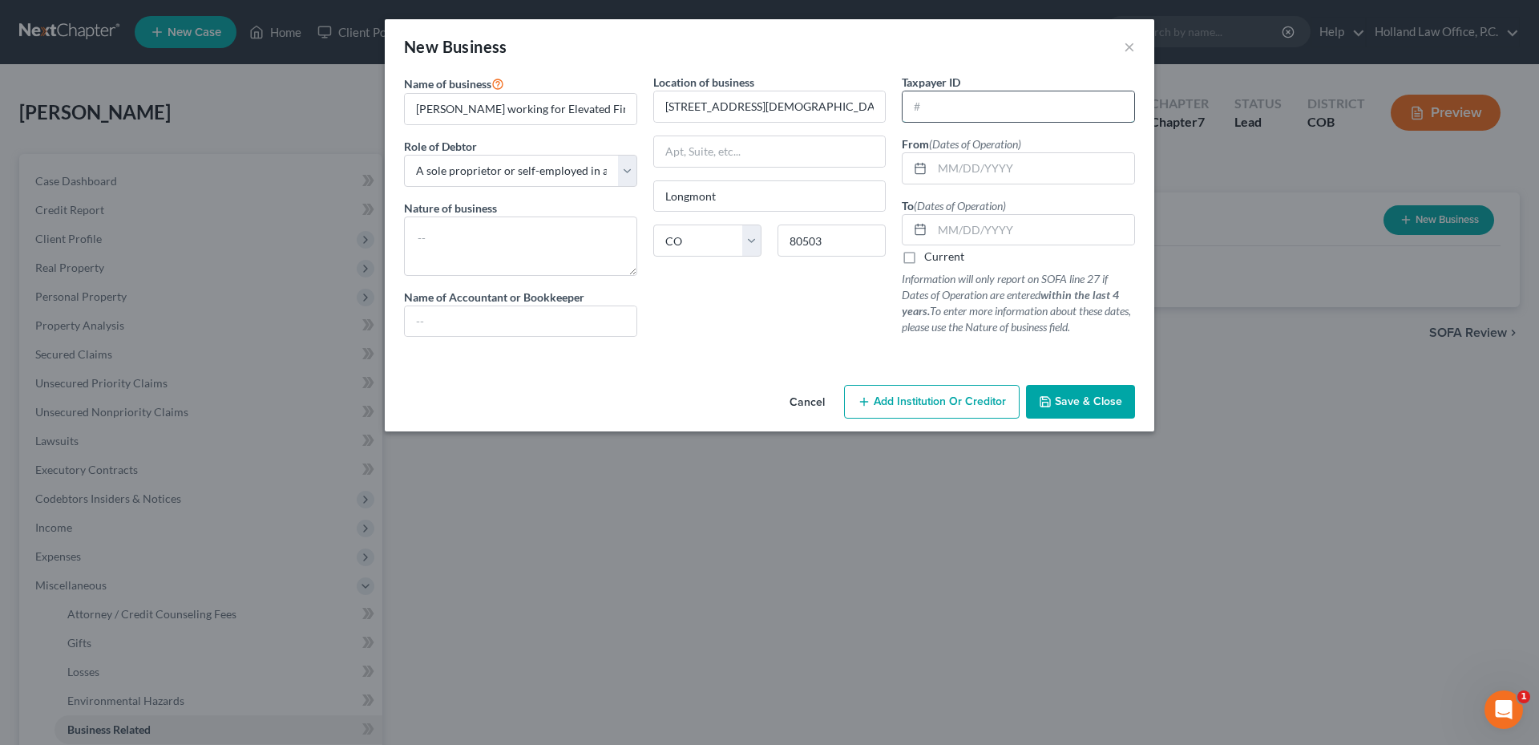
click at [964, 107] on input "text" at bounding box center [1019, 106] width 232 height 30
click at [987, 167] on input "text" at bounding box center [1033, 168] width 202 height 30
type input "03/01/2025"
click at [924, 257] on label "Current" at bounding box center [944, 256] width 40 height 16
click at [931, 257] on input "Current" at bounding box center [936, 253] width 10 height 10
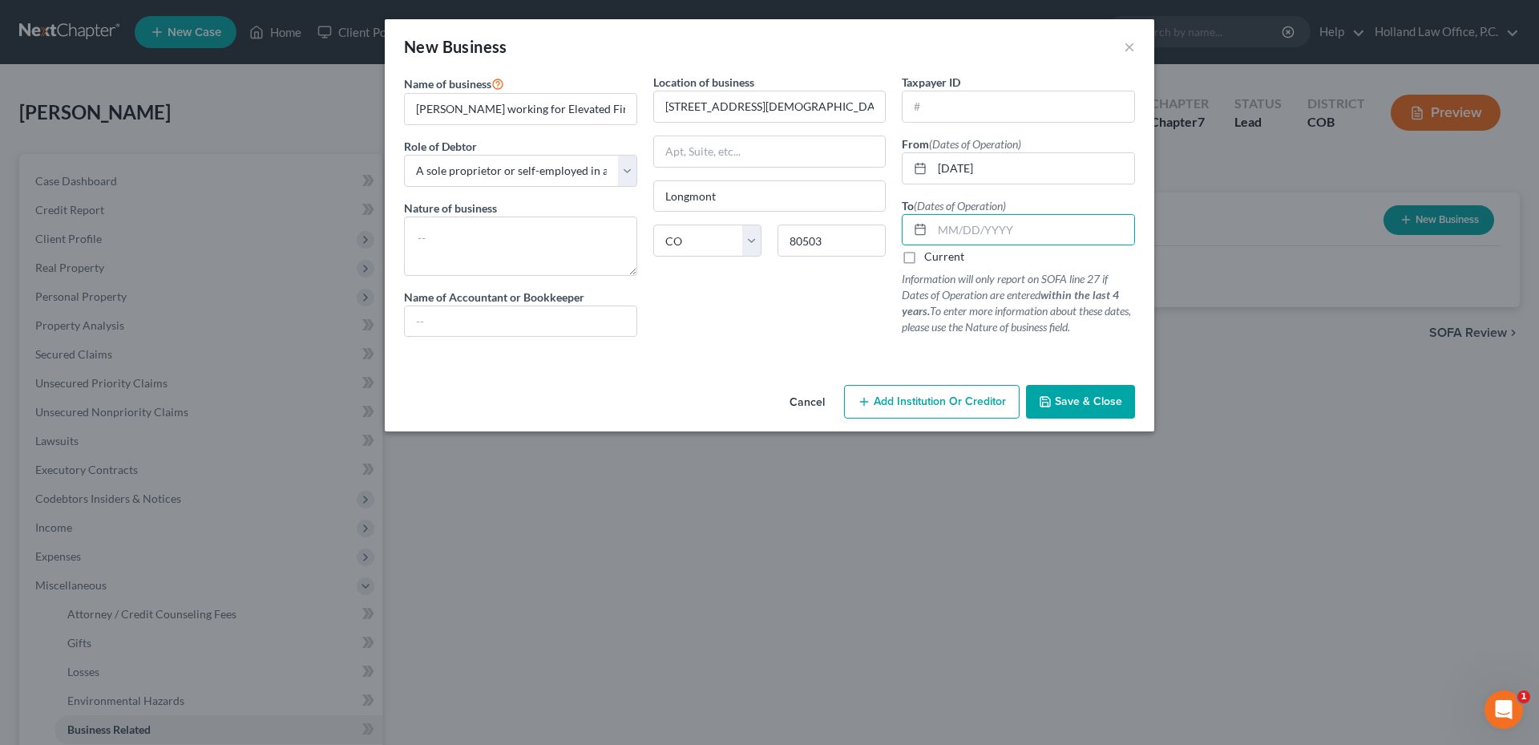
checkbox input "true"
click at [503, 326] on input "text" at bounding box center [521, 321] width 232 height 30
type input "J"
click at [547, 261] on textarea at bounding box center [520, 245] width 233 height 59
click at [713, 333] on div "Location of business 645 Gay st Longmont State AL AK AR AZ CA CO CT DE DC FL GA…" at bounding box center [769, 212] width 249 height 276
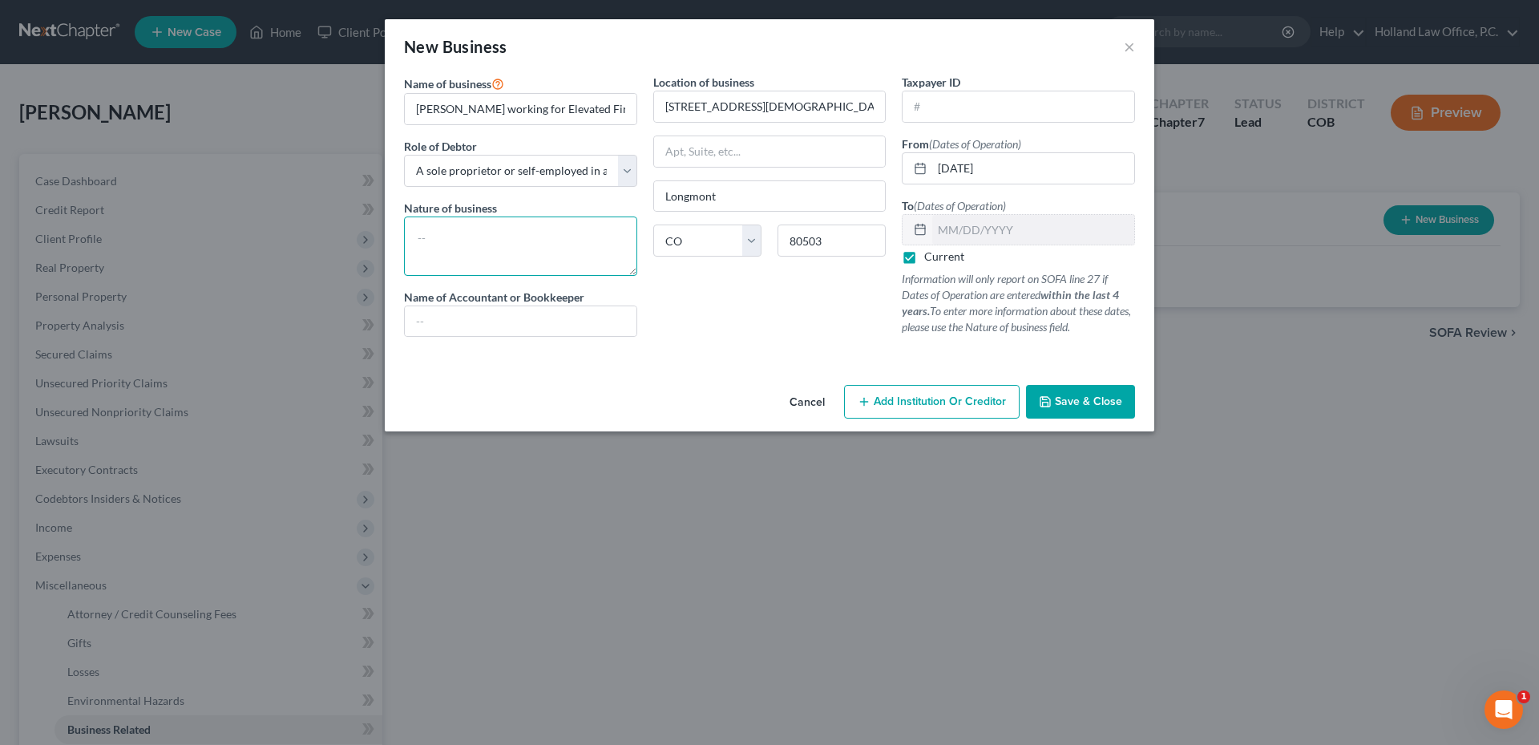
click at [466, 232] on textarea at bounding box center [520, 245] width 233 height 59
type textarea "Lead Installation Technician"
click at [1057, 404] on span "Save & Close" at bounding box center [1088, 401] width 67 height 14
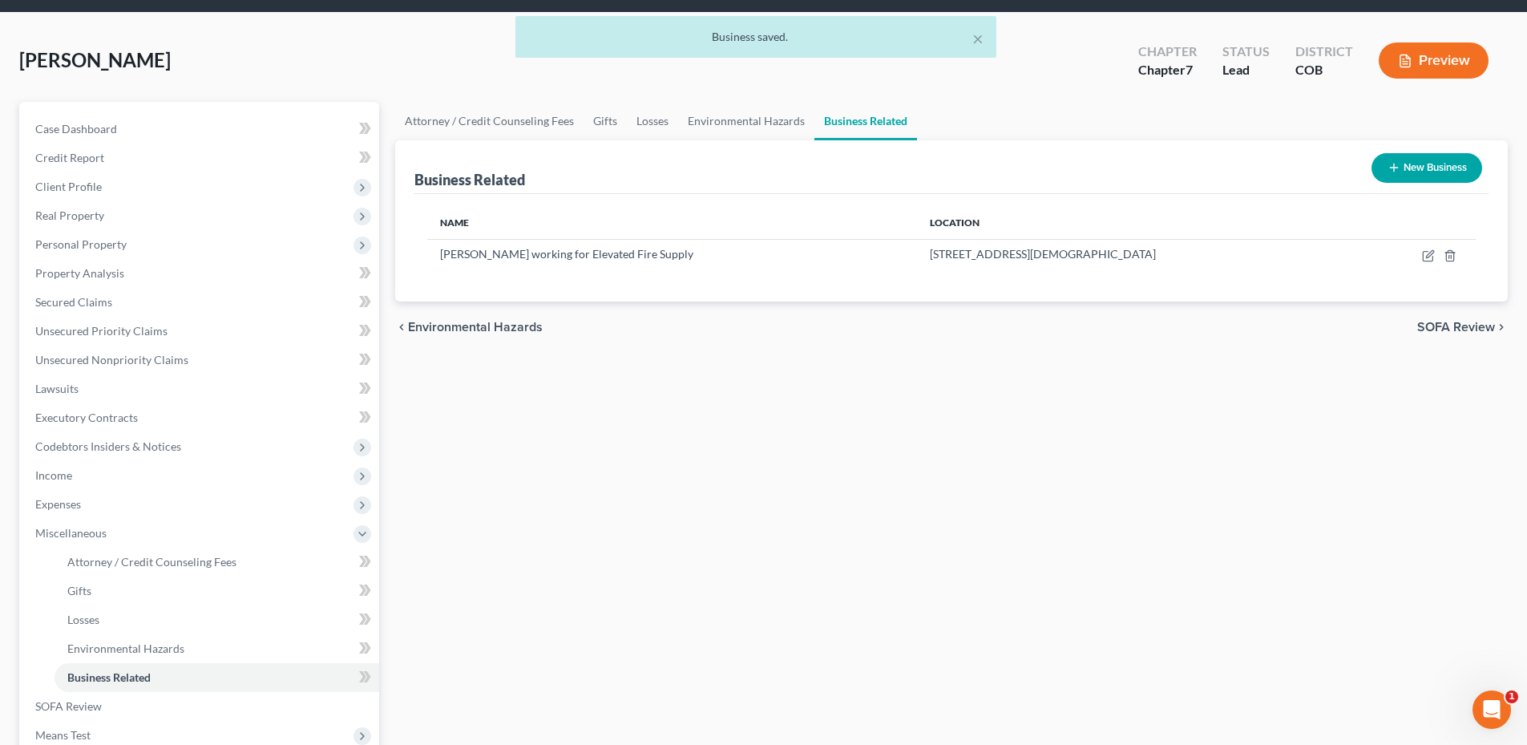
scroll to position [80, 0]
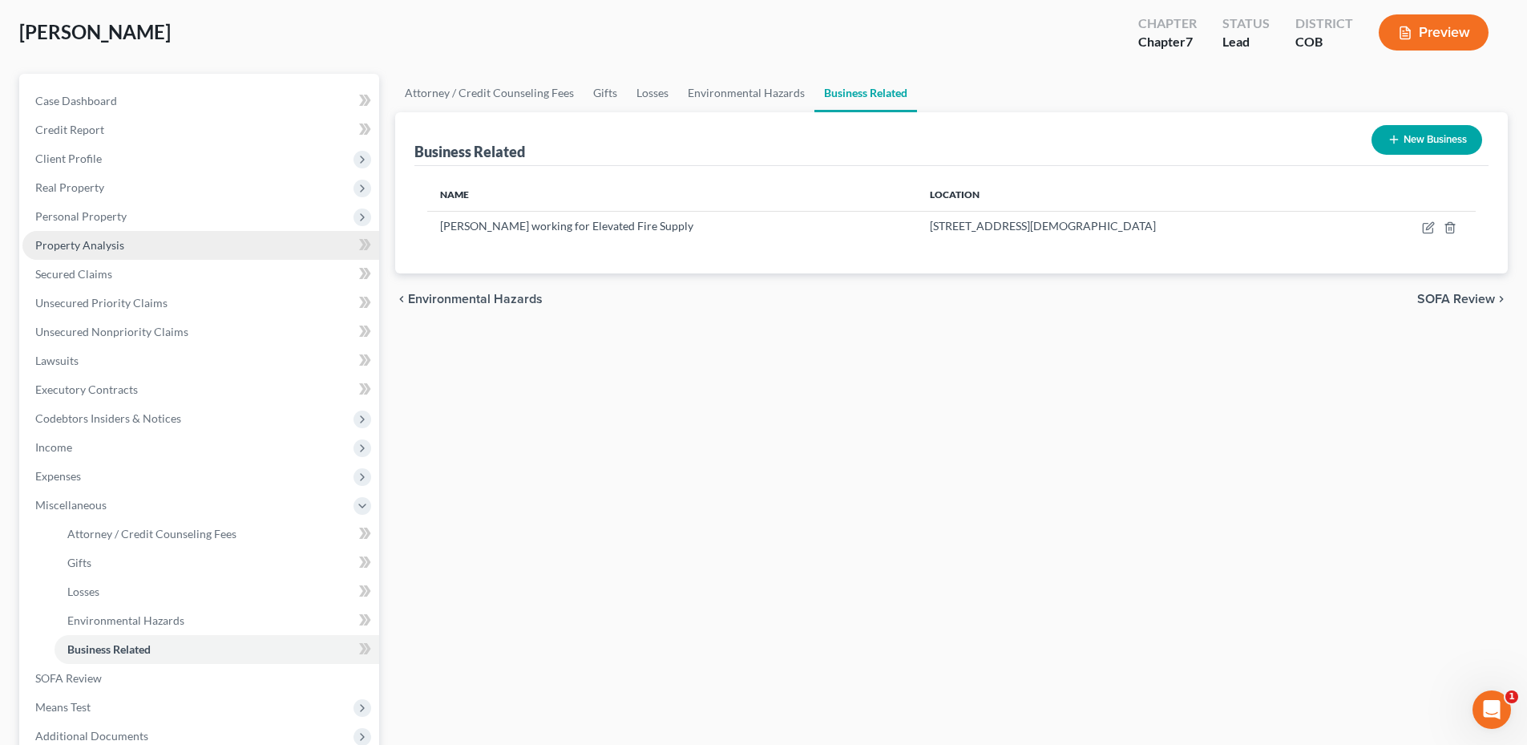
click at [94, 251] on span "Property Analysis" at bounding box center [79, 245] width 89 height 14
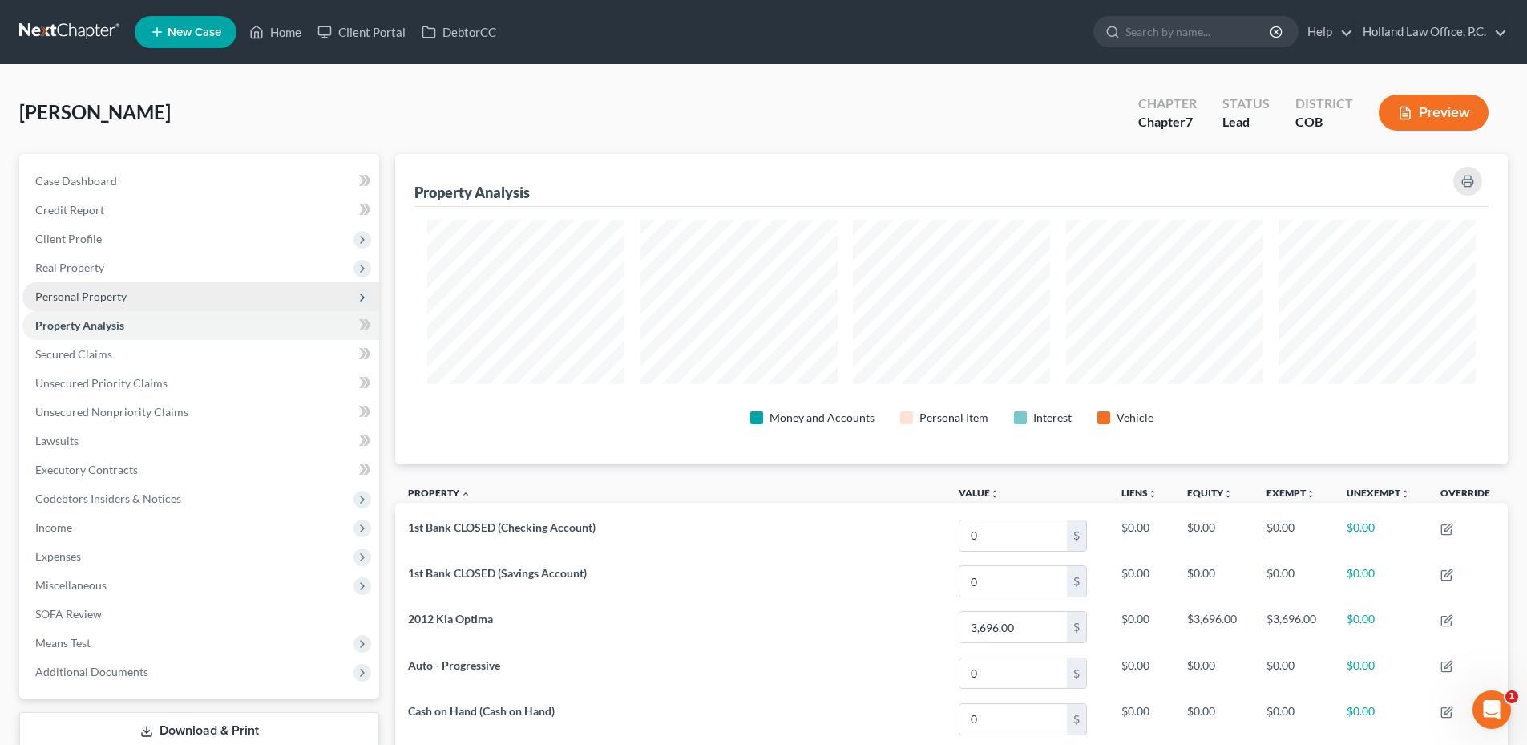
click at [87, 295] on span "Personal Property" at bounding box center [80, 296] width 91 height 14
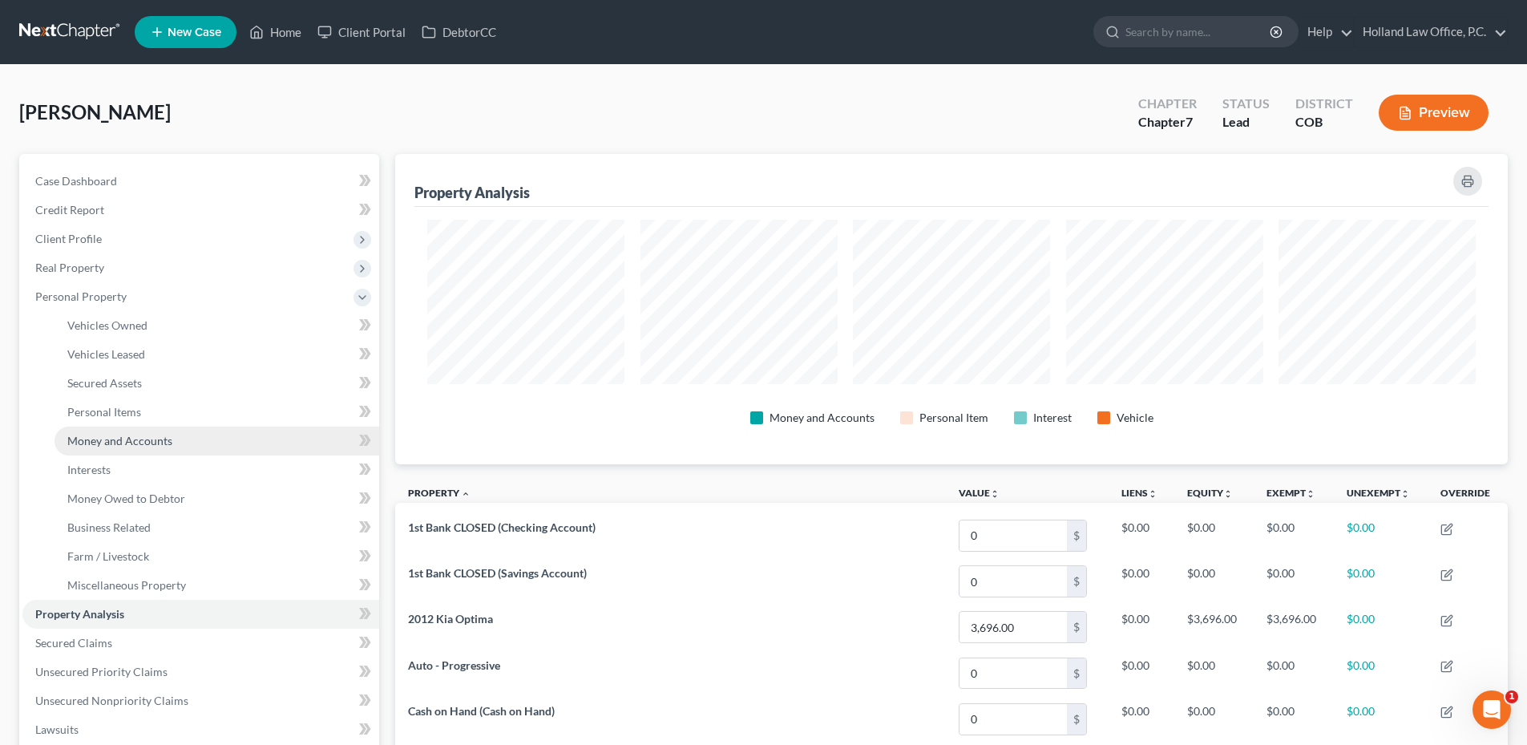
click at [111, 442] on span "Money and Accounts" at bounding box center [119, 441] width 105 height 14
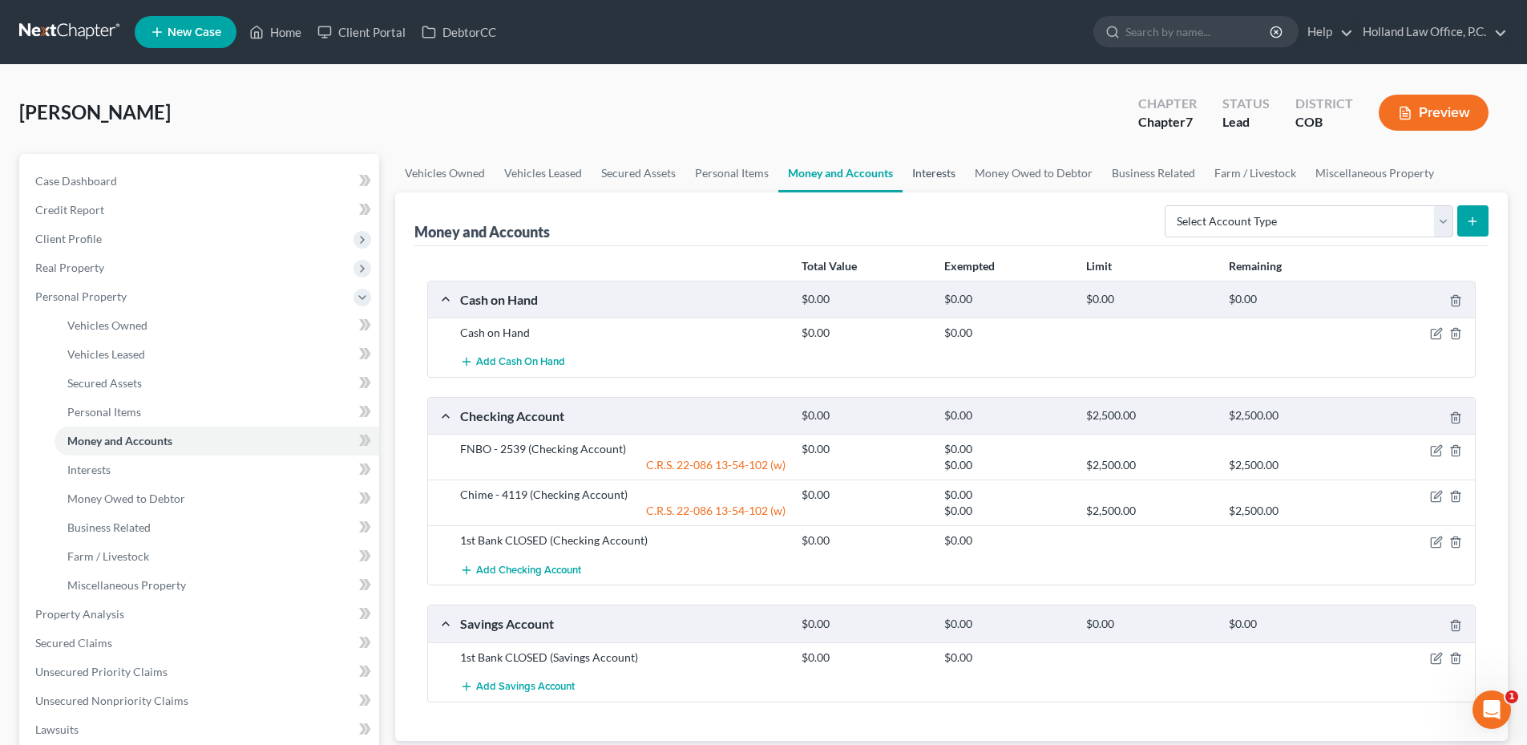
click at [930, 185] on link "Interests" at bounding box center [934, 173] width 63 height 38
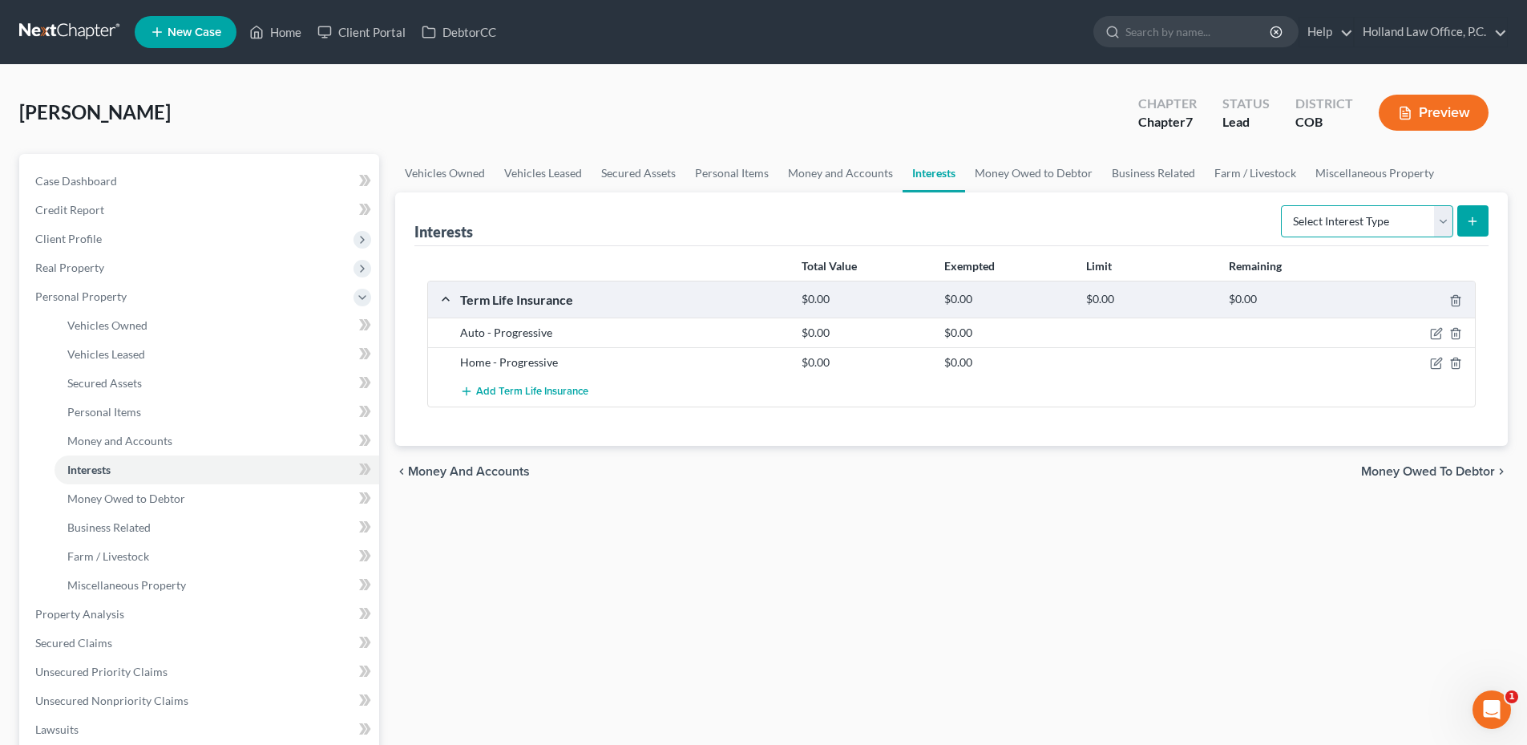
click at [1347, 221] on select "Select Interest Type 401K Annuity Bond Education IRA Government Bond Government…" at bounding box center [1367, 221] width 172 height 32
select select "unincorporated_business"
click at [1283, 205] on select "Select Interest Type 401K Annuity Bond Education IRA Government Bond Government…" at bounding box center [1367, 221] width 172 height 32
click at [1471, 227] on icon "submit" at bounding box center [1472, 221] width 13 height 13
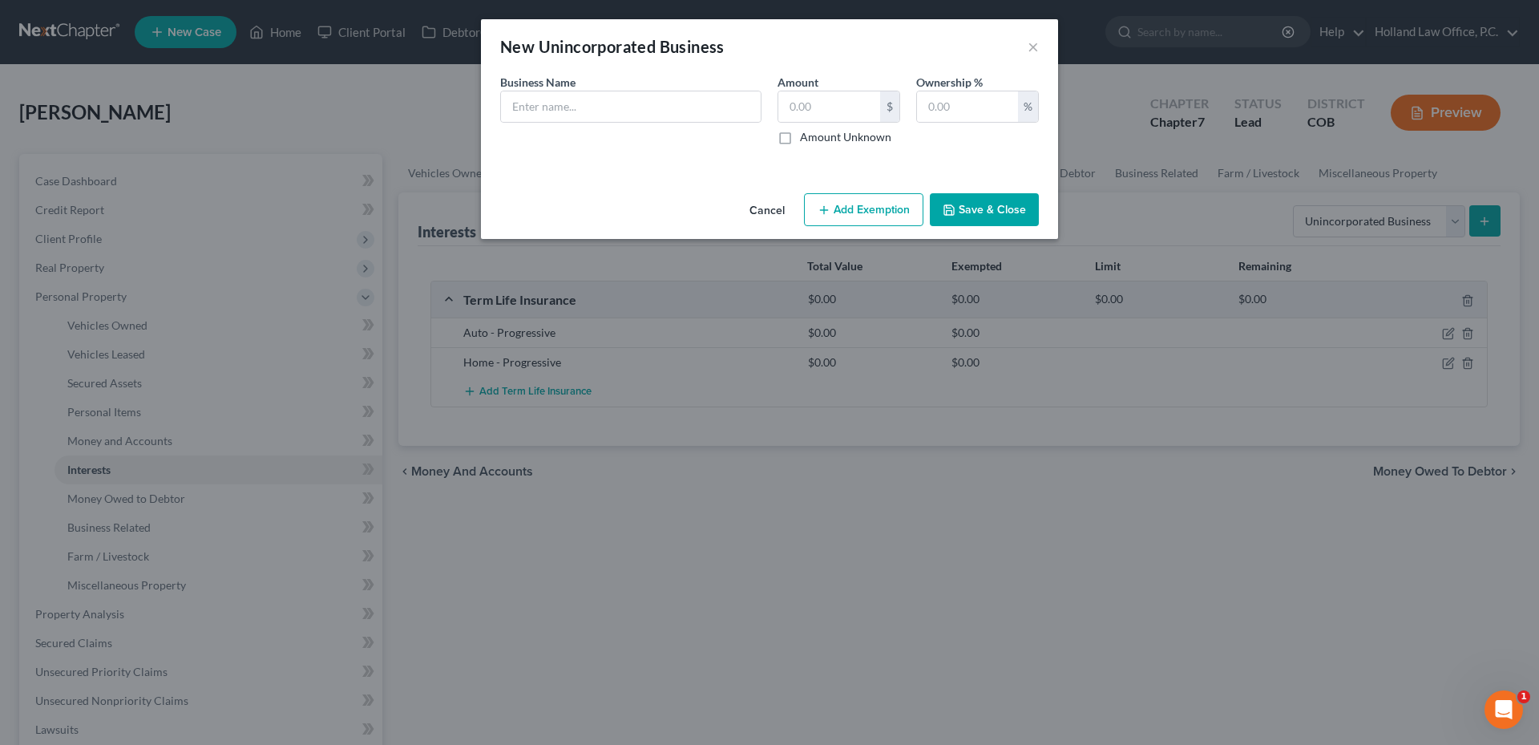
click at [614, 125] on div "Business Name *" at bounding box center [630, 109] width 277 height 71
click at [614, 118] on input "text" at bounding box center [631, 106] width 260 height 30
type input "h"
type input "Jacob Gladis working for Elevated Fire Supply"
type input "0.00"
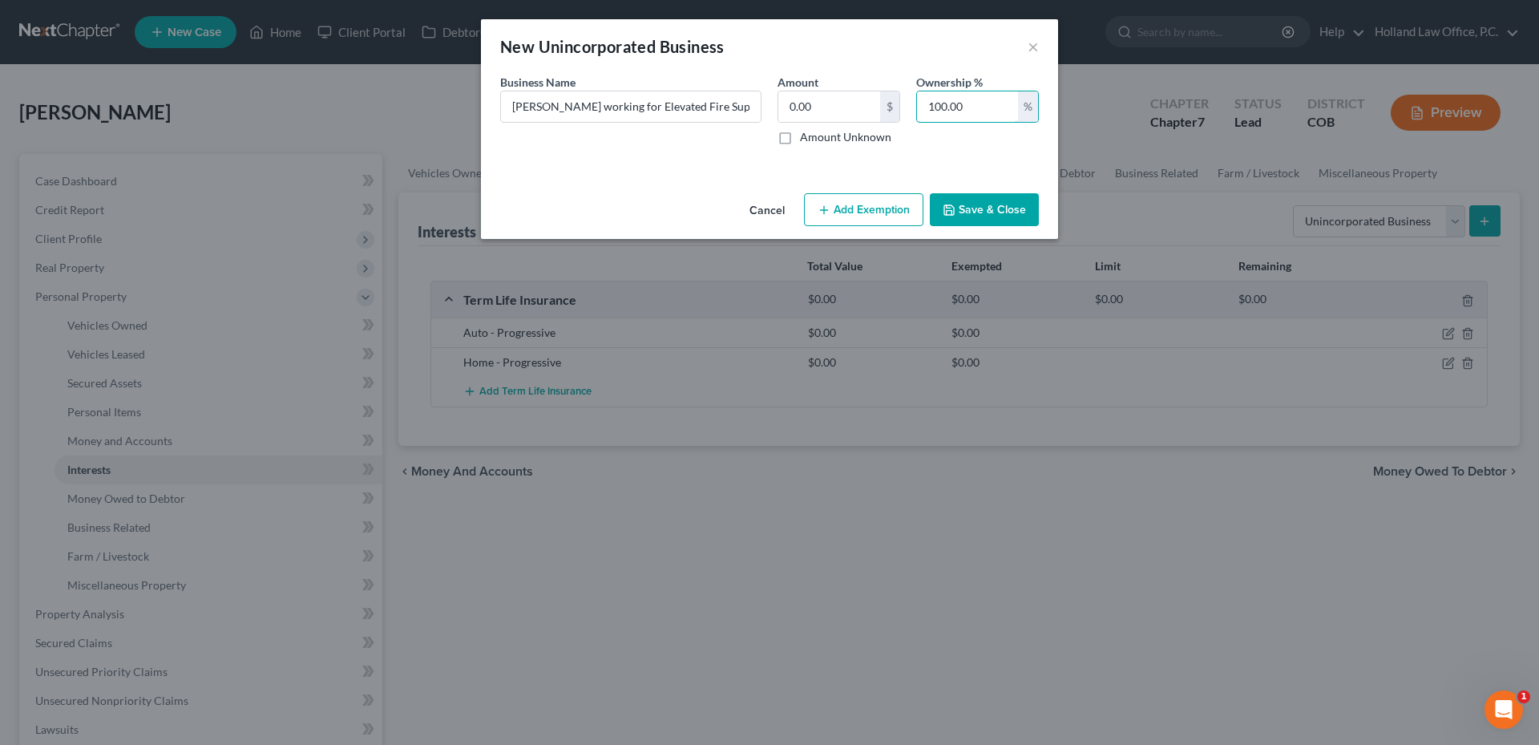
type input "100.00"
click at [960, 205] on button "Save & Close" at bounding box center [984, 210] width 109 height 34
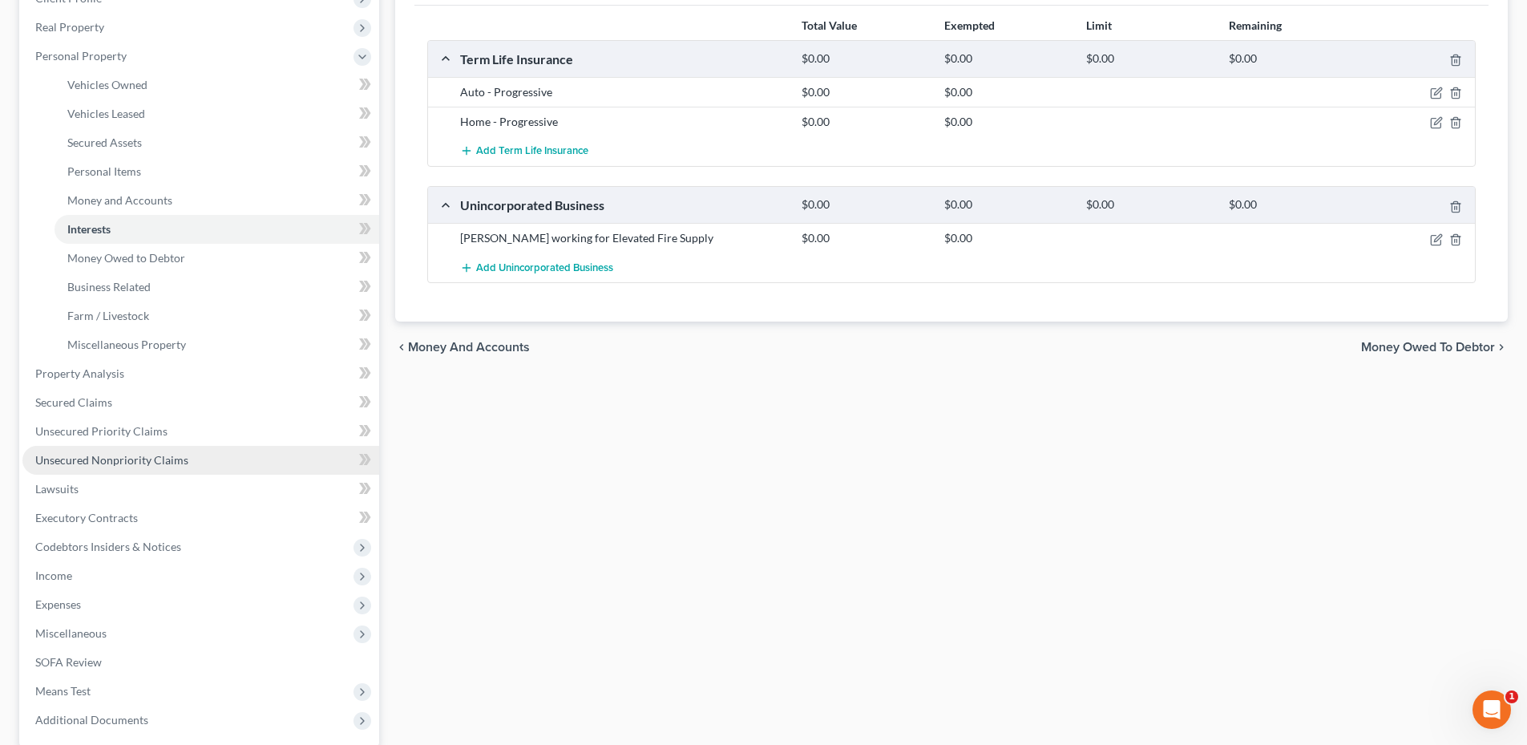
click at [148, 463] on span "Unsecured Nonpriority Claims" at bounding box center [111, 460] width 153 height 14
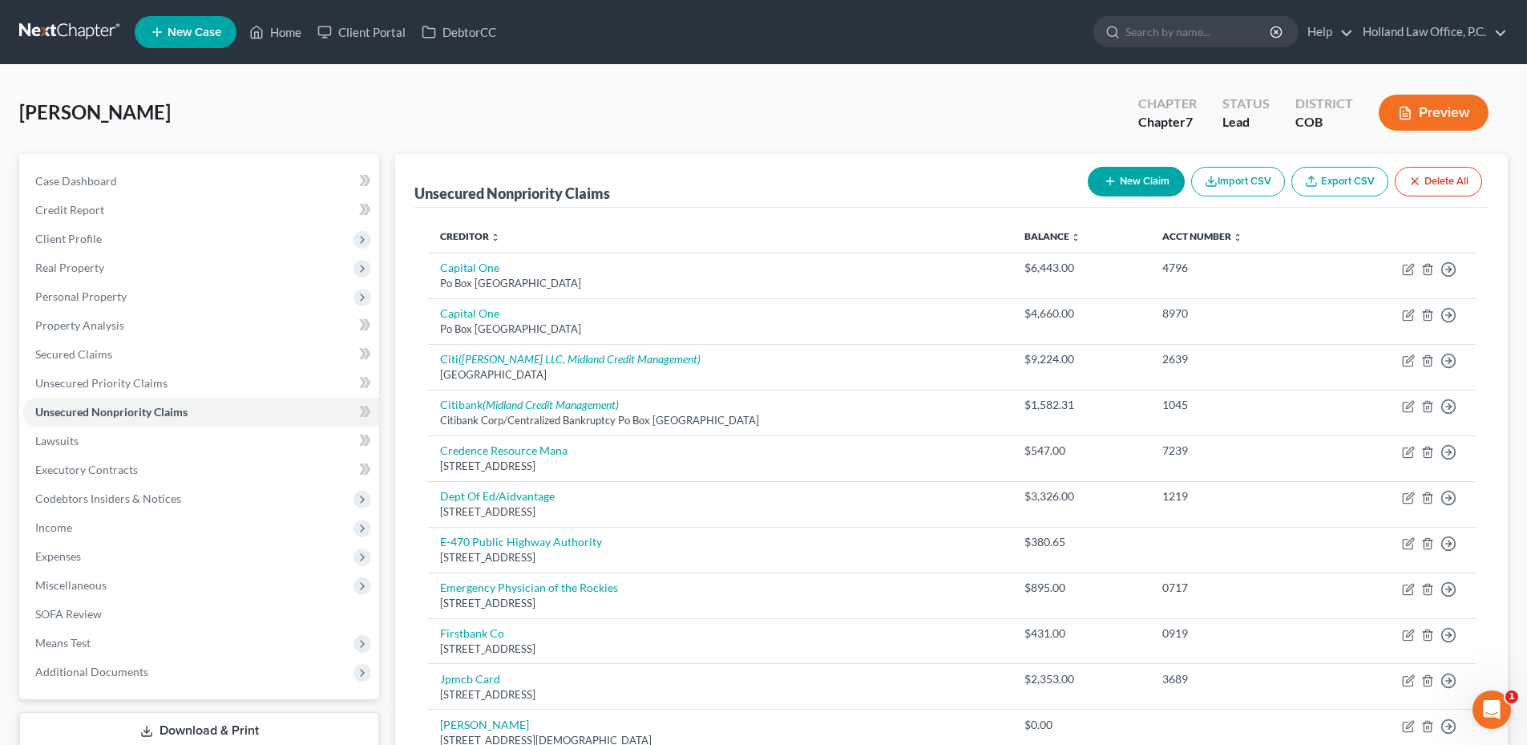
click at [1128, 172] on button "New Claim" at bounding box center [1136, 182] width 97 height 30
select select "0"
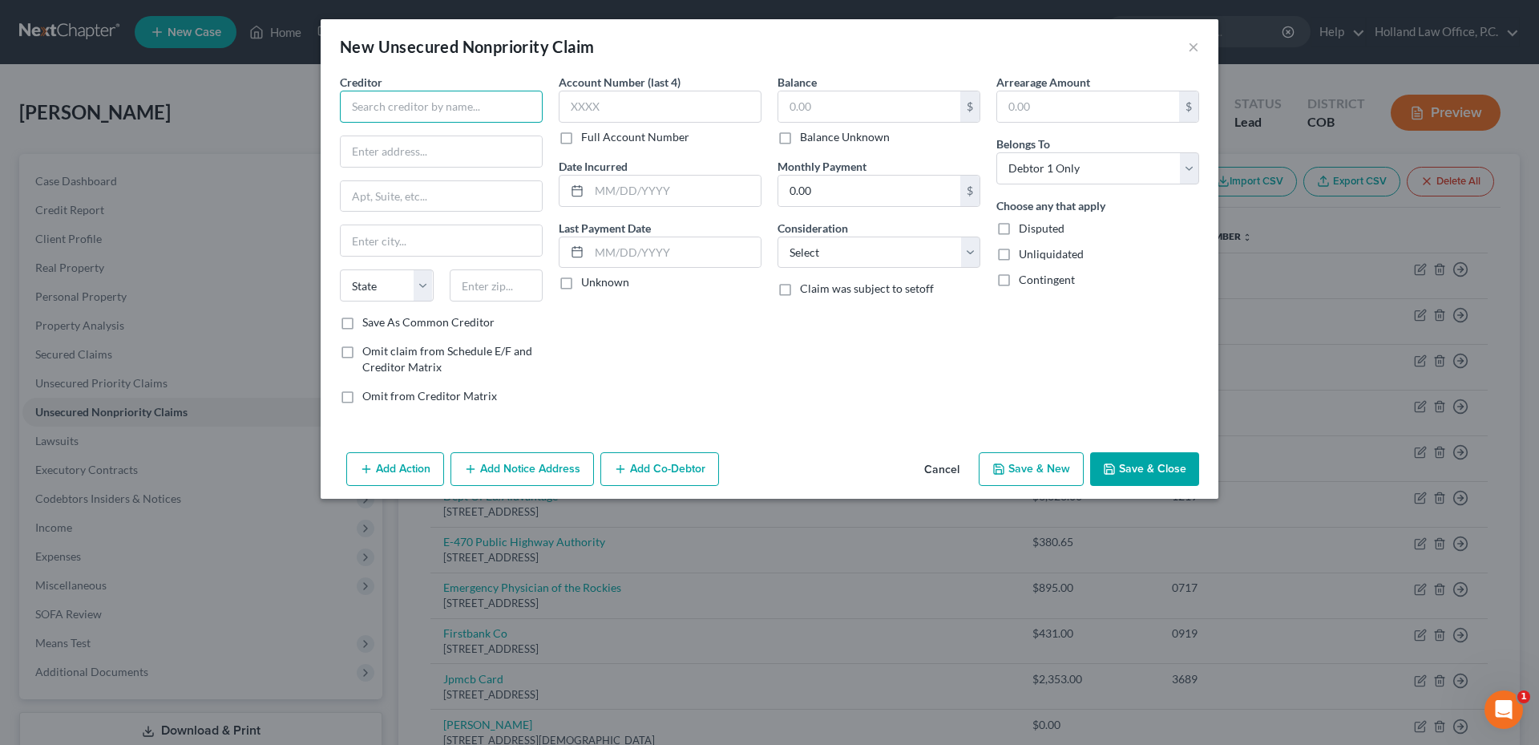
click at [353, 103] on input "text" at bounding box center [441, 107] width 203 height 32
type input "AmeriGas"
type input "PO Box 45264"
type input "44145"
type input "Westlake"
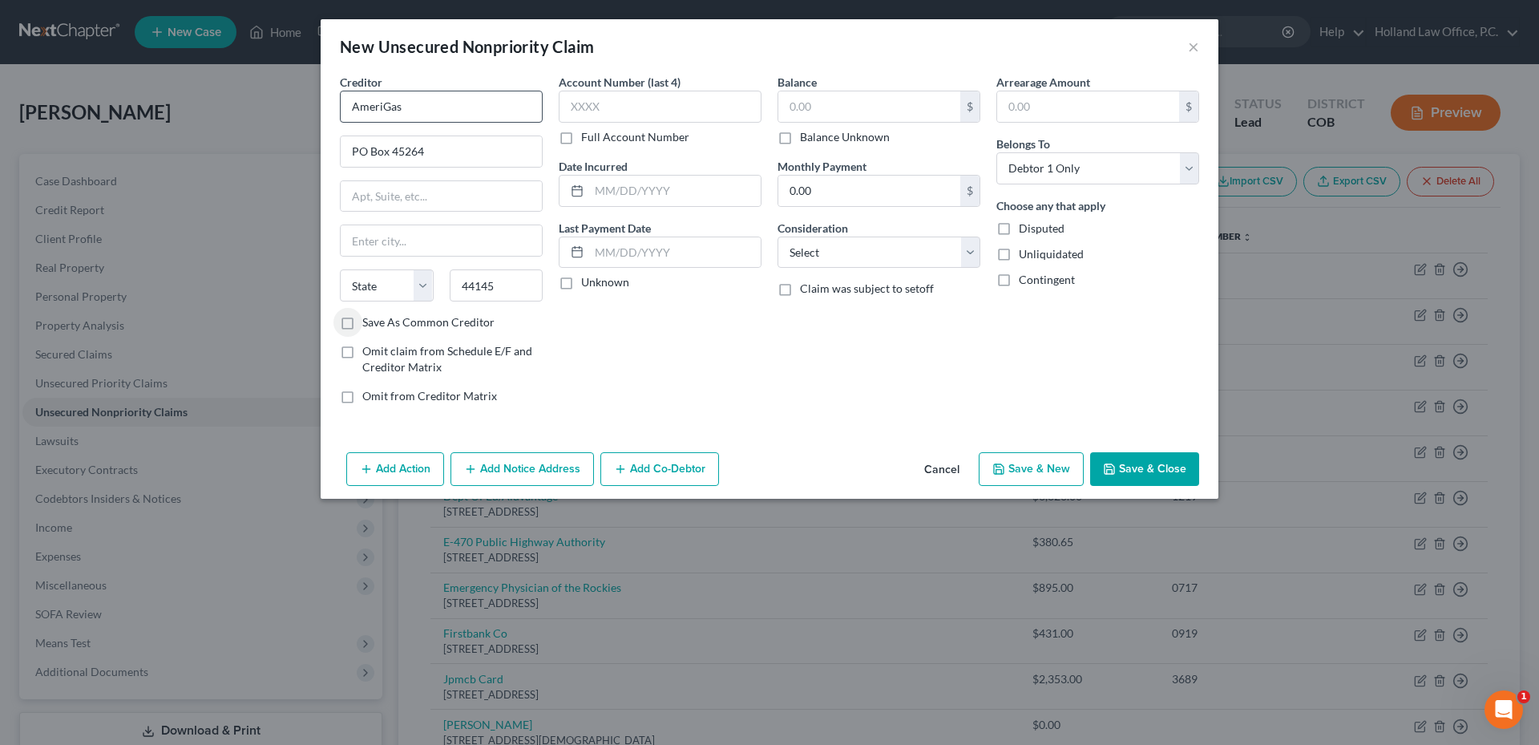
select select "36"
click at [445, 322] on label "Save As Common Creditor" at bounding box center [428, 322] width 132 height 16
click at [379, 322] on input "Save As Common Creditor" at bounding box center [374, 319] width 10 height 10
checkbox input "true"
click at [850, 119] on input "text" at bounding box center [869, 106] width 182 height 30
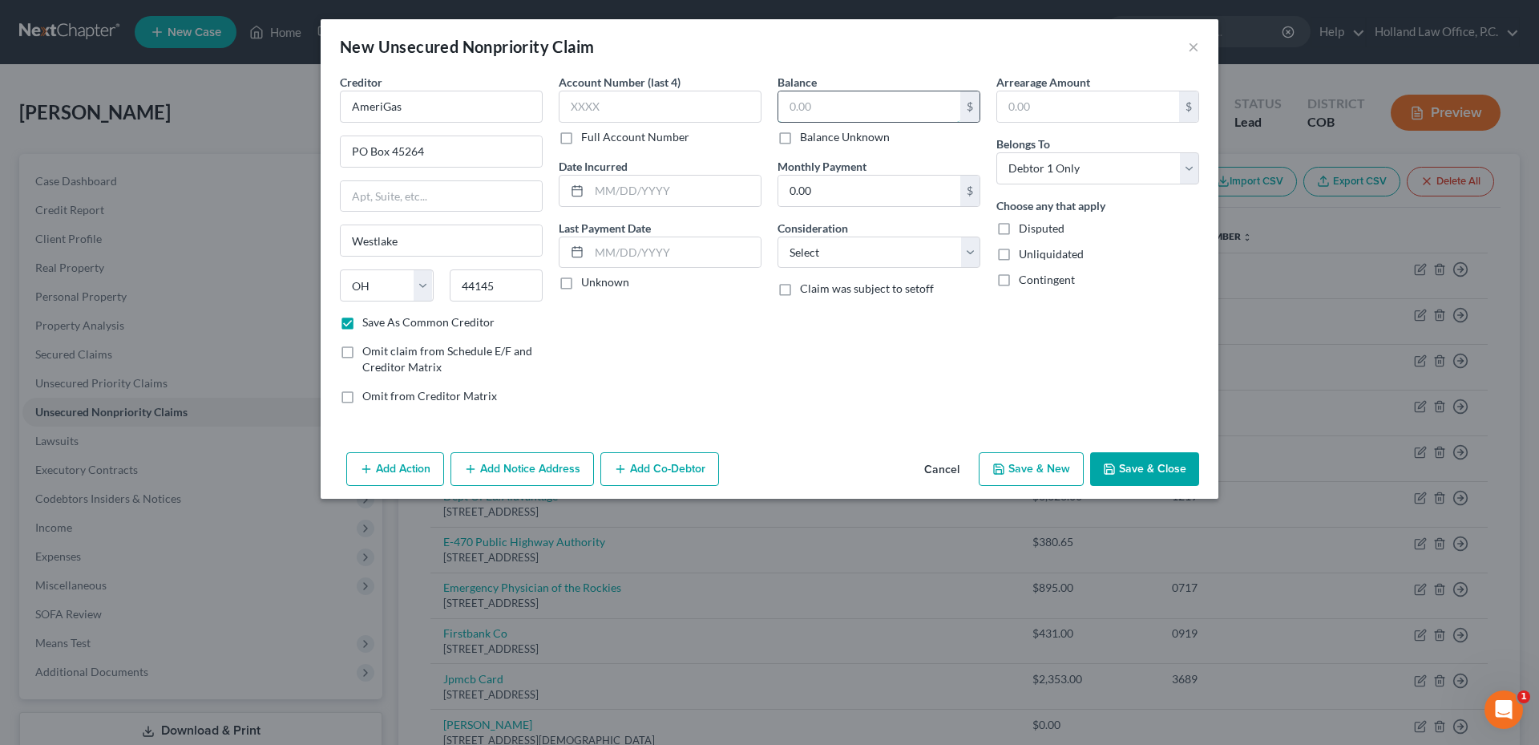
click at [836, 103] on input "text" at bounding box center [869, 106] width 182 height 30
type input "968.85"
click at [874, 468] on div "Add Action Add Notice Address Add Co-Debtor Cancel Save & New Save & Close" at bounding box center [770, 472] width 898 height 53
click at [1169, 471] on button "Save & Close" at bounding box center [1144, 469] width 109 height 34
checkbox input "false"
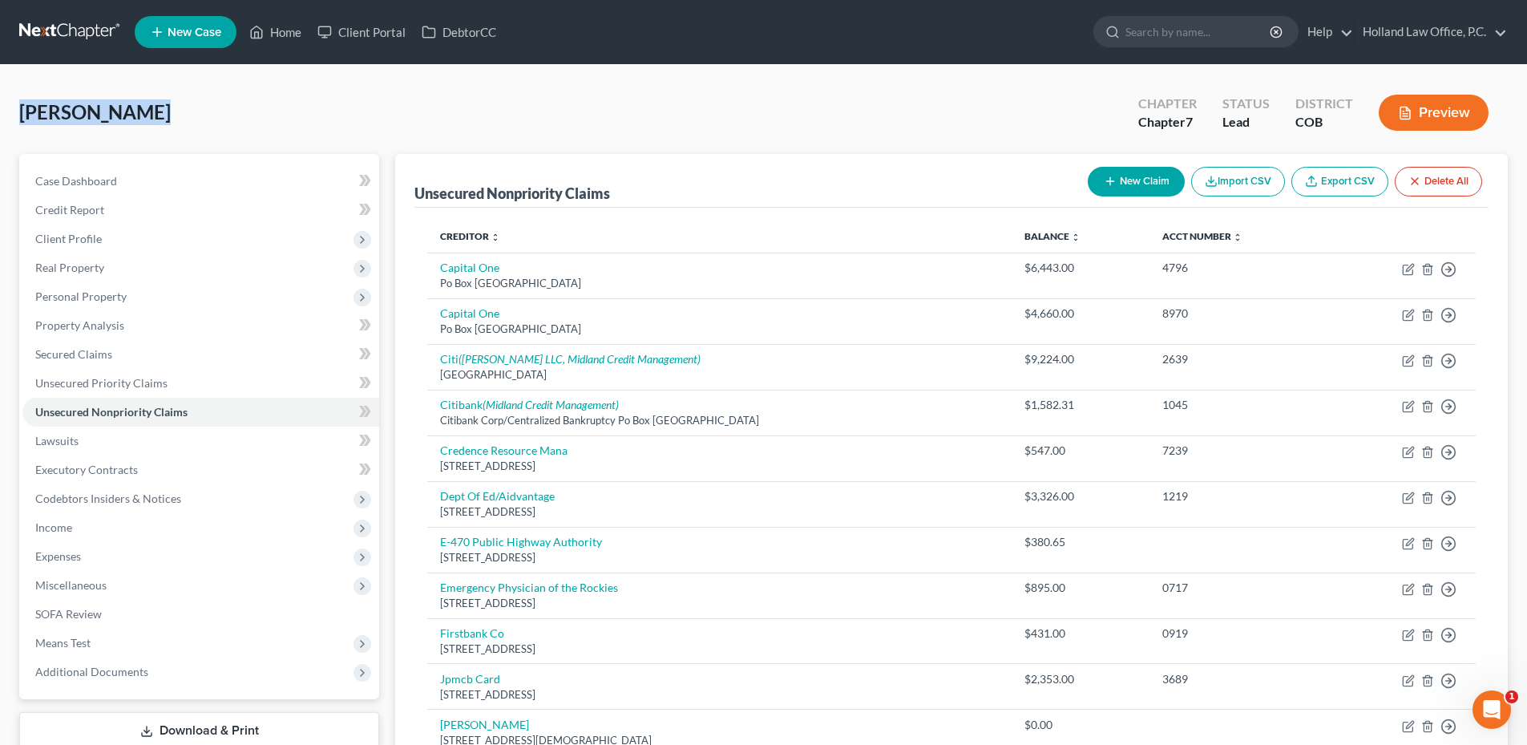
drag, startPoint x: 19, startPoint y: 109, endPoint x: 171, endPoint y: 109, distance: 151.5
click at [171, 109] on div "Gladis, Jacob Upgraded Chapter Chapter 7 Status Lead District COB Preview" at bounding box center [763, 119] width 1489 height 70
click at [100, 293] on span "Personal Property" at bounding box center [80, 296] width 91 height 14
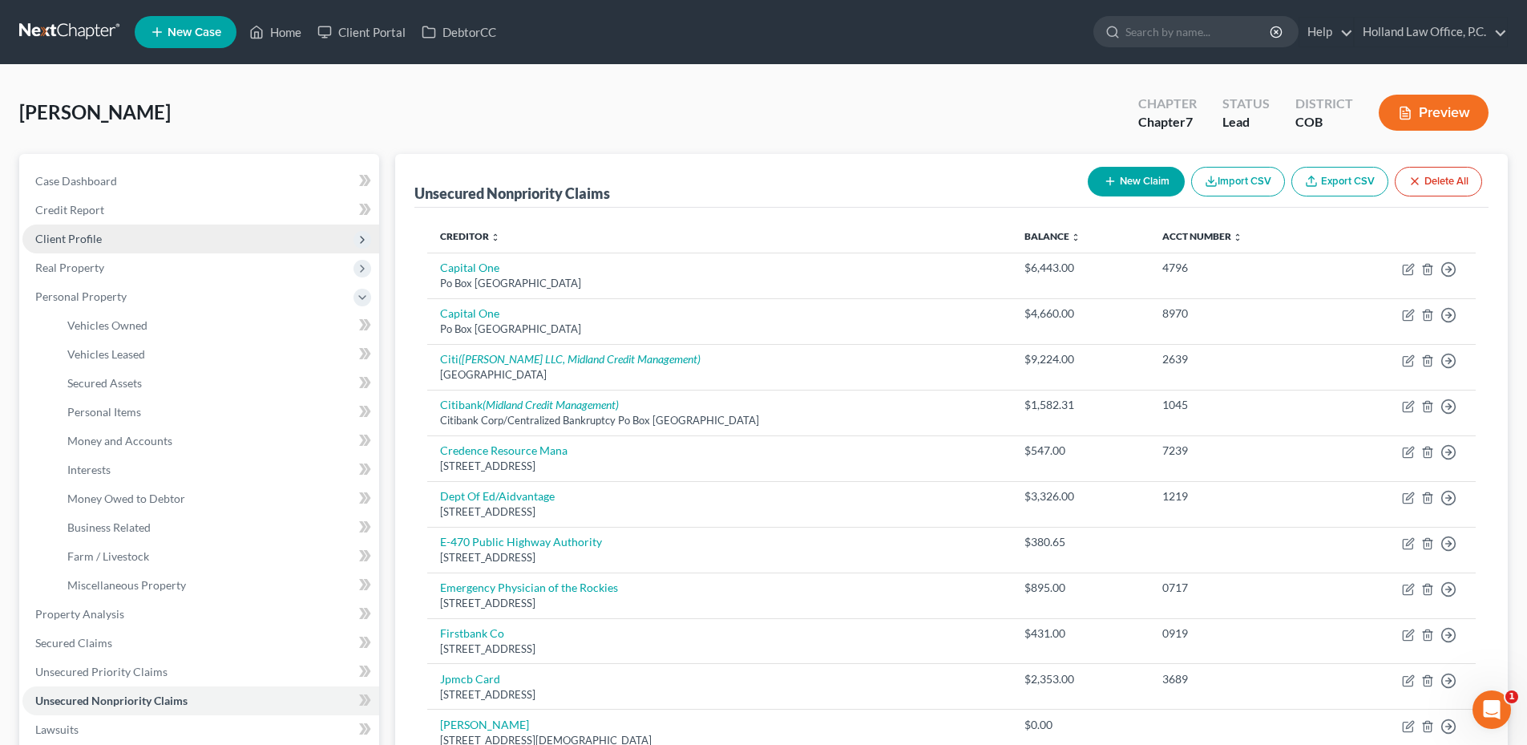
click at [98, 236] on span "Client Profile" at bounding box center [68, 239] width 67 height 14
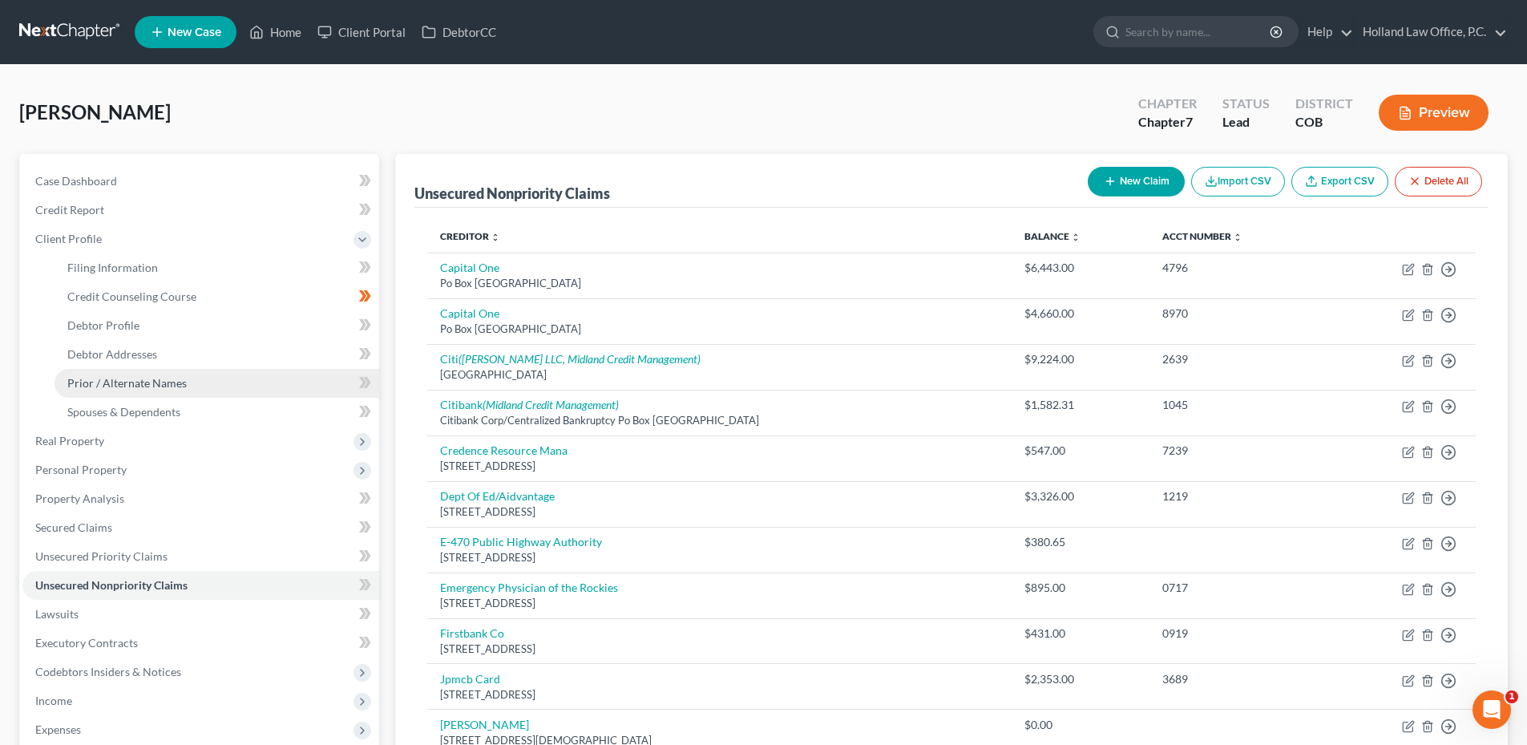
click at [165, 386] on span "Prior / Alternate Names" at bounding box center [126, 383] width 119 height 14
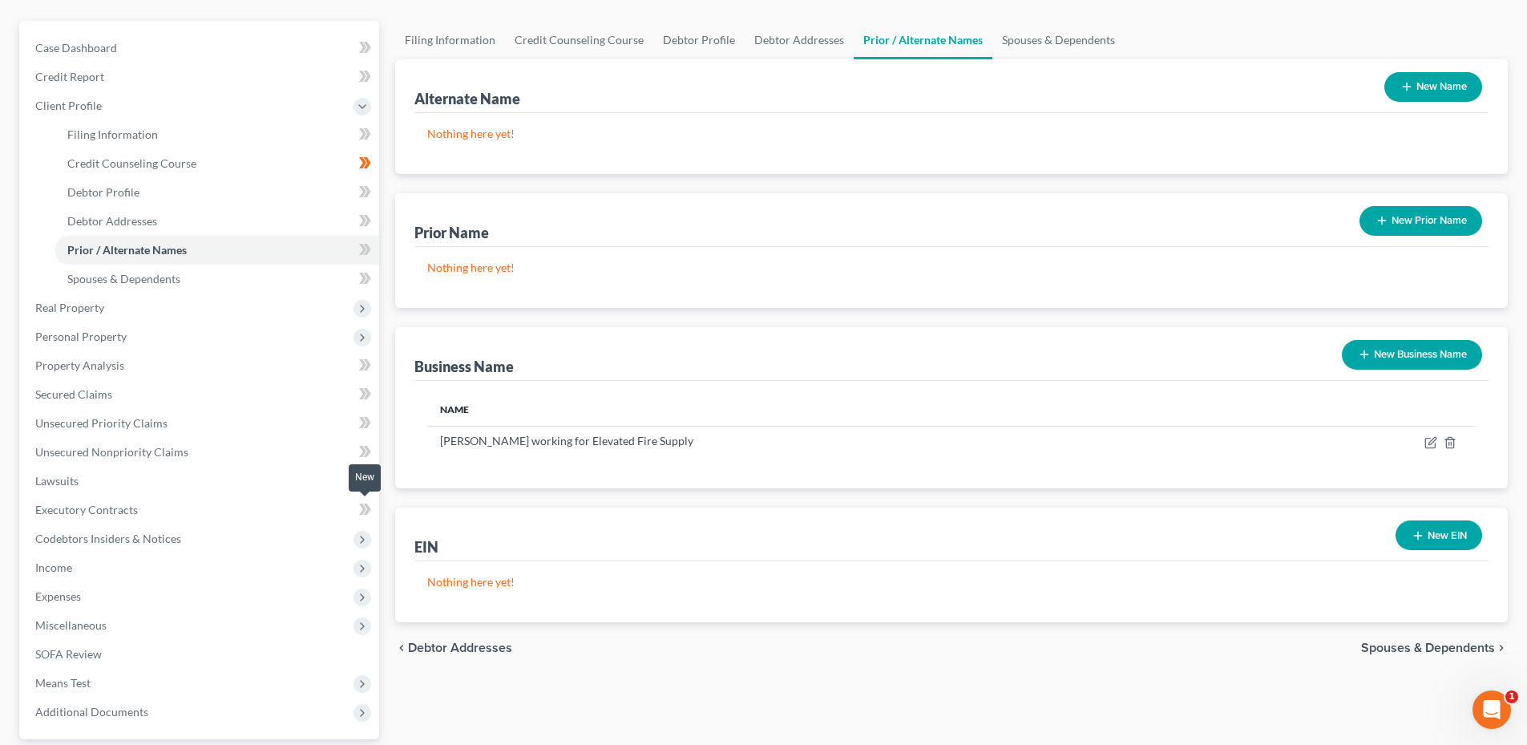
scroll to position [281, 0]
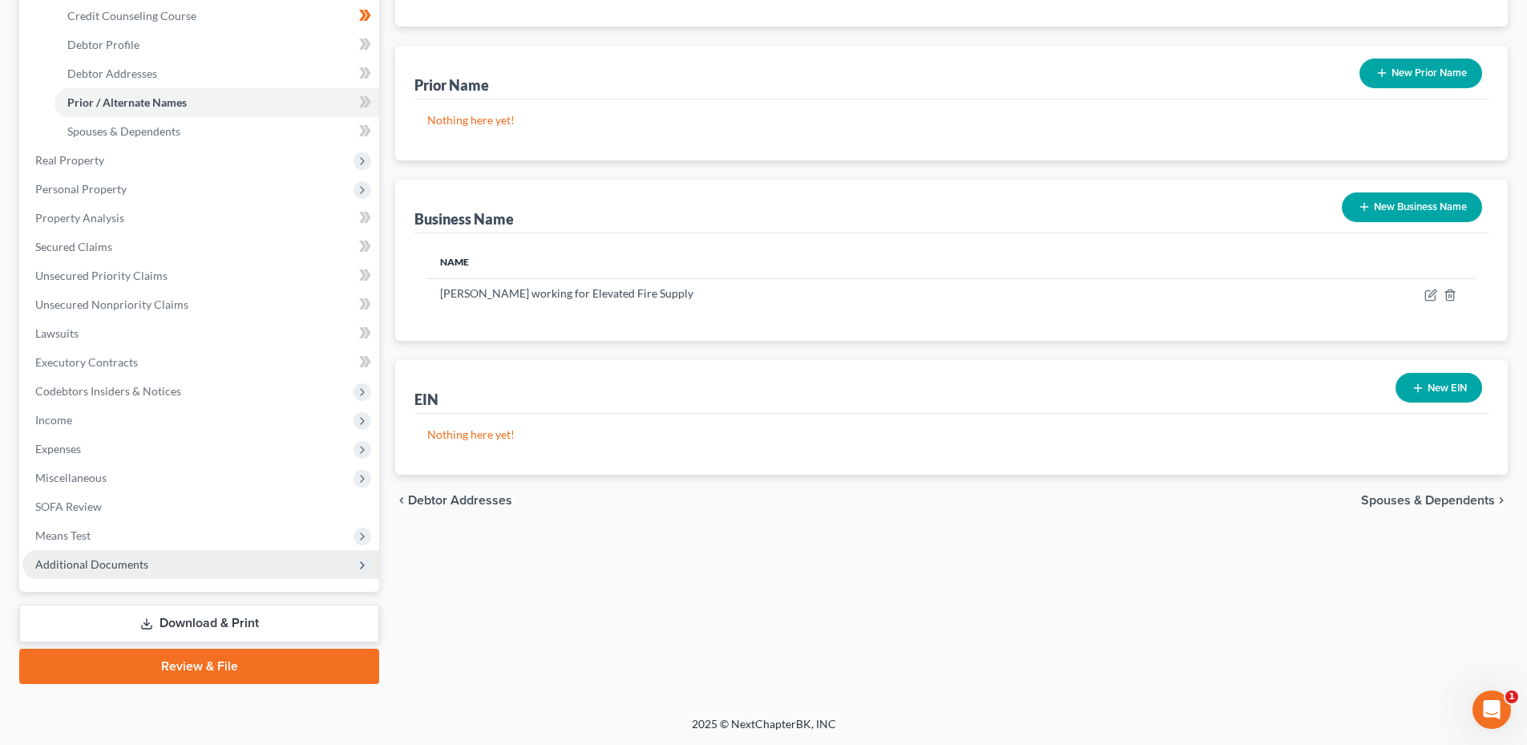
click at [99, 555] on span "Additional Documents" at bounding box center [200, 564] width 357 height 29
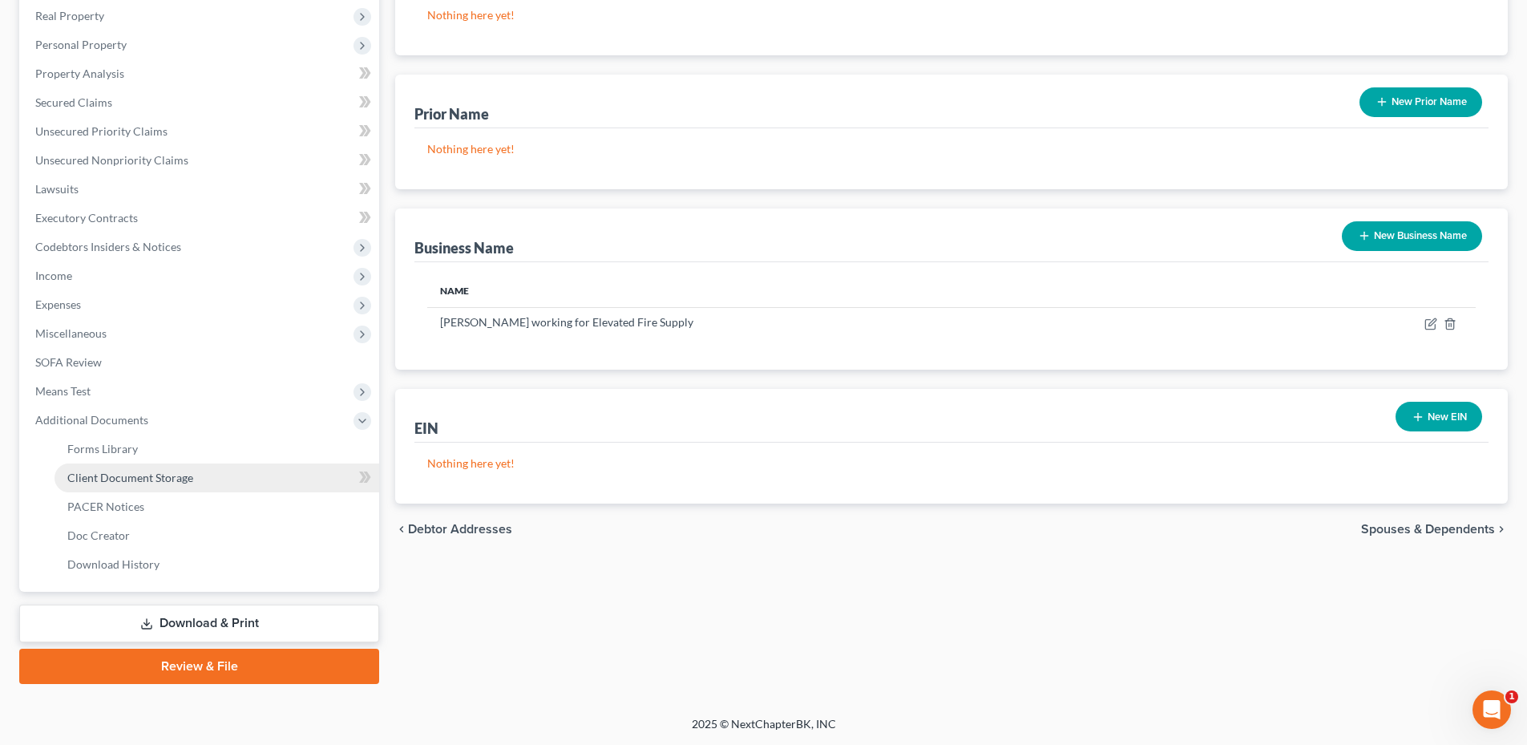
click at [135, 484] on link "Client Document Storage" at bounding box center [217, 477] width 325 height 29
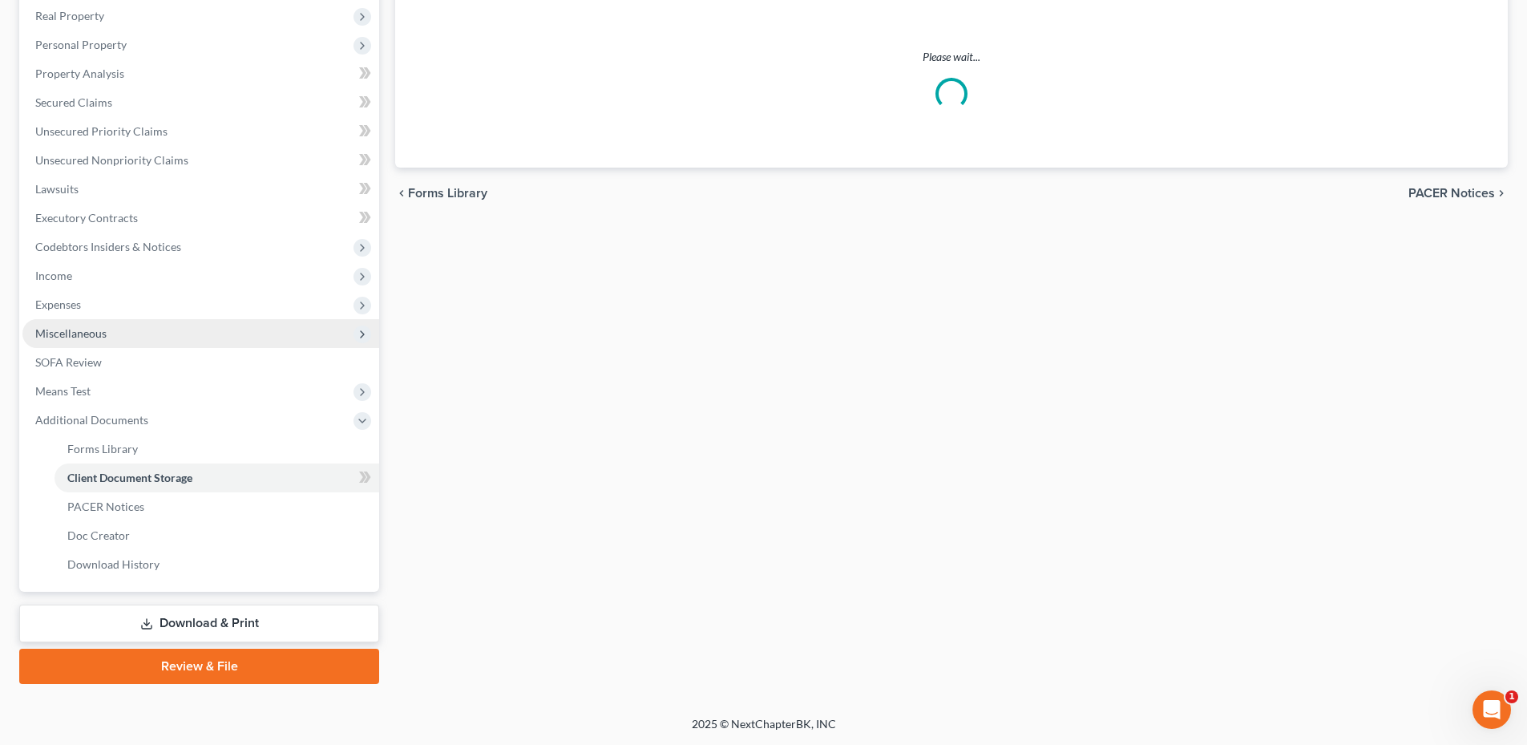
scroll to position [22, 0]
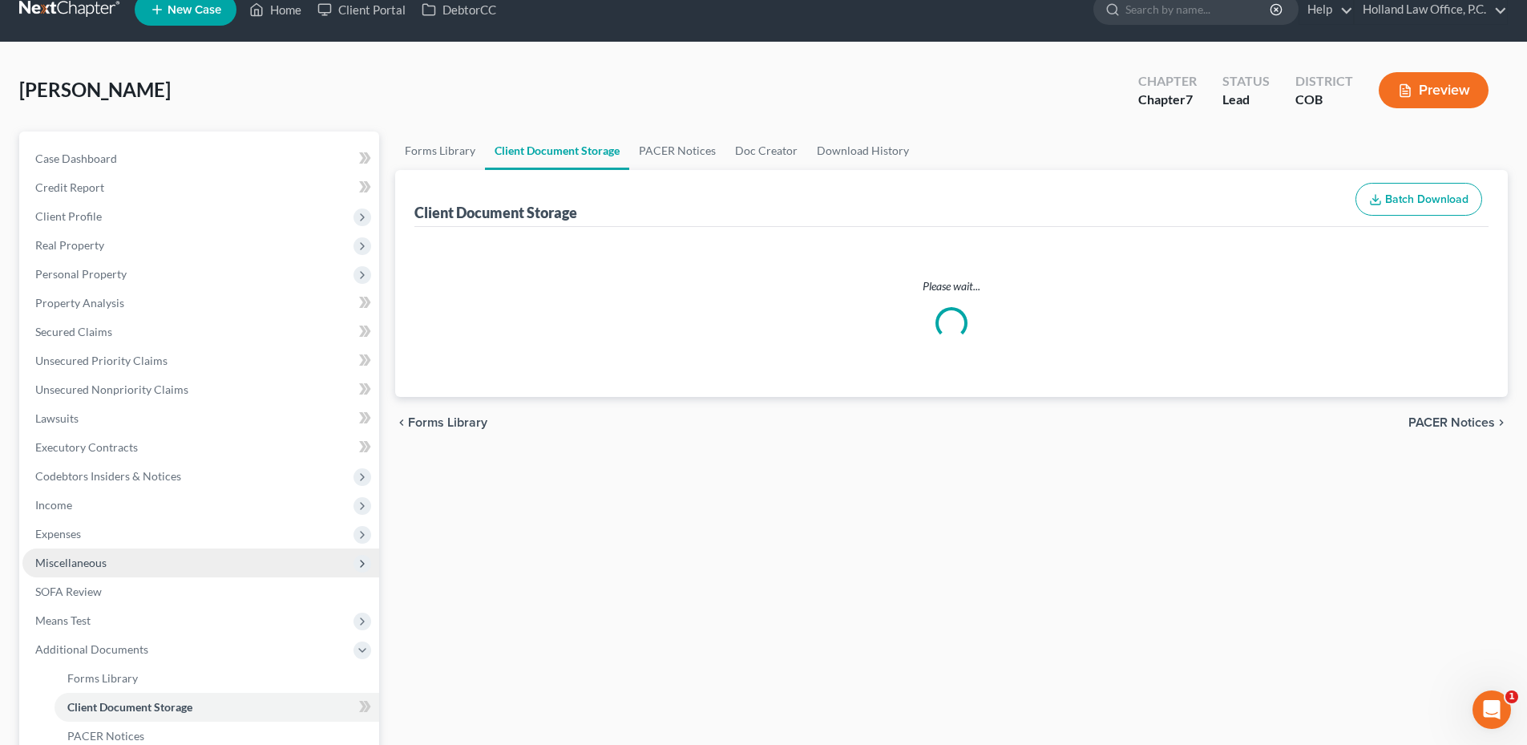
select select "5"
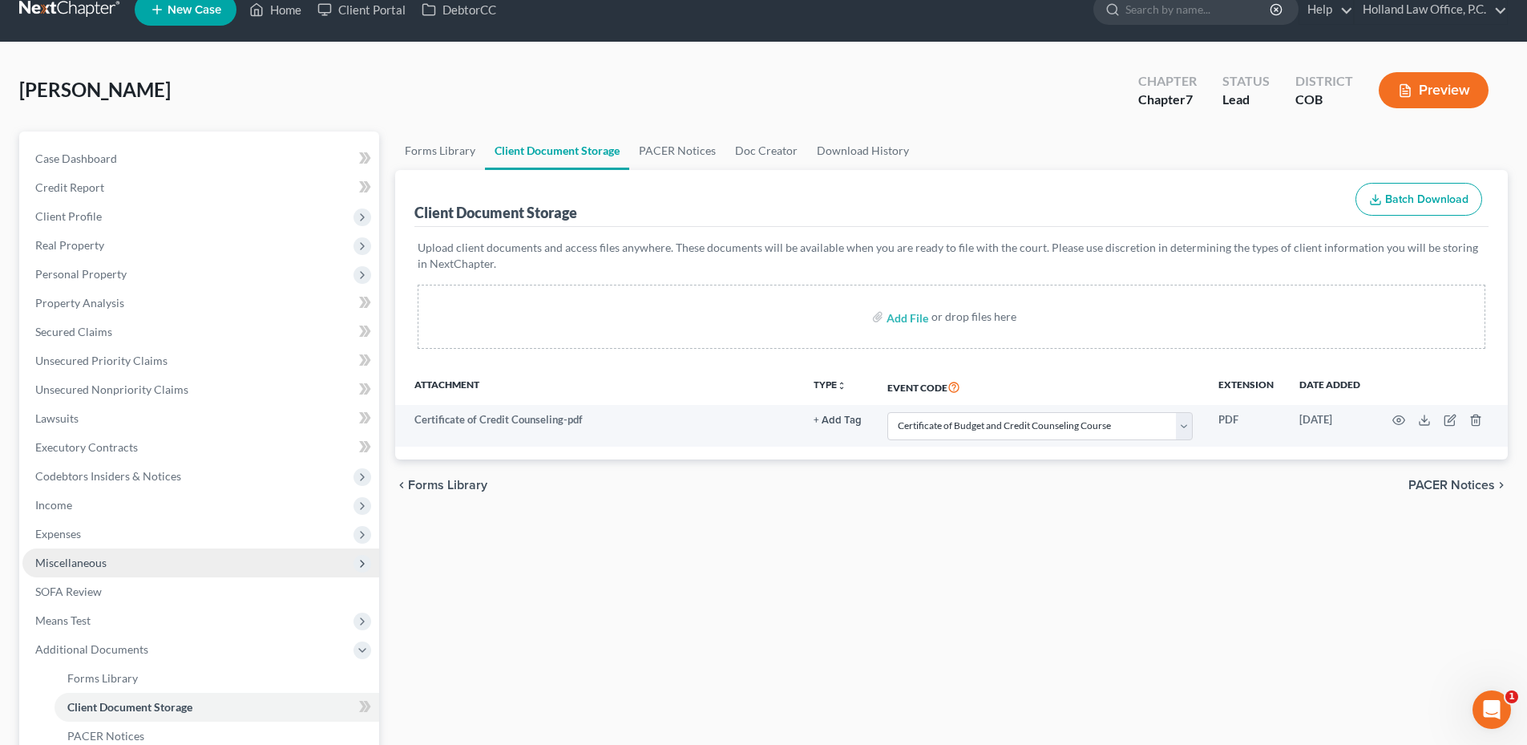
scroll to position [0, 0]
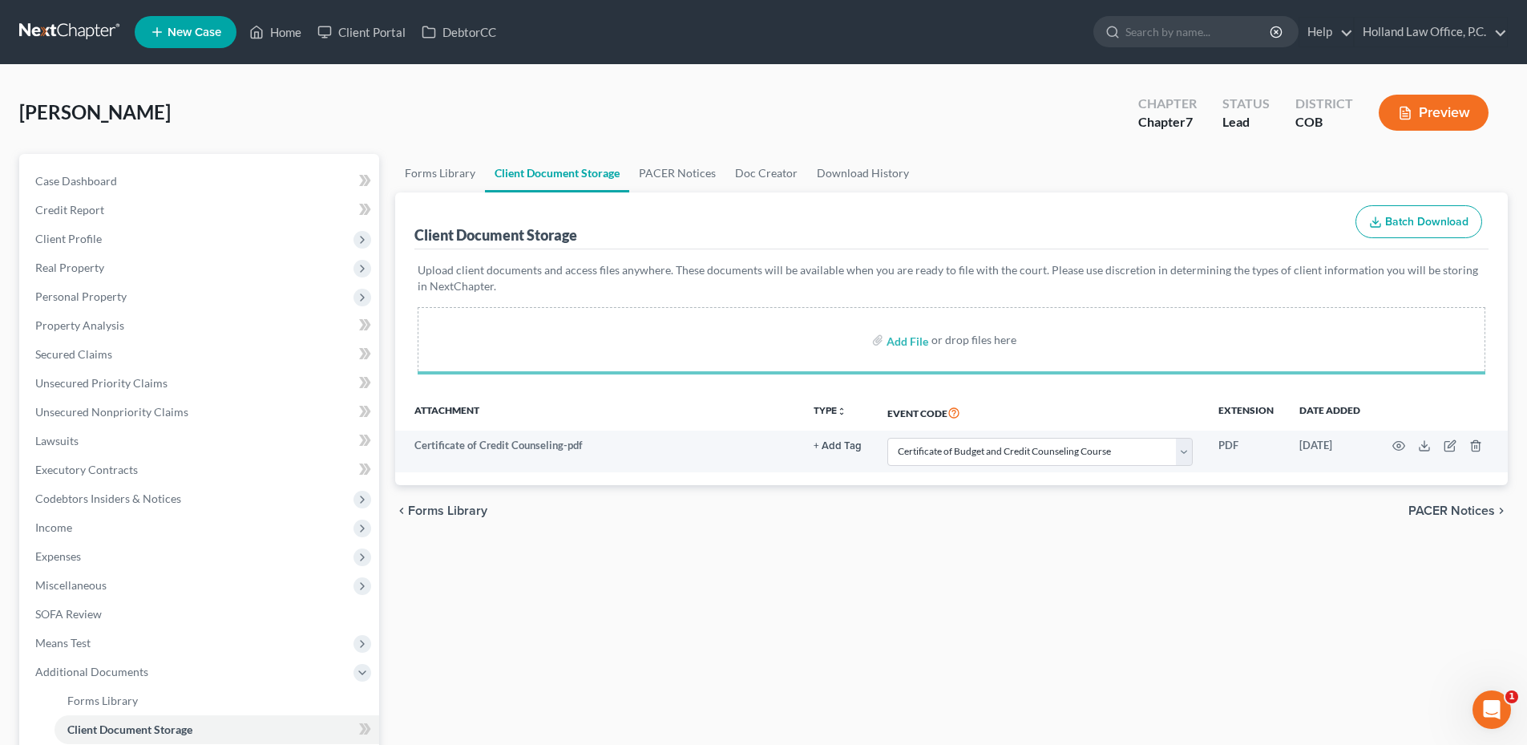
select select "5"
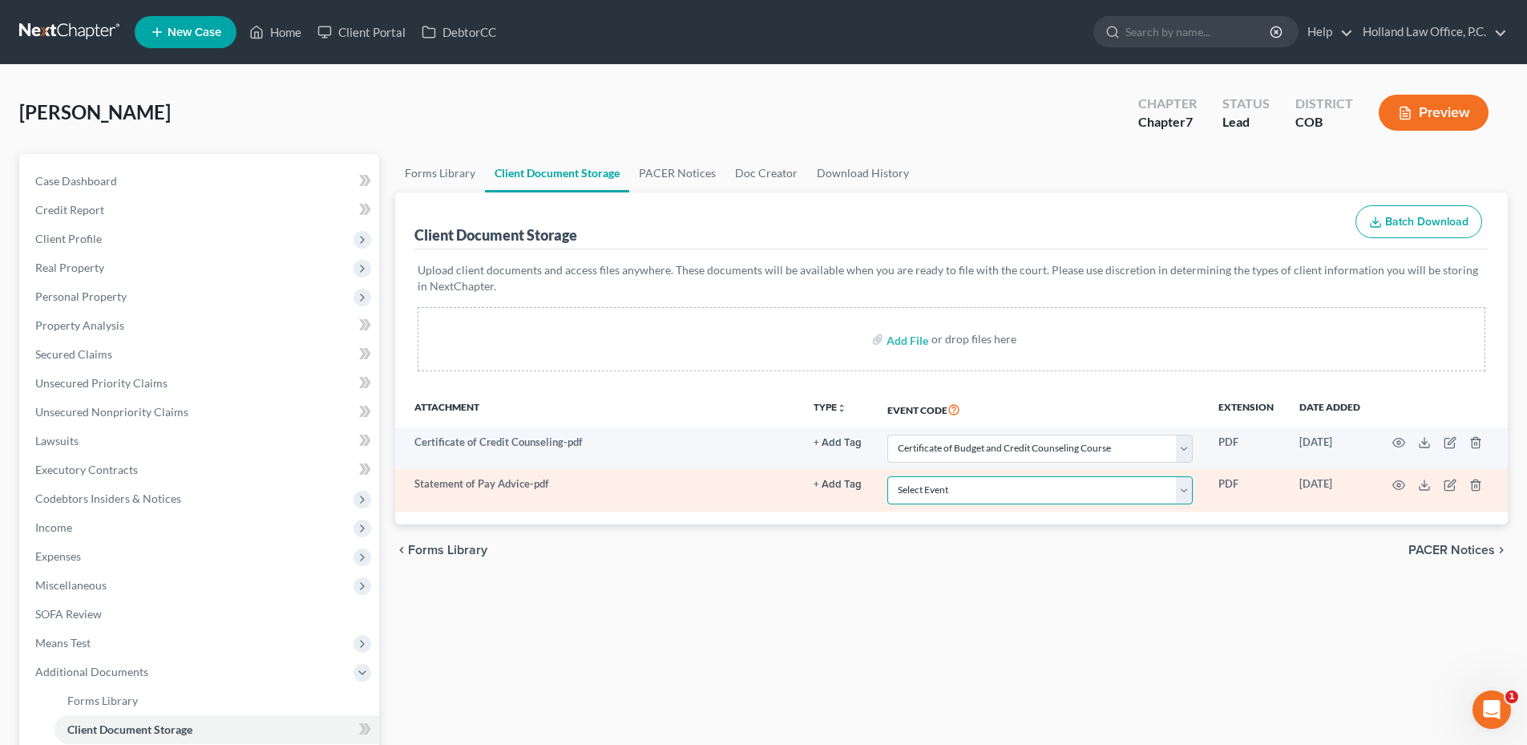
click at [990, 494] on select "Select Event 1009-1.1 Notice of Amendments 20 Largest Unsecured Creditors Amend…" at bounding box center [1039, 490] width 305 height 28
select select "28"
click at [887, 476] on select "Select Event 1009-1.1 Notice of Amendments 20 Largest Unsecured Creditors Amend…" at bounding box center [1039, 490] width 305 height 28
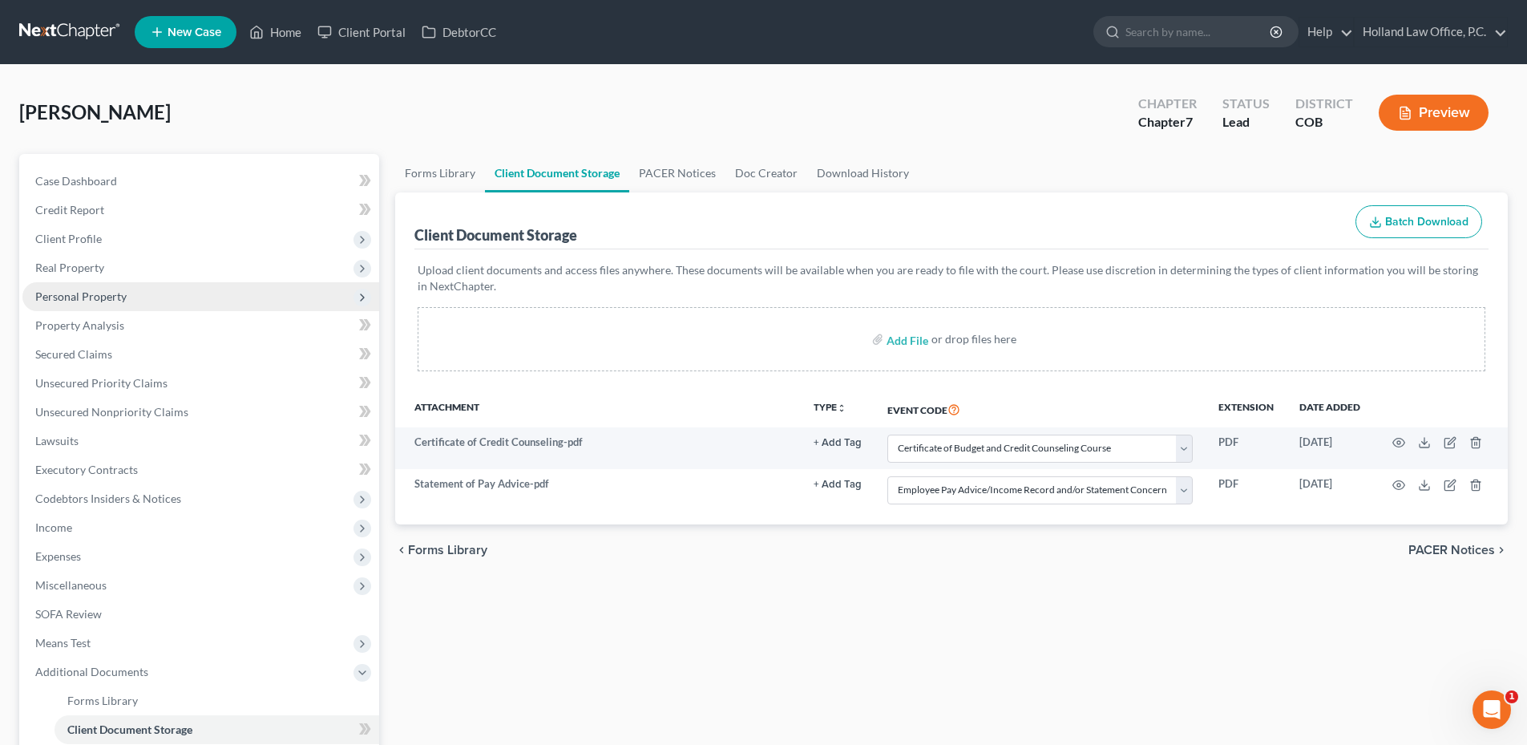
click at [108, 309] on span "Personal Property" at bounding box center [200, 296] width 357 height 29
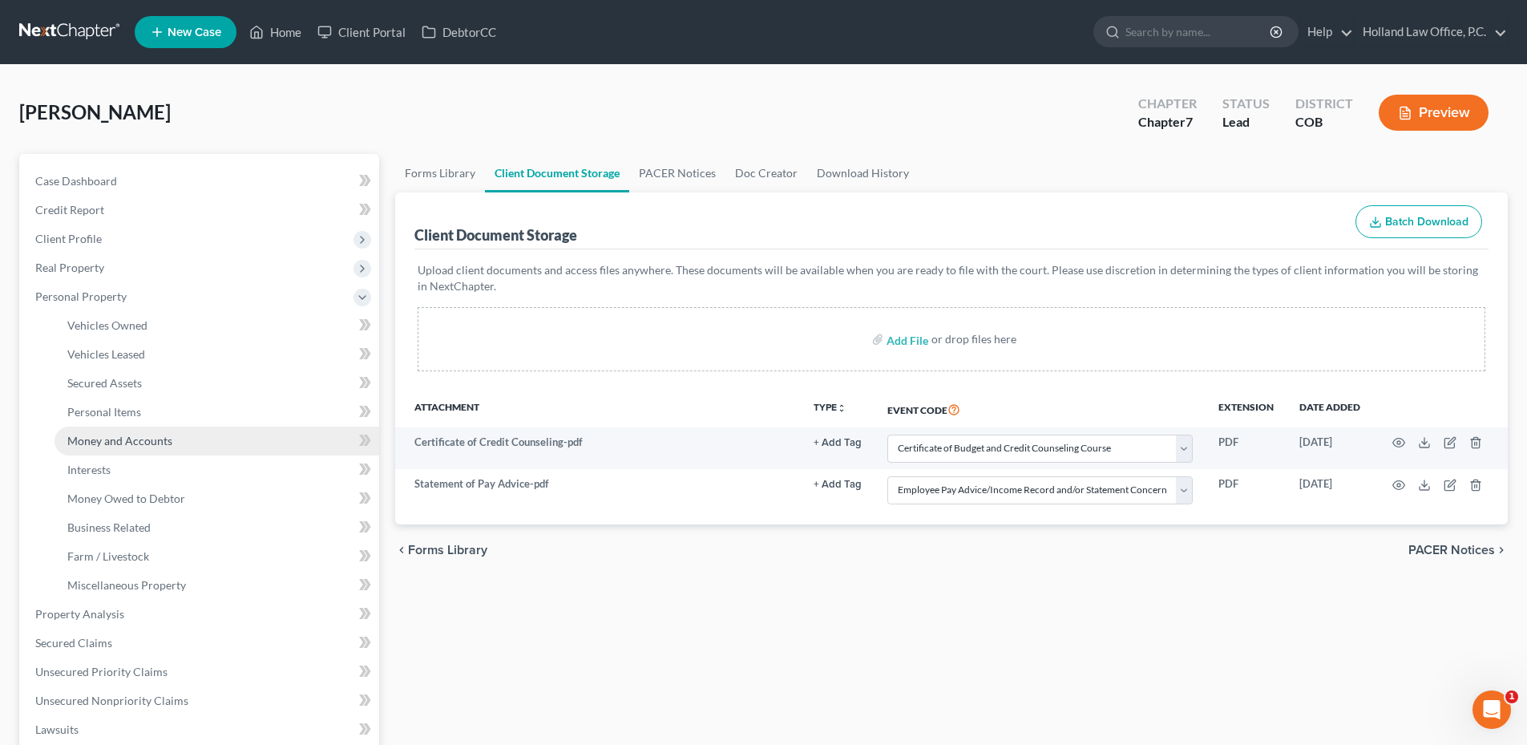
click at [123, 434] on span "Money and Accounts" at bounding box center [119, 441] width 105 height 14
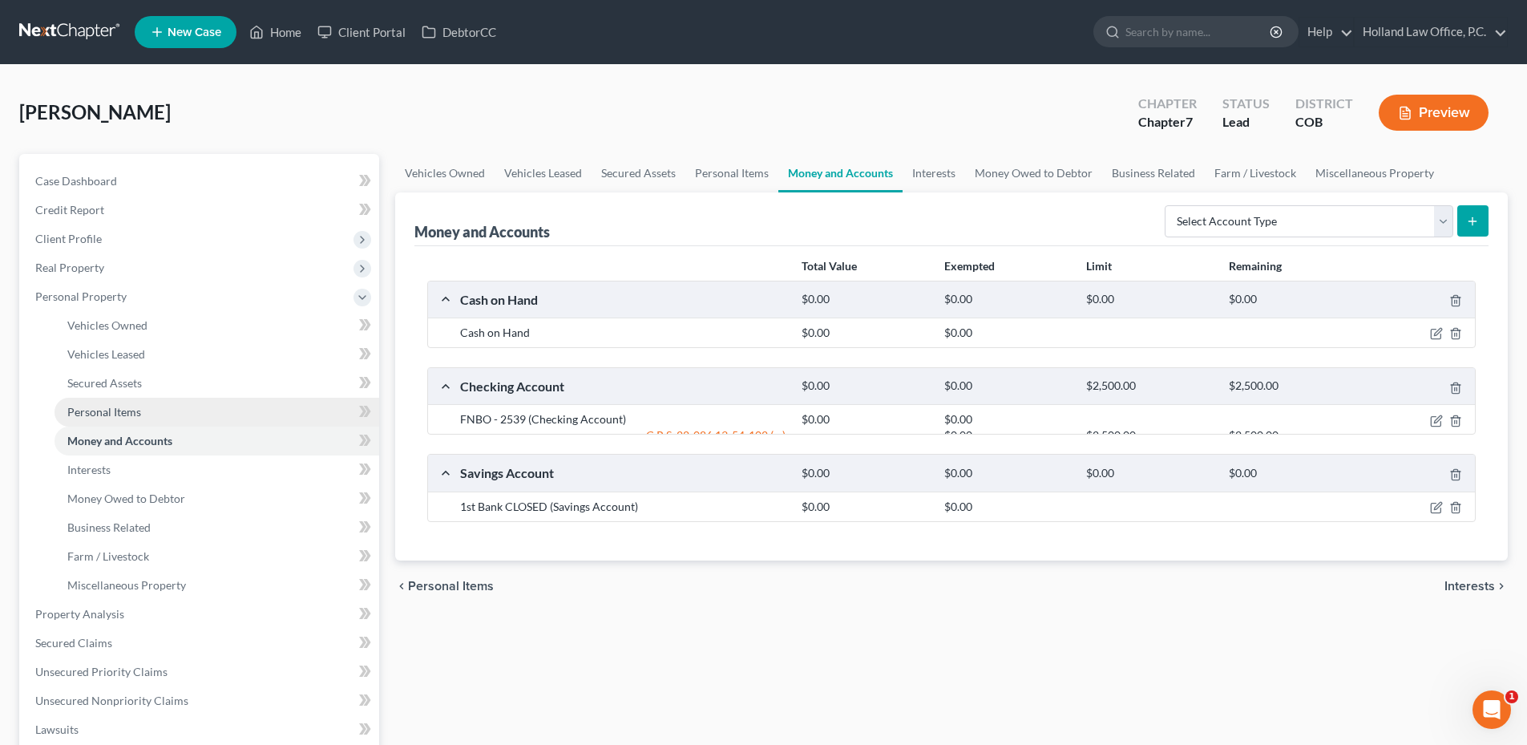
click at [119, 412] on span "Personal Items" at bounding box center [104, 412] width 74 height 14
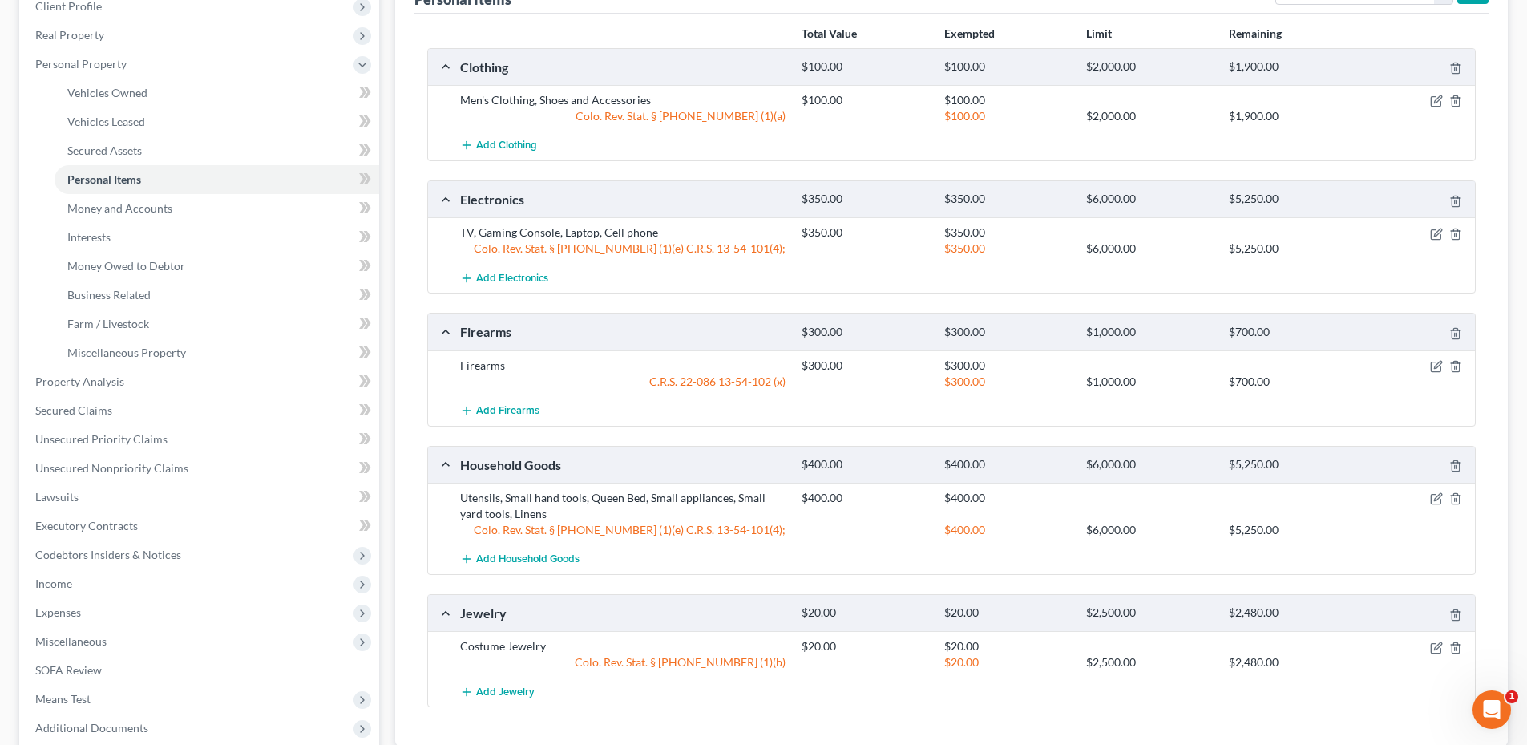
scroll to position [240, 0]
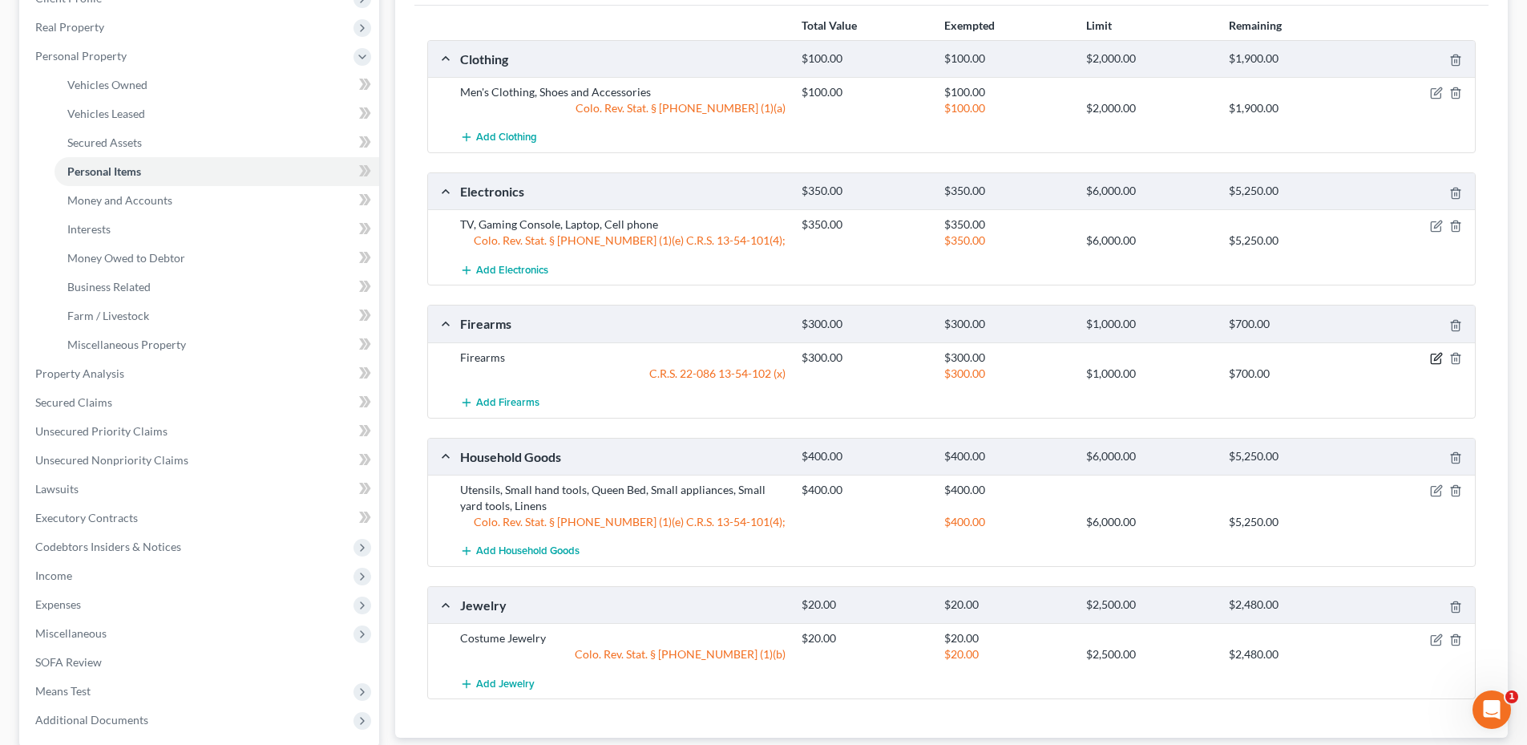
click at [1435, 358] on icon "button" at bounding box center [1437, 356] width 7 height 7
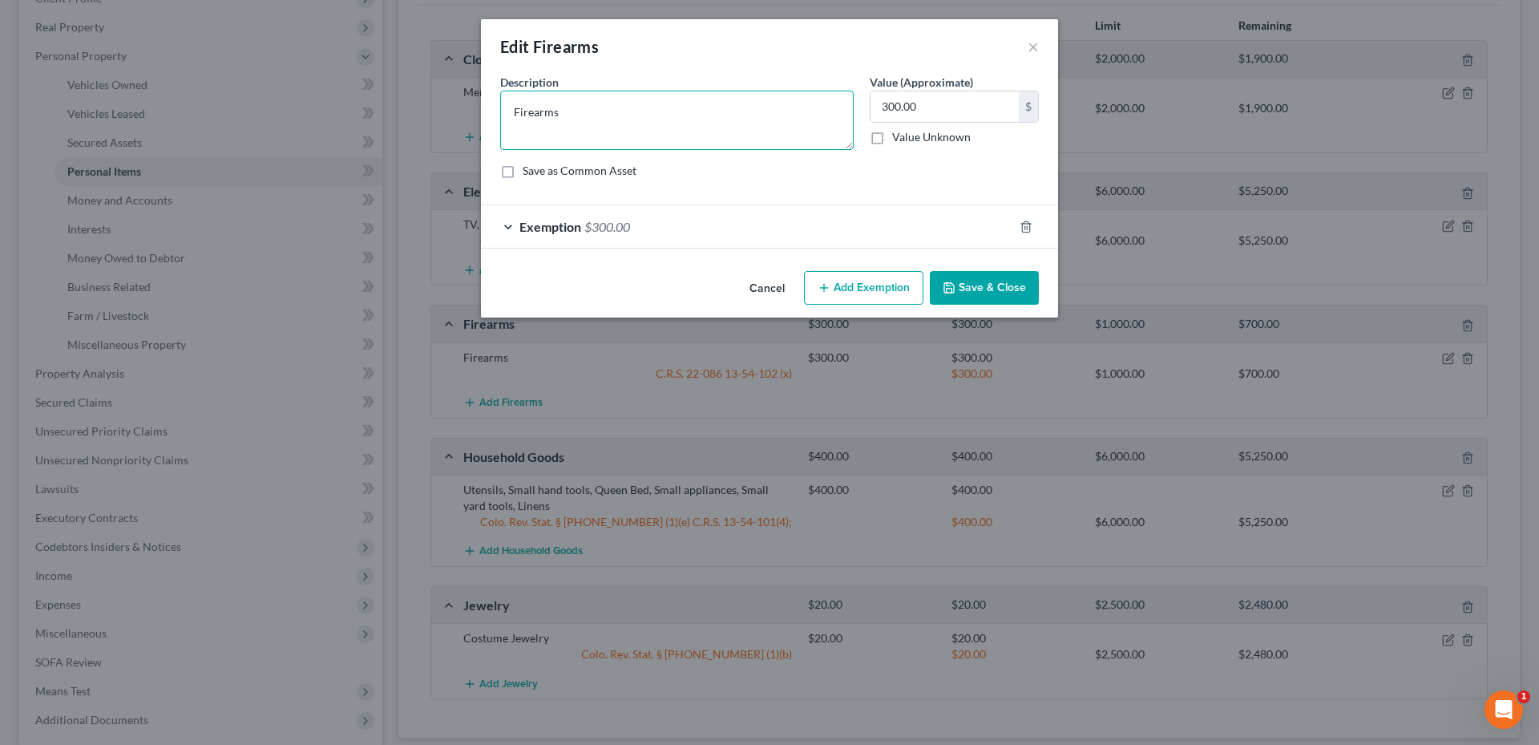
click at [664, 132] on textarea "Firearms" at bounding box center [677, 120] width 354 height 59
drag, startPoint x: 664, startPoint y: 132, endPoint x: 501, endPoint y: 122, distance: 163.1
click at [501, 122] on textarea "Firearms" at bounding box center [677, 120] width 354 height 59
type textarea "Springfield XD9"
click at [960, 289] on button "Save & Close" at bounding box center [984, 288] width 109 height 34
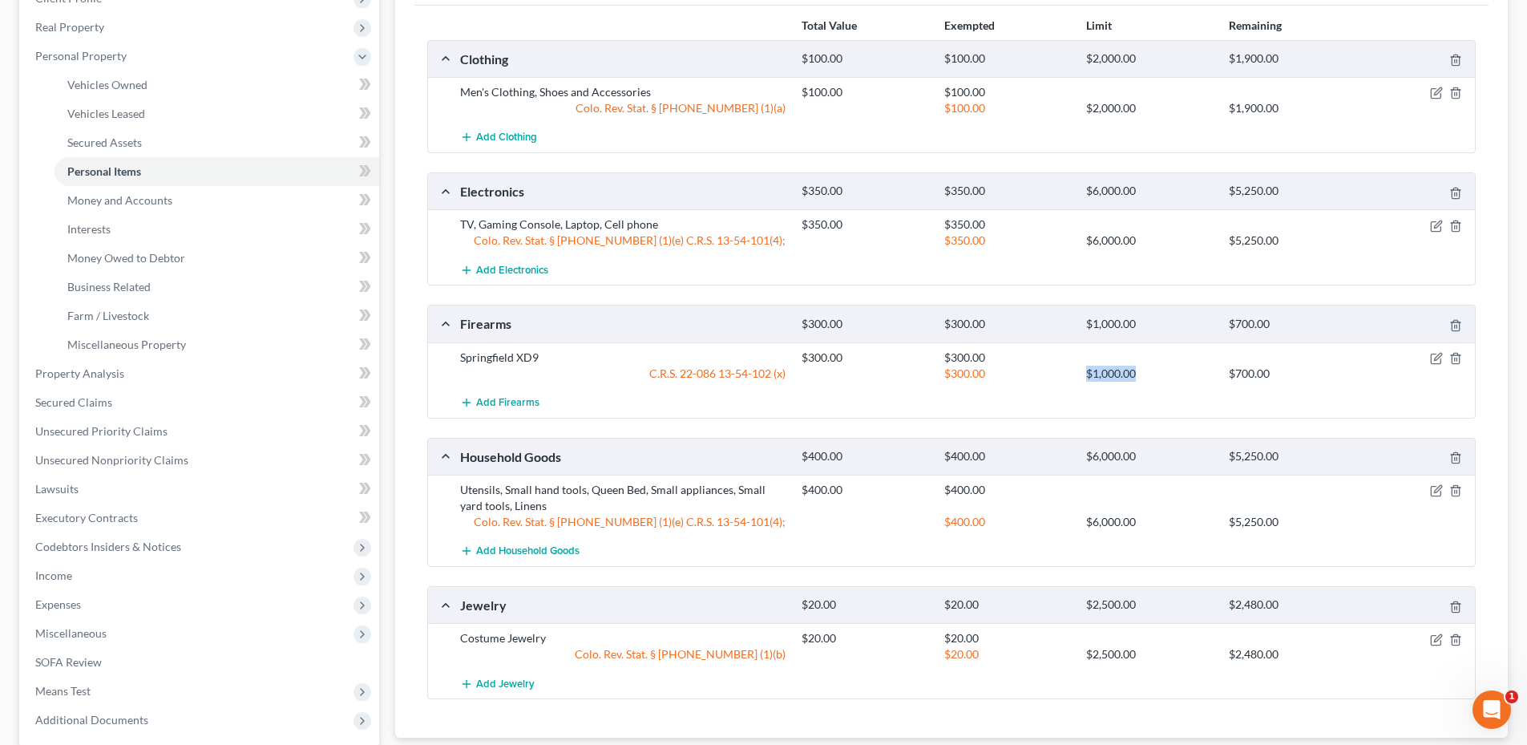
drag, startPoint x: 1081, startPoint y: 376, endPoint x: 1160, endPoint y: 374, distance: 78.6
click at [1160, 374] on div "$1,000.00" at bounding box center [1149, 374] width 142 height 16
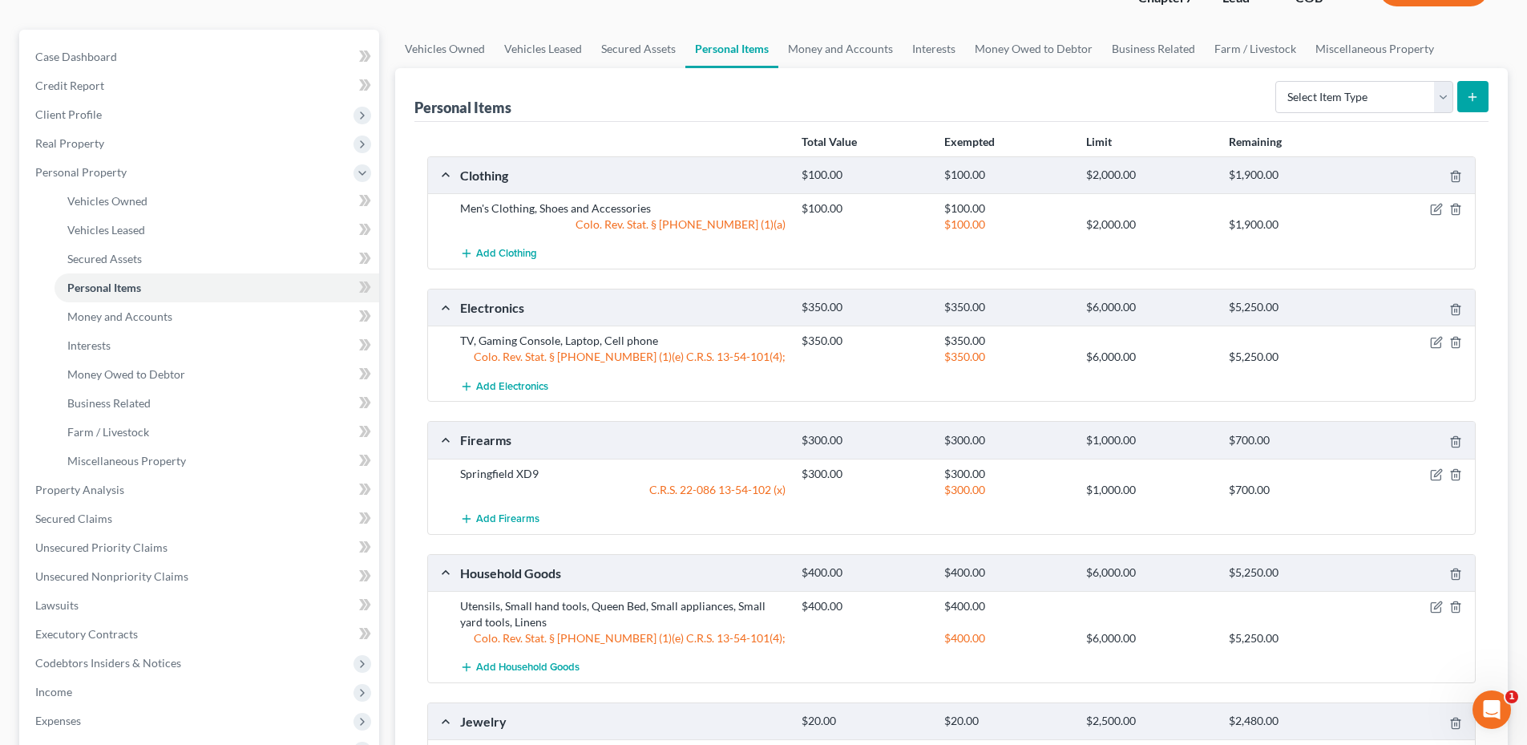
scroll to position [0, 0]
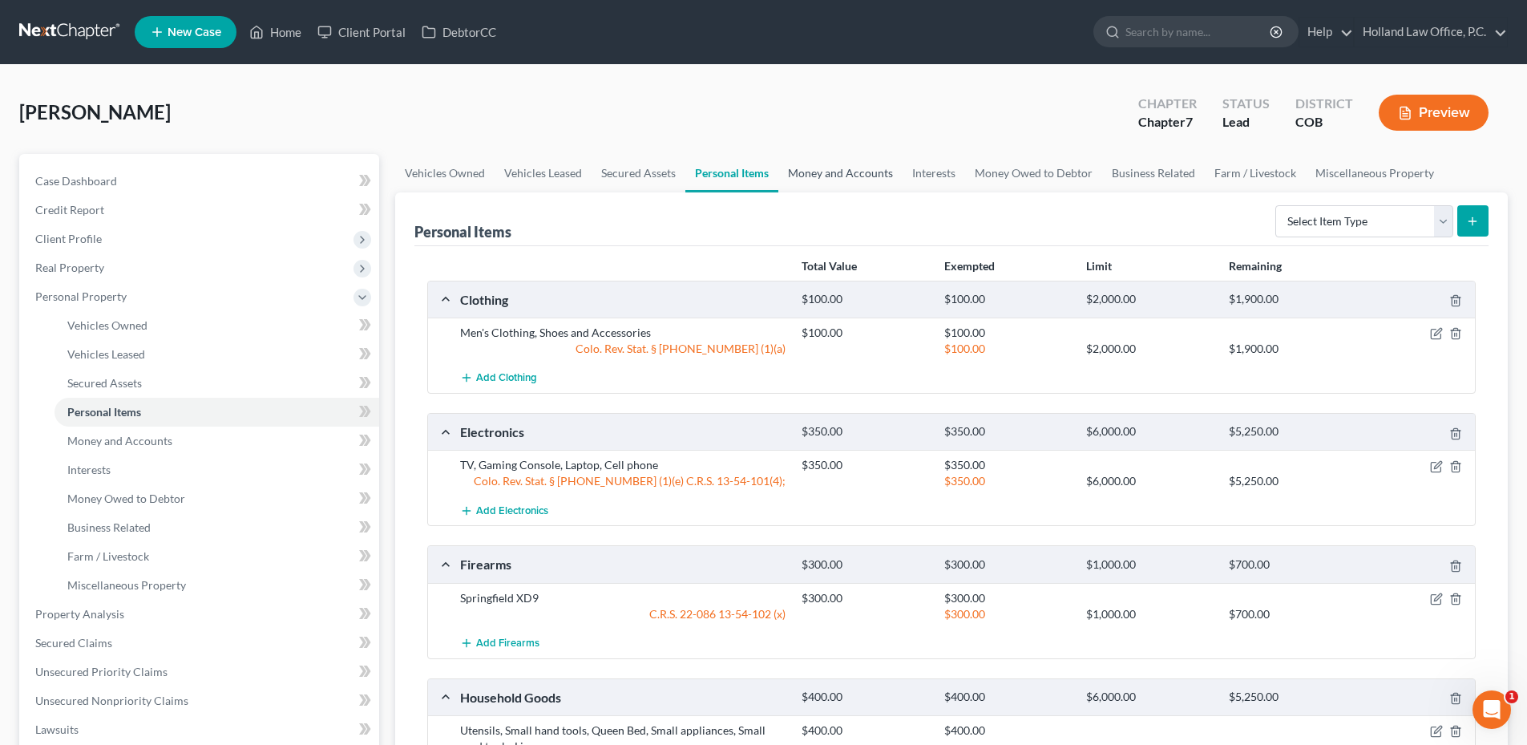
click at [861, 184] on link "Money and Accounts" at bounding box center [840, 173] width 124 height 38
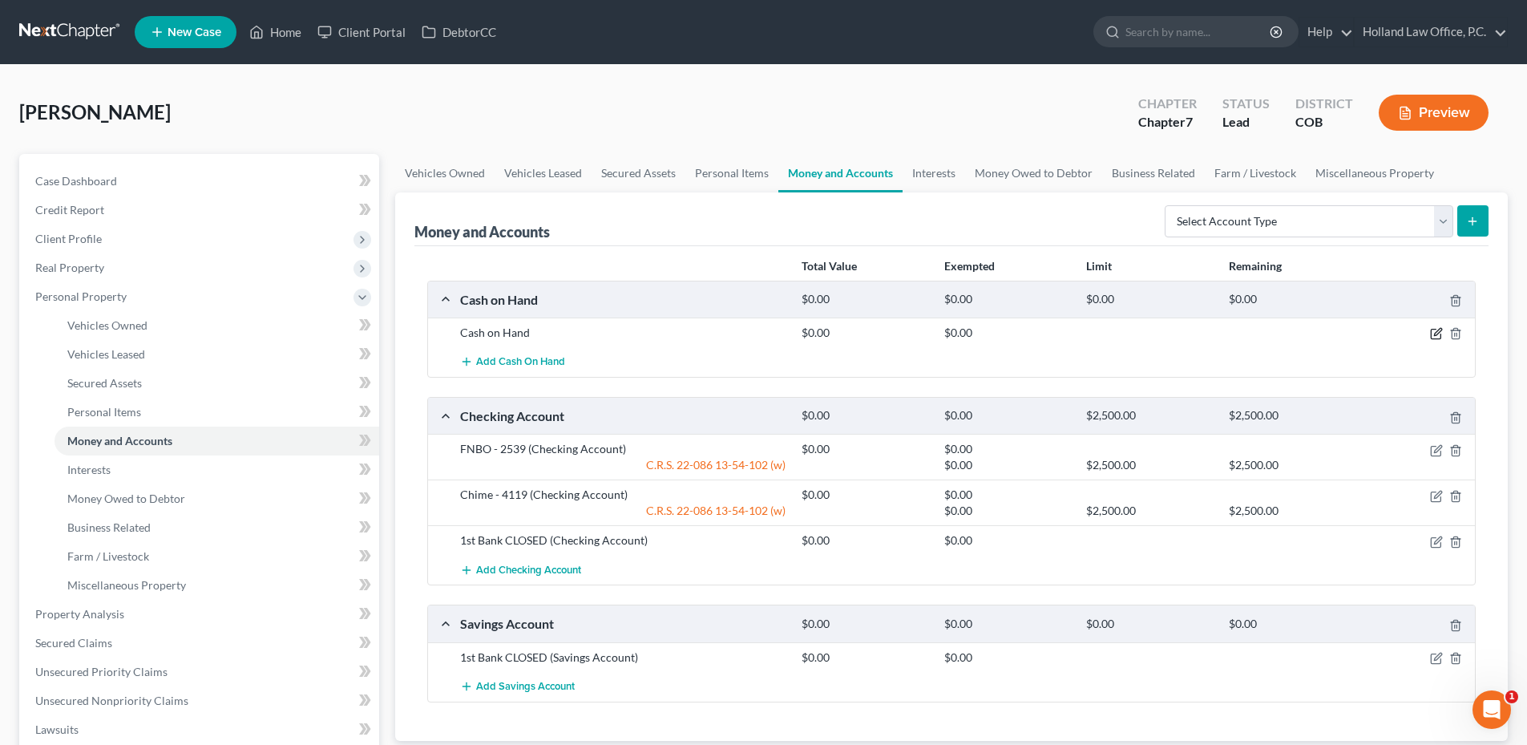
click at [1438, 335] on icon "button" at bounding box center [1436, 333] width 13 height 13
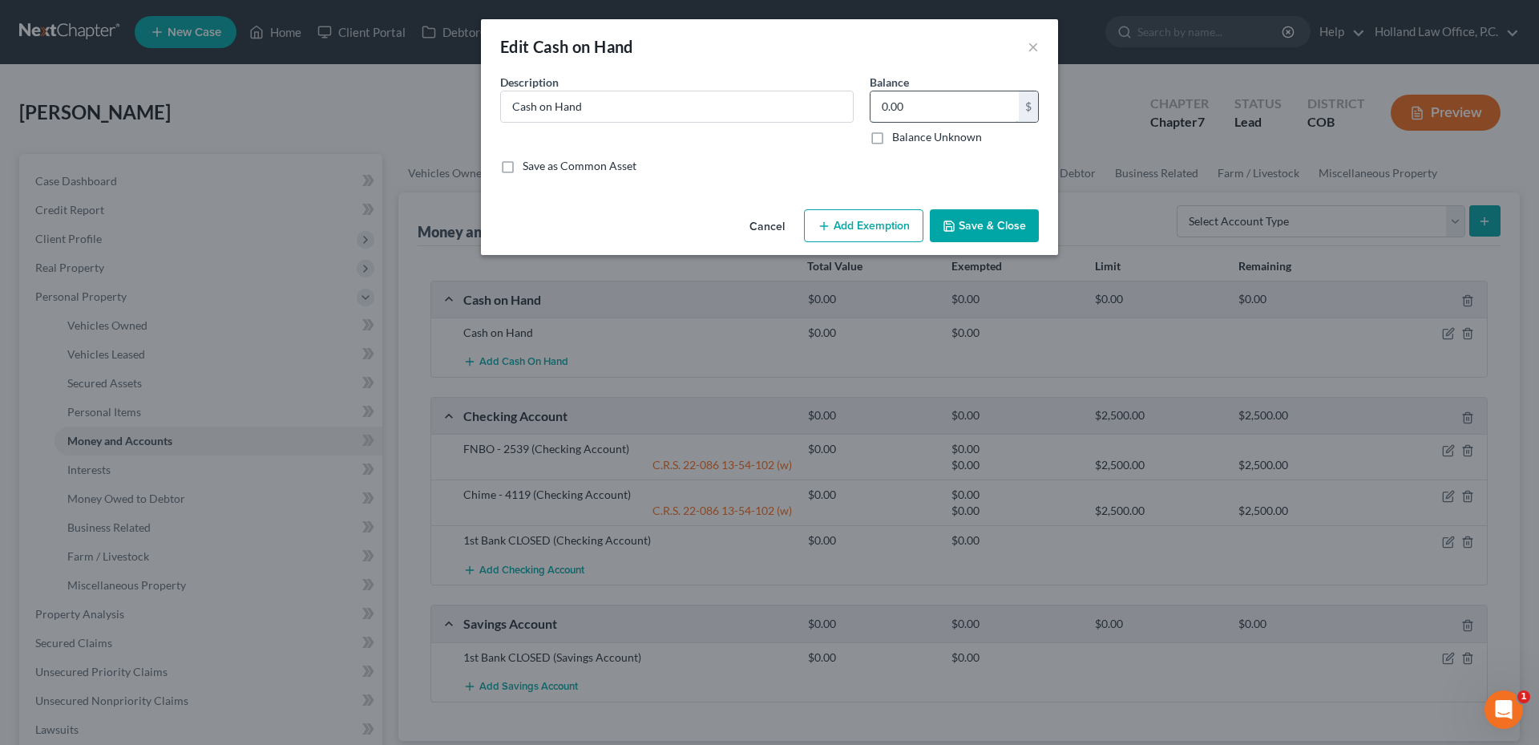
click at [927, 105] on input "0.00" at bounding box center [945, 106] width 148 height 30
type input "60.00"
click at [1004, 219] on button "Save & Close" at bounding box center [984, 226] width 109 height 34
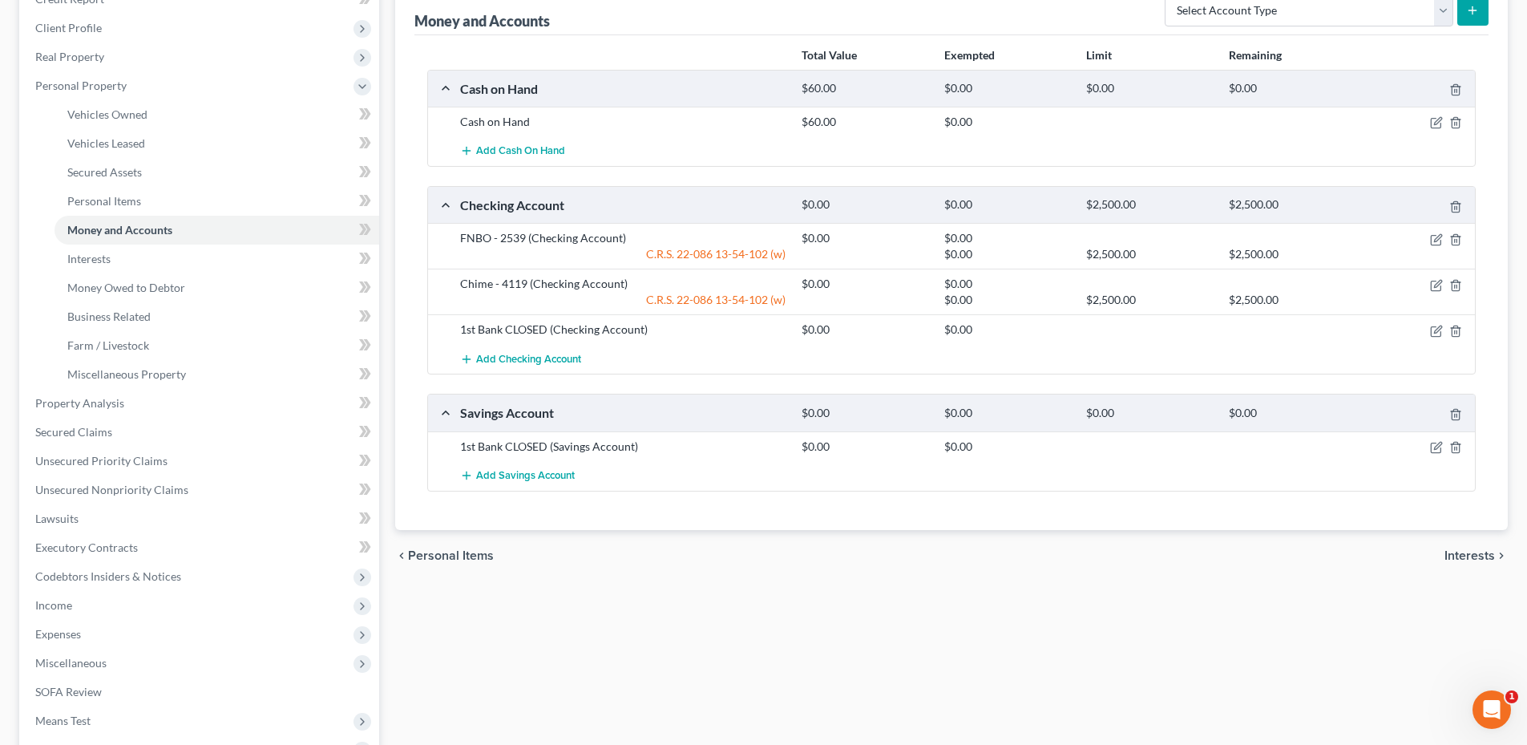
scroll to position [160, 0]
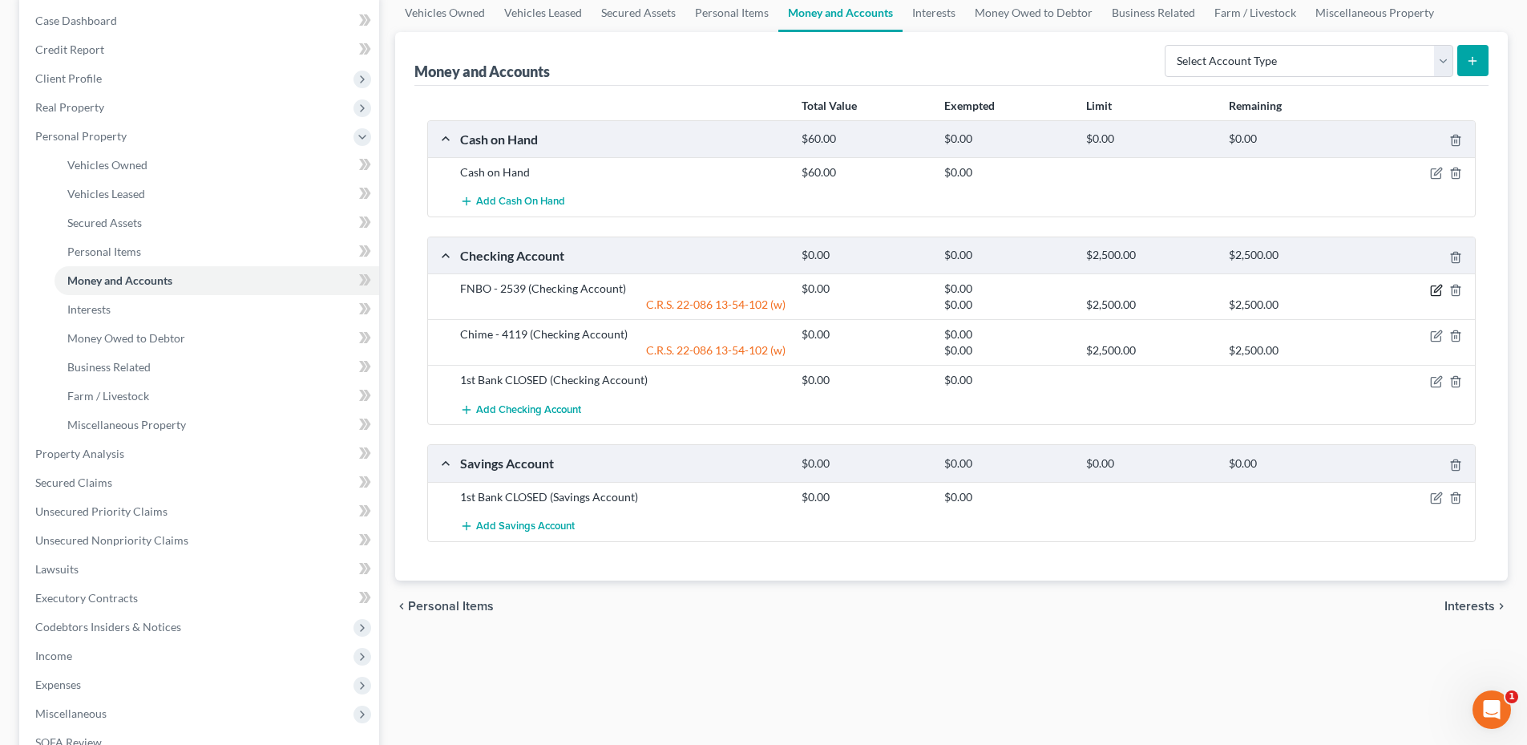
drag, startPoint x: 1436, startPoint y: 285, endPoint x: 1303, endPoint y: 285, distance: 133.1
click at [1436, 285] on icon "button" at bounding box center [1436, 290] width 13 height 13
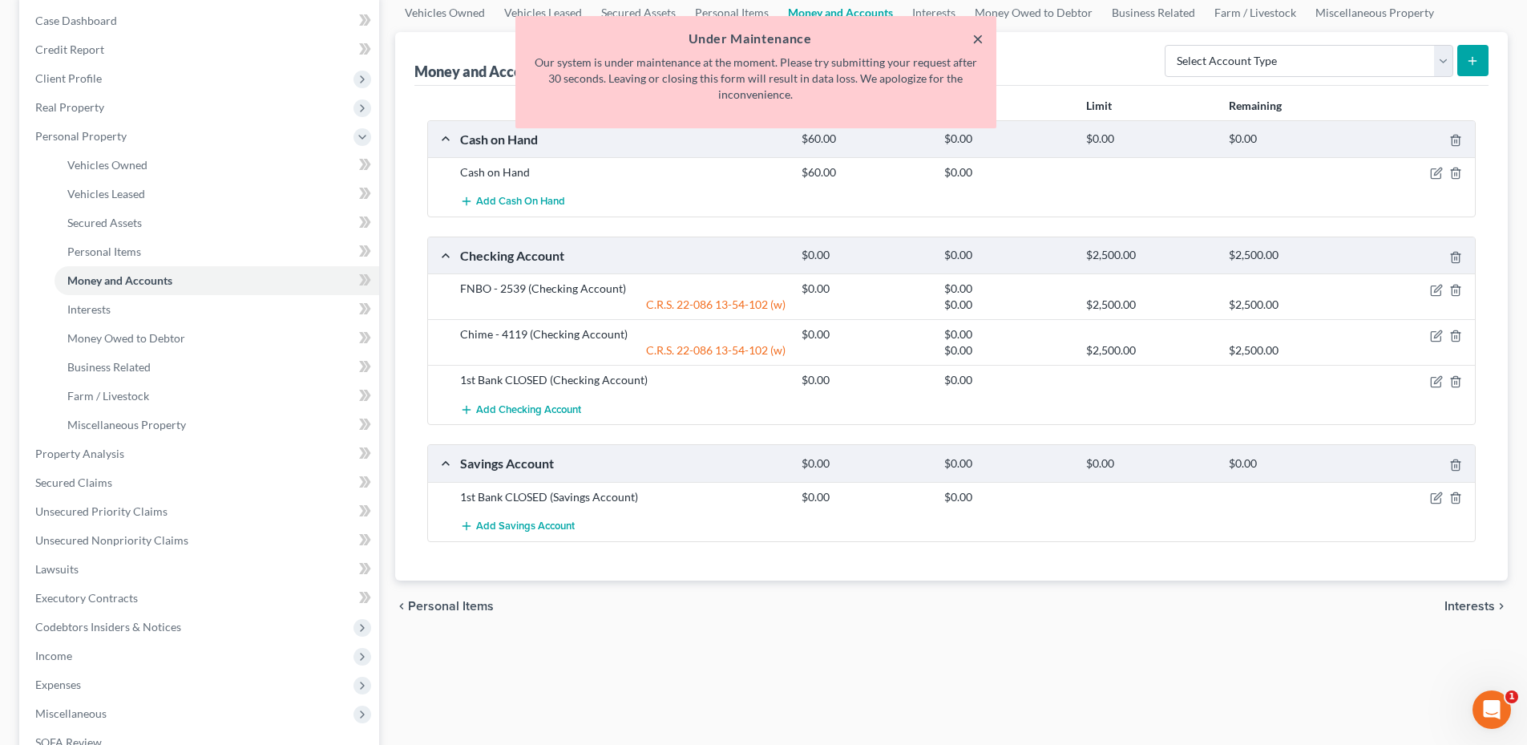
click at [981, 40] on button "×" at bounding box center [977, 38] width 11 height 19
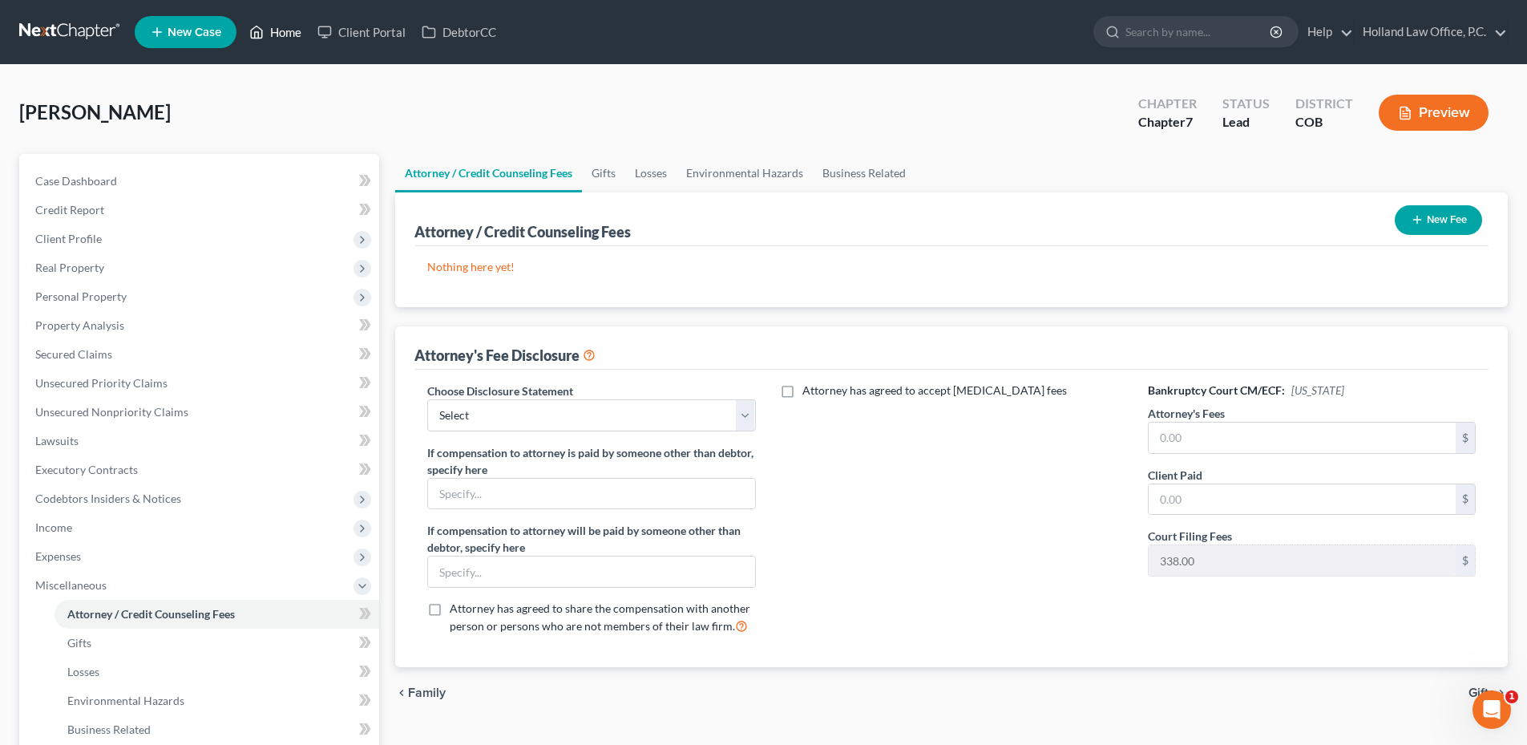
click at [297, 38] on link "Home" at bounding box center [275, 32] width 68 height 29
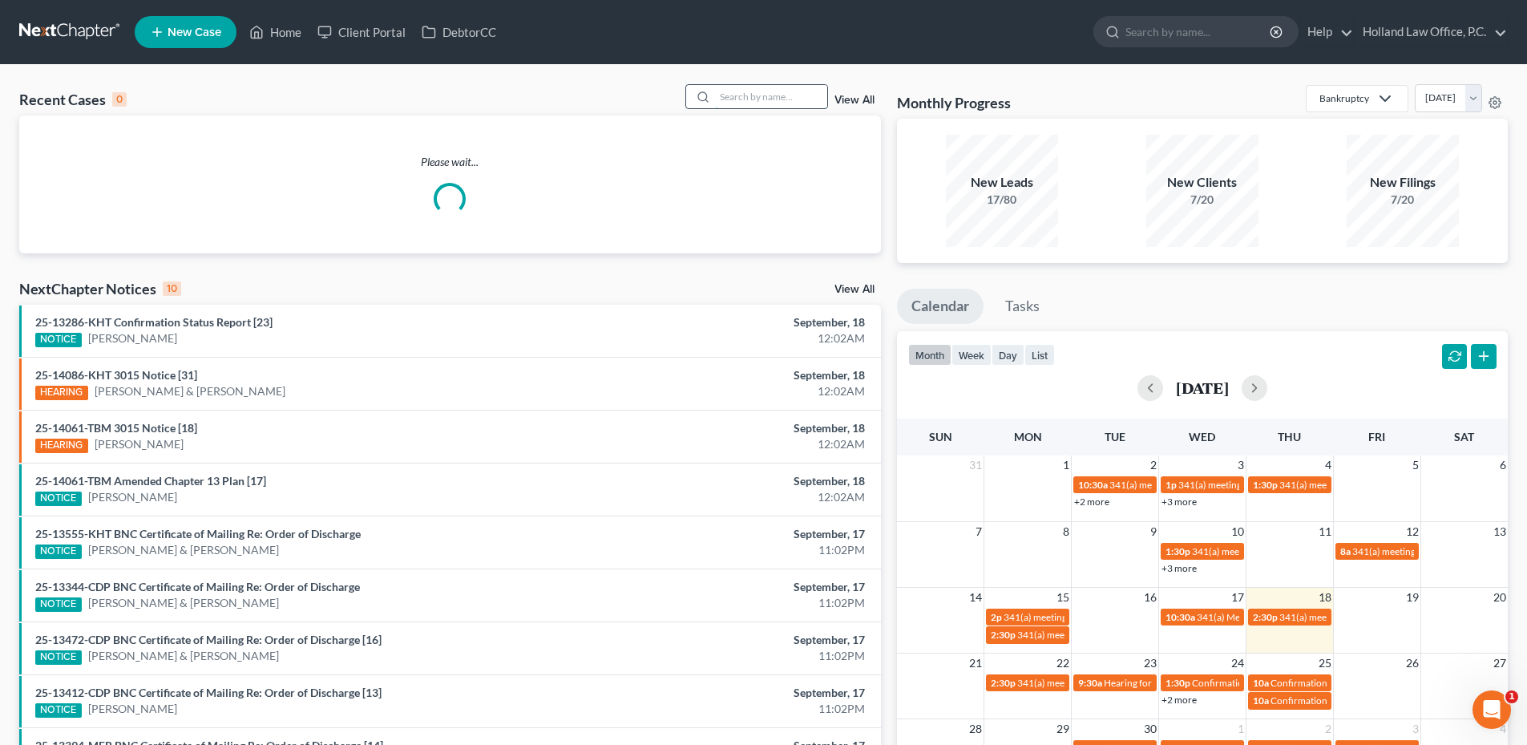
click at [756, 96] on input "search" at bounding box center [771, 96] width 112 height 23
type input "T"
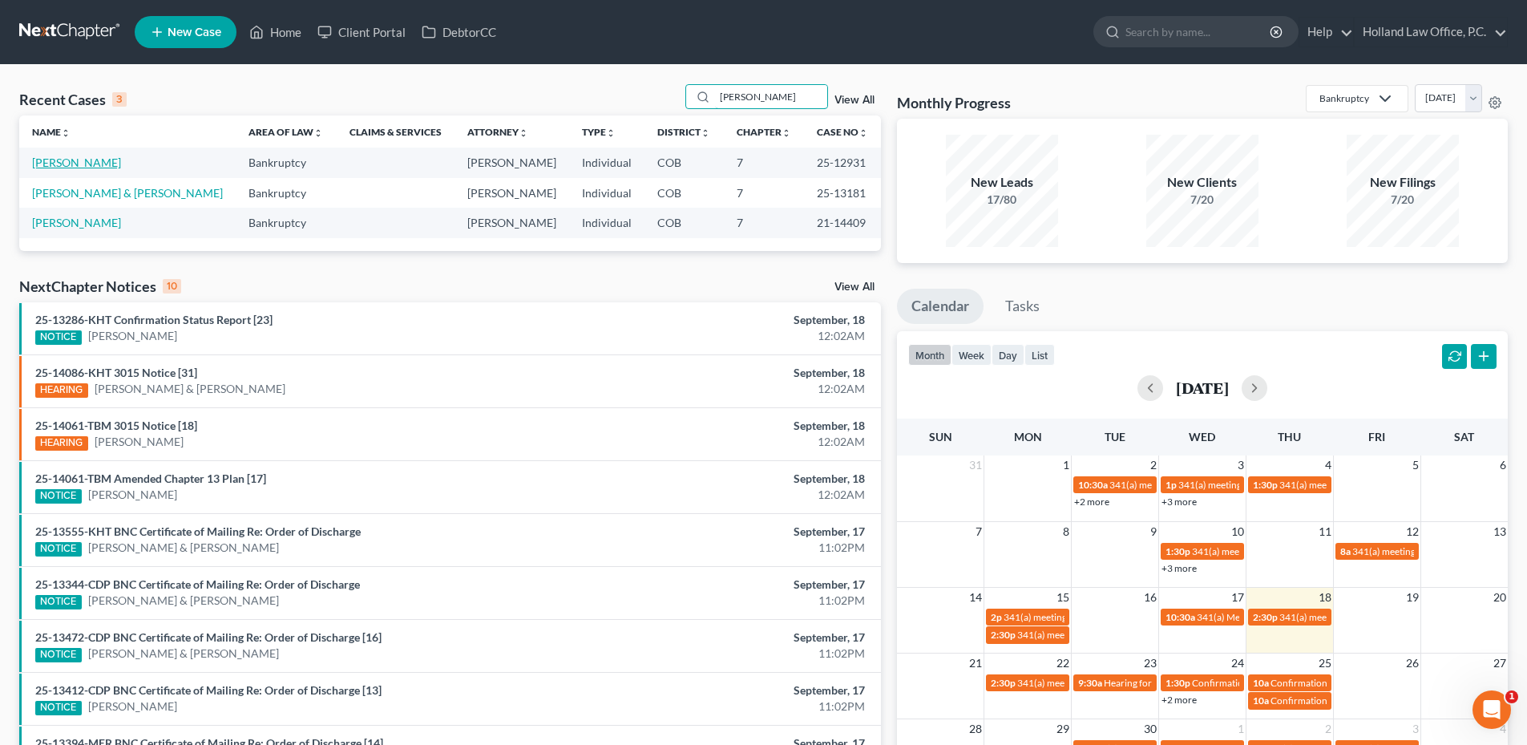
type input "Taylor"
click at [85, 161] on link "Taylor, Jacob" at bounding box center [76, 163] width 89 height 14
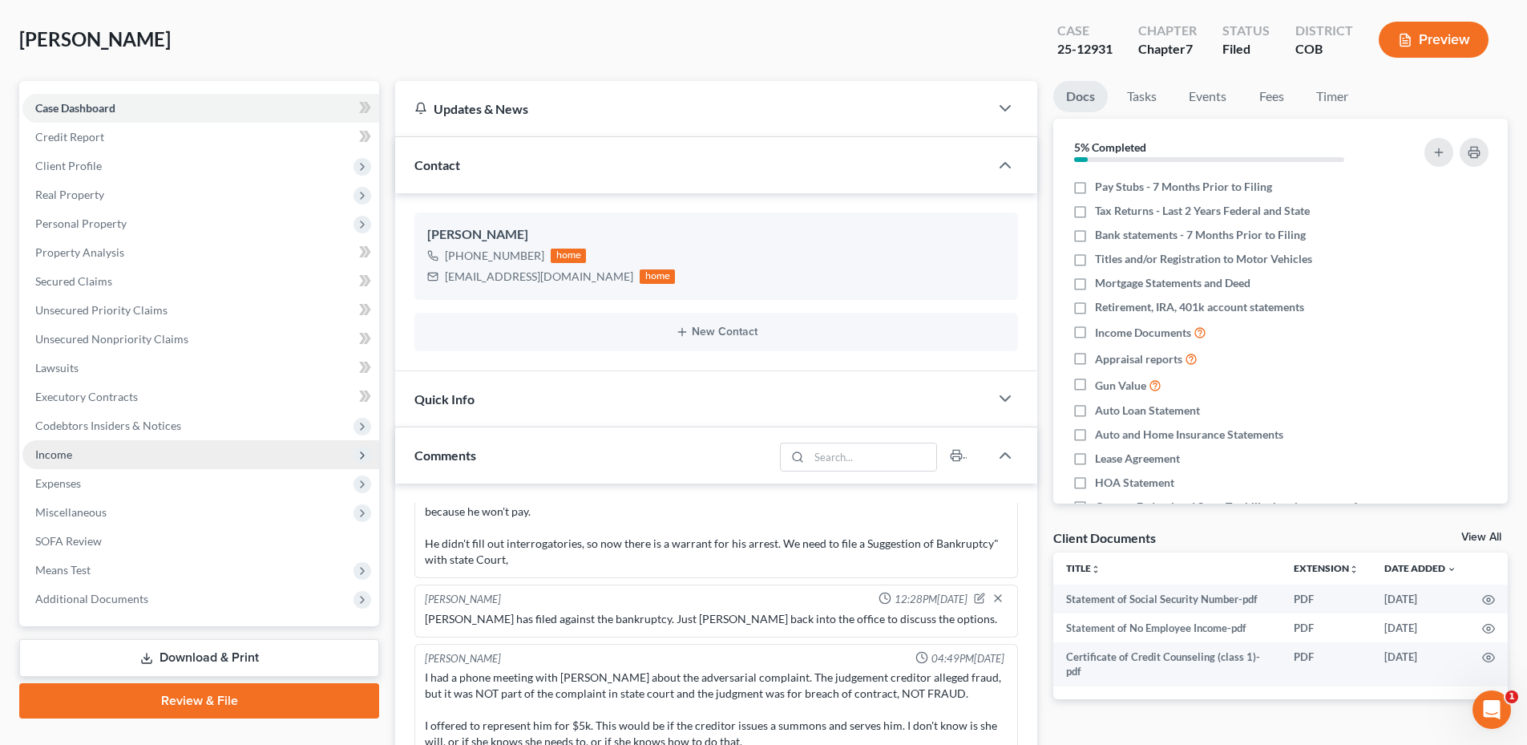
scroll to position [160, 0]
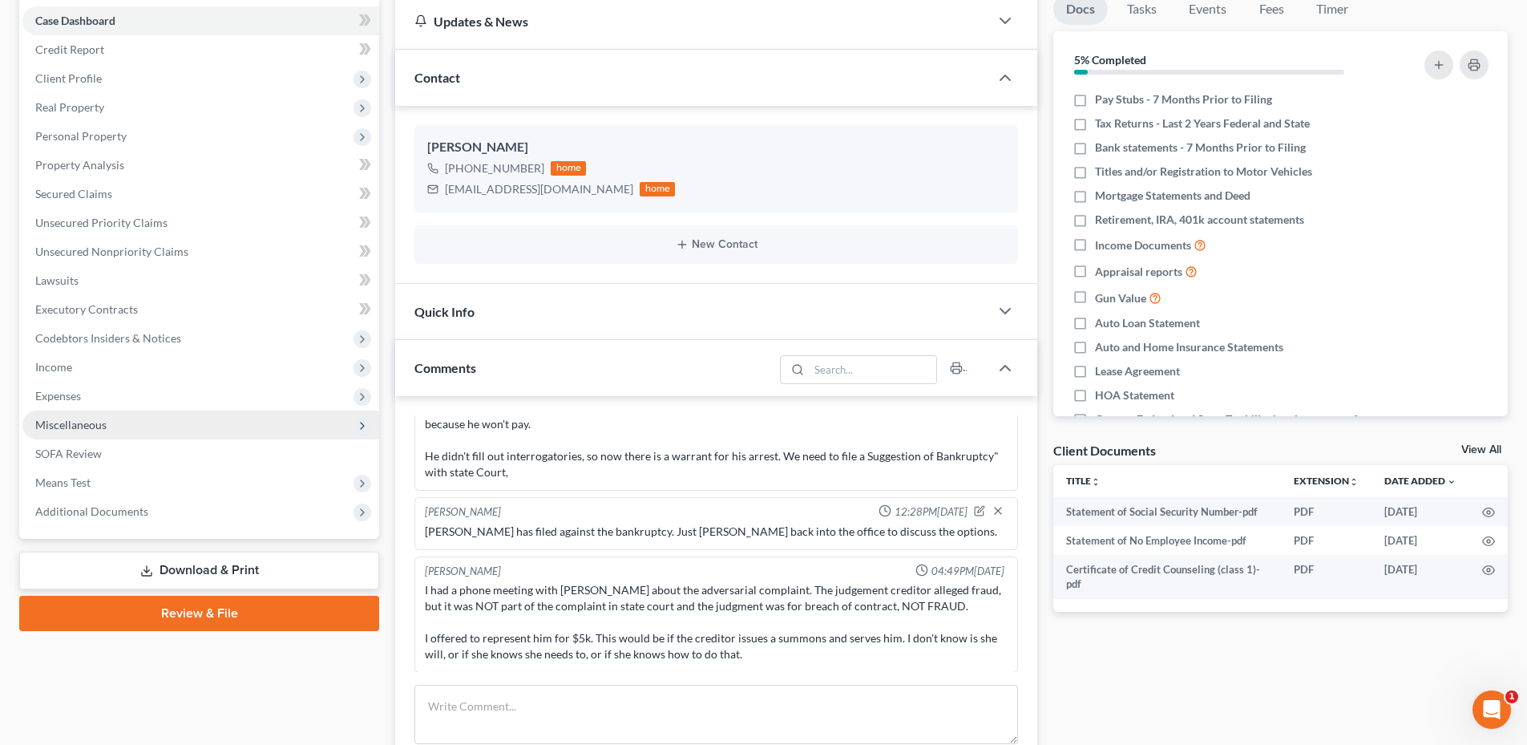
click at [95, 418] on span "Miscellaneous" at bounding box center [70, 425] width 71 height 14
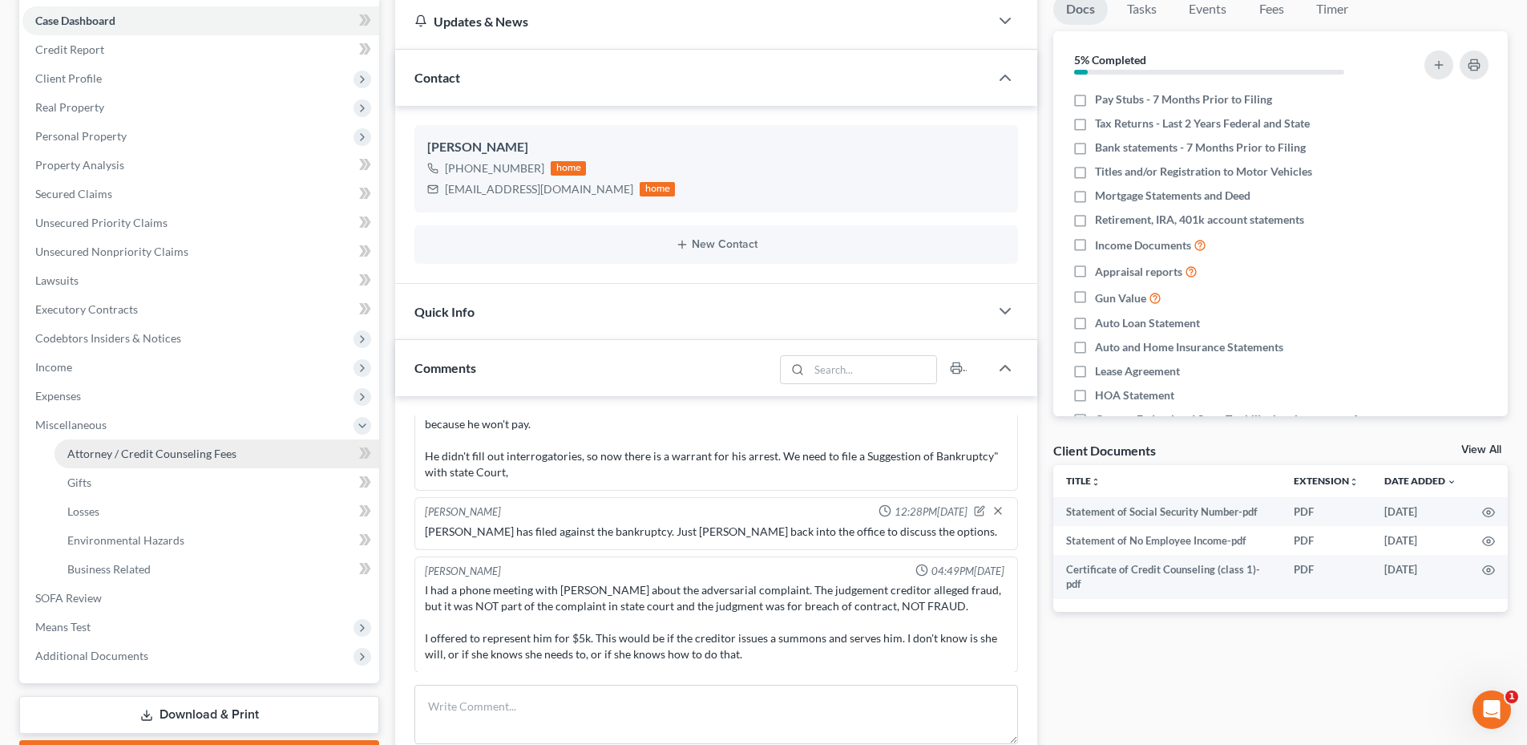
drag, startPoint x: 107, startPoint y: 459, endPoint x: 166, endPoint y: 458, distance: 59.3
click at [107, 459] on span "Attorney / Credit Counseling Fees" at bounding box center [151, 453] width 169 height 14
select select "0"
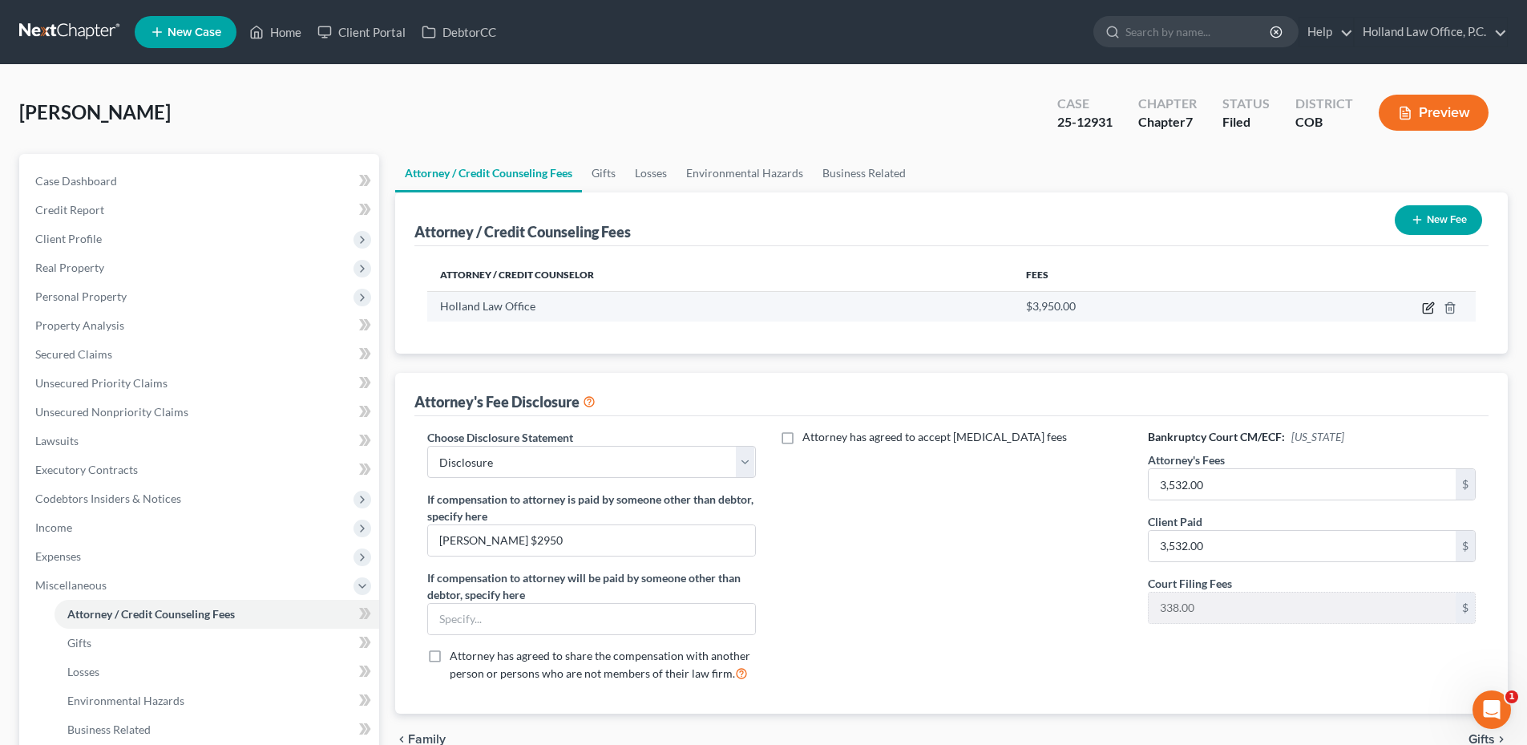
click at [1430, 312] on icon "button" at bounding box center [1428, 307] width 13 height 13
select select "5"
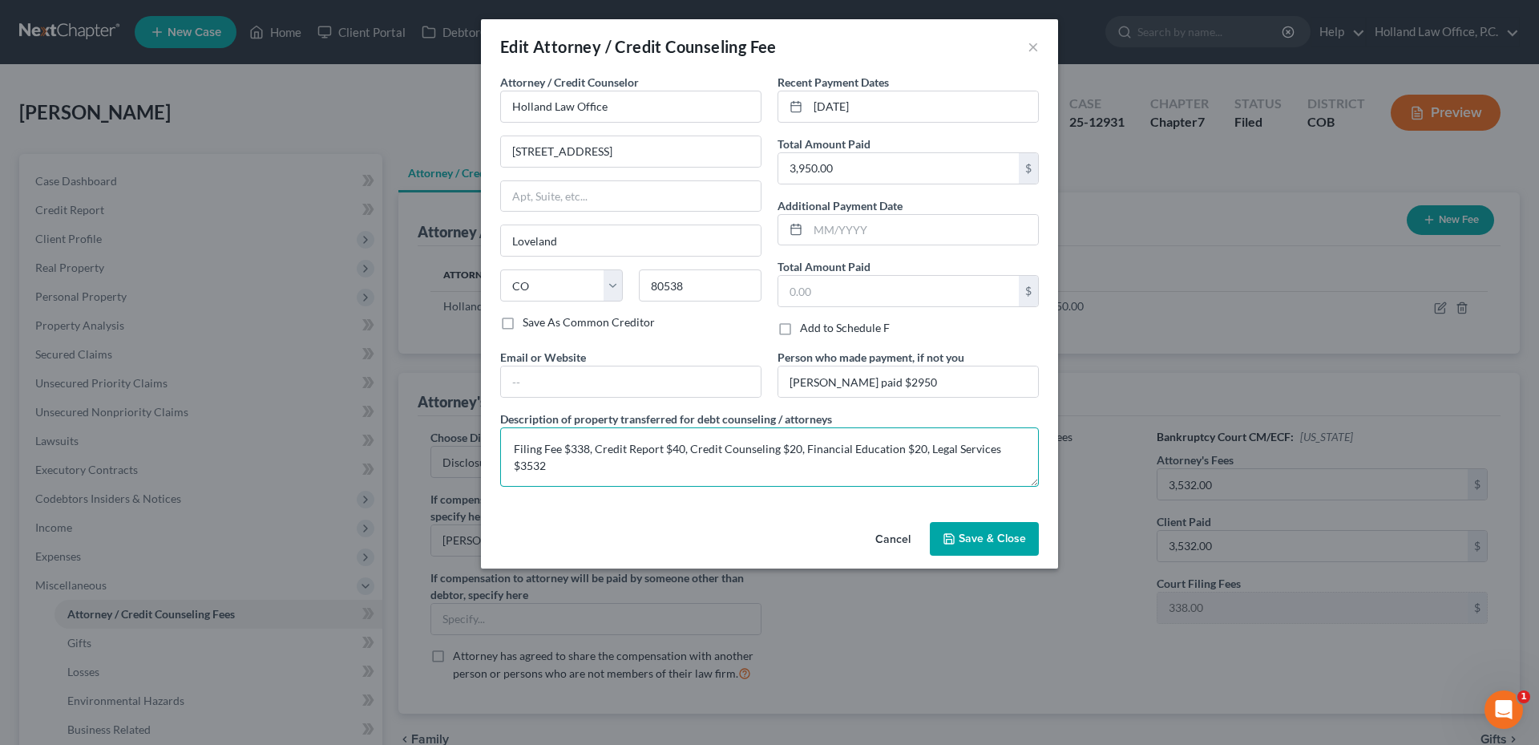
drag, startPoint x: 516, startPoint y: 450, endPoint x: 598, endPoint y: 483, distance: 88.1
click at [598, 483] on textarea "Filing Fee $338, Credit Report $40, Credit Counseling $20, Financial Education …" at bounding box center [769, 456] width 539 height 59
click at [902, 544] on button "Cancel" at bounding box center [893, 539] width 61 height 32
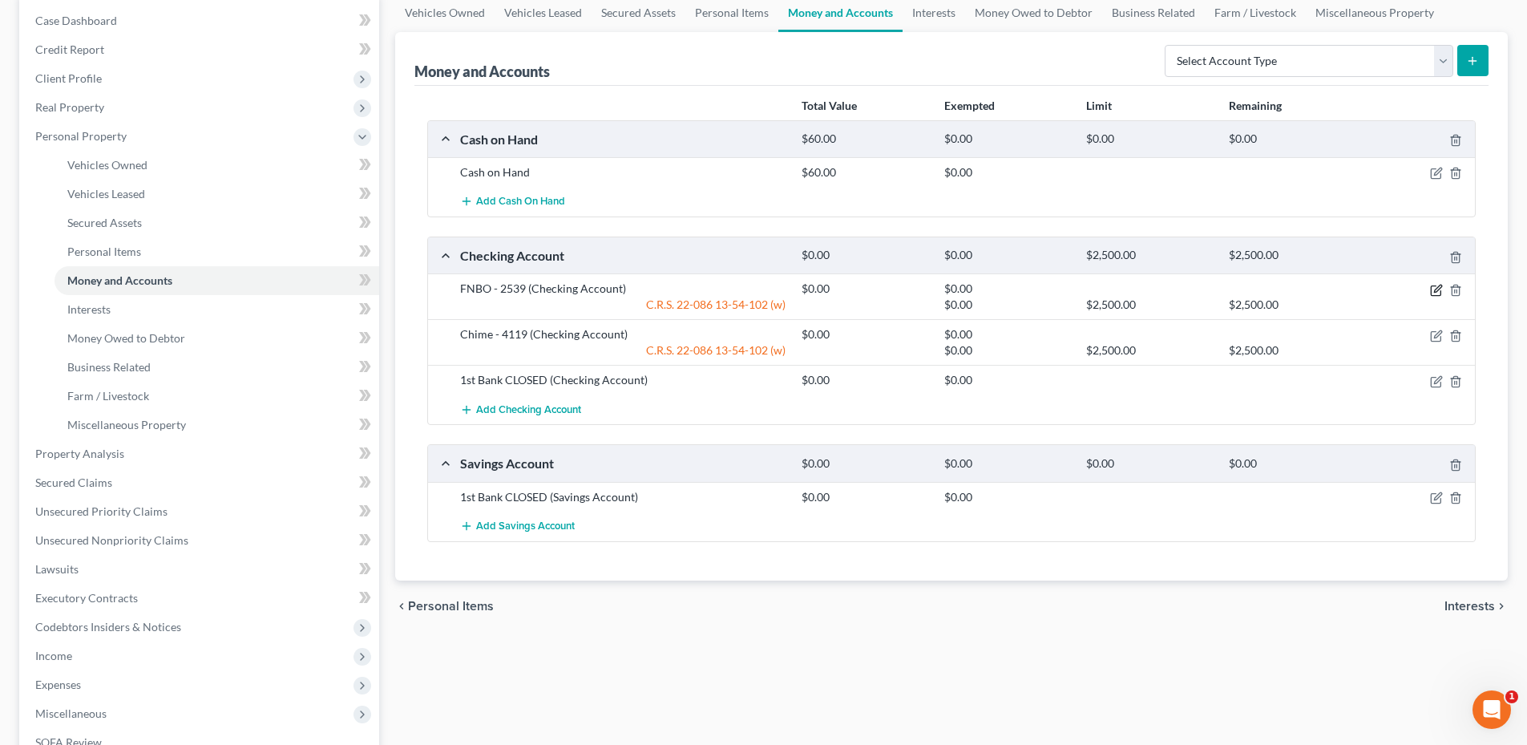
click at [1431, 289] on icon "button" at bounding box center [1436, 290] width 10 height 10
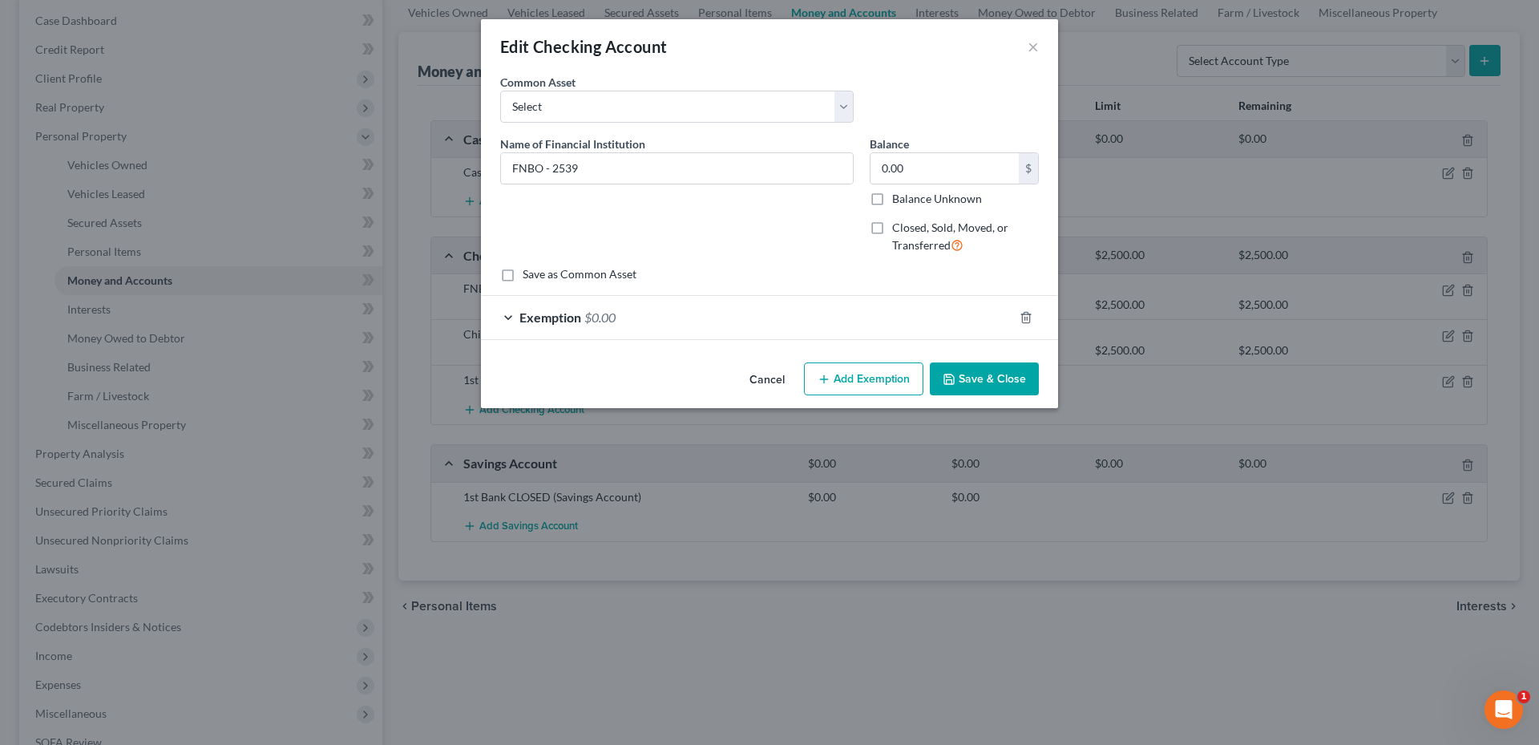
click at [934, 197] on label "Balance Unknown" at bounding box center [937, 199] width 90 height 16
click at [909, 197] on input "Balance Unknown" at bounding box center [904, 196] width 10 height 10
click at [892, 195] on label "Balance Unknown" at bounding box center [937, 199] width 90 height 16
click at [899, 195] on input "Balance Unknown" at bounding box center [904, 196] width 10 height 10
checkbox input "false"
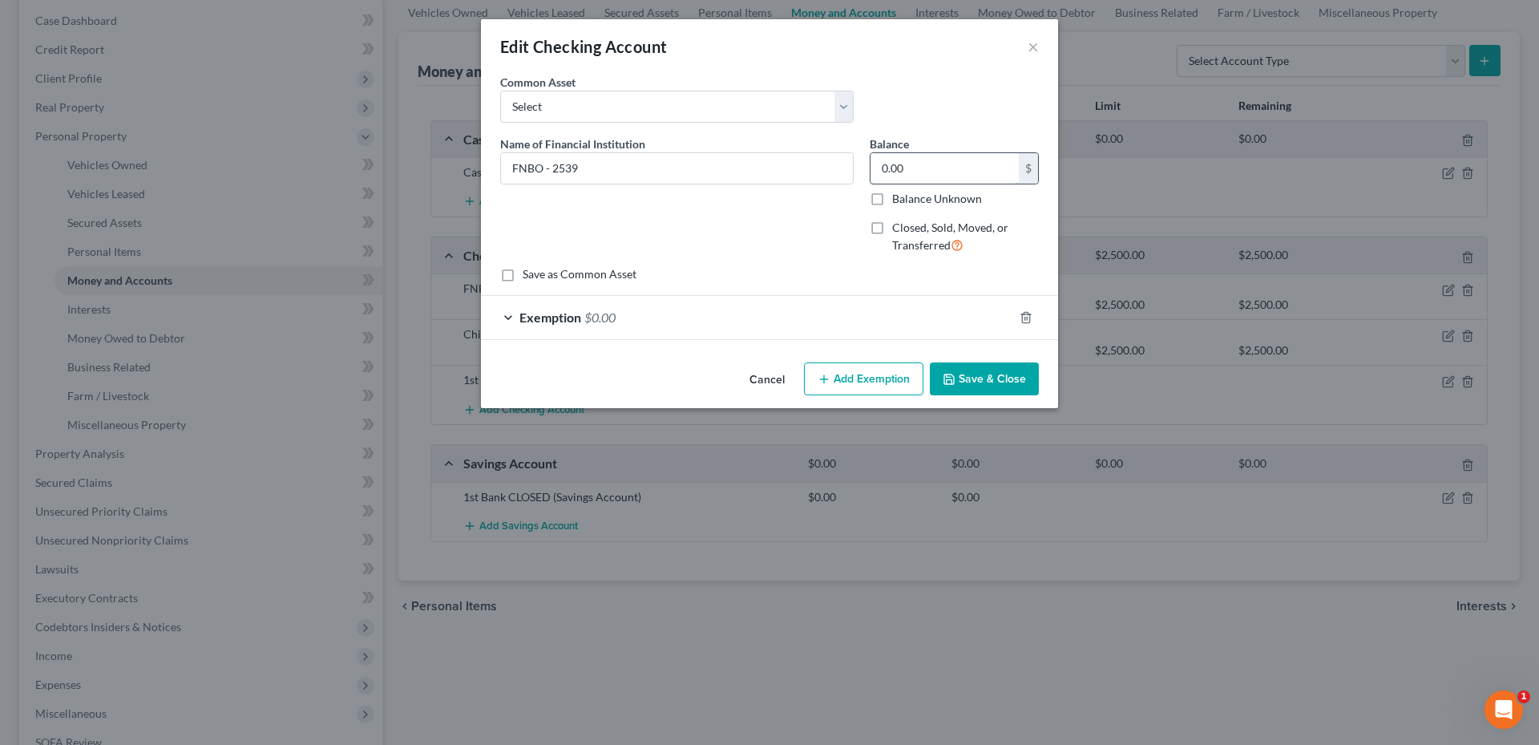
click at [912, 172] on input "0.00" at bounding box center [945, 168] width 148 height 30
click at [947, 163] on input "682" at bounding box center [945, 168] width 148 height 30
paste input "425.04"
click at [881, 168] on input "425.04" at bounding box center [945, 168] width 148 height 30
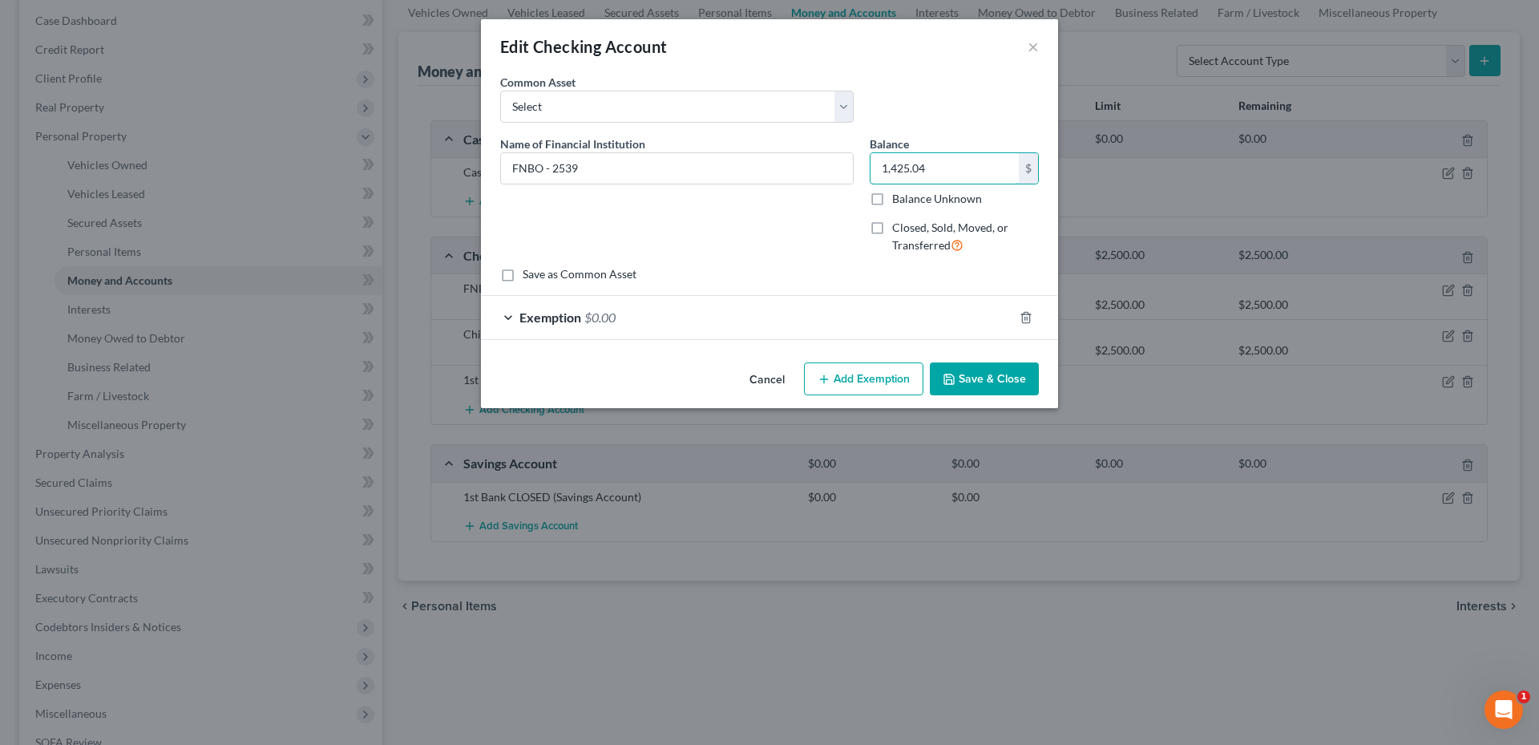
type input "1,425.04"
click at [721, 325] on div "Exemption $0.00" at bounding box center [747, 317] width 532 height 42
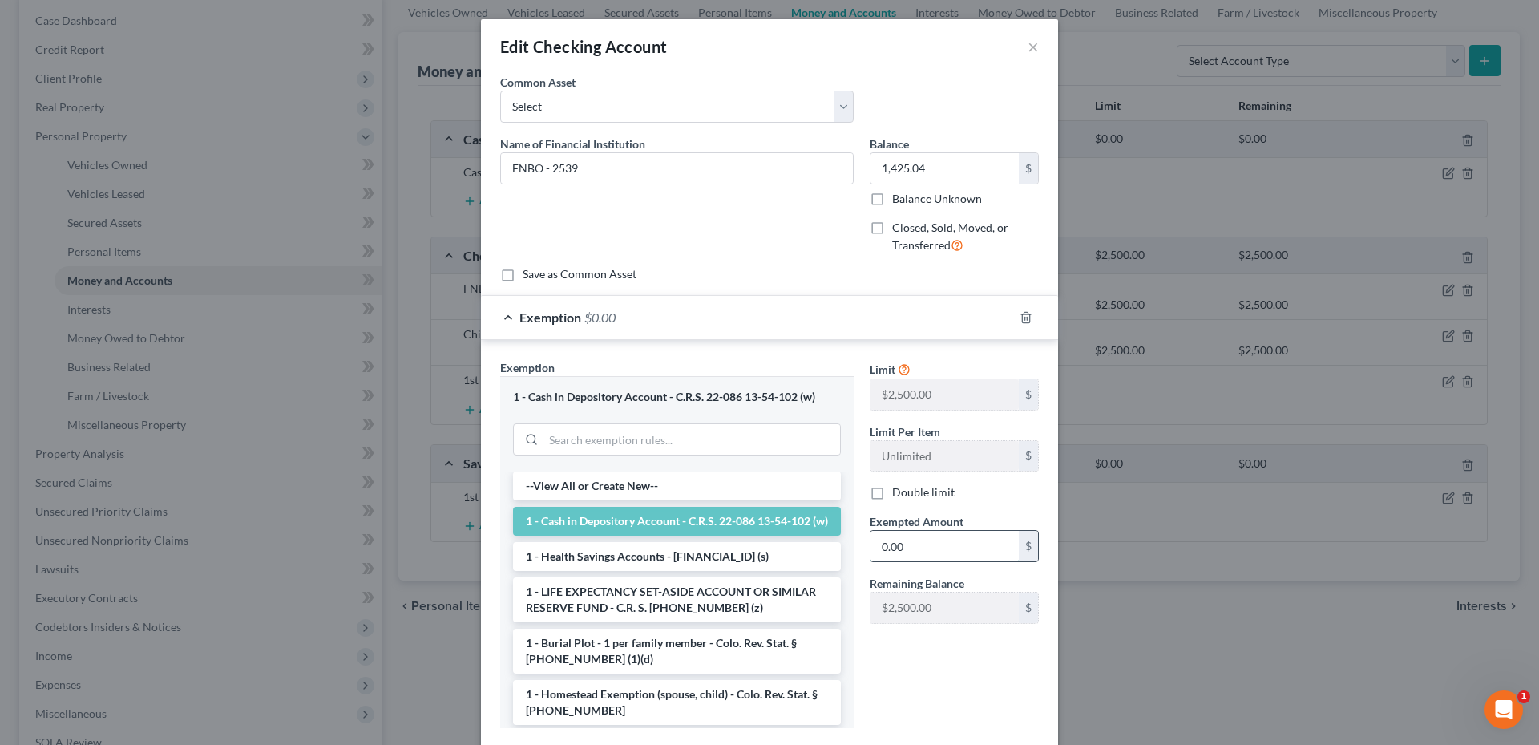
click at [912, 539] on input "0.00" at bounding box center [945, 546] width 148 height 30
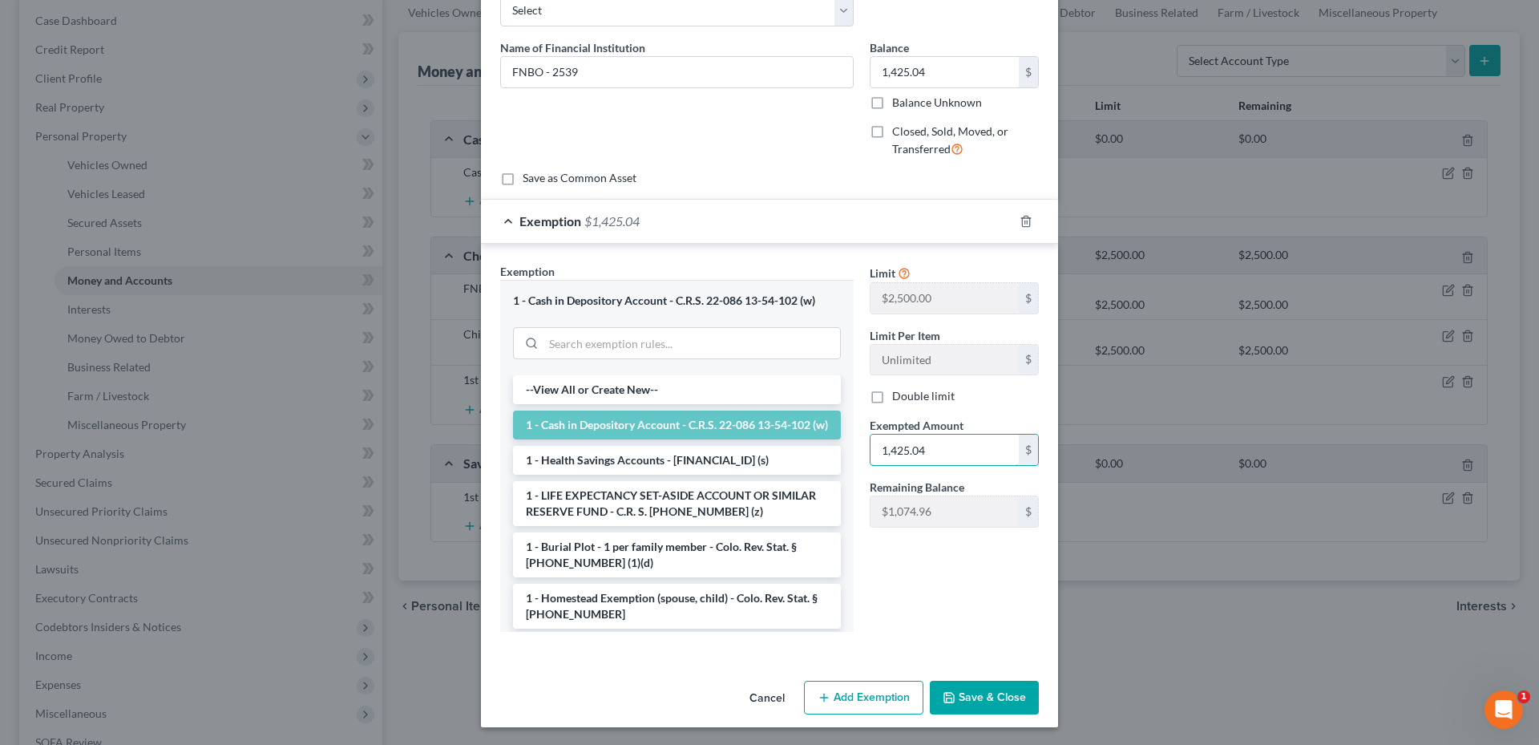
scroll to position [98, 0]
type input "1,425.04"
click at [982, 693] on button "Save & Close" at bounding box center [984, 696] width 109 height 34
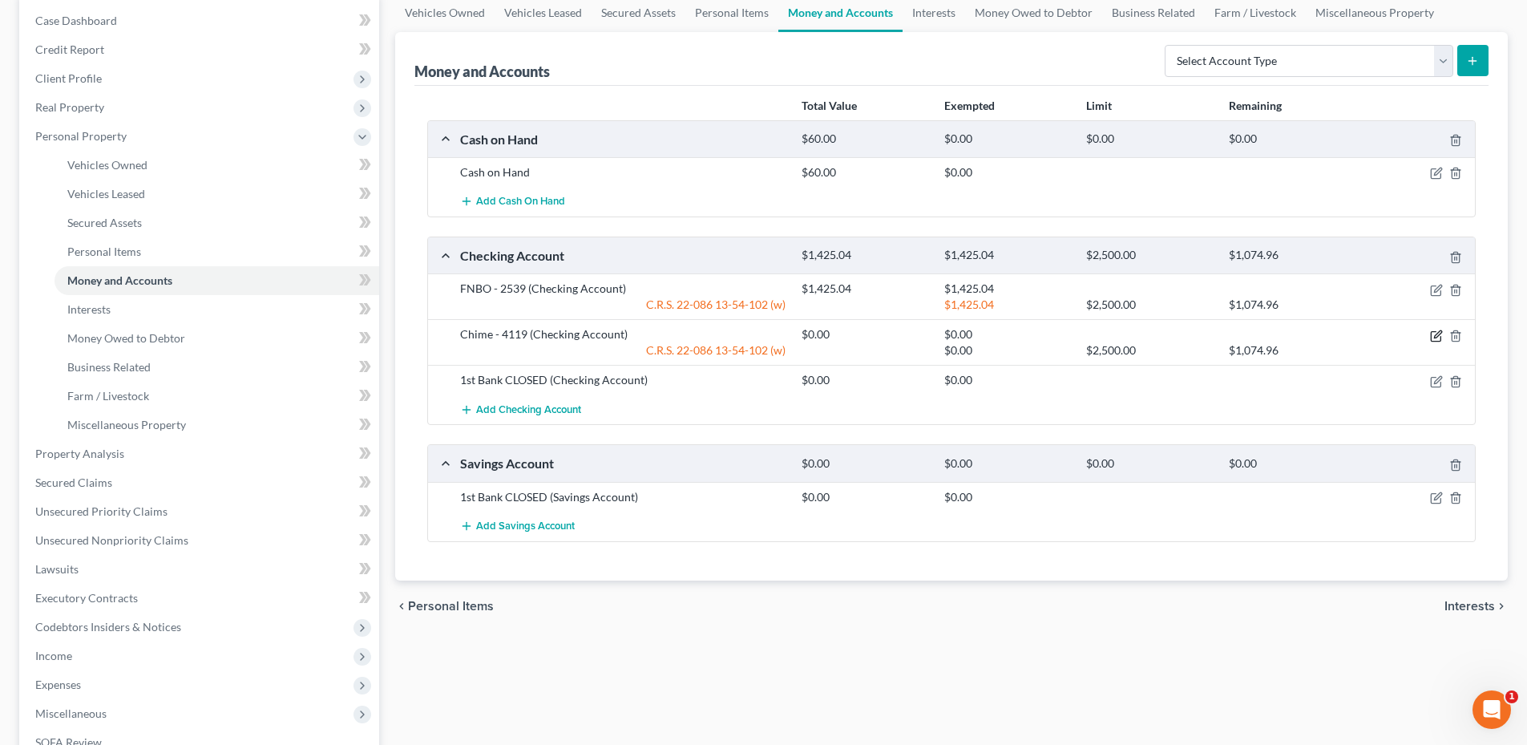
click at [1434, 339] on icon "button" at bounding box center [1436, 335] width 13 height 13
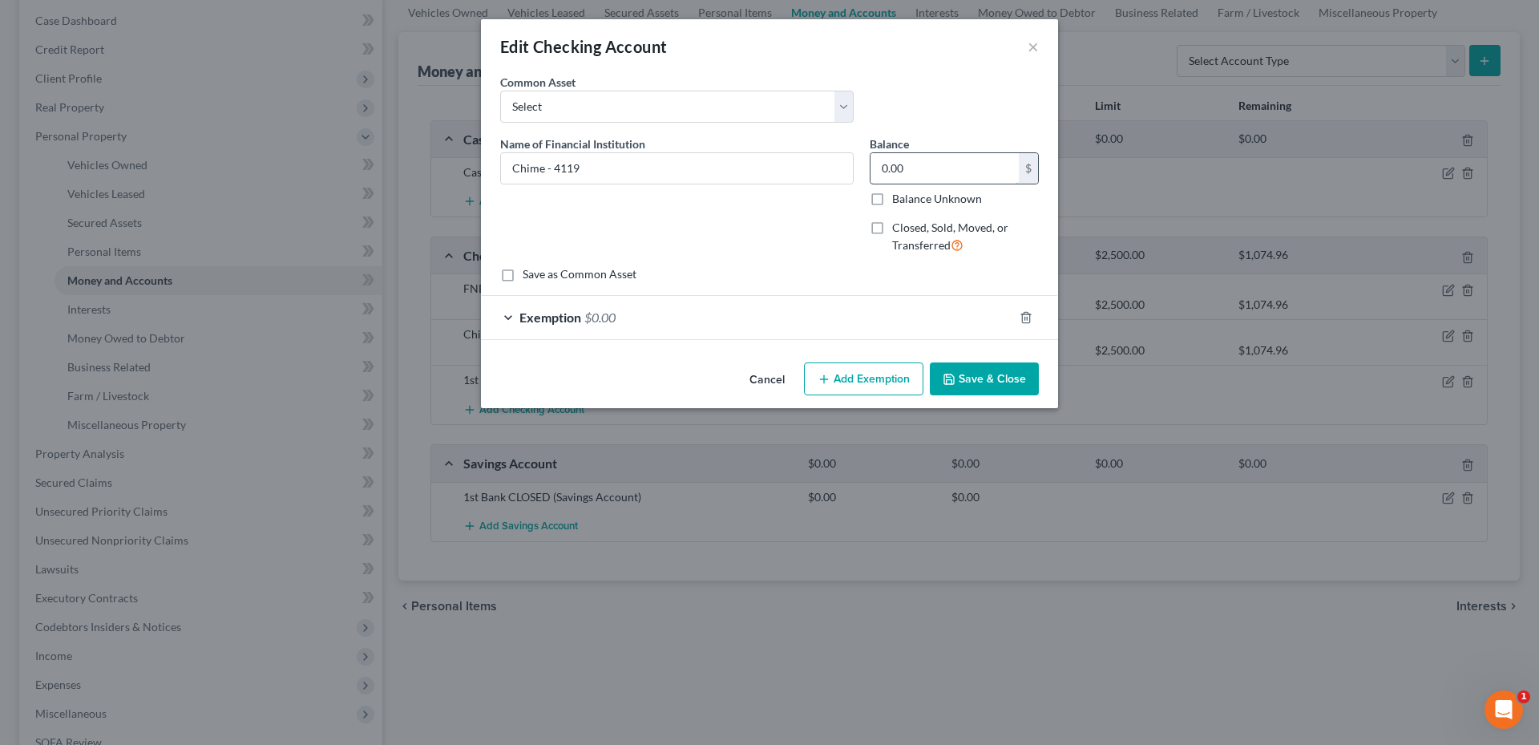
click at [946, 163] on input "0.00" at bounding box center [945, 168] width 148 height 30
type input "0.11"
click at [750, 317] on div "Exemption $0.00" at bounding box center [747, 317] width 532 height 42
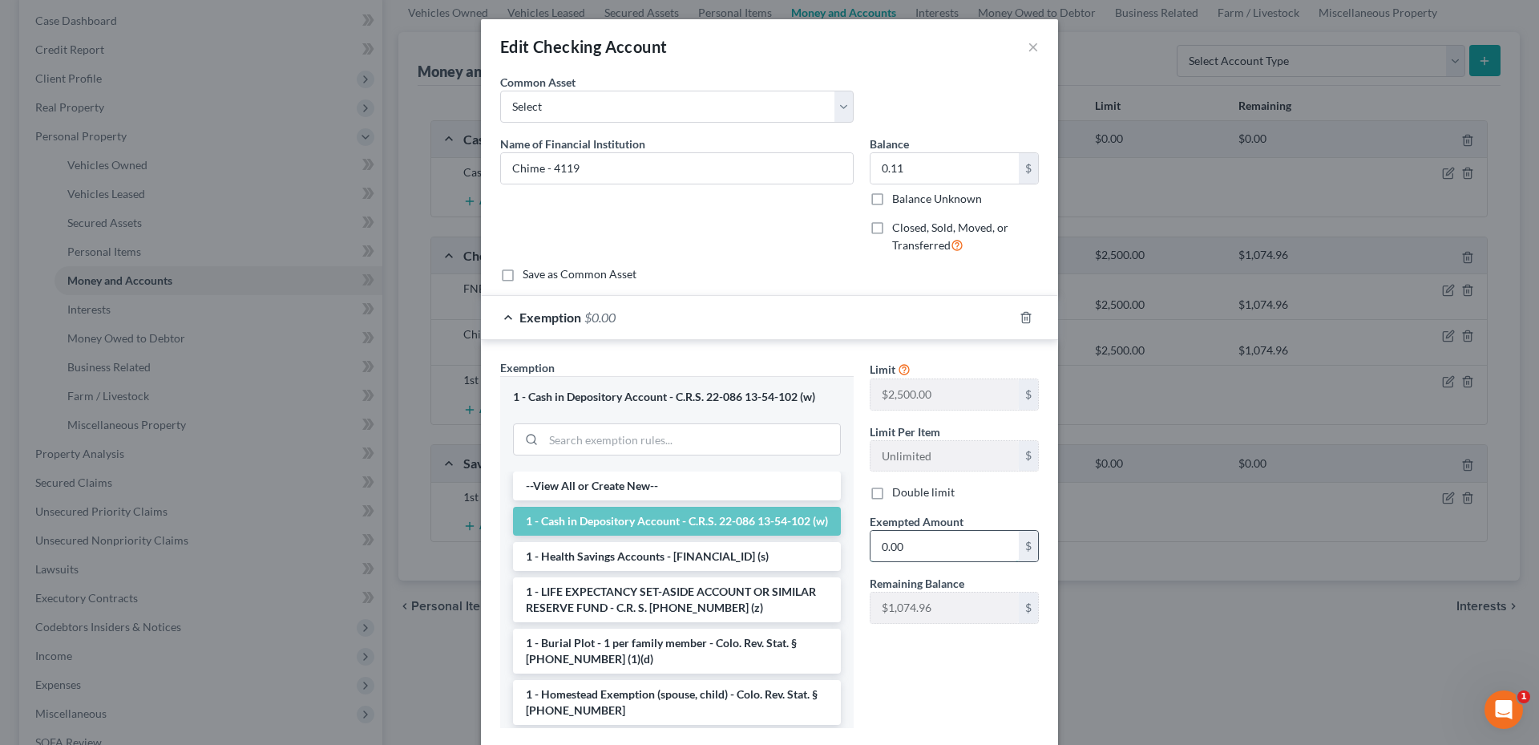
click at [927, 539] on input "0.00" at bounding box center [945, 546] width 148 height 30
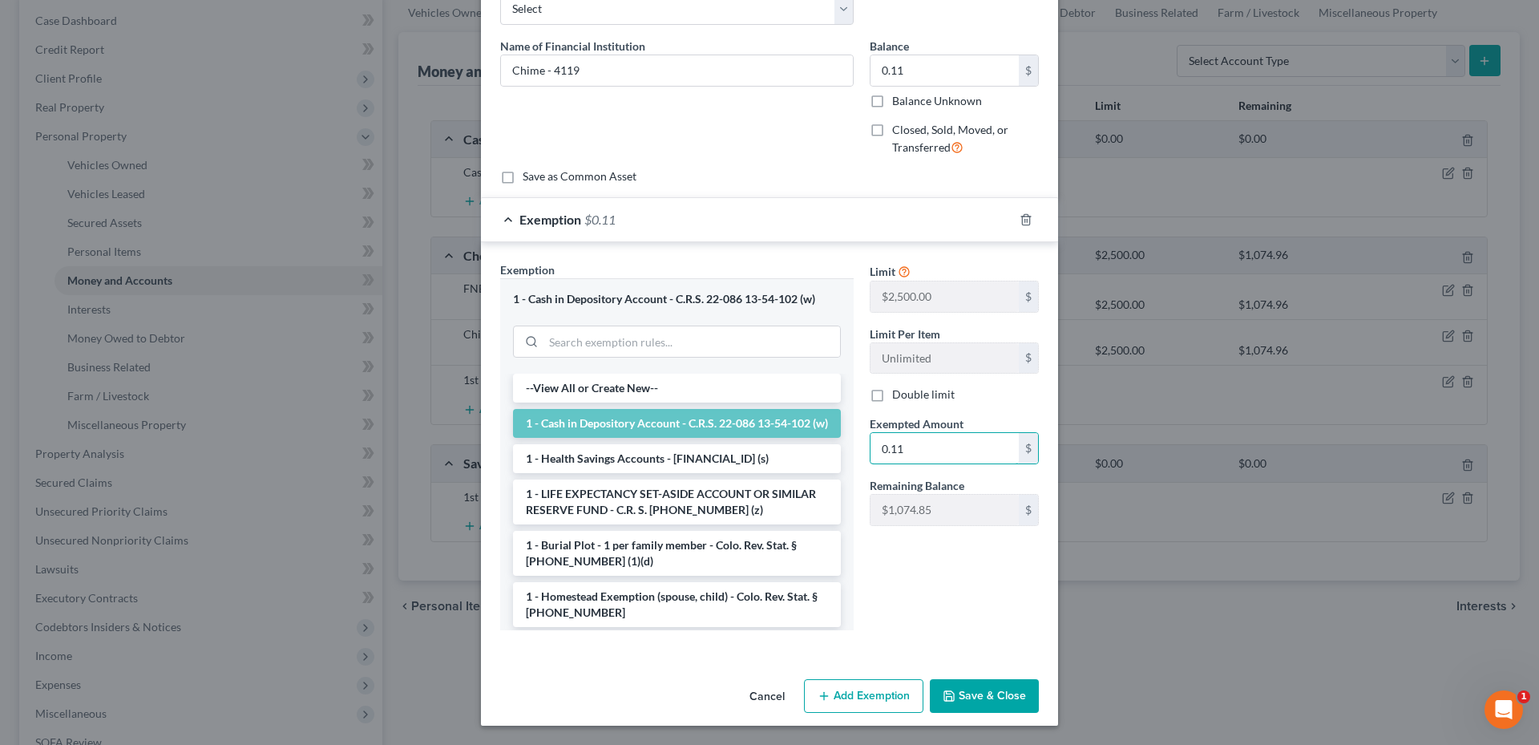
type input "0.11"
click at [962, 697] on button "Save & Close" at bounding box center [984, 696] width 109 height 34
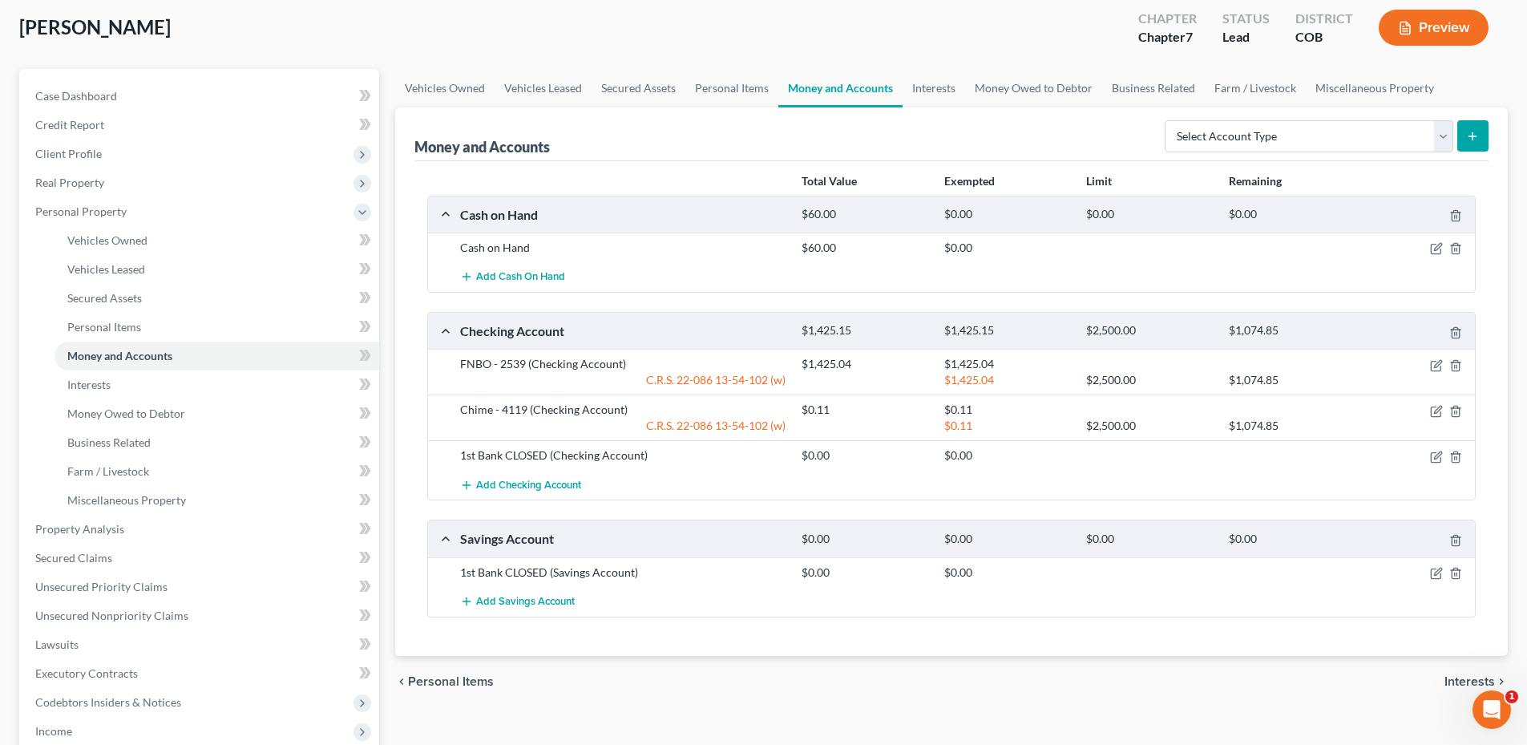
scroll to position [0, 0]
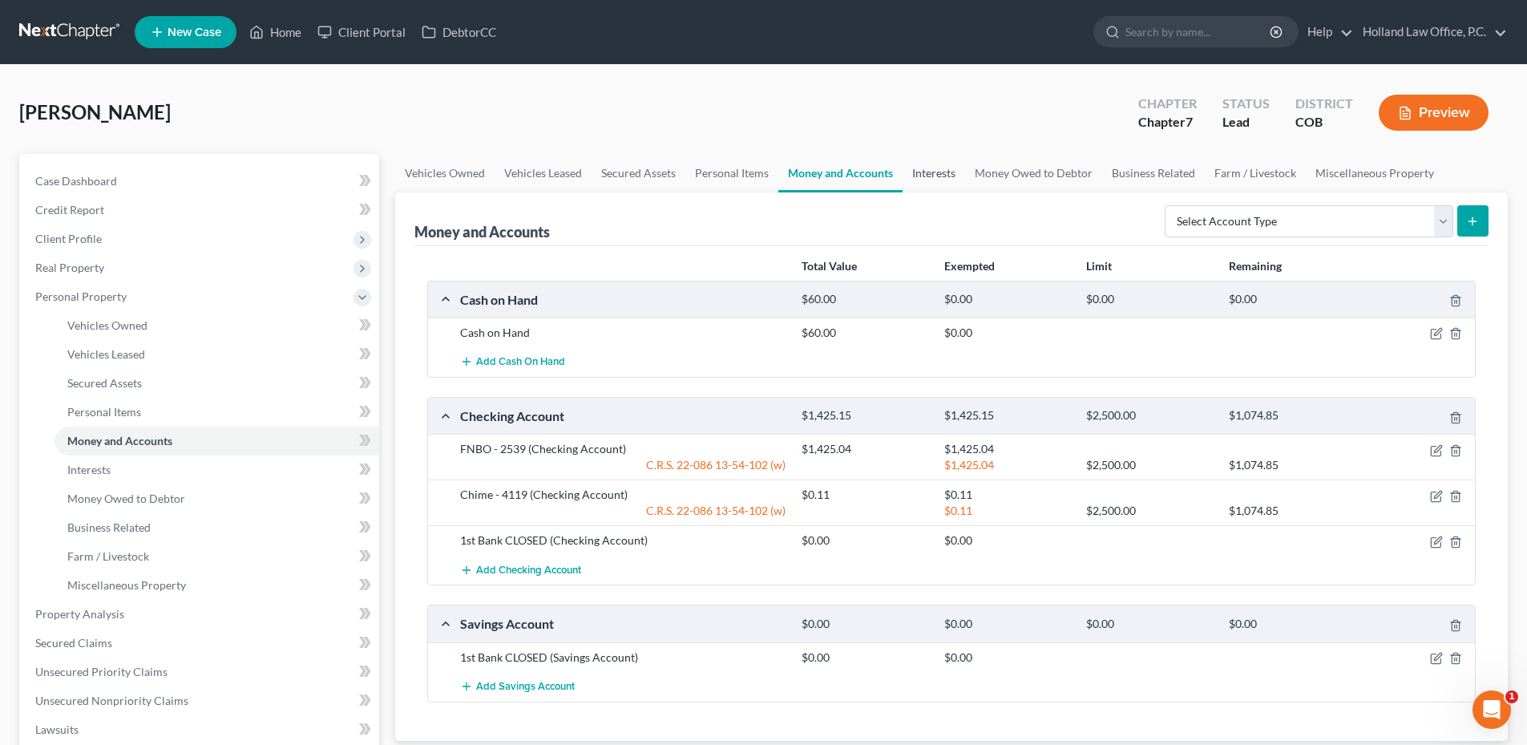
click at [937, 172] on link "Interests" at bounding box center [934, 173] width 63 height 38
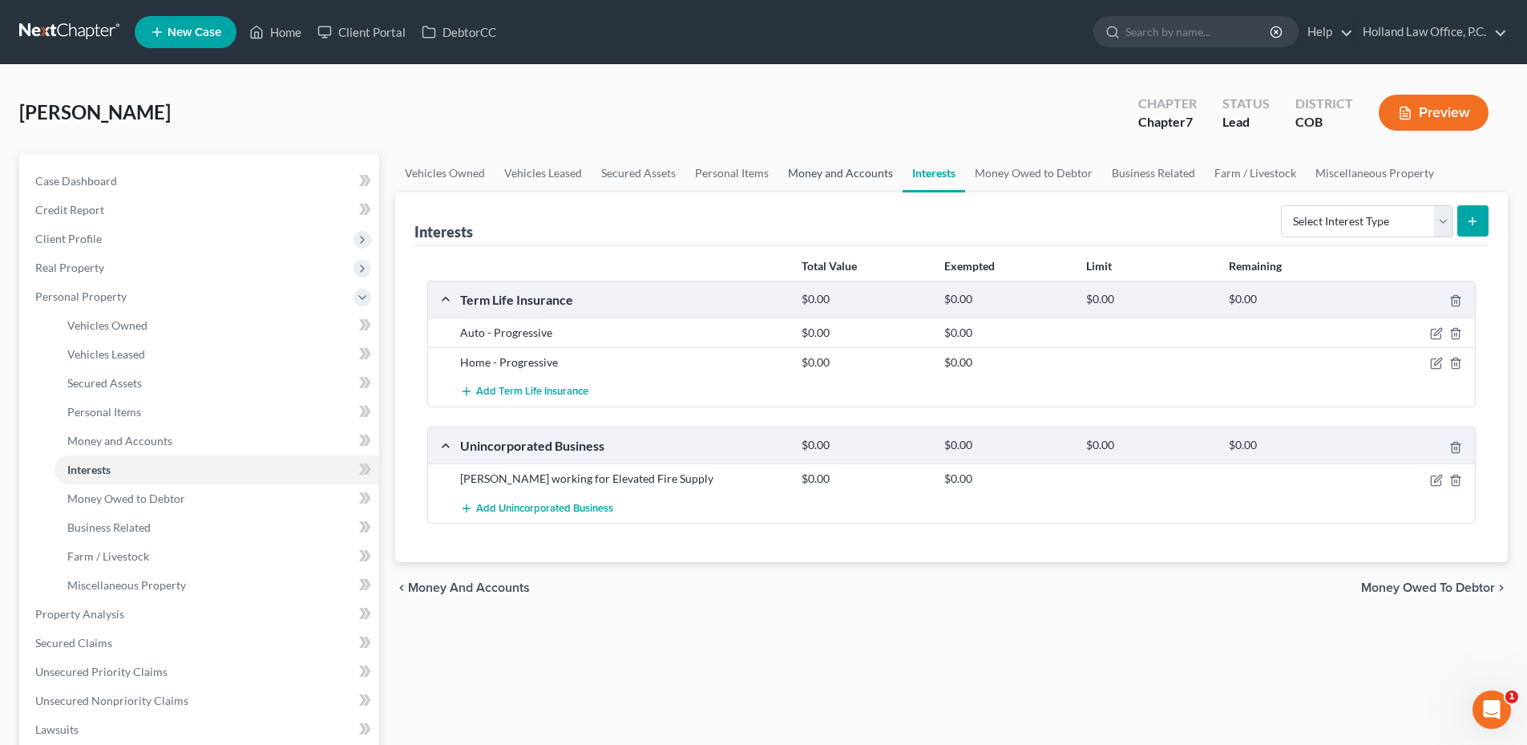
click at [871, 176] on link "Money and Accounts" at bounding box center [840, 173] width 124 height 38
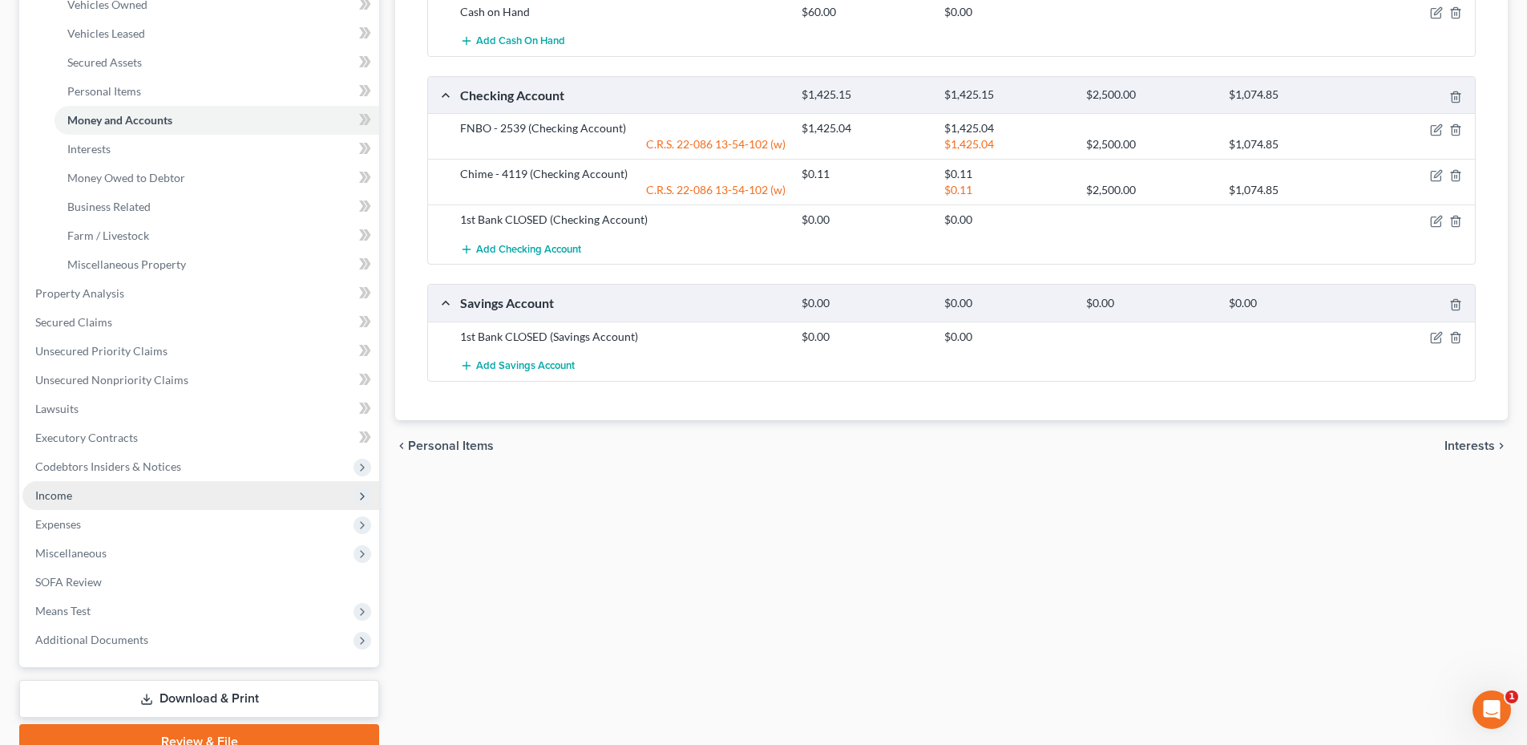
click at [87, 505] on span "Income" at bounding box center [200, 495] width 357 height 29
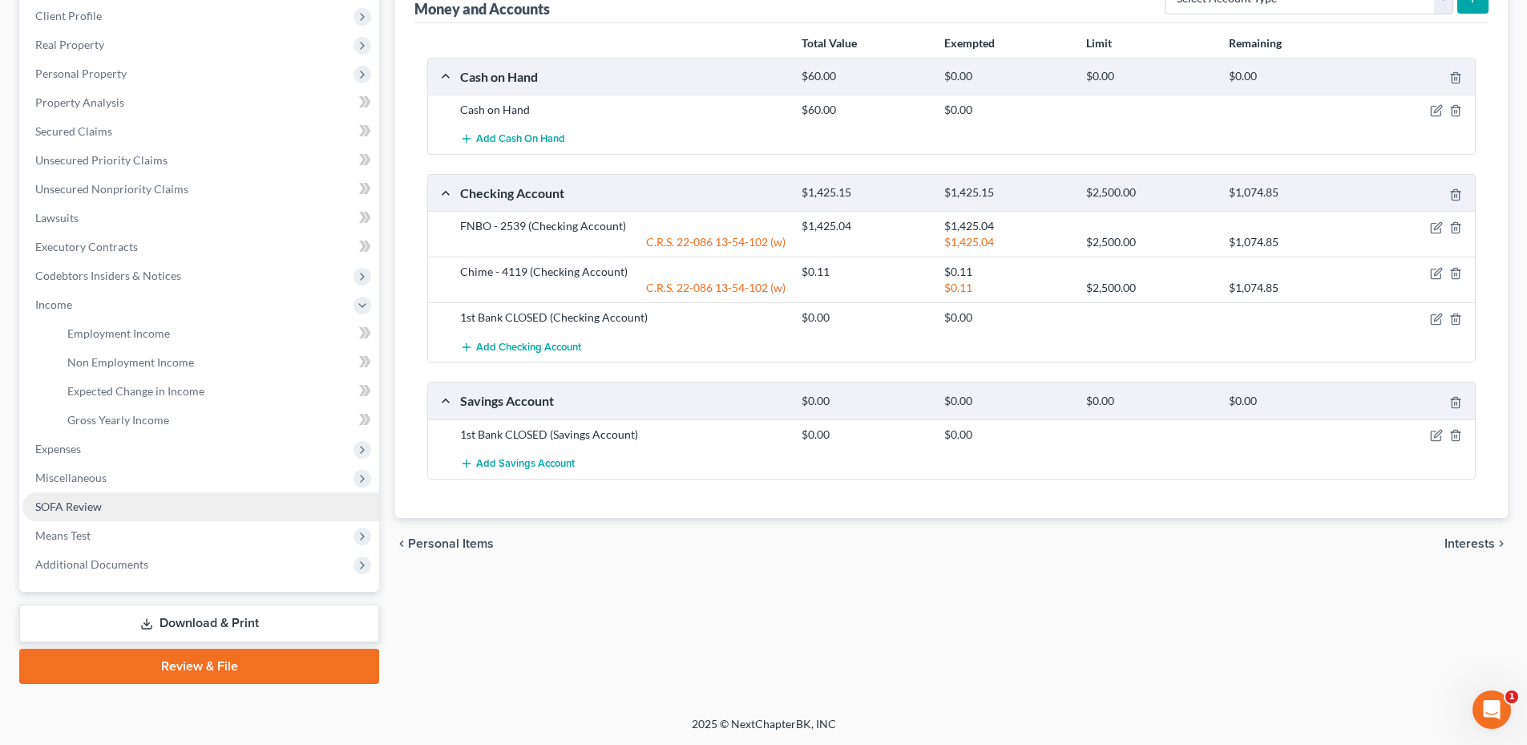
scroll to position [223, 0]
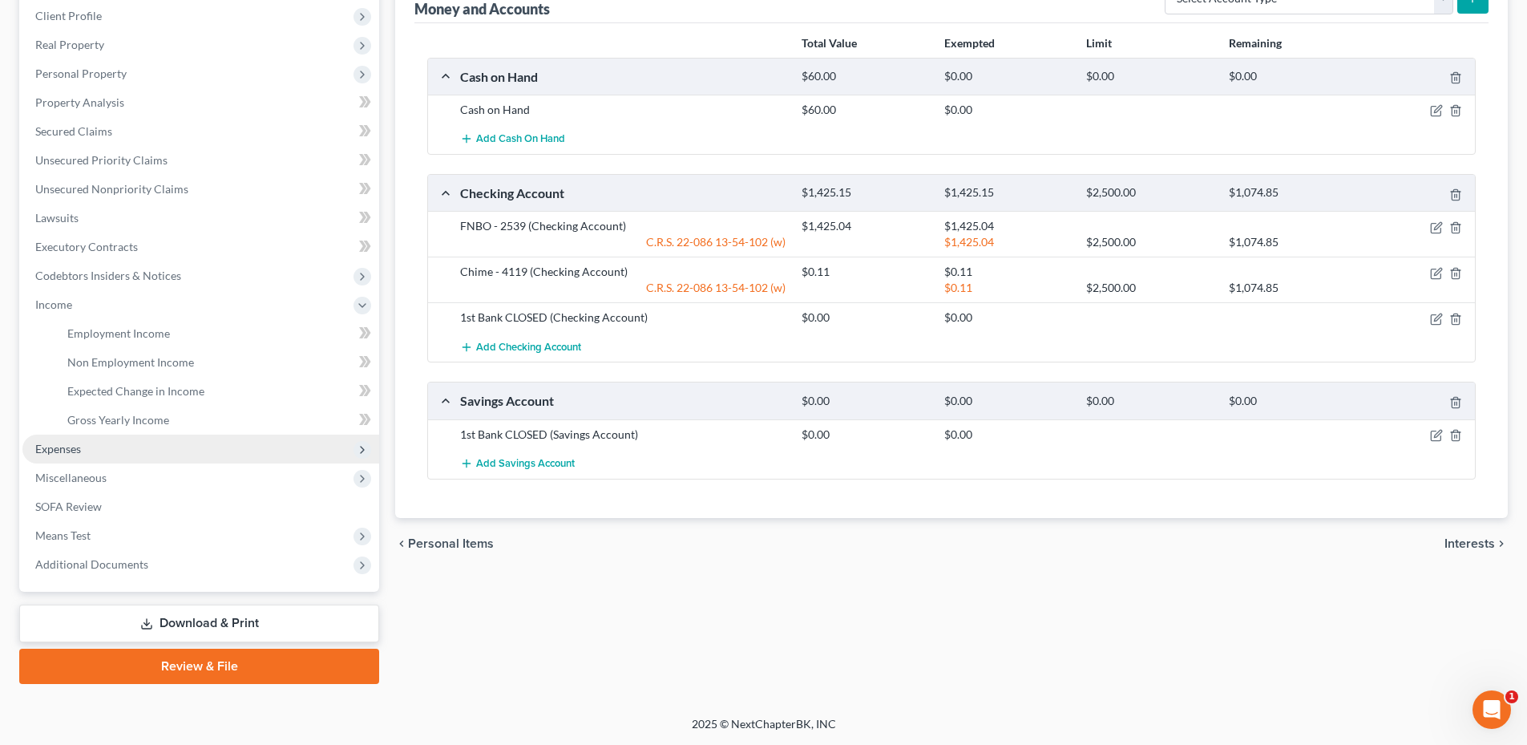
click at [79, 434] on span "Expenses" at bounding box center [200, 448] width 357 height 29
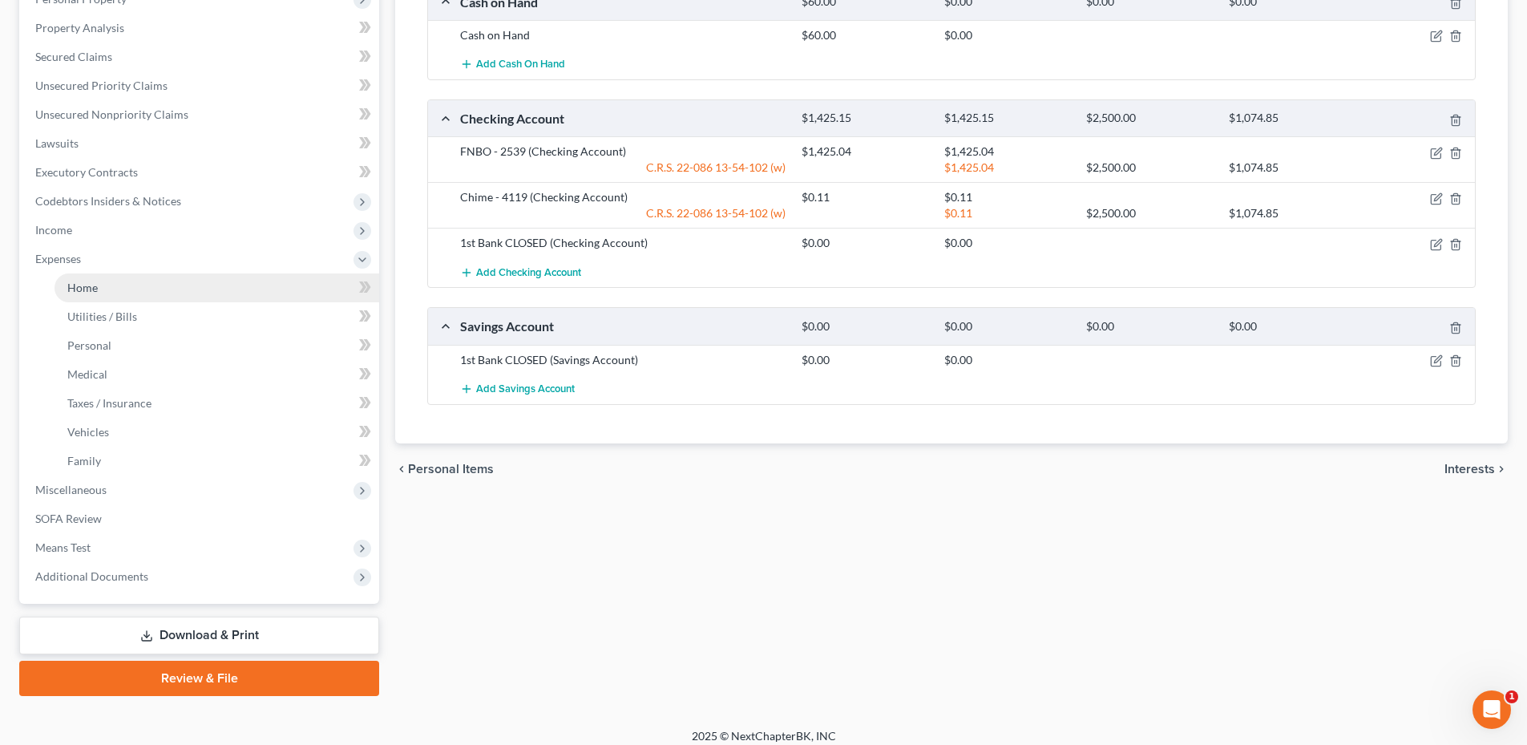
click at [96, 284] on span "Home" at bounding box center [82, 288] width 30 height 14
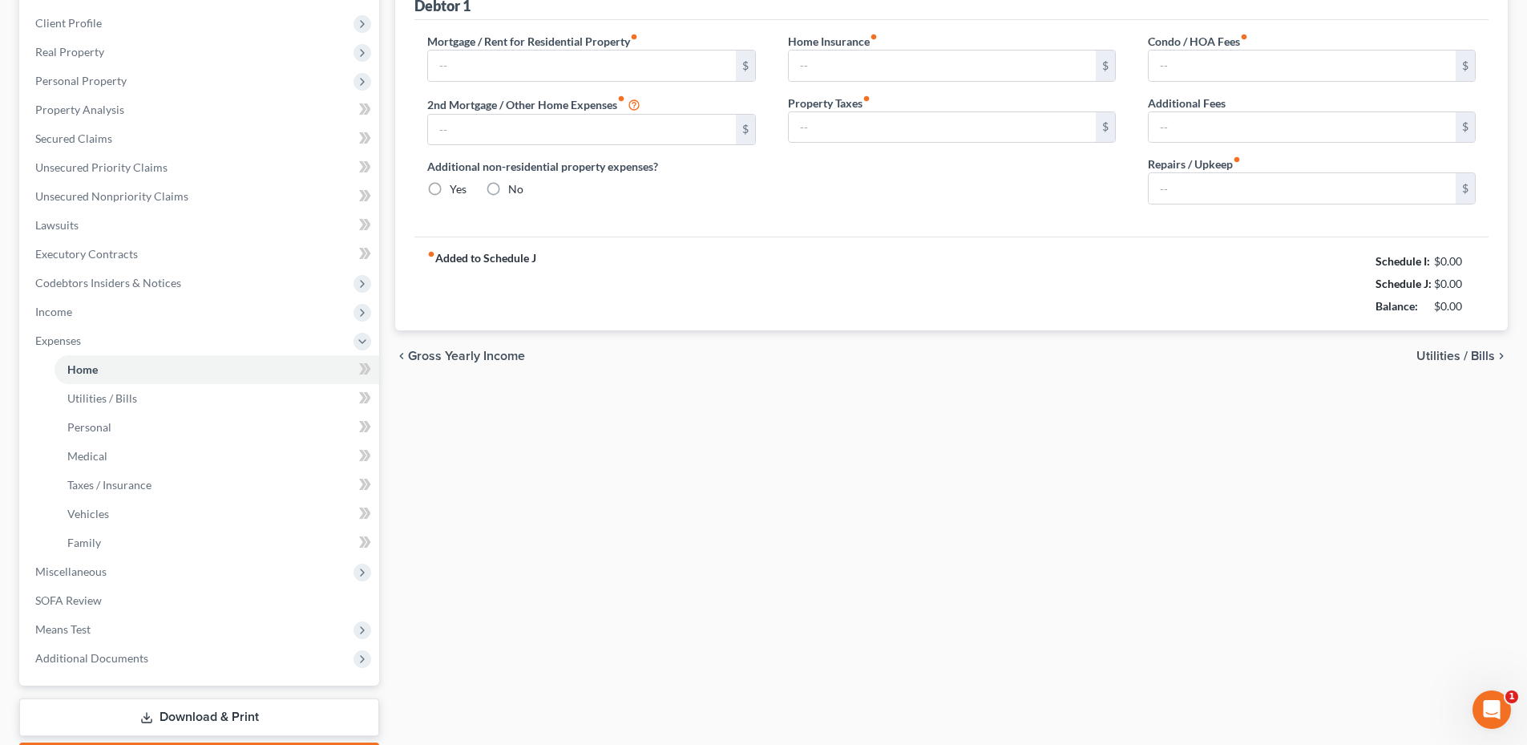
type input "1,100.00"
type input "0.00"
radio input "true"
type input "0.00"
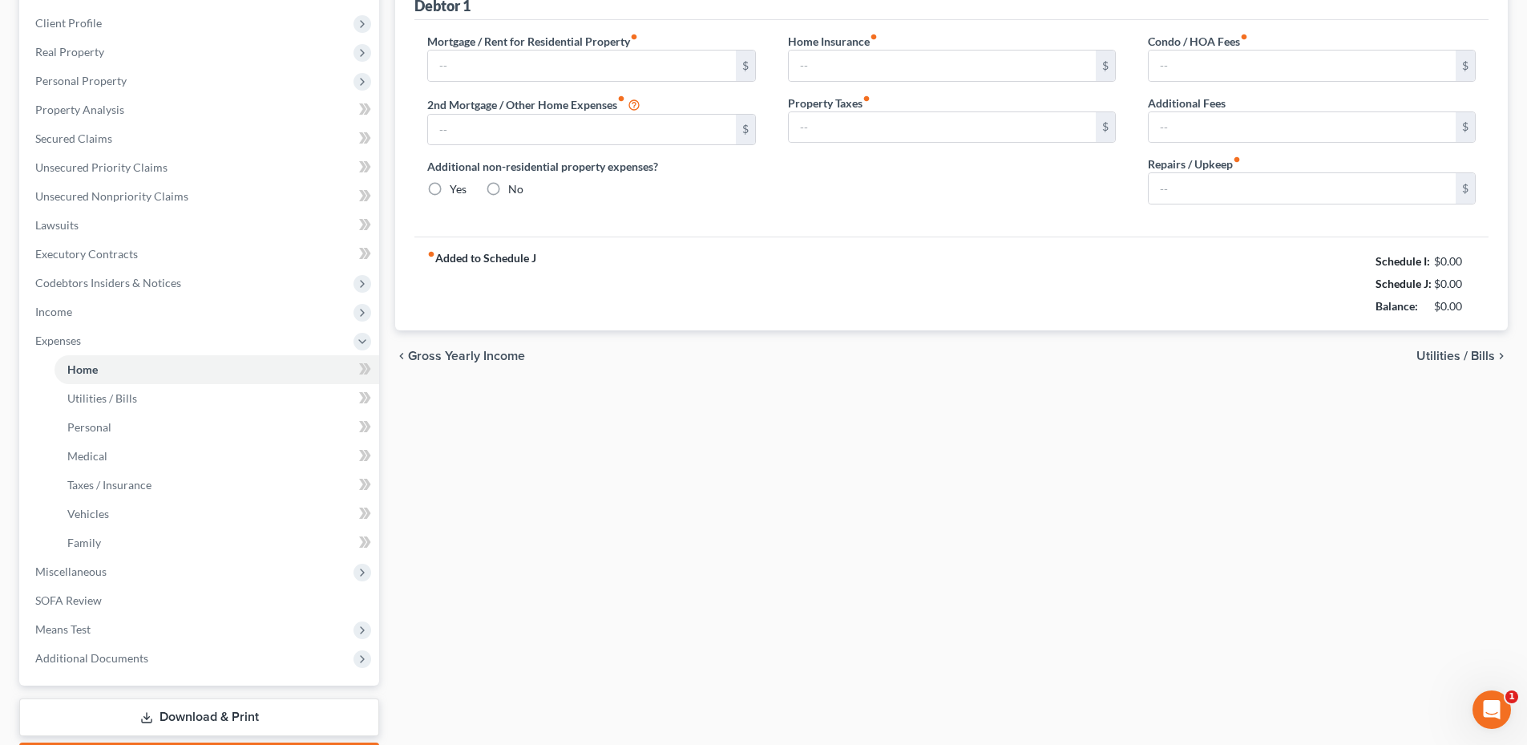
type input "0.00"
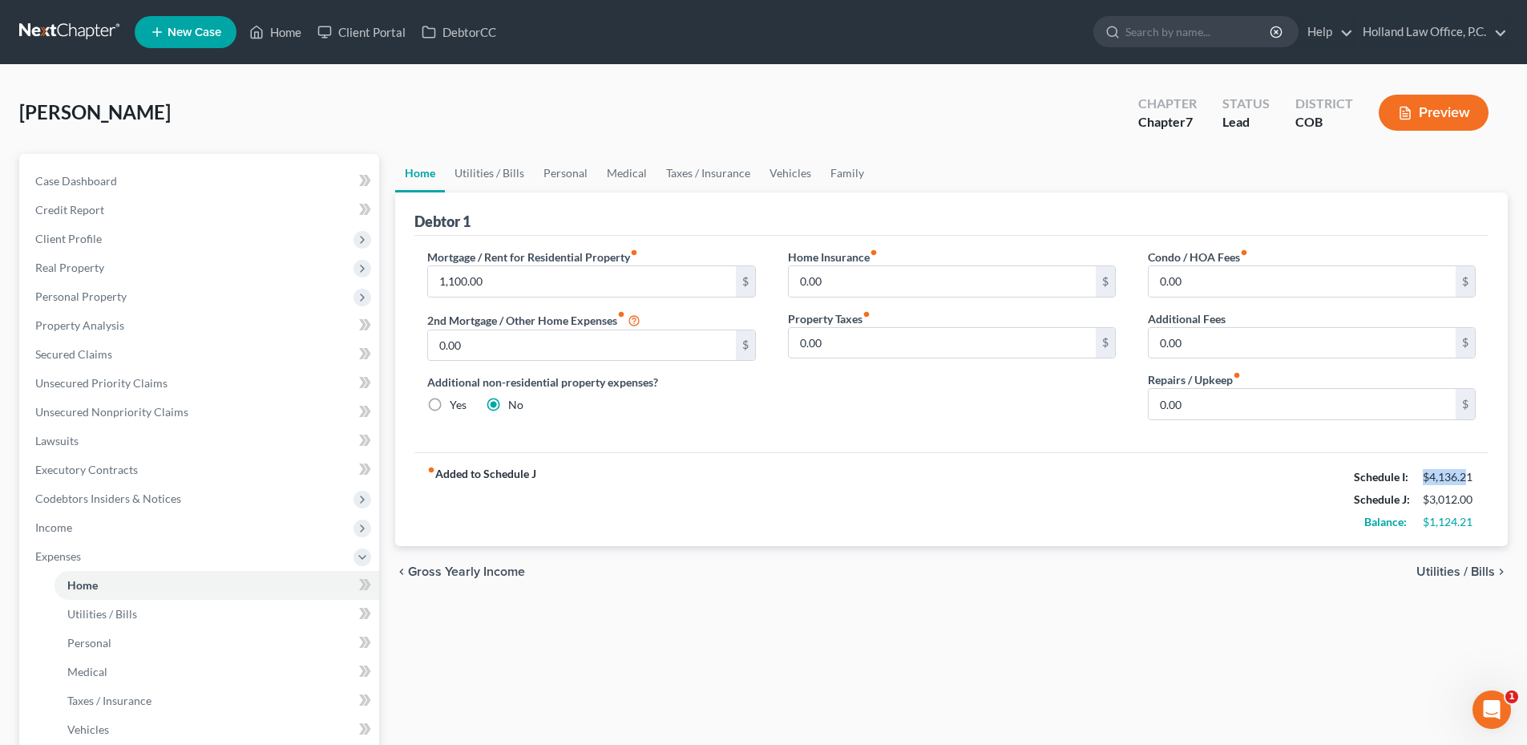
drag, startPoint x: 1420, startPoint y: 474, endPoint x: 1464, endPoint y: 479, distance: 44.4
click at [1464, 479] on div "$4,136.21" at bounding box center [1449, 477] width 69 height 16
click at [1468, 479] on div "$4,136.21" at bounding box center [1449, 477] width 53 height 16
drag, startPoint x: 1492, startPoint y: 529, endPoint x: 1521, endPoint y: 530, distance: 29.7
click at [1521, 530] on div "Gladis, Jacob Upgraded Chapter Chapter 7 Status Lead District COB Preview Petit…" at bounding box center [763, 545] width 1527 height 960
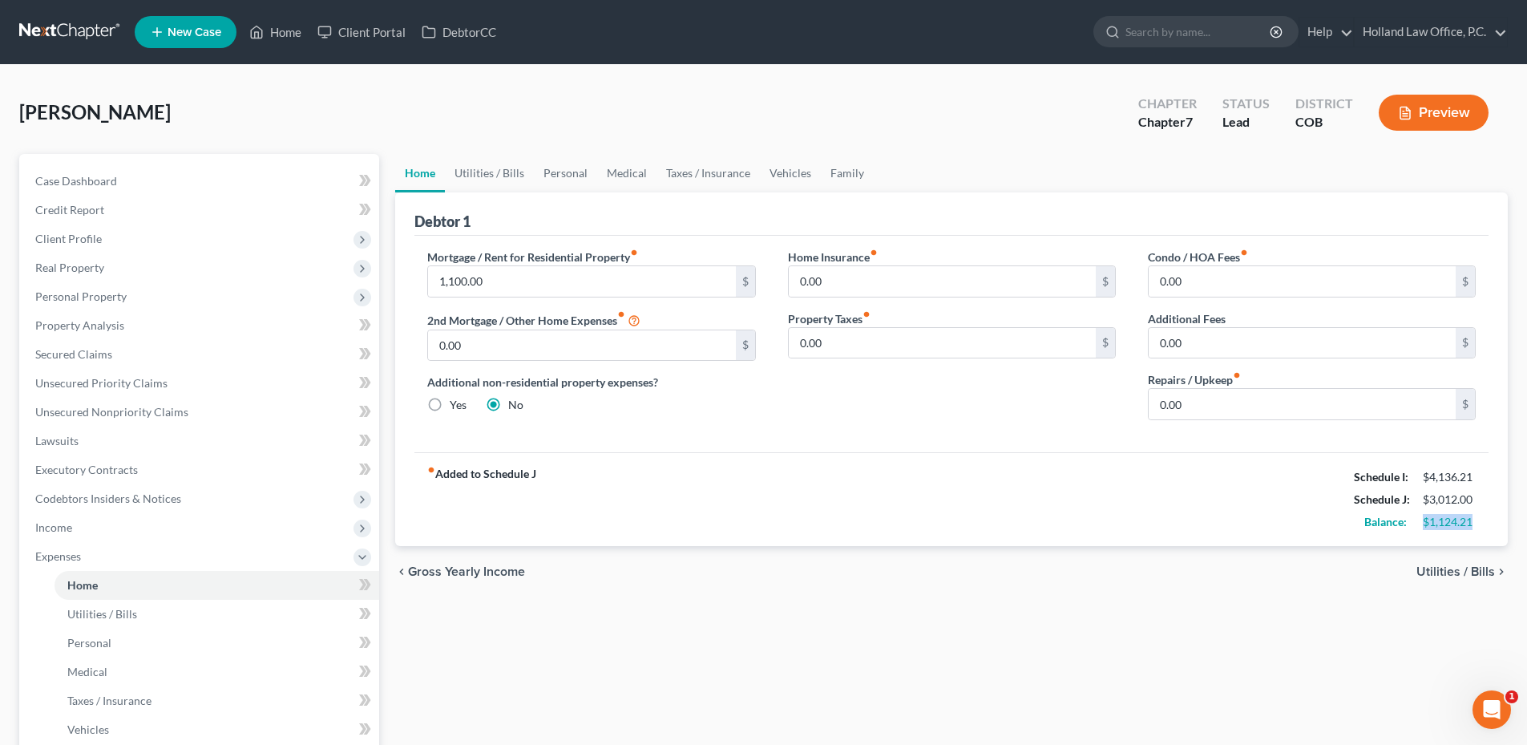
drag, startPoint x: 1521, startPoint y: 530, endPoint x: 1465, endPoint y: 520, distance: 57.7
click at [1465, 520] on div "$1,124.21" at bounding box center [1449, 522] width 53 height 16
click at [92, 378] on span "Unsecured Priority Claims" at bounding box center [101, 383] width 132 height 14
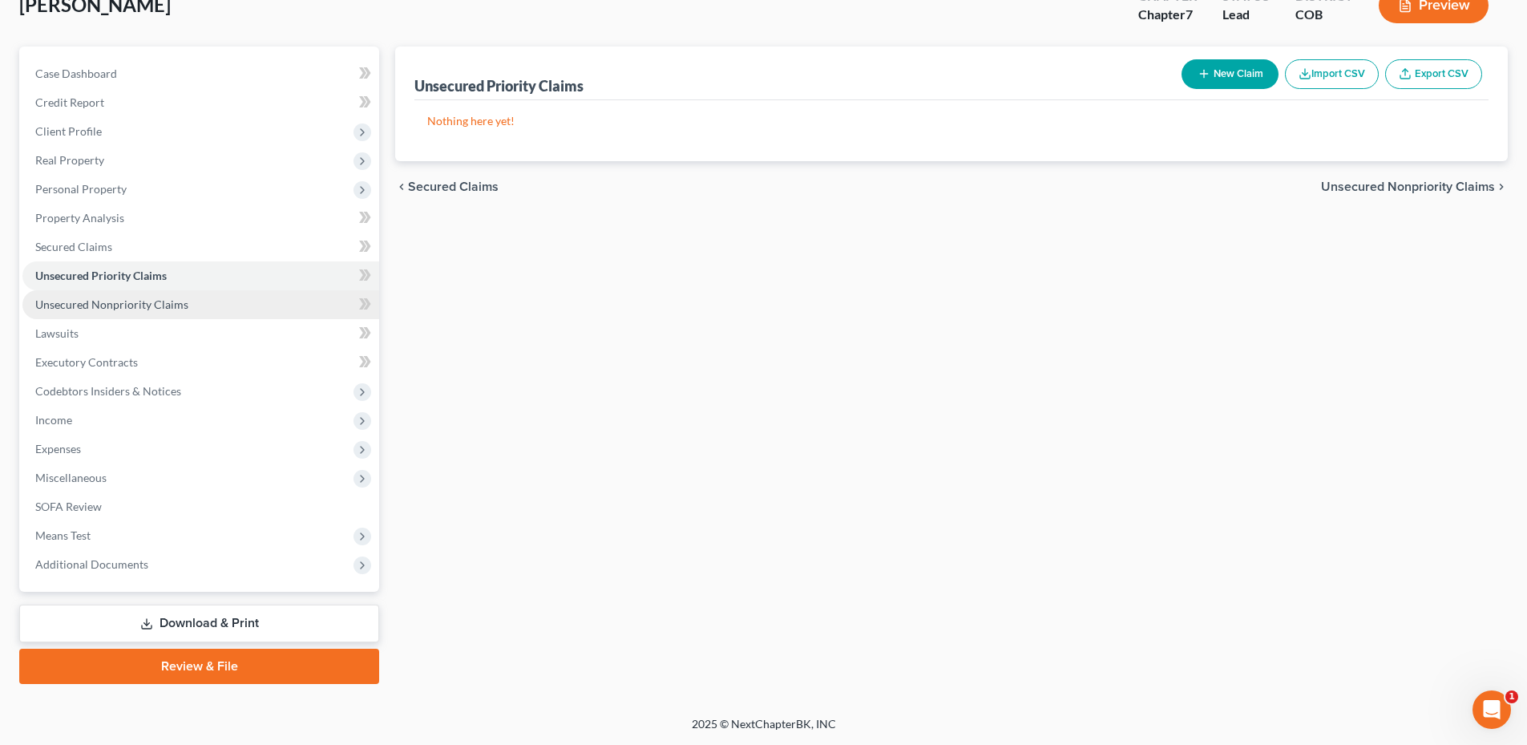
click at [127, 298] on span "Unsecured Nonpriority Claims" at bounding box center [111, 304] width 153 height 14
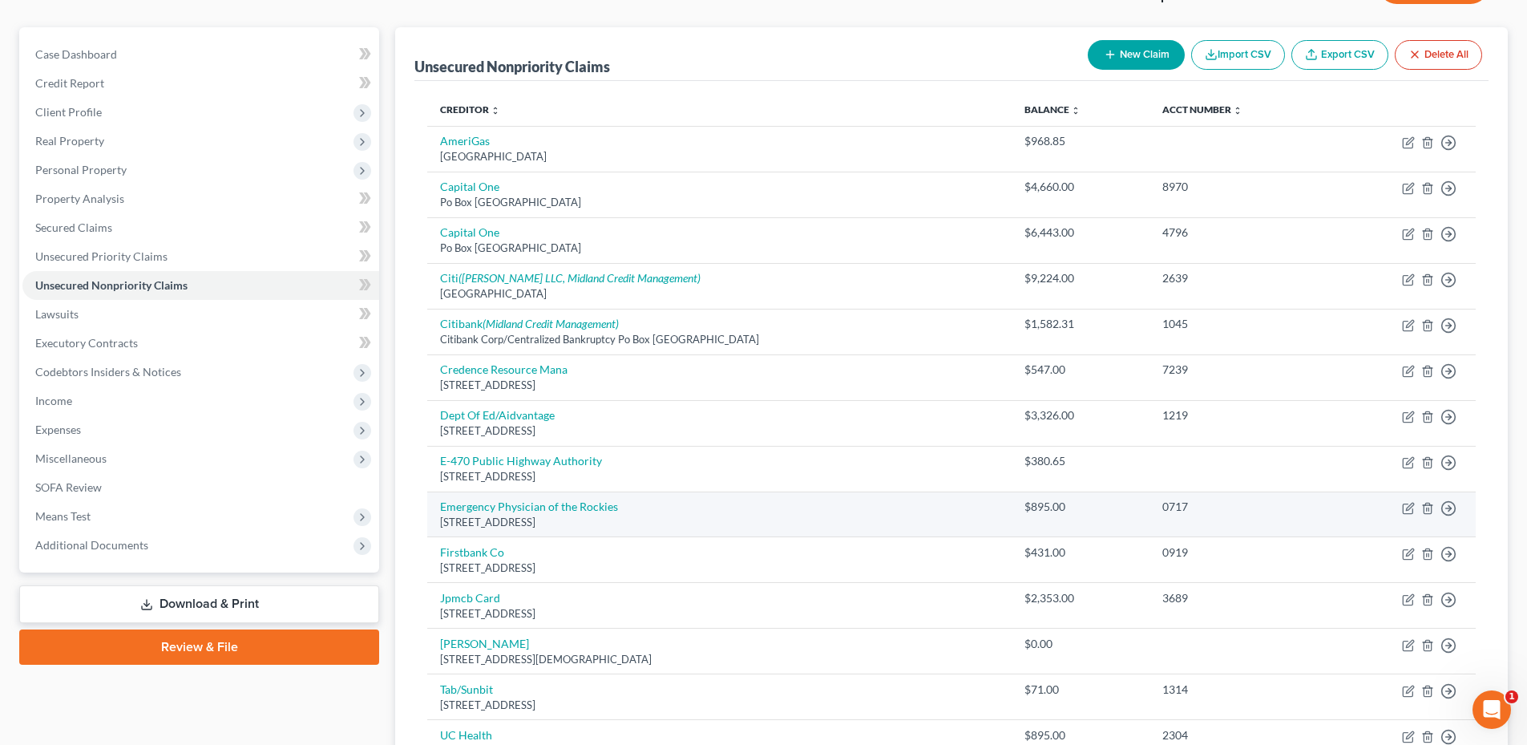
scroll to position [126, 0]
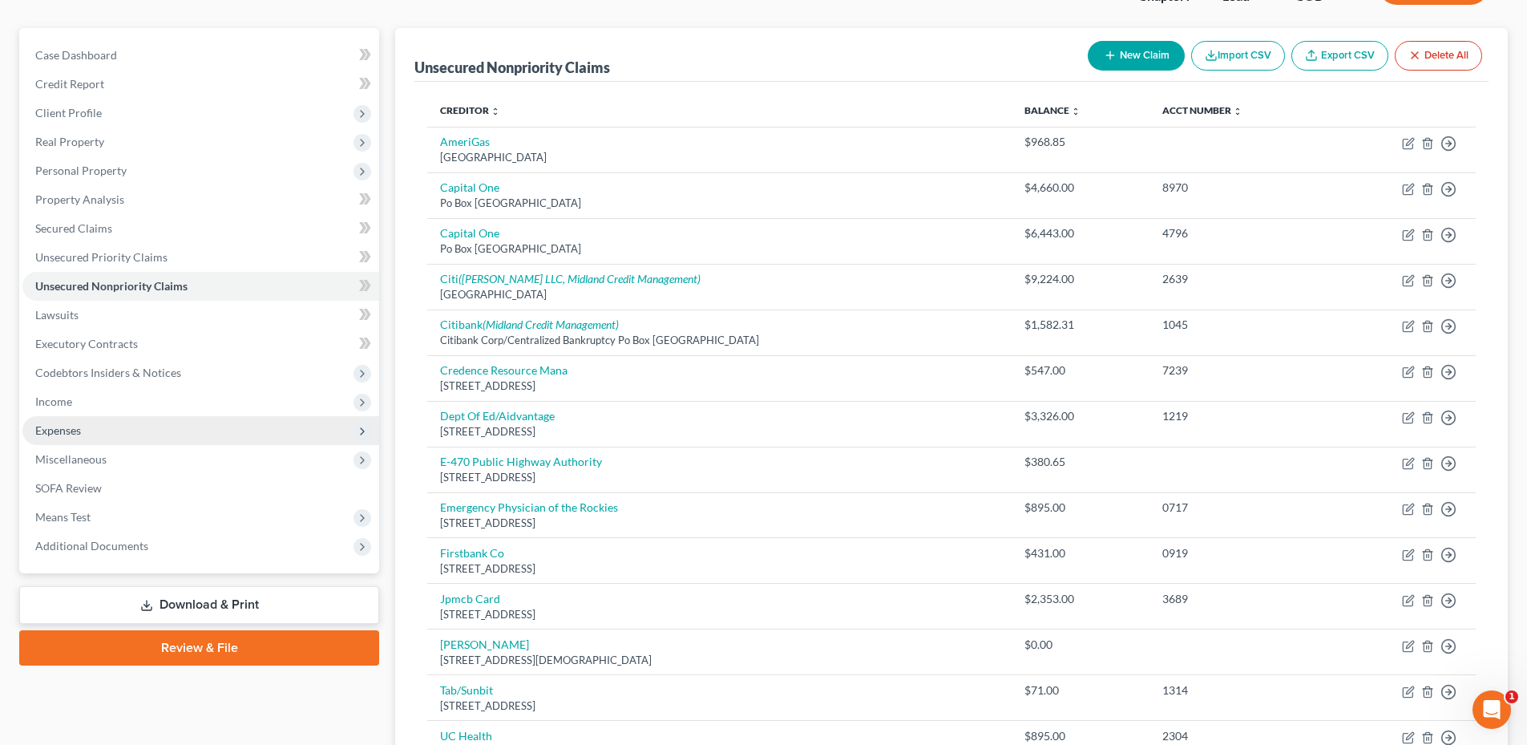
click at [94, 430] on span "Expenses" at bounding box center [200, 430] width 357 height 29
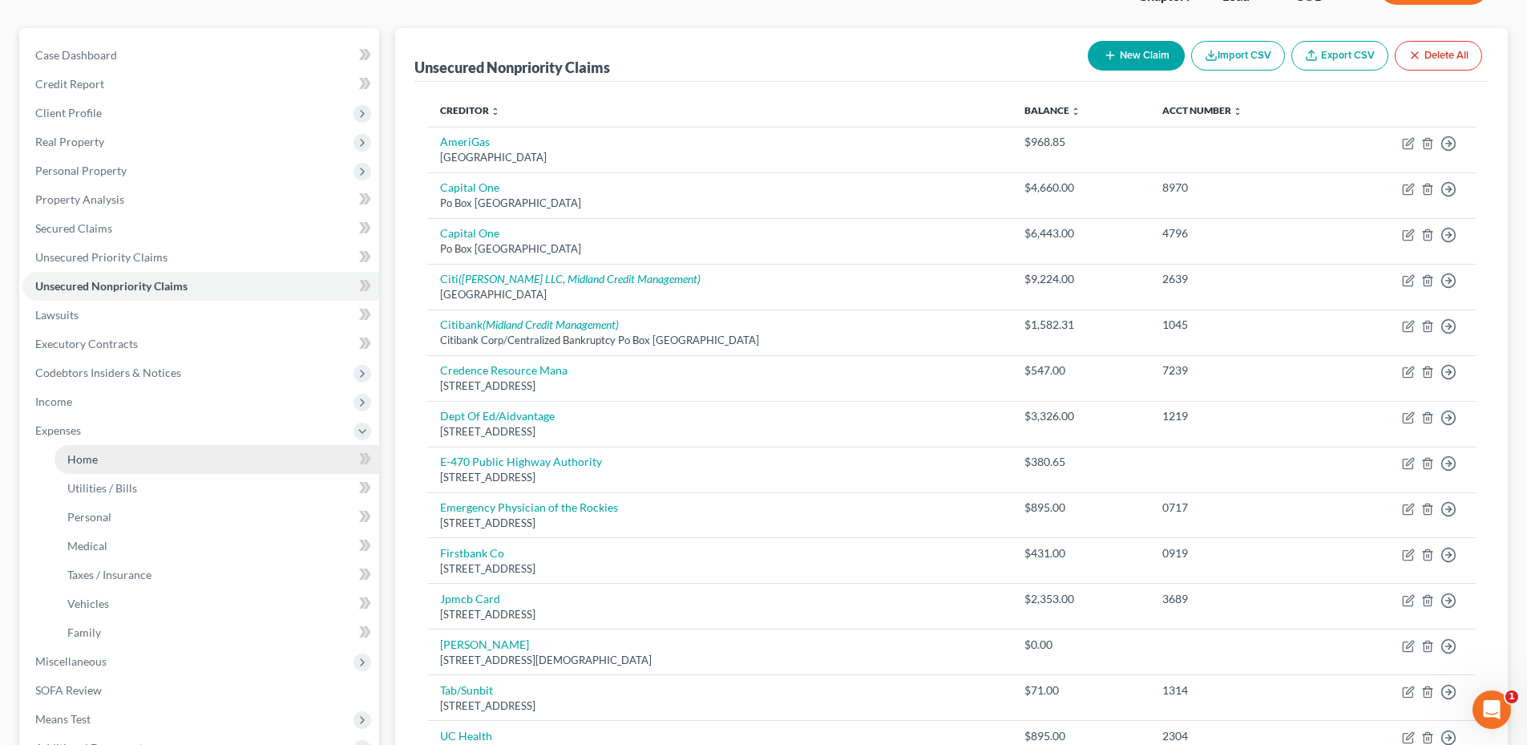
click at [95, 459] on span "Home" at bounding box center [82, 459] width 30 height 14
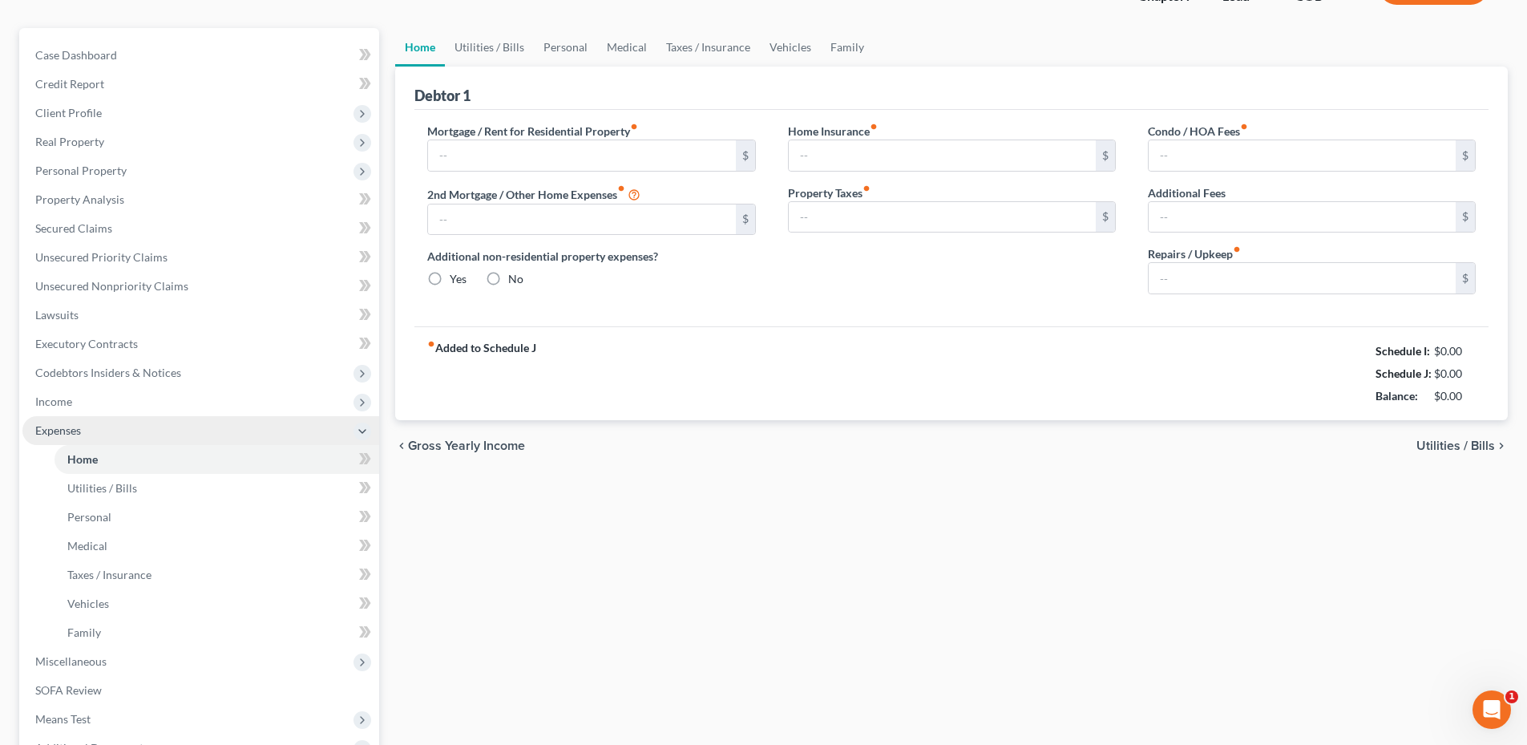
scroll to position [51, 0]
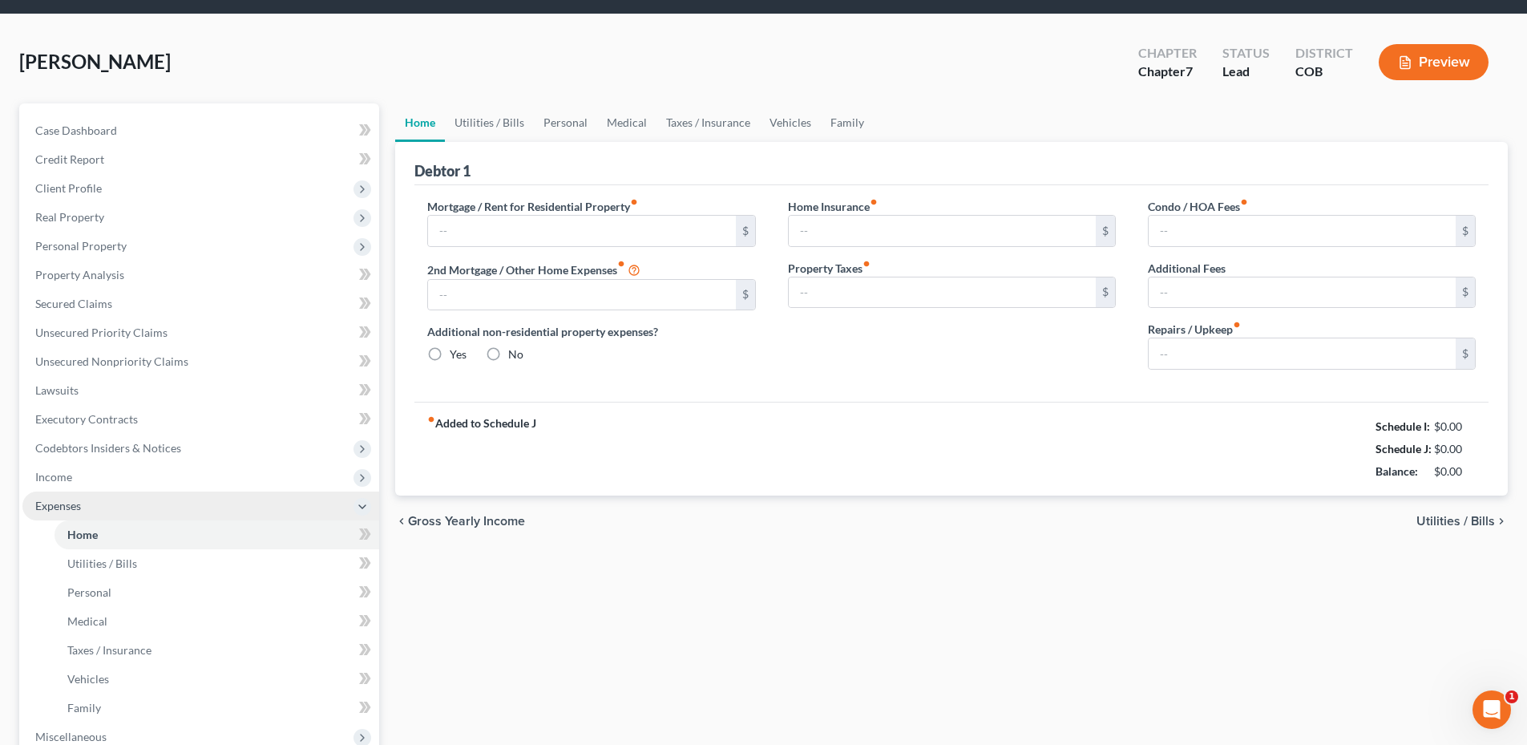
type input "1,100.00"
type input "0.00"
radio input "true"
type input "0.00"
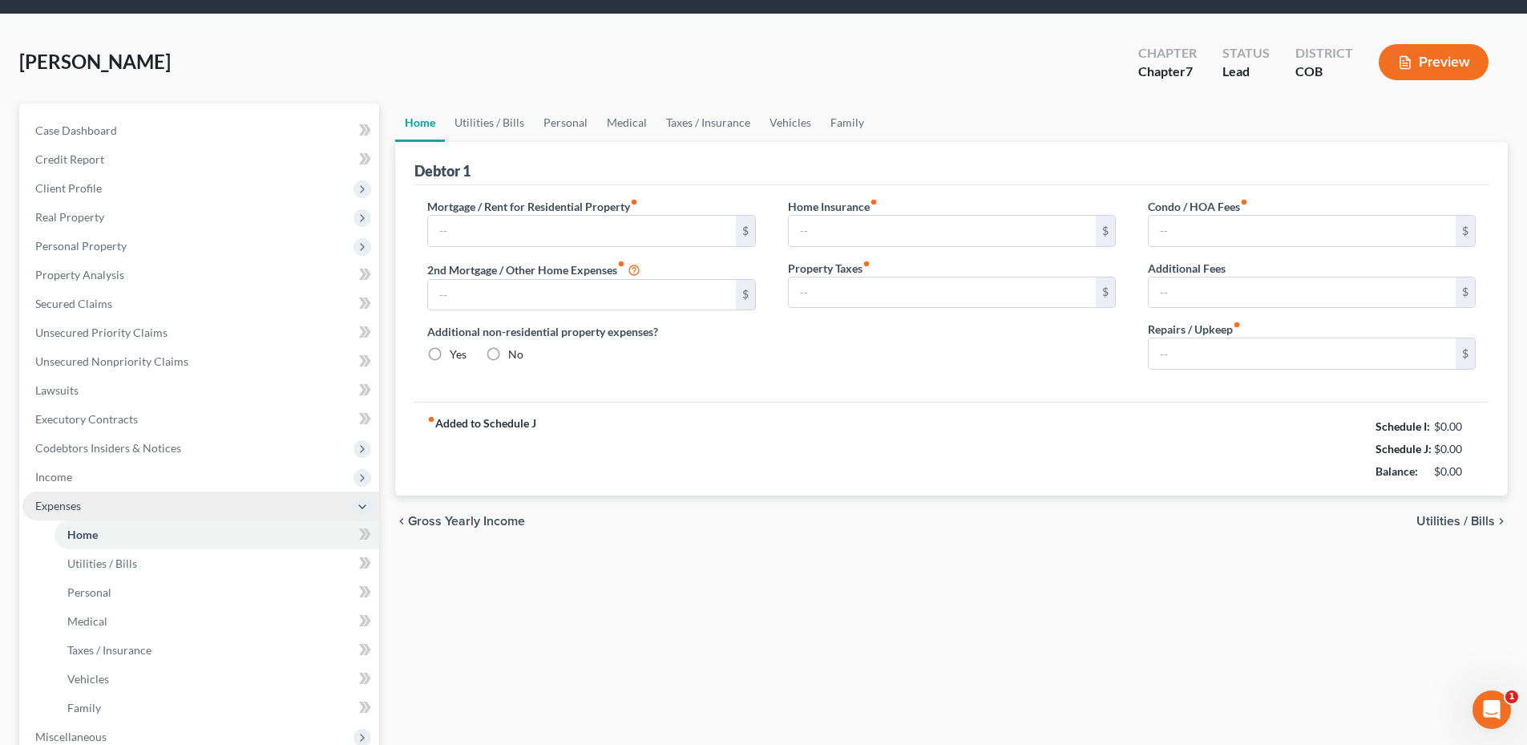
type input "0.00"
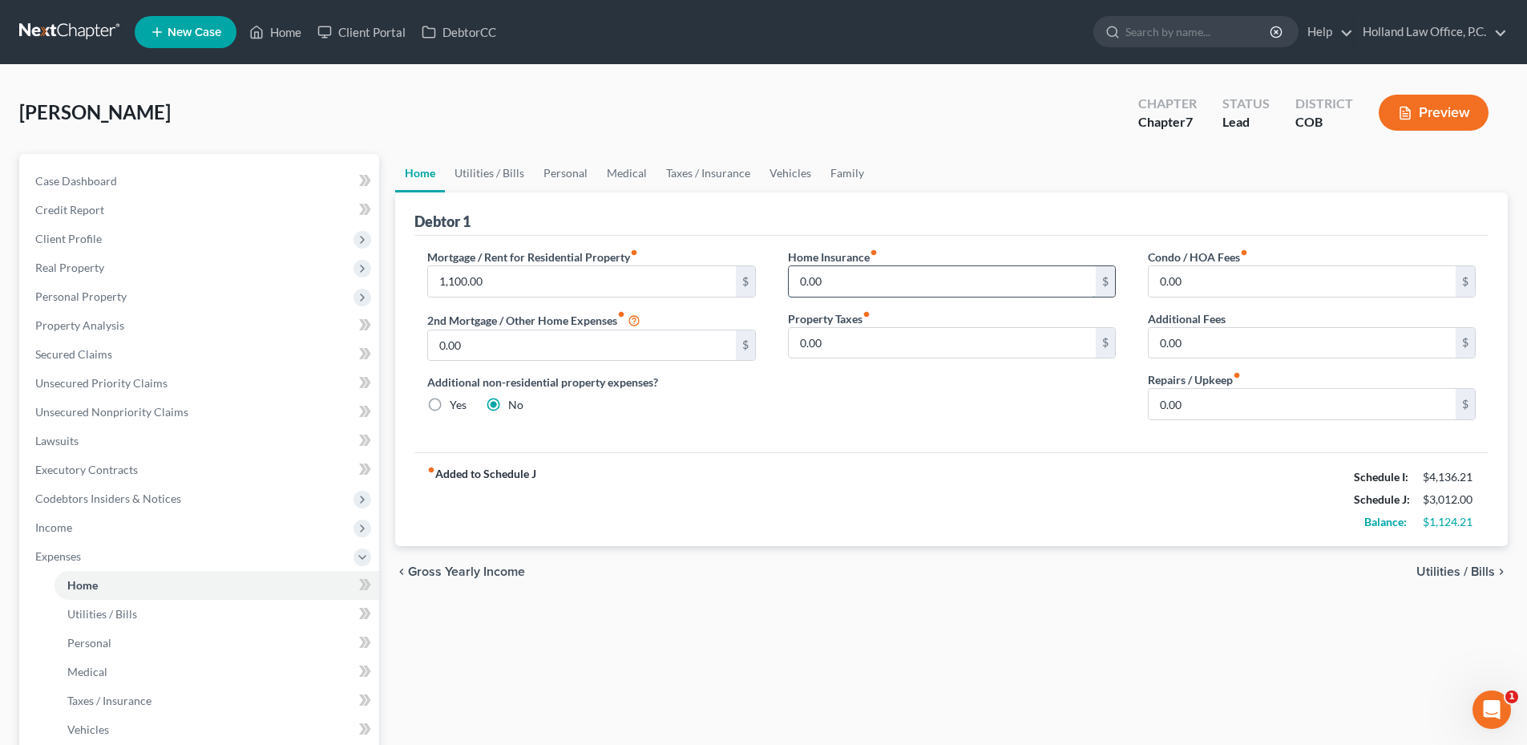
click at [866, 274] on input "0.00" at bounding box center [942, 281] width 307 height 30
type input "16.17"
click at [495, 173] on link "Utilities / Bills" at bounding box center [489, 173] width 89 height 38
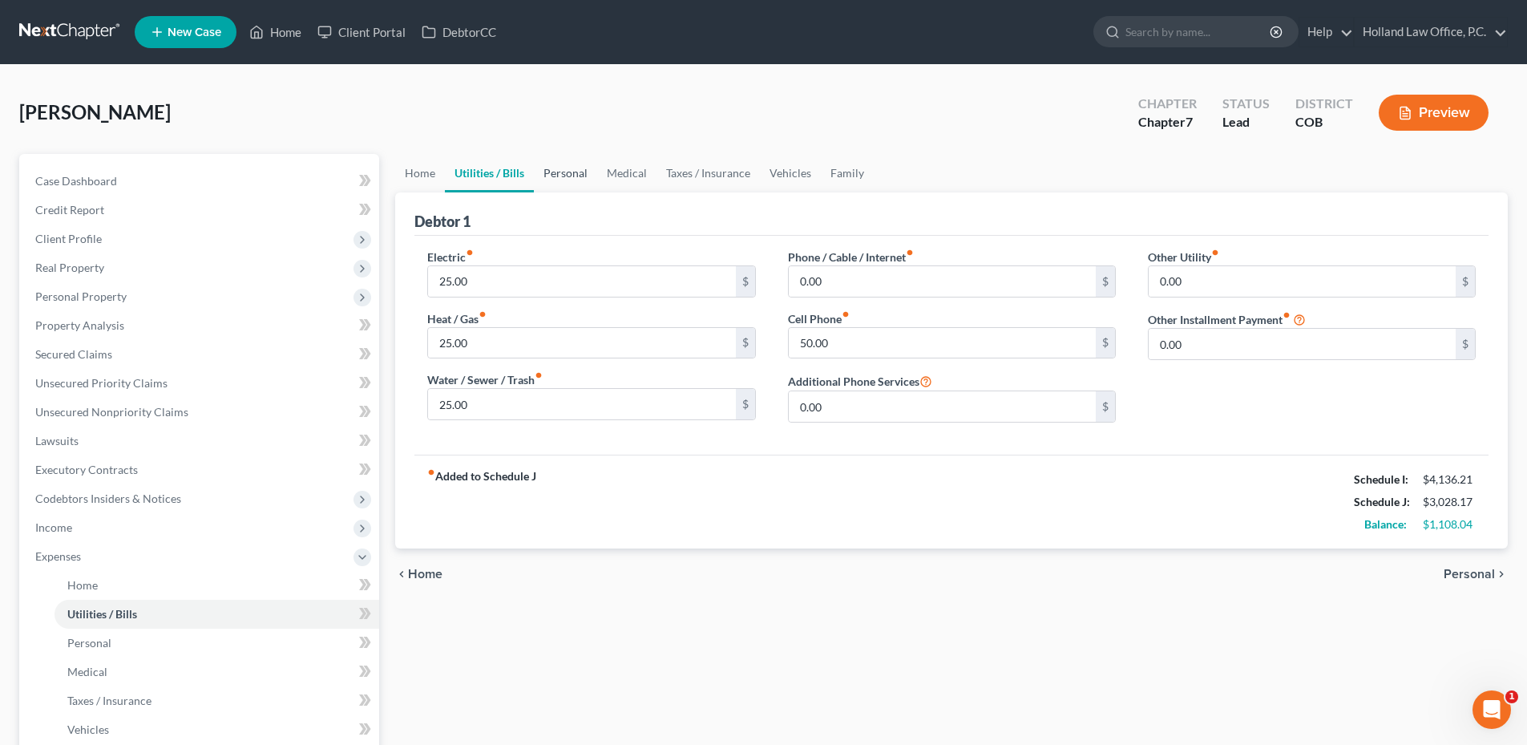
click at [553, 176] on link "Personal" at bounding box center [565, 173] width 63 height 38
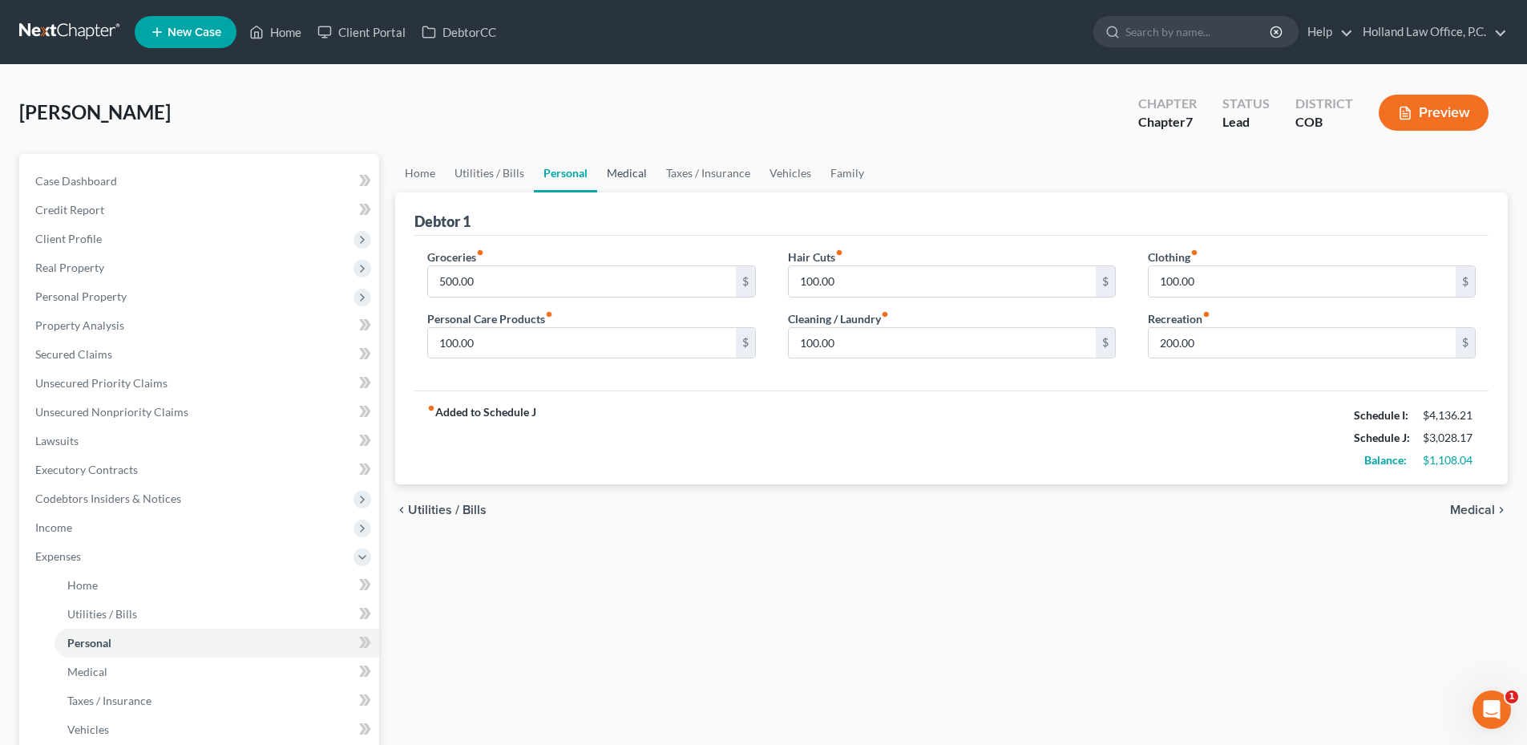
click at [616, 176] on link "Medical" at bounding box center [626, 173] width 59 height 38
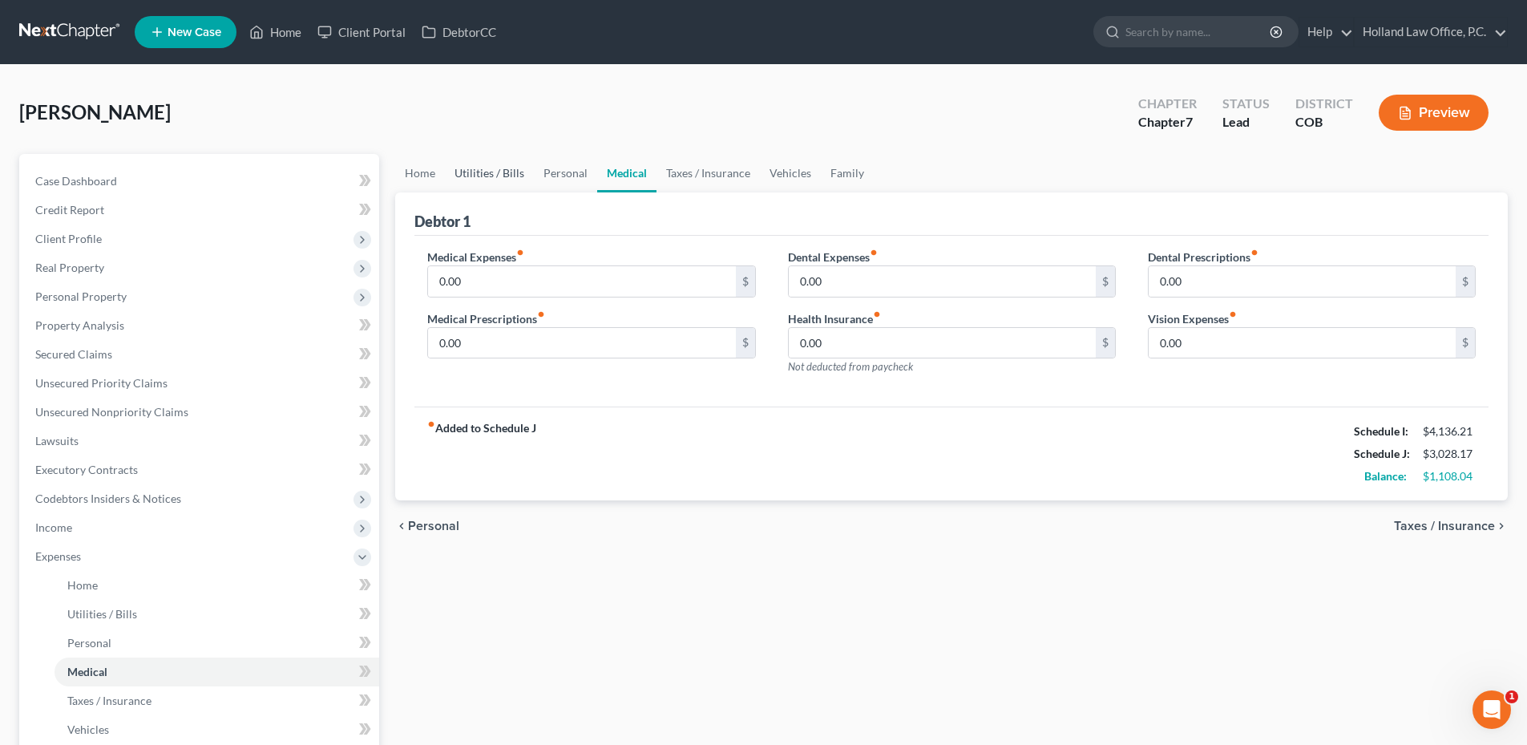
click at [491, 174] on link "Utilities / Bills" at bounding box center [489, 173] width 89 height 38
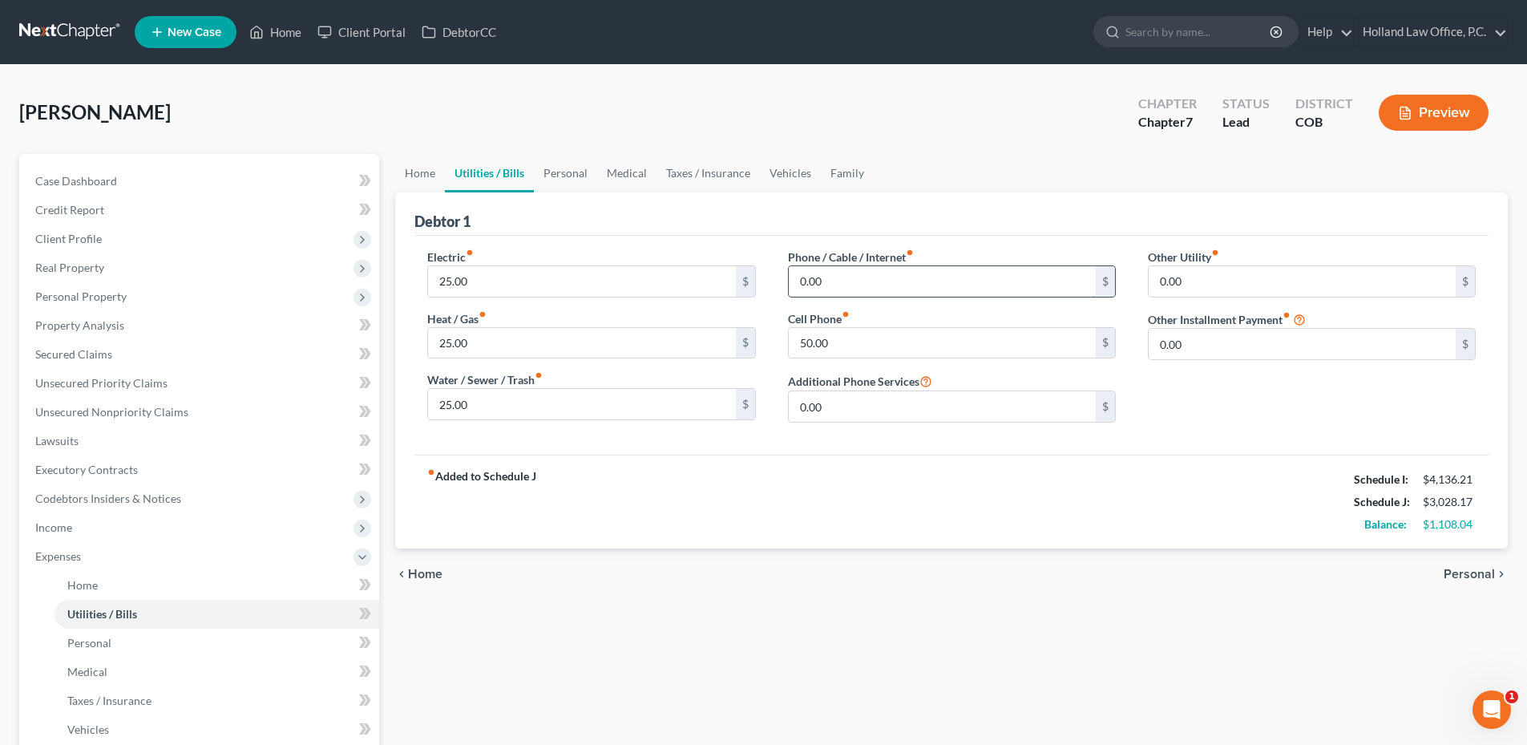
click at [844, 277] on input "0.00" at bounding box center [942, 281] width 307 height 30
click at [868, 287] on input "0.00" at bounding box center [942, 281] width 307 height 30
click at [858, 287] on input "0.00" at bounding box center [942, 281] width 307 height 30
drag, startPoint x: 843, startPoint y: 290, endPoint x: 801, endPoint y: 290, distance: 42.5
click at [801, 290] on input "0.00" at bounding box center [942, 281] width 307 height 30
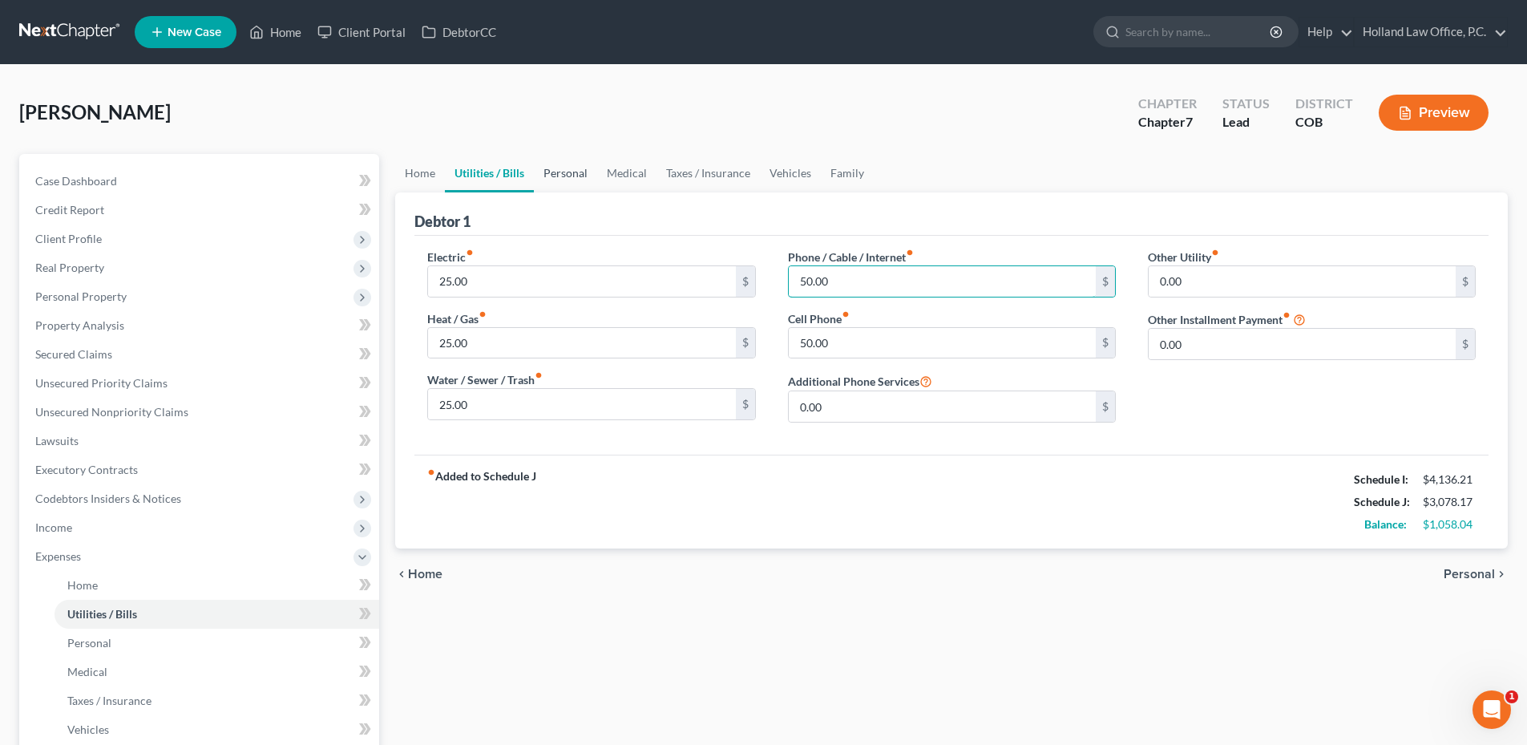
type input "50.00"
click at [556, 171] on link "Personal" at bounding box center [565, 173] width 63 height 38
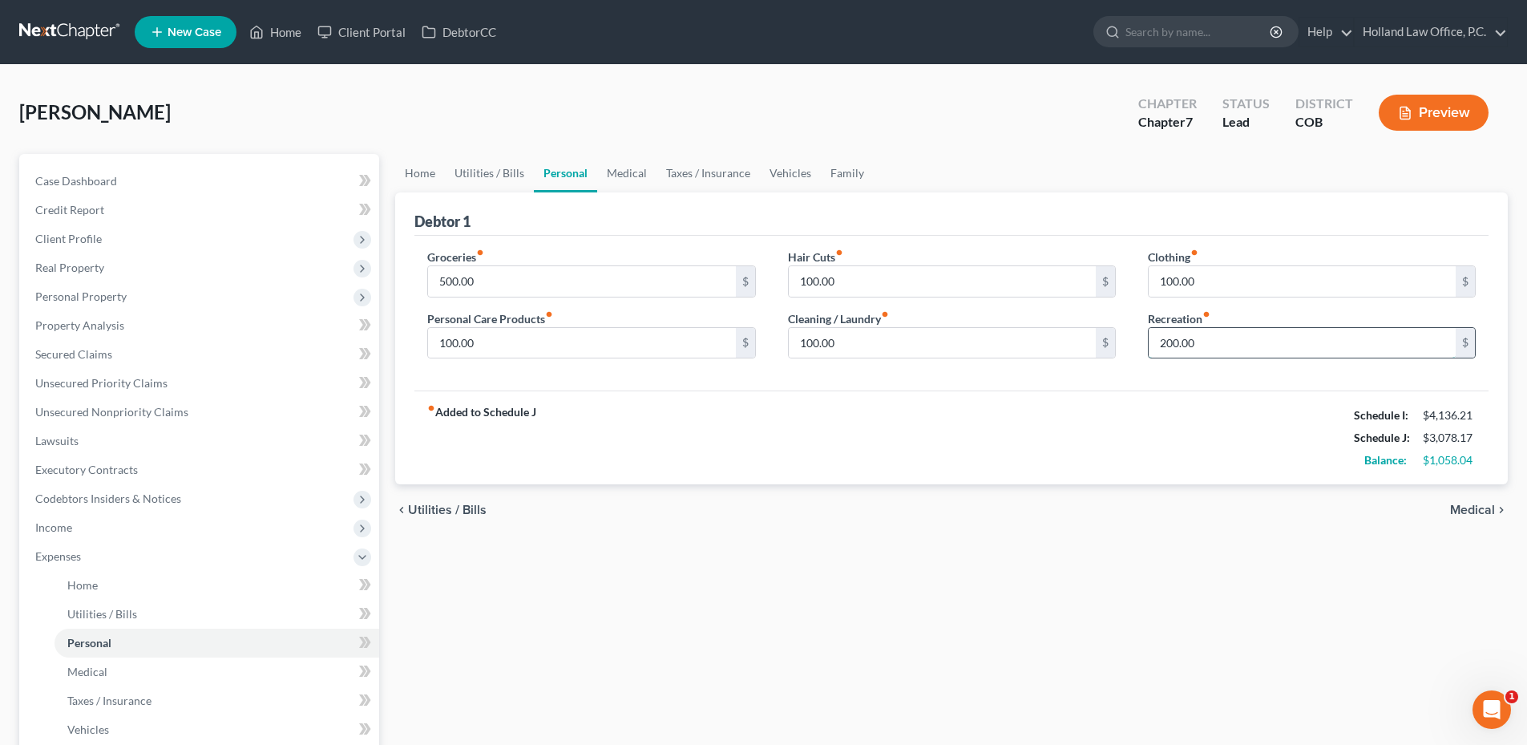
click at [1226, 338] on input "200.00" at bounding box center [1302, 343] width 307 height 30
type input "400.00"
click at [615, 174] on link "Medical" at bounding box center [626, 173] width 59 height 38
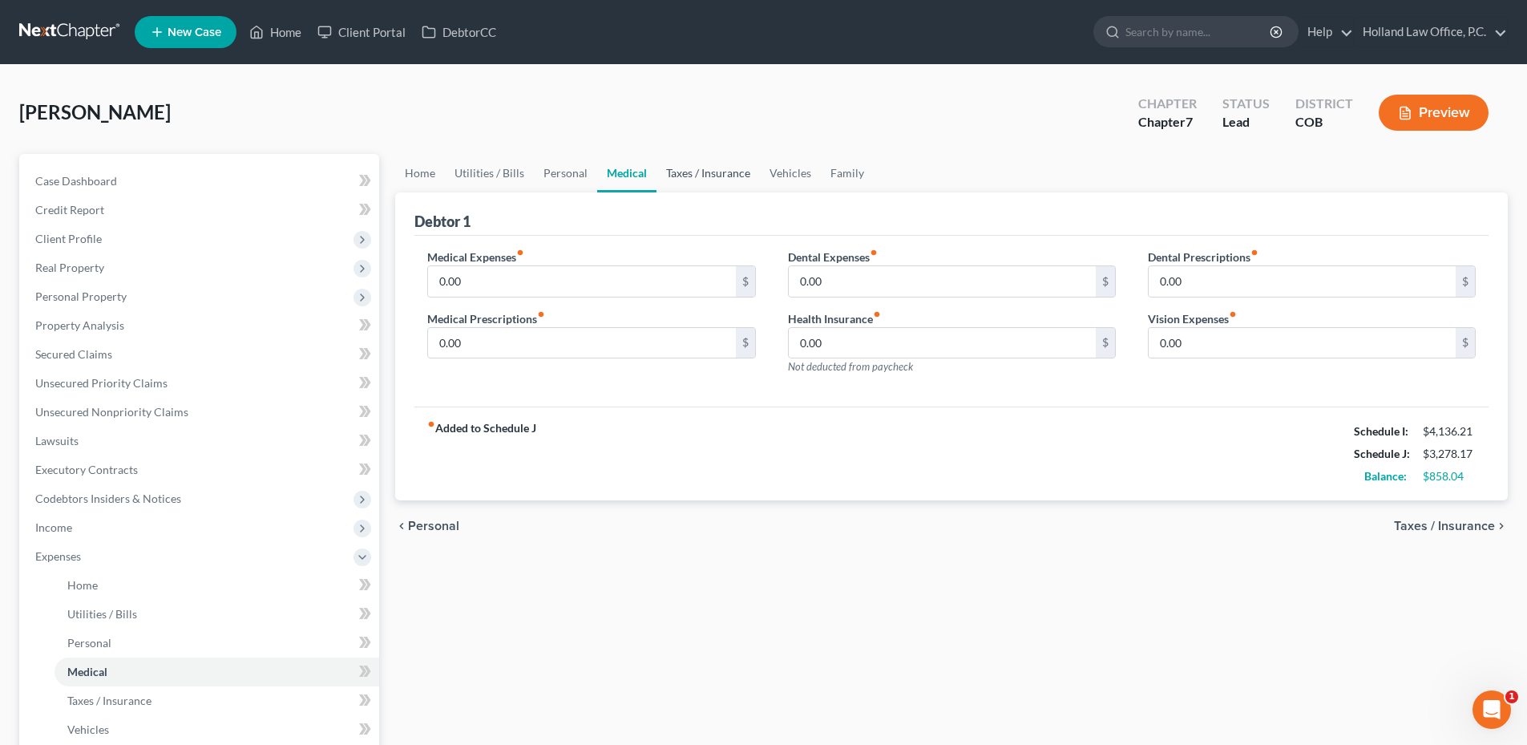
click at [712, 171] on link "Taxes / Insurance" at bounding box center [708, 173] width 103 height 38
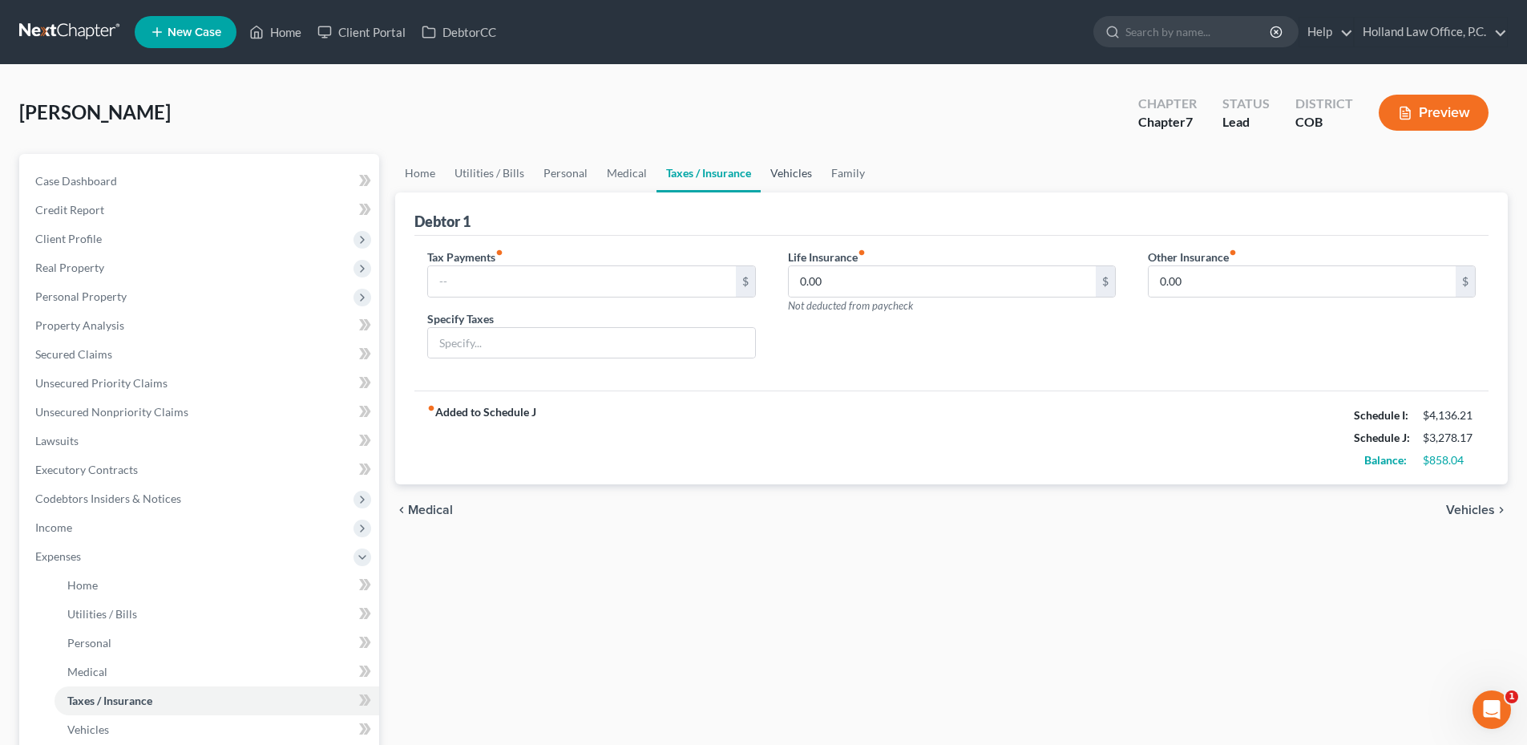
click at [790, 172] on link "Vehicles" at bounding box center [791, 173] width 61 height 38
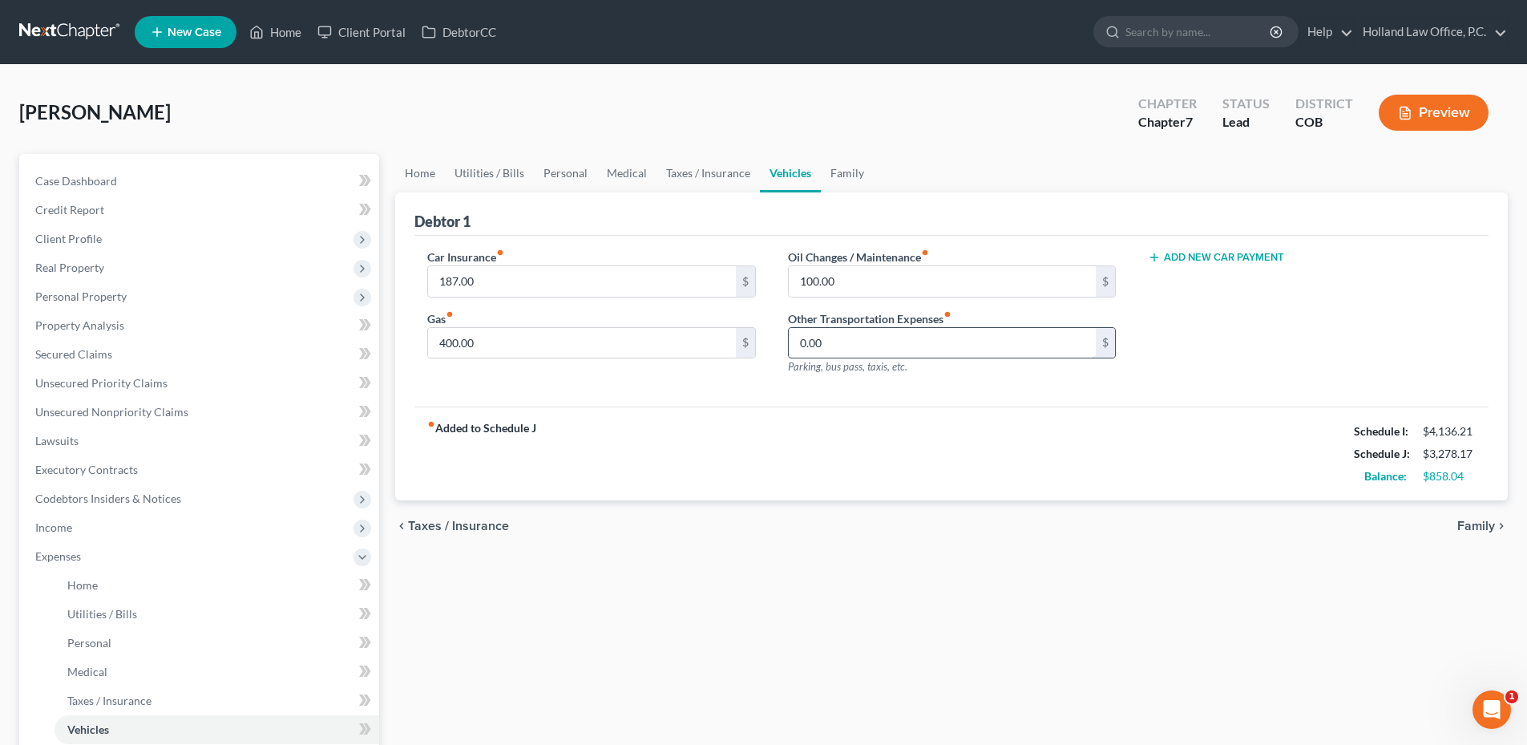
click at [868, 344] on input "0.00" at bounding box center [942, 343] width 307 height 30
type input "2"
type input "40.00"
click at [857, 179] on link "Family" at bounding box center [847, 173] width 53 height 38
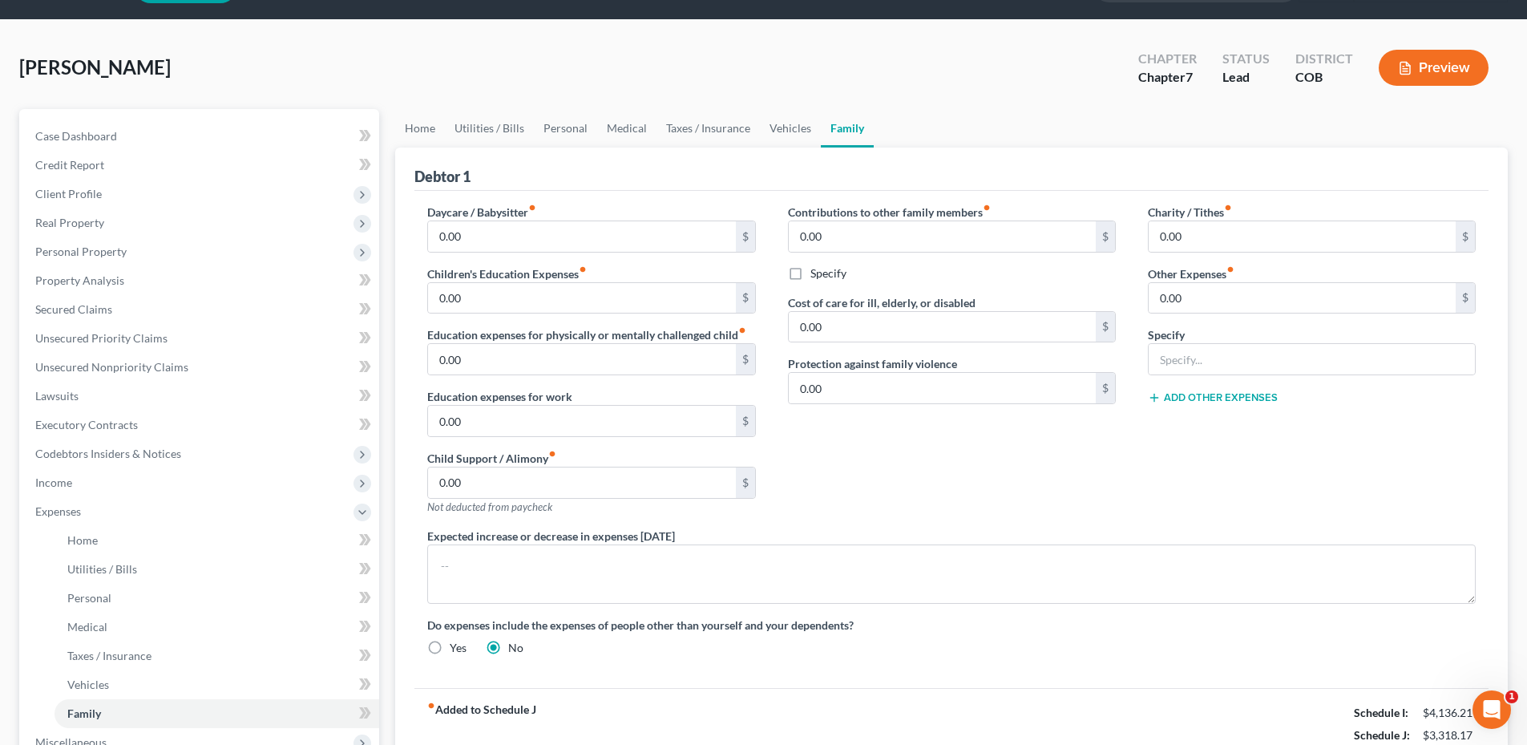
scroll to position [80, 0]
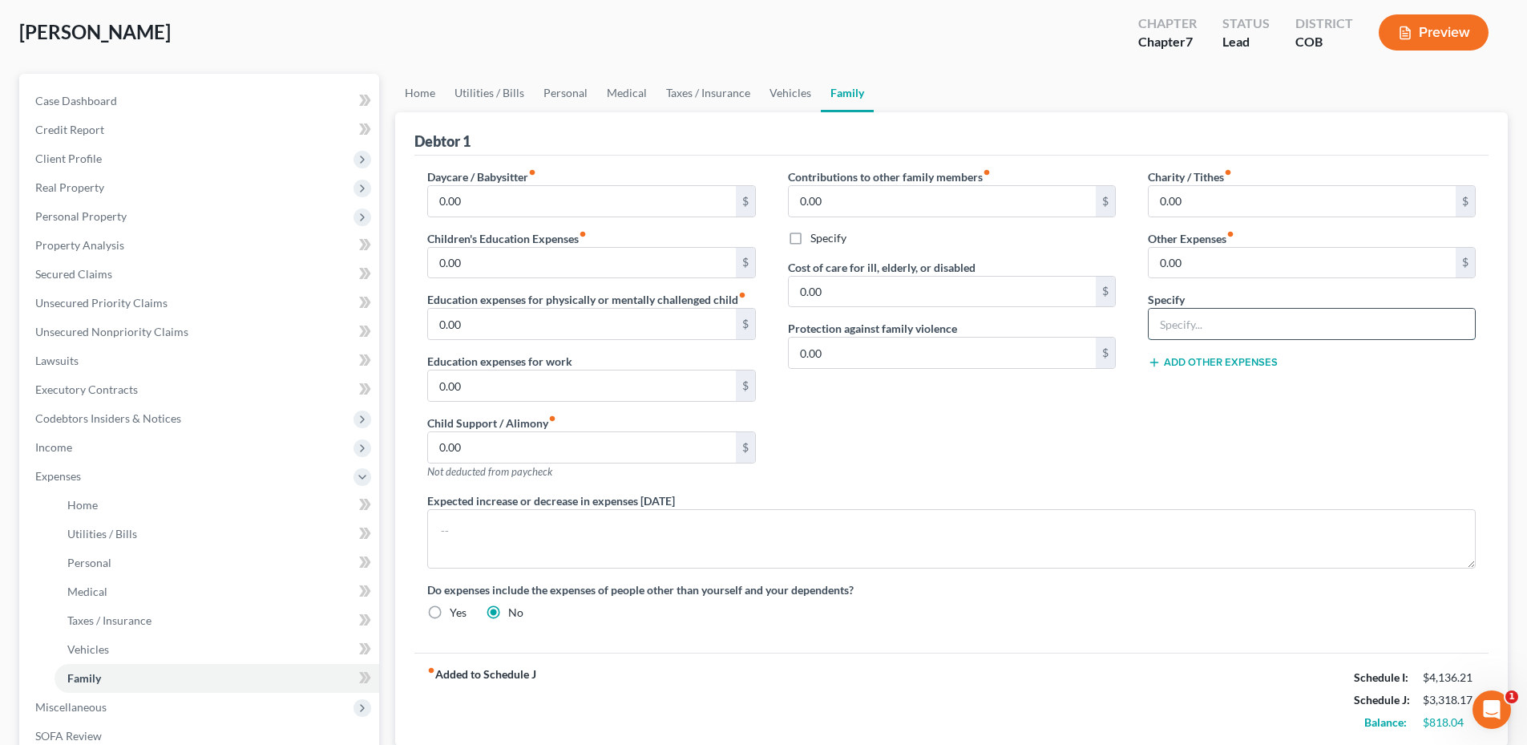
click at [1174, 321] on input "text" at bounding box center [1312, 324] width 326 height 30
type input "Pet"
click at [1186, 244] on label "Other Expenses fiber_manual_record" at bounding box center [1191, 238] width 87 height 17
click at [1194, 272] on input "0.00" at bounding box center [1302, 263] width 307 height 30
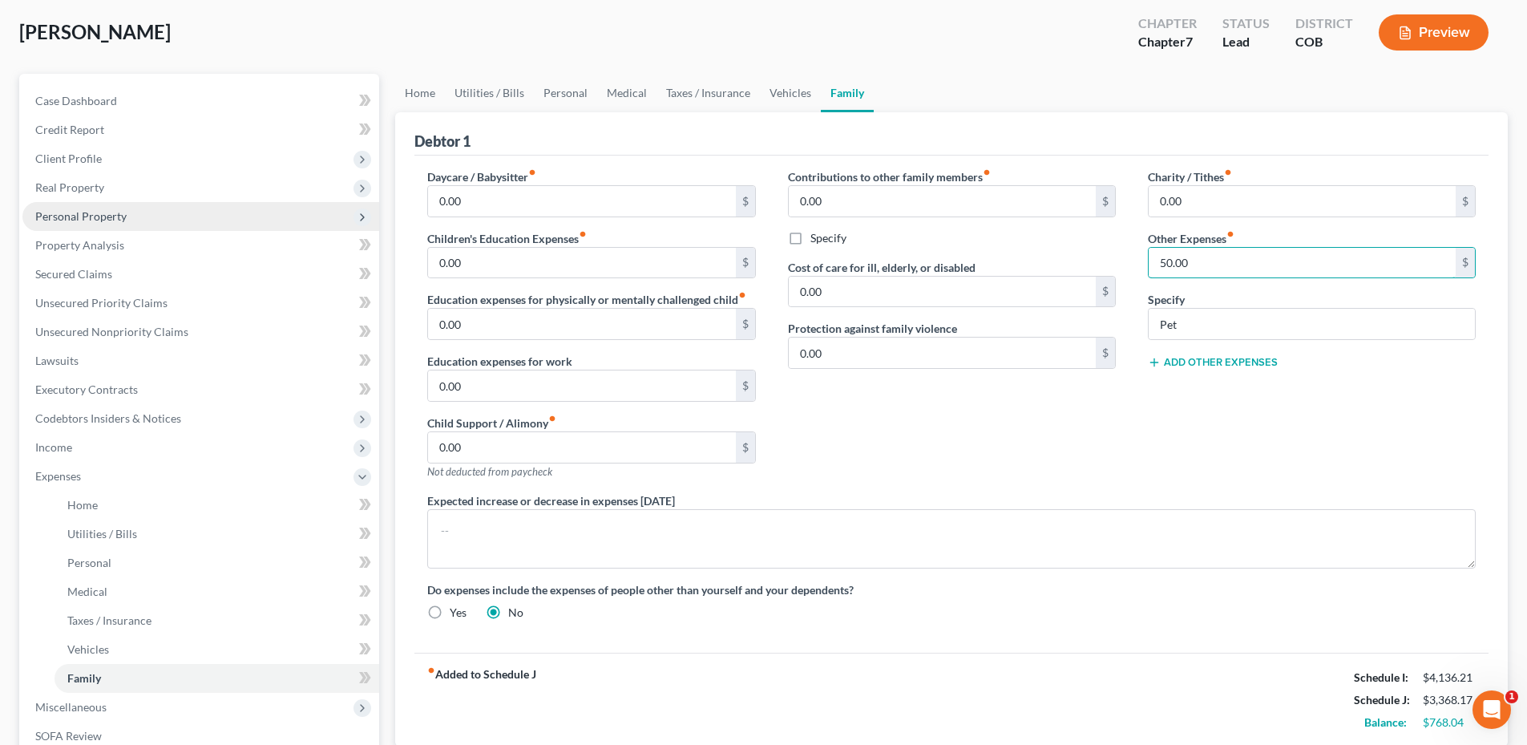
type input "50.00"
click at [76, 216] on span "Personal Property" at bounding box center [80, 216] width 91 height 14
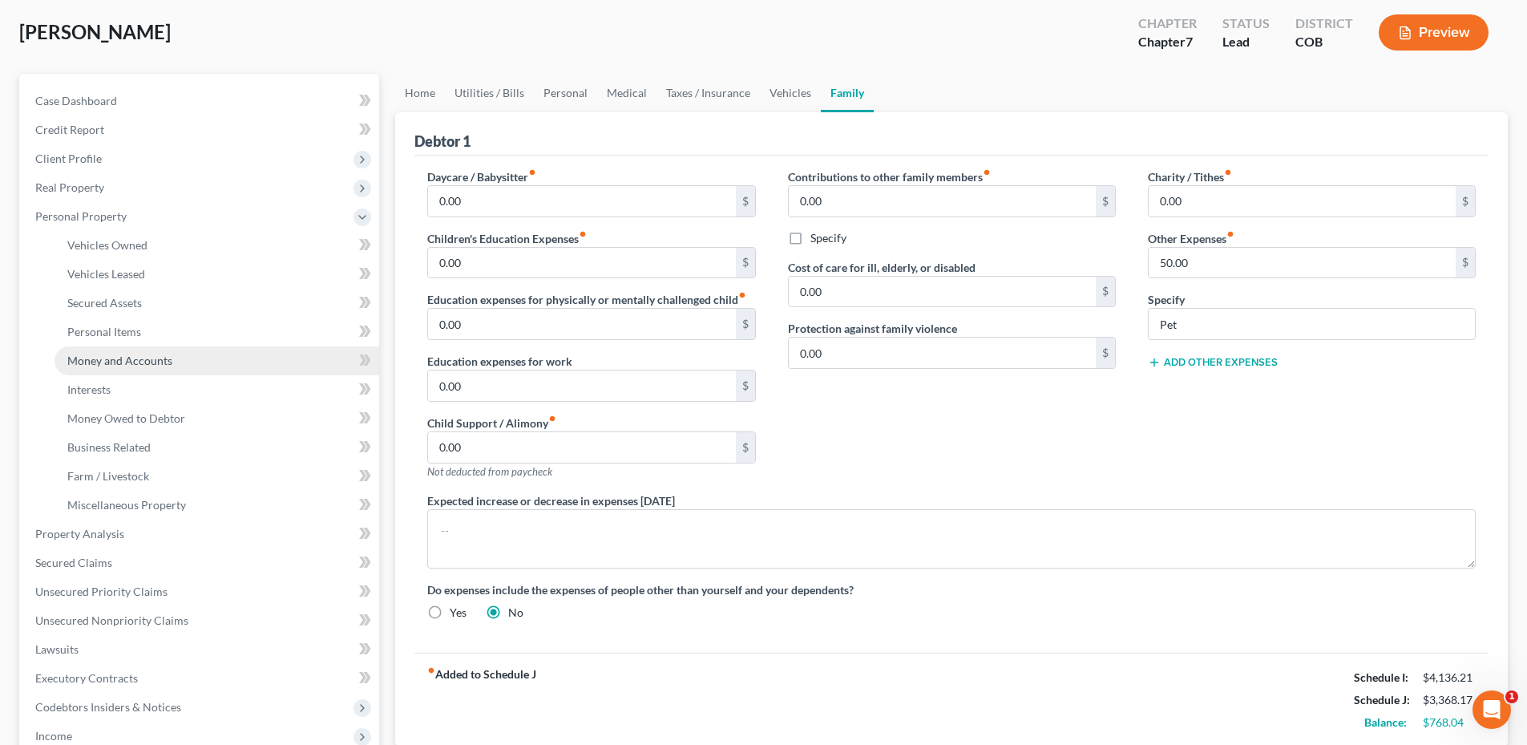
click at [110, 354] on span "Money and Accounts" at bounding box center [119, 361] width 105 height 14
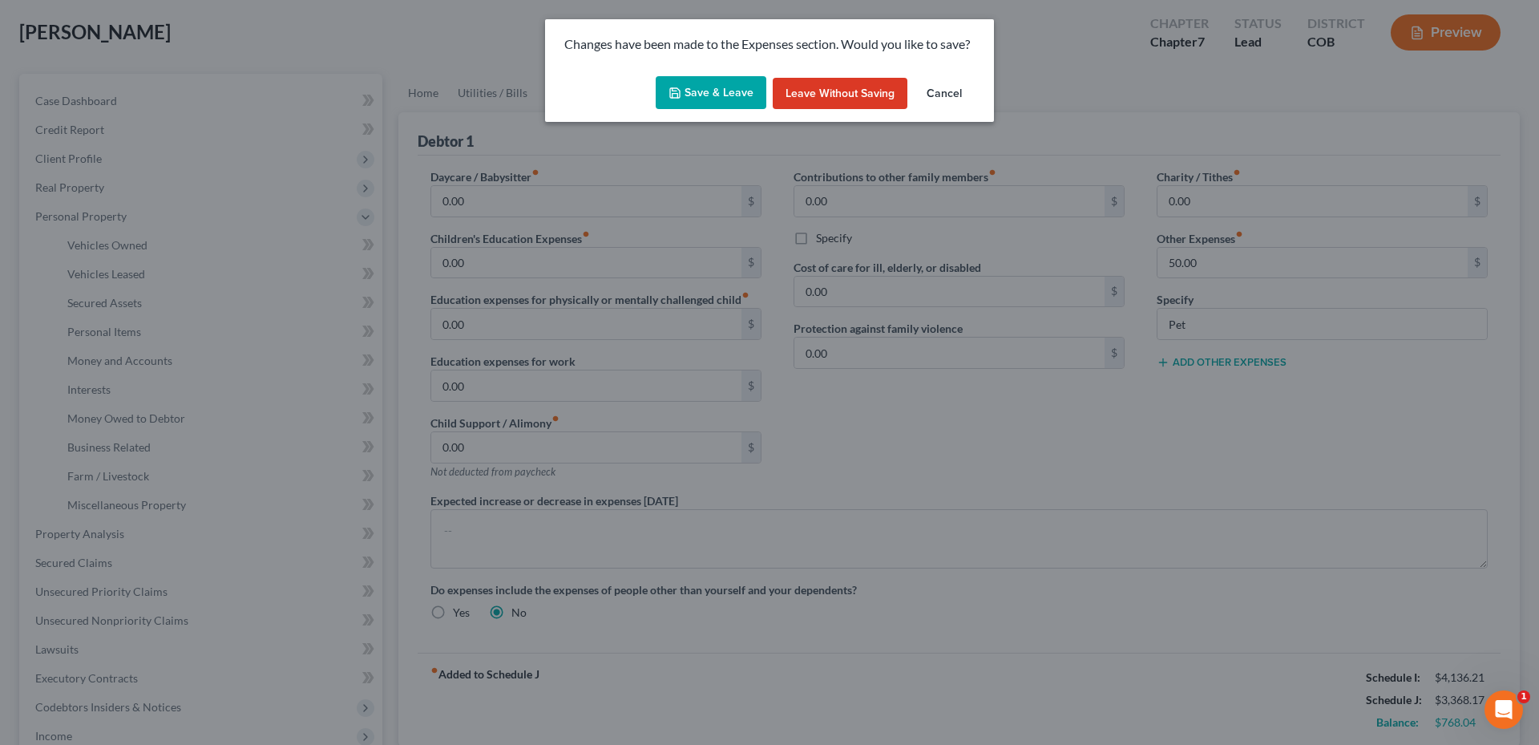
click at [697, 76] on button "Save & Leave" at bounding box center [711, 93] width 111 height 34
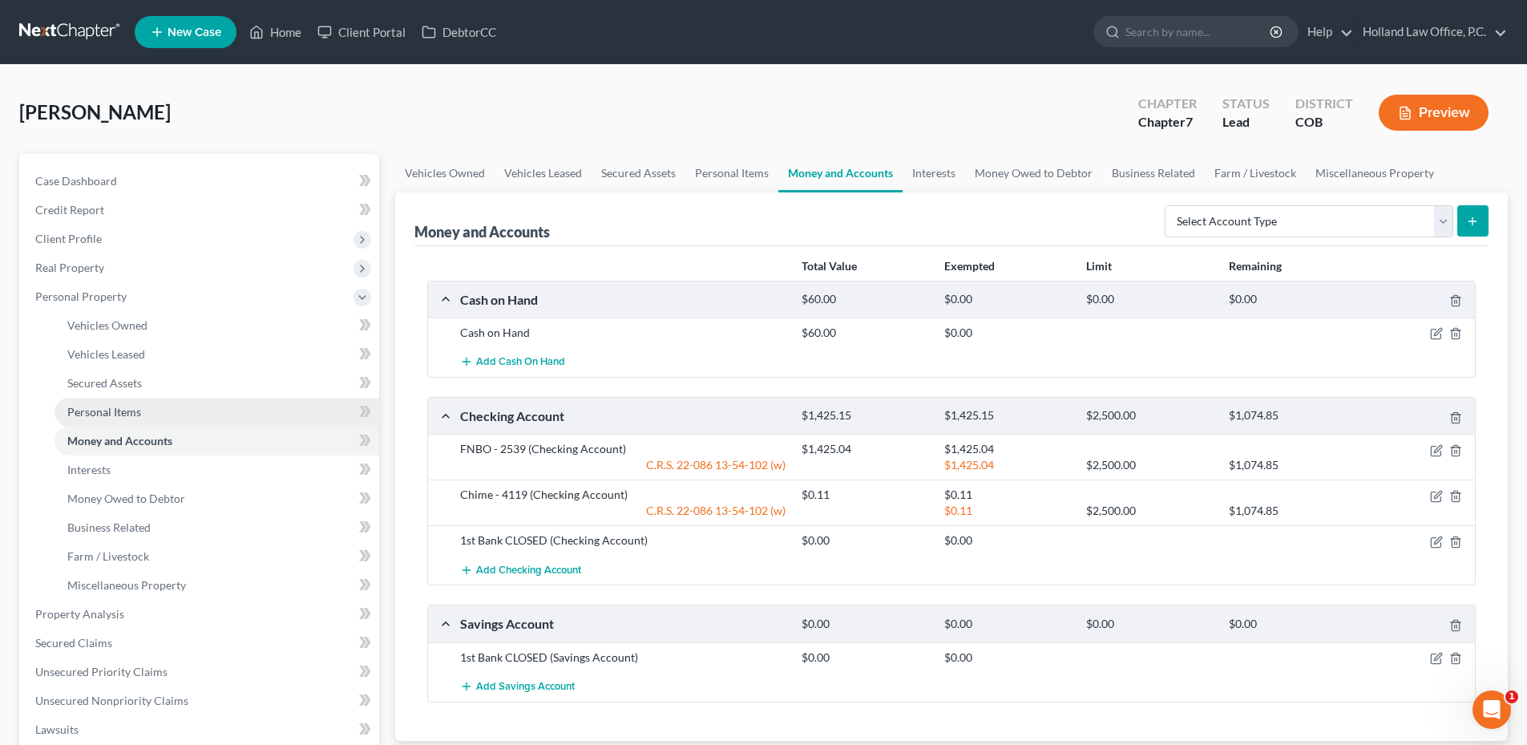
click at [135, 406] on span "Personal Items" at bounding box center [104, 412] width 74 height 14
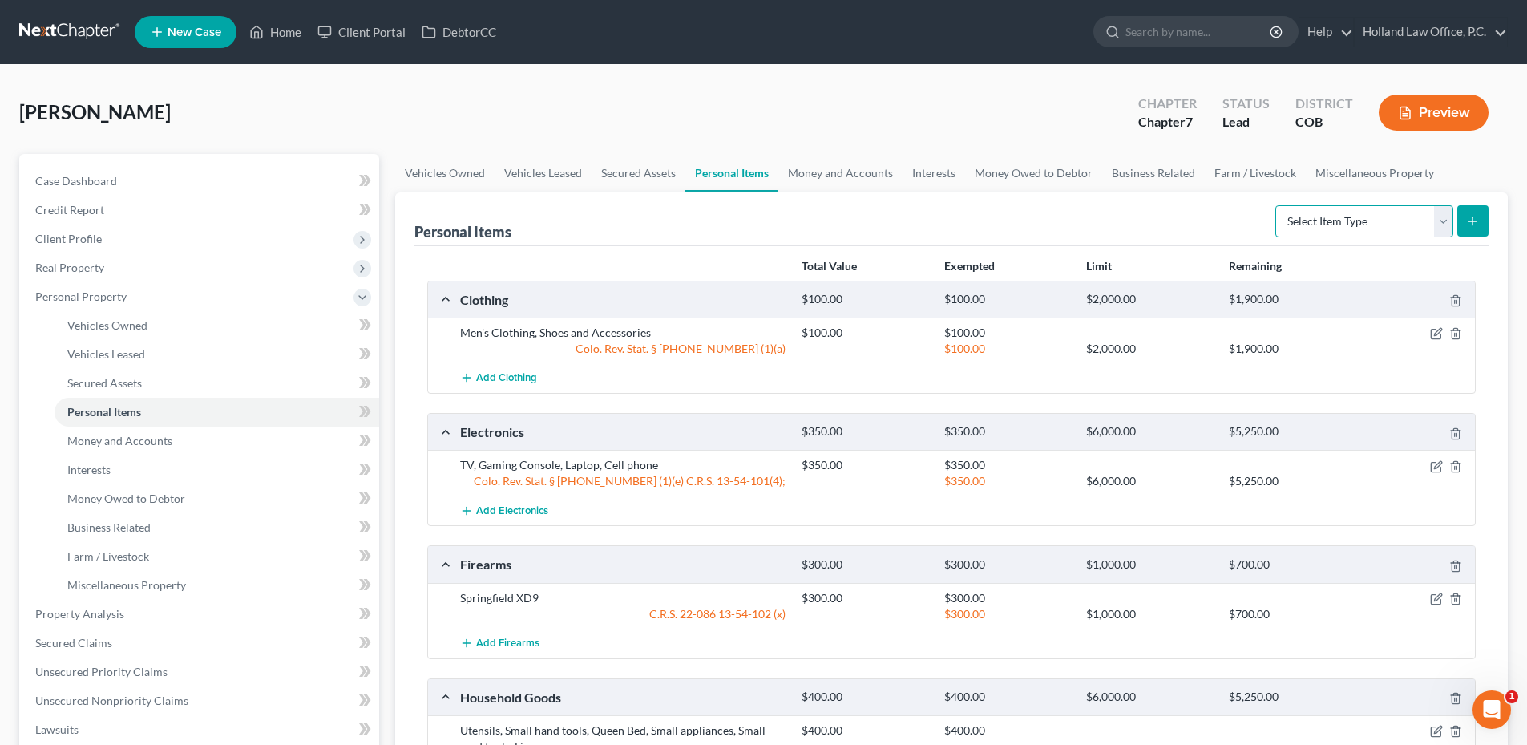
click at [1338, 224] on select "Select Item Type Clothing Collectibles Of Value Electronics Firearms Household …" at bounding box center [1364, 221] width 178 height 32
select select "pets"
click at [1277, 205] on select "Select Item Type Clothing Collectibles Of Value Electronics Firearms Household …" at bounding box center [1364, 221] width 178 height 32
click at [1475, 220] on icon "submit" at bounding box center [1472, 221] width 13 height 13
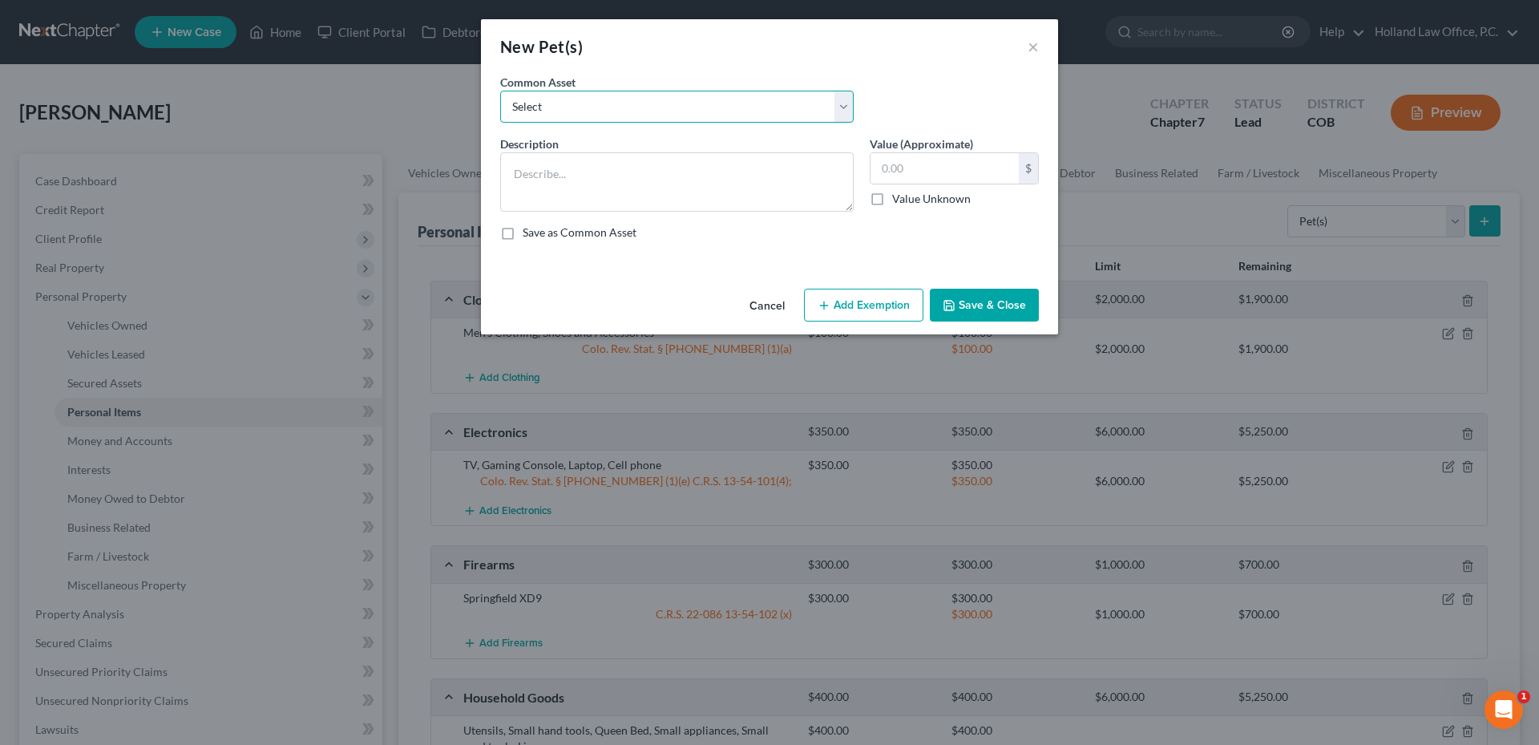
click at [592, 105] on select "Select 2 Dogs Black Lab" at bounding box center [677, 107] width 354 height 32
drag, startPoint x: 591, startPoint y: 110, endPoint x: 575, endPoint y: 148, distance: 41.7
click at [591, 110] on select "Select 2 Dogs Black Lab" at bounding box center [677, 107] width 354 height 32
click at [571, 177] on textarea at bounding box center [677, 181] width 354 height 59
type textarea "Cat"
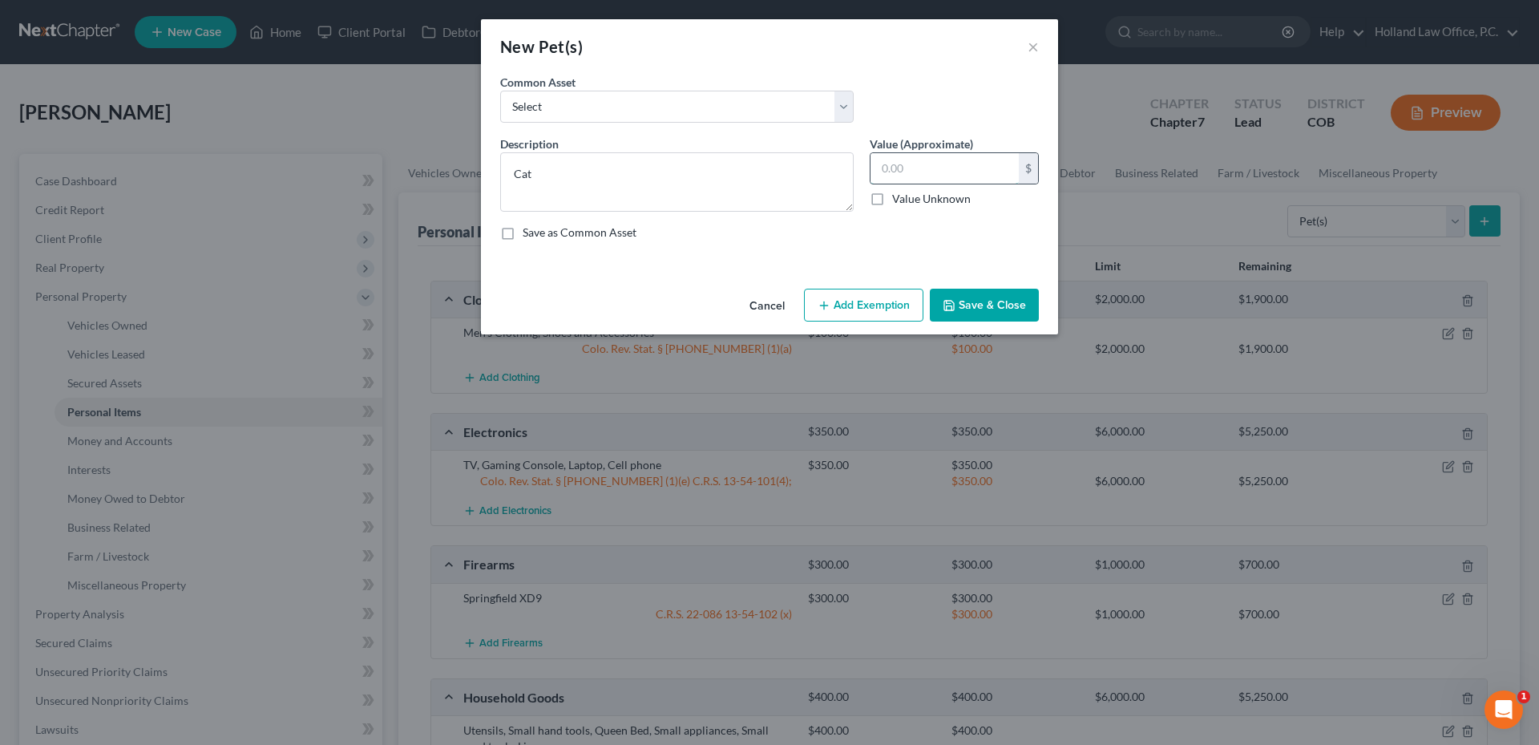
click at [908, 161] on input "text" at bounding box center [945, 168] width 148 height 30
type input "0.00"
click at [996, 306] on button "Save & Close" at bounding box center [984, 306] width 109 height 34
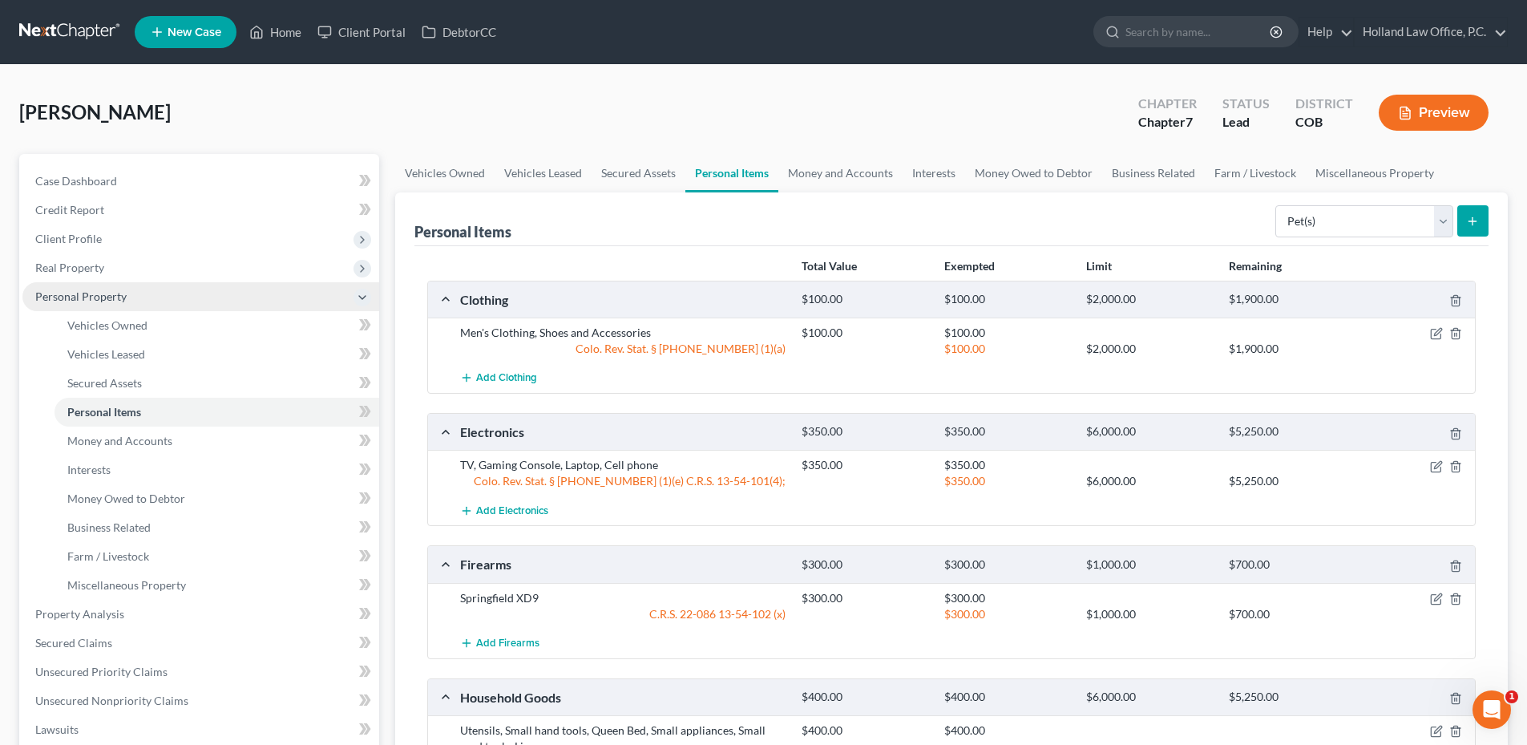
click at [140, 289] on span "Personal Property" at bounding box center [200, 296] width 357 height 29
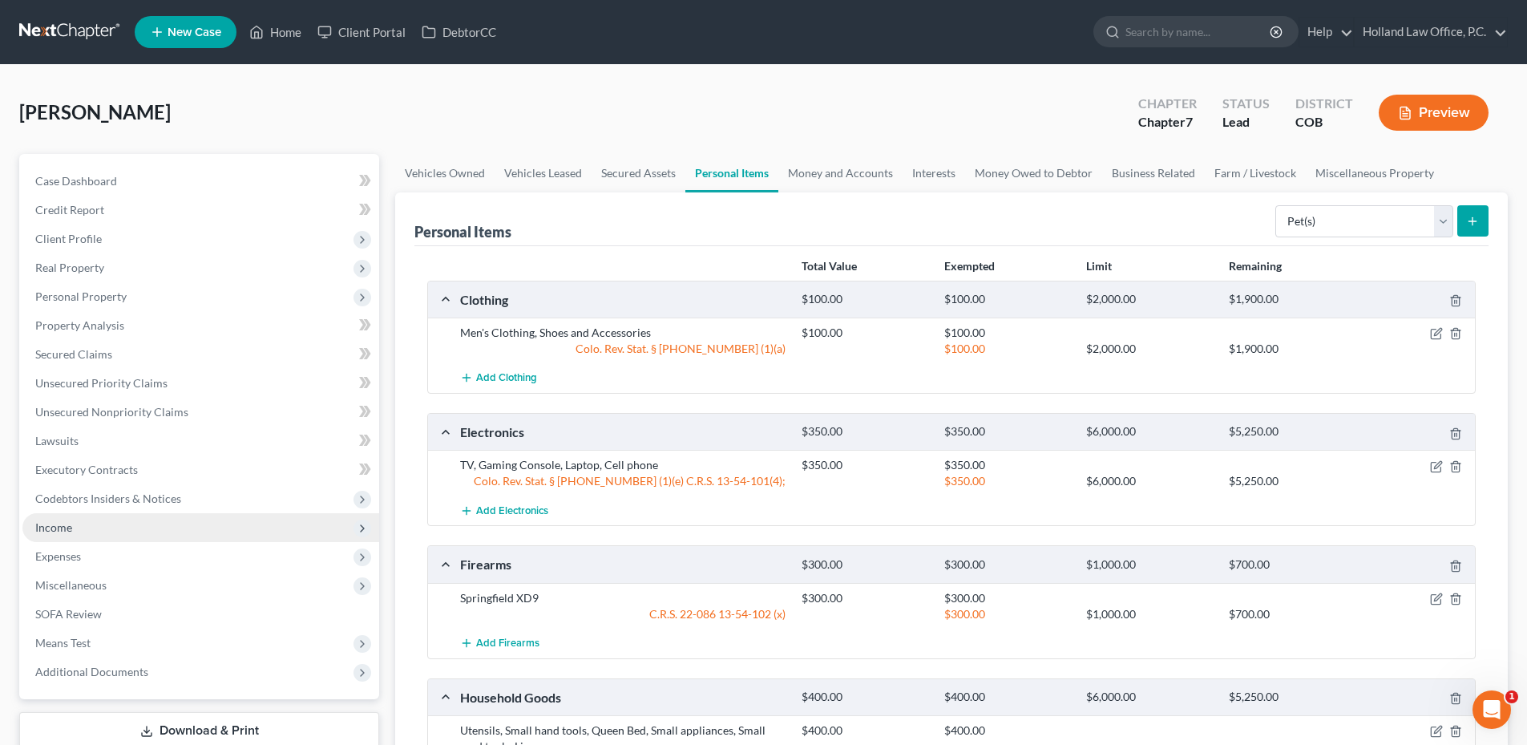
scroll to position [160, 0]
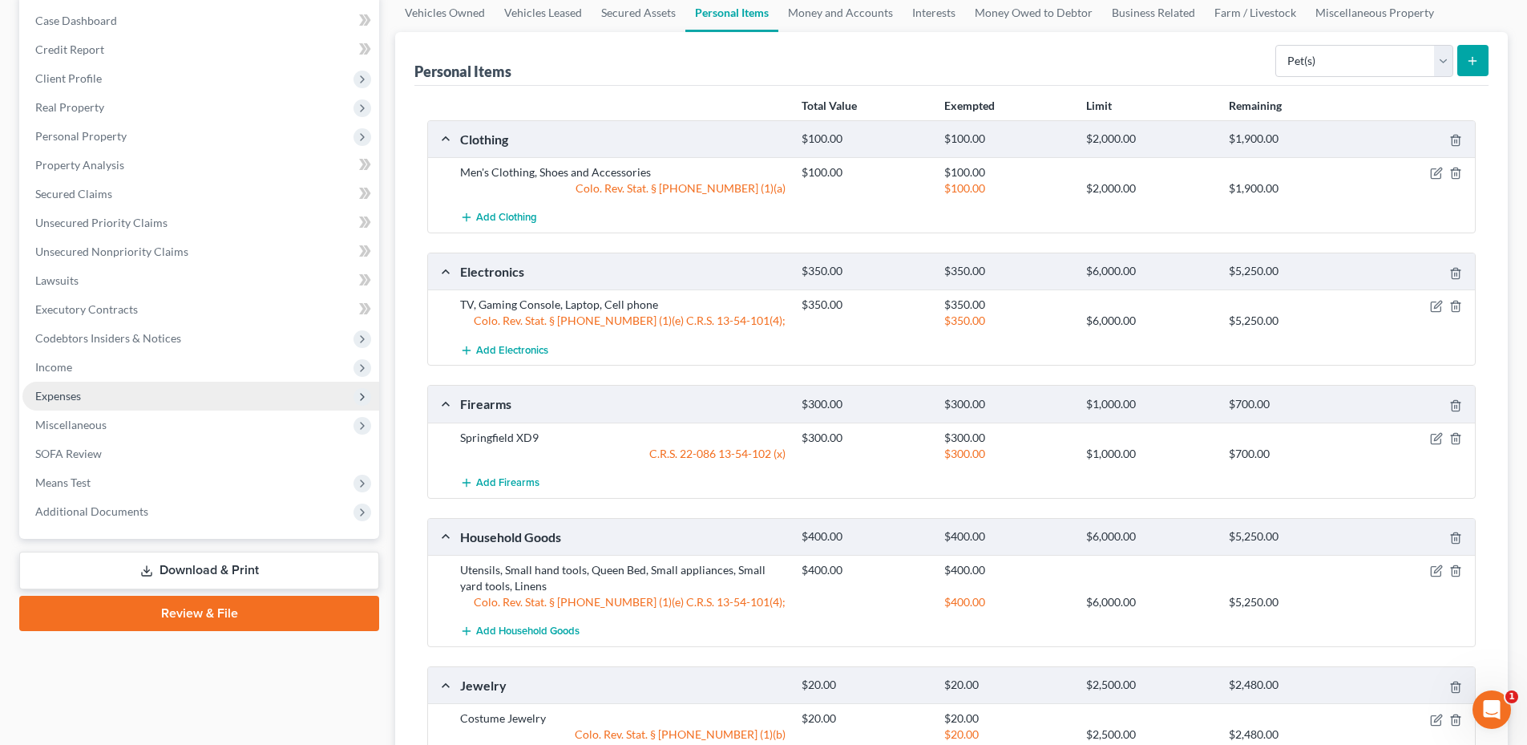
click at [75, 399] on span "Expenses" at bounding box center [58, 396] width 46 height 14
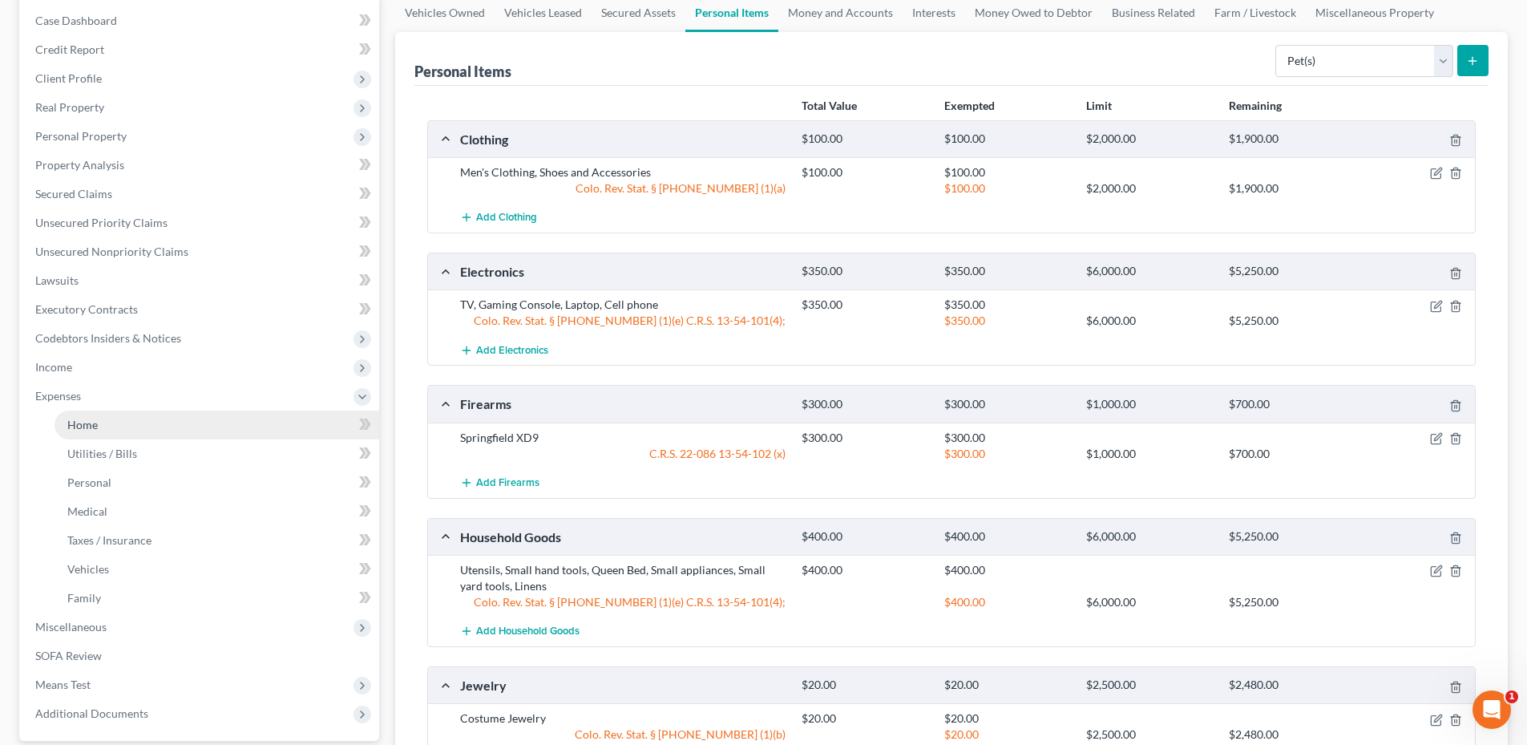
click at [145, 414] on link "Home" at bounding box center [217, 424] width 325 height 29
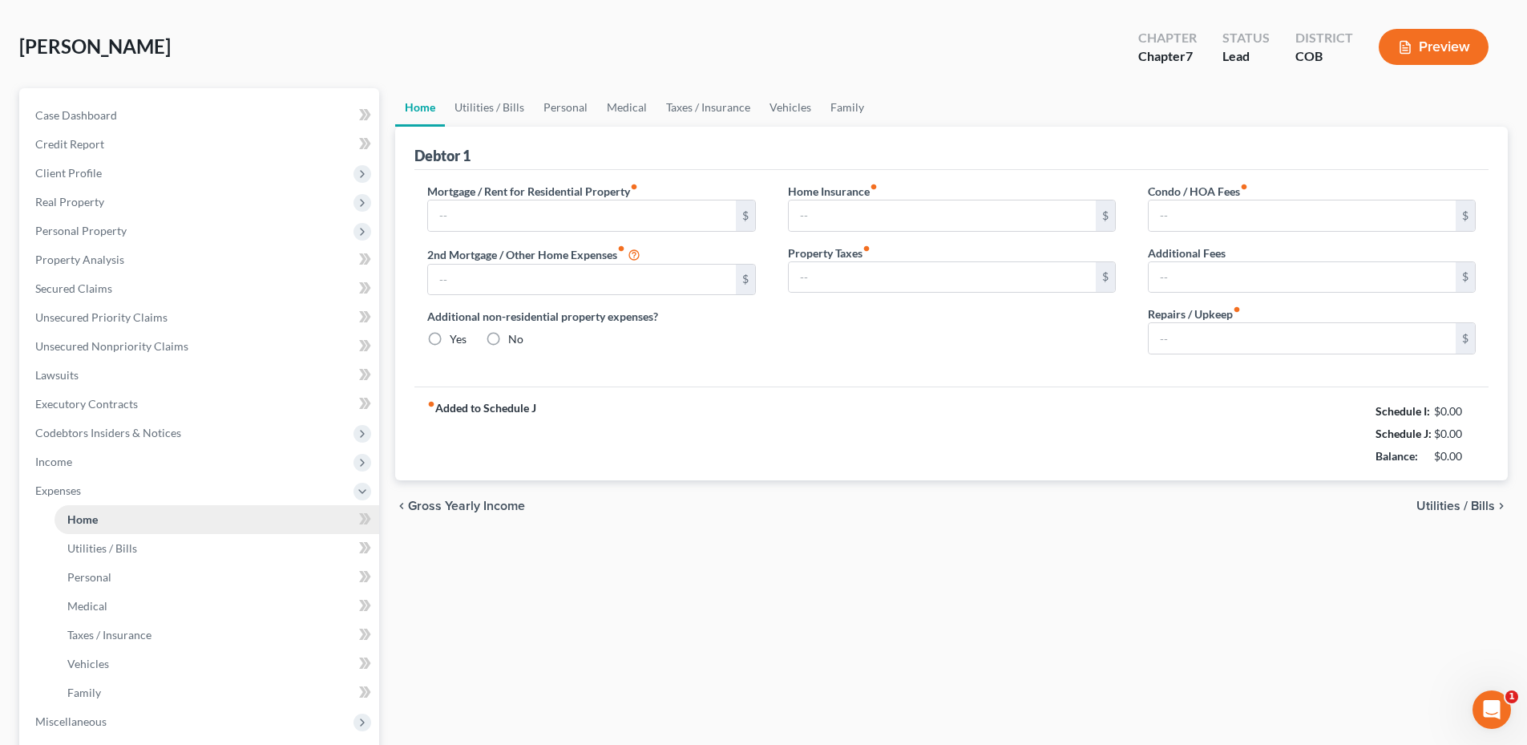
type input "1,100.00"
type input "0.00"
radio input "true"
type input "16.17"
type input "0.00"
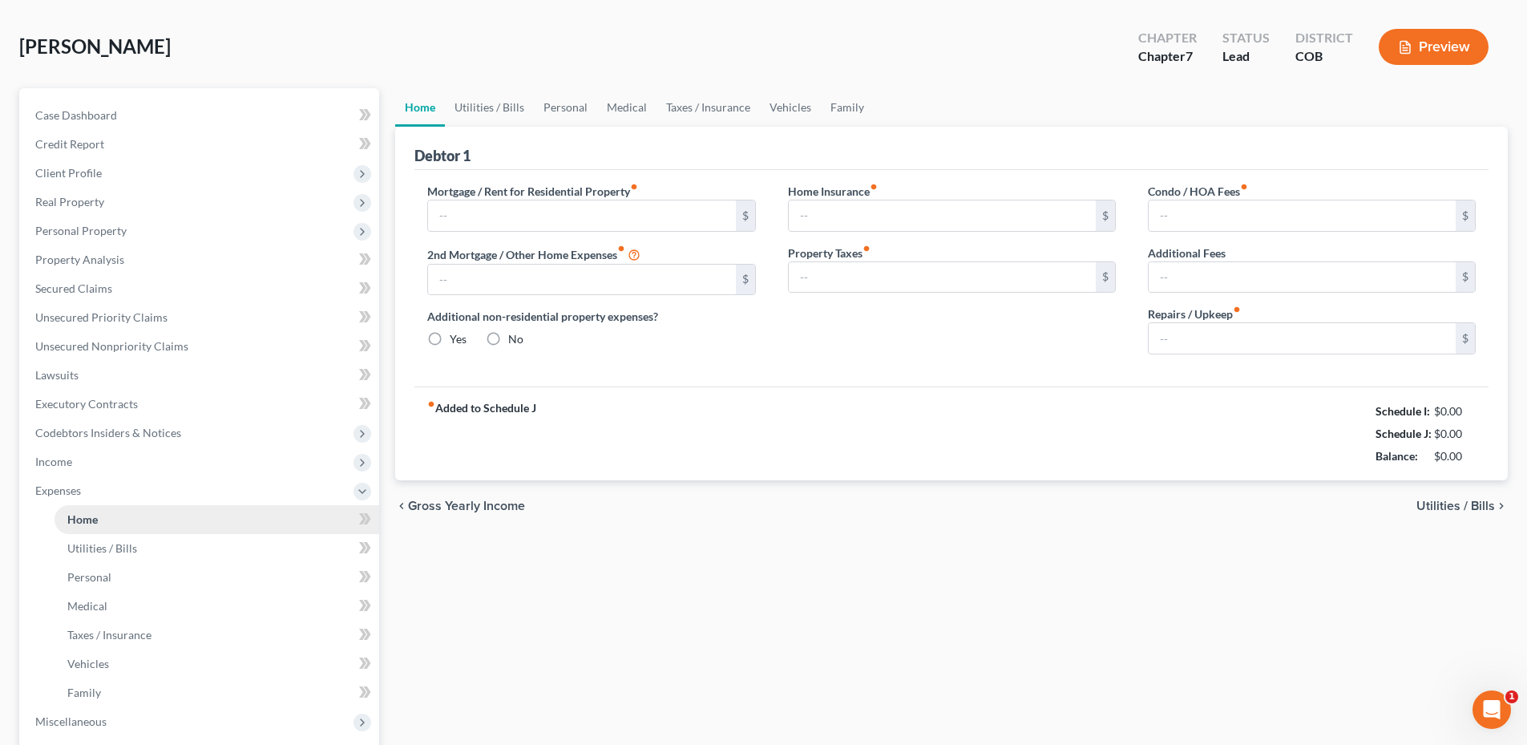
type input "0.00"
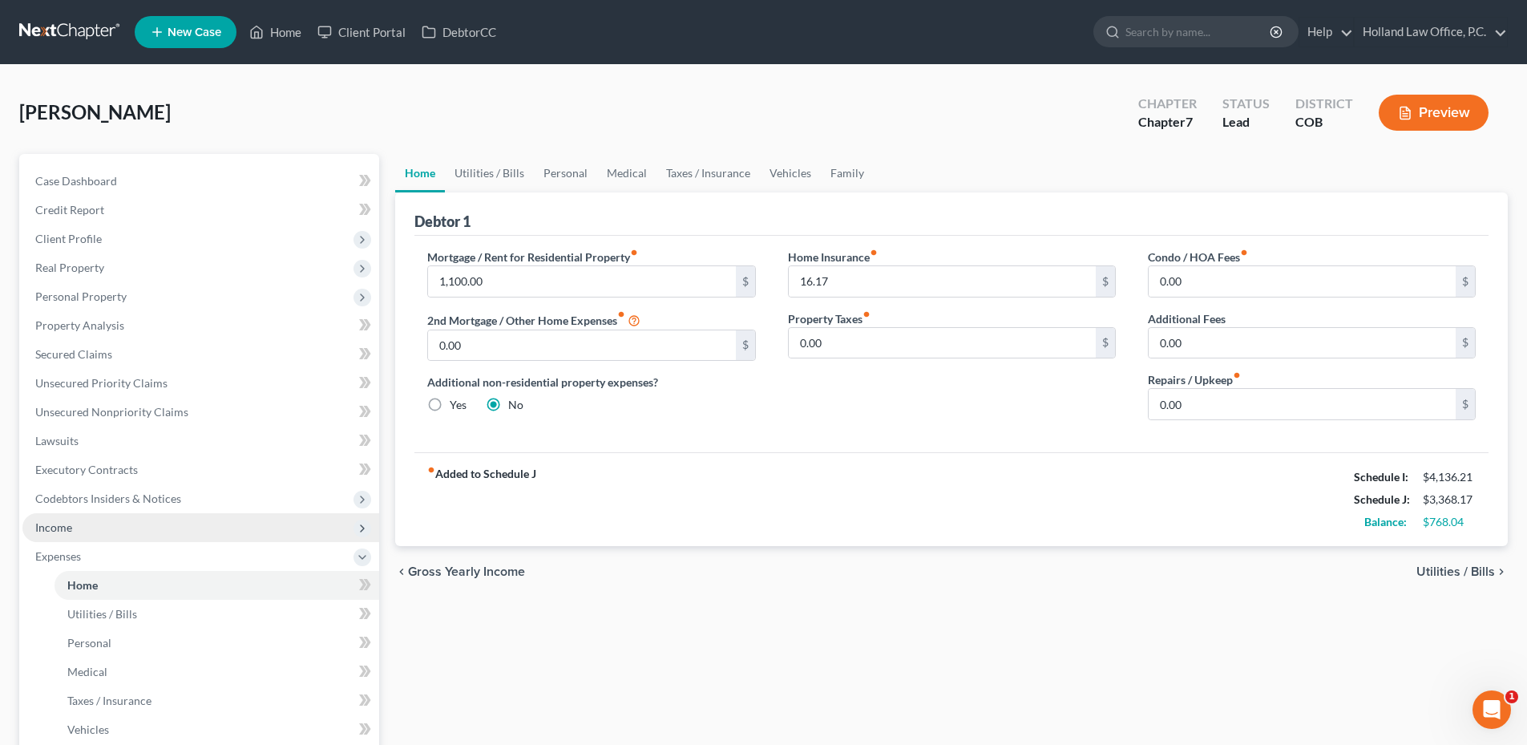
click at [82, 532] on span "Income" at bounding box center [200, 527] width 357 height 29
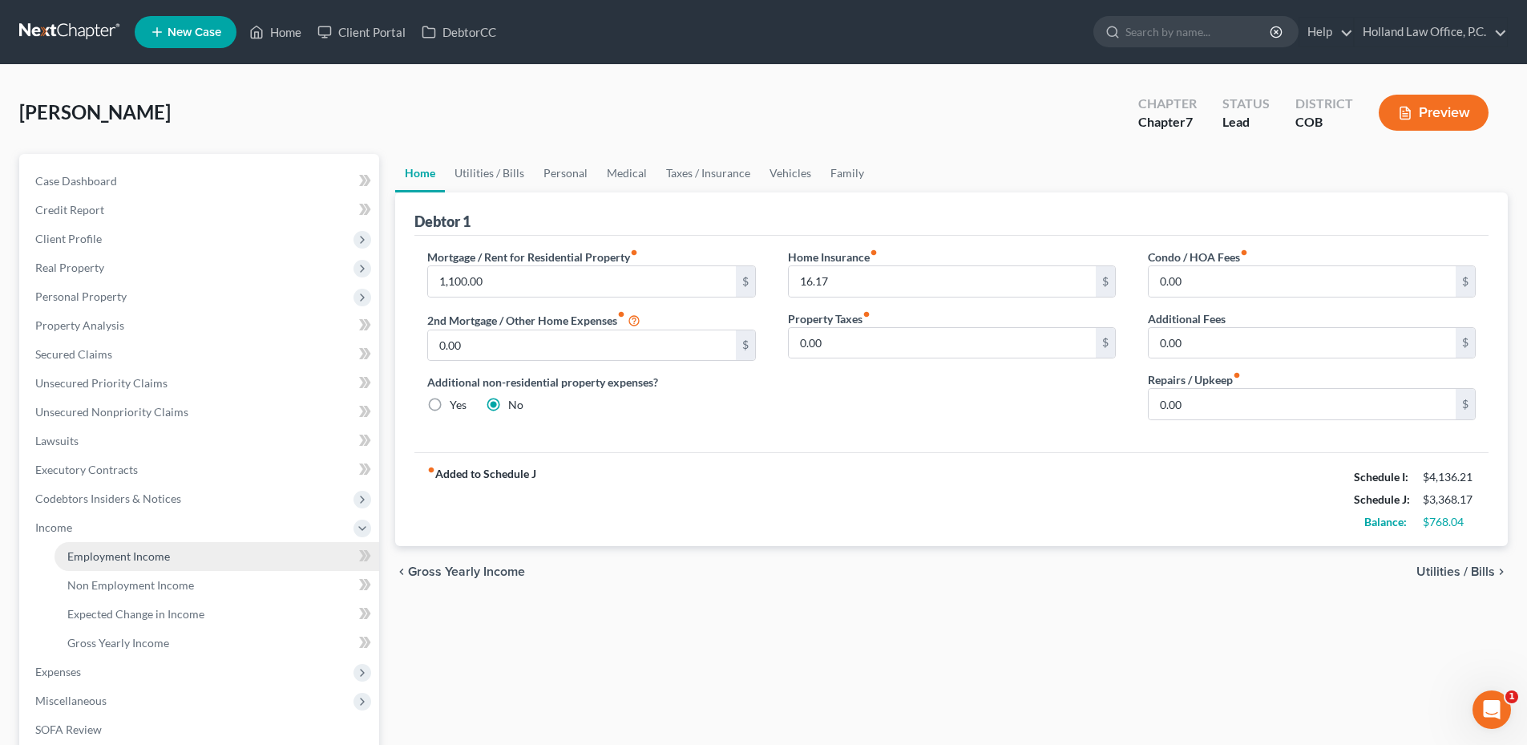
click at [147, 558] on span "Employment Income" at bounding box center [118, 556] width 103 height 14
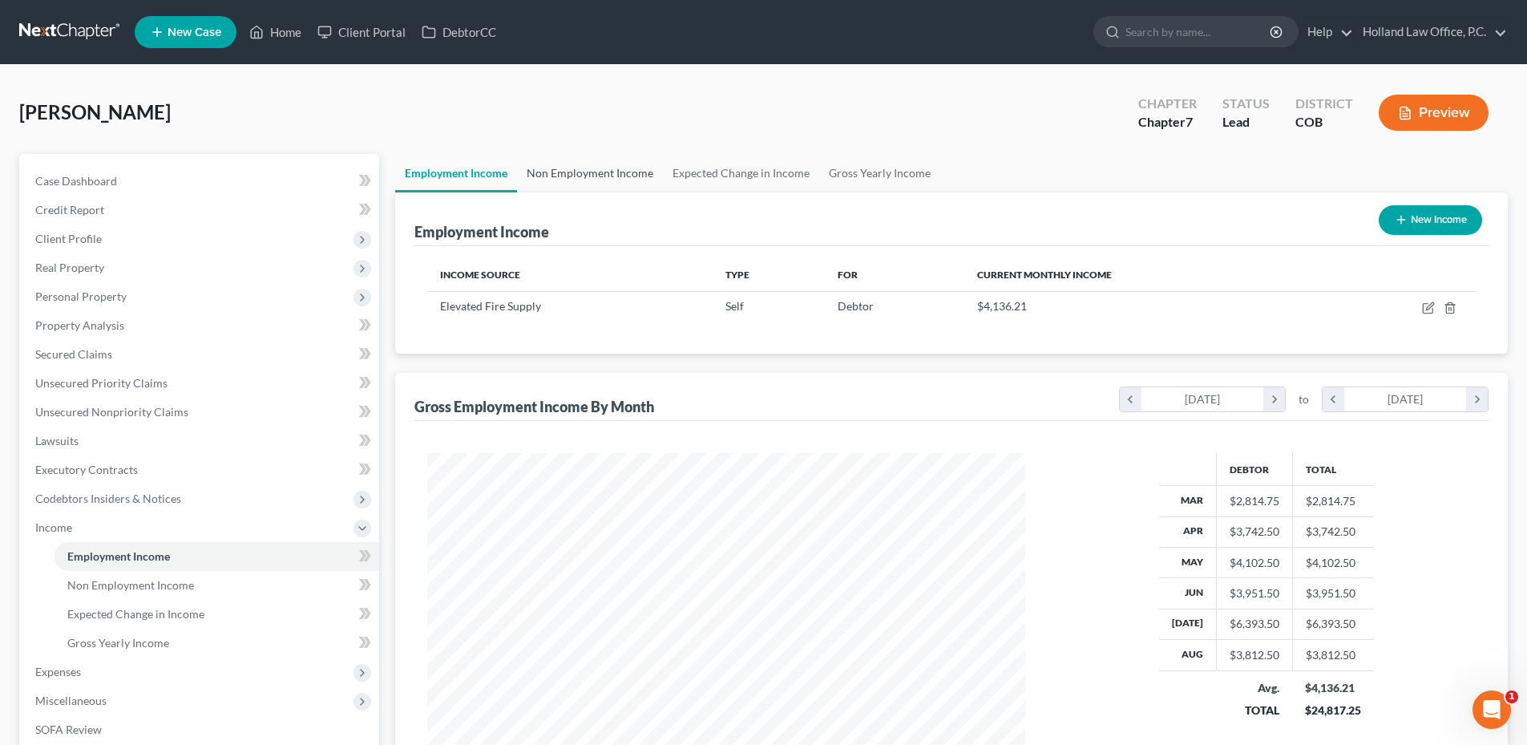
click at [579, 174] on link "Non Employment Income" at bounding box center [590, 173] width 146 height 38
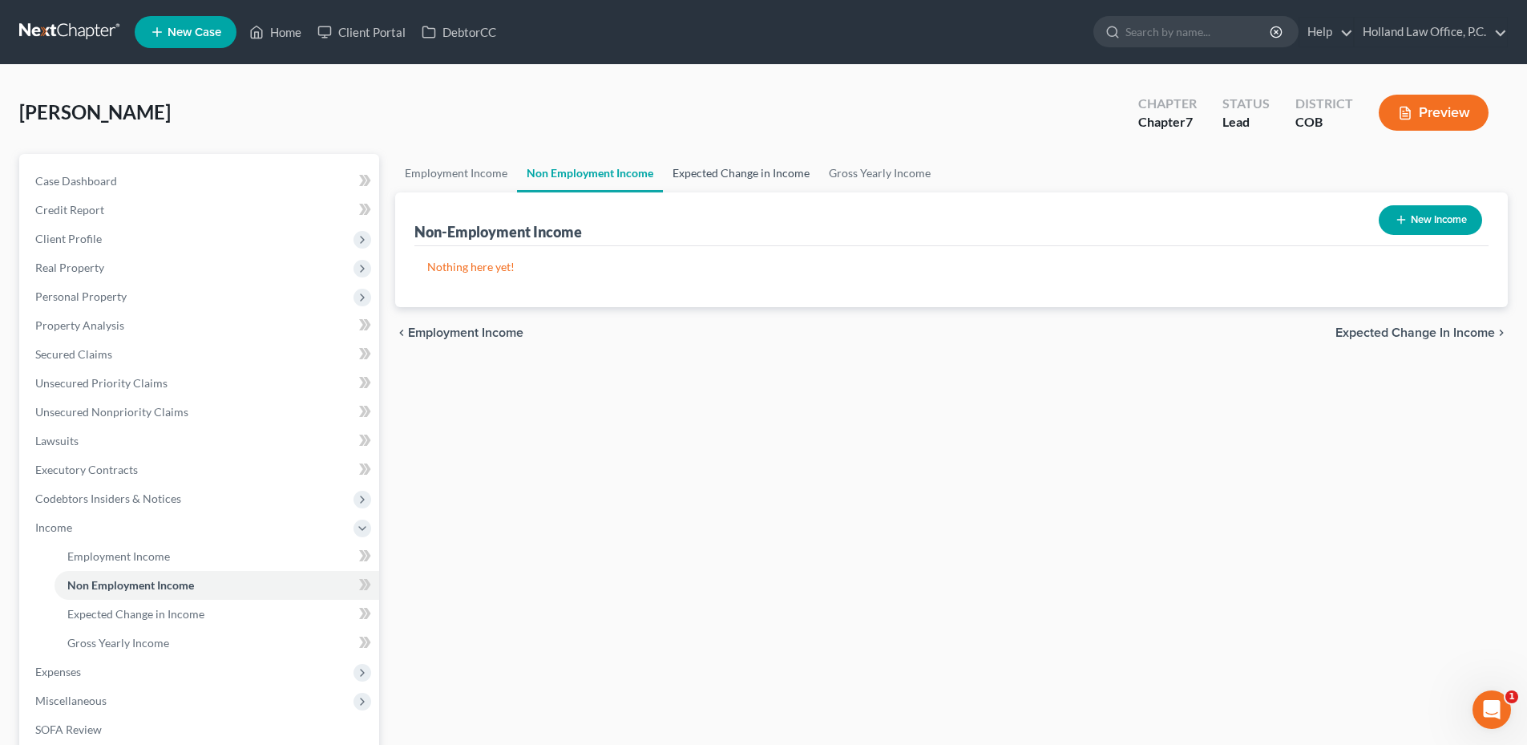
click at [726, 184] on link "Expected Change in Income" at bounding box center [741, 173] width 156 height 38
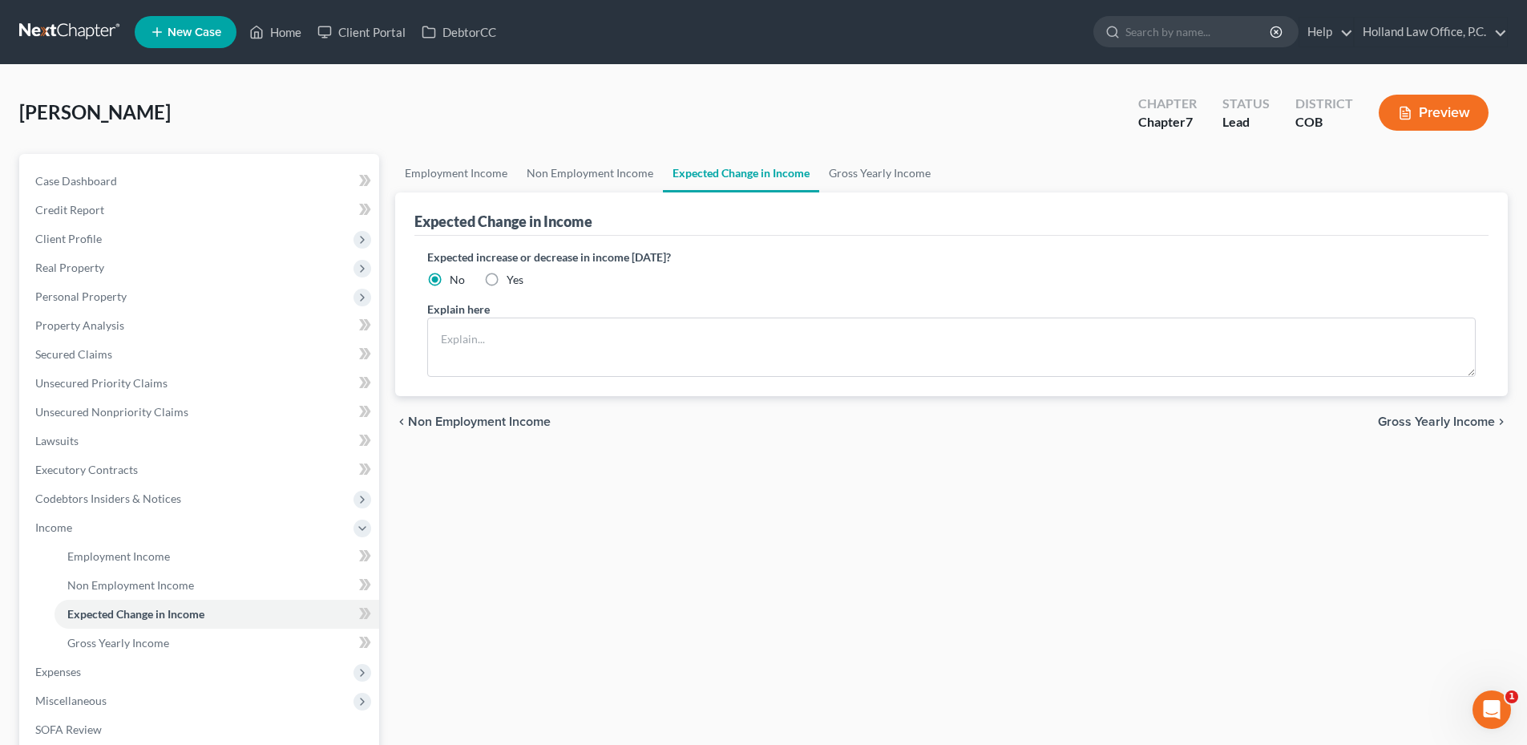
drag, startPoint x: 657, startPoint y: 251, endPoint x: 708, endPoint y: 254, distance: 50.6
click at [708, 254] on label "Expected increase or decrease in income [DATE]?" at bounding box center [951, 256] width 1049 height 17
click at [715, 254] on label "Expected increase or decrease in income [DATE]?" at bounding box center [951, 256] width 1049 height 17
click at [858, 179] on link "Gross Yearly Income" at bounding box center [879, 173] width 121 height 38
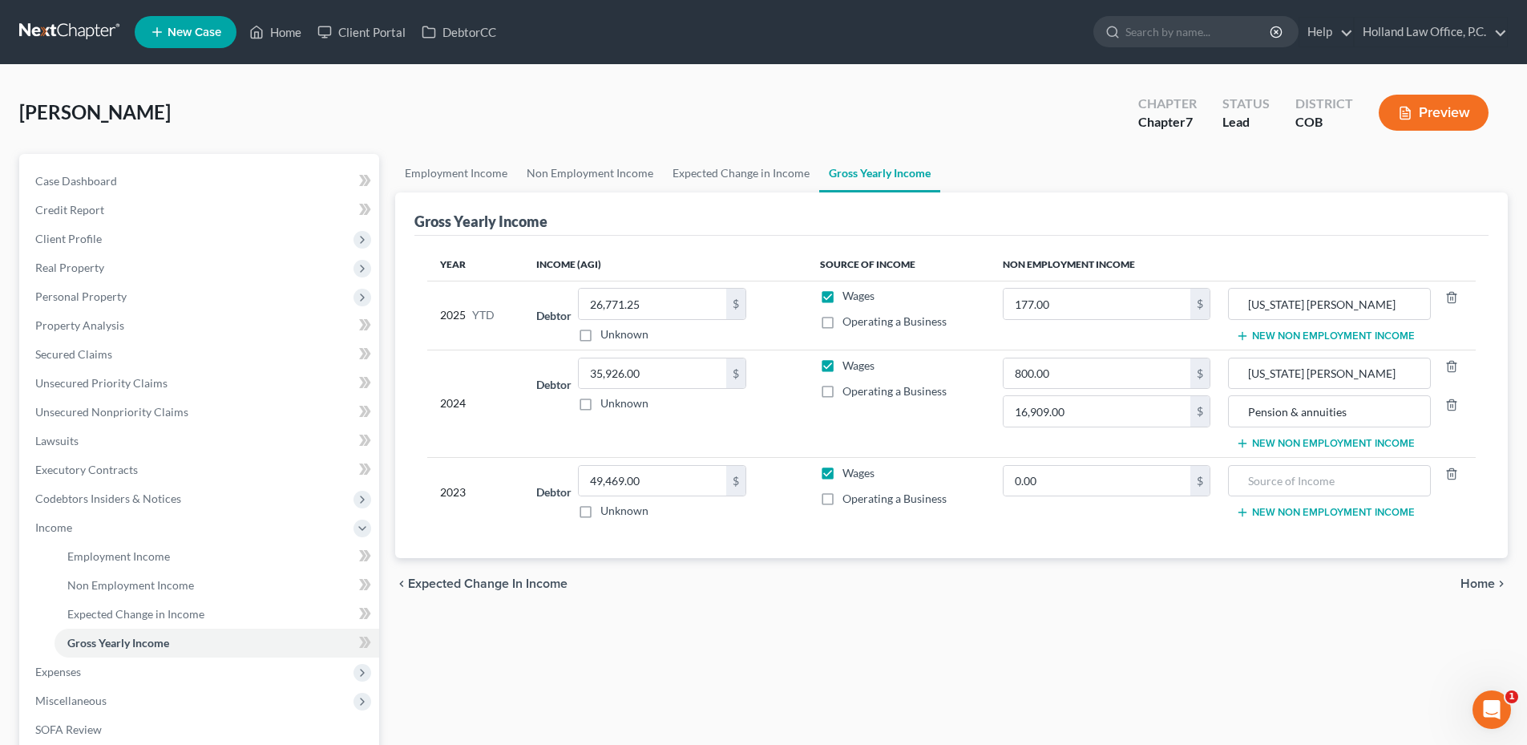
scroll to position [80, 0]
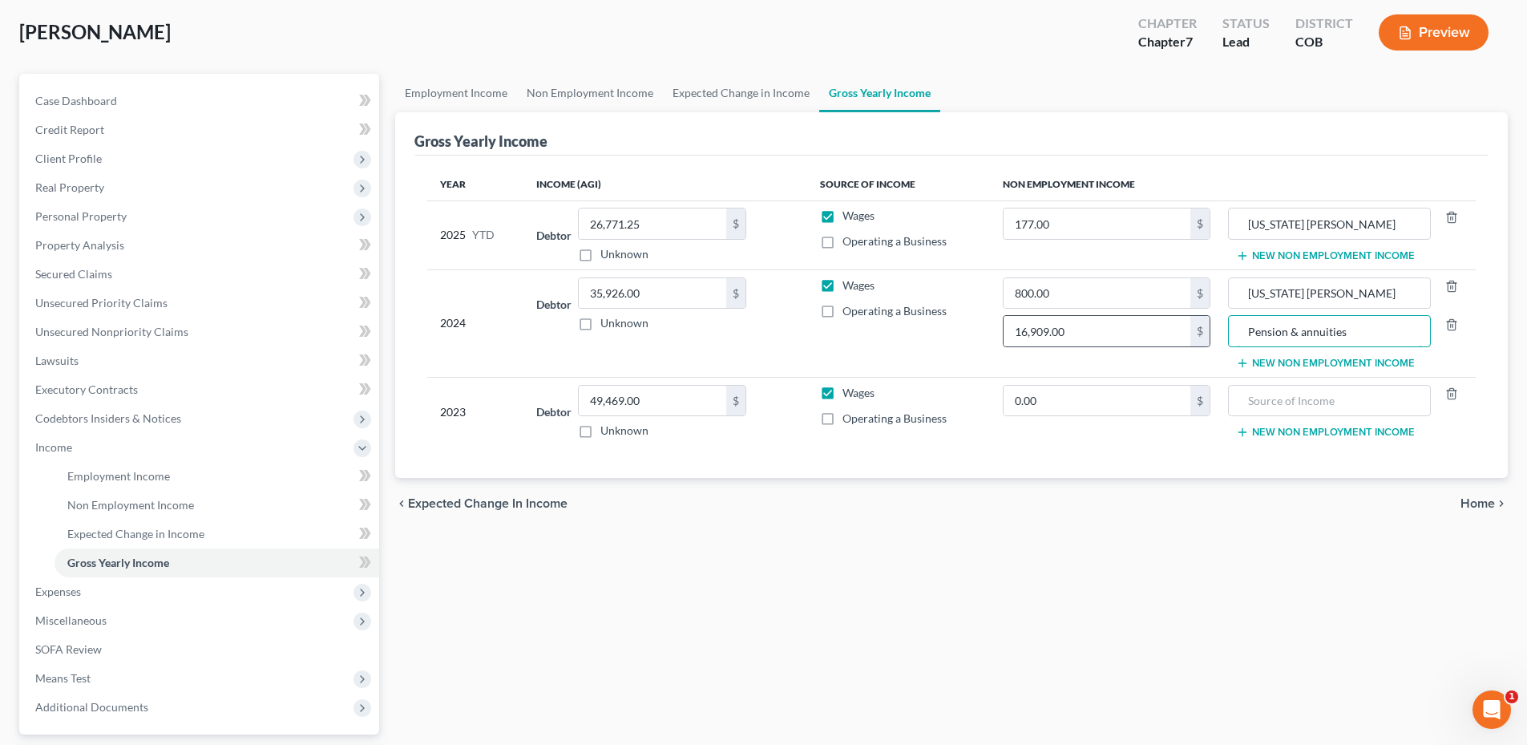
drag, startPoint x: 1370, startPoint y: 329, endPoint x: 1202, endPoint y: 335, distance: 168.5
click at [1202, 335] on tr "2024 Debtor 35,926.00 $ Unknown Balance Undetermined 35,926.00 $ Unknown Wages …" at bounding box center [951, 322] width 1049 height 107
type input "401K Cash Out"
drag, startPoint x: 1339, startPoint y: 299, endPoint x: 1322, endPoint y: 299, distance: 16.8
click at [1334, 299] on input "[US_STATE] [PERSON_NAME]" at bounding box center [1329, 293] width 184 height 30
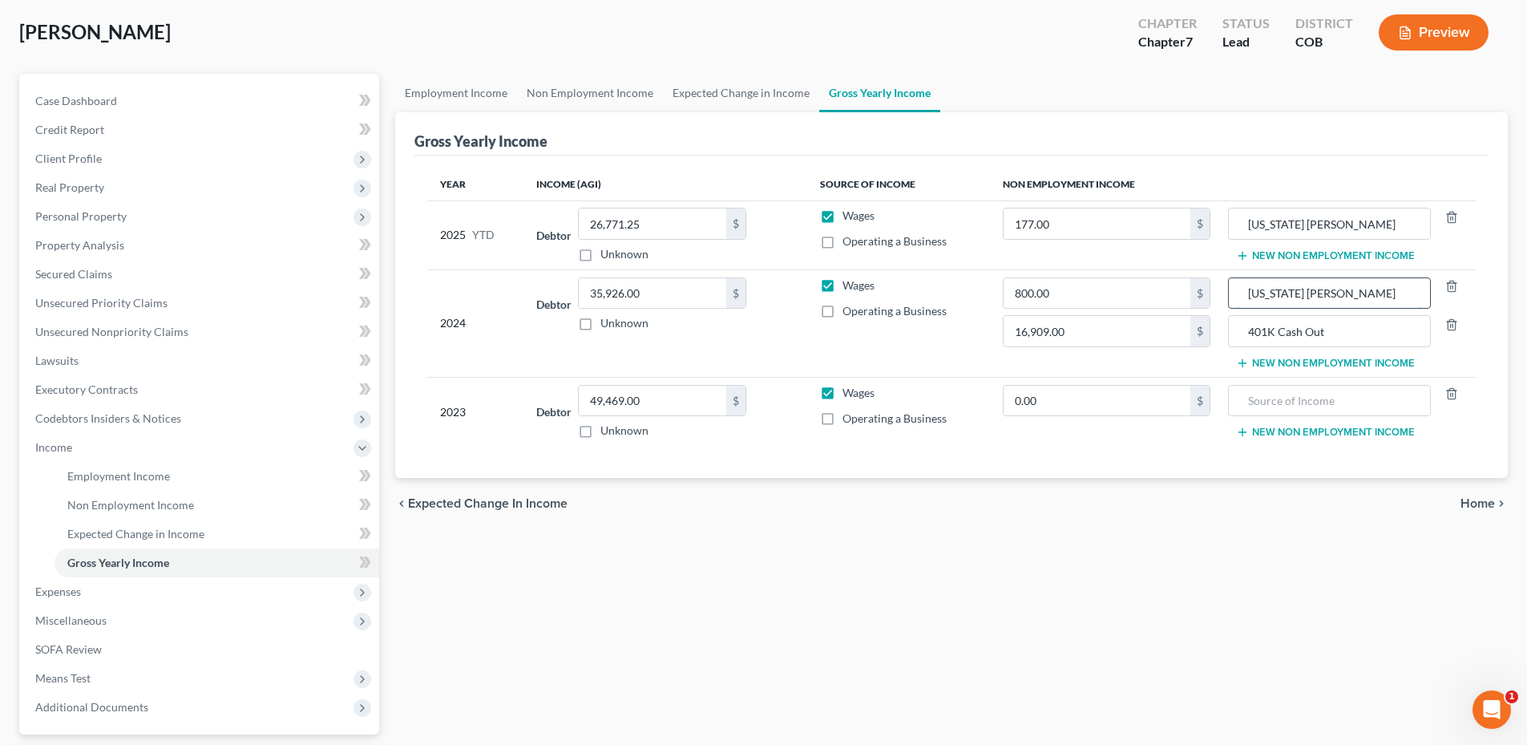
drag, startPoint x: 1298, startPoint y: 295, endPoint x: 1373, endPoint y: 293, distance: 75.4
click at [1373, 293] on input "[US_STATE] [PERSON_NAME]" at bounding box center [1329, 293] width 184 height 30
type input "[US_STATE] [PERSON_NAME]"
click at [1040, 471] on div "Year Income (AGI) Source of Income Non Employment Income 2025 YTD Debtor 26,771…" at bounding box center [951, 317] width 1074 height 322
click at [1085, 434] on td "0.00 $" at bounding box center [1106, 411] width 233 height 69
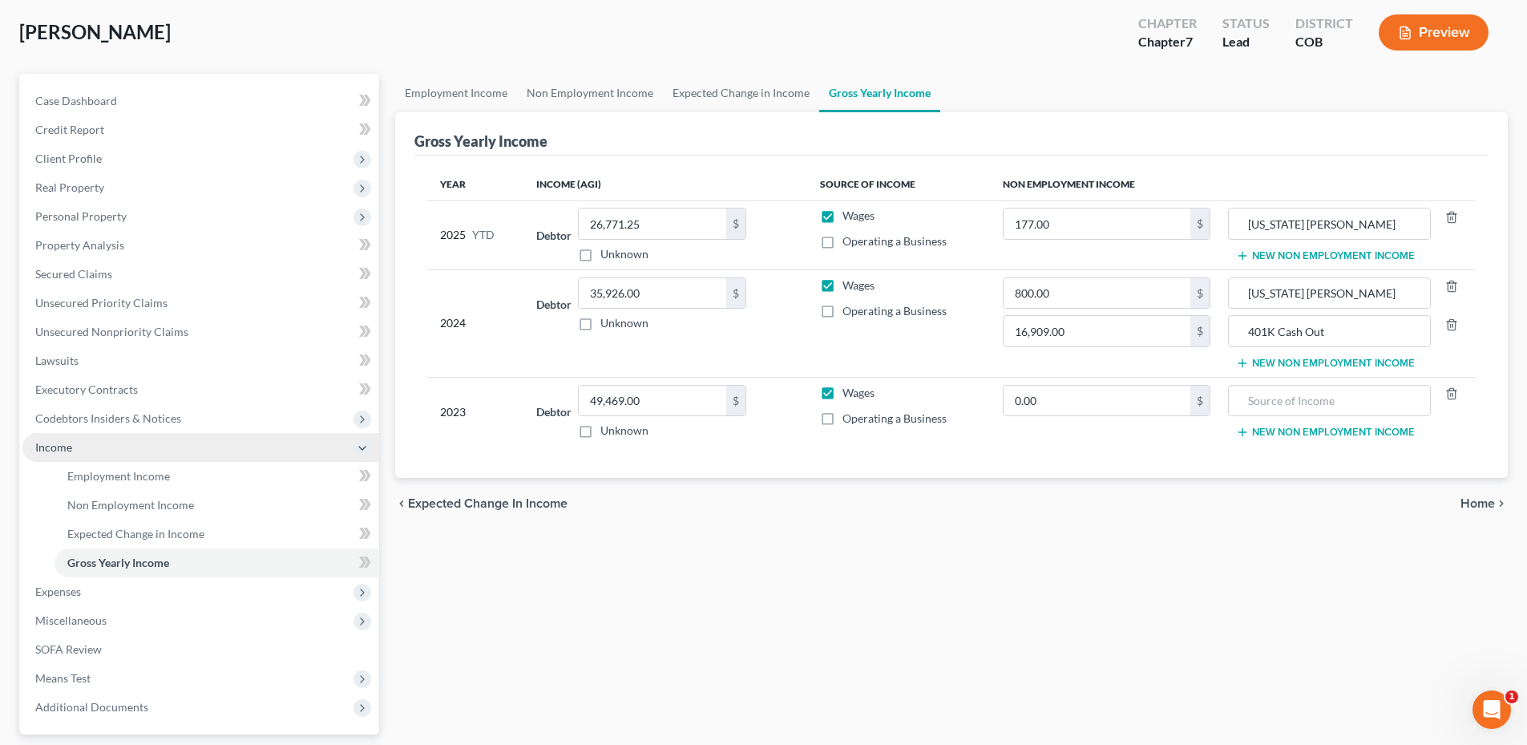
click at [139, 443] on span "Income" at bounding box center [200, 447] width 357 height 29
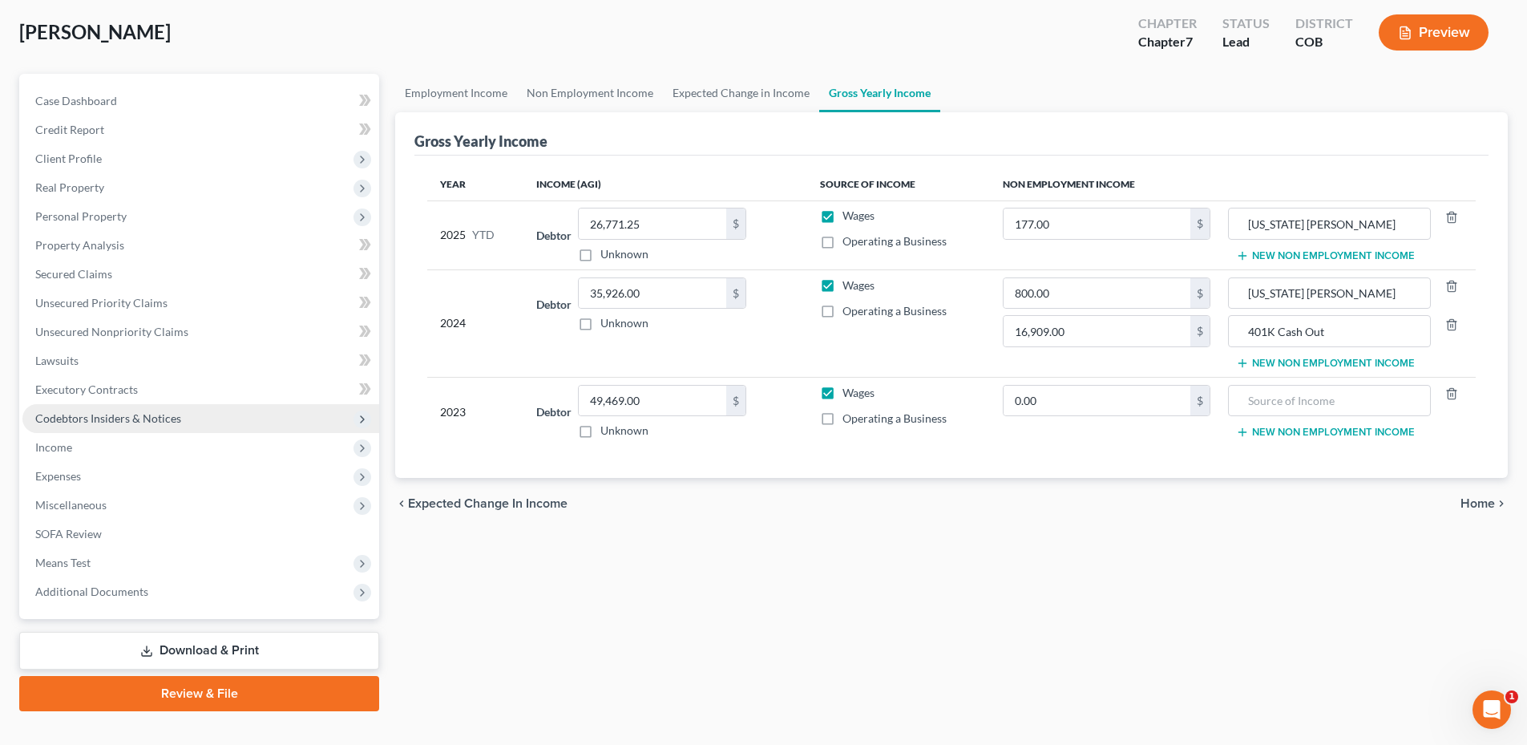
click at [170, 416] on span "Codebtors Insiders & Notices" at bounding box center [108, 418] width 146 height 14
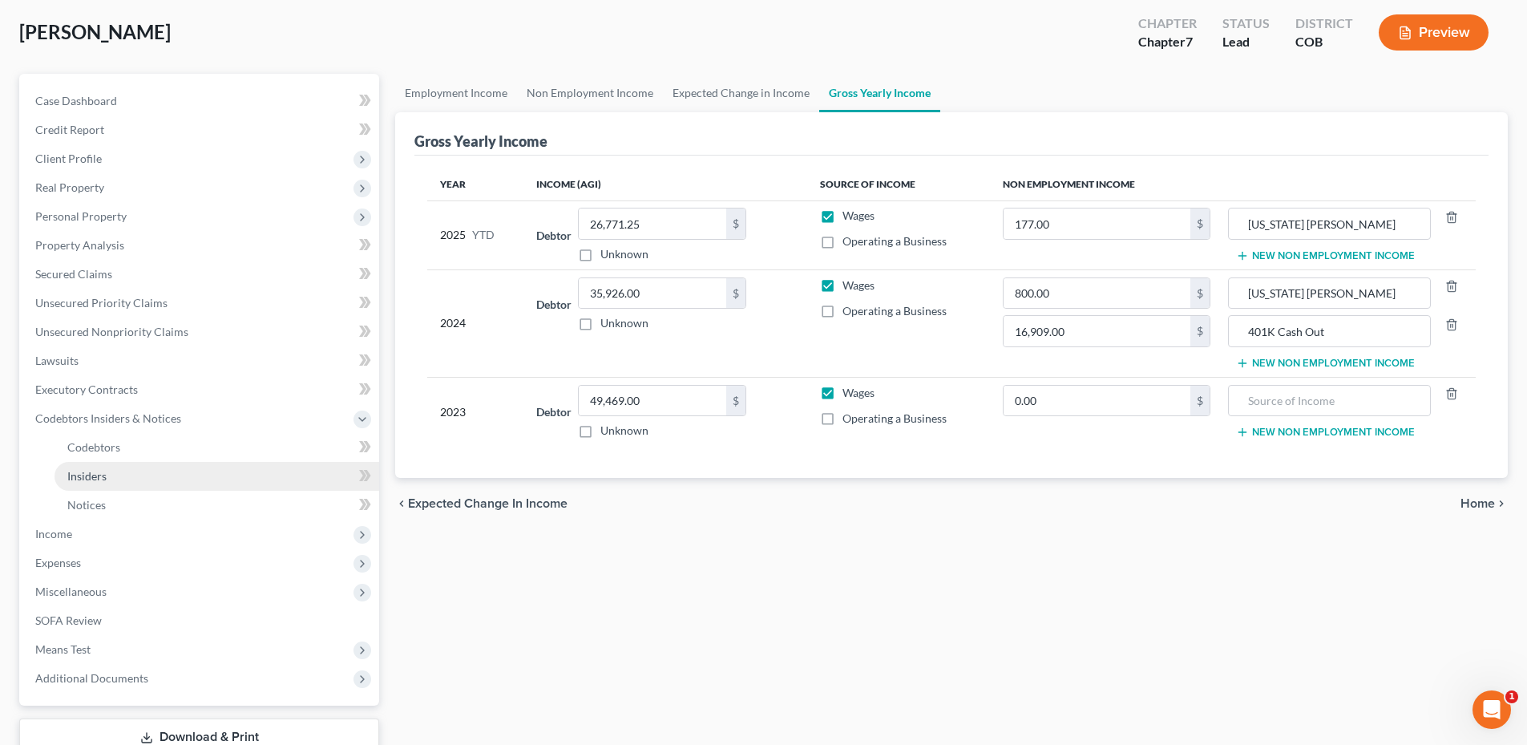
click at [128, 479] on link "Insiders" at bounding box center [217, 476] width 325 height 29
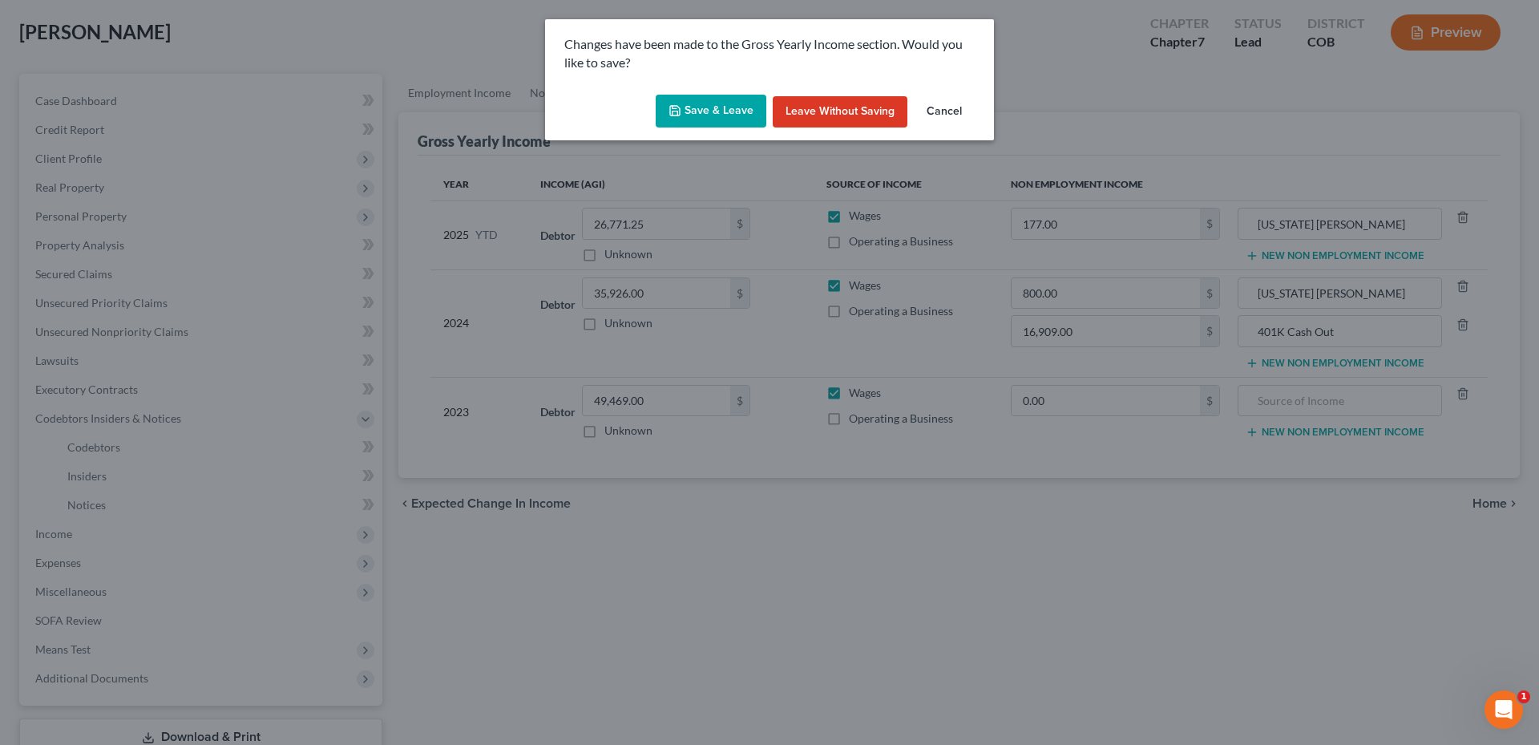
click at [692, 107] on button "Save & Leave" at bounding box center [711, 112] width 111 height 34
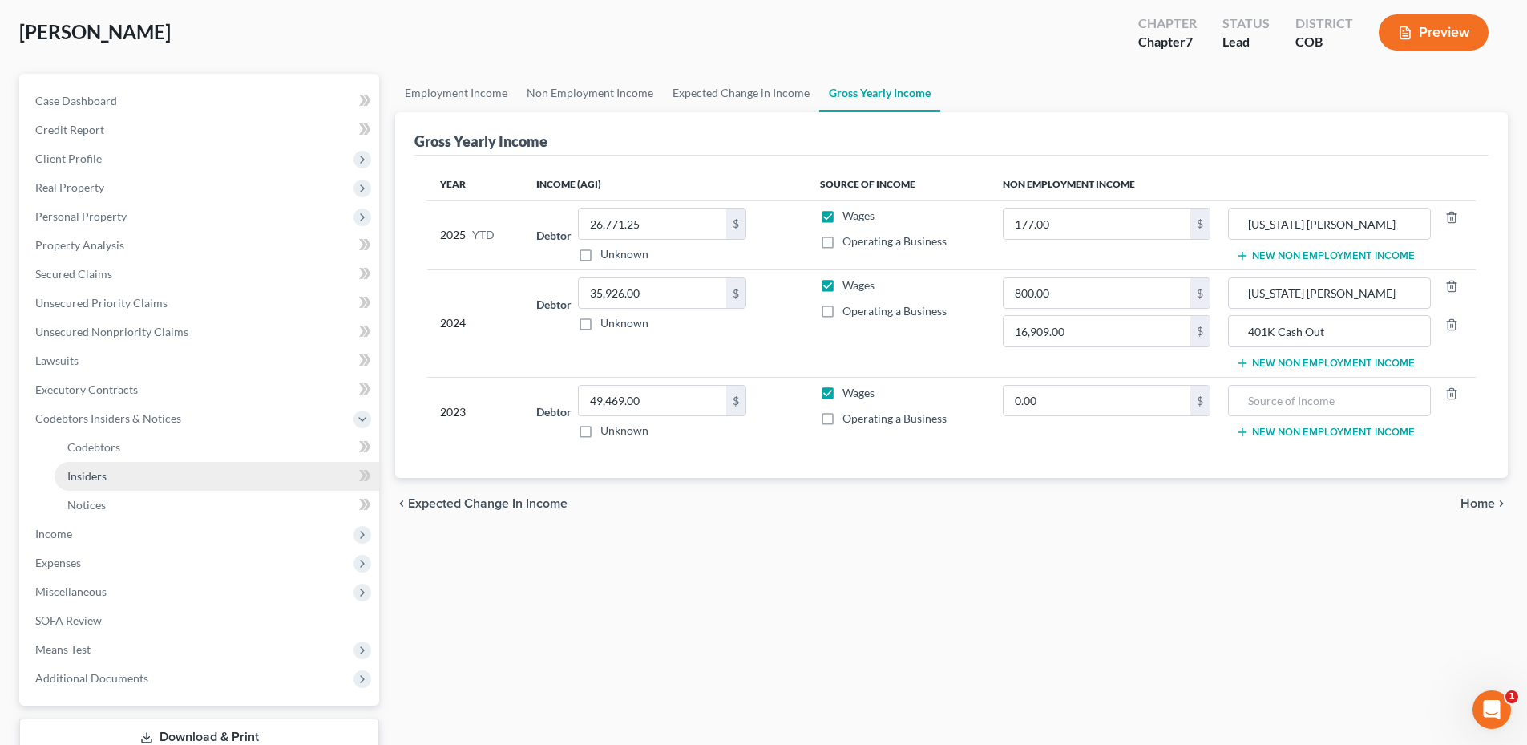
click at [135, 474] on link "Insiders" at bounding box center [217, 476] width 325 height 29
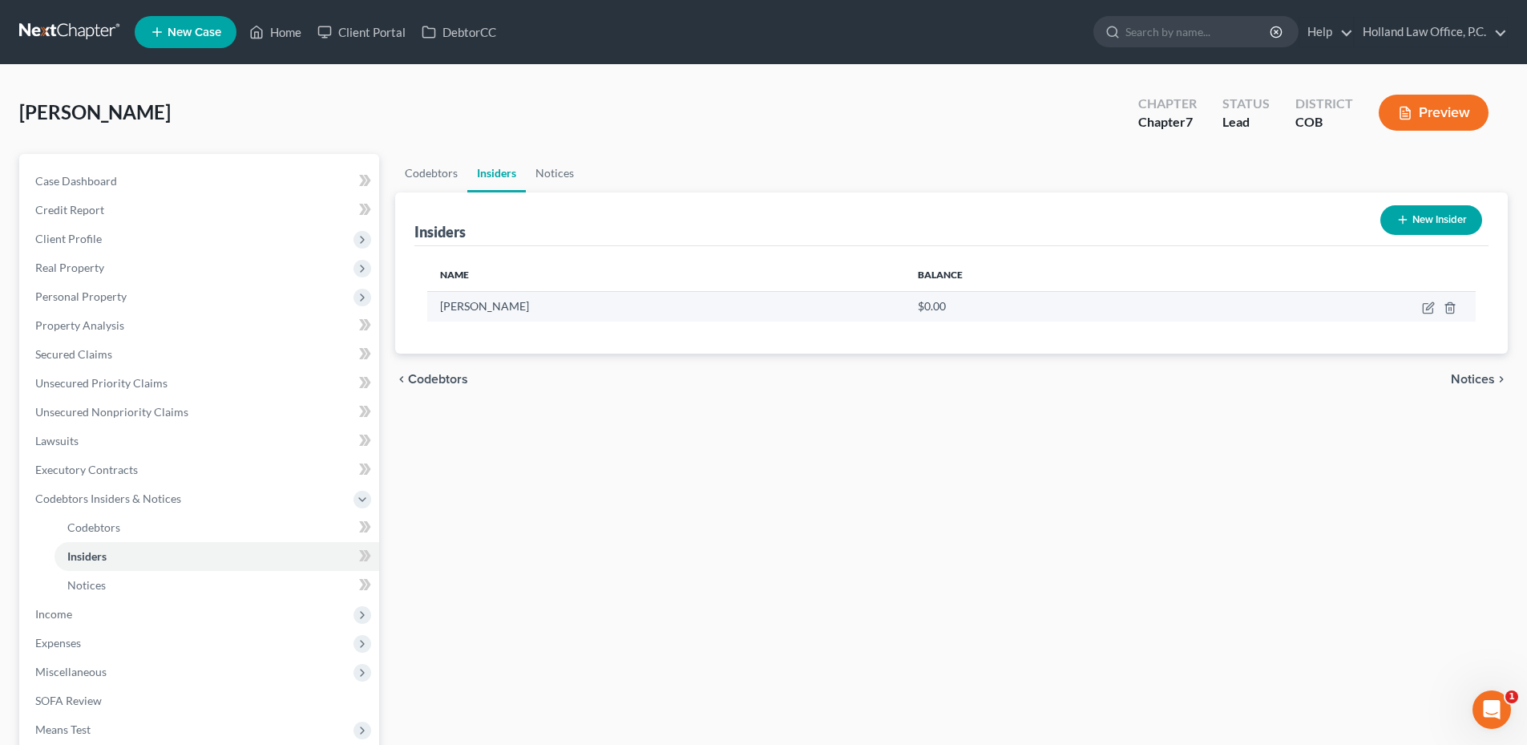
click at [1420, 316] on td at bounding box center [1336, 306] width 277 height 30
click at [1421, 311] on td at bounding box center [1336, 306] width 277 height 30
click at [1428, 309] on icon "button" at bounding box center [1429, 305] width 7 height 7
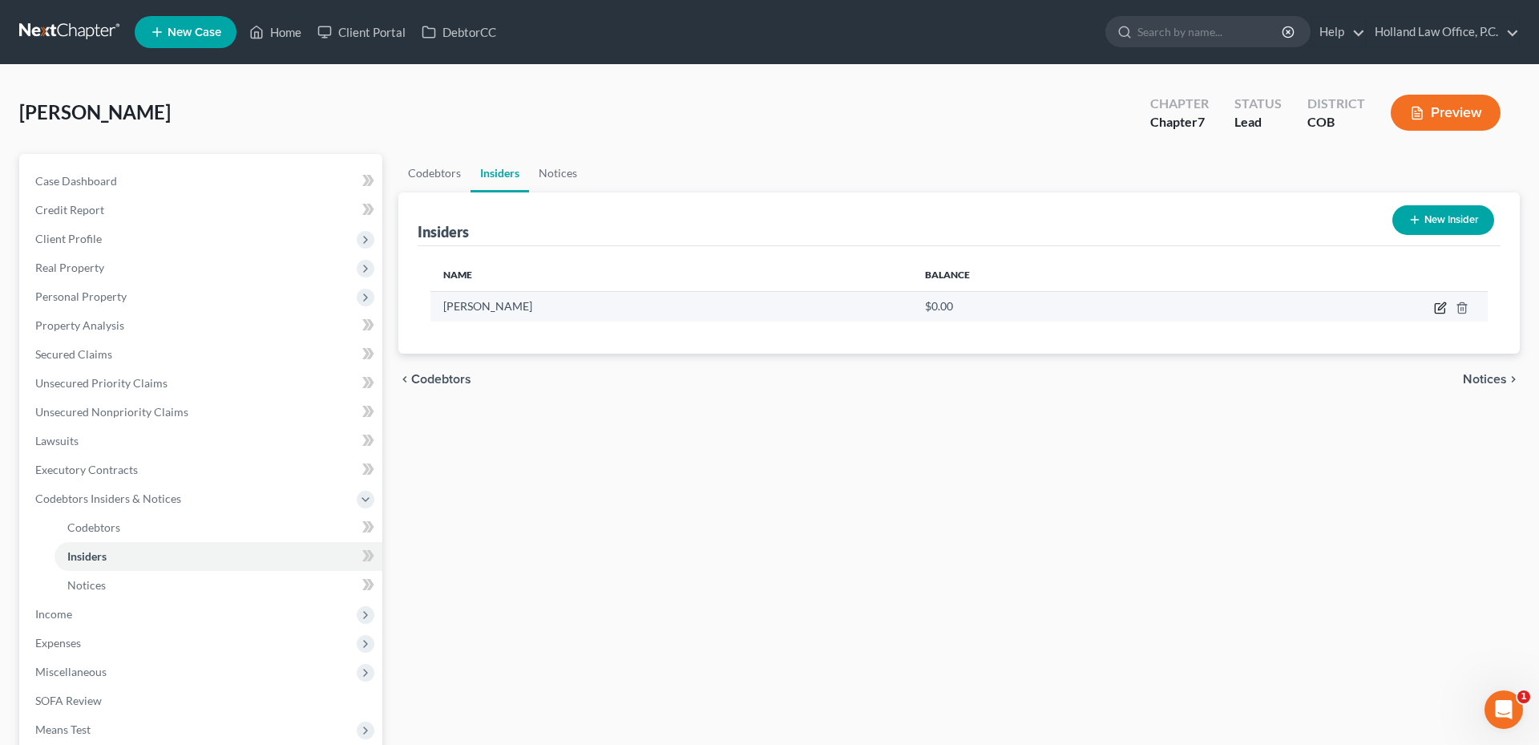
select select "5"
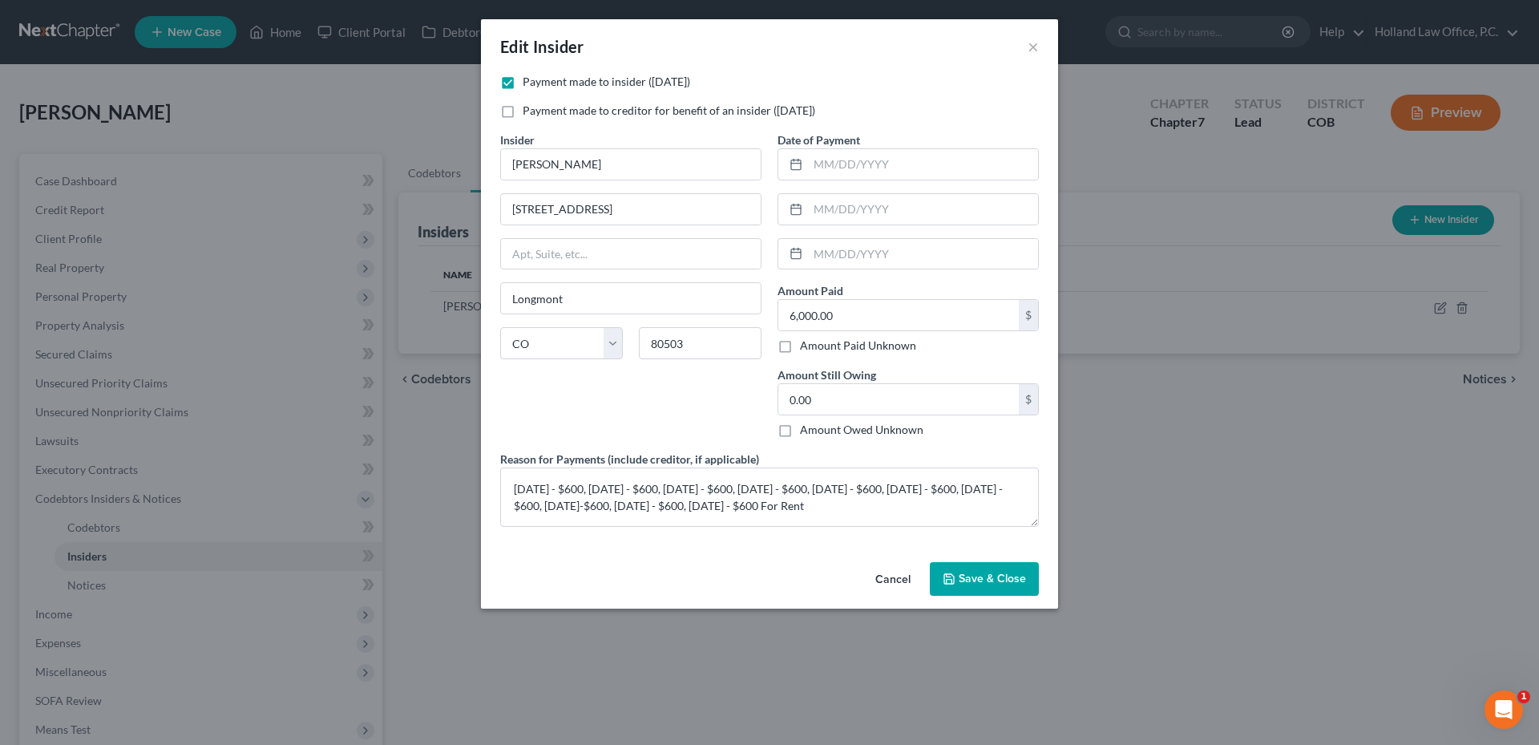
click at [1002, 572] on span "Save & Close" at bounding box center [992, 579] width 67 height 14
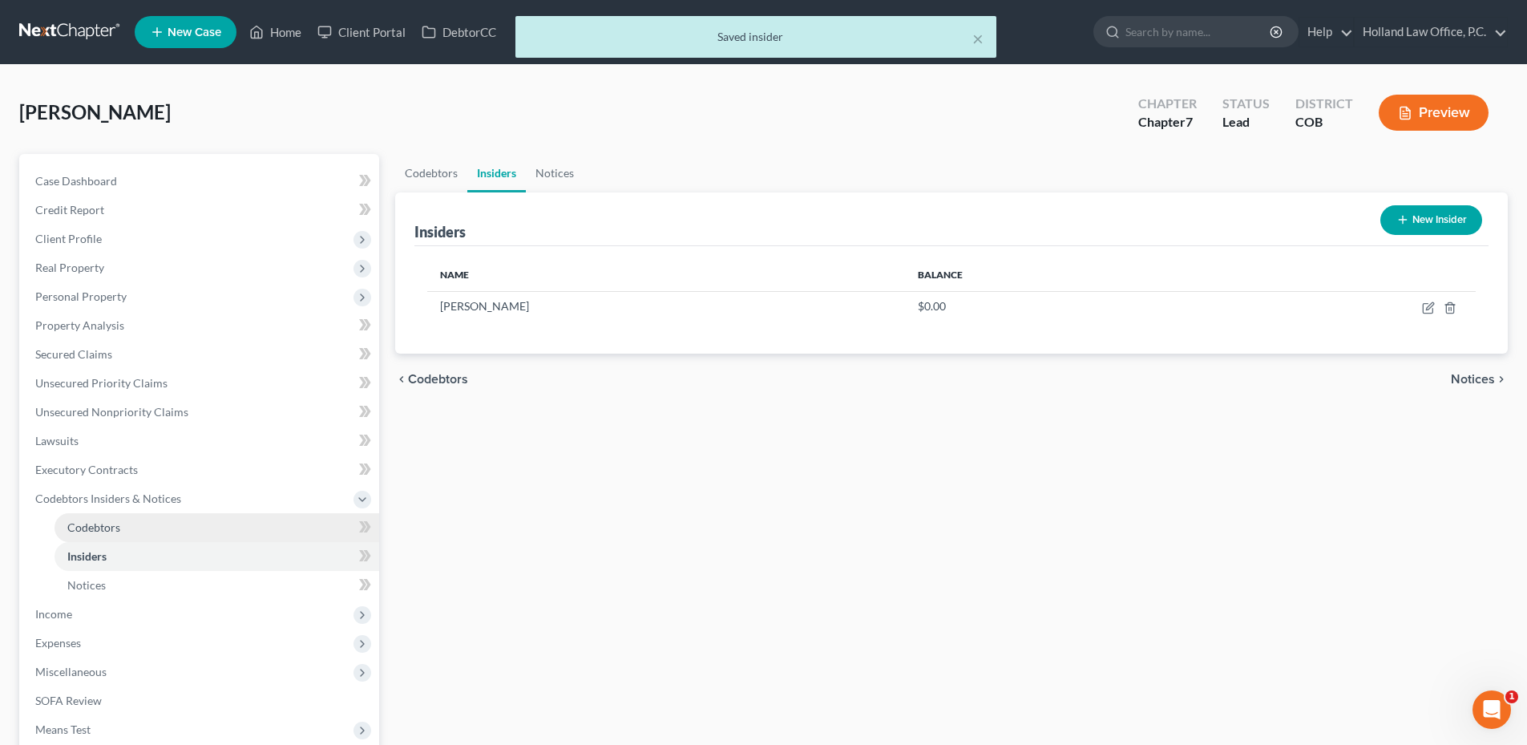
click at [142, 514] on link "Codebtors" at bounding box center [217, 527] width 325 height 29
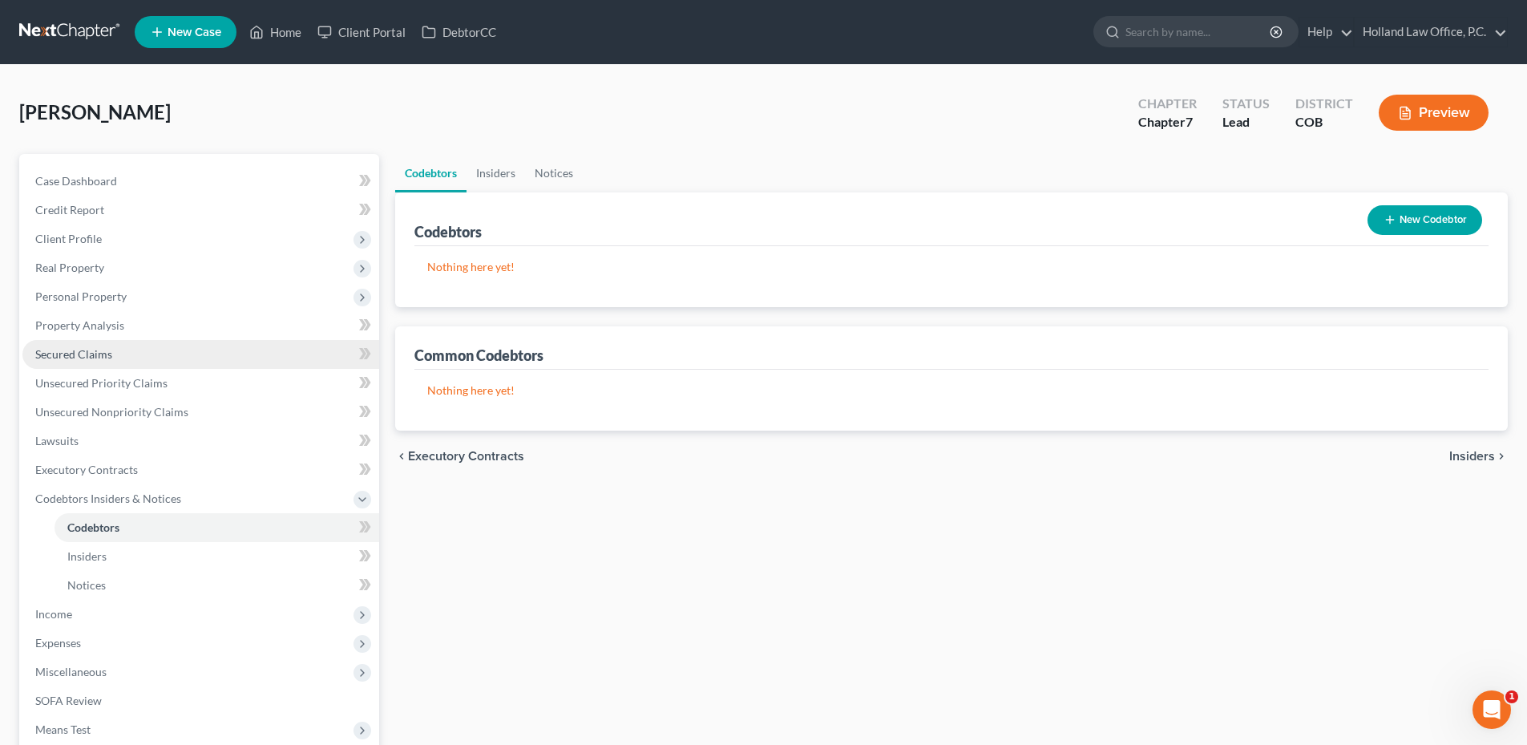
click at [99, 352] on span "Secured Claims" at bounding box center [73, 354] width 77 height 14
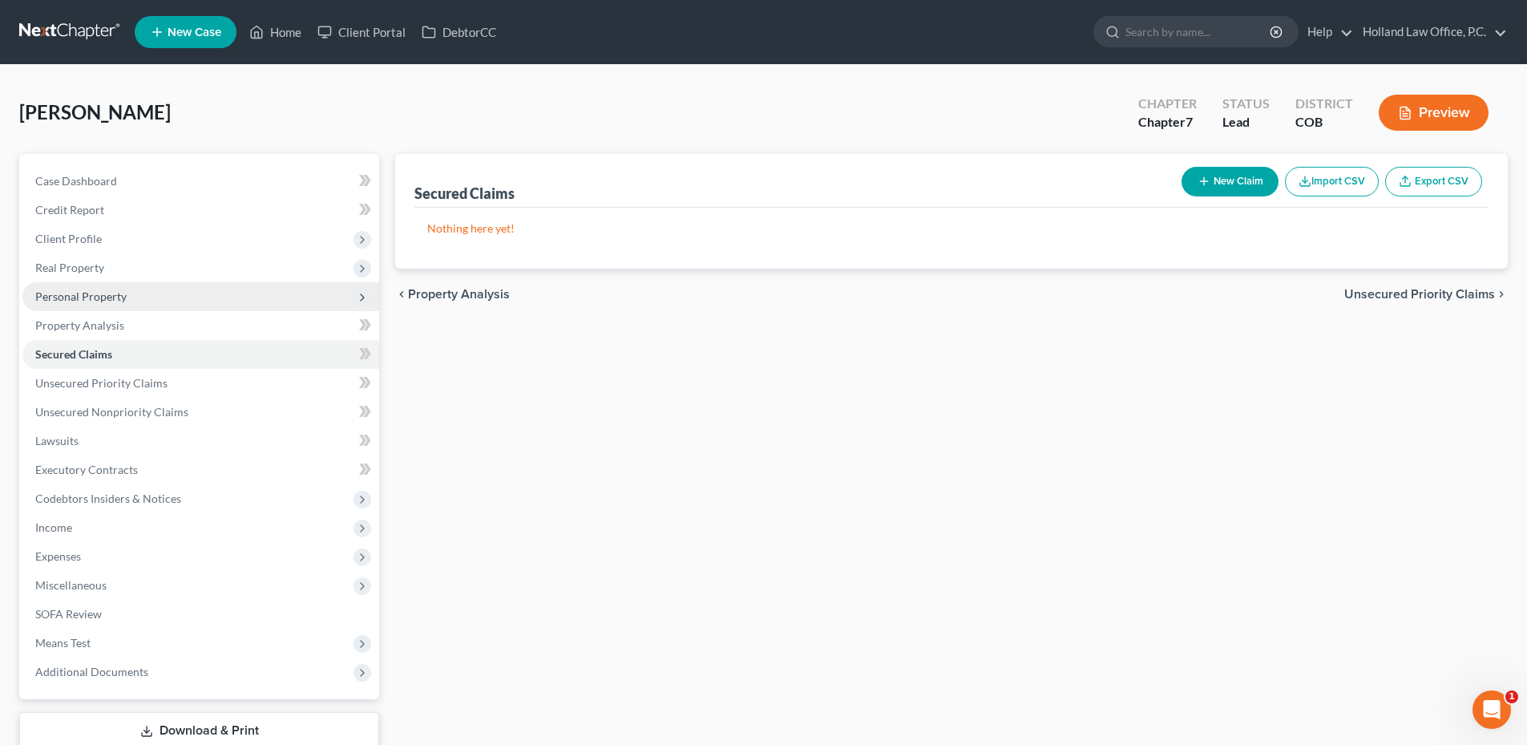
click at [83, 295] on span "Personal Property" at bounding box center [80, 296] width 91 height 14
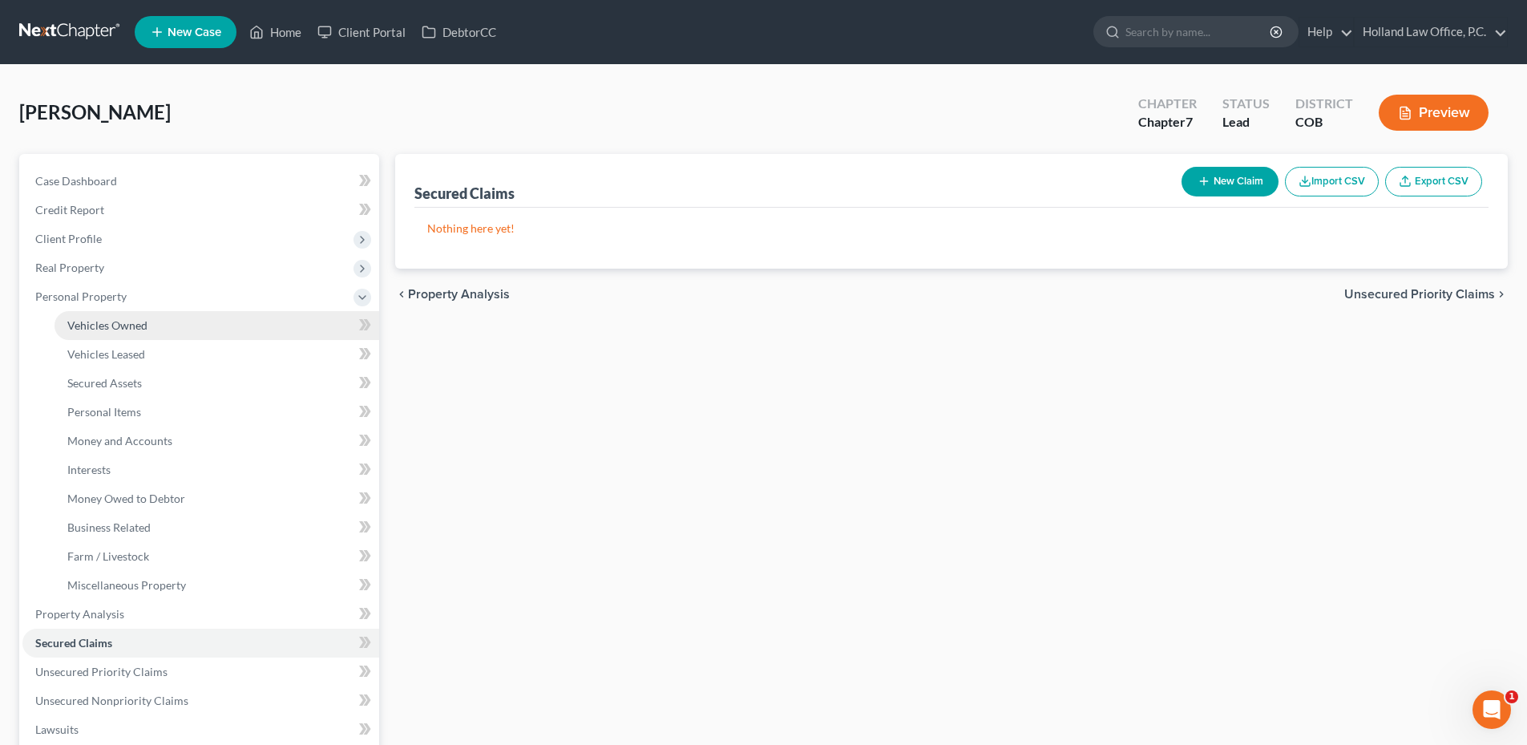
click at [118, 327] on span "Vehicles Owned" at bounding box center [107, 325] width 80 height 14
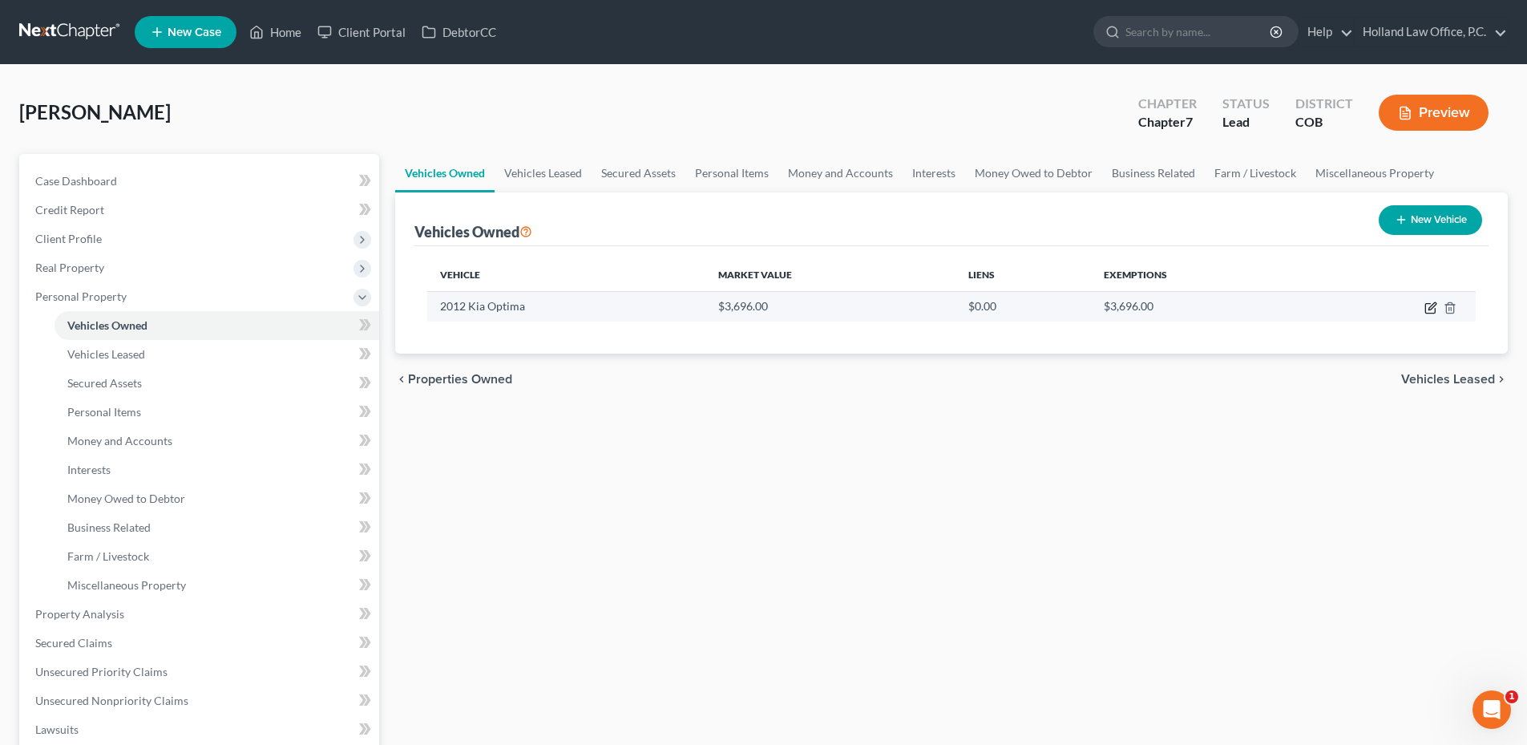
click at [1428, 309] on icon "button" at bounding box center [1431, 305] width 7 height 7
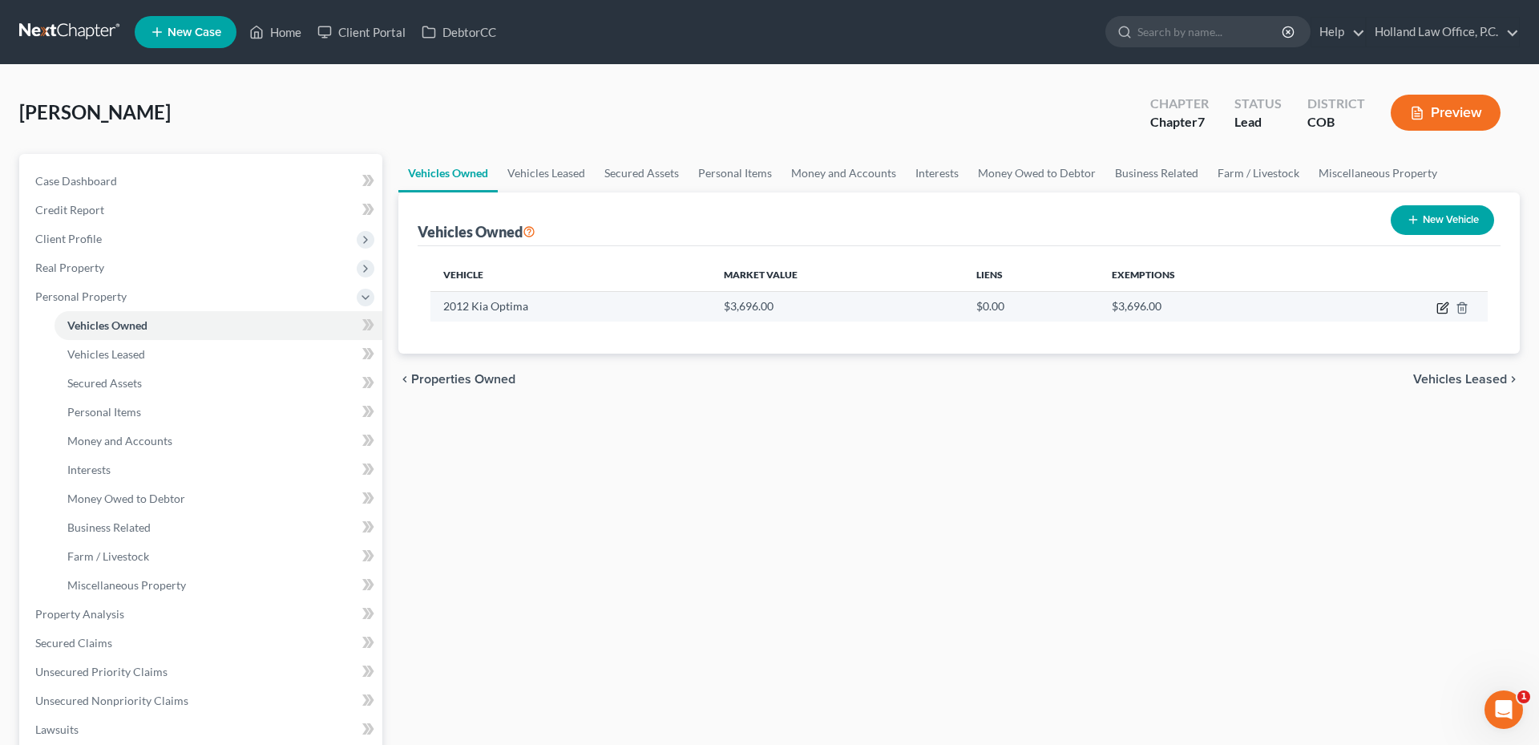
select select "0"
select select "14"
select select "2"
select select "0"
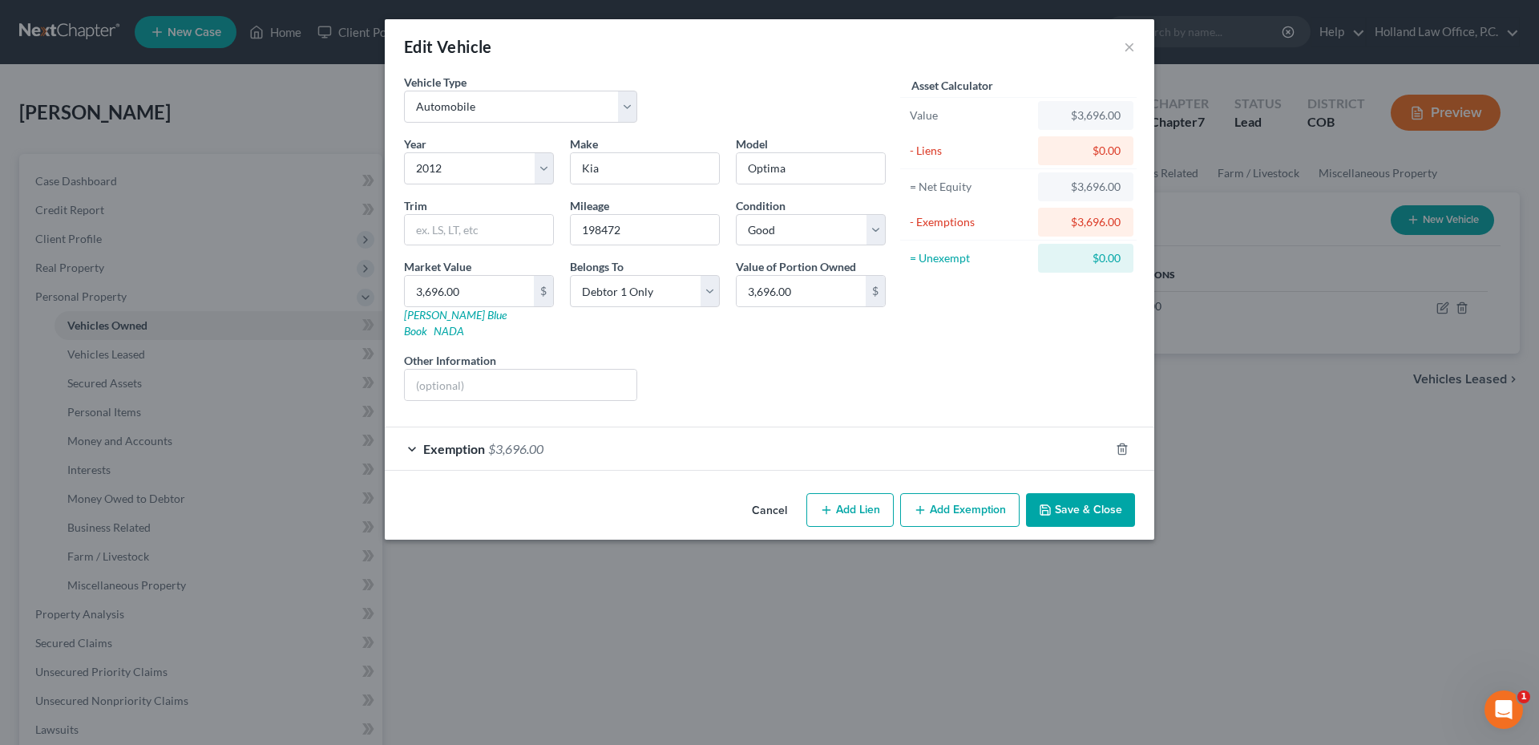
click at [1097, 500] on button "Save & Close" at bounding box center [1080, 510] width 109 height 34
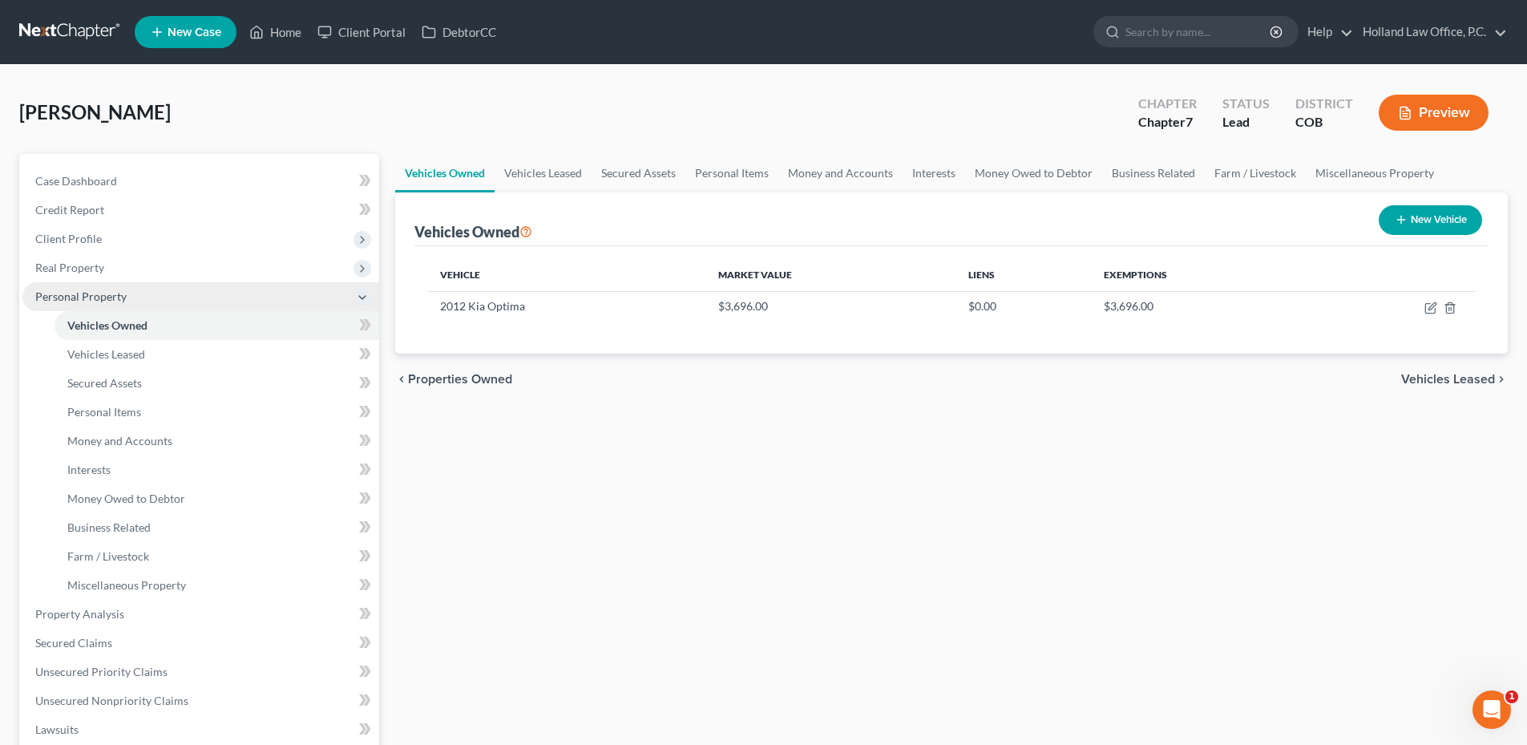
click at [75, 301] on span "Personal Property" at bounding box center [80, 296] width 91 height 14
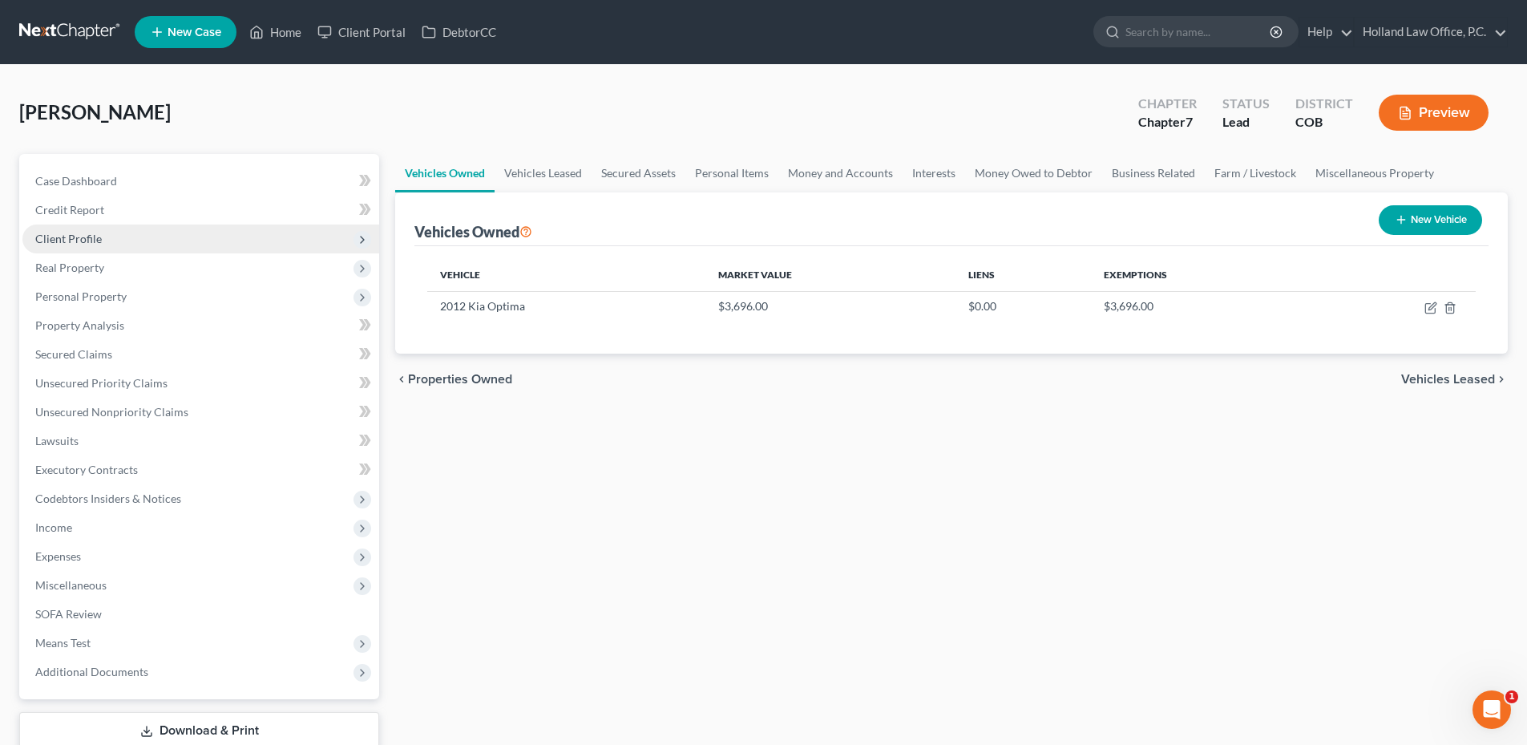
click at [42, 229] on span "Client Profile" at bounding box center [200, 238] width 357 height 29
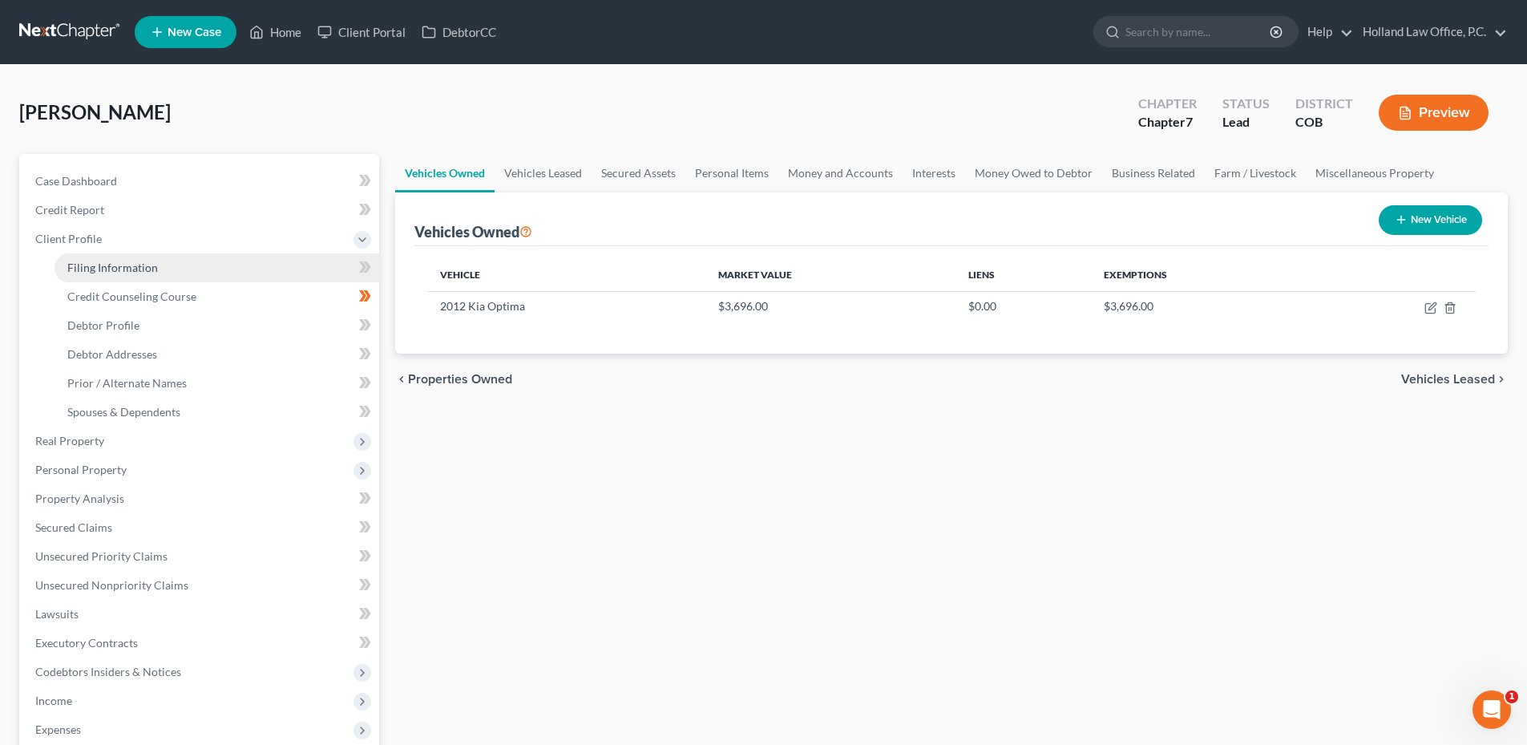
click at [131, 263] on span "Filing Information" at bounding box center [112, 268] width 91 height 14
select select "1"
select select "0"
select select "5"
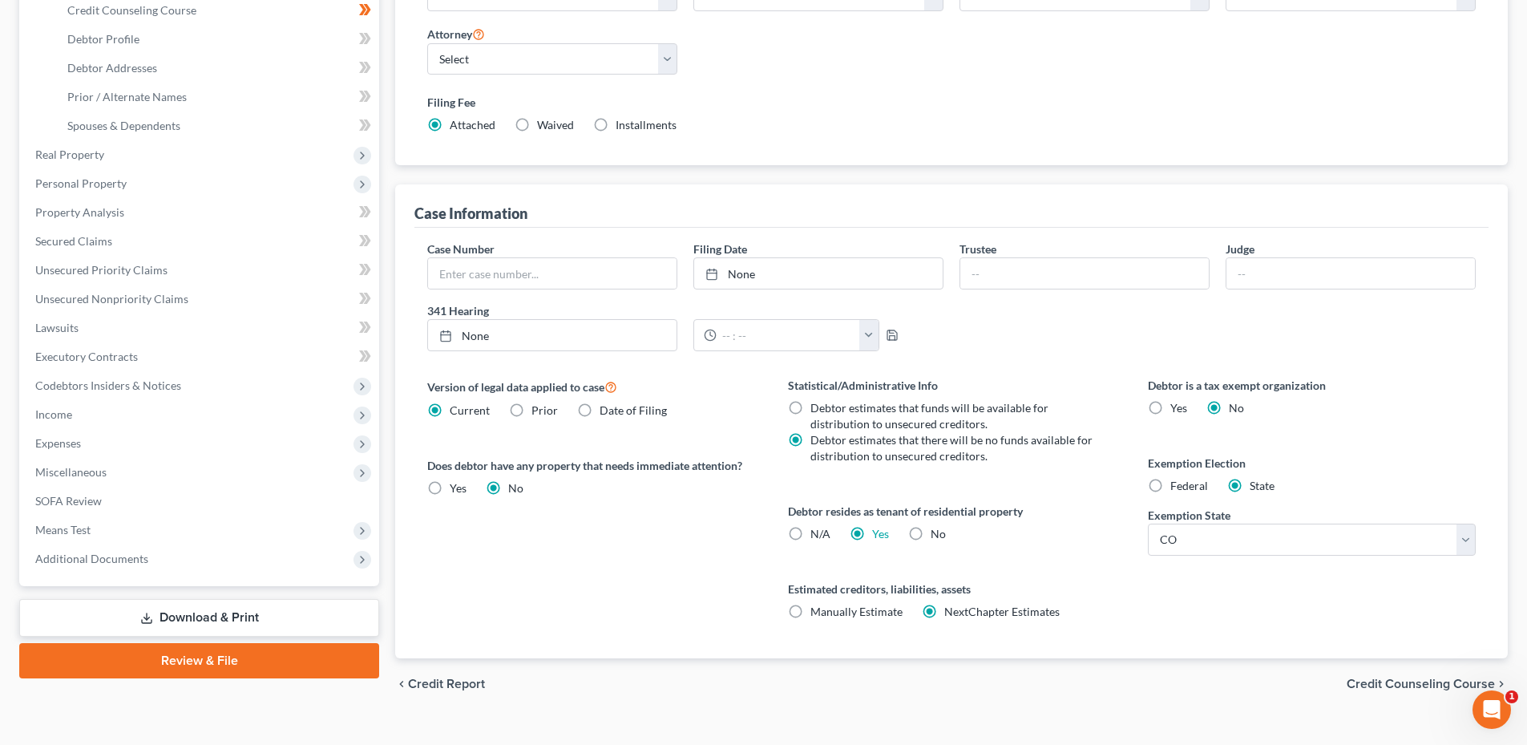
scroll to position [312, 0]
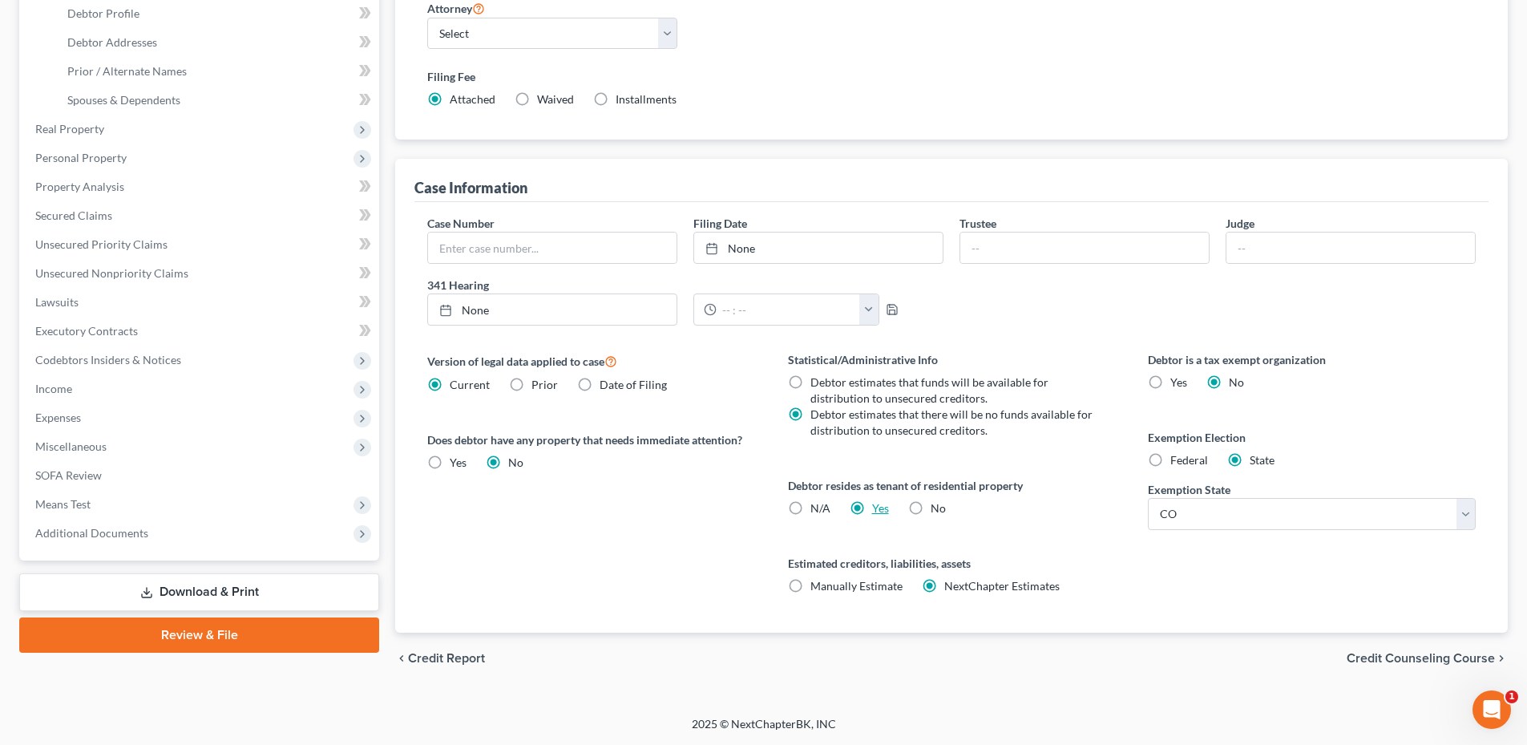
click at [872, 512] on link "Yes" at bounding box center [880, 508] width 17 height 14
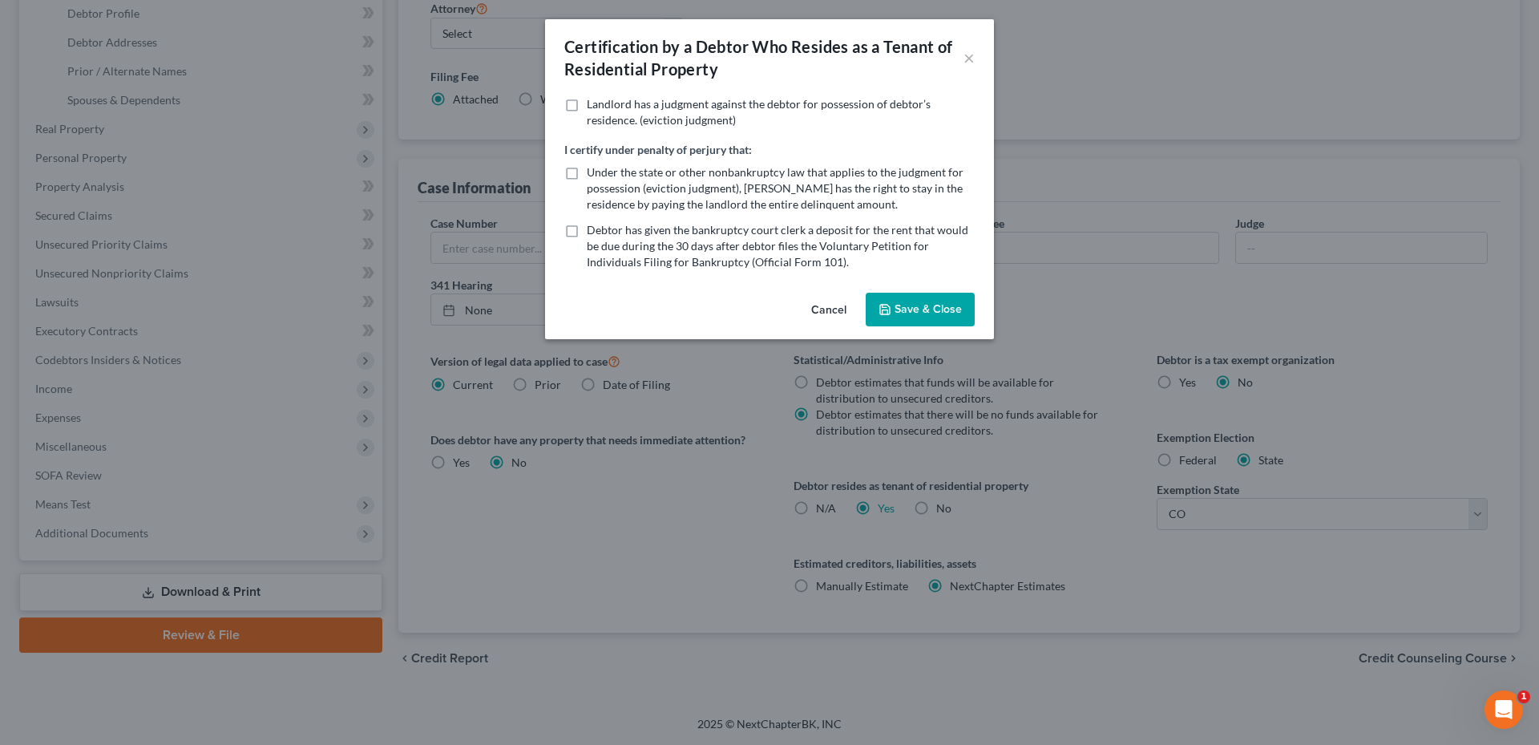
click at [931, 304] on button "Save & Close" at bounding box center [920, 310] width 109 height 34
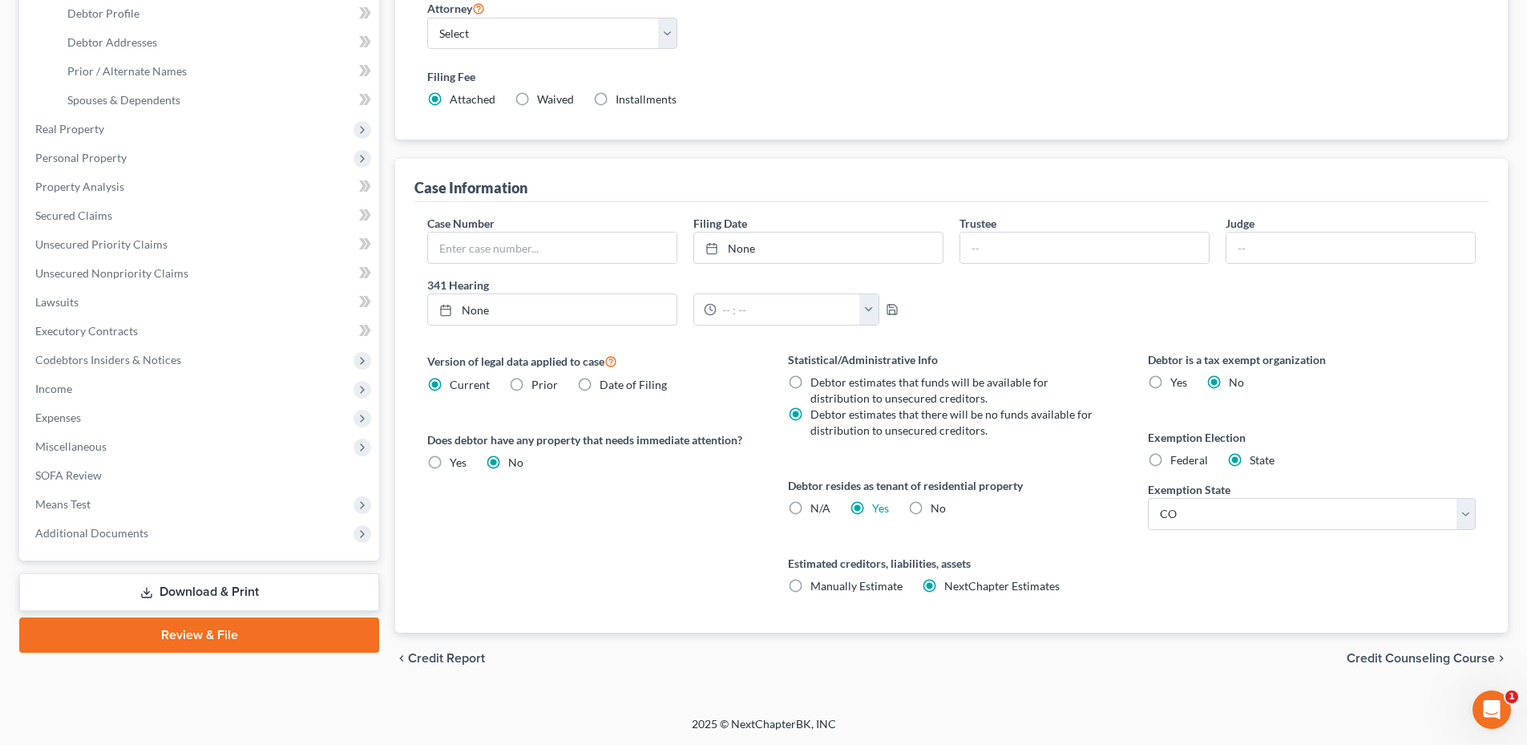
scroll to position [0, 0]
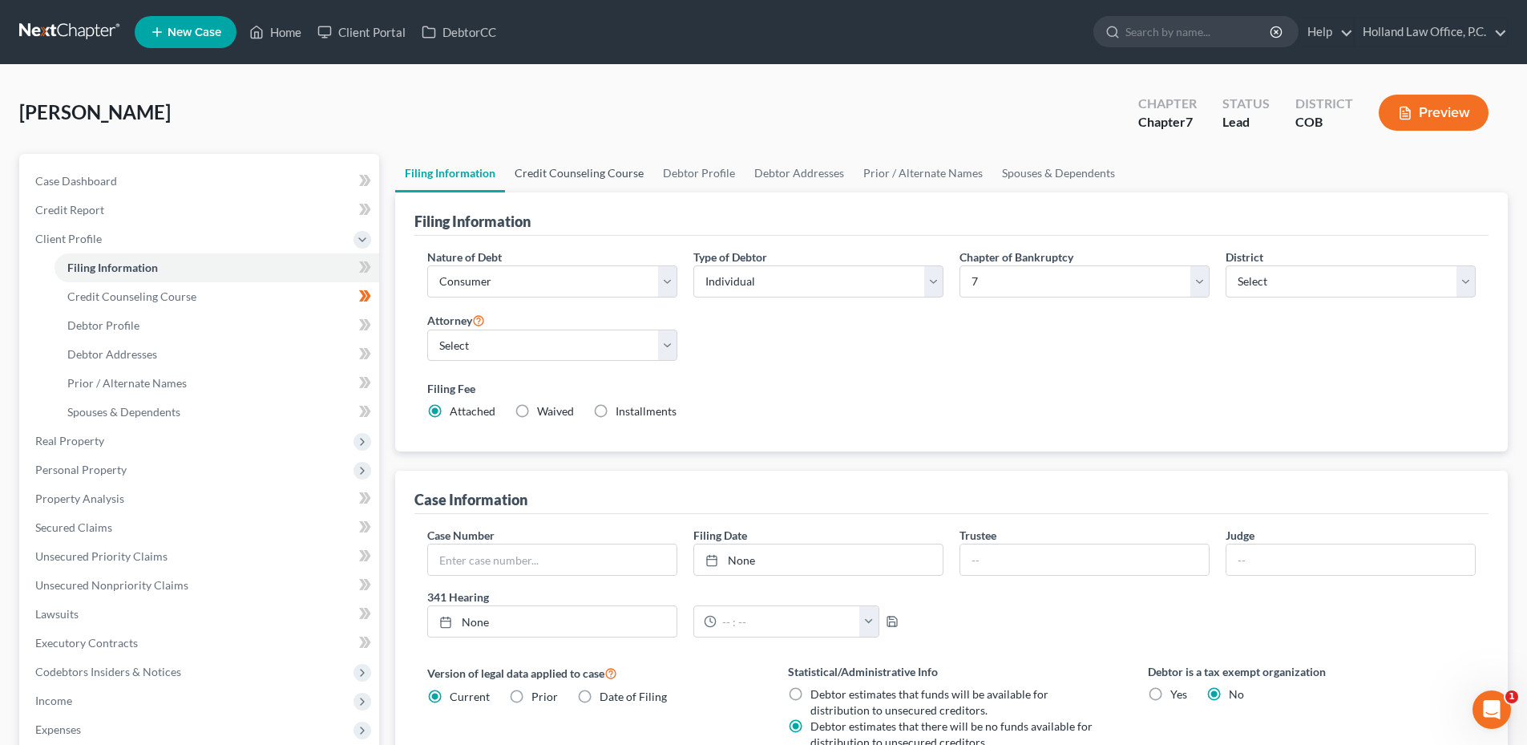
click at [600, 178] on link "Credit Counseling Course" at bounding box center [579, 173] width 148 height 38
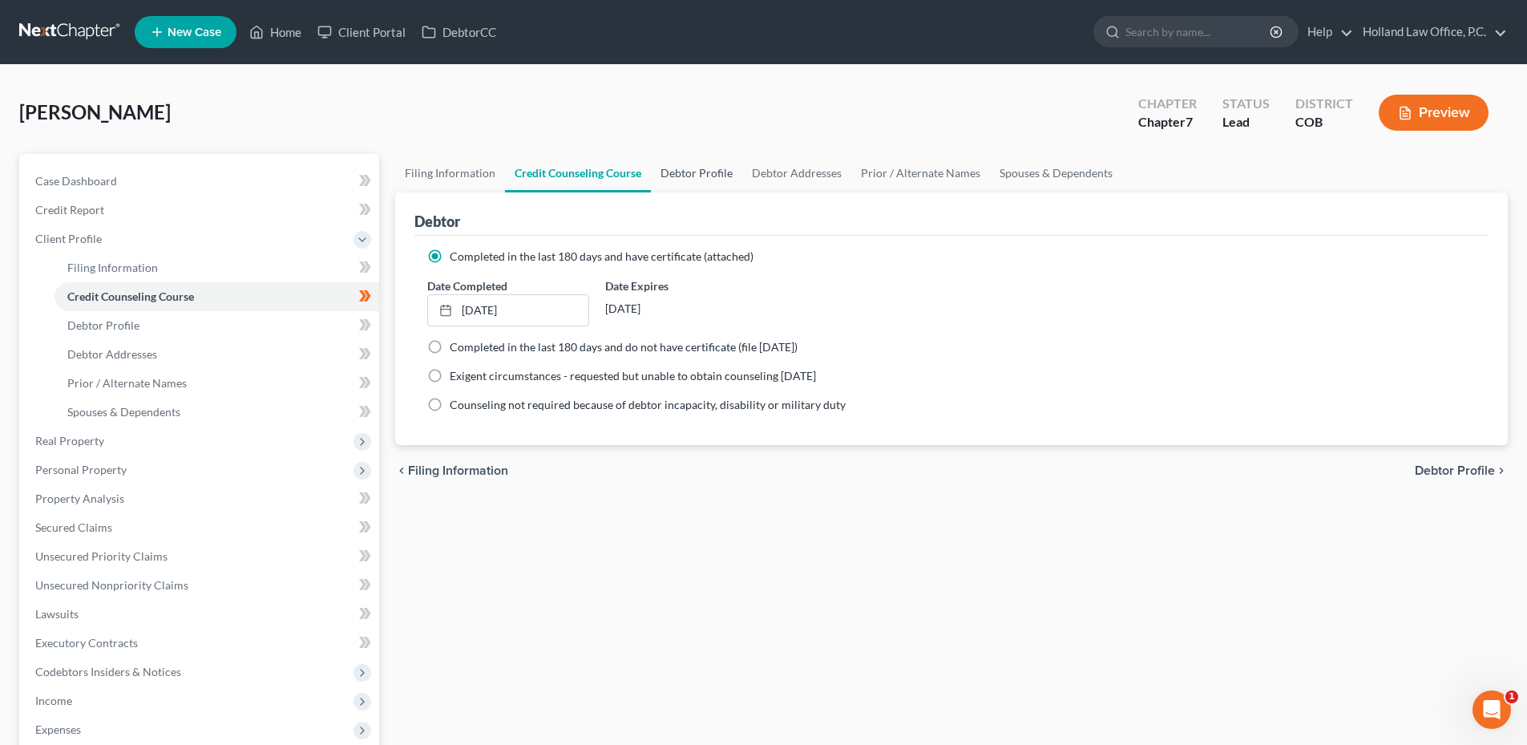
click at [703, 172] on link "Debtor Profile" at bounding box center [696, 173] width 91 height 38
select select "0"
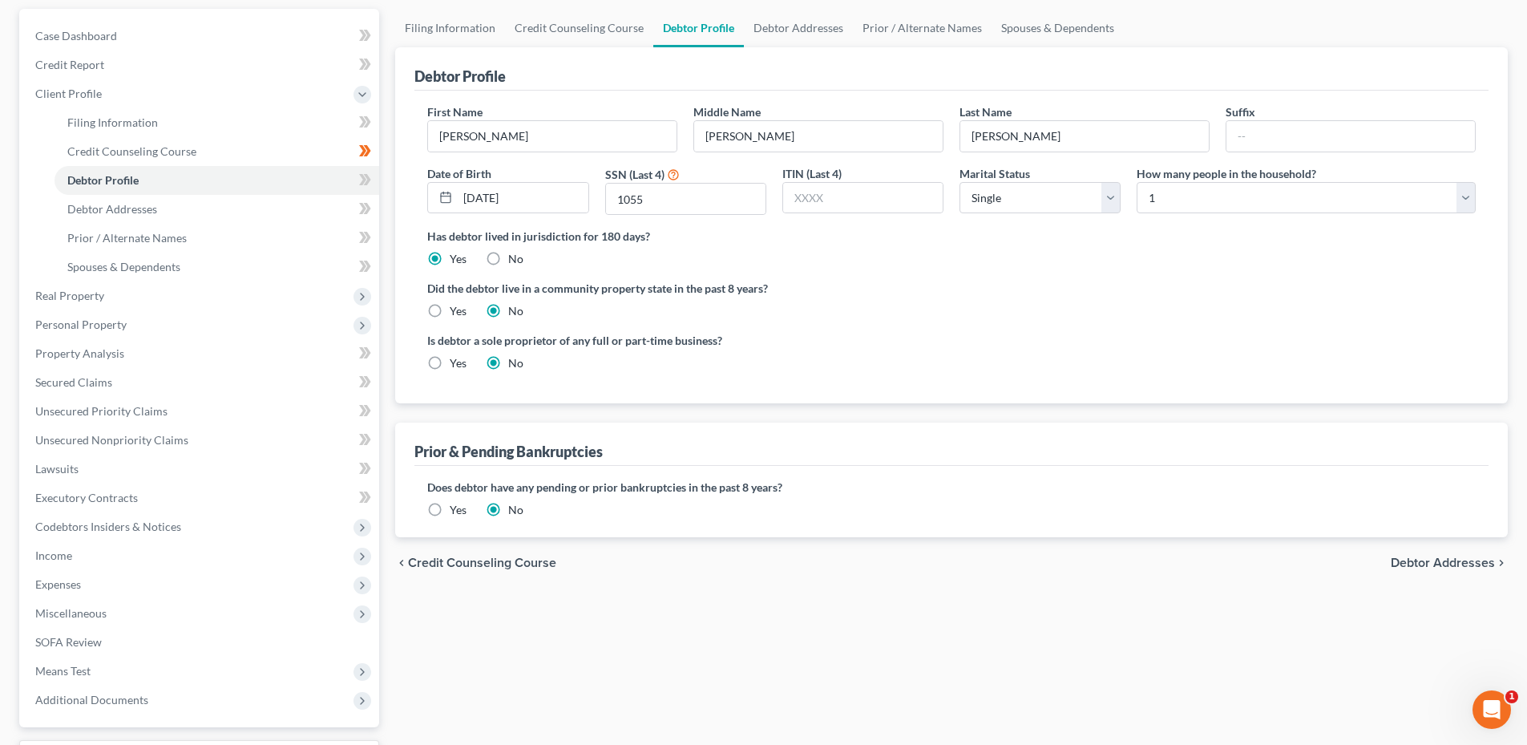
scroll to position [160, 0]
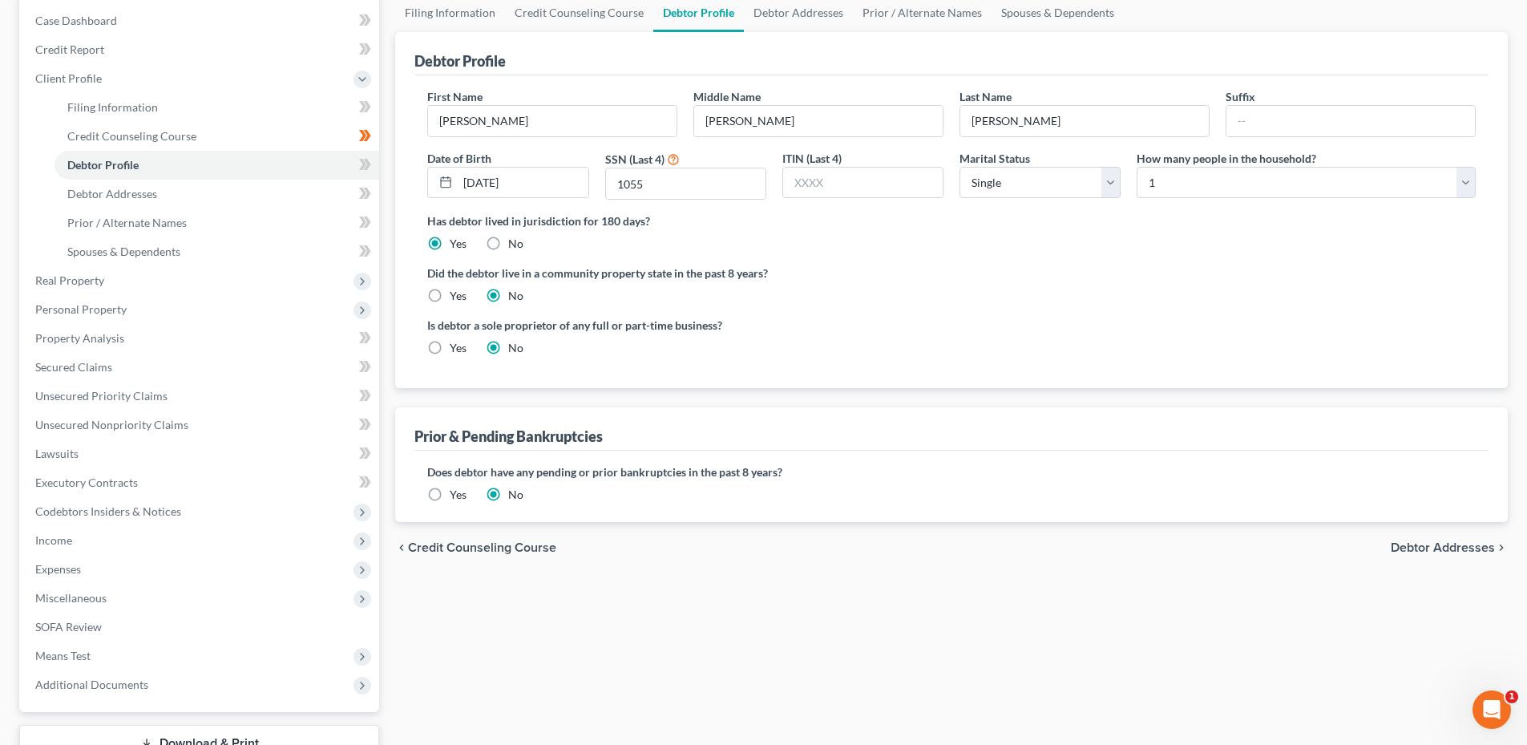
click at [450, 348] on label "Yes" at bounding box center [458, 348] width 17 height 16
click at [456, 348] on input "Yes" at bounding box center [461, 345] width 10 height 10
radio input "true"
radio input "false"
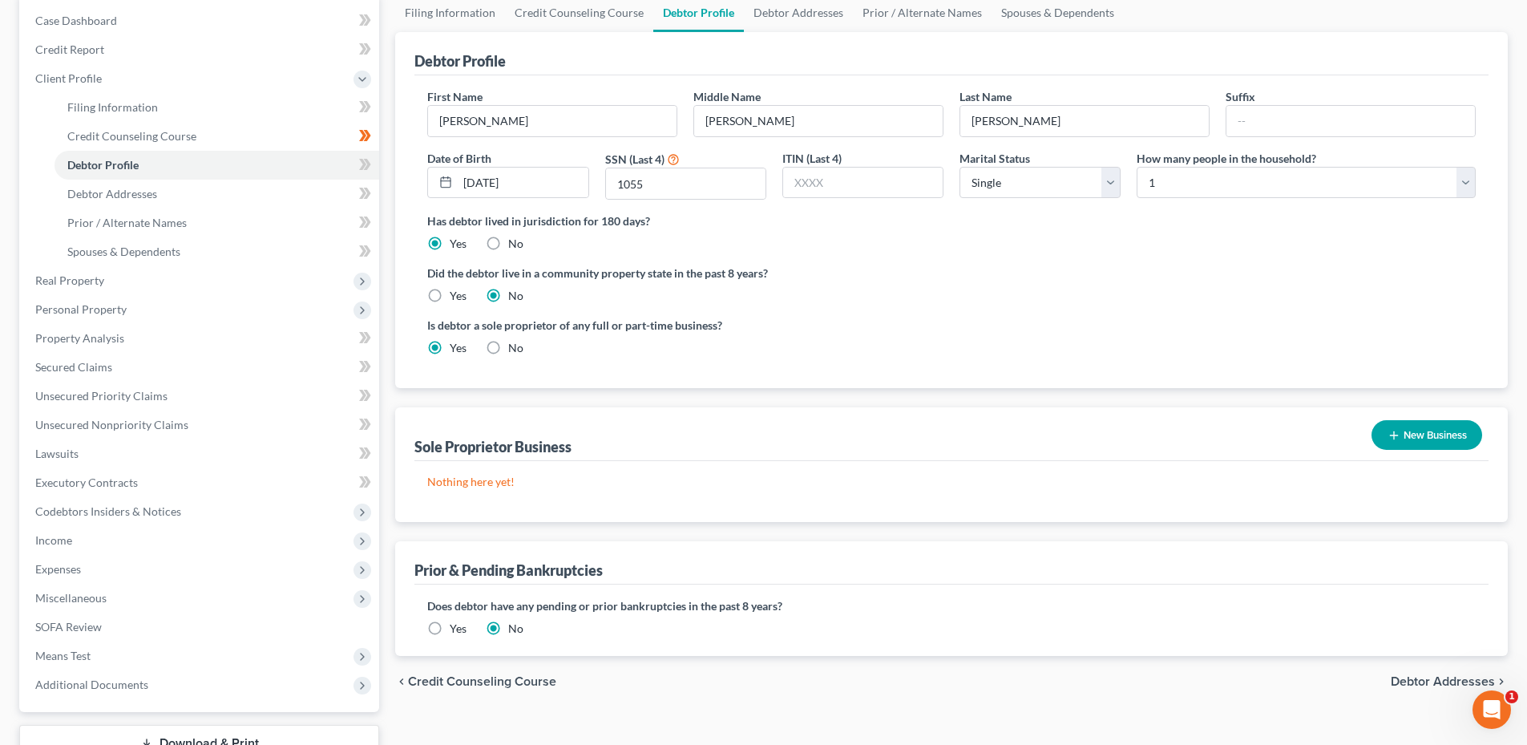
click at [1404, 441] on button "New Business" at bounding box center [1427, 435] width 111 height 30
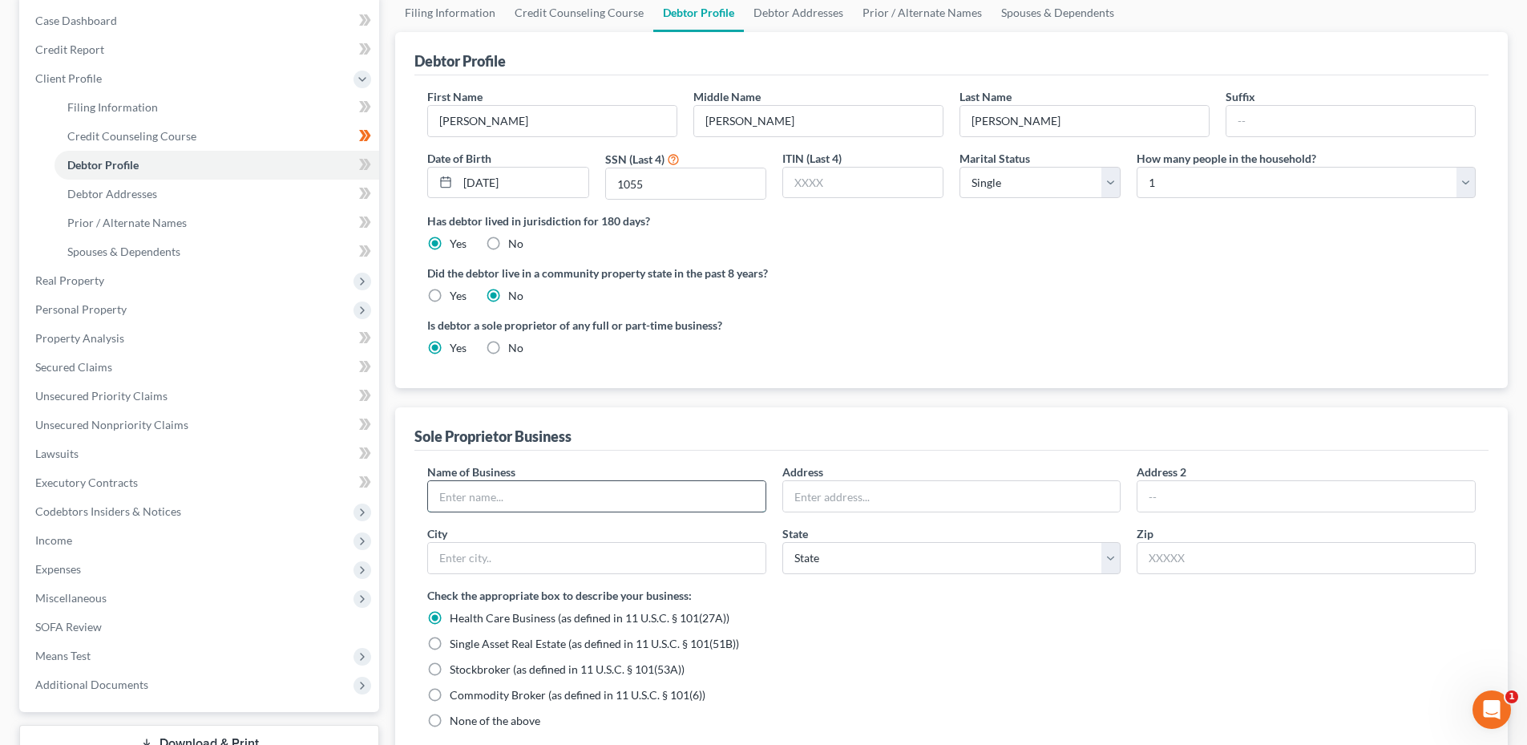
click at [604, 502] on input "text" at bounding box center [596, 496] width 337 height 30
click at [603, 502] on input "text" at bounding box center [596, 496] width 337 height 30
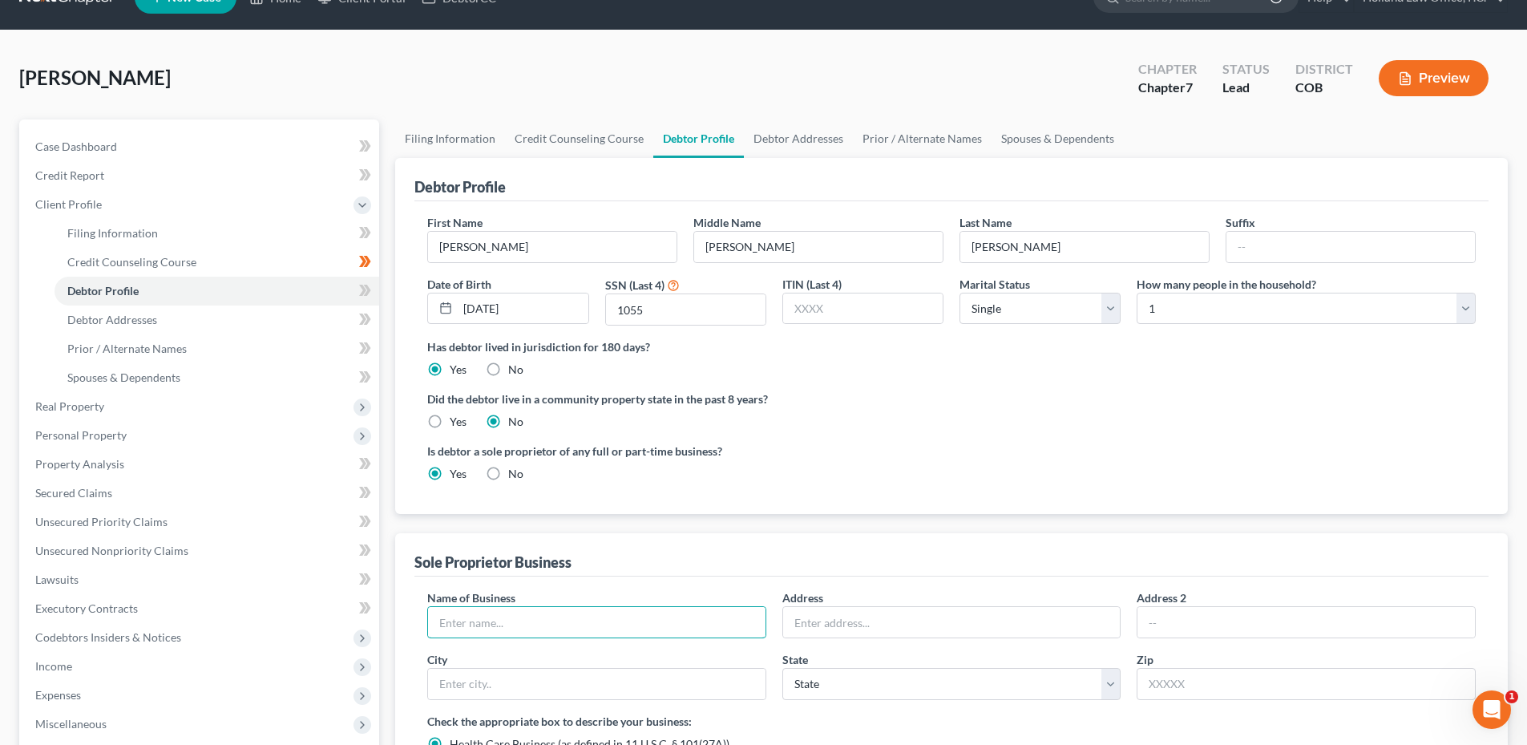
scroll to position [0, 0]
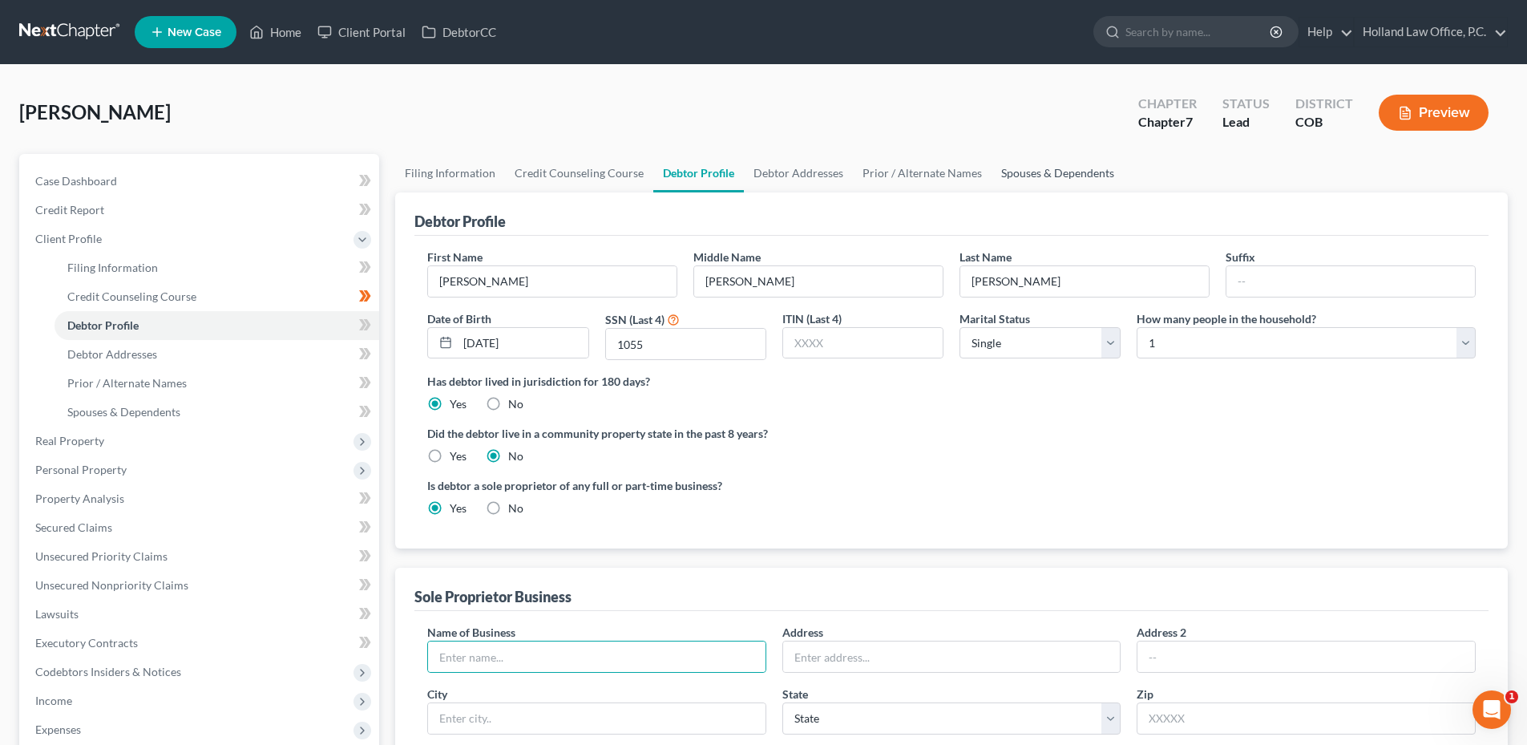
click at [1065, 160] on link "Spouses & Dependents" at bounding box center [1058, 173] width 132 height 38
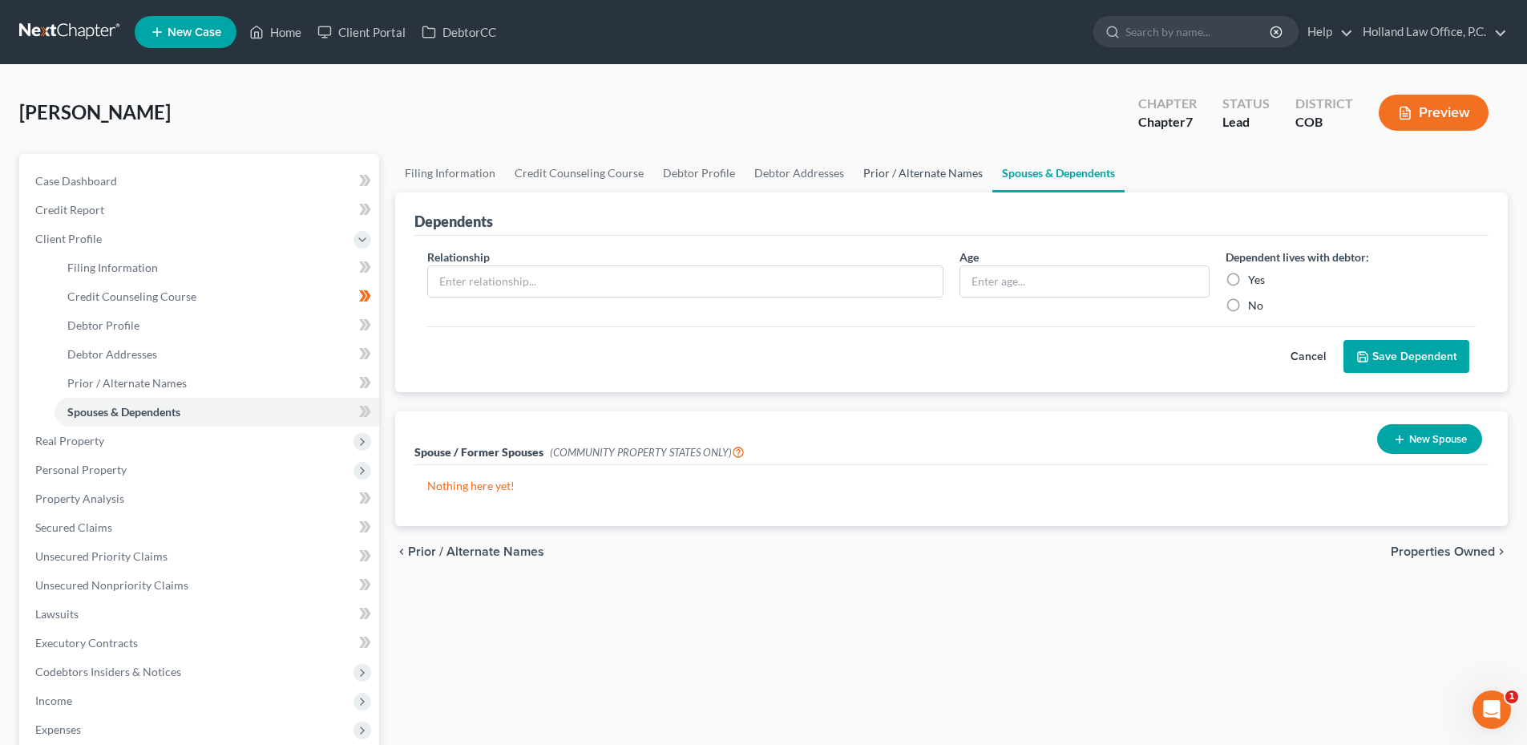
click at [897, 172] on link "Prior / Alternate Names" at bounding box center [923, 173] width 139 height 38
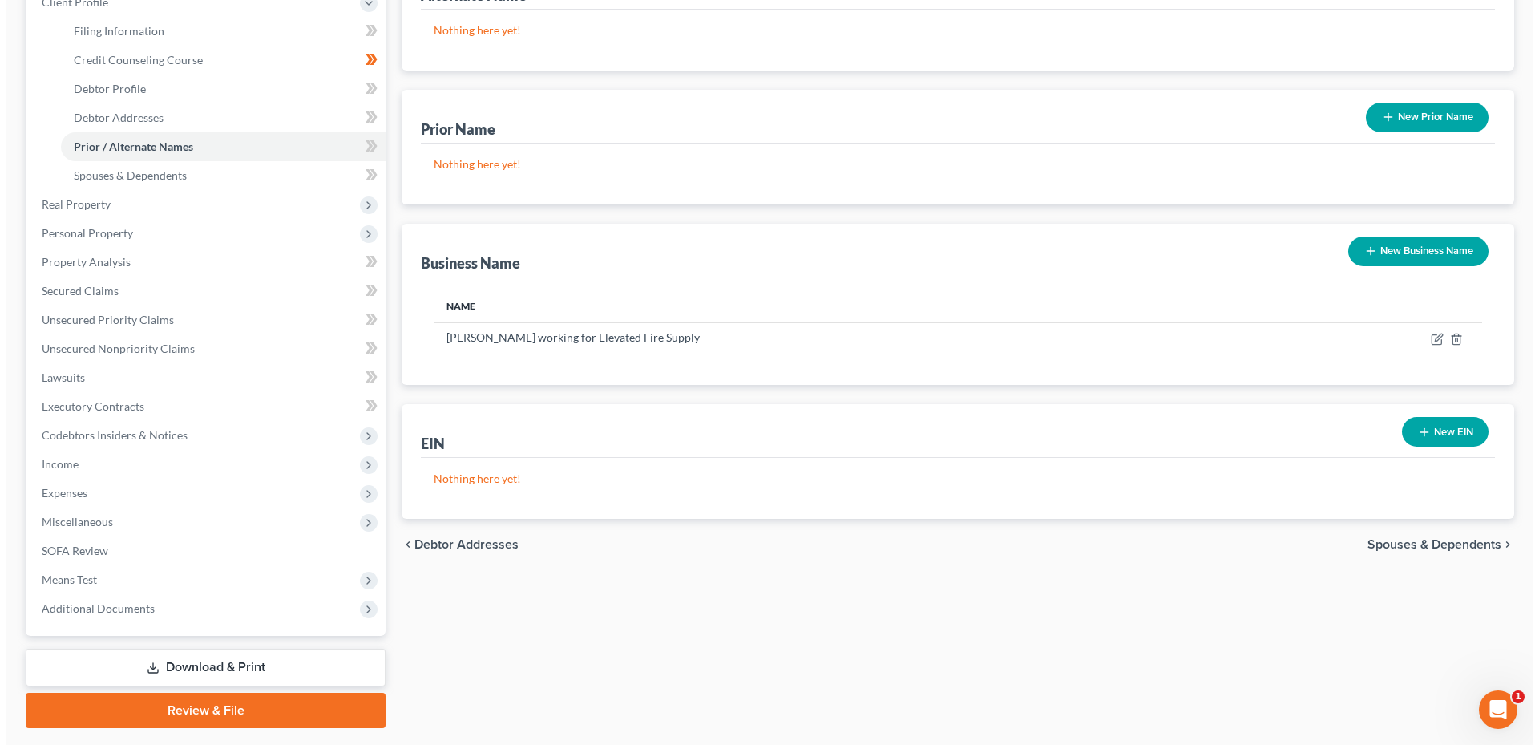
scroll to position [240, 0]
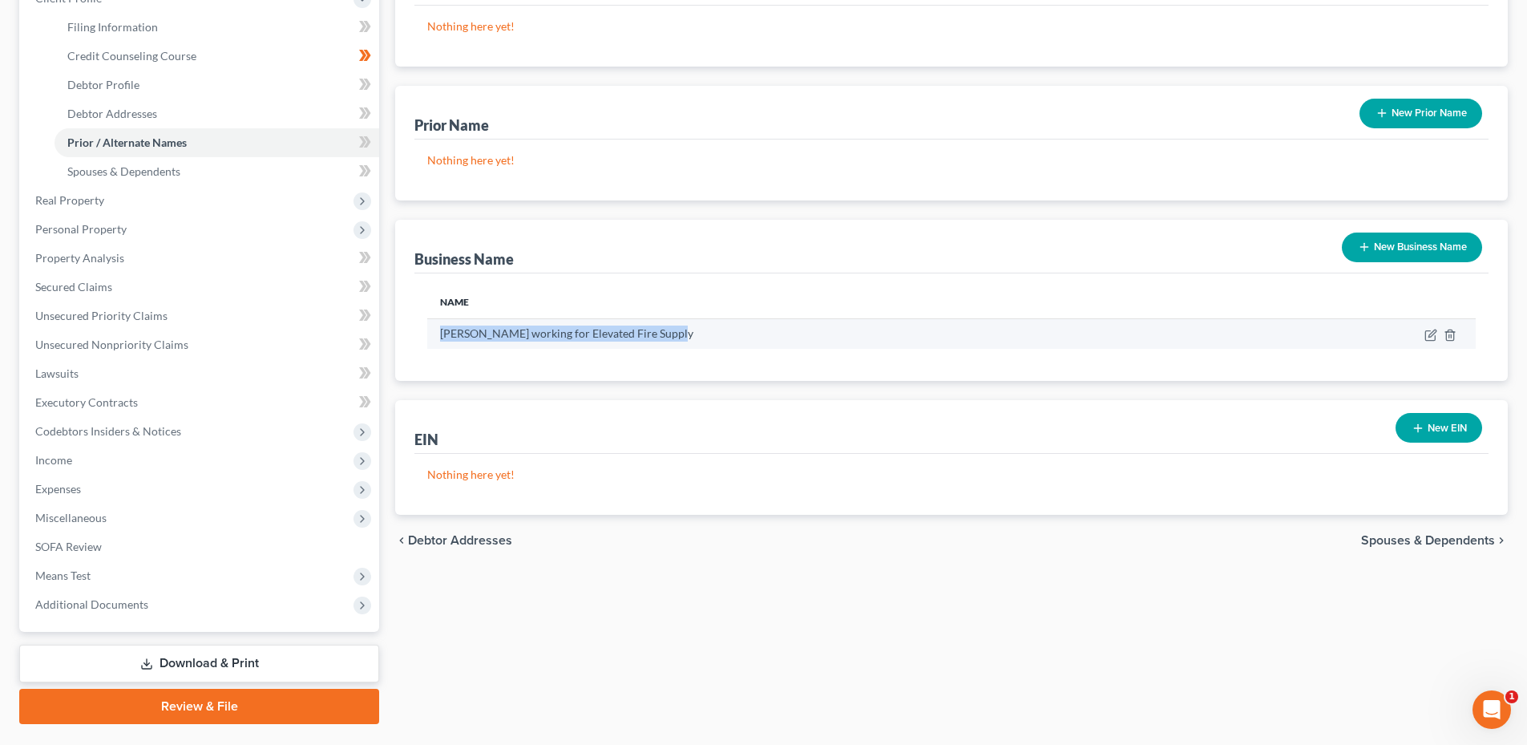
drag, startPoint x: 596, startPoint y: 331, endPoint x: 428, endPoint y: 327, distance: 168.4
click at [428, 327] on td "Jacob Gladis working for Elevated Fire Supply" at bounding box center [853, 333] width 852 height 30
drag, startPoint x: 445, startPoint y: 328, endPoint x: 526, endPoint y: 326, distance: 81.0
copy td "Jacob Gladis working for Elevated Fire Supply"
click at [1457, 337] on td at bounding box center [1378, 333] width 196 height 30
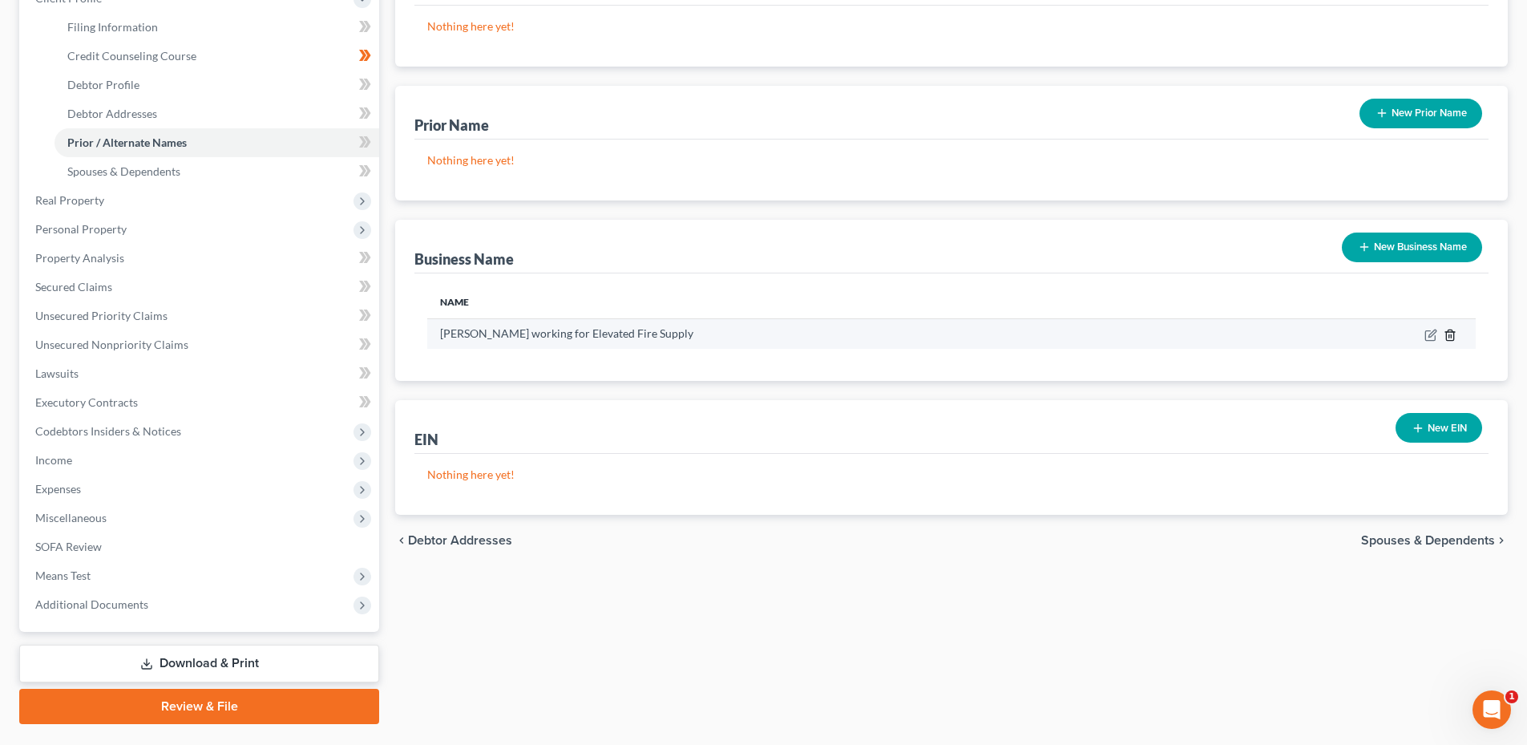
click at [1453, 337] on icon "button" at bounding box center [1449, 334] width 7 height 10
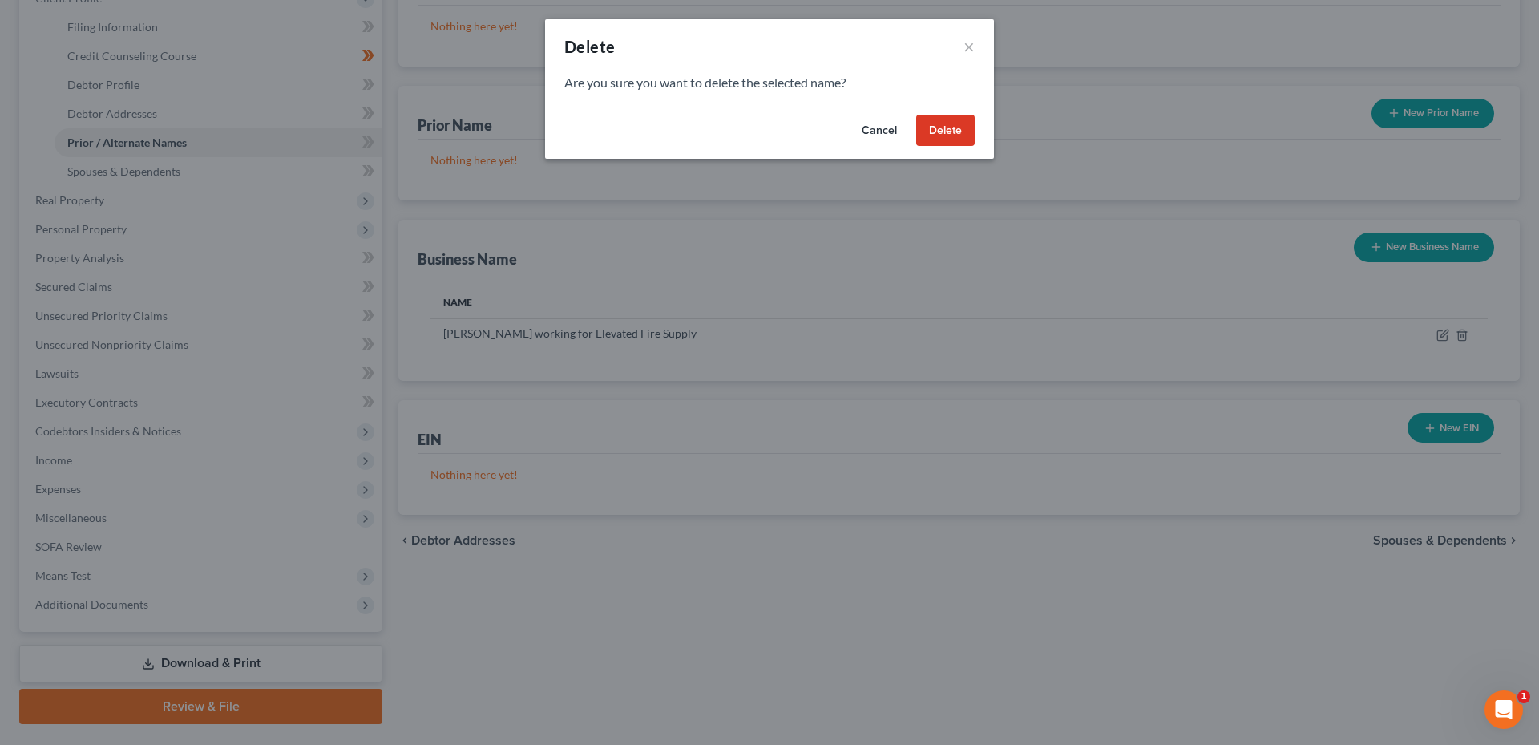
click at [942, 135] on button "Delete" at bounding box center [945, 131] width 59 height 32
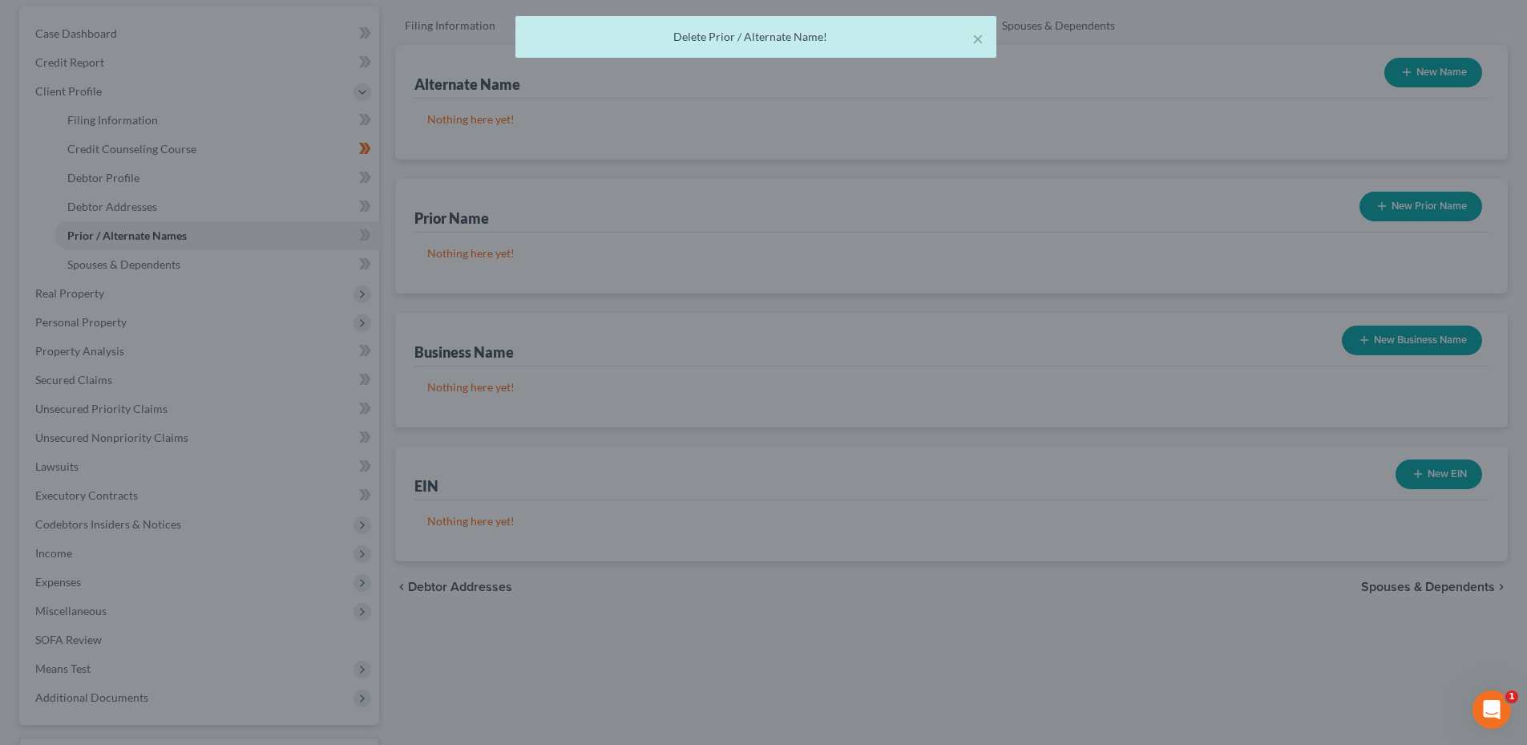
scroll to position [0, 0]
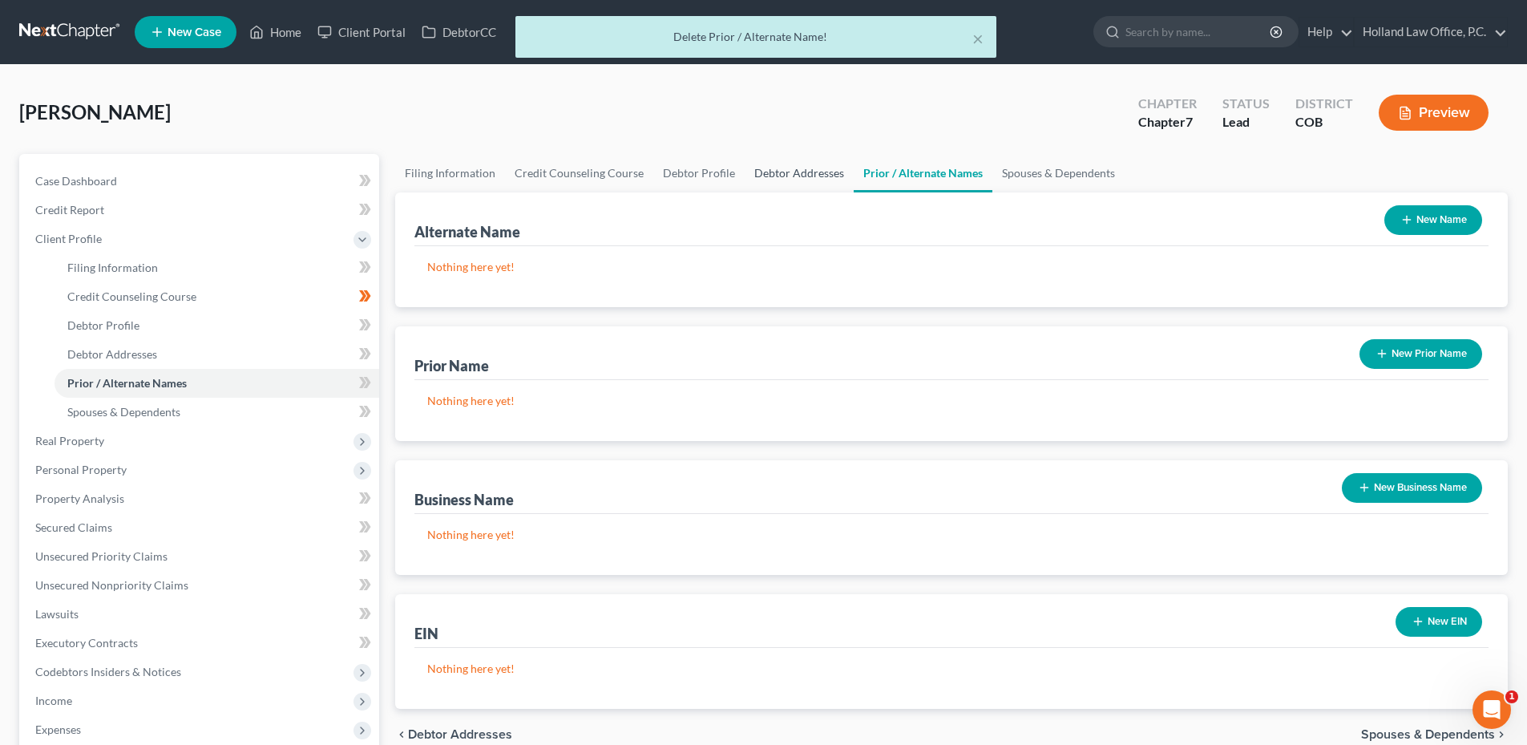
click at [753, 167] on link "Debtor Addresses" at bounding box center [799, 173] width 109 height 38
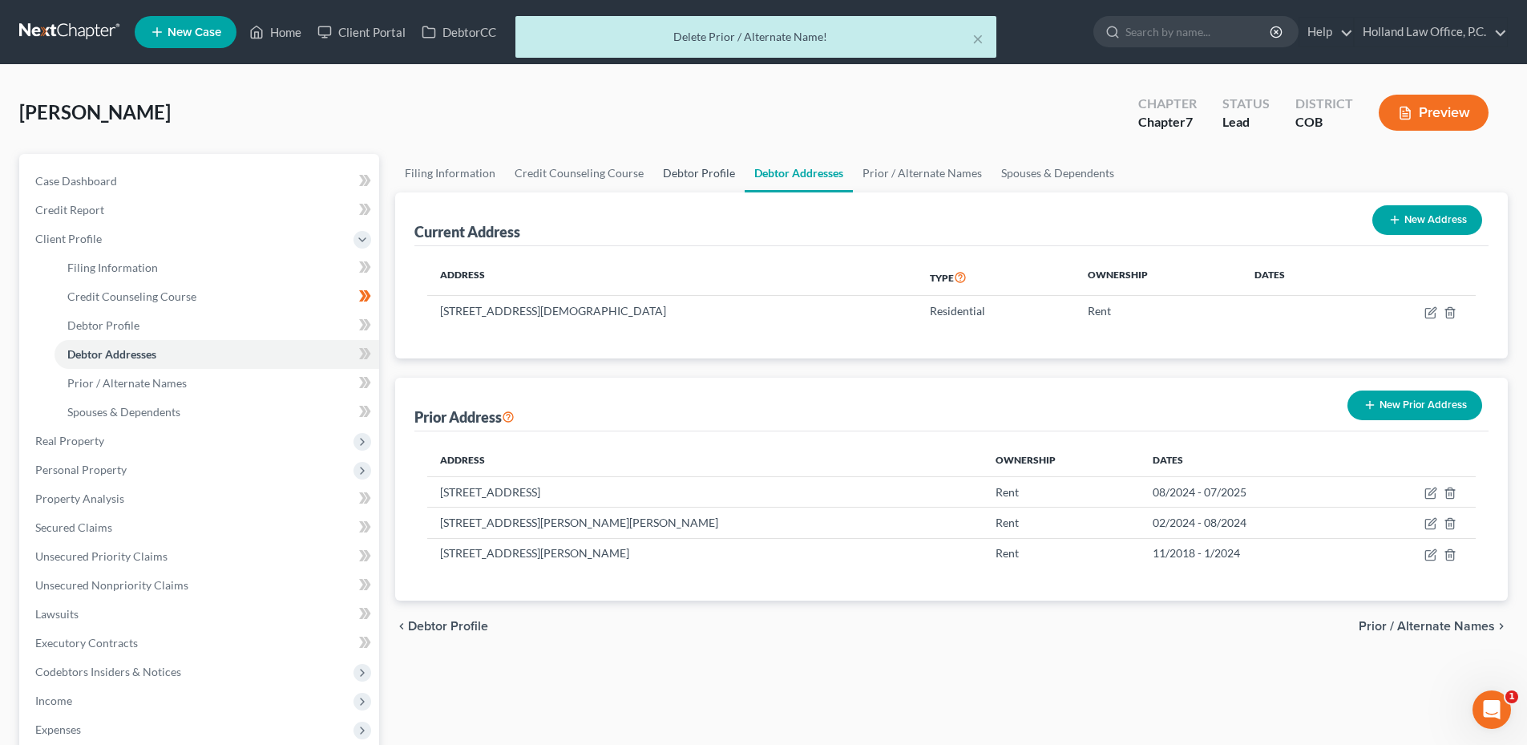
click at [685, 170] on link "Debtor Profile" at bounding box center [698, 173] width 91 height 38
select select "0"
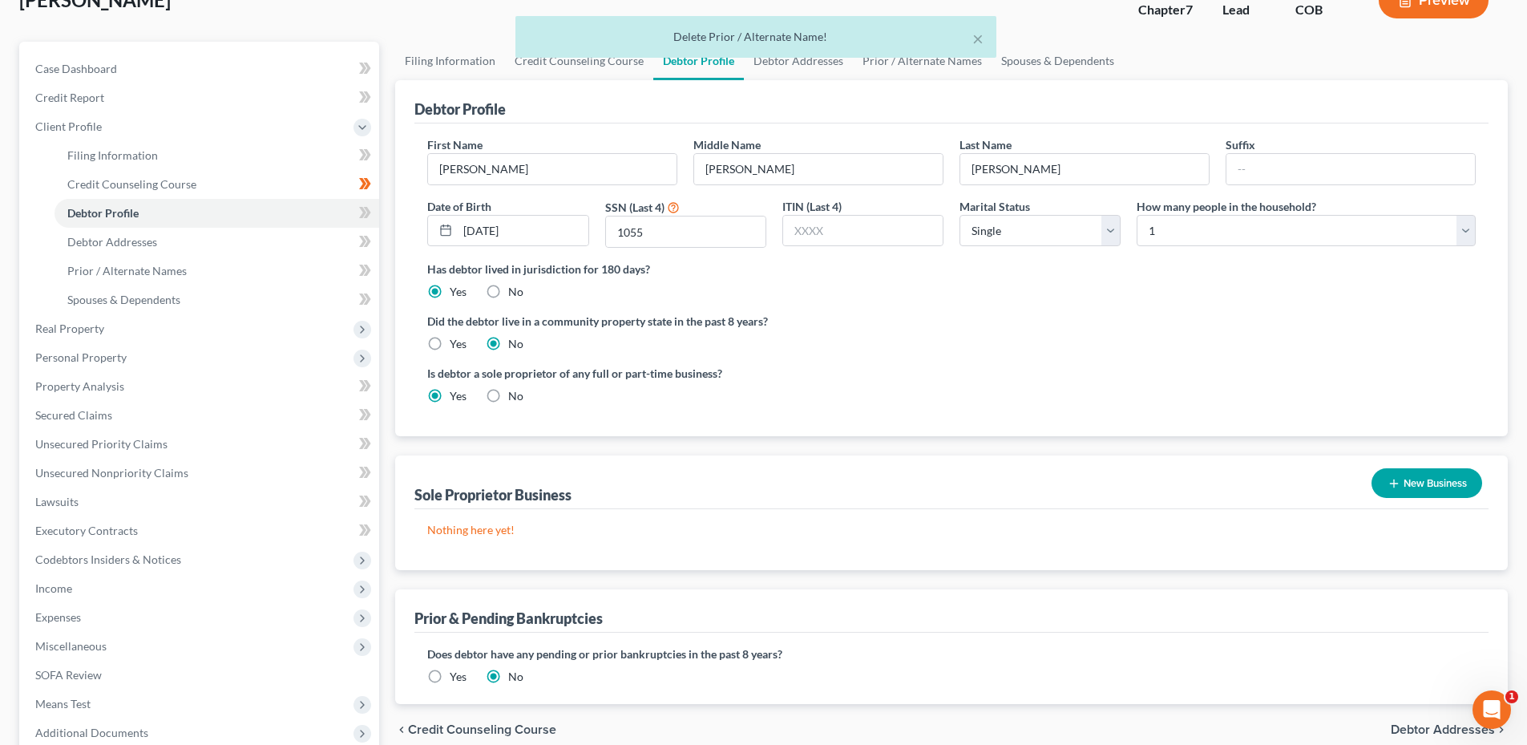
scroll to position [281, 0]
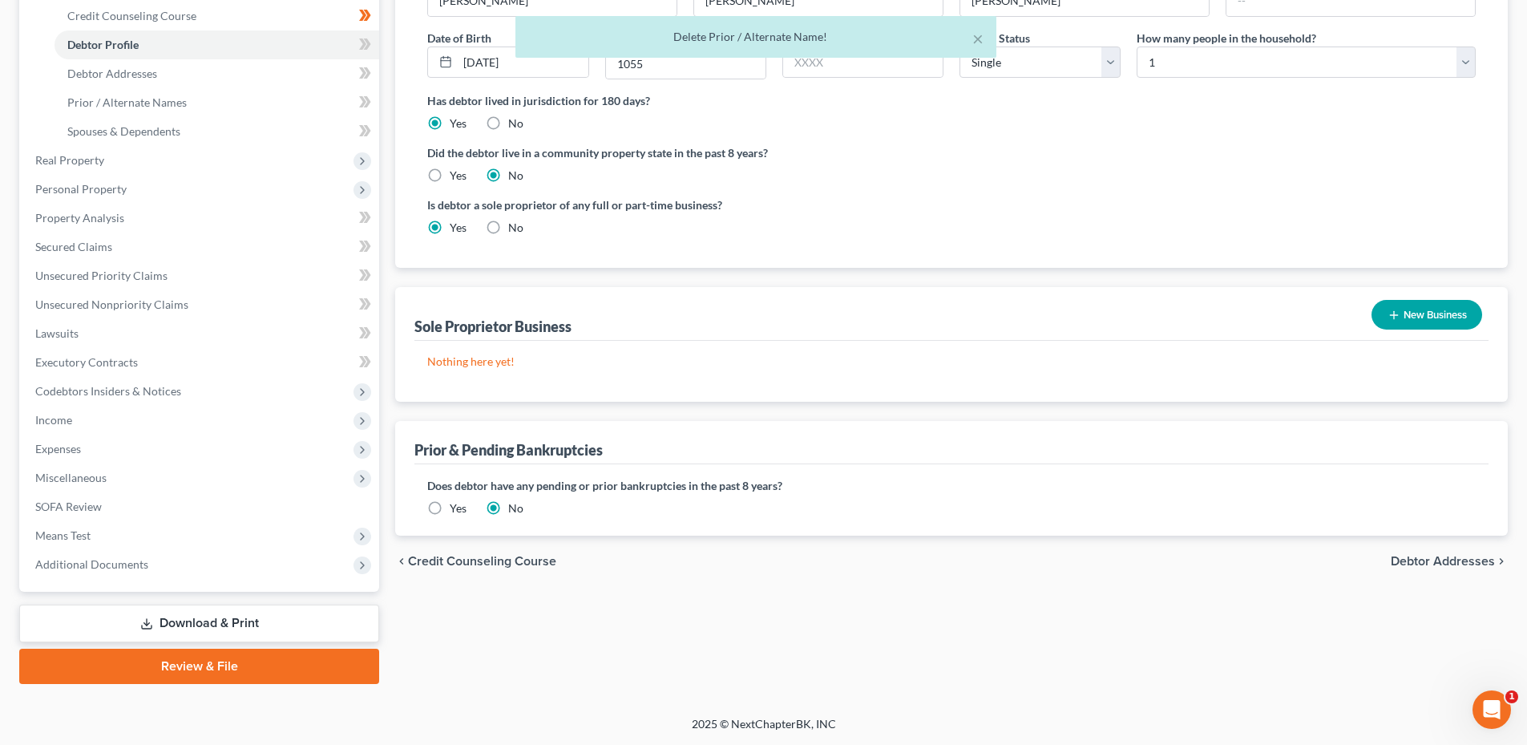
click at [1429, 314] on button "New Business" at bounding box center [1427, 315] width 111 height 30
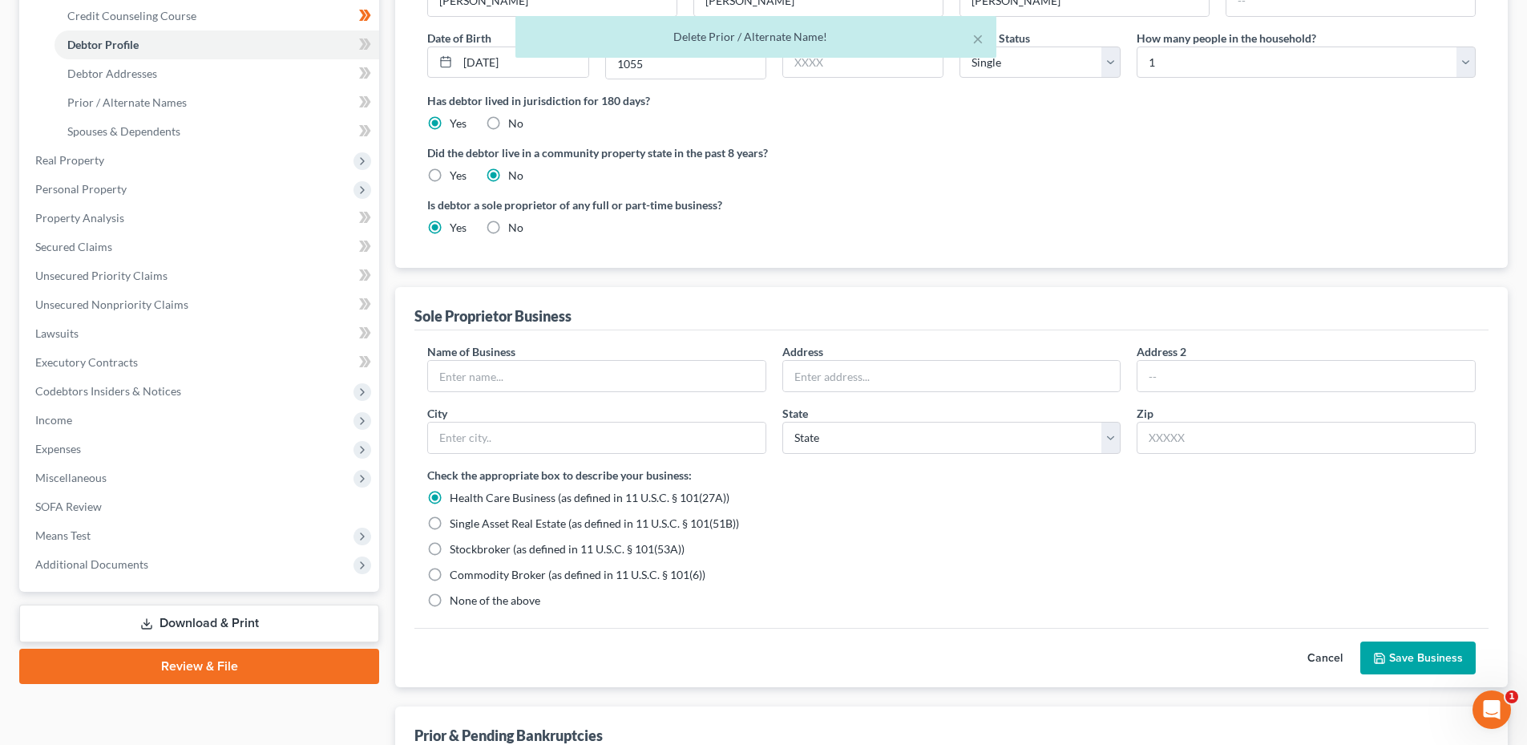
click at [512, 357] on span "Name of Business" at bounding box center [471, 352] width 88 height 14
click at [504, 371] on input "text" at bounding box center [596, 376] width 337 height 30
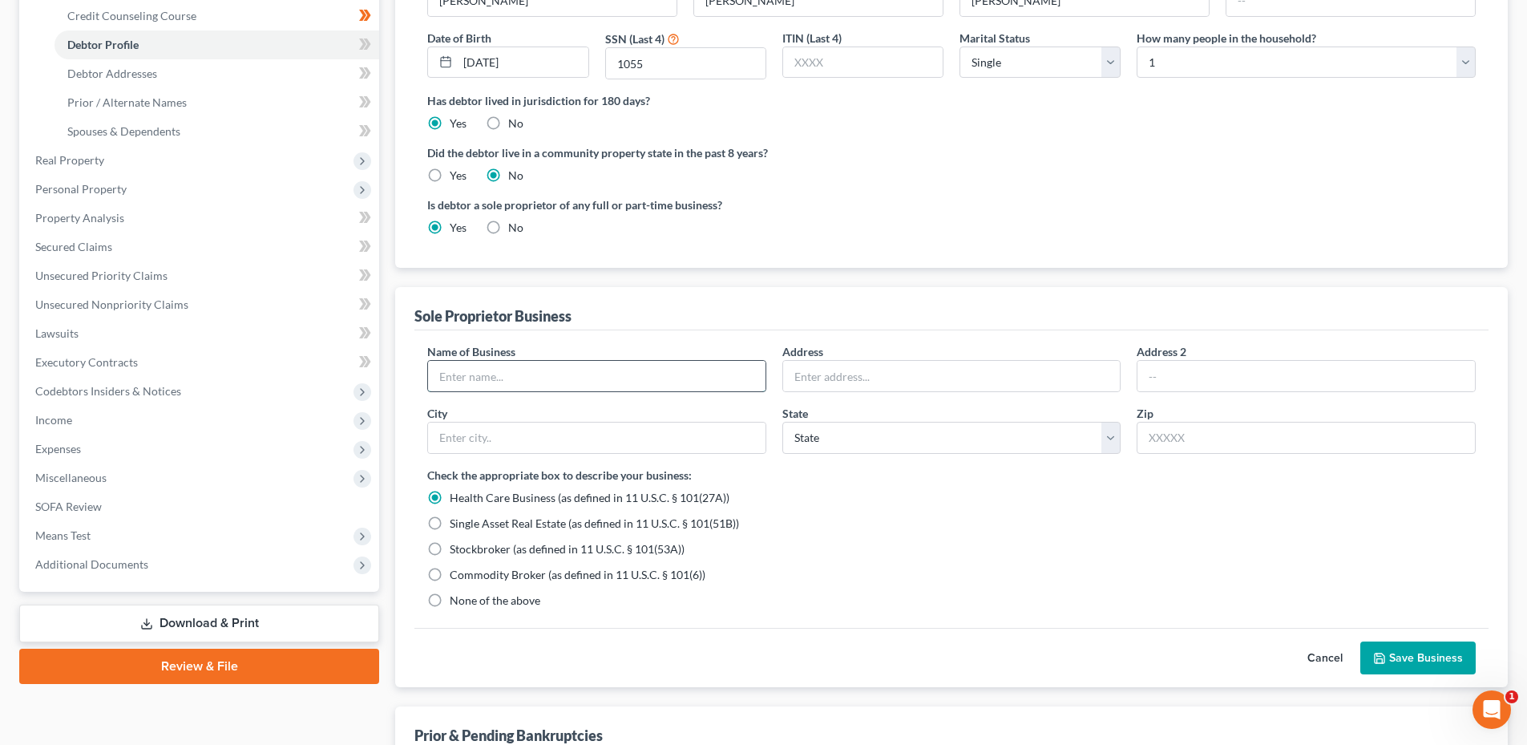
paste input "Jacob Gladis working for Elevated Fire Supply"
type input "Jacob Gladis working for Elevated Fire Supply"
type input "645 Gay st"
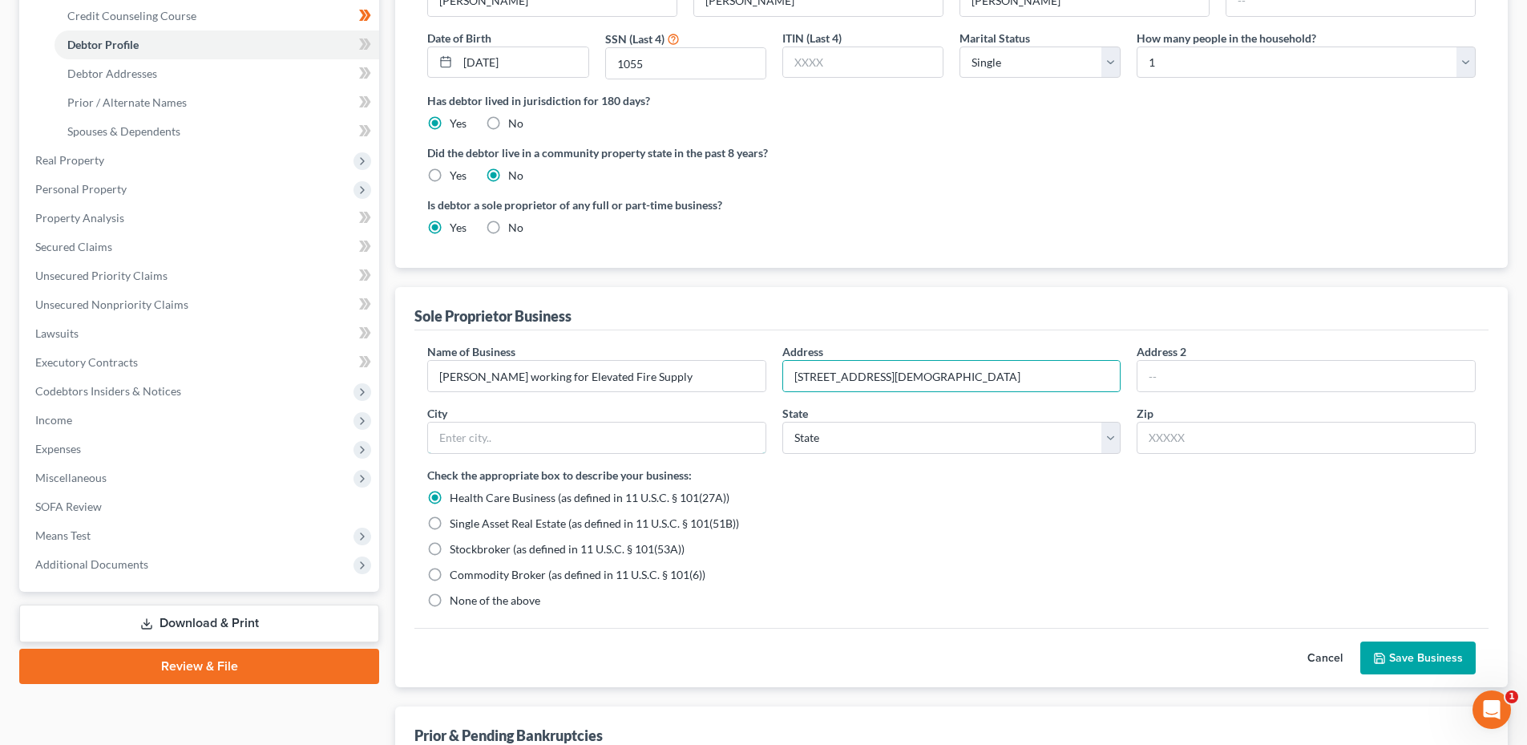
type input "Longmont"
select select "5"
type input "80503"
click at [500, 600] on span "None of the above" at bounding box center [495, 600] width 91 height 14
click at [467, 600] on input "None of the above" at bounding box center [461, 597] width 10 height 10
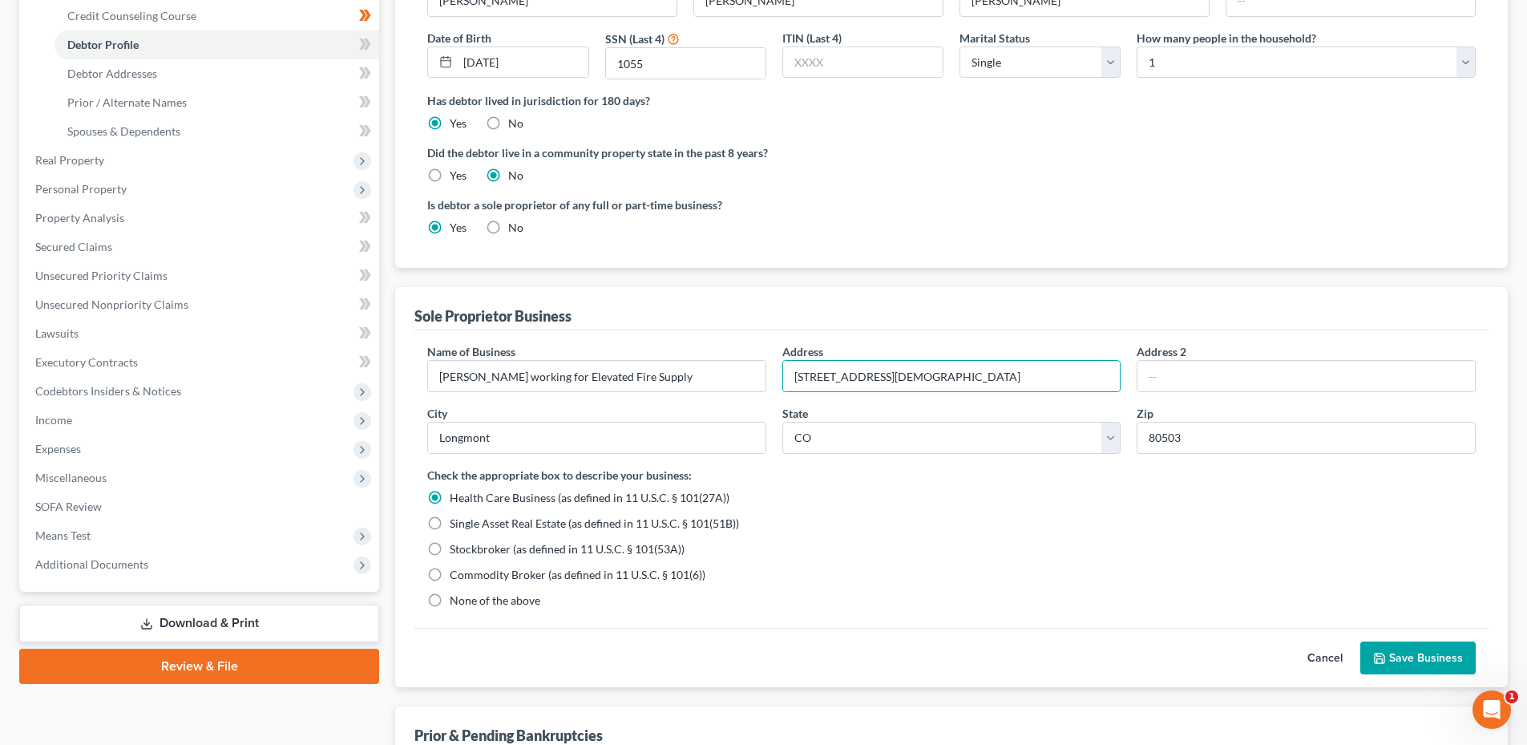
radio input "true"
radio input "false"
click at [1399, 645] on button "Save Business" at bounding box center [1417, 658] width 115 height 34
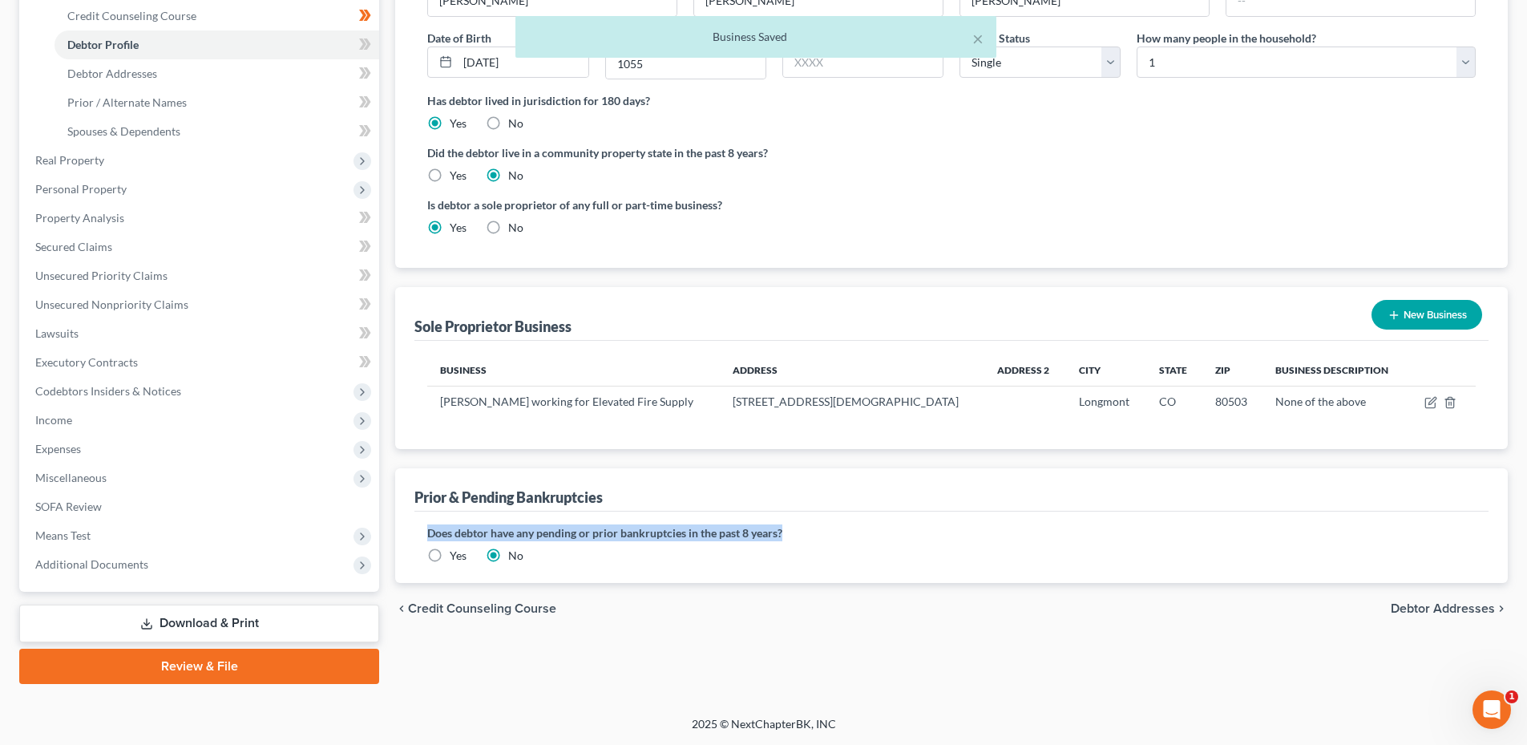
drag, startPoint x: 621, startPoint y: 523, endPoint x: 782, endPoint y: 539, distance: 161.9
click at [782, 539] on label "Does debtor have any pending or prior bankruptcies in the past 8 years?" at bounding box center [951, 532] width 1049 height 17
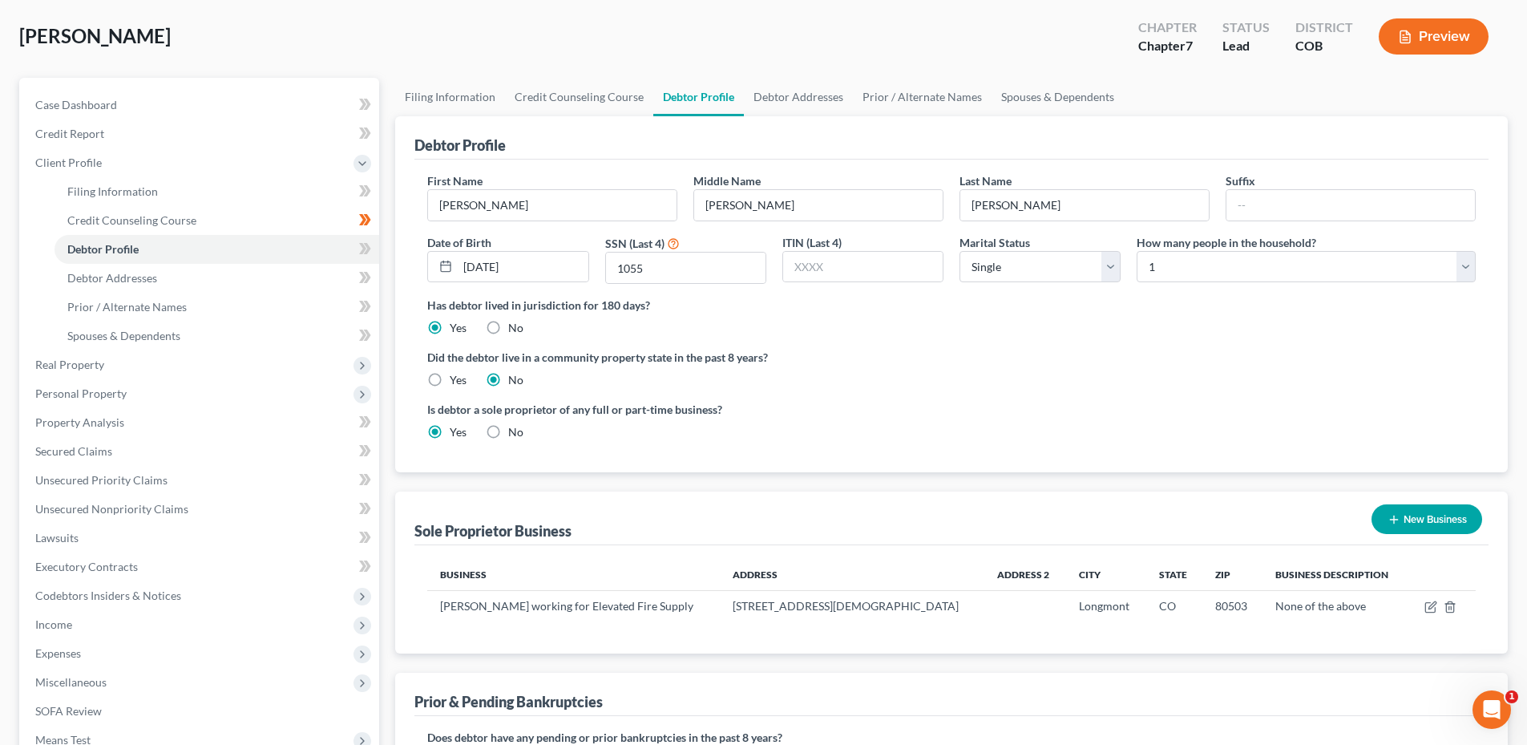
scroll to position [0, 0]
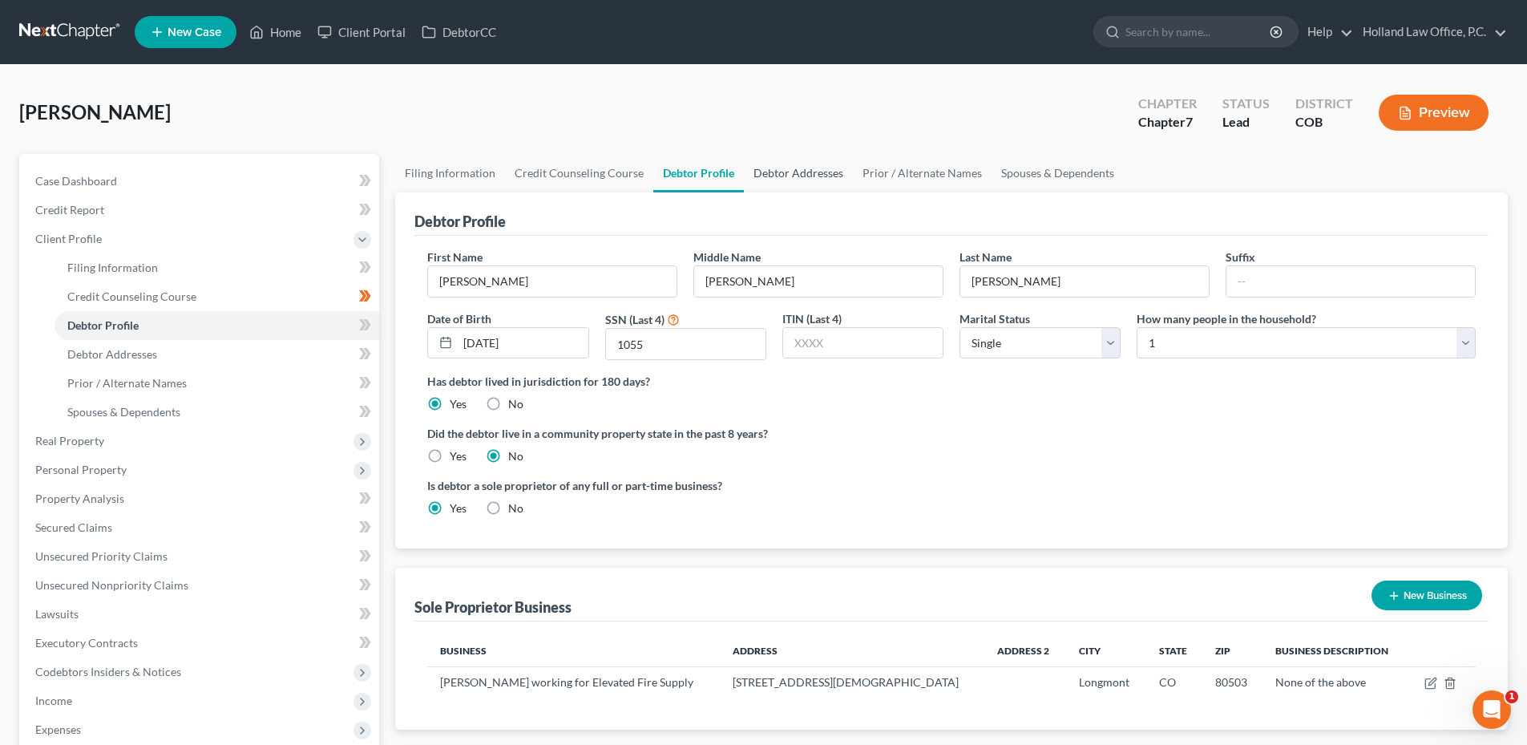
click at [799, 188] on link "Debtor Addresses" at bounding box center [798, 173] width 109 height 38
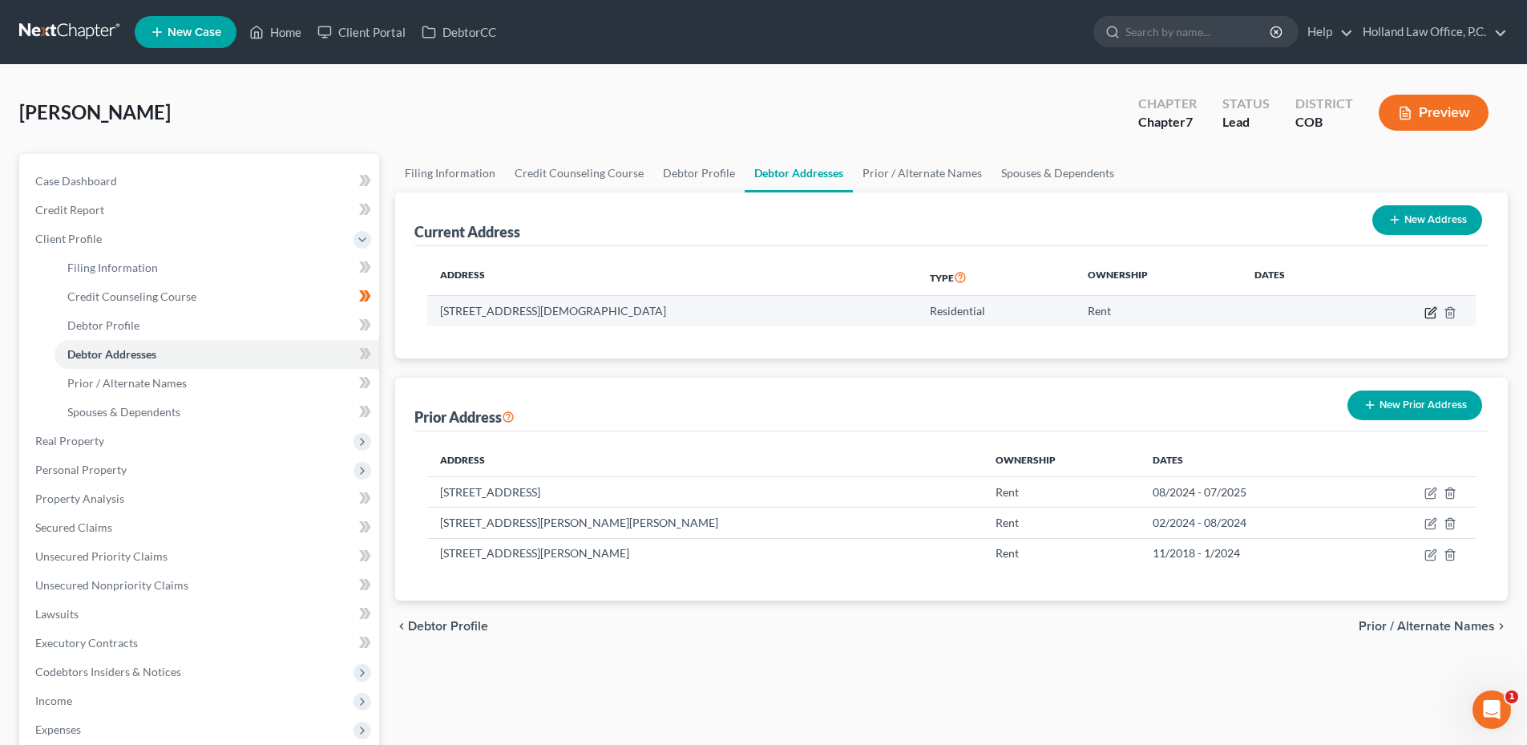
click at [1433, 313] on icon "button" at bounding box center [1430, 312] width 13 height 13
select select "5"
select select "0"
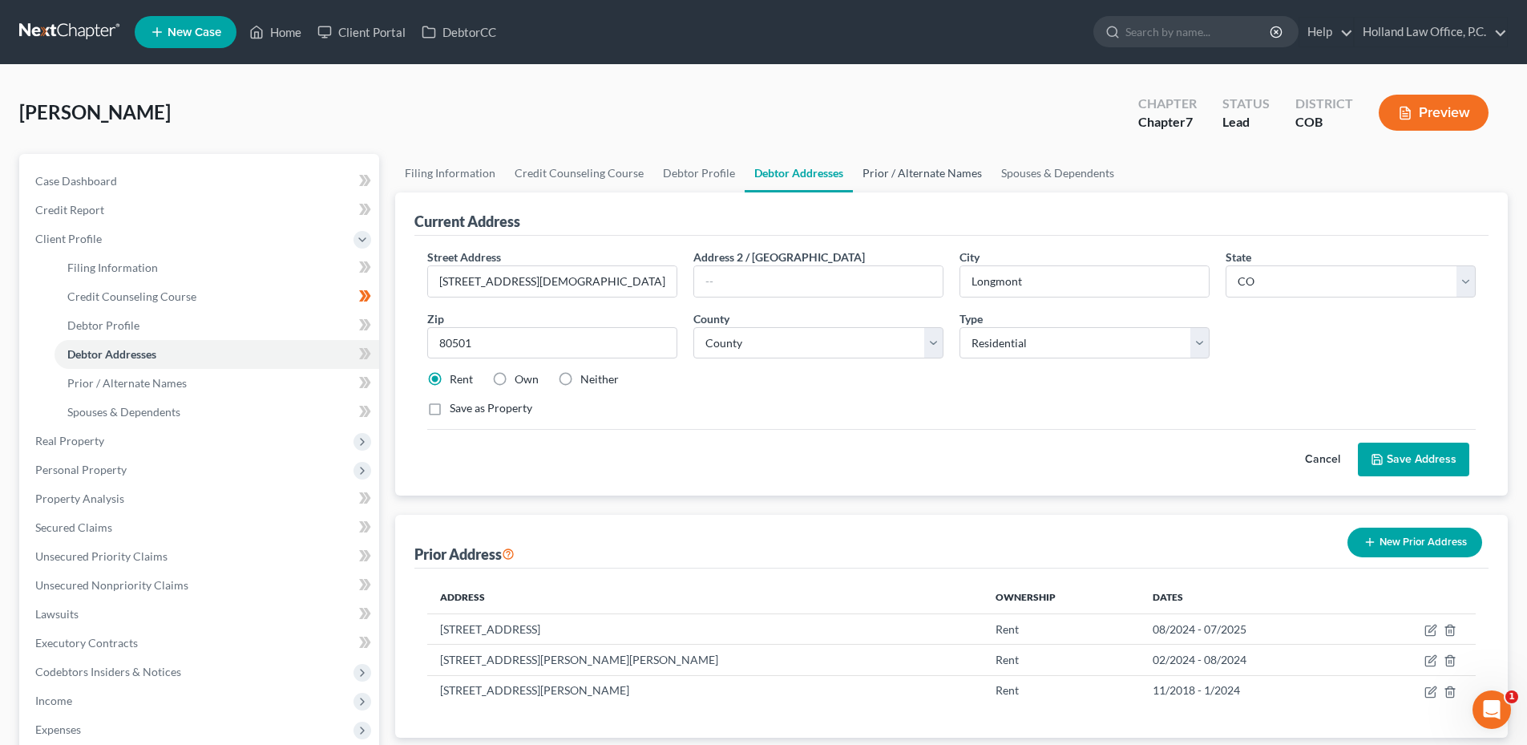
click at [920, 177] on link "Prior / Alternate Names" at bounding box center [922, 173] width 139 height 38
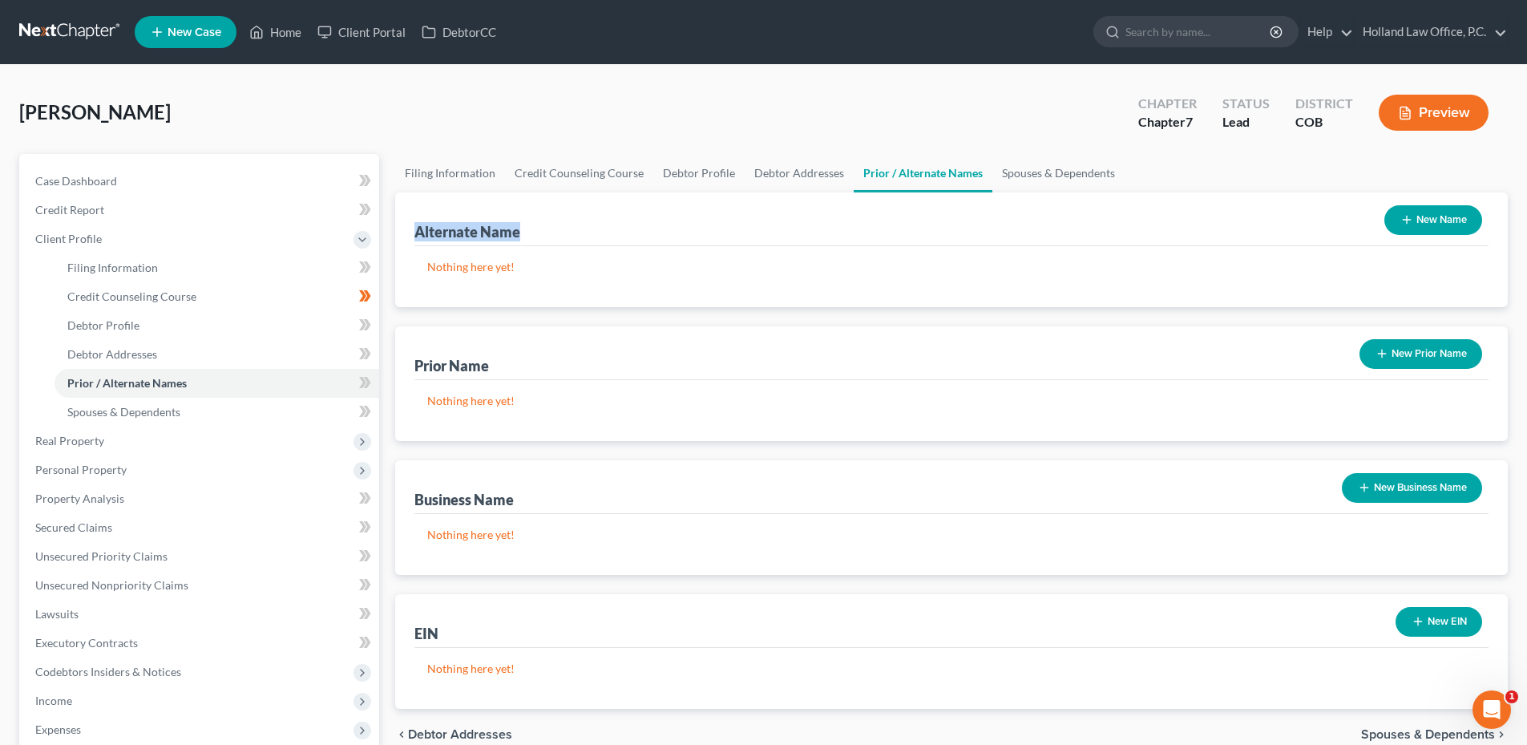
drag, startPoint x: 469, startPoint y: 228, endPoint x: 562, endPoint y: 225, distance: 93.0
click at [562, 225] on div "Alternate Name New Name Nothing here yet!" at bounding box center [951, 249] width 1113 height 115
drag, startPoint x: 562, startPoint y: 225, endPoint x: 542, endPoint y: 236, distance: 22.6
click at [562, 225] on div "Alternate Name New Name" at bounding box center [951, 219] width 1074 height 54
drag, startPoint x: 408, startPoint y: 359, endPoint x: 548, endPoint y: 366, distance: 140.5
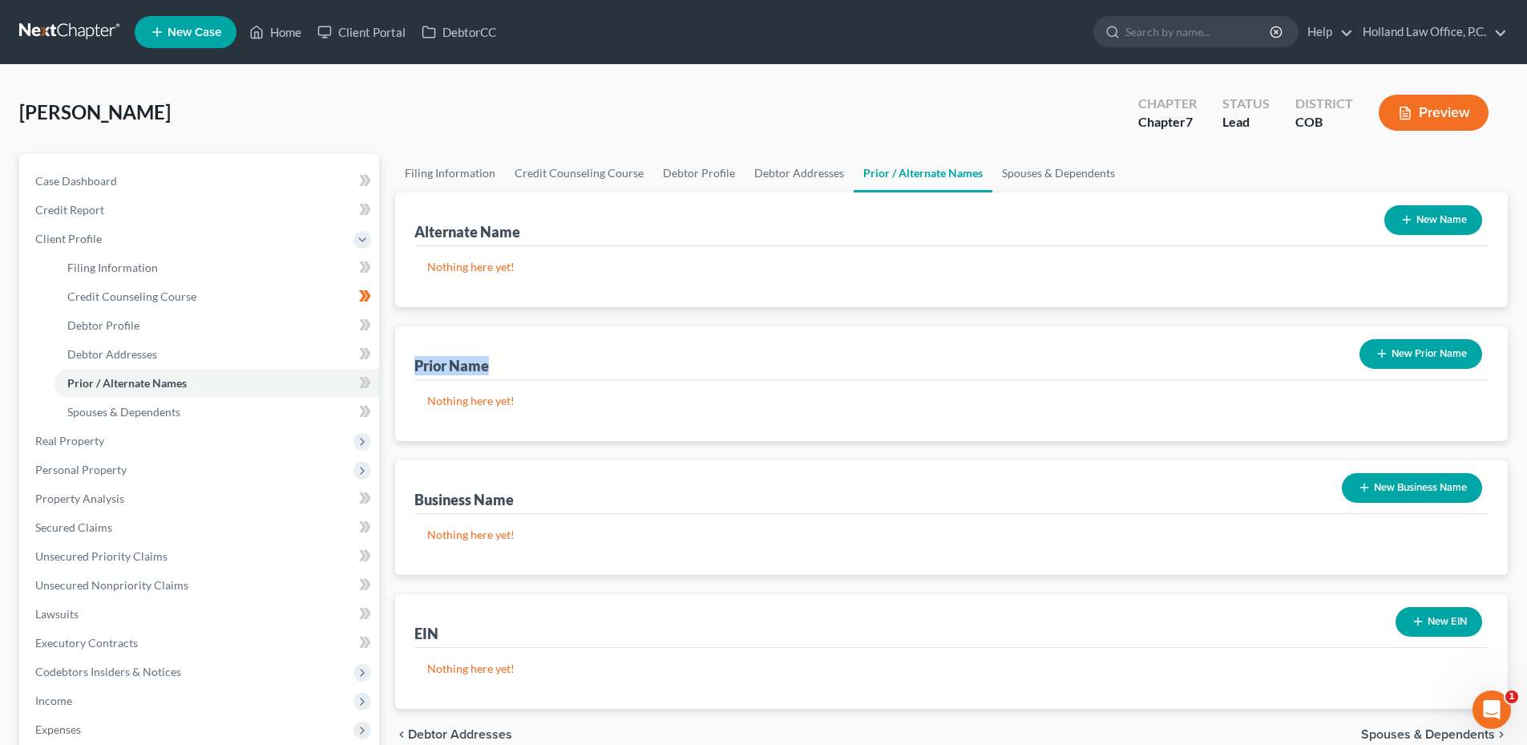
click at [547, 366] on div "Prior Name New Prior Name Nothing here yet!" at bounding box center [951, 383] width 1113 height 115
click at [549, 366] on div "Prior Name New Prior Name" at bounding box center [951, 353] width 1074 height 54
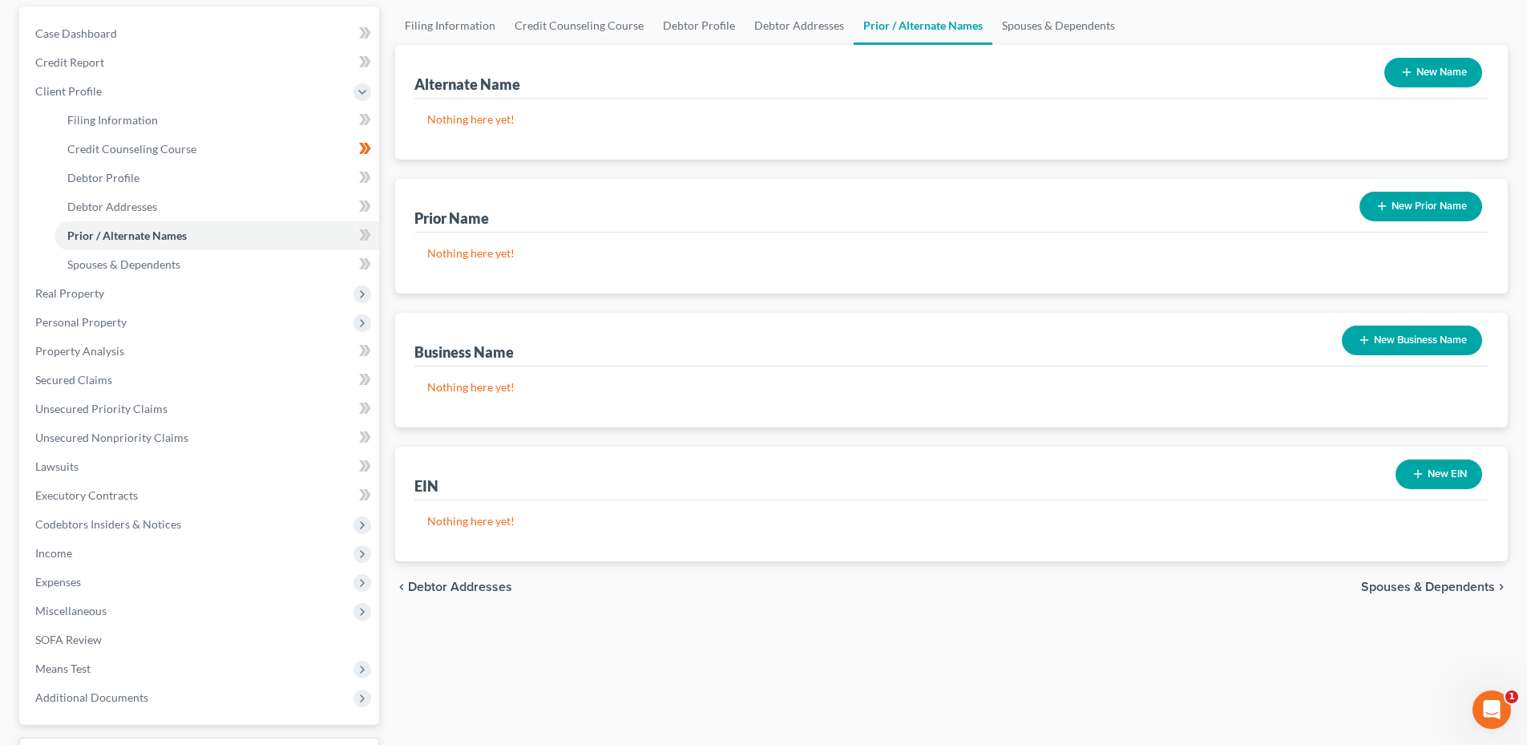
scroll to position [160, 0]
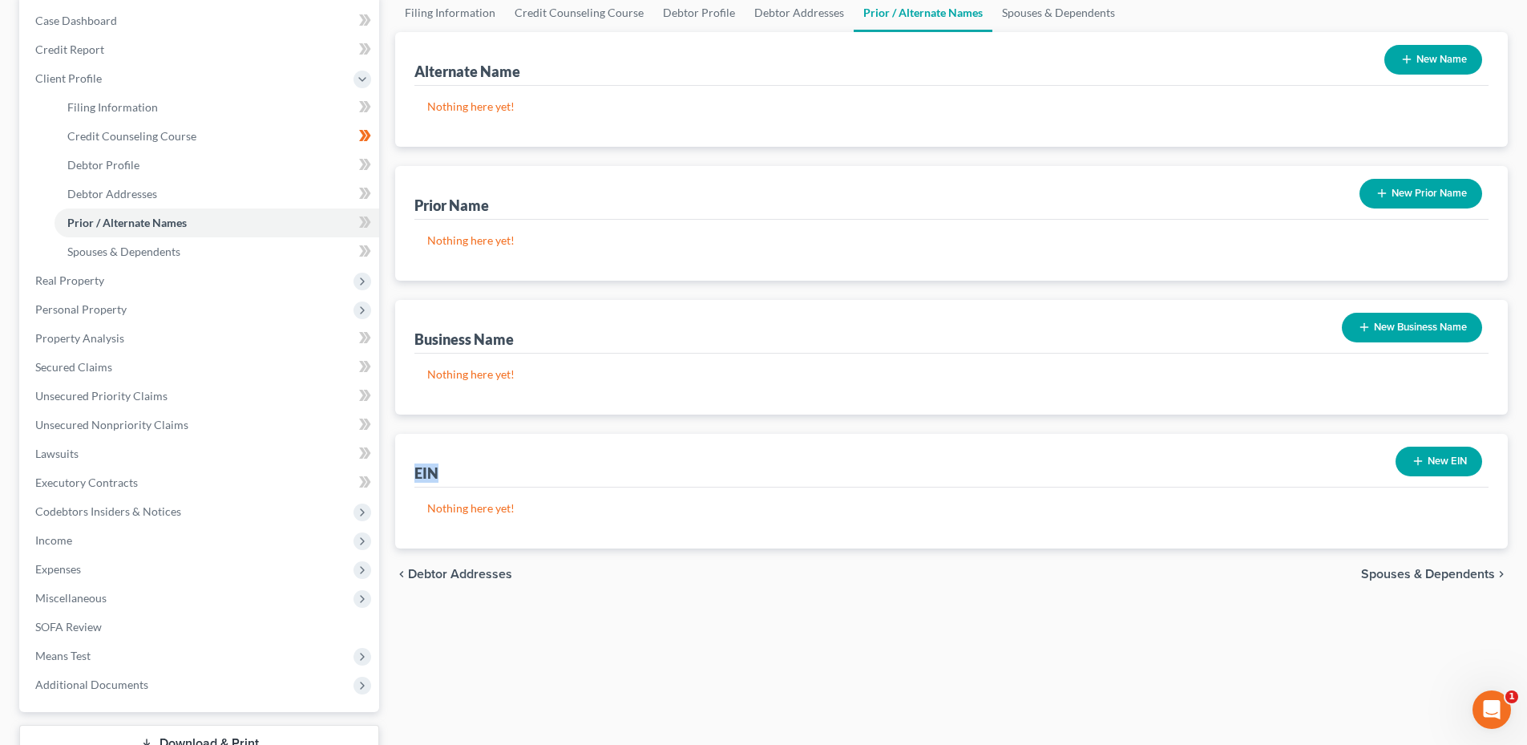
drag, startPoint x: 457, startPoint y: 468, endPoint x: 543, endPoint y: 467, distance: 86.6
click at [540, 467] on div "EIN New EIN Nothing here yet!" at bounding box center [951, 491] width 1113 height 115
click at [543, 467] on div "EIN New EIN" at bounding box center [951, 461] width 1074 height 54
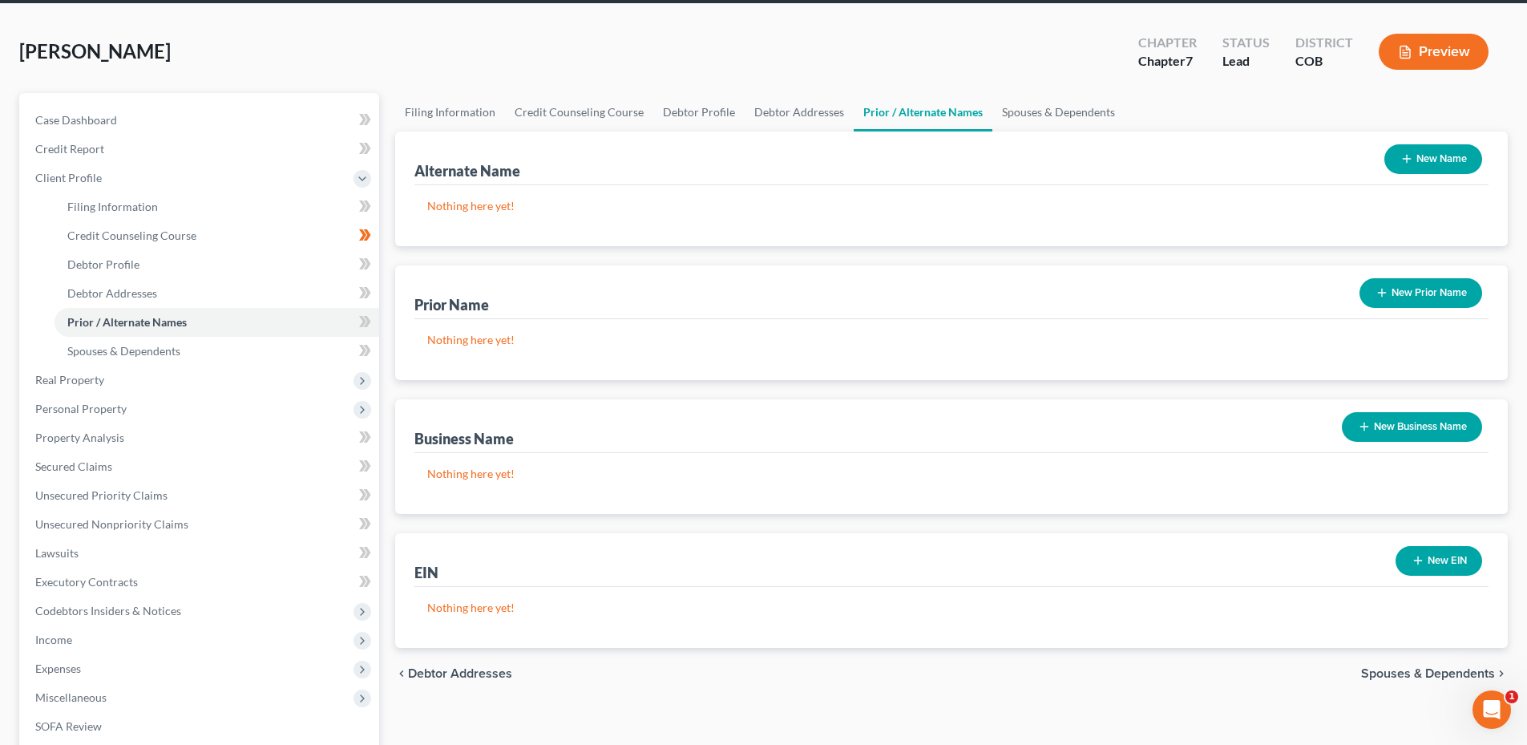
scroll to position [0, 0]
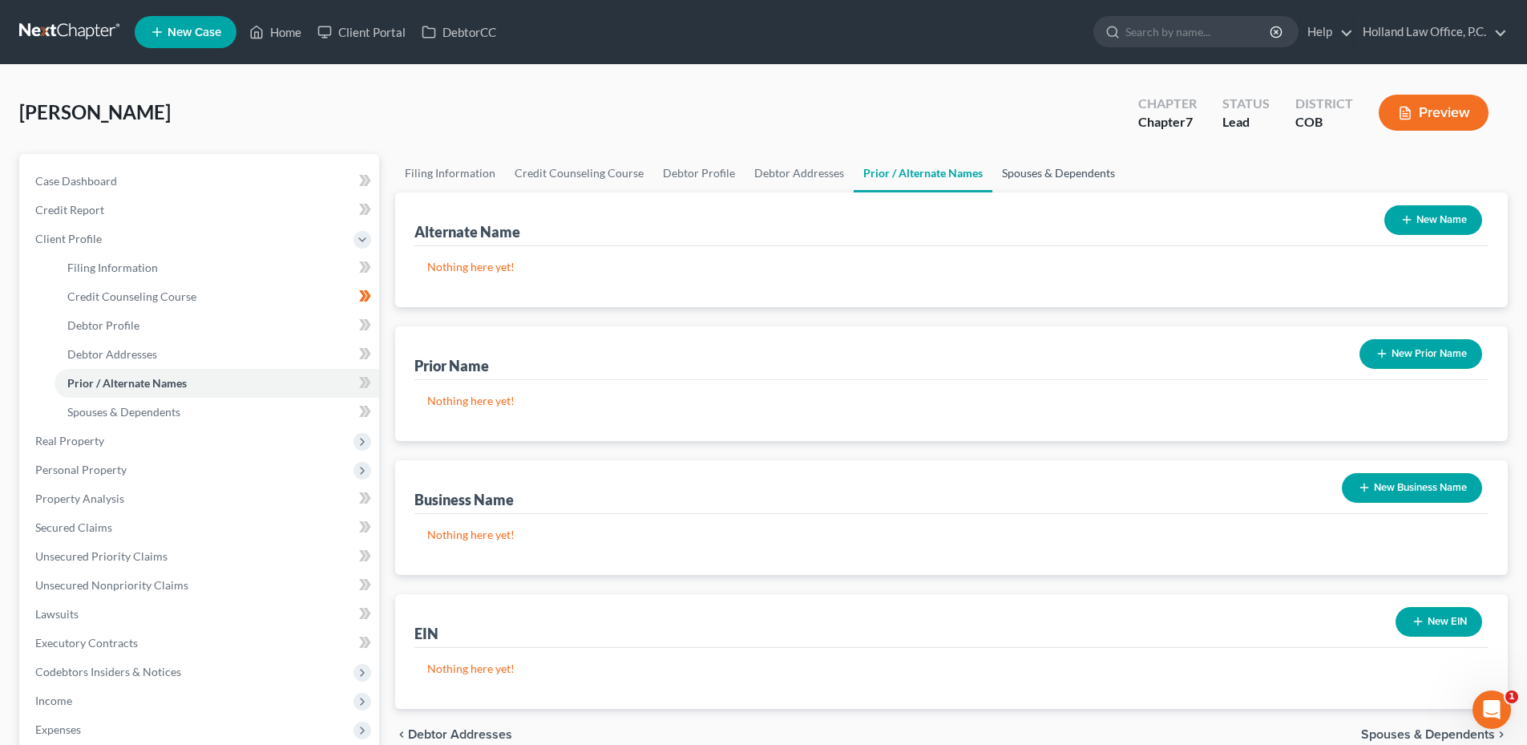
click at [1048, 179] on link "Spouses & Dependents" at bounding box center [1058, 173] width 132 height 38
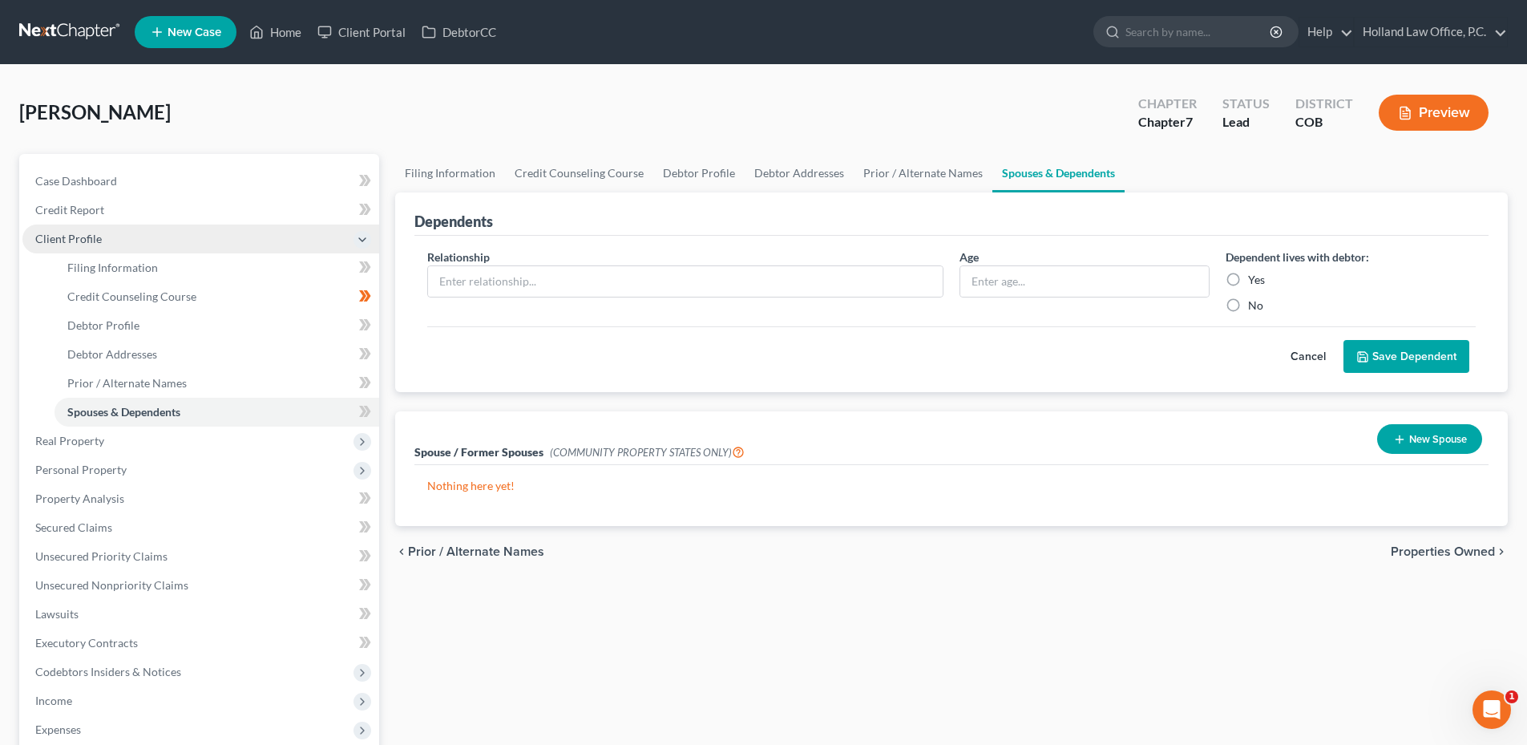
click at [117, 236] on span "Client Profile" at bounding box center [200, 238] width 357 height 29
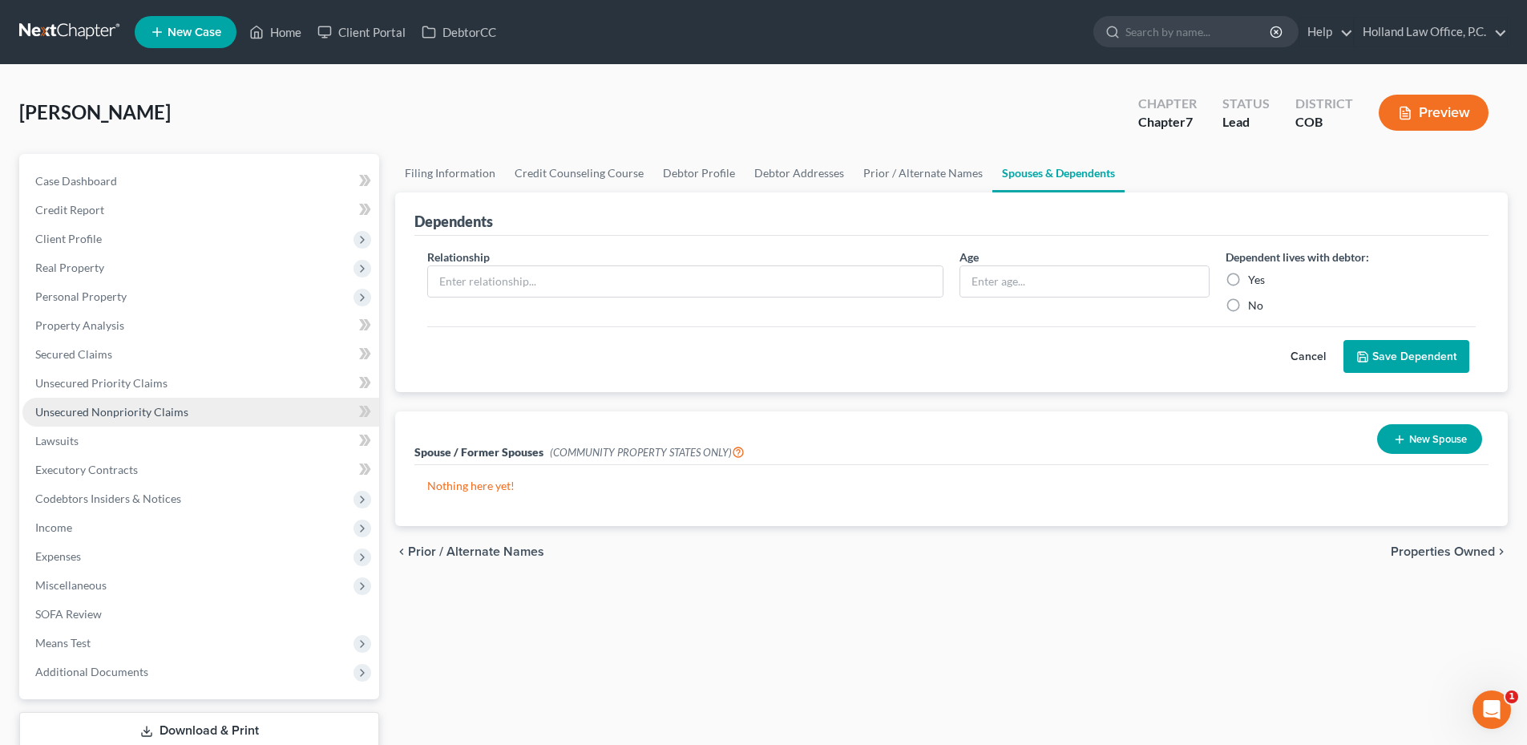
click at [139, 405] on span "Unsecured Nonpriority Claims" at bounding box center [111, 412] width 153 height 14
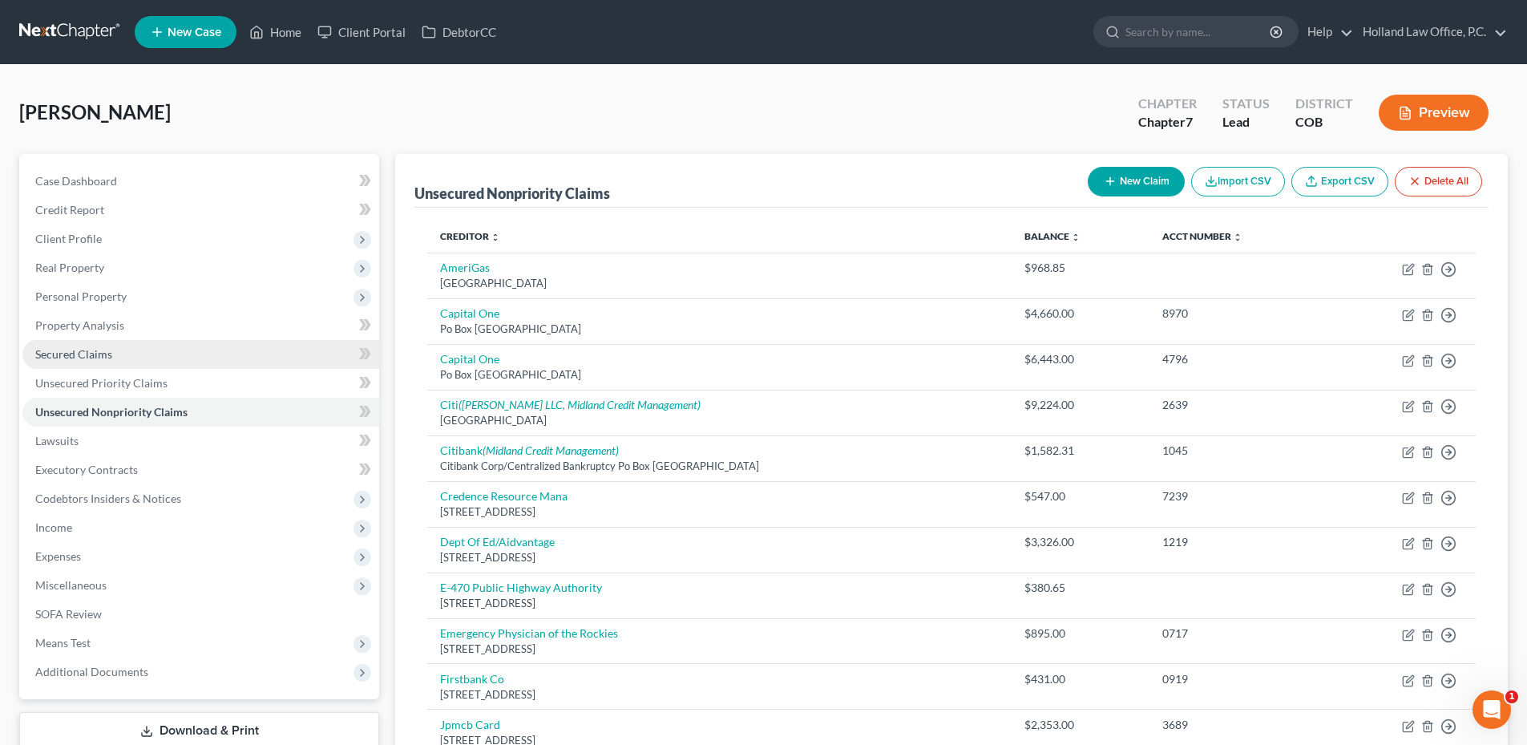
click at [87, 341] on link "Secured Claims" at bounding box center [200, 354] width 357 height 29
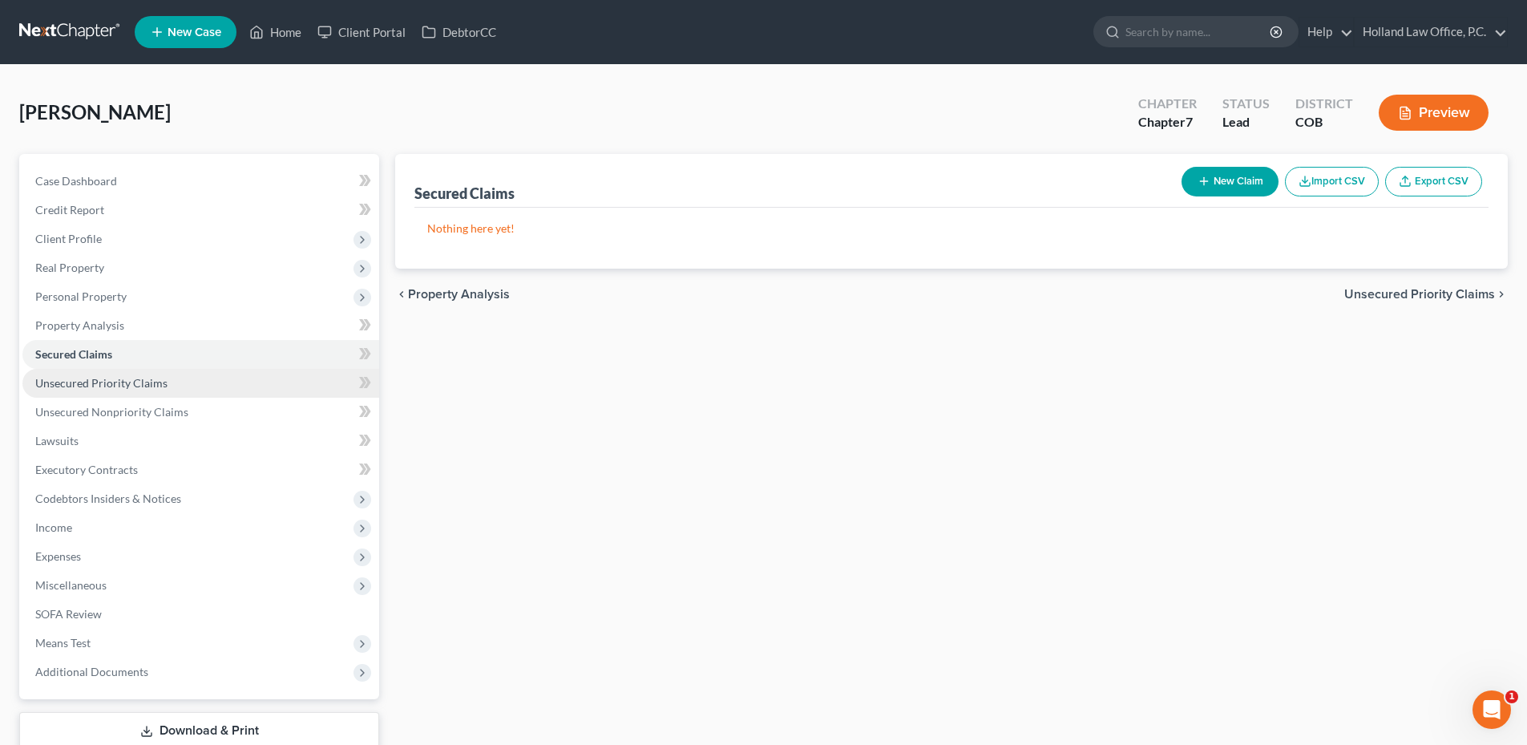
click at [163, 382] on span "Unsecured Priority Claims" at bounding box center [101, 383] width 132 height 14
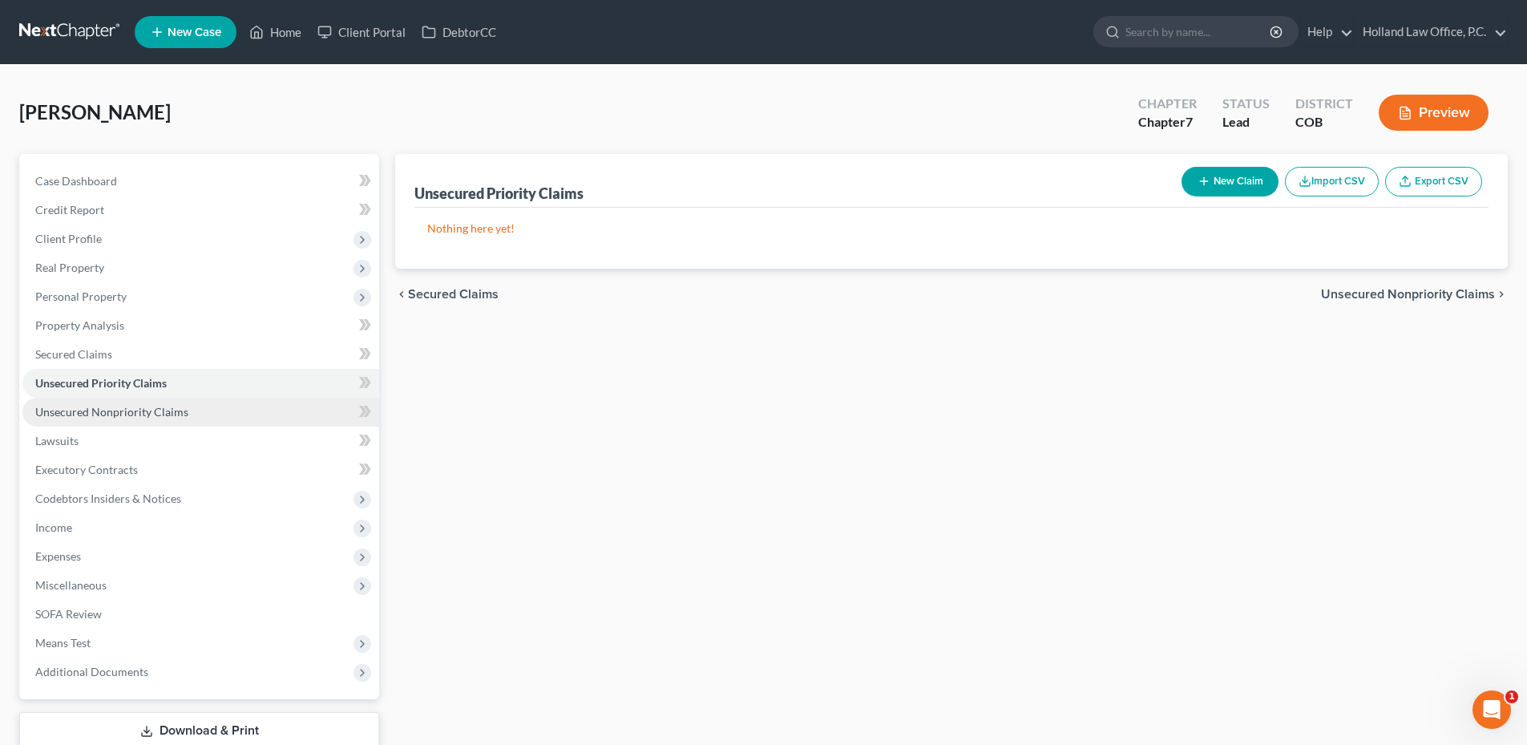
click at [196, 409] on link "Unsecured Nonpriority Claims" at bounding box center [200, 412] width 357 height 29
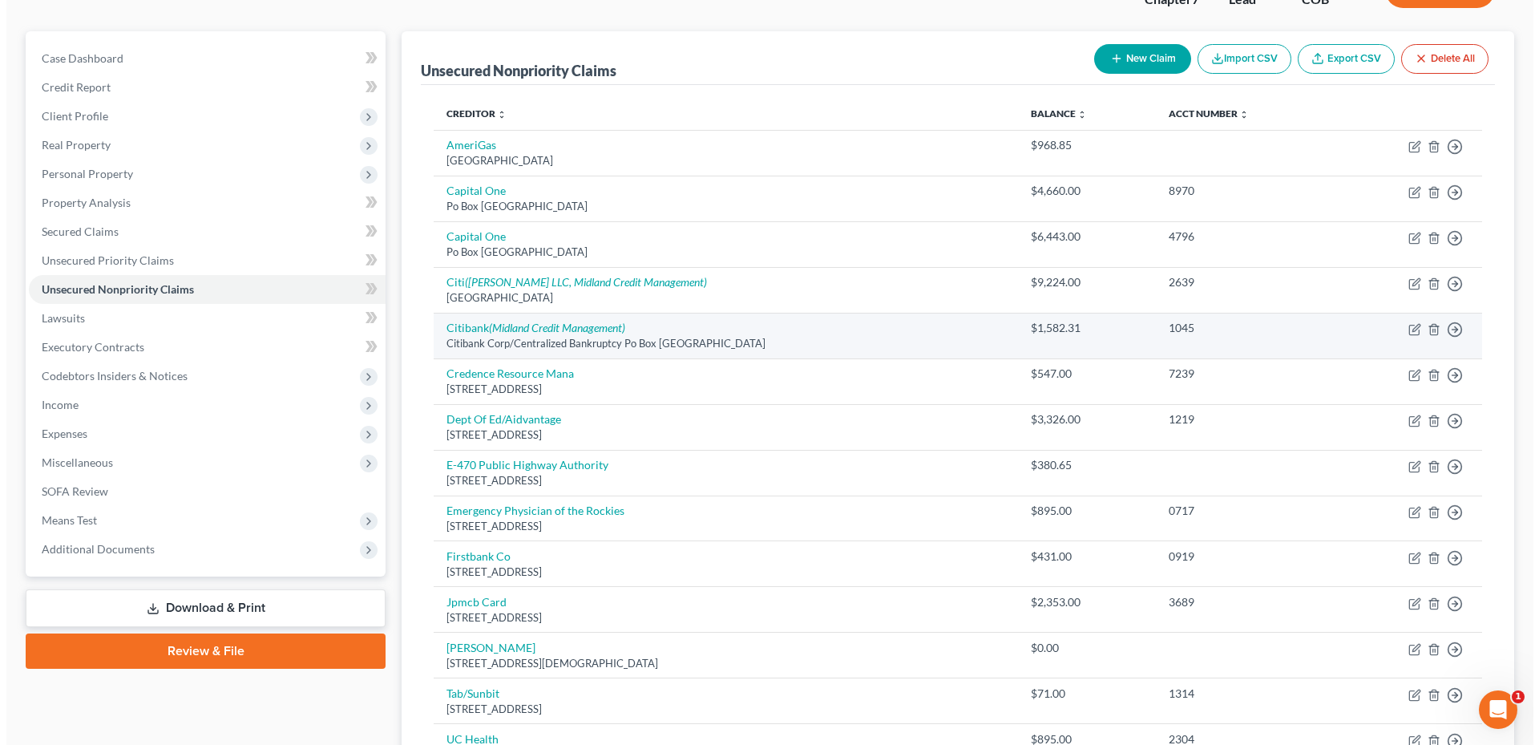
scroll to position [160, 0]
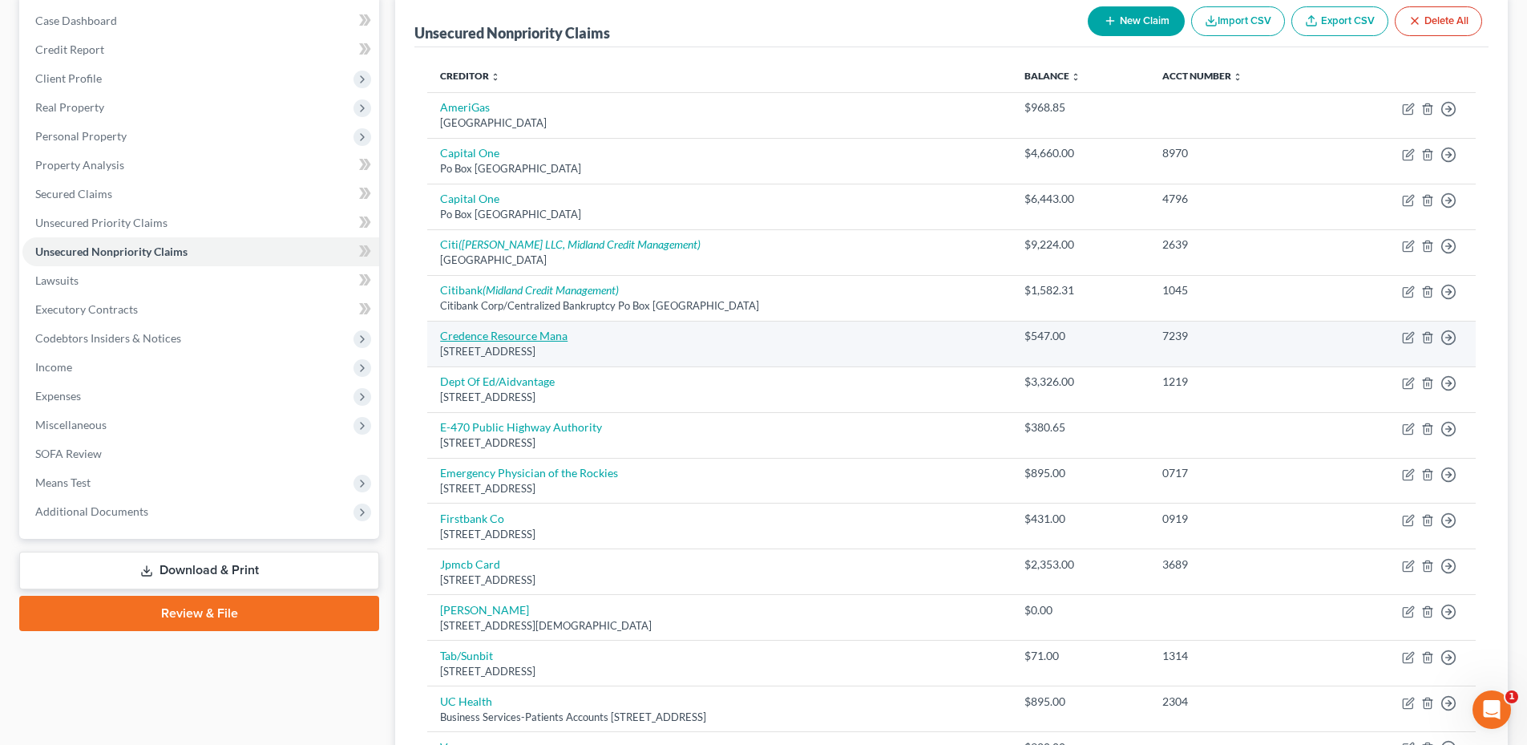
click at [539, 339] on link "Credence Resource Mana" at bounding box center [503, 336] width 127 height 14
select select "45"
select select "1"
select select "0"
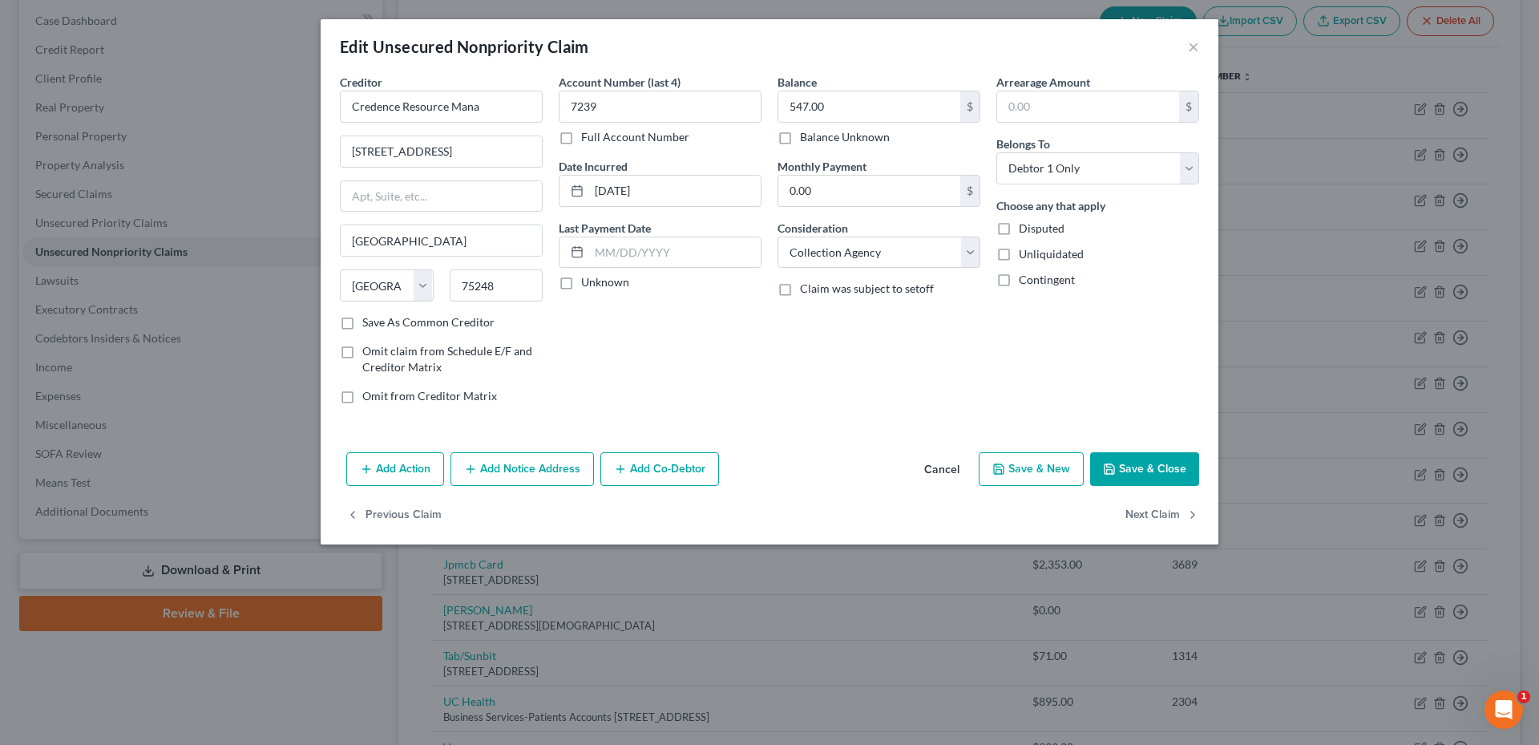
click at [511, 474] on button "Add Notice Address" at bounding box center [522, 469] width 143 height 34
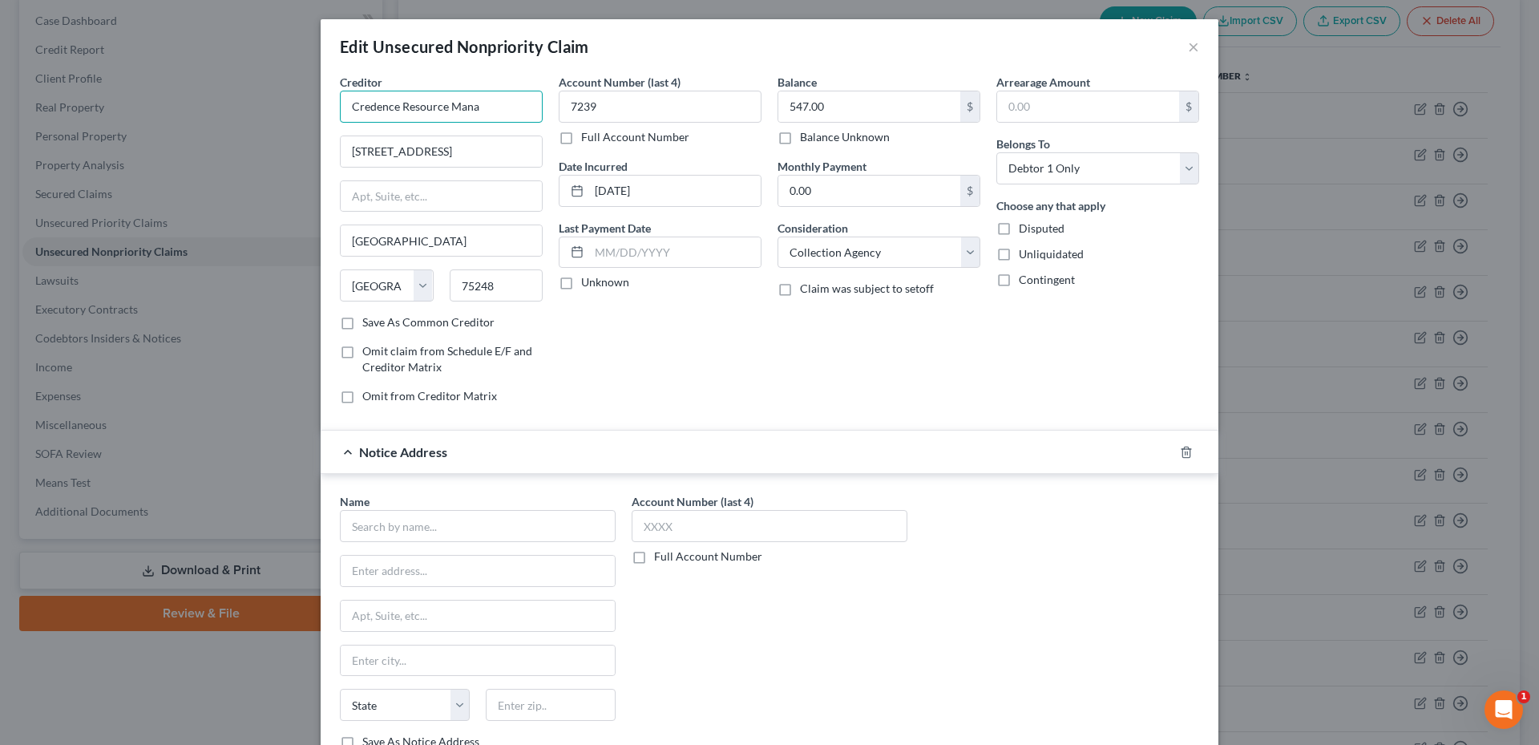
drag, startPoint x: 426, startPoint y: 109, endPoint x: 274, endPoint y: 105, distance: 151.6
click at [262, 106] on div "Edit Unsecured Nonpriority Claim × Creditor * Credence Resource Mana 17000 Dall…" at bounding box center [769, 372] width 1539 height 745
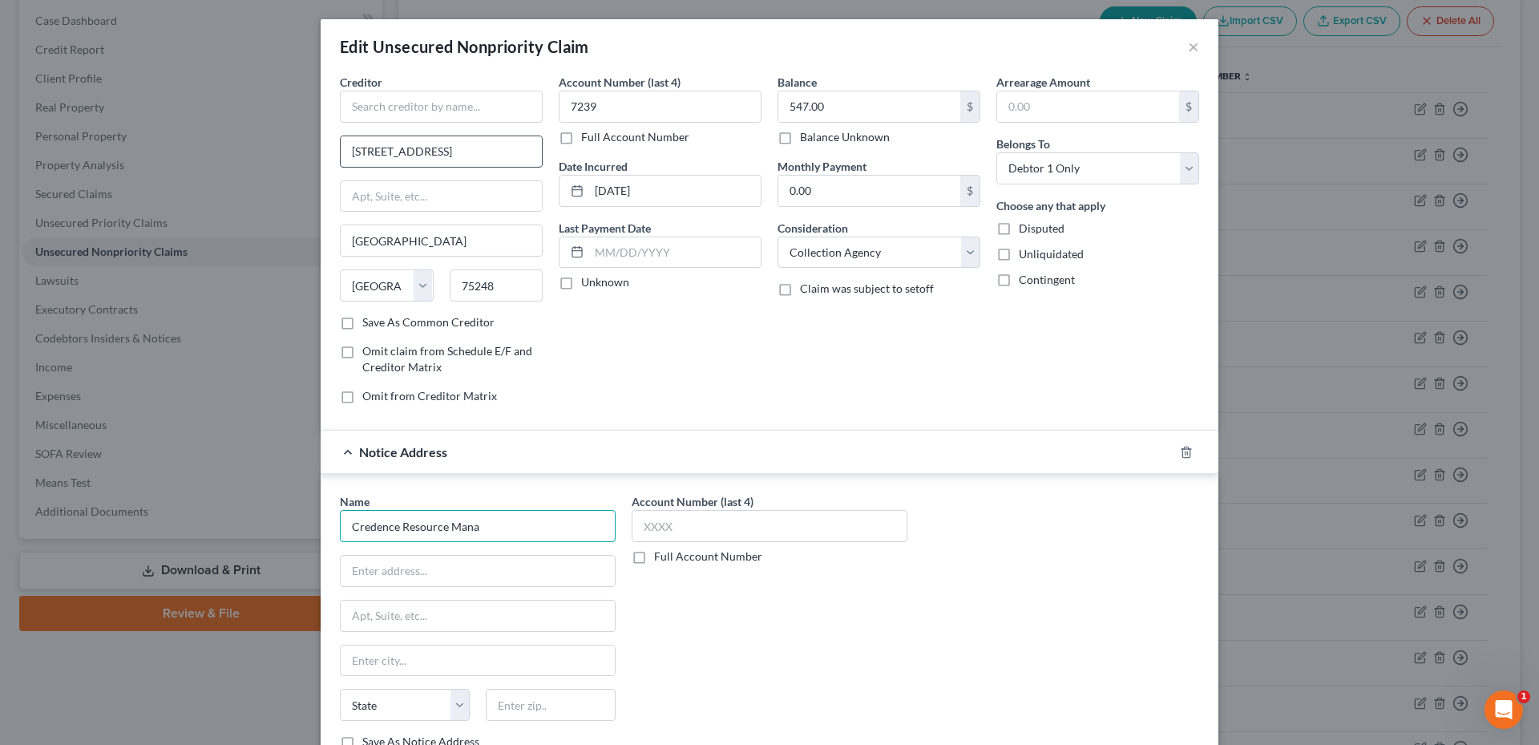
type input "Credence Resource Mana"
drag, startPoint x: 490, startPoint y: 156, endPoint x: 344, endPoint y: 142, distance: 146.6
click at [332, 143] on div "Creditor * 17000 Dallas Pkwy Ste 20 Dallas State AL AK AR AZ CA CO CT DE DC FL …" at bounding box center [441, 245] width 219 height 343
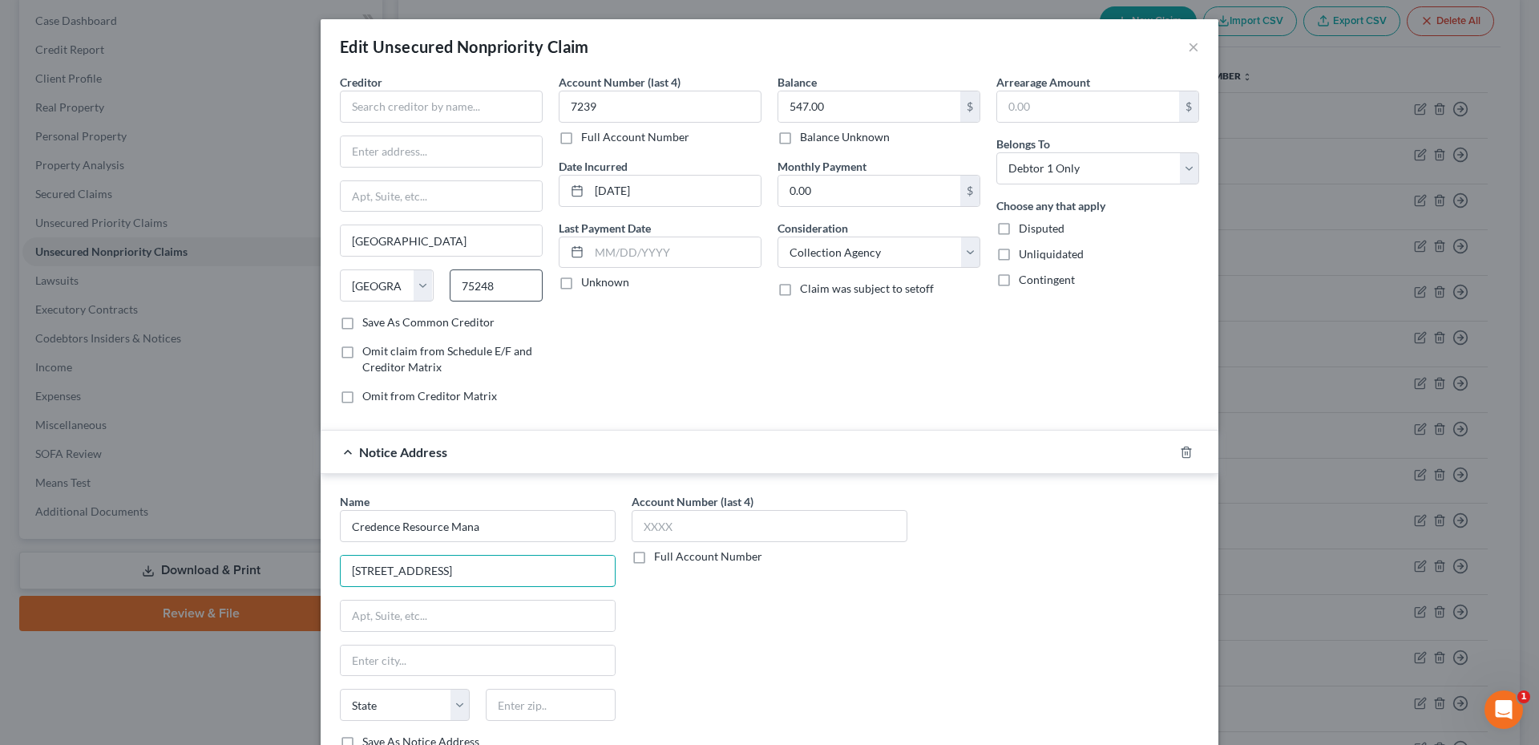
type input "17000 Dallas Pkwy Ste 20"
drag, startPoint x: 507, startPoint y: 285, endPoint x: 461, endPoint y: 283, distance: 45.8
click at [451, 283] on input "75248" at bounding box center [497, 285] width 94 height 32
type input "75248"
type input "Dallas"
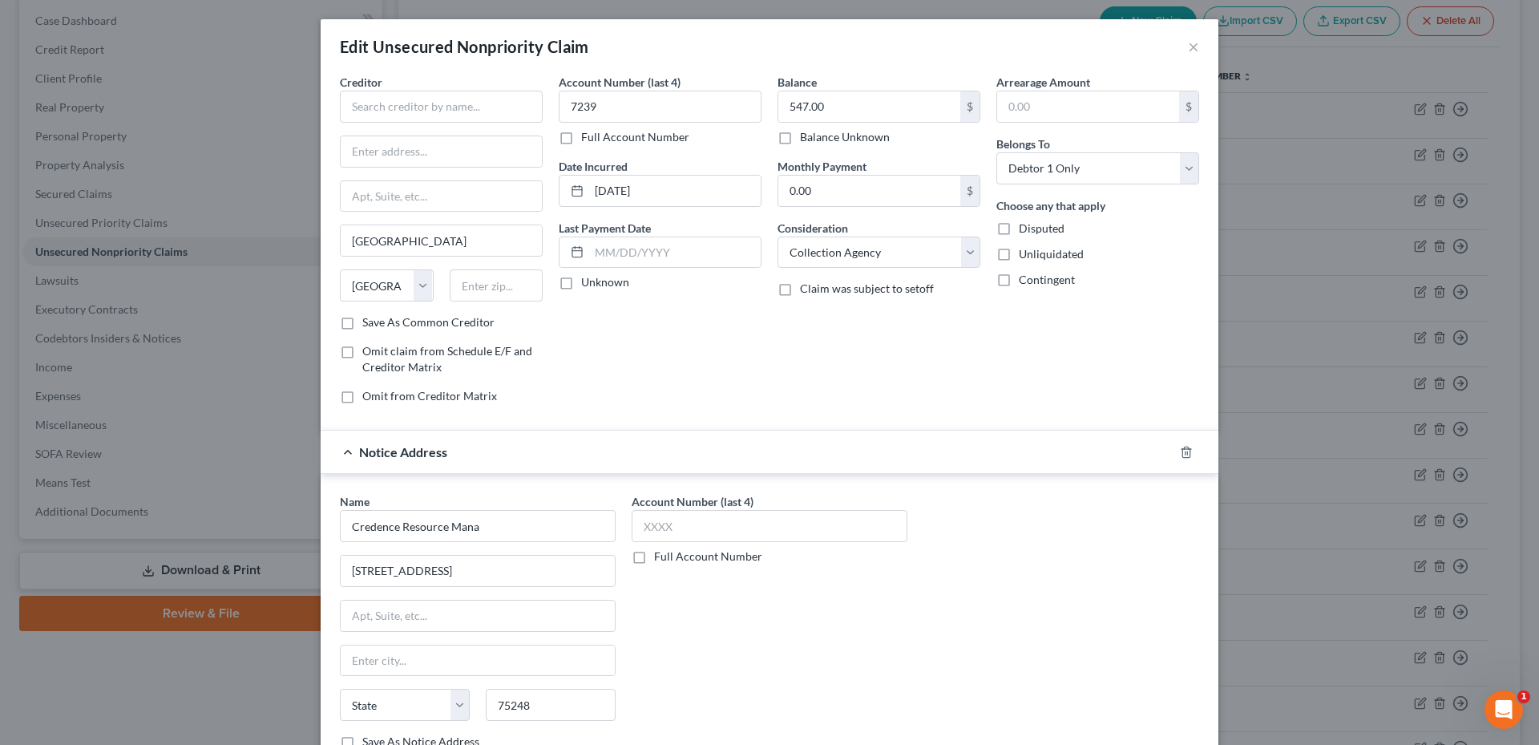
select select "45"
click at [808, 649] on div "Account Number (last 4) Full Account Number" at bounding box center [770, 627] width 292 height 269
click at [493, 522] on input "Credence Resource Mana" at bounding box center [478, 526] width 276 height 32
click at [794, 681] on div "Account Number (last 4) Full Account Number" at bounding box center [770, 627] width 292 height 269
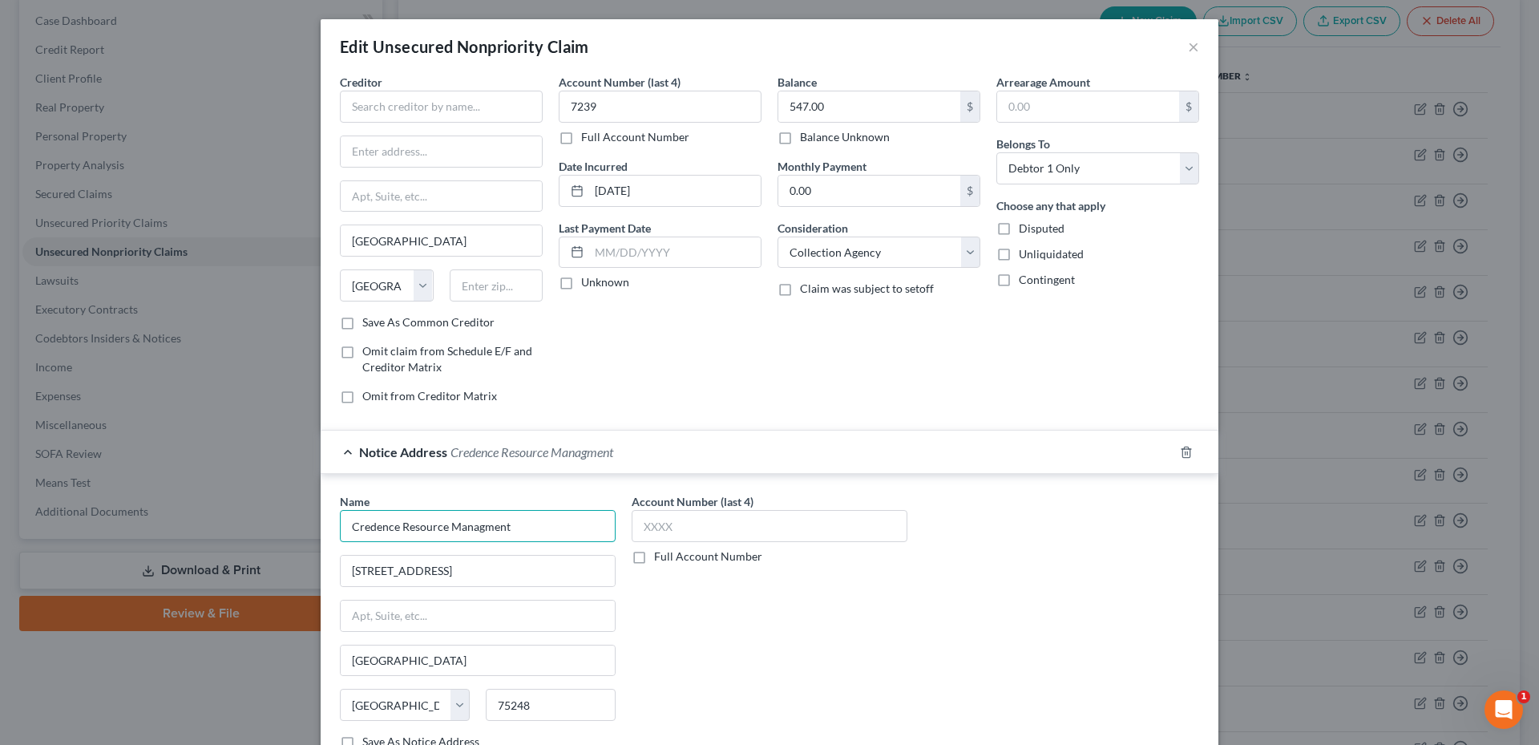
click at [464, 527] on input "Credence Resource Managment" at bounding box center [478, 526] width 276 height 32
click at [506, 533] on input "Credence Resource Managment" at bounding box center [478, 526] width 276 height 32
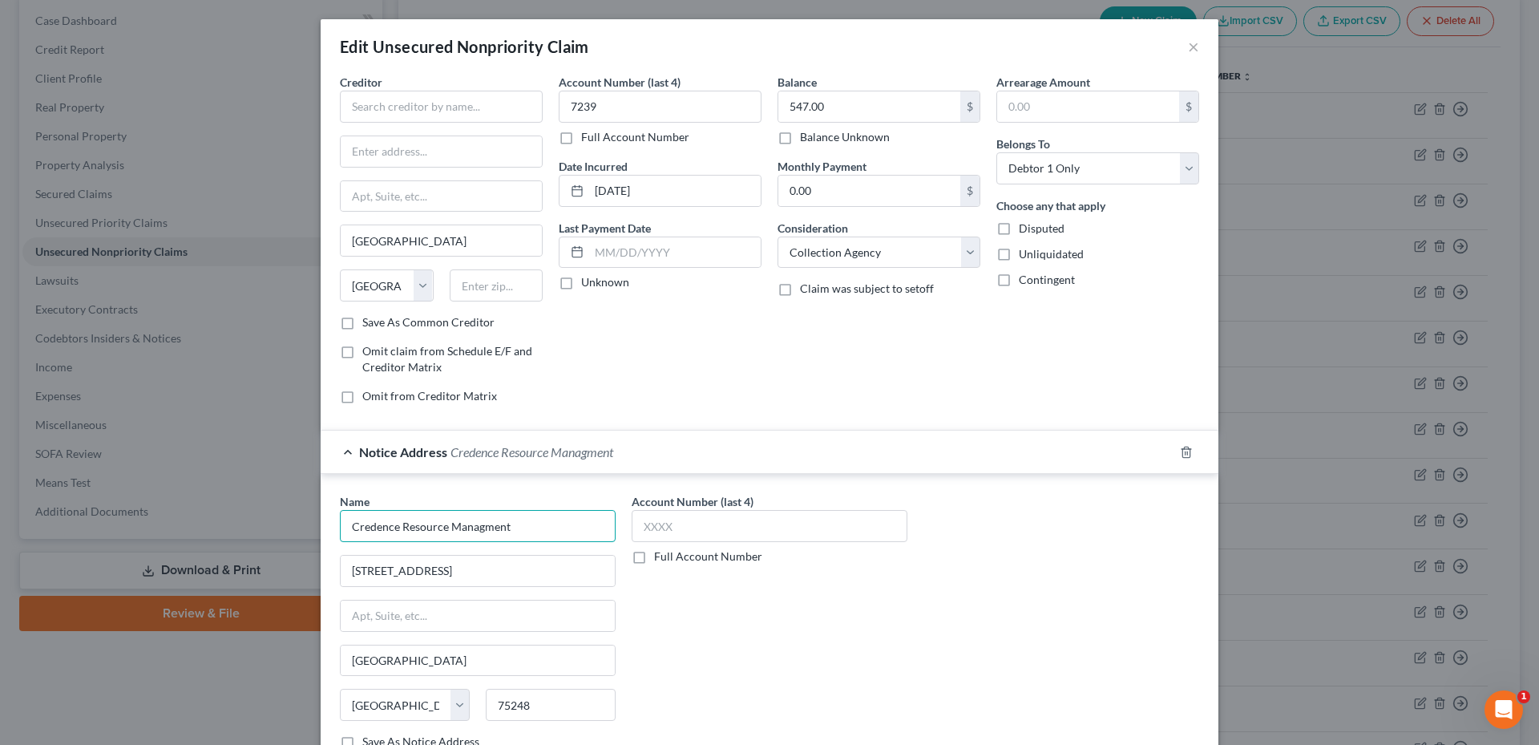
click at [506, 533] on input "Credence Resource Managment" at bounding box center [478, 526] width 276 height 32
paste input "credence resource management"
click at [344, 522] on input "credence resource management" at bounding box center [478, 526] width 276 height 32
click at [351, 523] on input "credence resource management" at bounding box center [478, 526] width 276 height 32
click at [398, 531] on input "Credence resource management" at bounding box center [478, 526] width 276 height 32
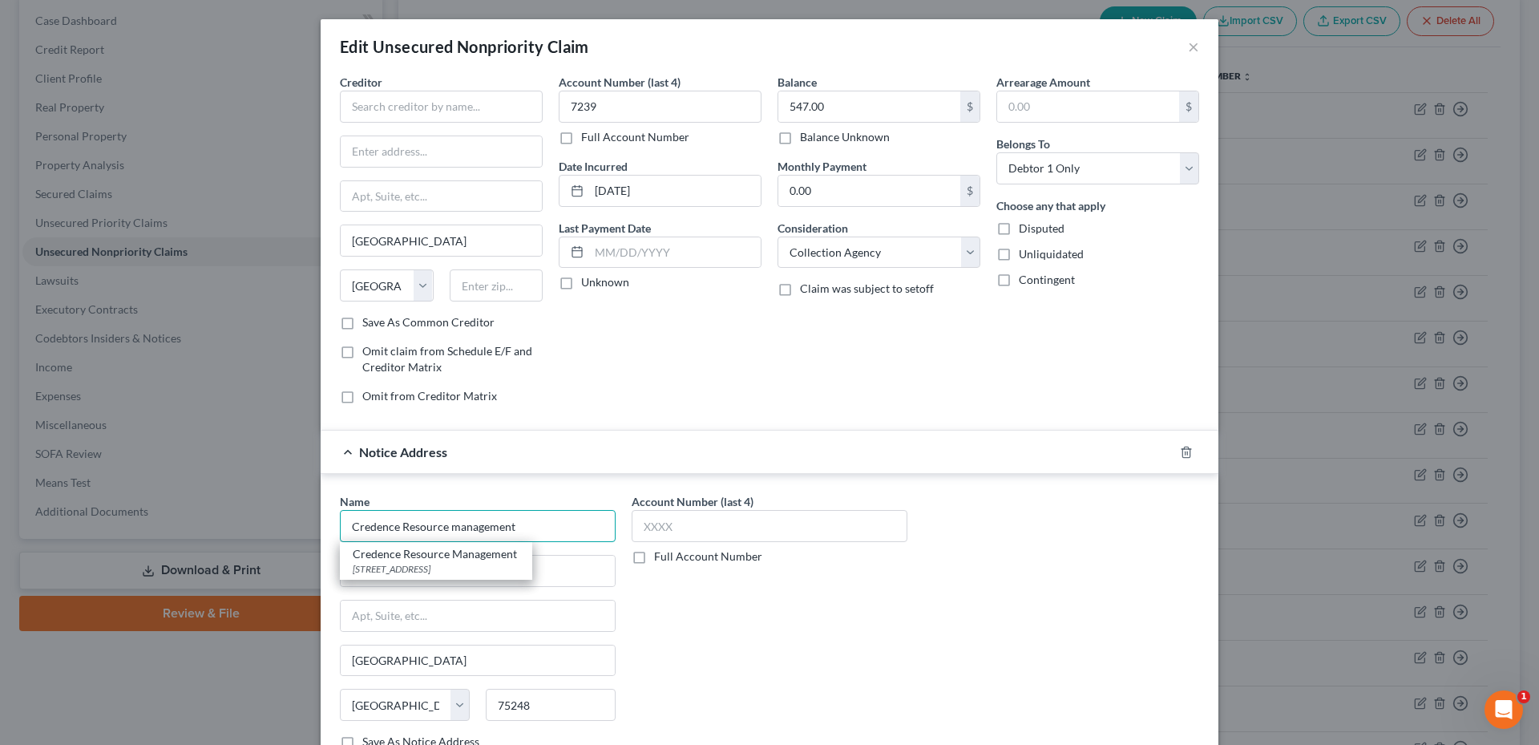
click at [453, 527] on input "Credence Resource management" at bounding box center [478, 526] width 276 height 32
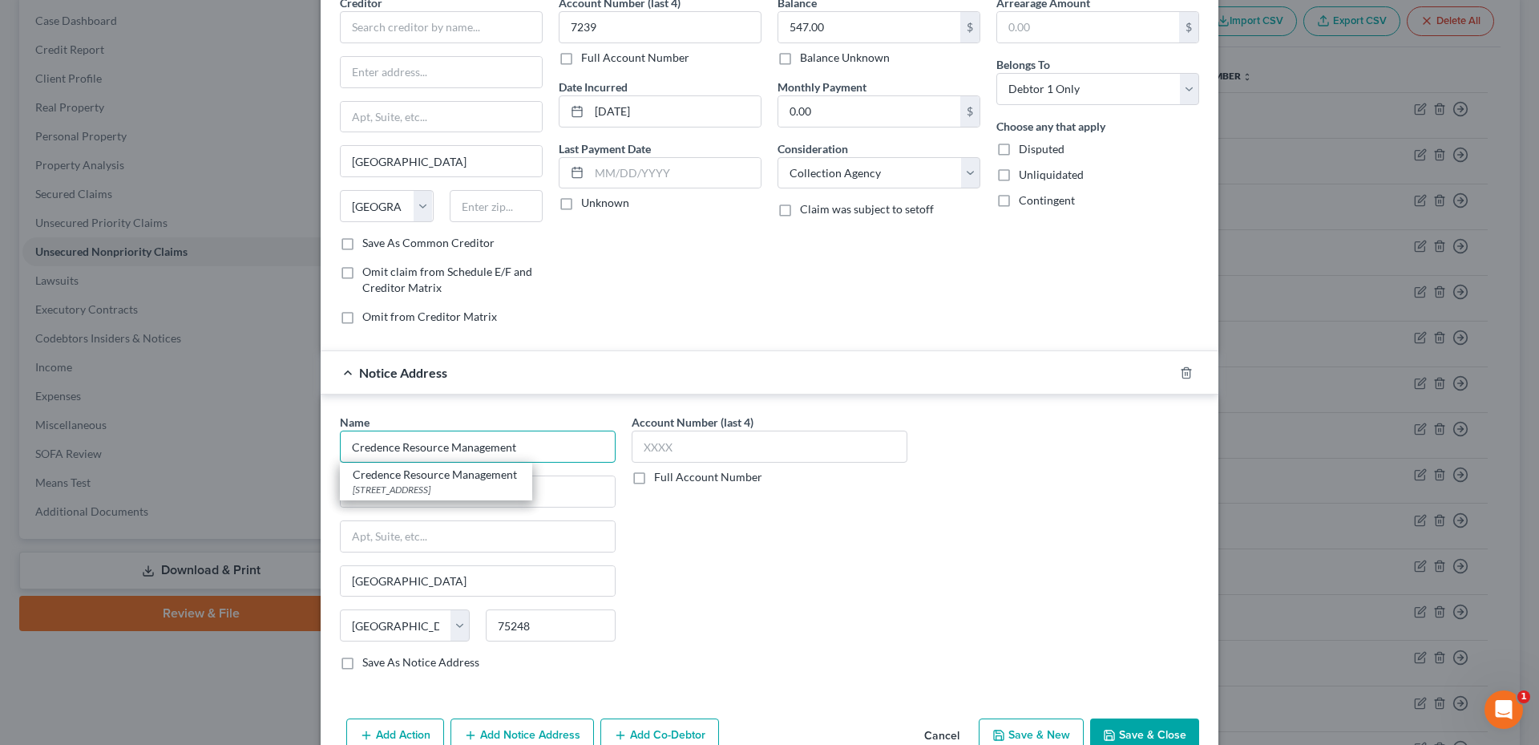
scroll to position [164, 0]
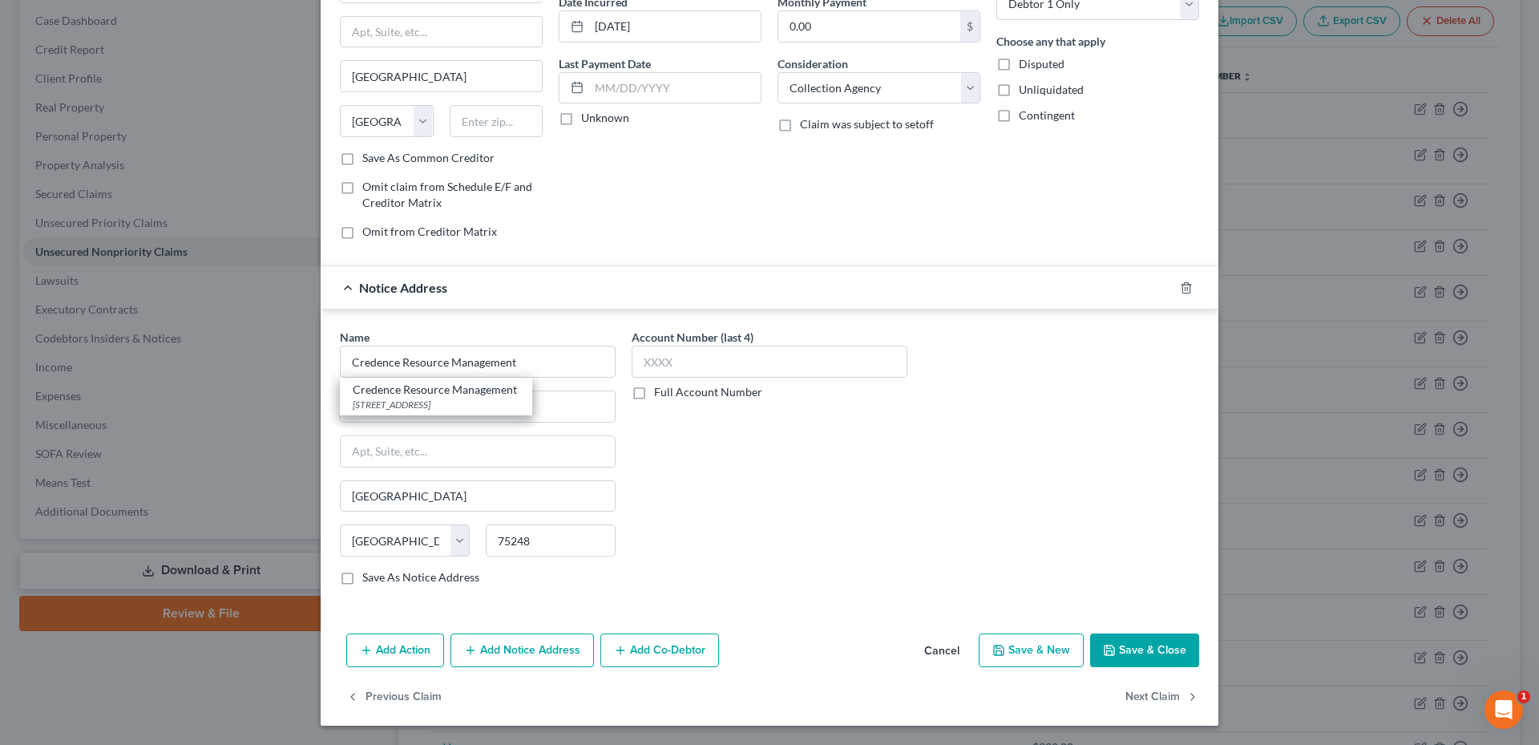
click at [927, 526] on div "Name * Credence Resource Management Credence Resource Management PO Box 1253, S…" at bounding box center [769, 463] width 875 height 269
type input "Credence Resource Management"
click at [404, 576] on label "Save As Notice Address" at bounding box center [420, 577] width 117 height 16
click at [379, 576] on input "Save As Notice Address" at bounding box center [374, 574] width 10 height 10
checkbox input "true"
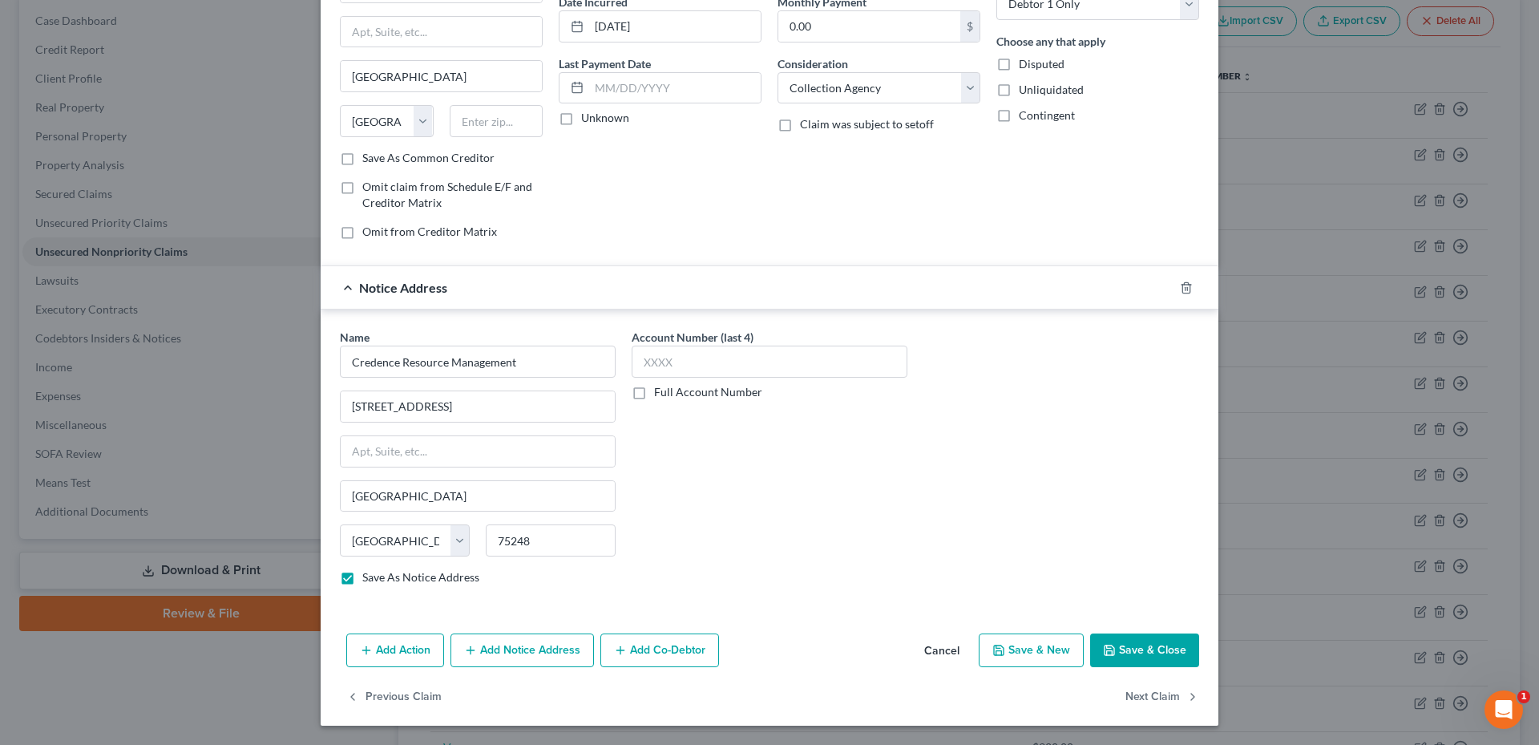
click at [1158, 652] on button "Save & Close" at bounding box center [1144, 650] width 109 height 34
click at [506, 354] on input "Credence Resource Management" at bounding box center [478, 361] width 276 height 32
click at [849, 448] on div "Account Number (last 4) Full Account Number" at bounding box center [770, 463] width 292 height 269
click at [554, 356] on input "Credence Resource Management" at bounding box center [478, 361] width 276 height 32
click at [1170, 655] on button "Save & Close" at bounding box center [1144, 650] width 109 height 34
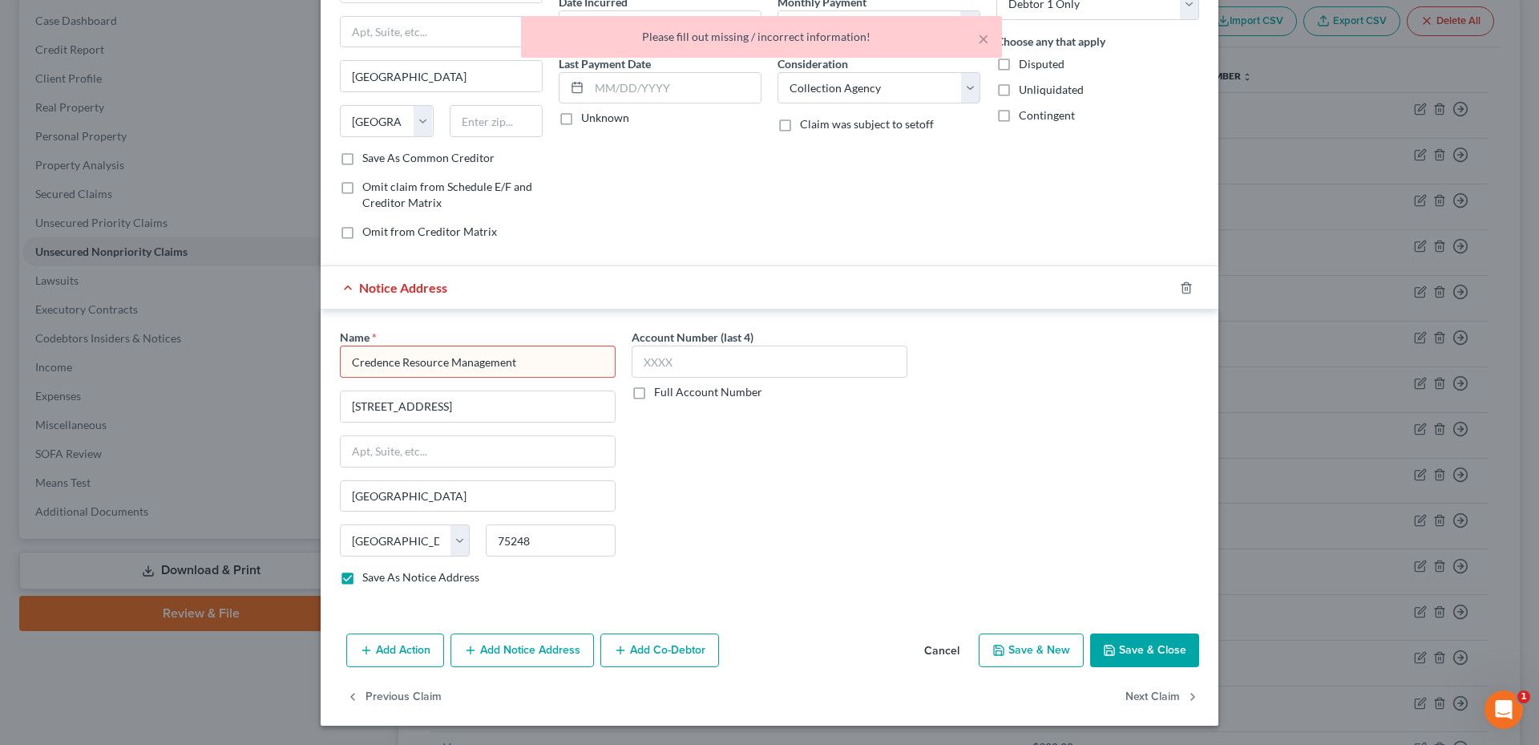
scroll to position [0, 0]
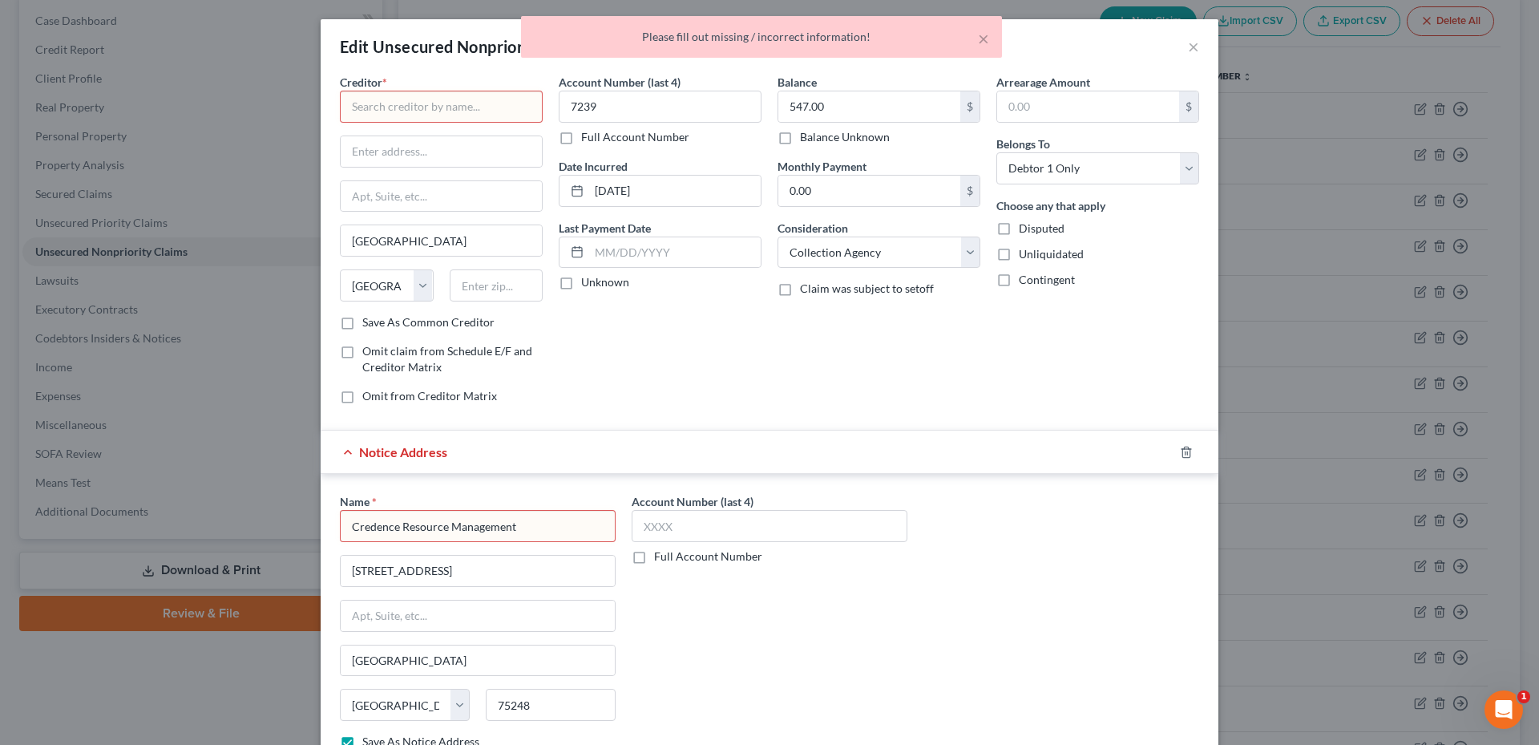
click at [443, 111] on input "text" at bounding box center [441, 107] width 203 height 32
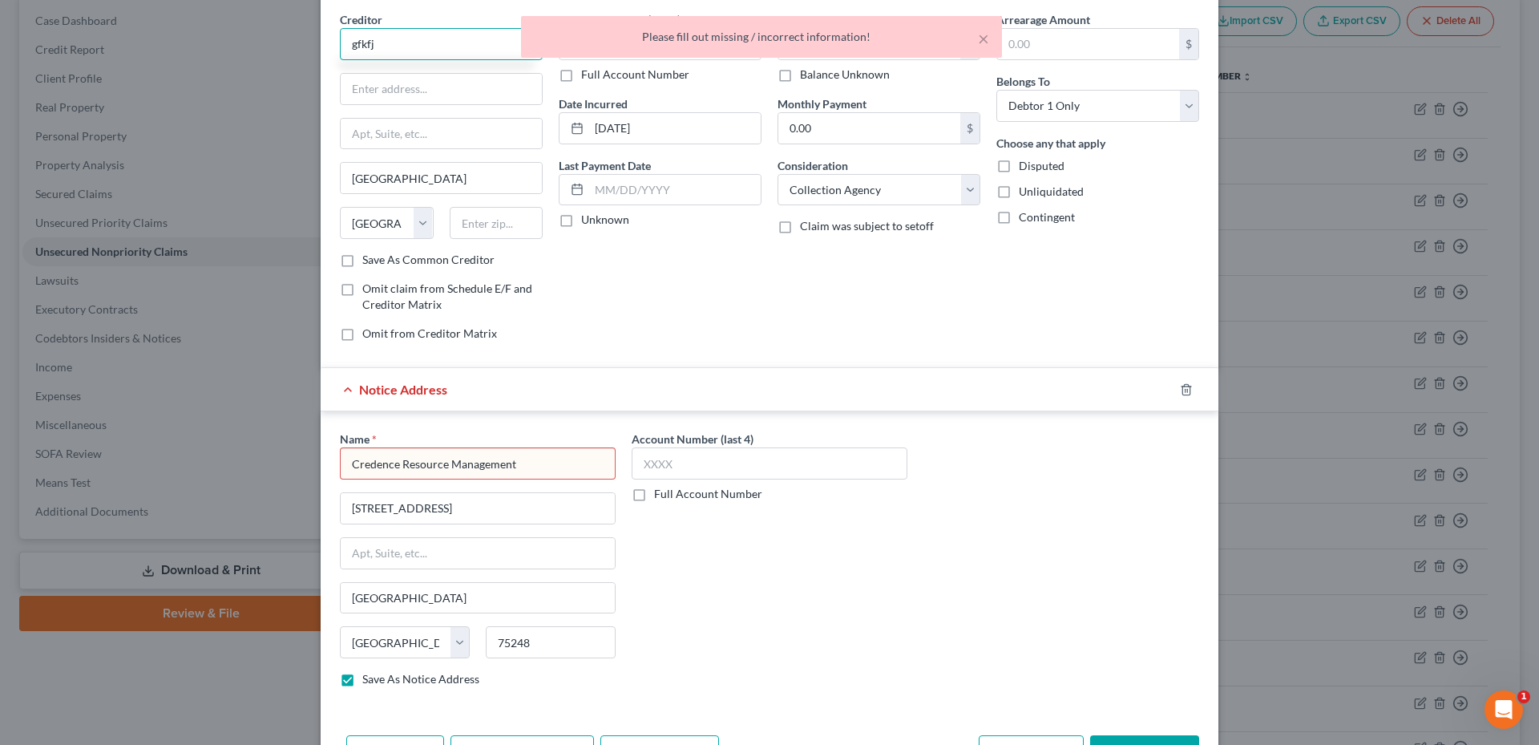
scroll to position [164, 0]
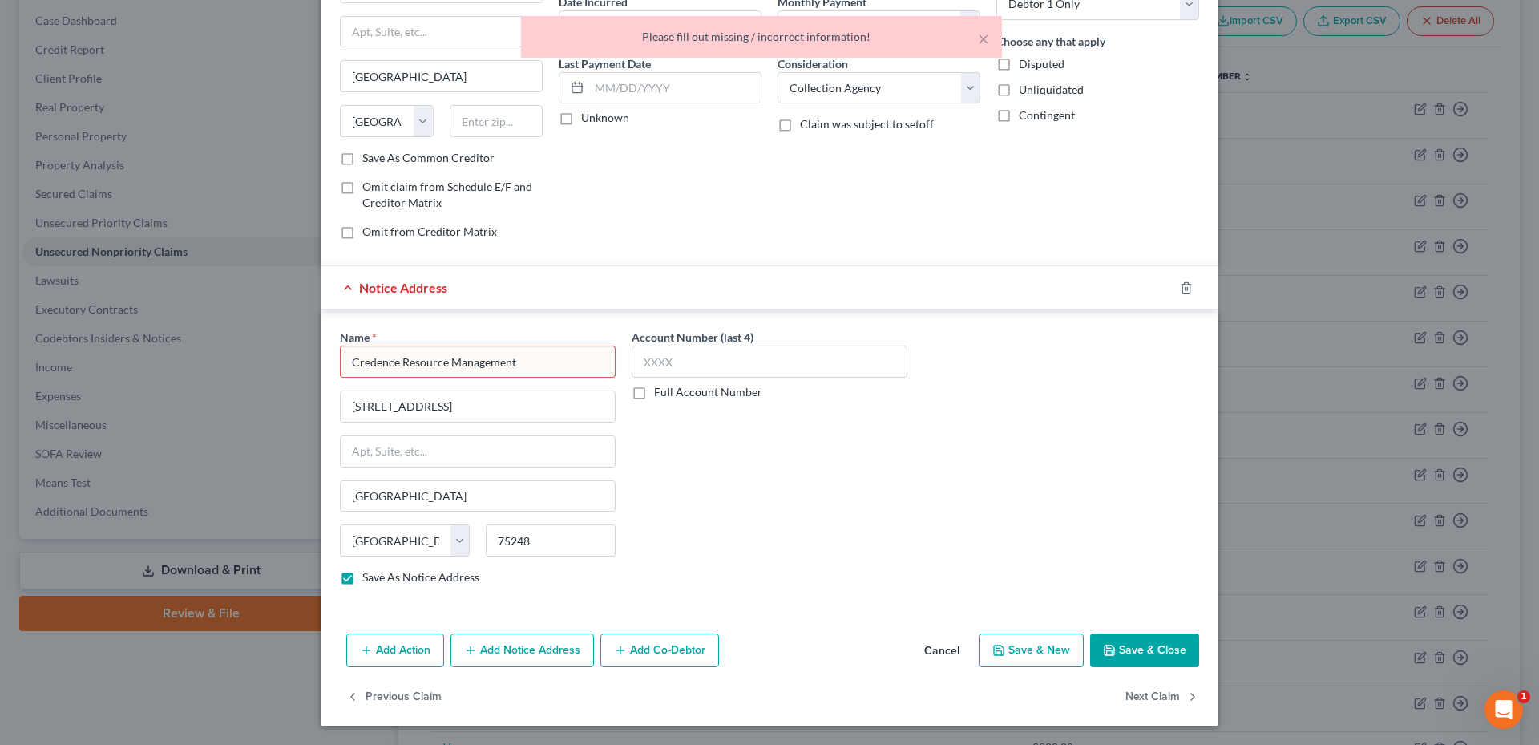
type input "gfkfj"
click at [1166, 648] on button "Save & Close" at bounding box center [1144, 650] width 109 height 34
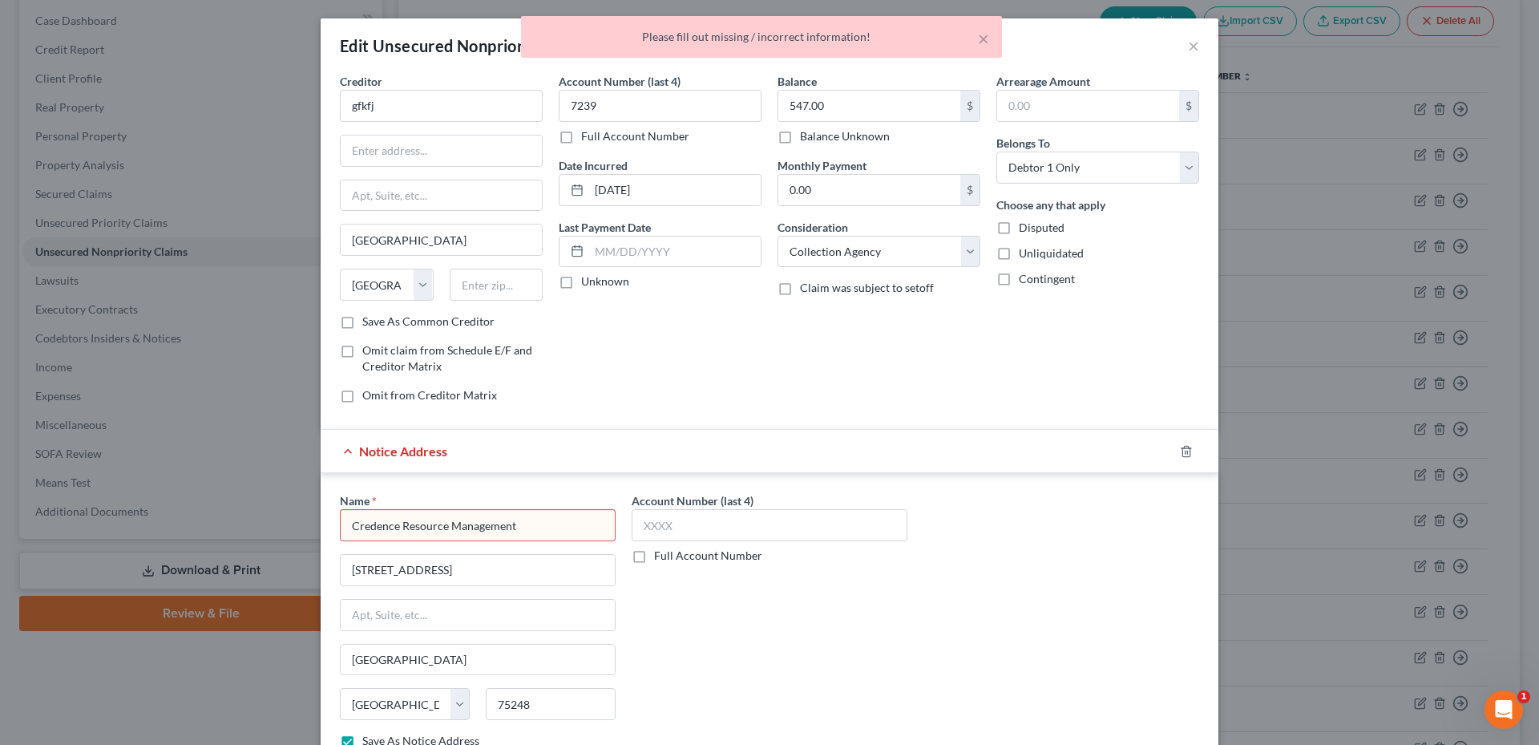
scroll to position [0, 0]
click at [506, 530] on input "Credence Resource Management" at bounding box center [478, 526] width 276 height 32
drag, startPoint x: 535, startPoint y: 530, endPoint x: 275, endPoint y: 529, distance: 260.5
click at [275, 530] on div "Edit Unsecured Nonpriority Claim × Creditor * gfkfj Dallas State AL AK AR AZ CA…" at bounding box center [769, 372] width 1539 height 745
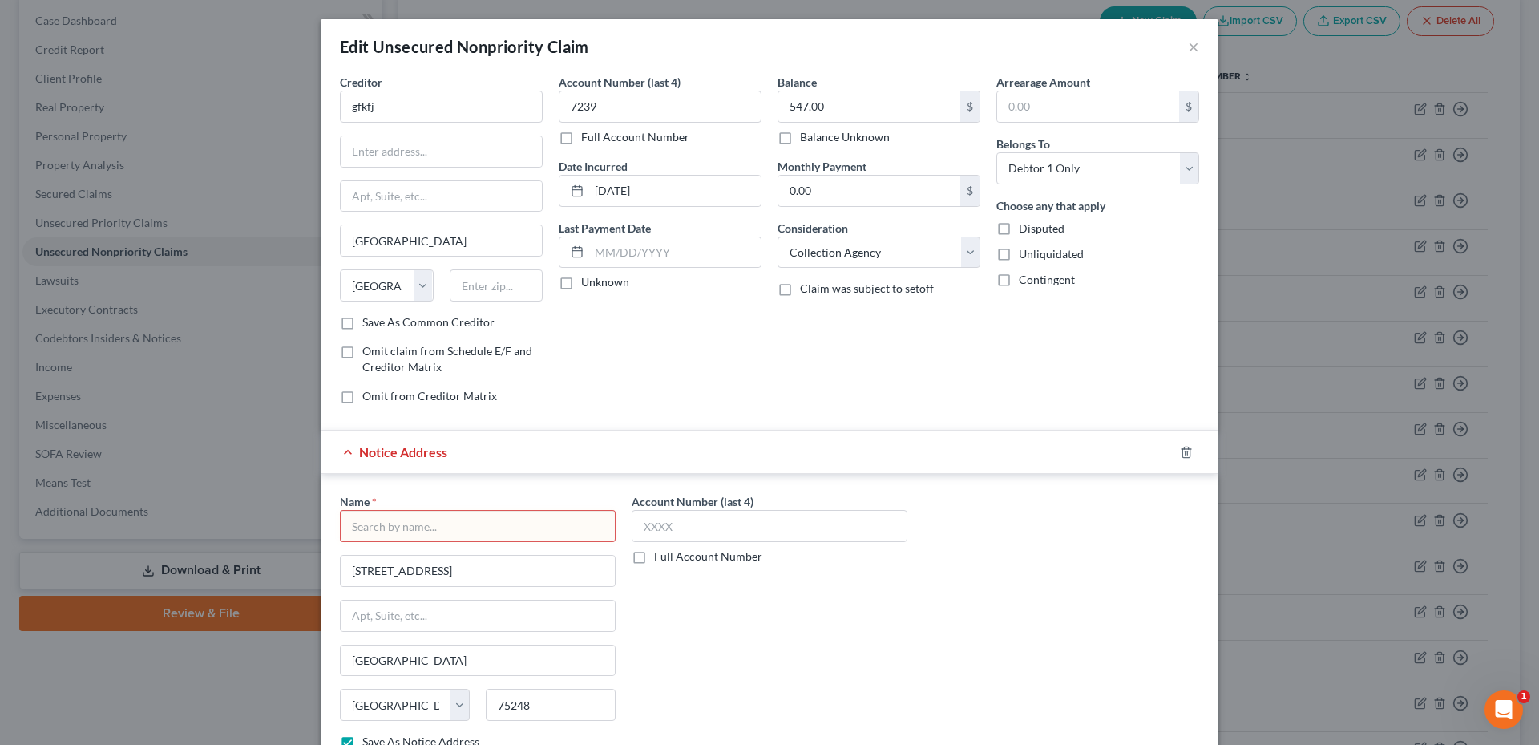
paste input "Credence Resource Management"
type input "Credence Resource Management"
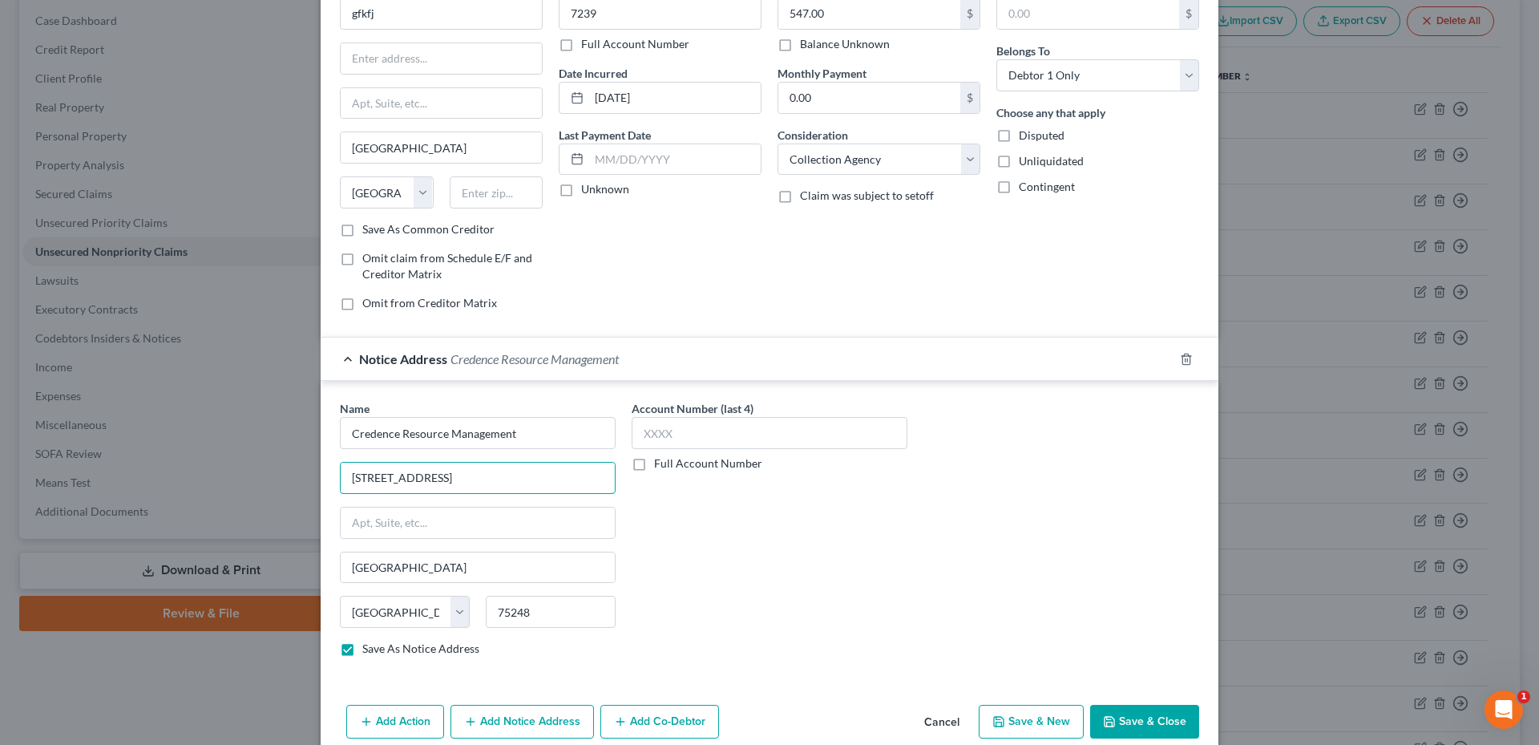
scroll to position [164, 0]
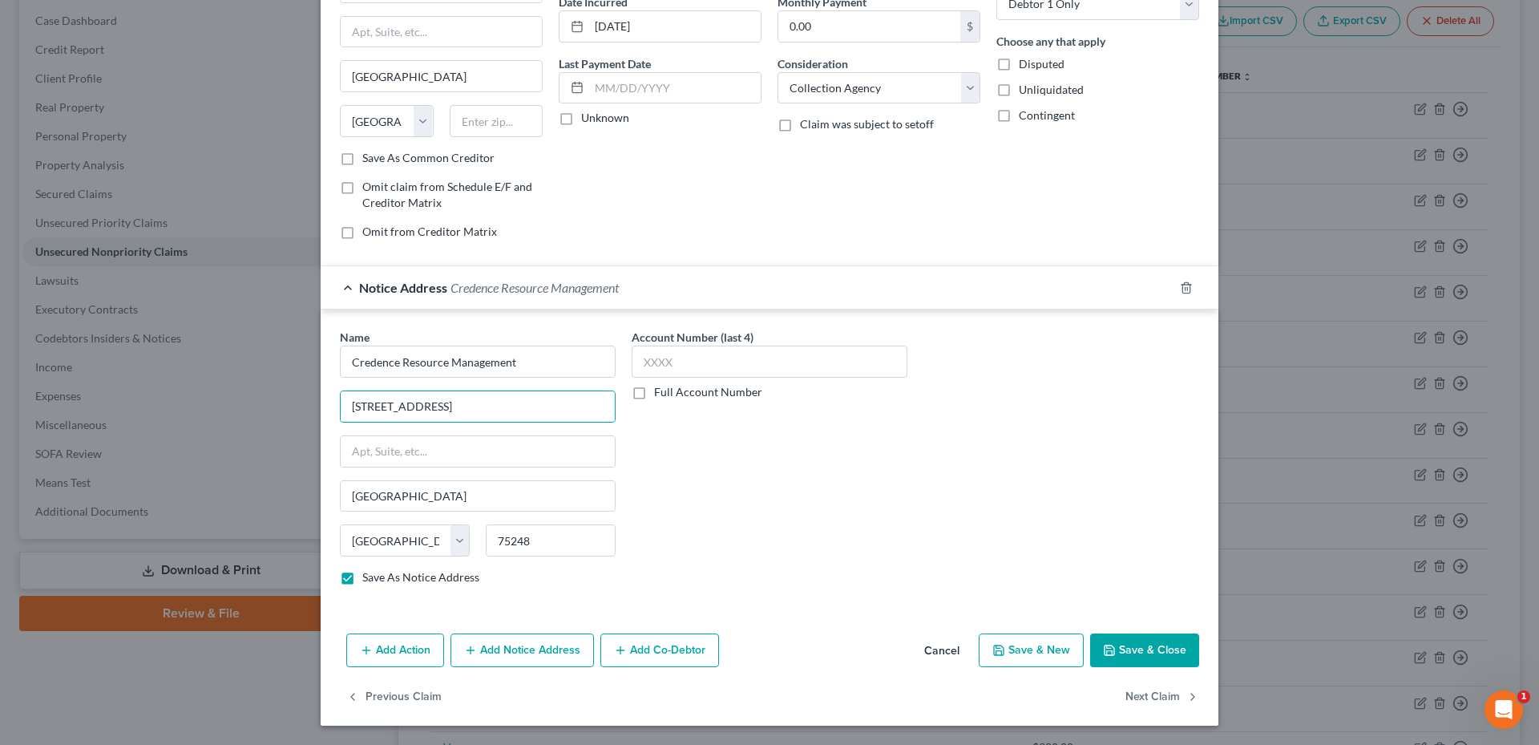
click at [1147, 652] on button "Save & Close" at bounding box center [1144, 650] width 109 height 34
checkbox input "false"
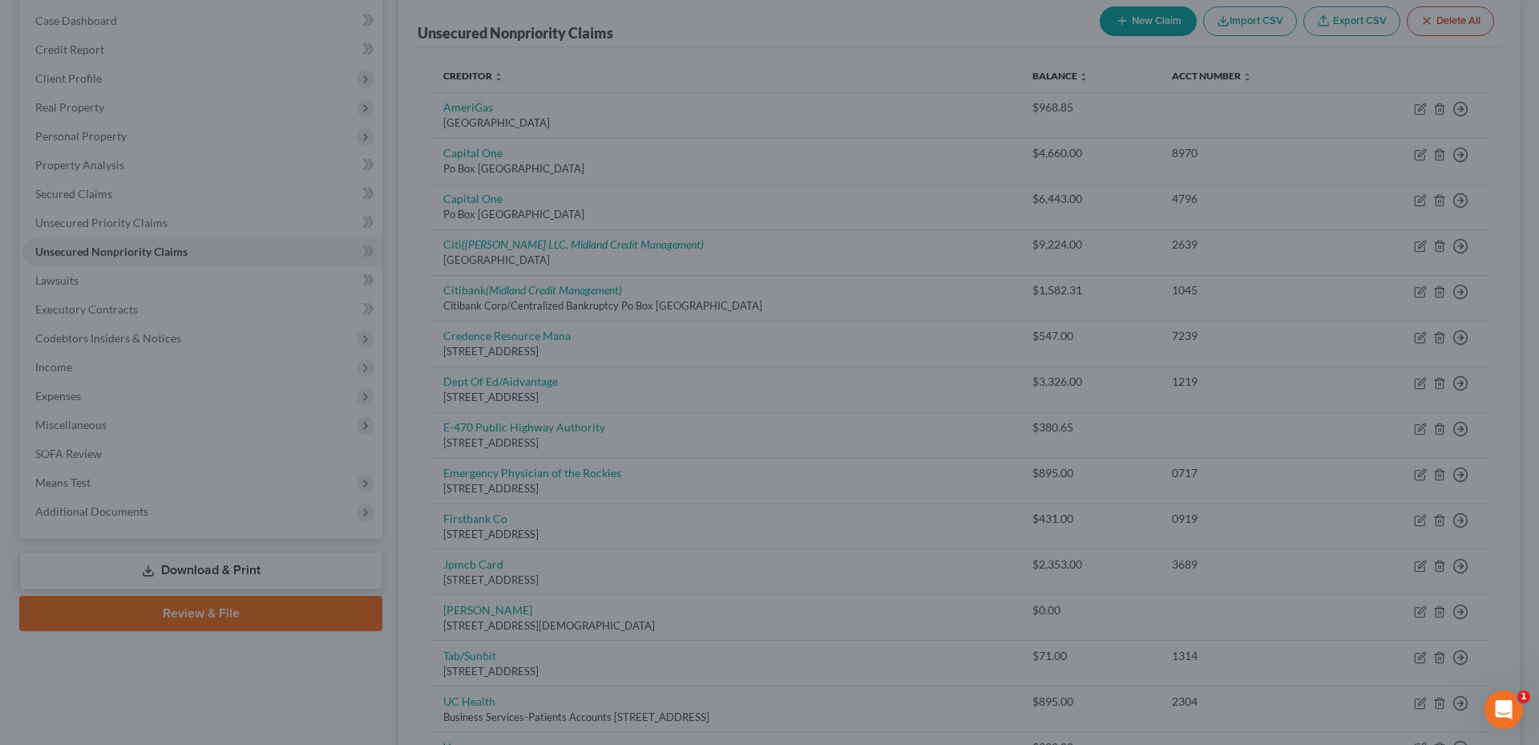
type input "0"
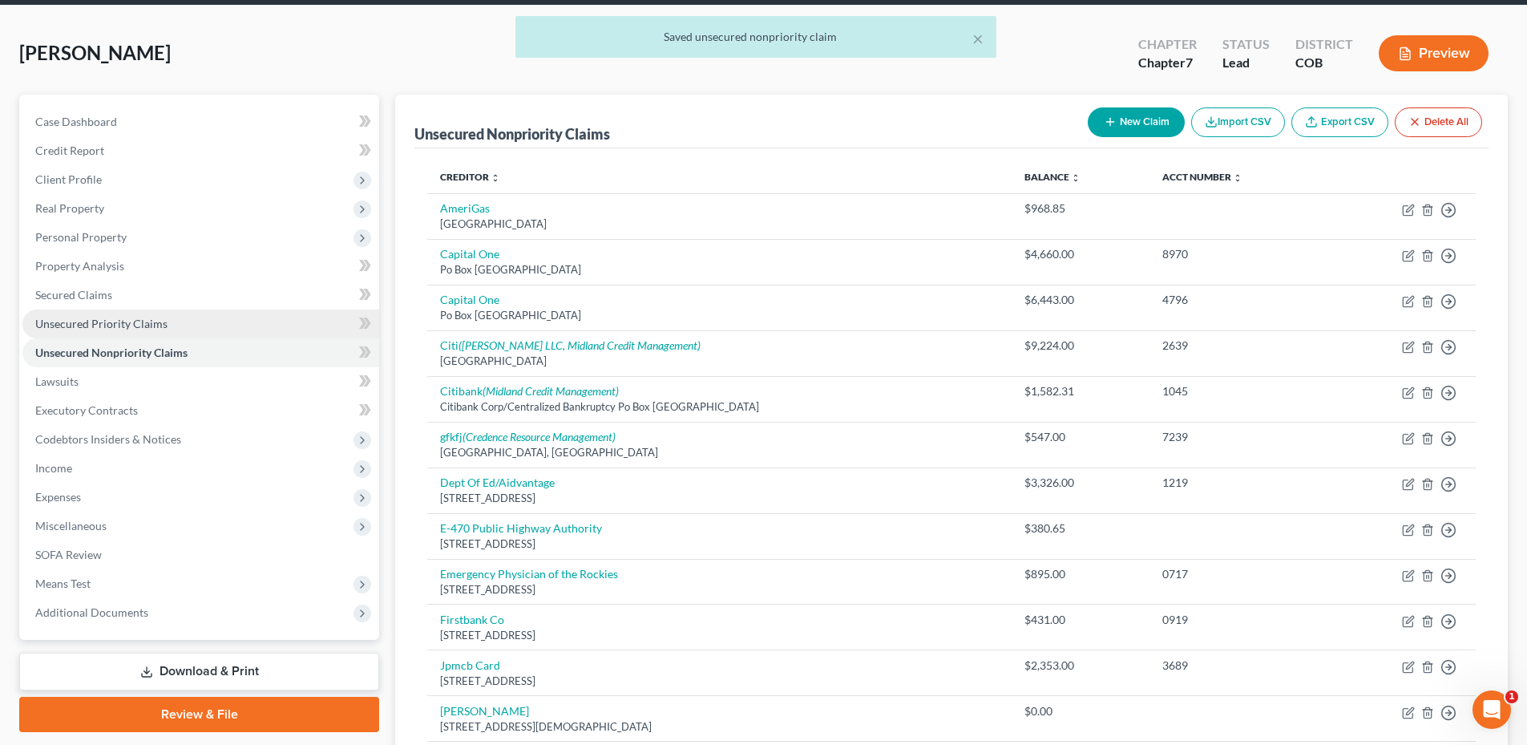
scroll to position [0, 0]
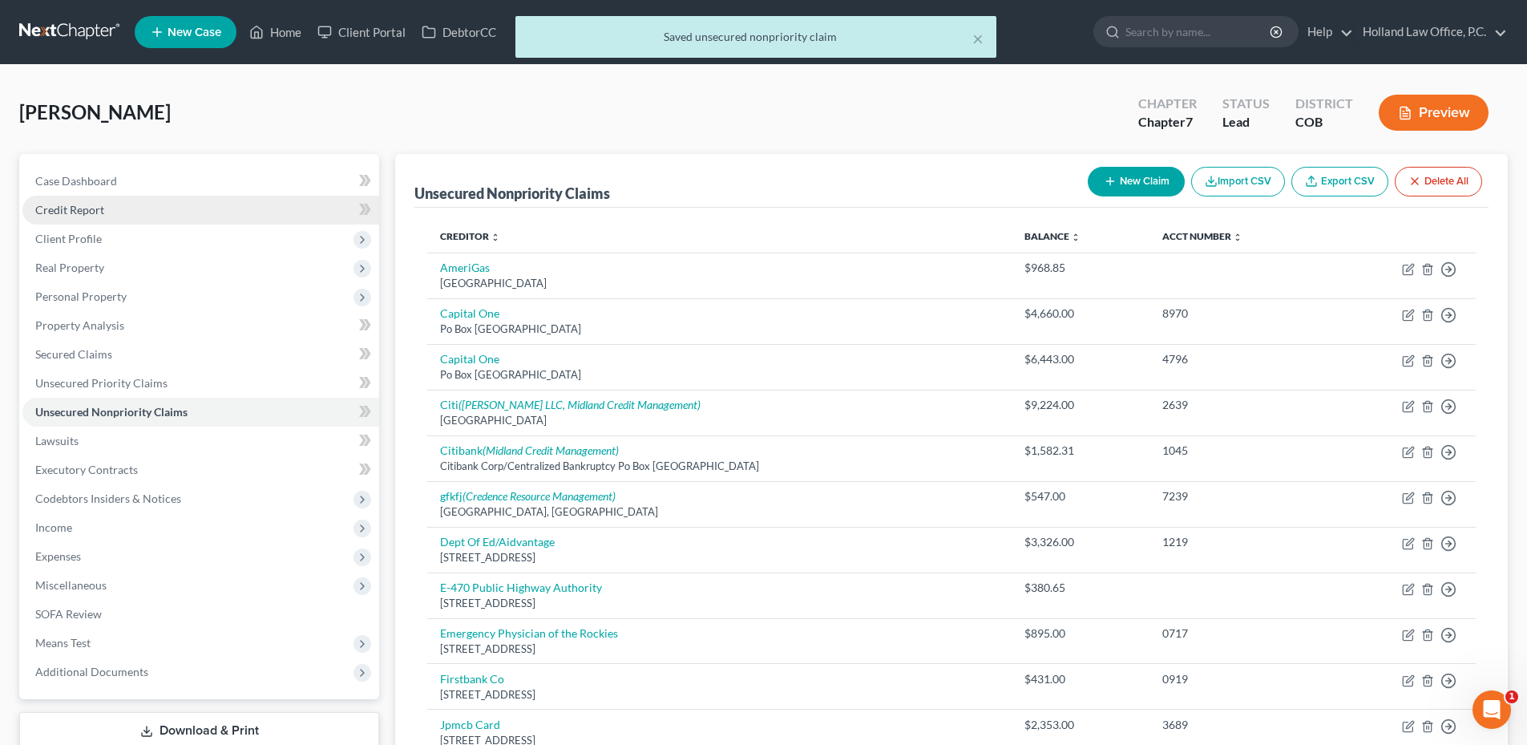
click at [75, 197] on link "Credit Report" at bounding box center [200, 210] width 357 height 29
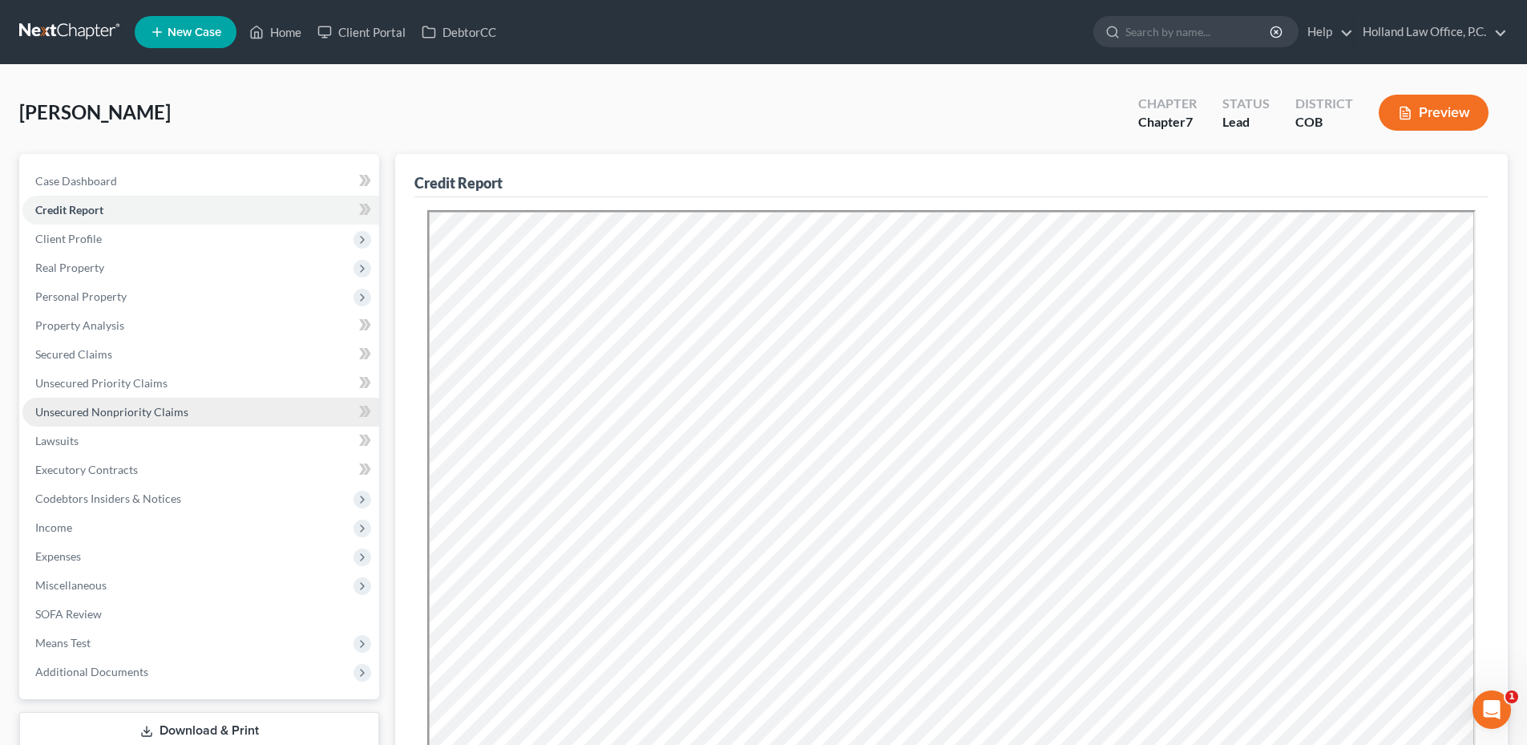
click at [163, 402] on link "Unsecured Nonpriority Claims" at bounding box center [200, 412] width 357 height 29
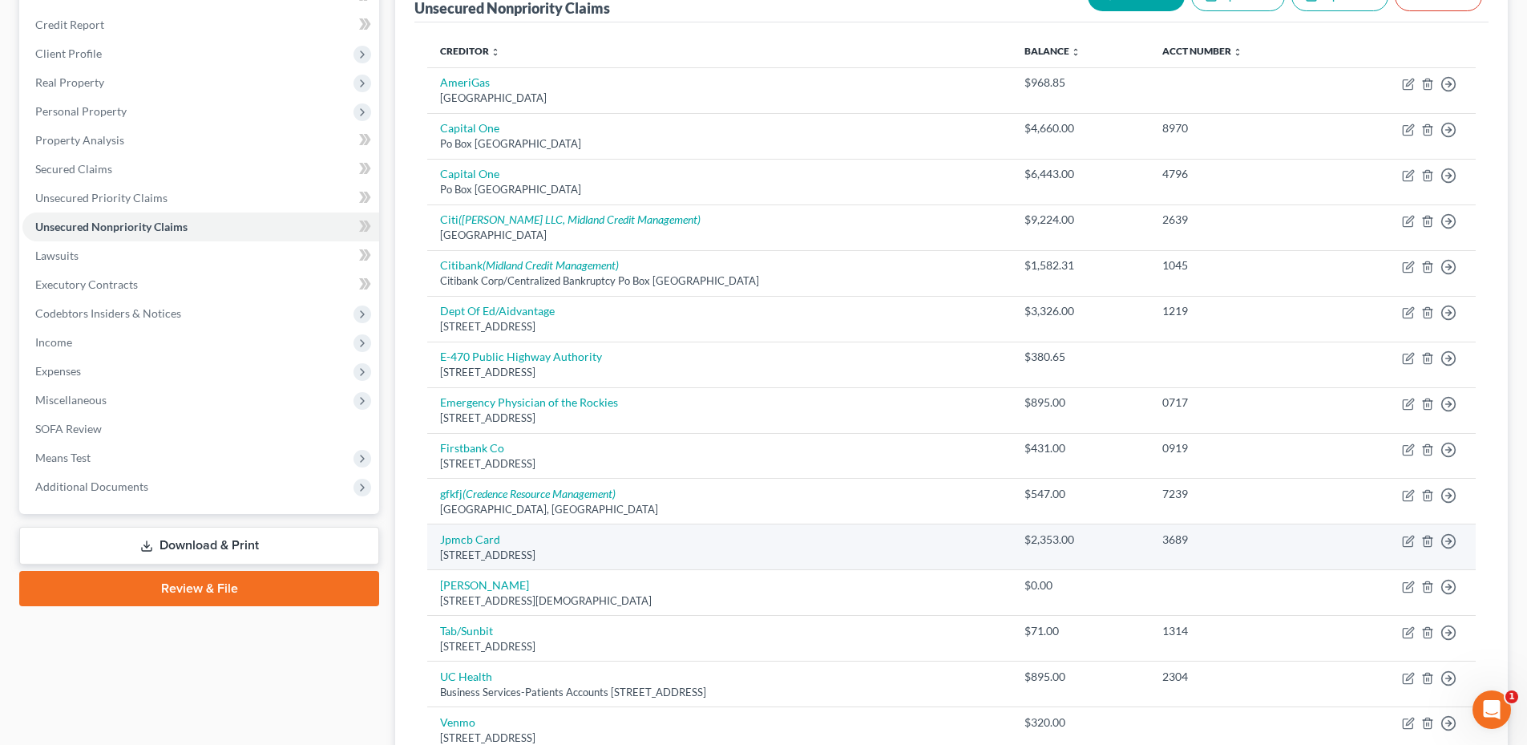
scroll to position [240, 0]
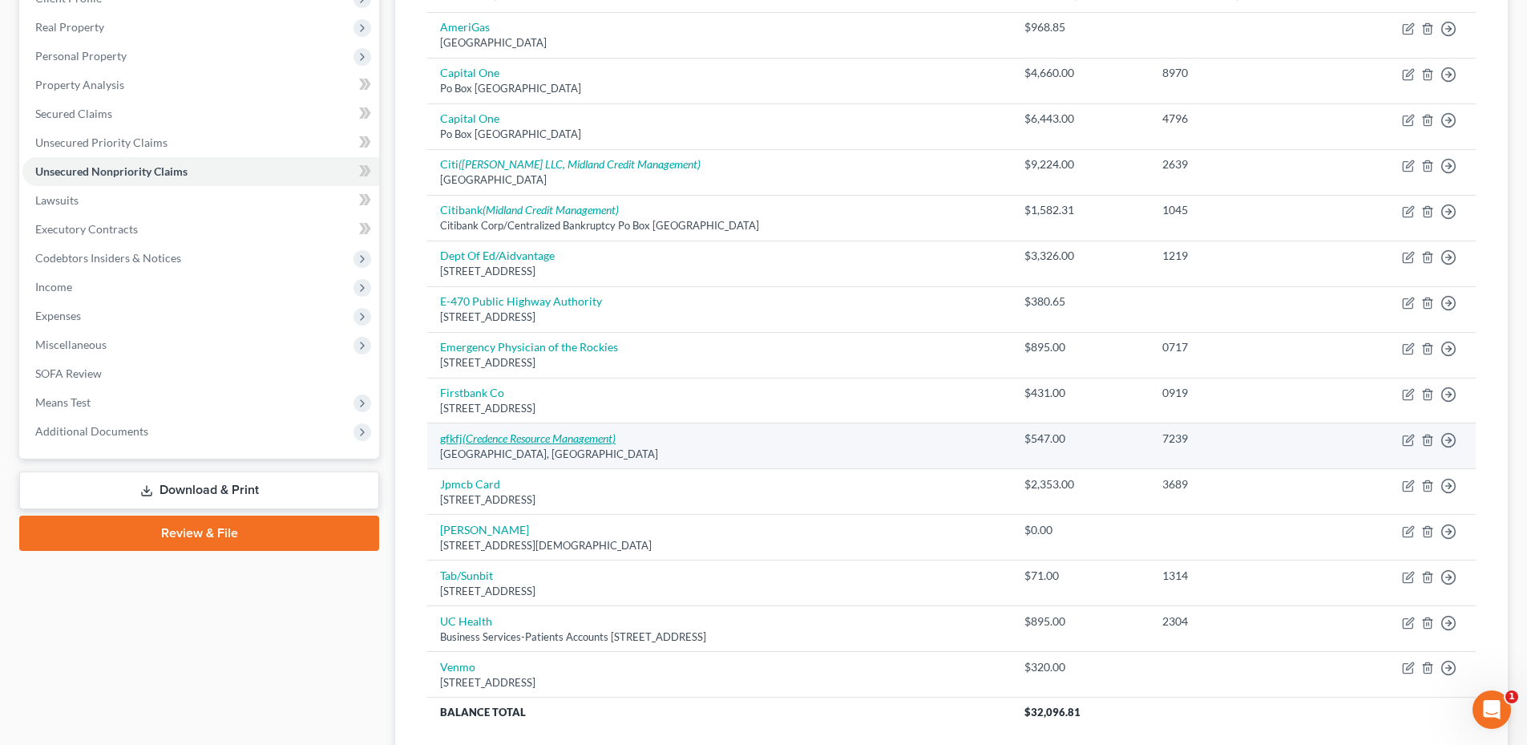
click at [539, 437] on icon "(Credence Resource Management)" at bounding box center [539, 438] width 153 height 14
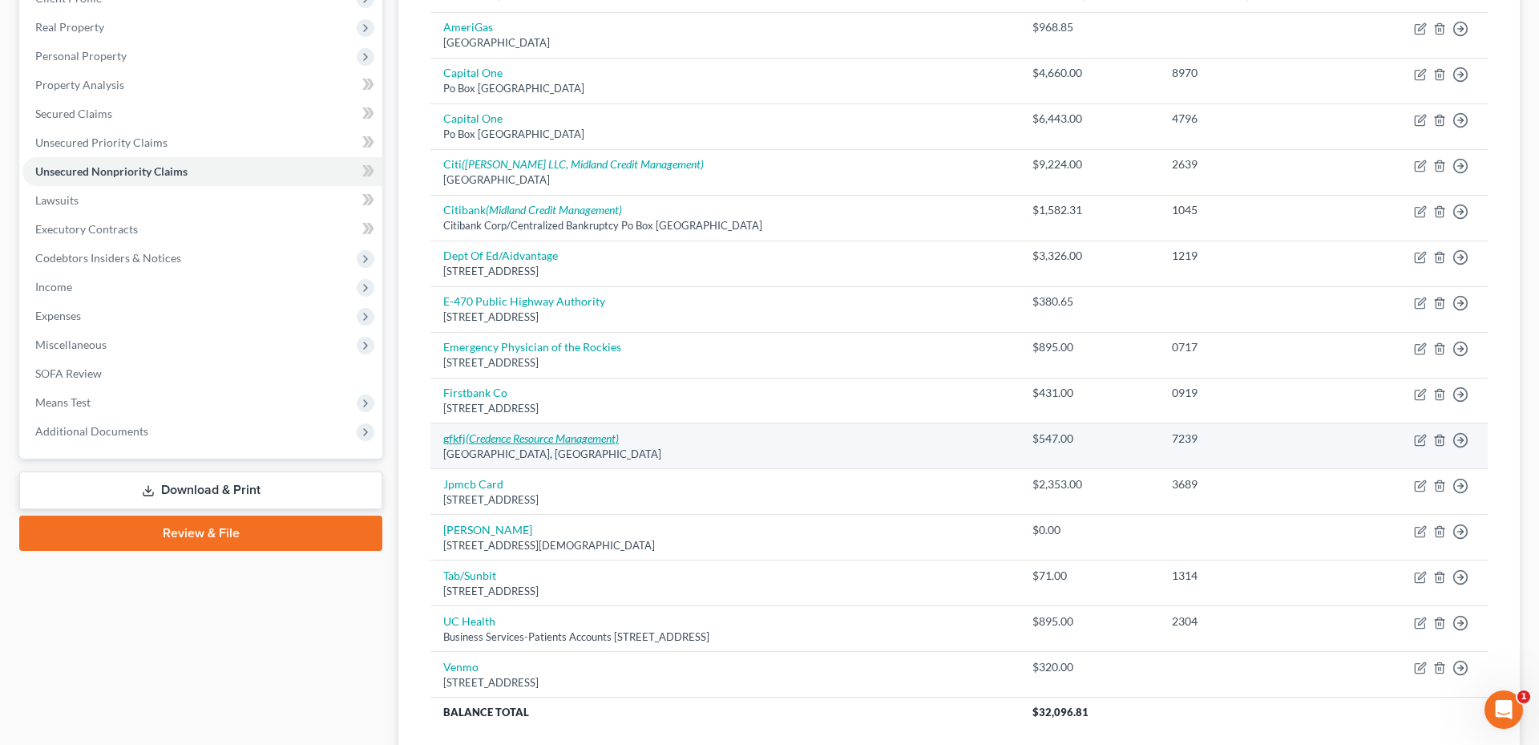
select select "45"
select select "1"
select select "0"
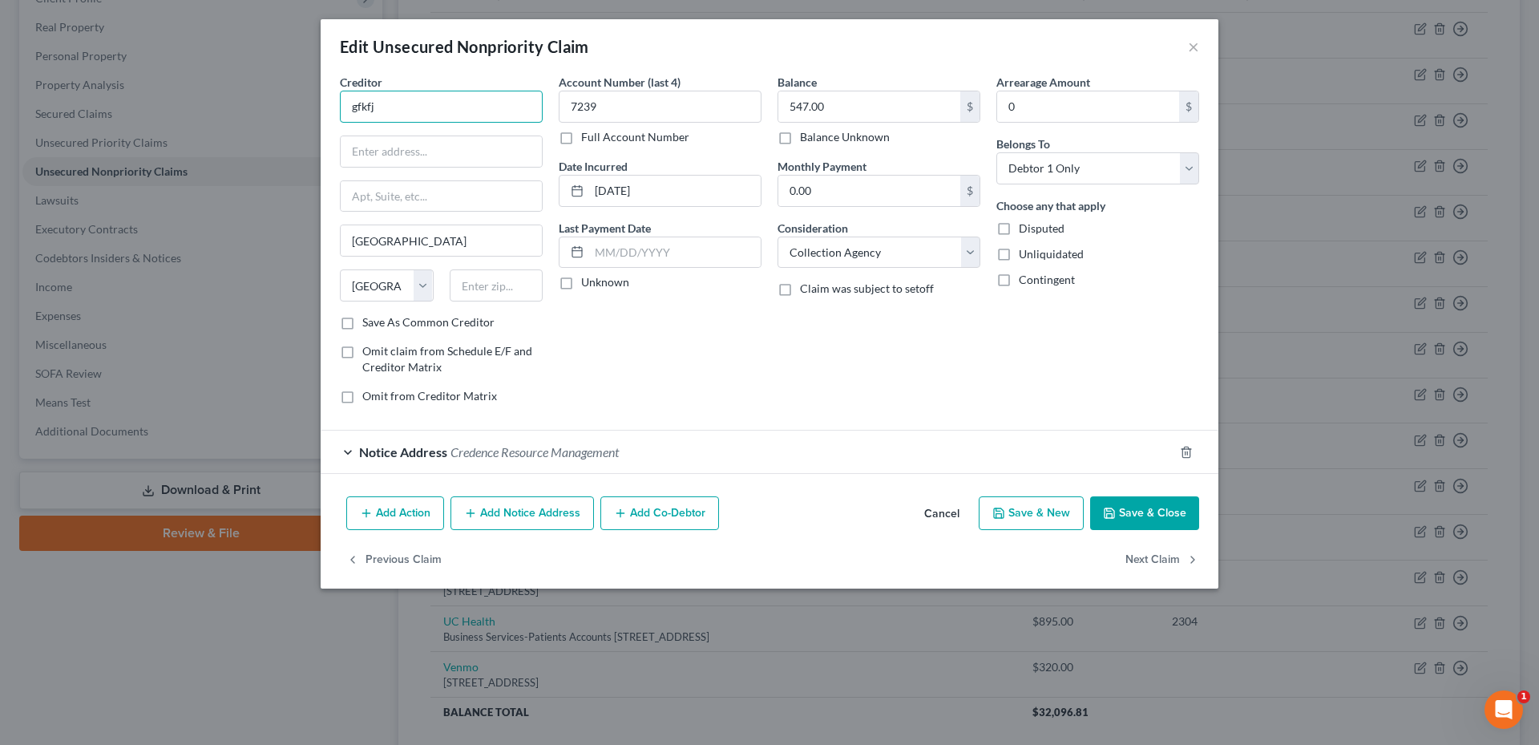
drag, startPoint x: 350, startPoint y: 102, endPoint x: 321, endPoint y: 95, distance: 29.6
click at [320, 101] on div "Edit Unsecured Nonpriority Claim × Creditor * gfkfj Dallas State AL AK AR AZ CA…" at bounding box center [769, 372] width 1539 height 745
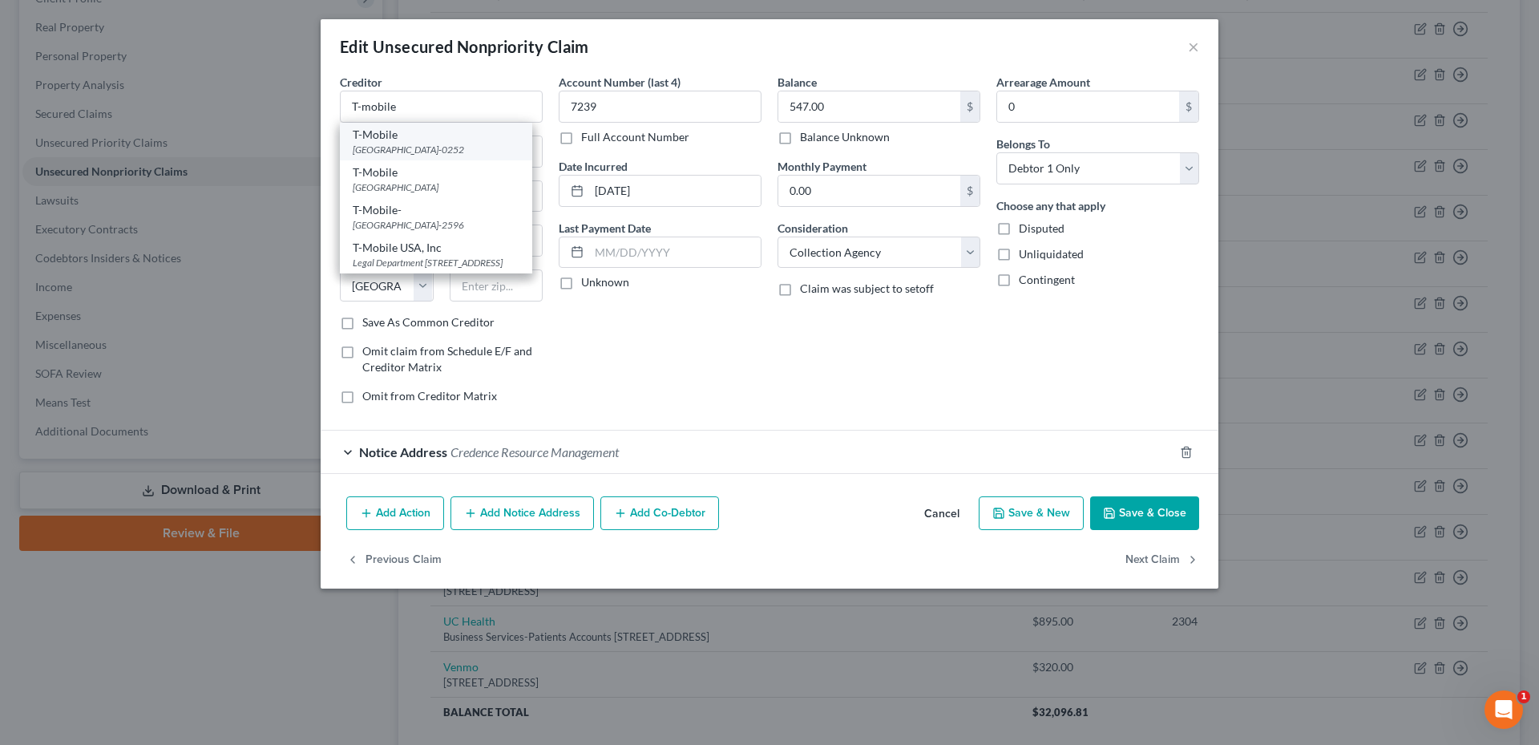
click at [421, 152] on div "PO Box 660252, Dallas, TX 75266-0252" at bounding box center [436, 150] width 167 height 14
type input "T-Mobile"
type input "PO Box 660252"
type input "75266-0252"
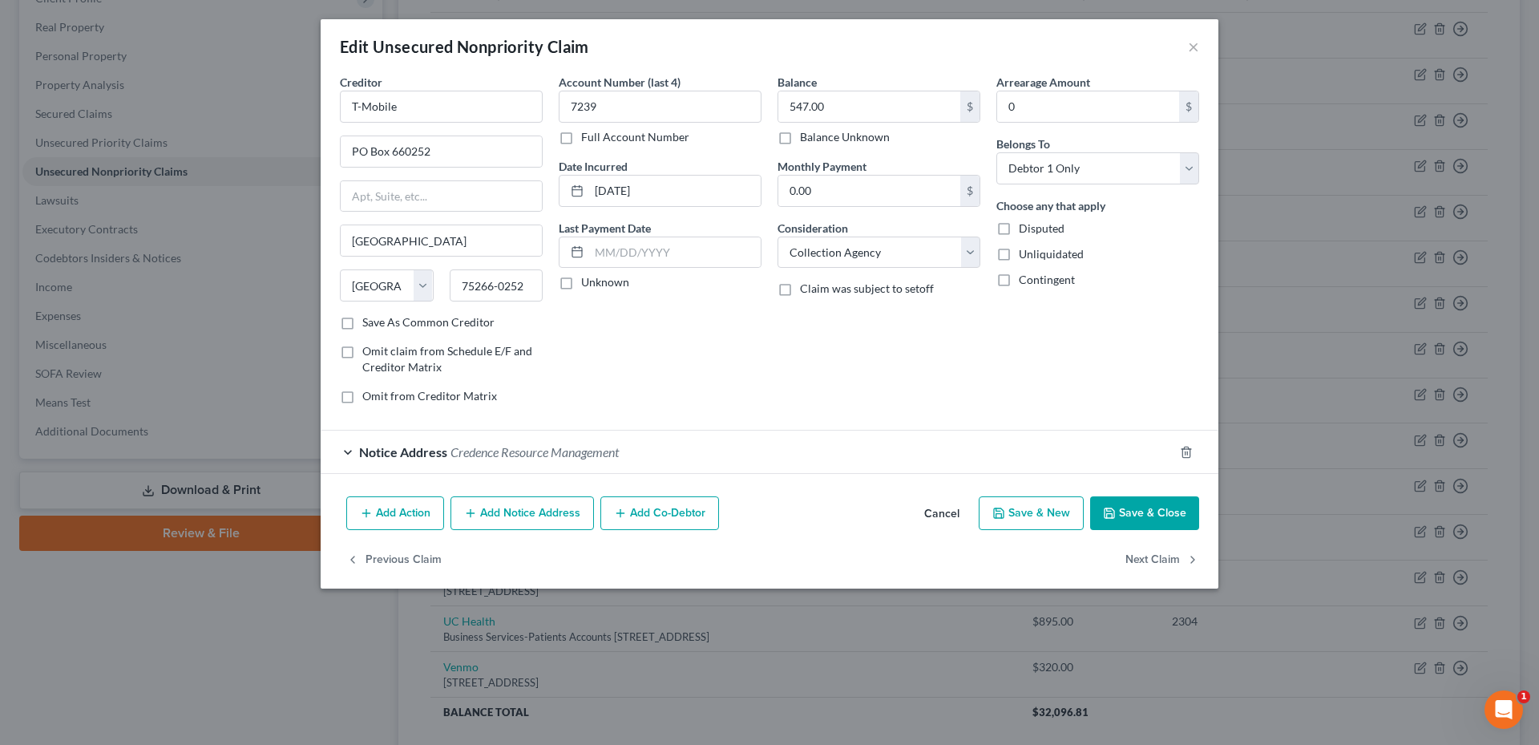
click at [1154, 507] on button "Save & Close" at bounding box center [1144, 513] width 109 height 34
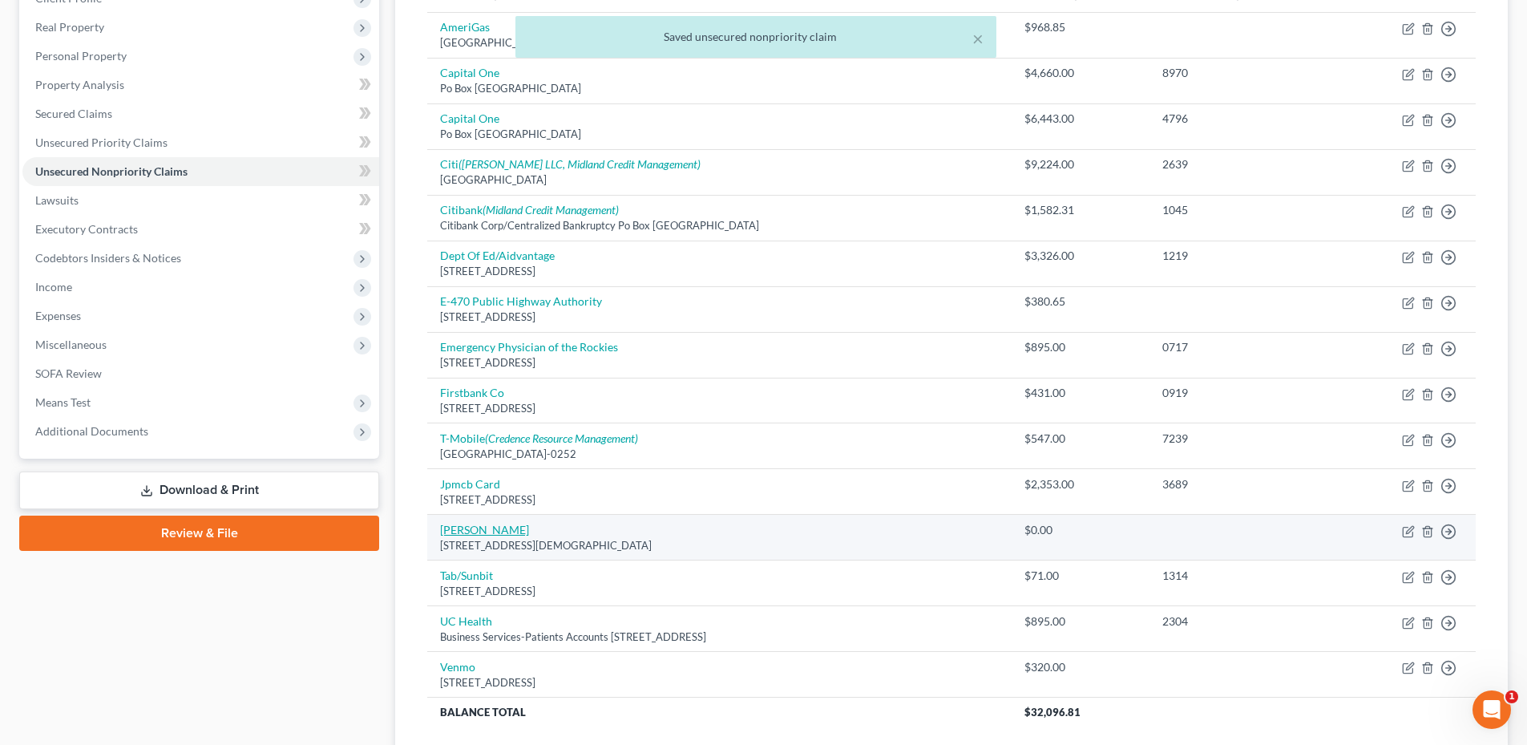
click at [507, 532] on link "[PERSON_NAME]" at bounding box center [484, 530] width 89 height 14
select select "5"
select select "14"
select select "0"
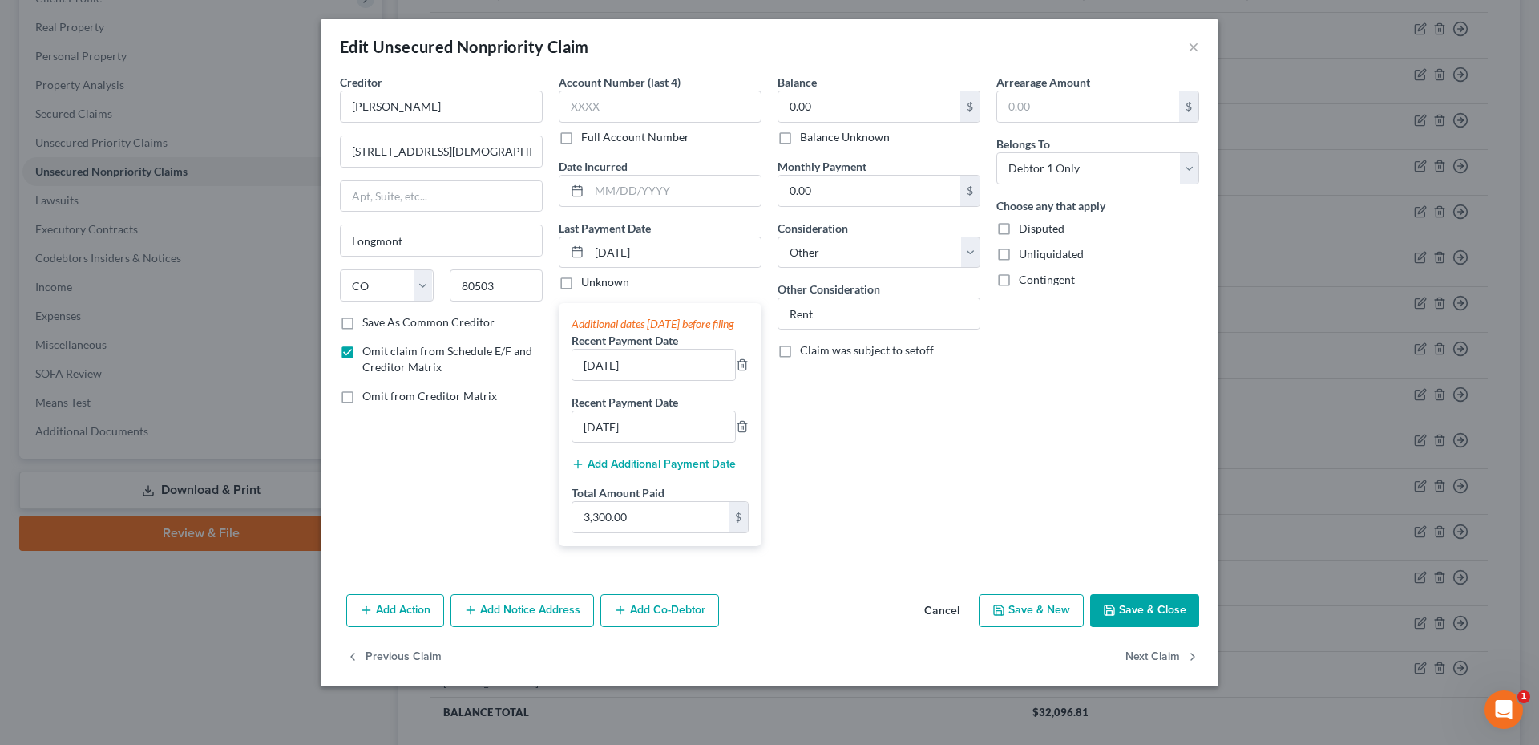
click at [423, 400] on span "Omit from Creditor Matrix" at bounding box center [429, 396] width 135 height 14
click at [379, 398] on input "Omit from Creditor Matrix" at bounding box center [374, 393] width 10 height 10
checkbox input "true"
drag, startPoint x: 1157, startPoint y: 624, endPoint x: 964, endPoint y: 451, distance: 258.8
click at [964, 451] on div "Edit Unsecured Nonpriority Claim × Creditor * Michelle Willson 645 Gay St Longm…" at bounding box center [770, 352] width 898 height 667
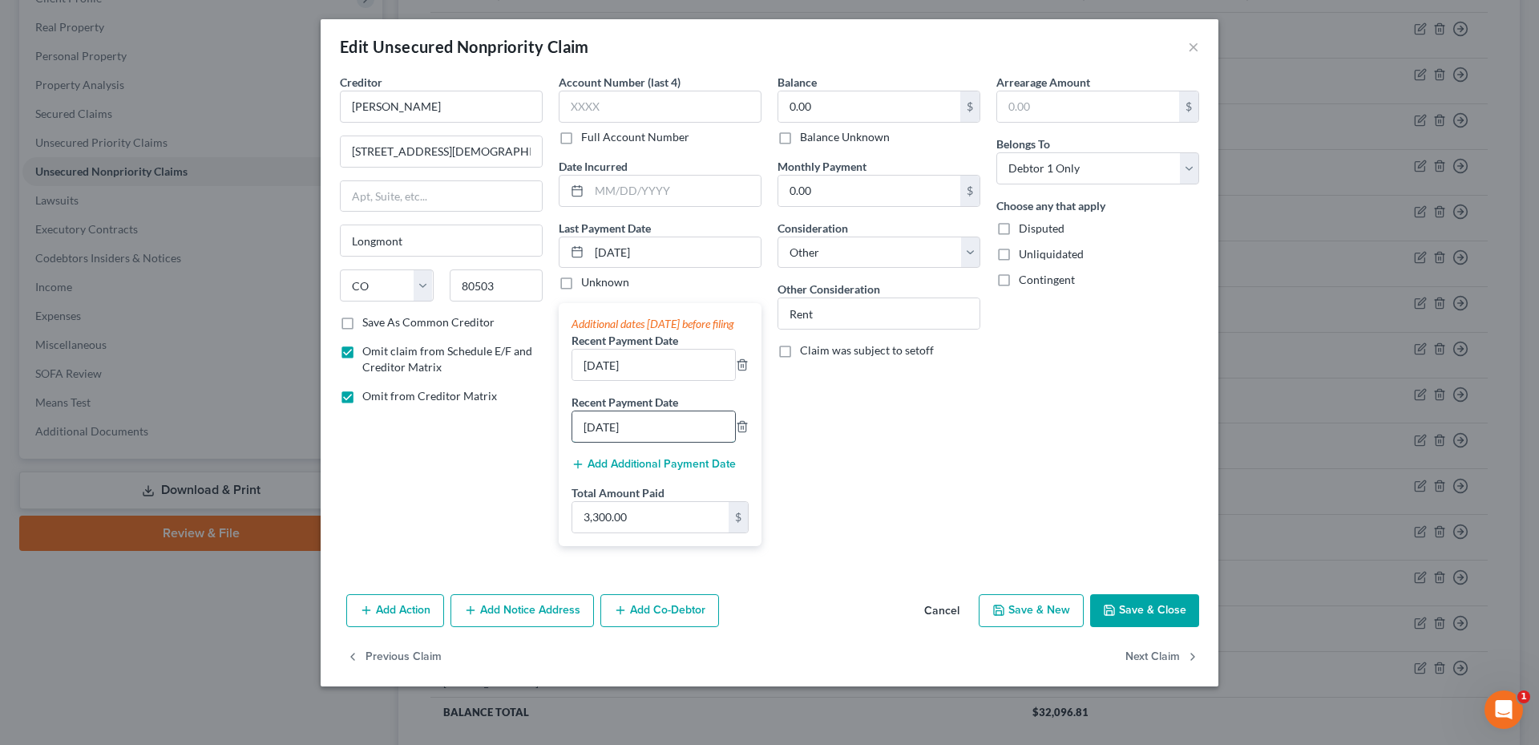
click at [657, 442] on input "7/20/2025" at bounding box center [653, 426] width 163 height 30
drag, startPoint x: 1181, startPoint y: 620, endPoint x: 1160, endPoint y: 606, distance: 25.3
click at [1180, 622] on button "Save & Close" at bounding box center [1144, 611] width 109 height 34
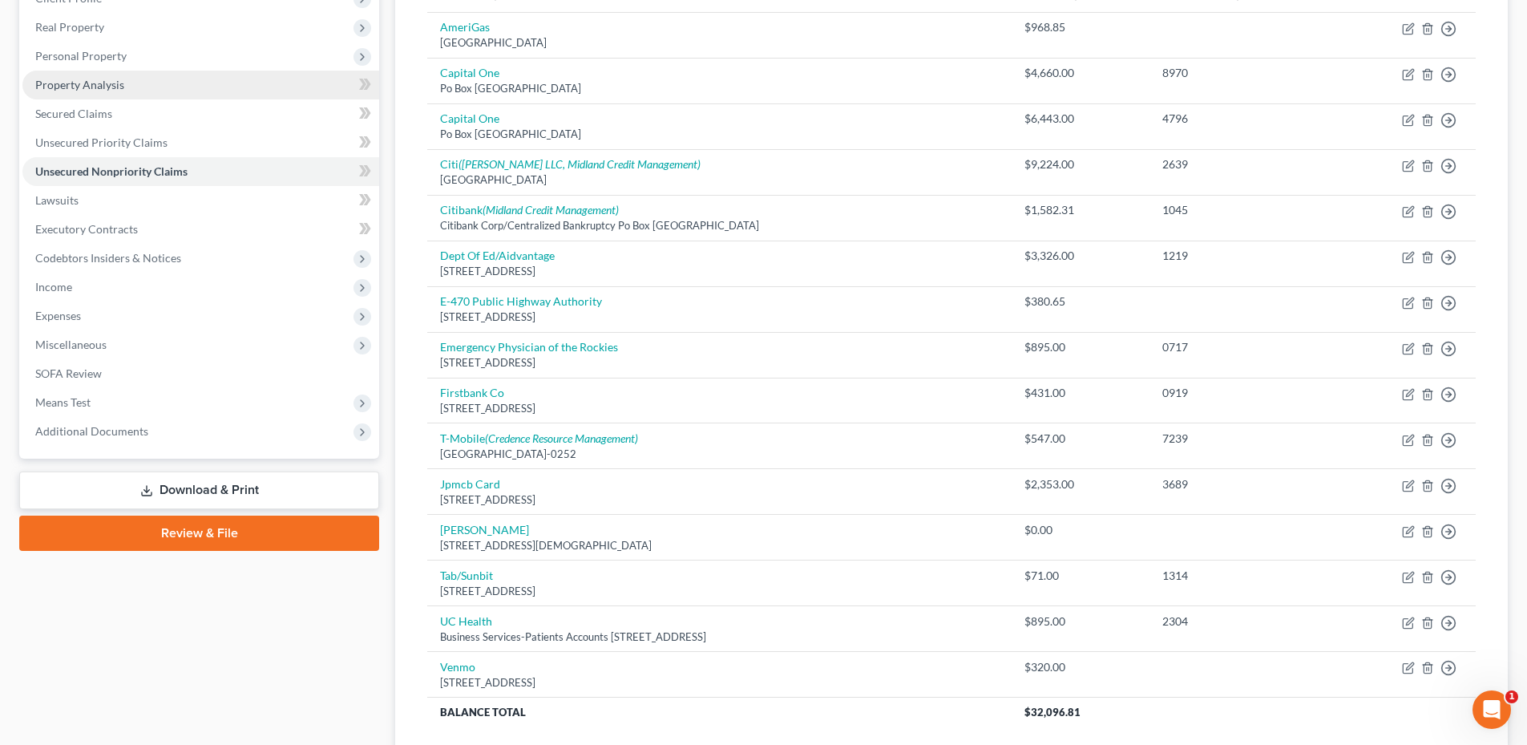
click at [133, 79] on link "Property Analysis" at bounding box center [200, 85] width 357 height 29
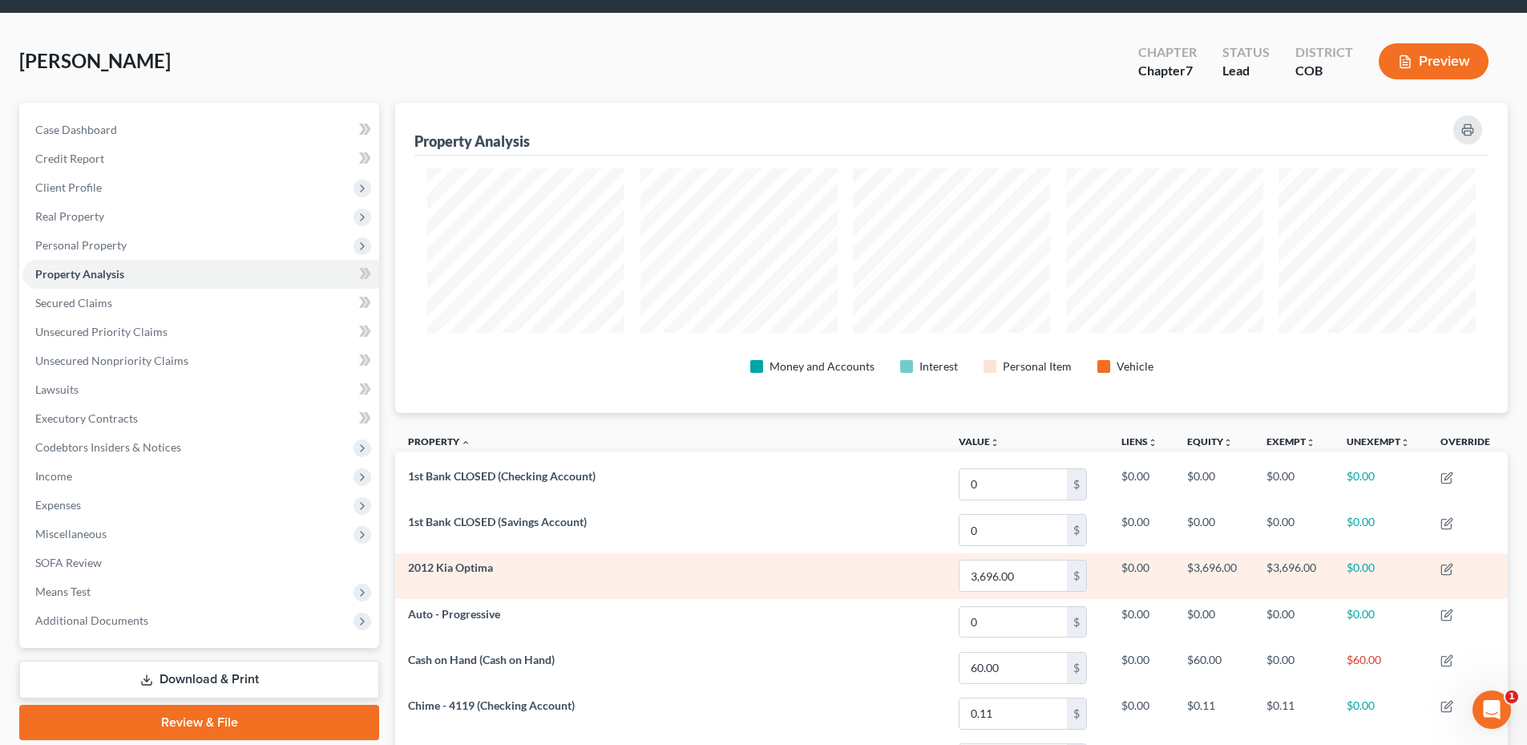
scroll to position [131, 0]
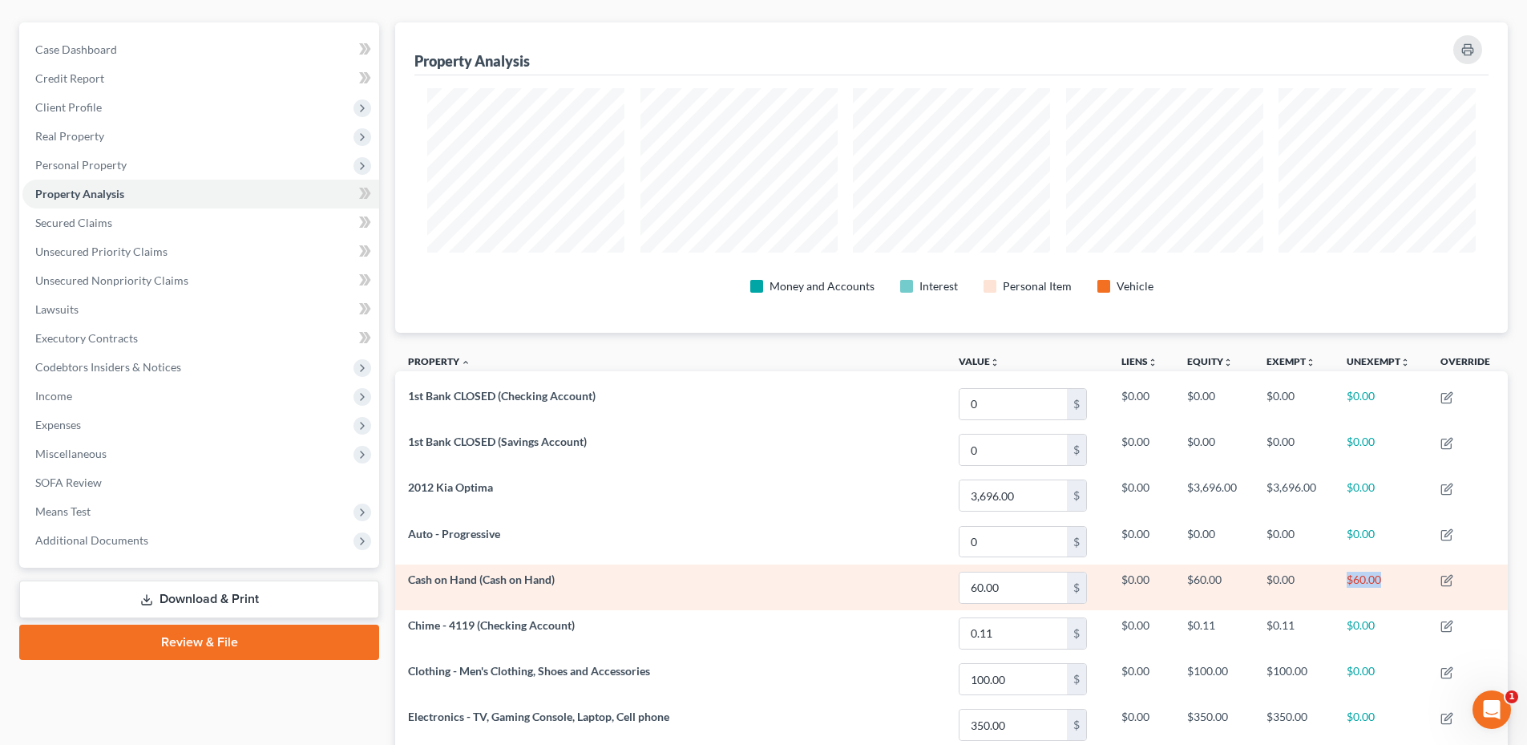
drag, startPoint x: 1338, startPoint y: 574, endPoint x: 1395, endPoint y: 576, distance: 57.0
click at [1395, 576] on td "$60.00" at bounding box center [1381, 587] width 94 height 46
click at [1396, 576] on td "$60.00" at bounding box center [1381, 587] width 94 height 46
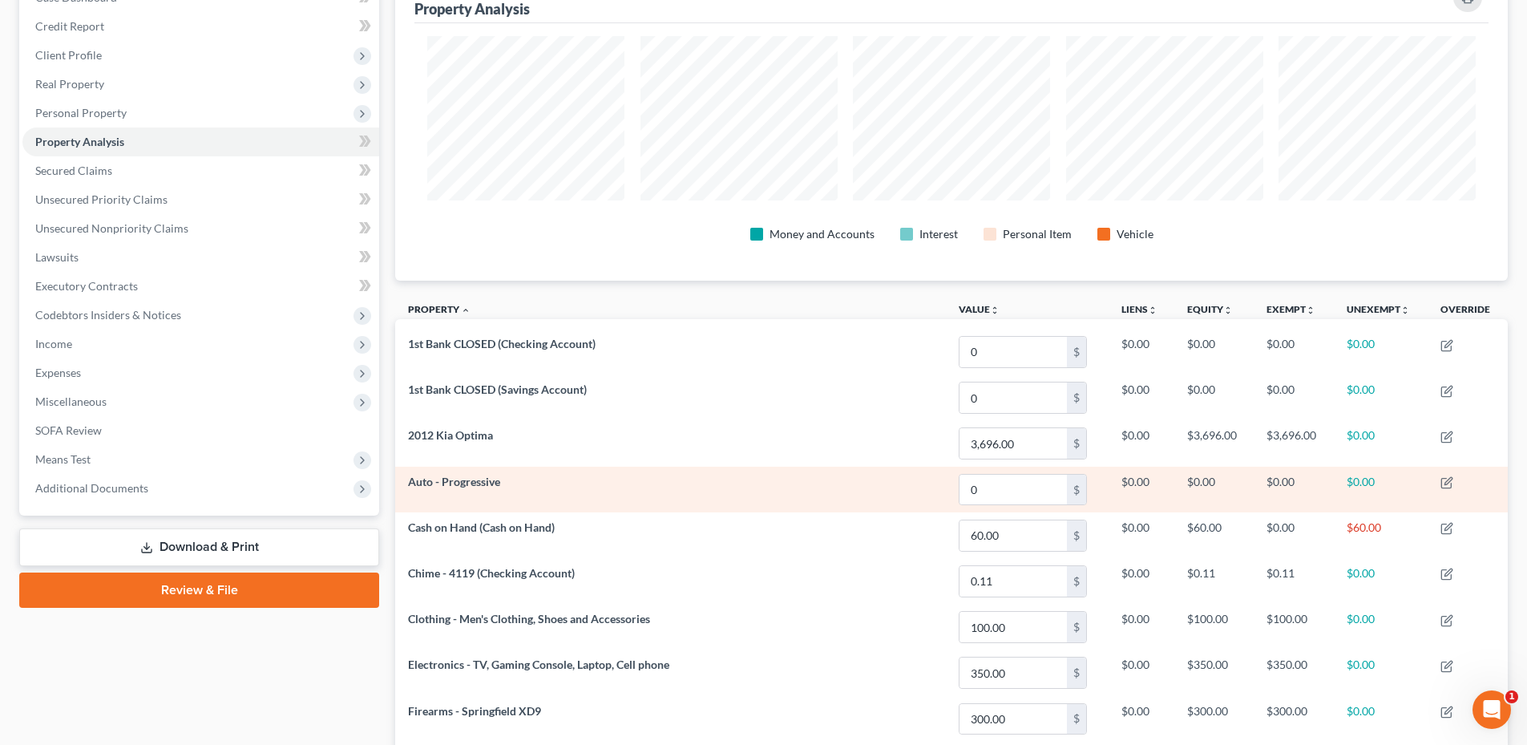
scroll to position [51, 0]
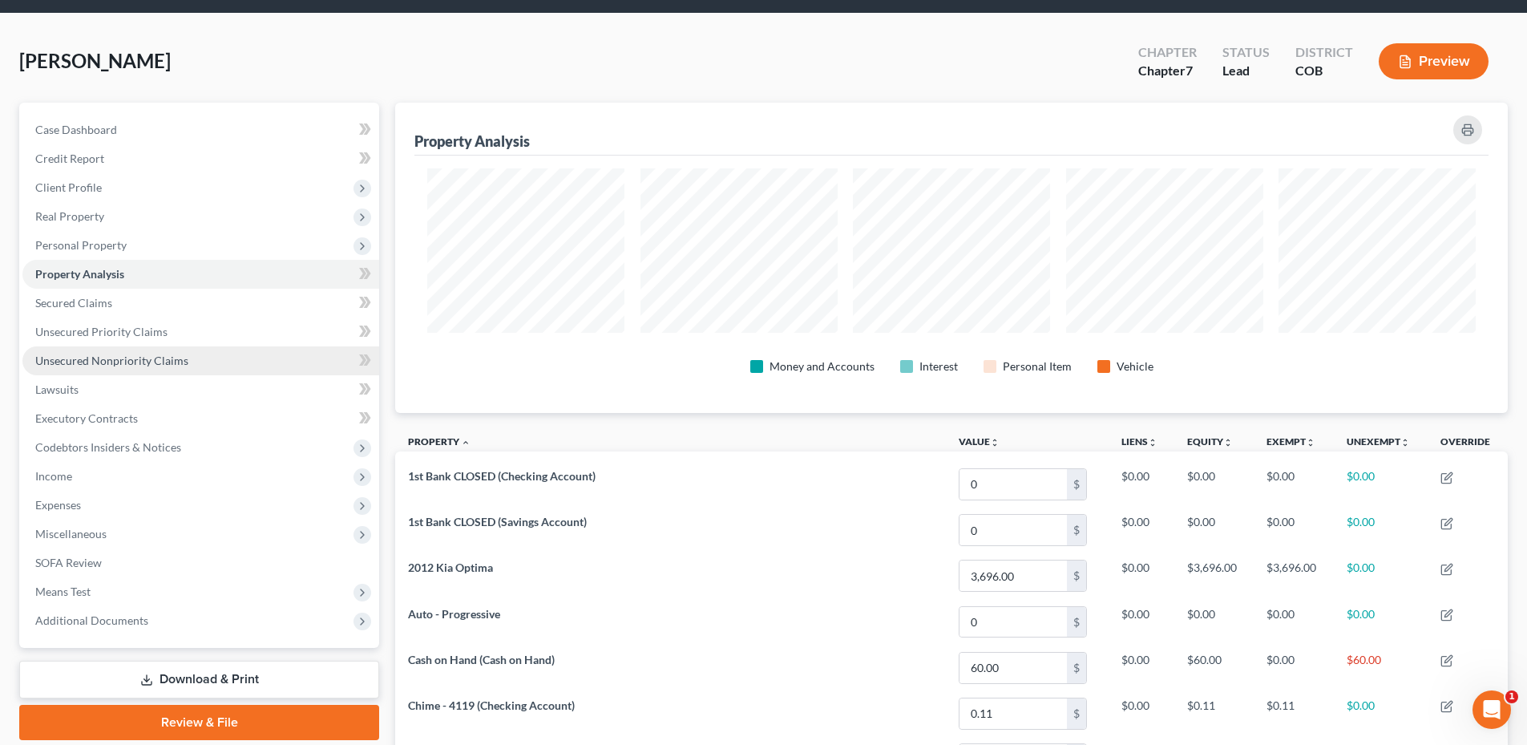
click at [190, 362] on link "Unsecured Nonpriority Claims" at bounding box center [200, 360] width 357 height 29
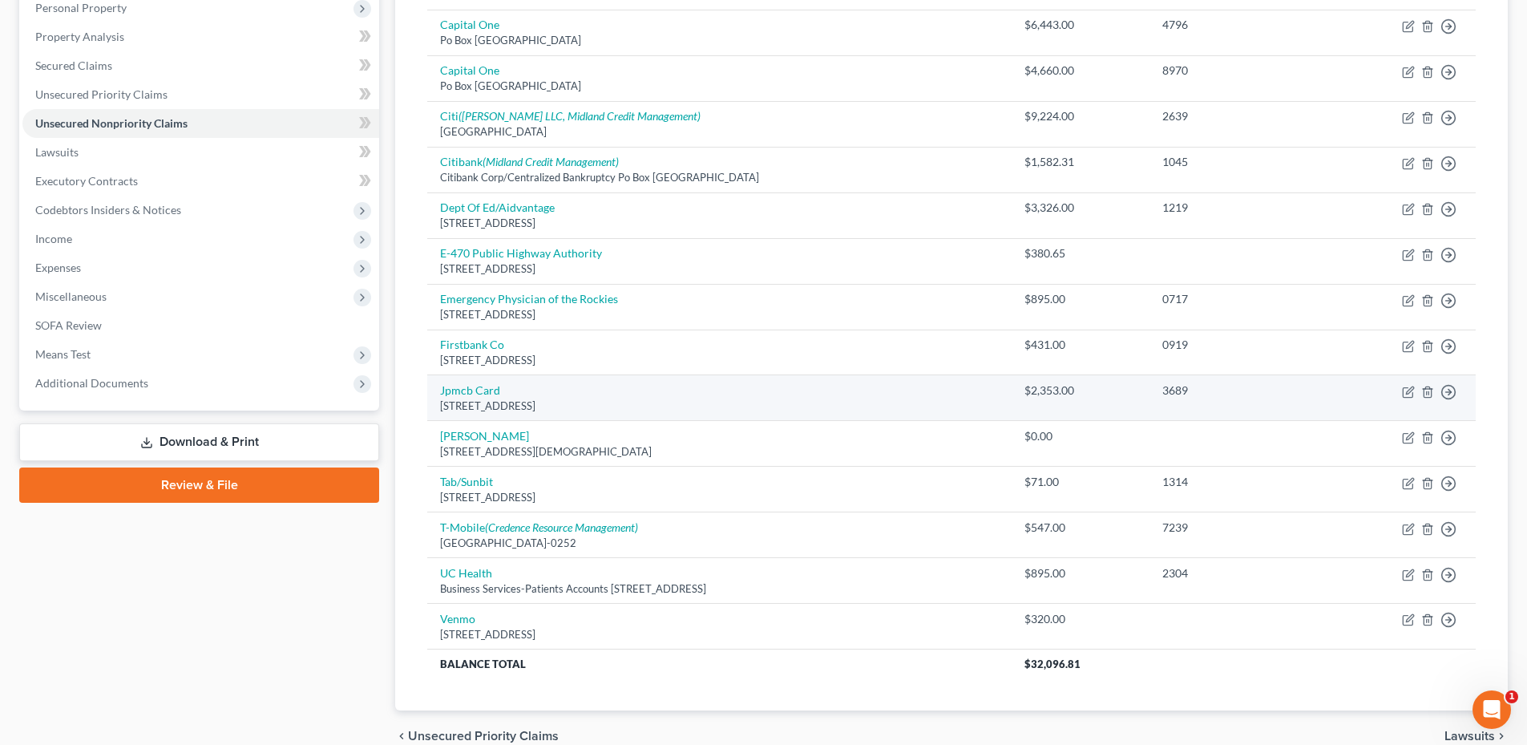
scroll to position [366, 0]
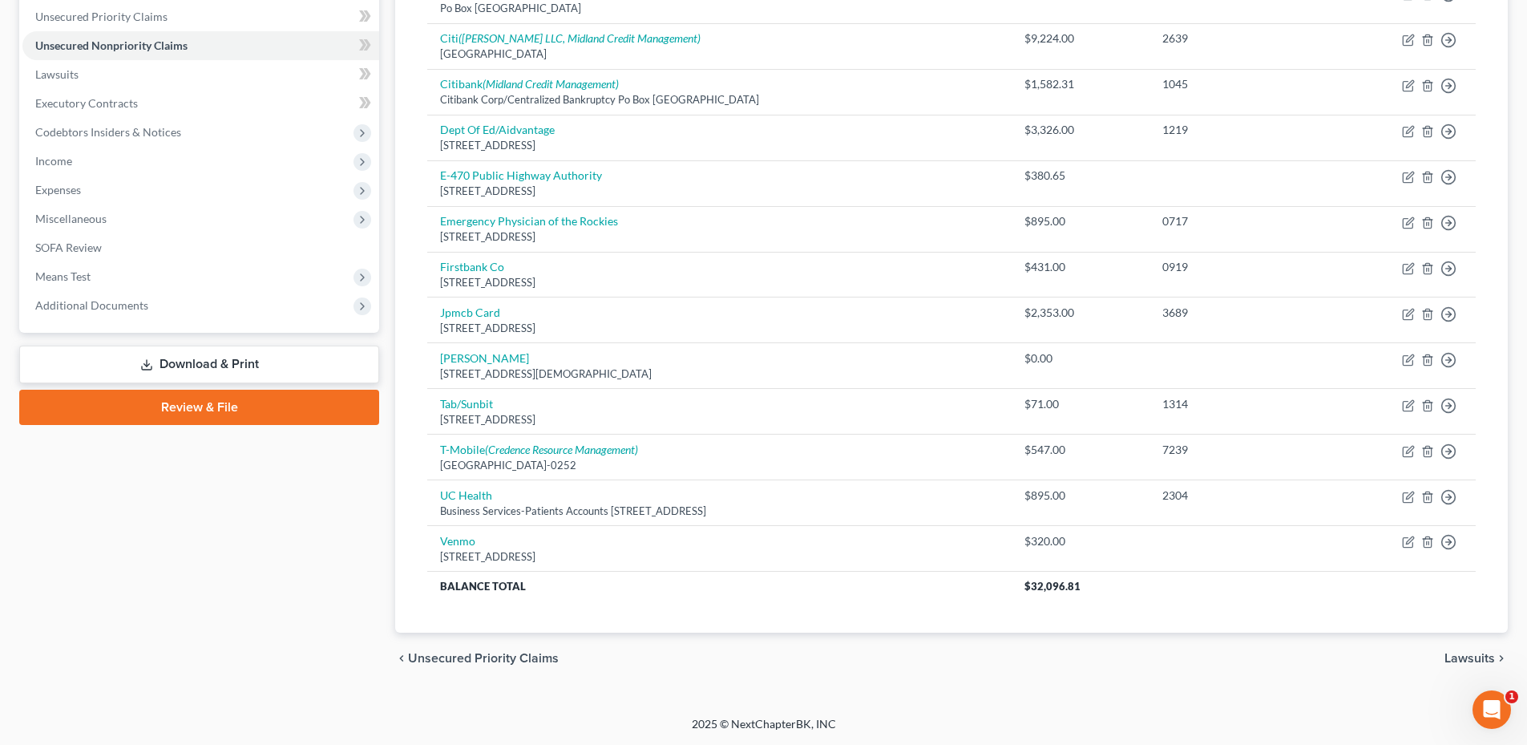
click at [180, 350] on link "Download & Print" at bounding box center [199, 364] width 360 height 38
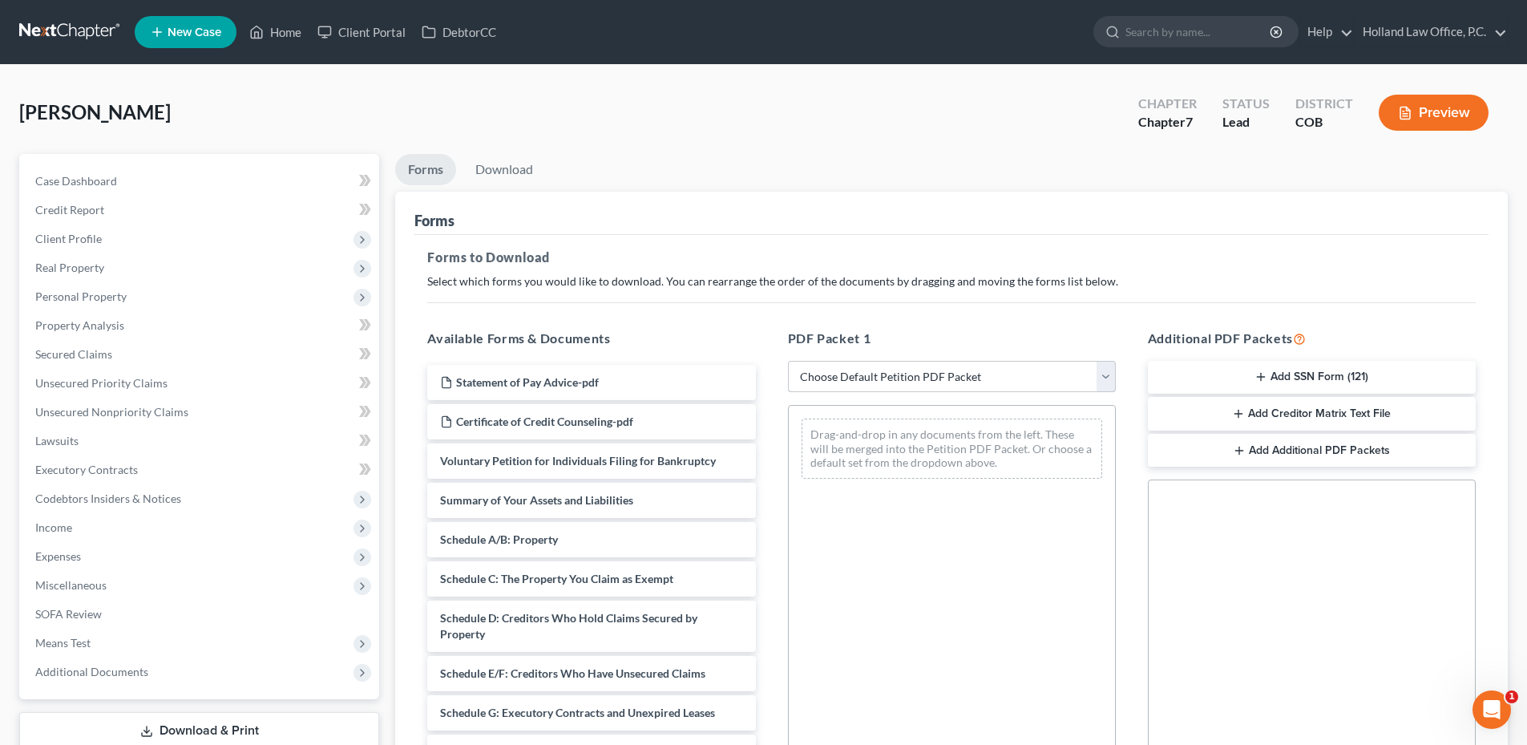
drag, startPoint x: 863, startPoint y: 376, endPoint x: 847, endPoint y: 370, distance: 17.0
click at [863, 376] on select "Choose Default Petition PDF Packet Complete Bankruptcy Petition (all forms and …" at bounding box center [952, 377] width 328 height 32
select select "0"
click at [788, 361] on select "Choose Default Petition PDF Packet Complete Bankruptcy Petition (all forms and …" at bounding box center [952, 377] width 328 height 32
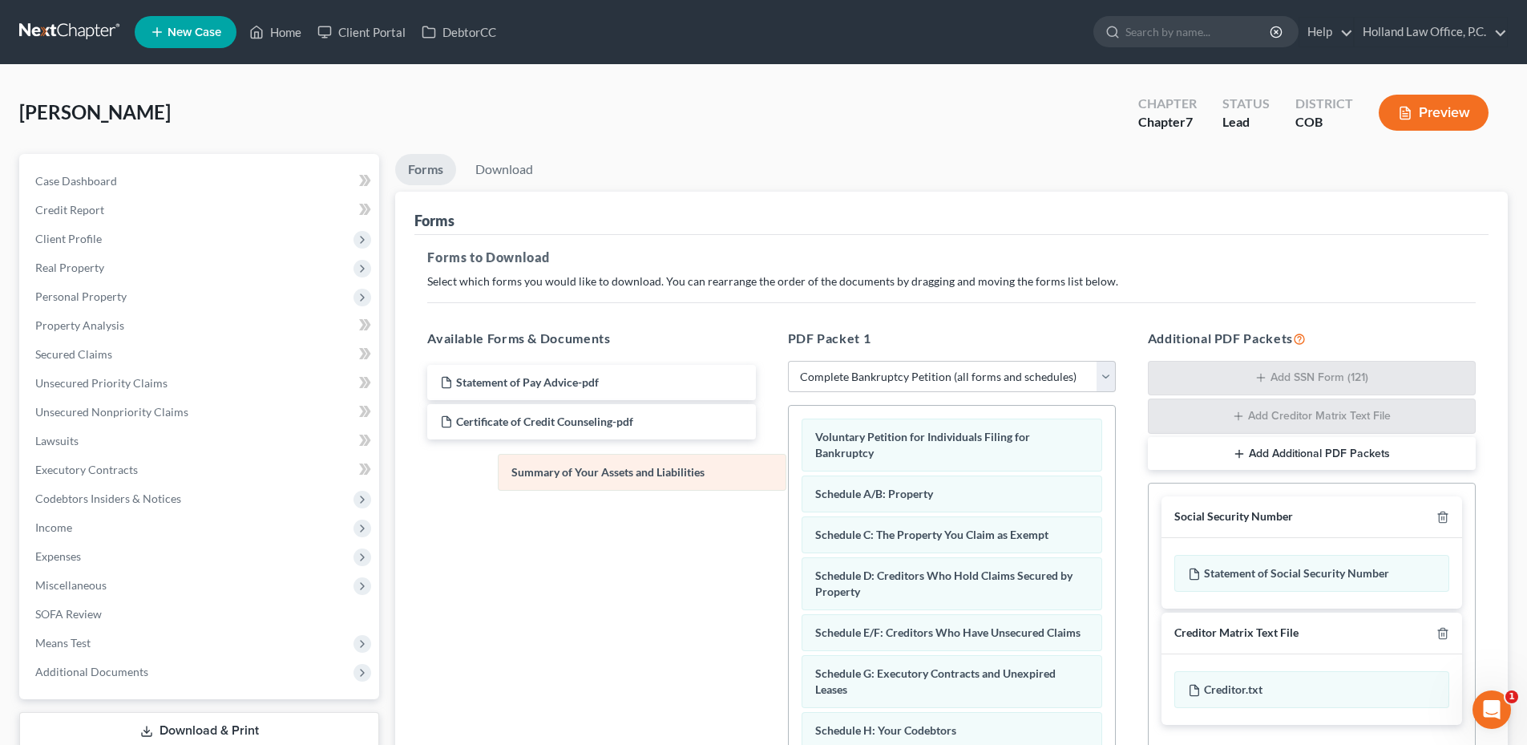
drag, startPoint x: 939, startPoint y: 496, endPoint x: 582, endPoint y: 477, distance: 357.2
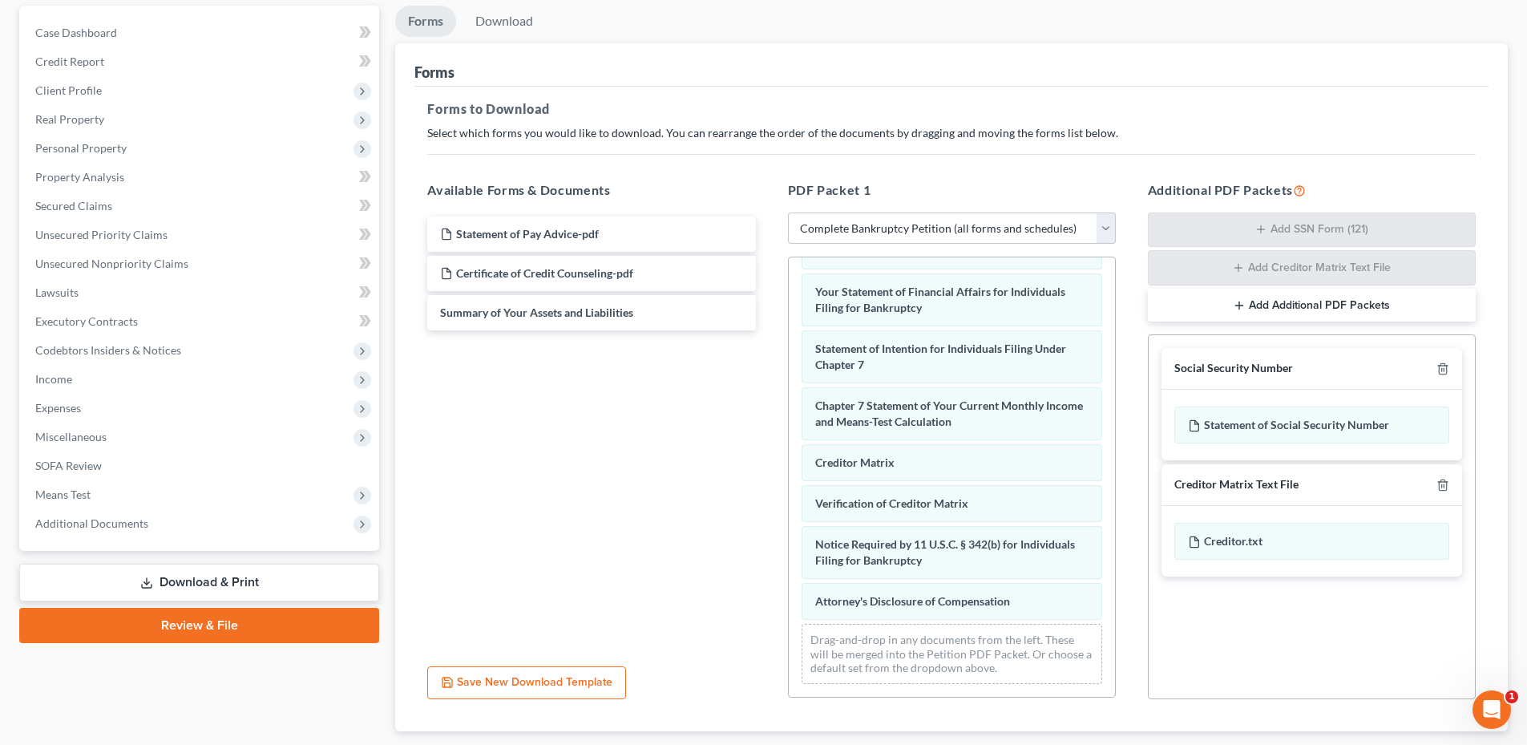
scroll to position [87, 0]
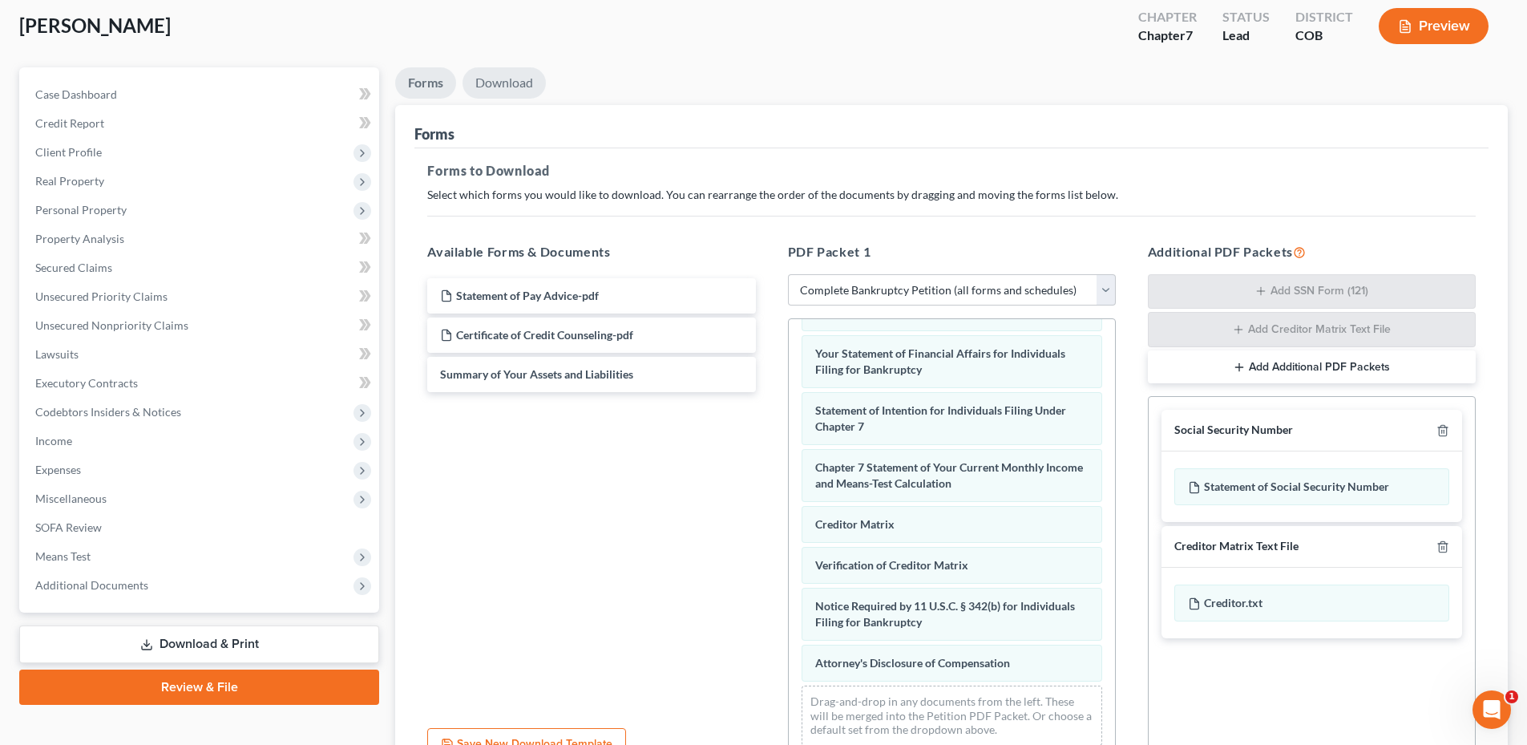
click at [491, 77] on link "Download" at bounding box center [504, 82] width 83 height 31
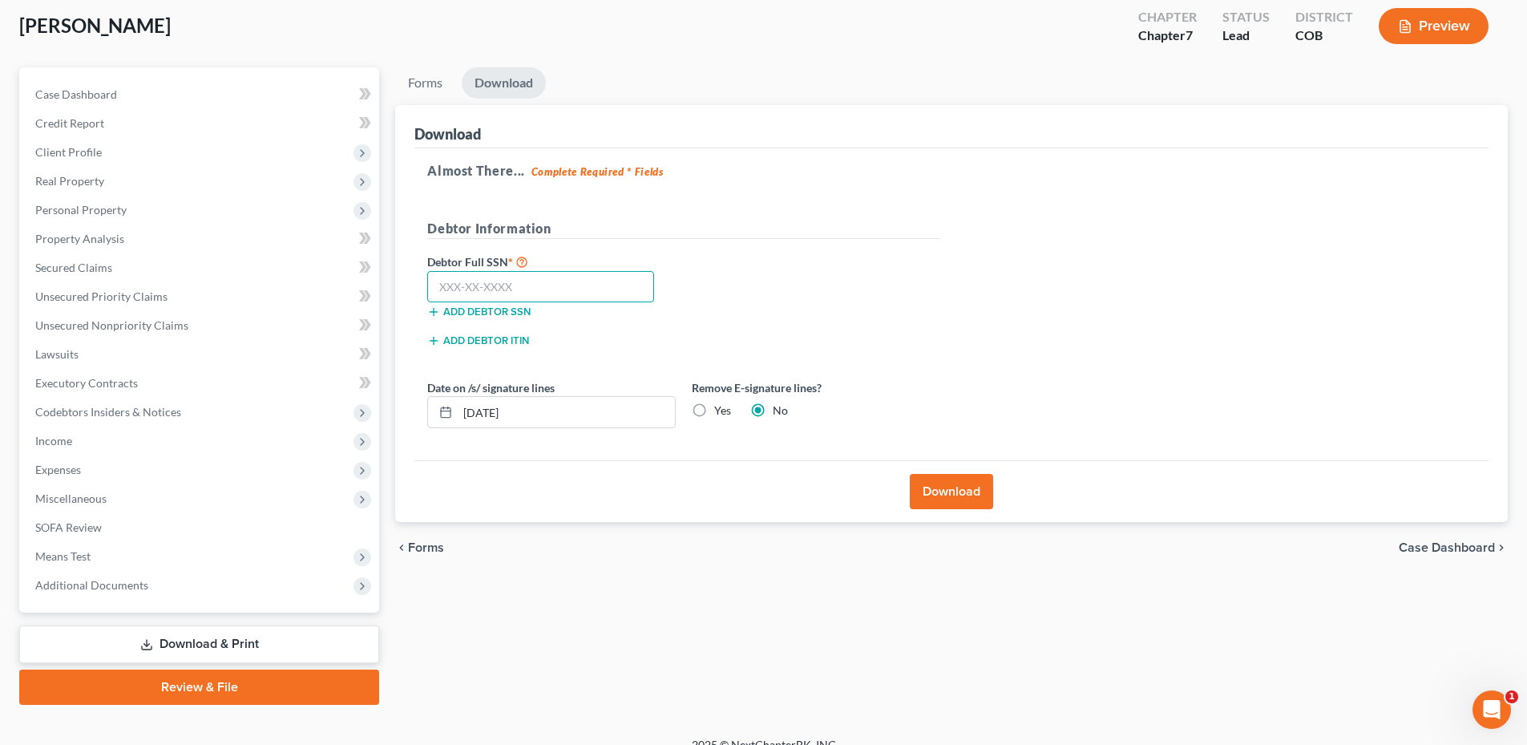
click at [582, 297] on input "text" at bounding box center [540, 287] width 227 height 32
type input "521-89-1055"
click at [714, 406] on label "Yes" at bounding box center [722, 410] width 17 height 16
click at [721, 406] on input "Yes" at bounding box center [726, 407] width 10 height 10
radio input "true"
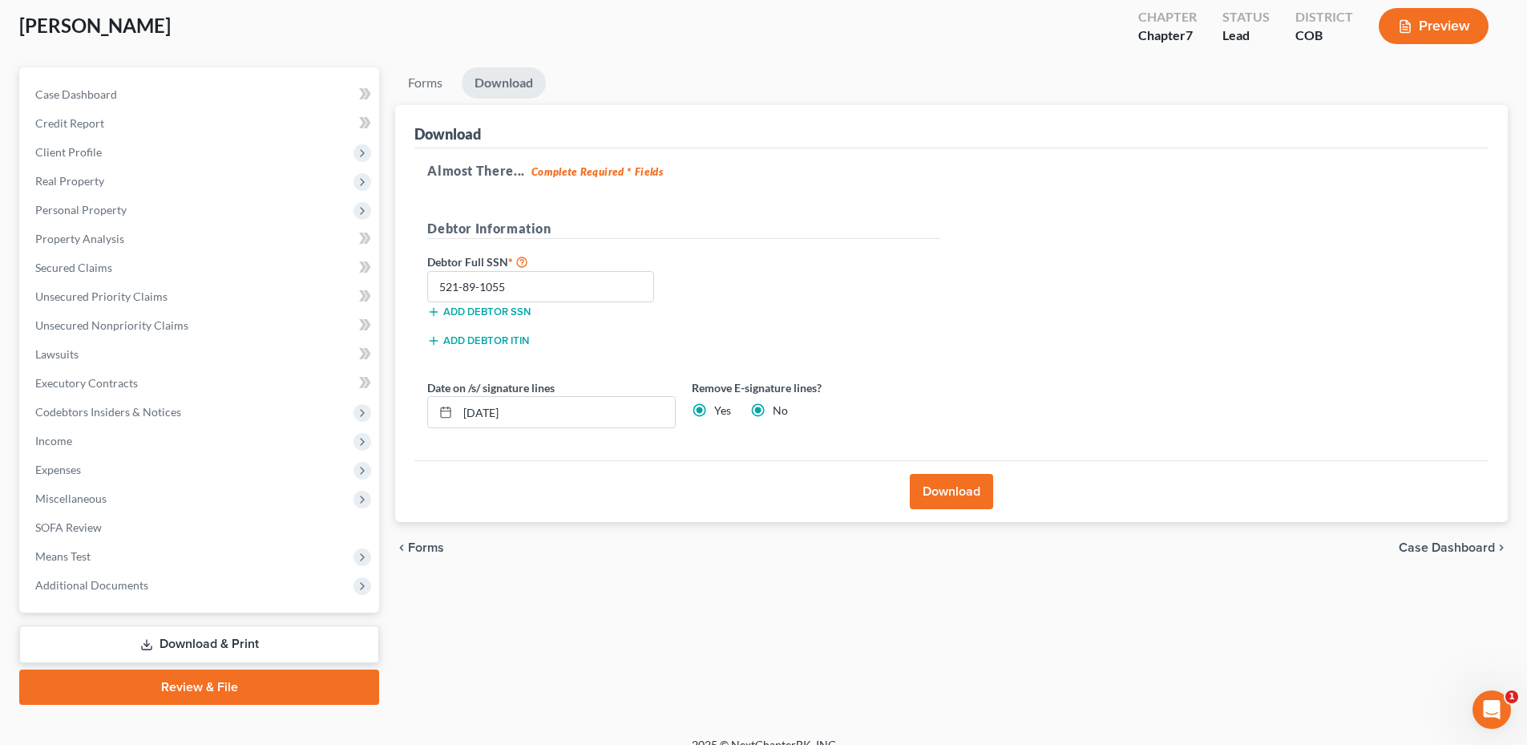
radio input "false"
click at [936, 476] on button "Download" at bounding box center [951, 491] width 83 height 35
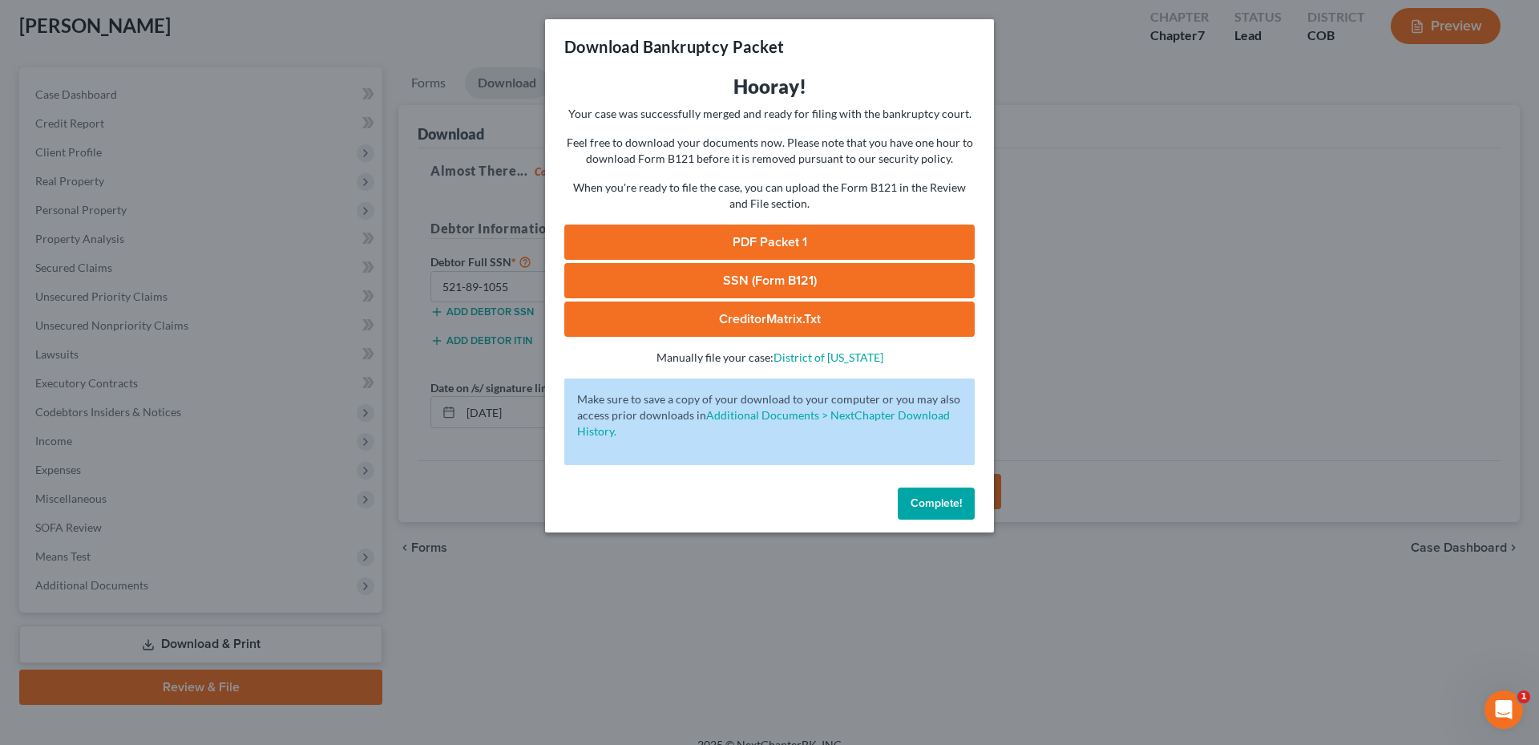
click at [774, 285] on link "SSN (Form B121)" at bounding box center [769, 280] width 410 height 35
click at [832, 233] on link "PDF Packet 1" at bounding box center [769, 241] width 410 height 35
click at [953, 497] on span "Complete!" at bounding box center [936, 503] width 51 height 14
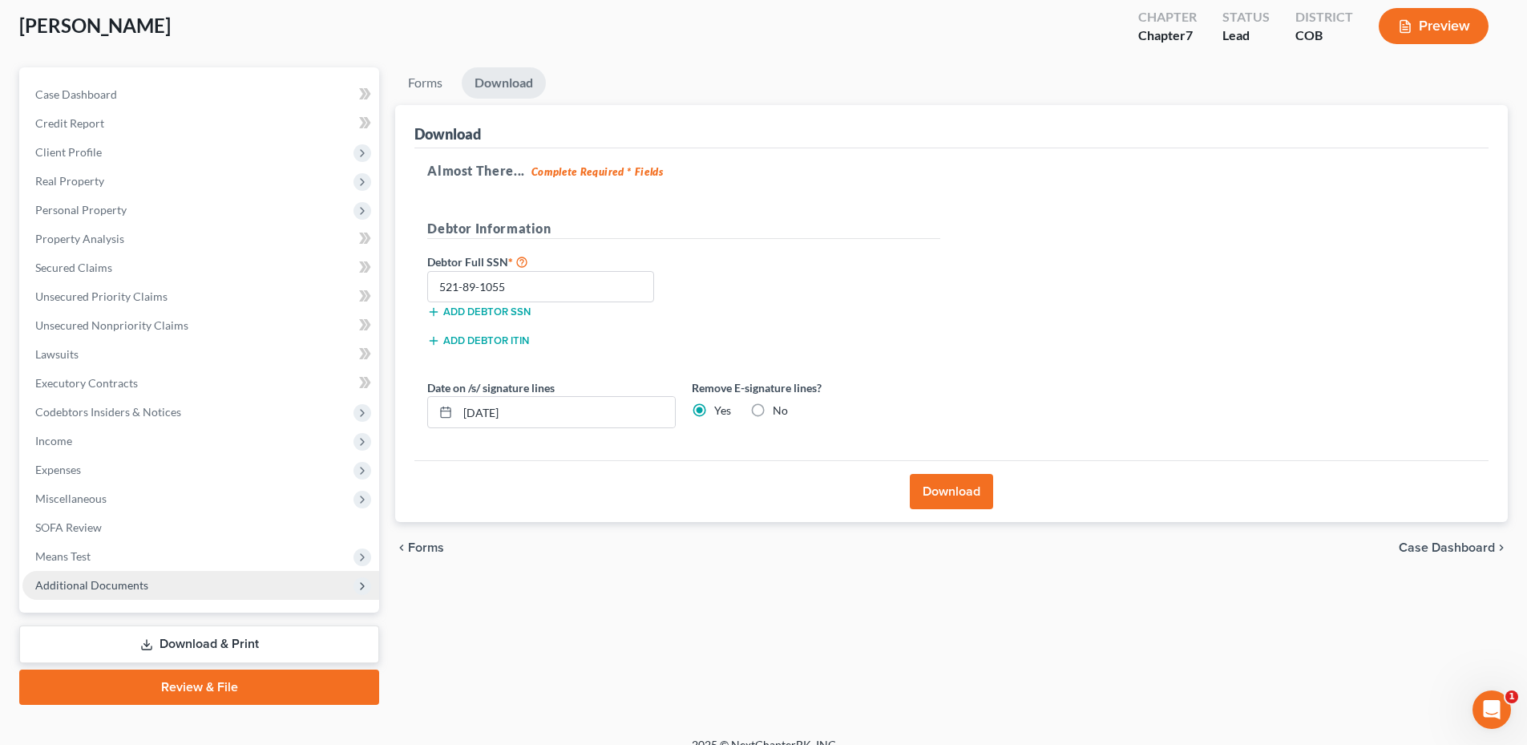
click at [136, 595] on span "Additional Documents" at bounding box center [200, 585] width 357 height 29
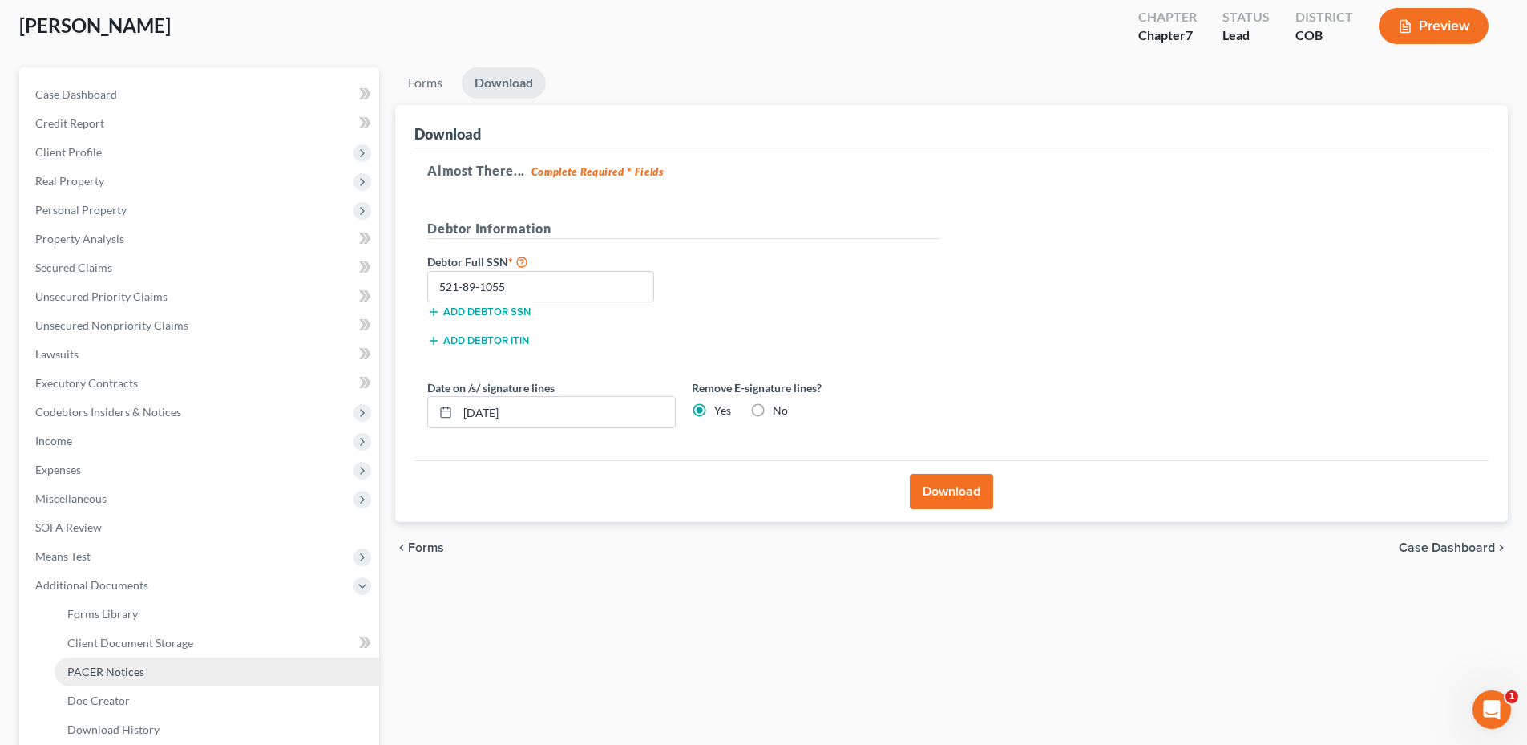
click at [155, 662] on link "PACER Notices" at bounding box center [217, 671] width 325 height 29
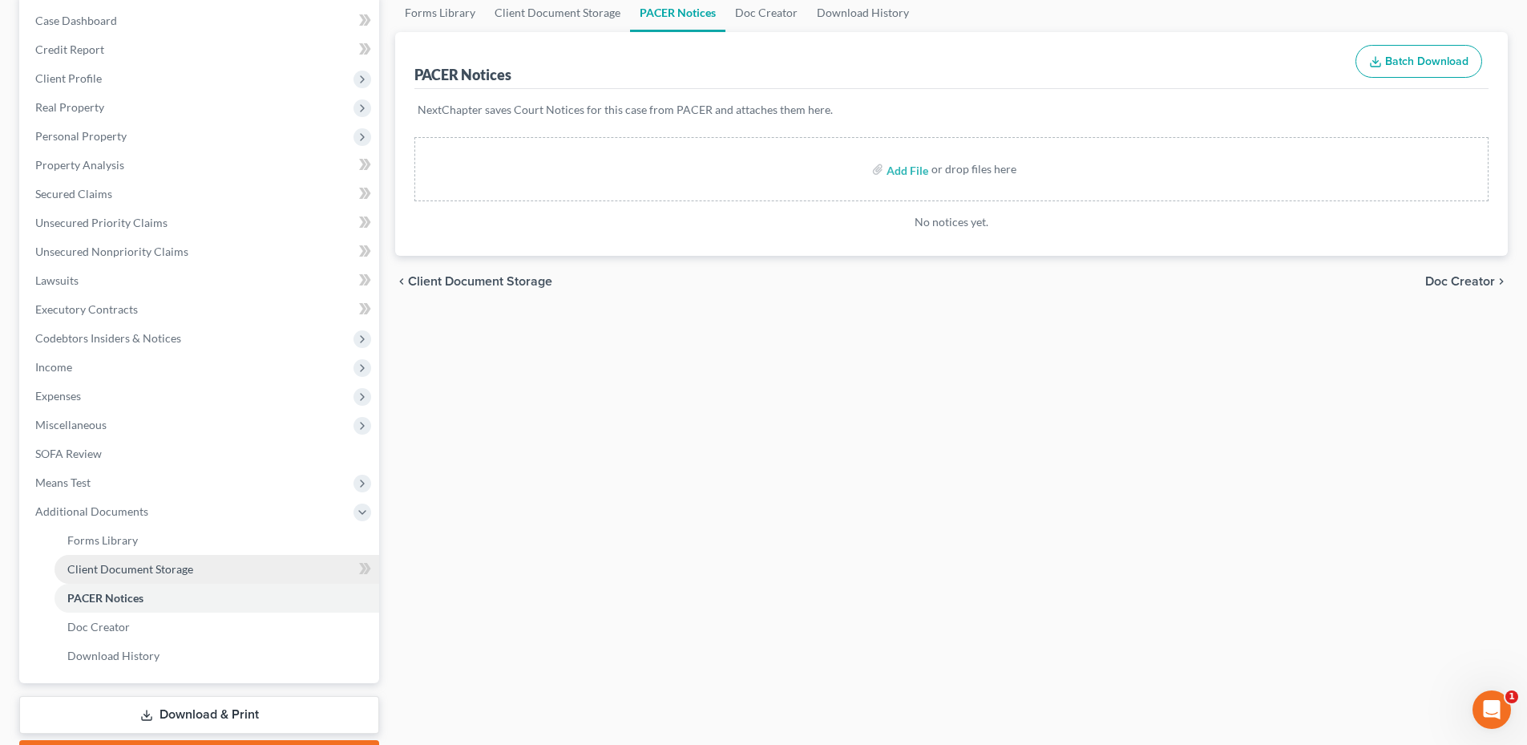
click at [169, 564] on span "Client Document Storage" at bounding box center [130, 569] width 126 height 14
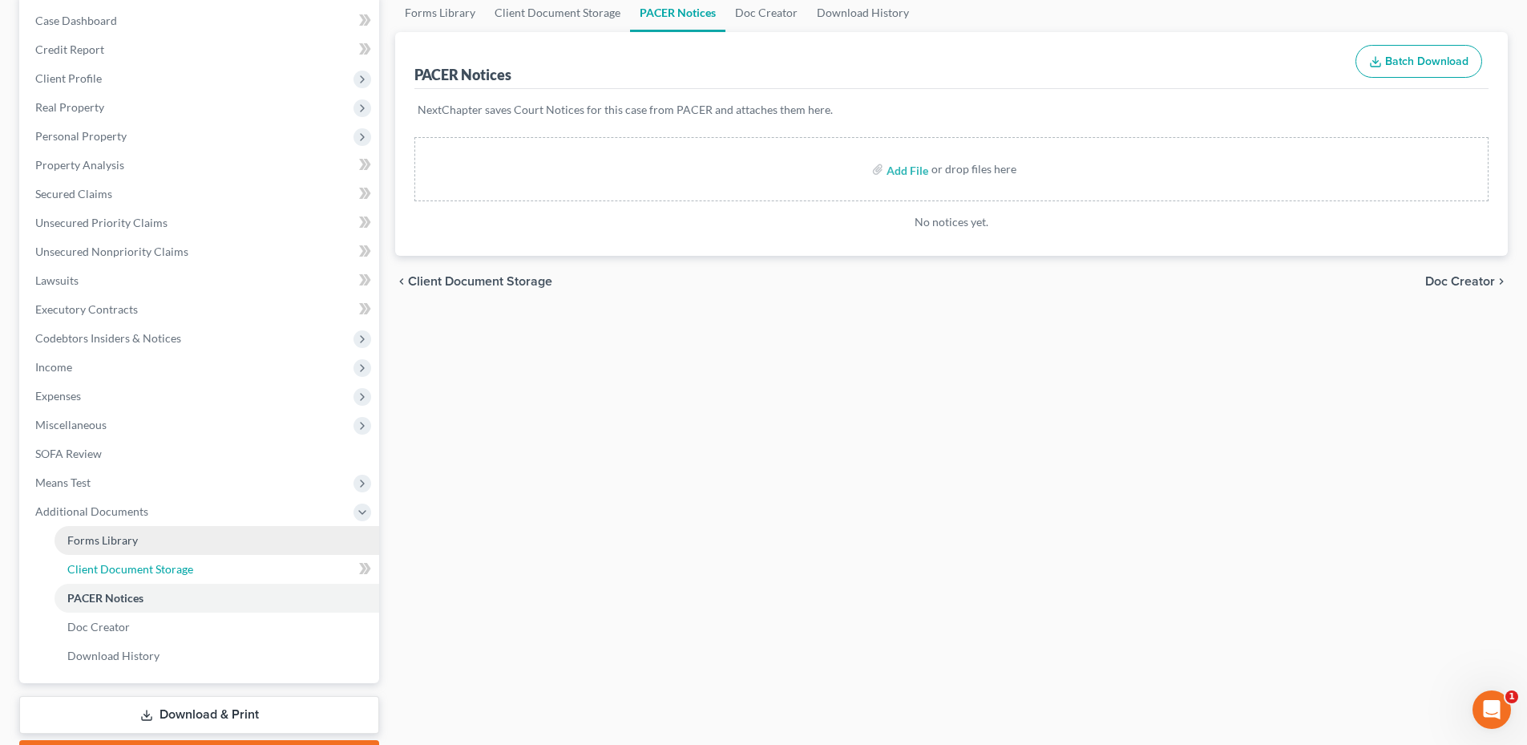
select select "5"
select select "28"
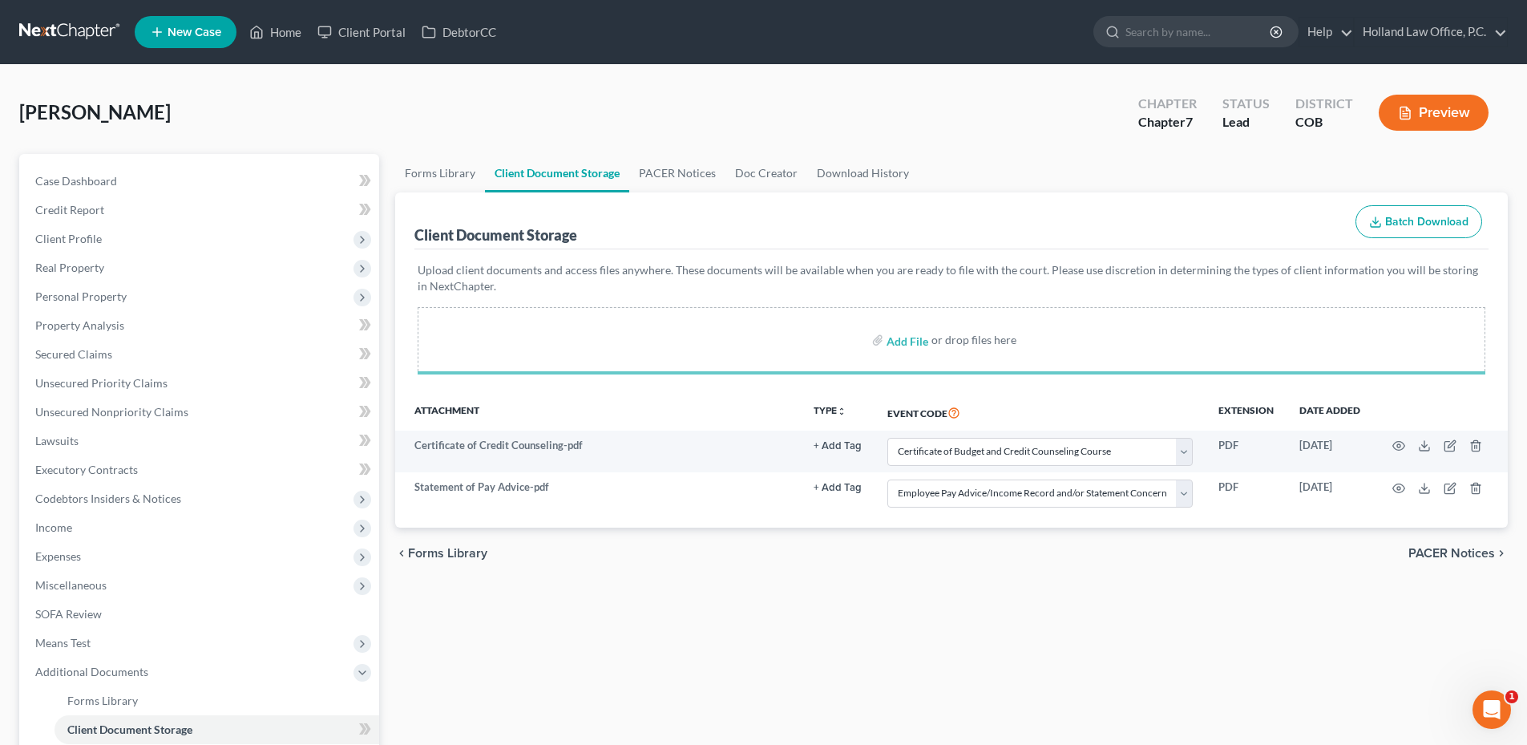
select select "5"
select select "28"
